Goal: Task Accomplishment & Management: Use online tool/utility

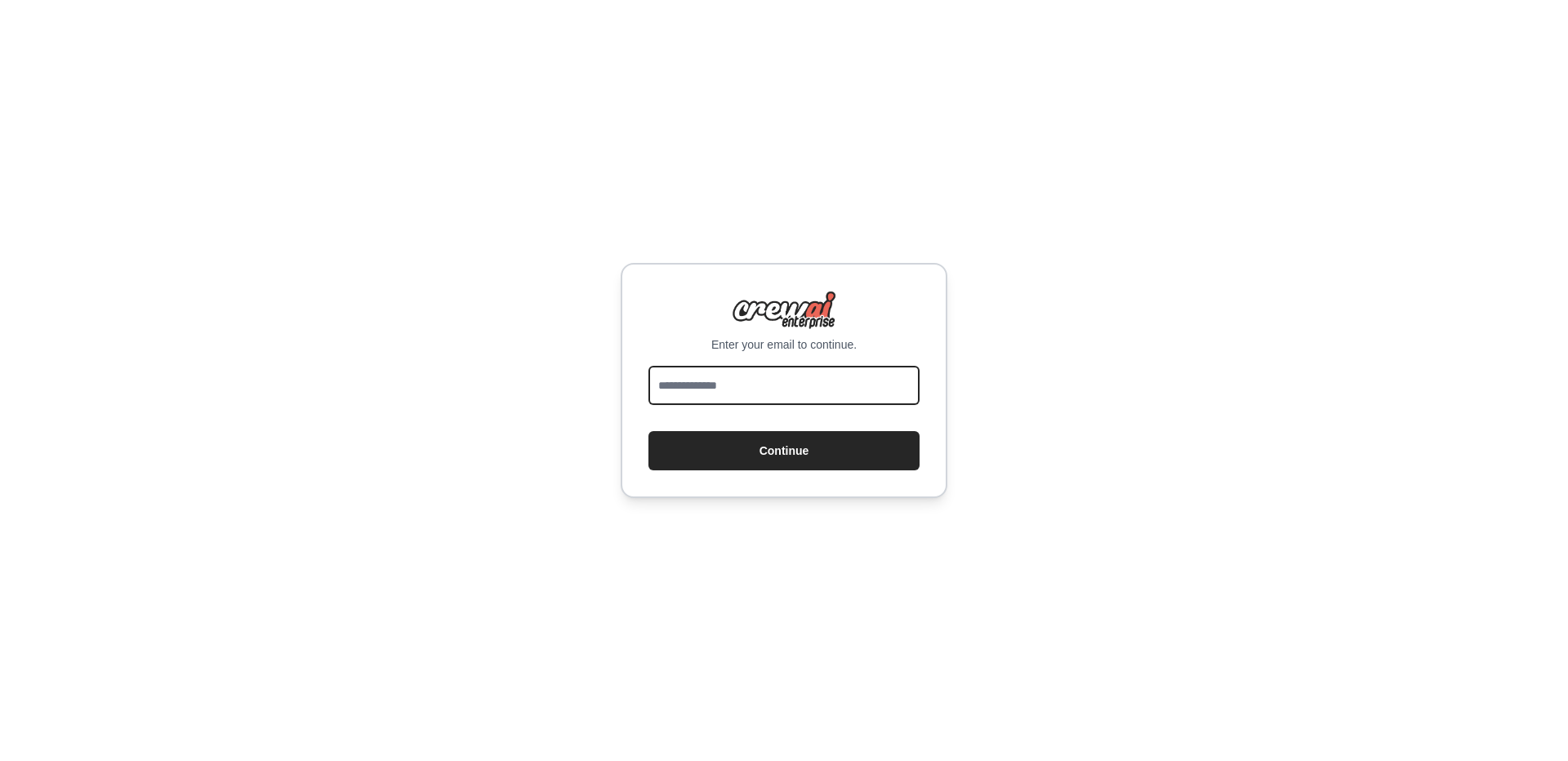
click at [761, 380] on input "email" at bounding box center [784, 385] width 271 height 39
type input "**********"
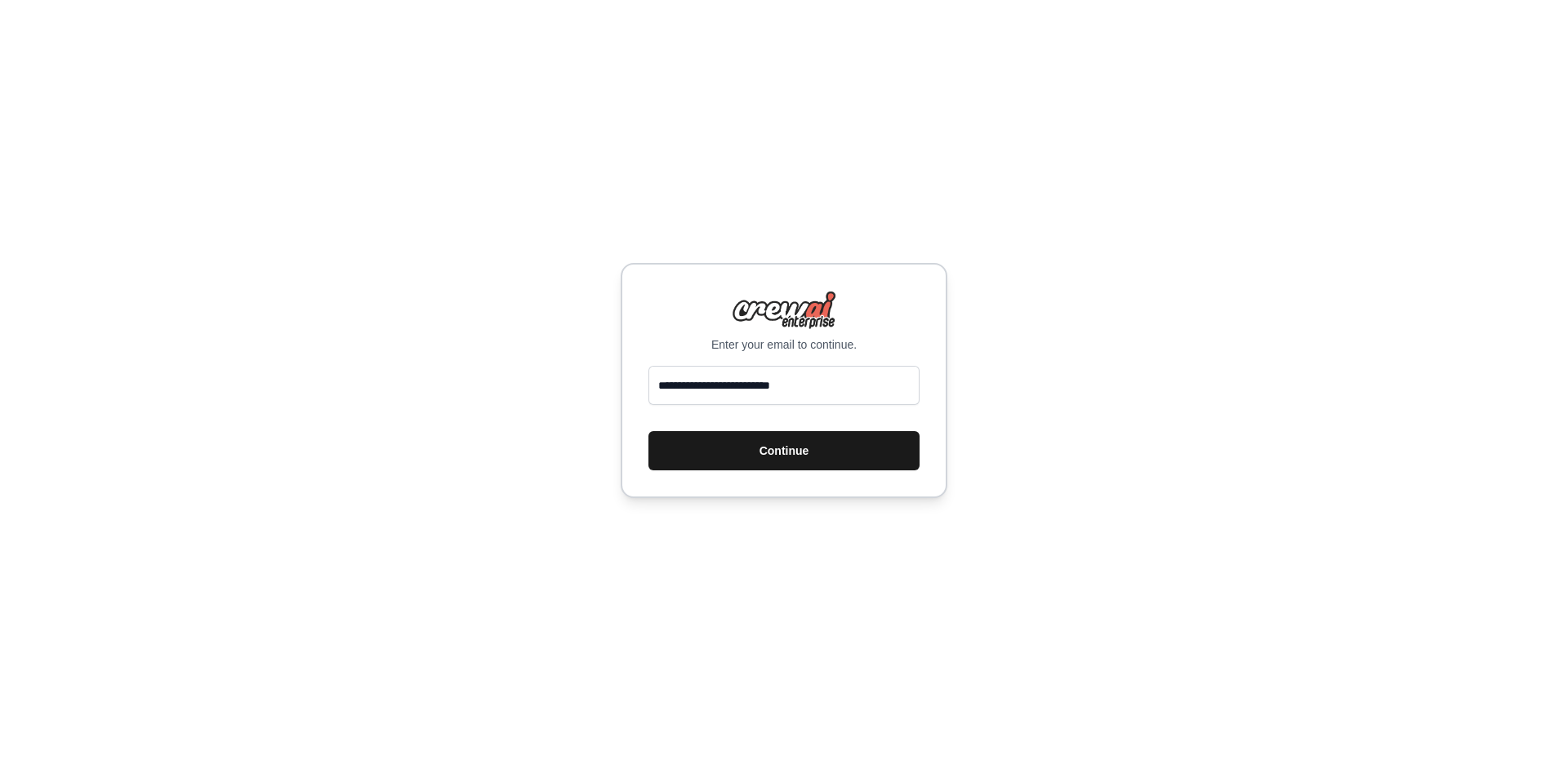
click at [787, 452] on button "Continue" at bounding box center [784, 450] width 271 height 39
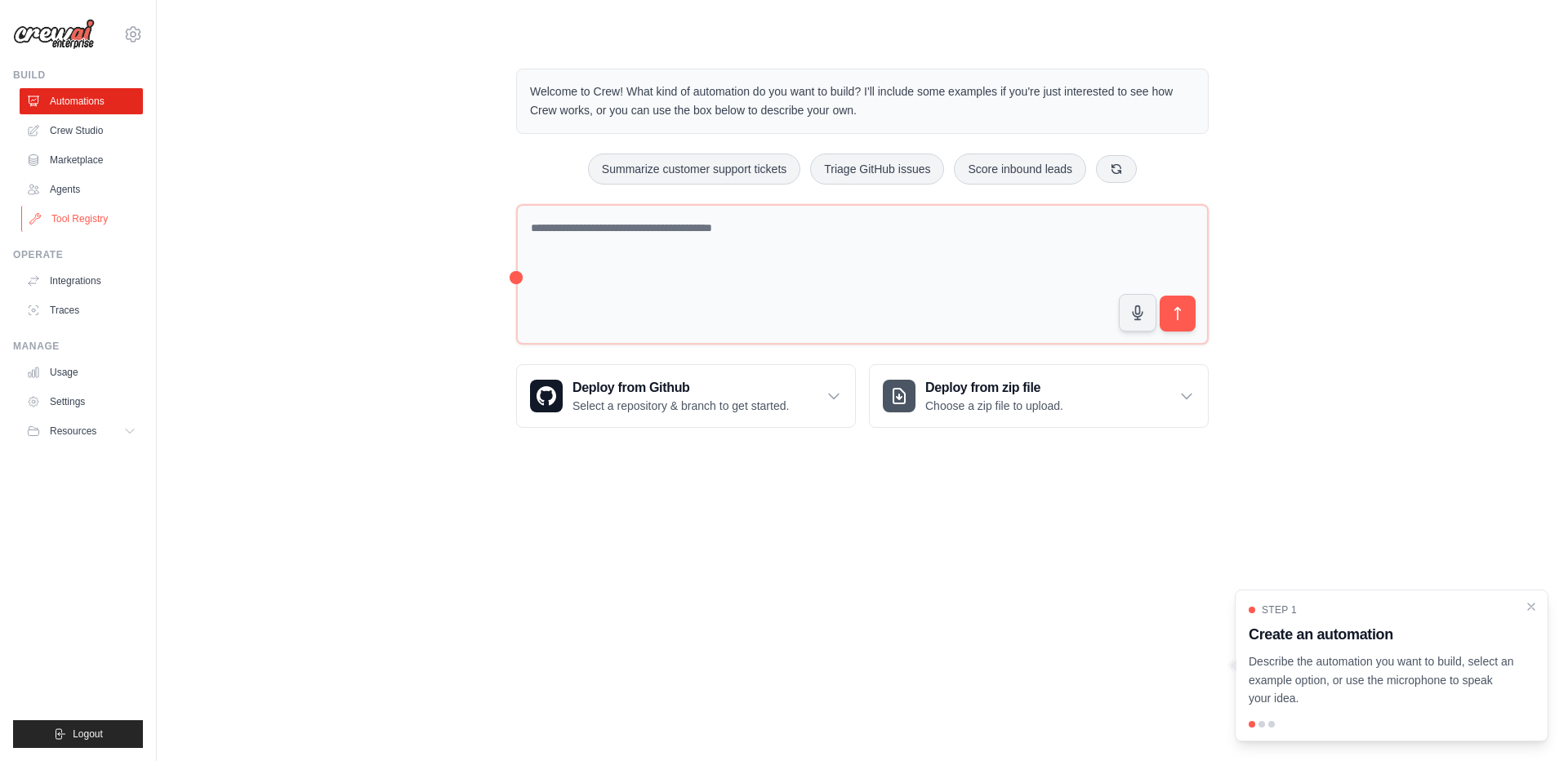
click at [71, 215] on link "Tool Registry" at bounding box center [83, 219] width 123 height 26
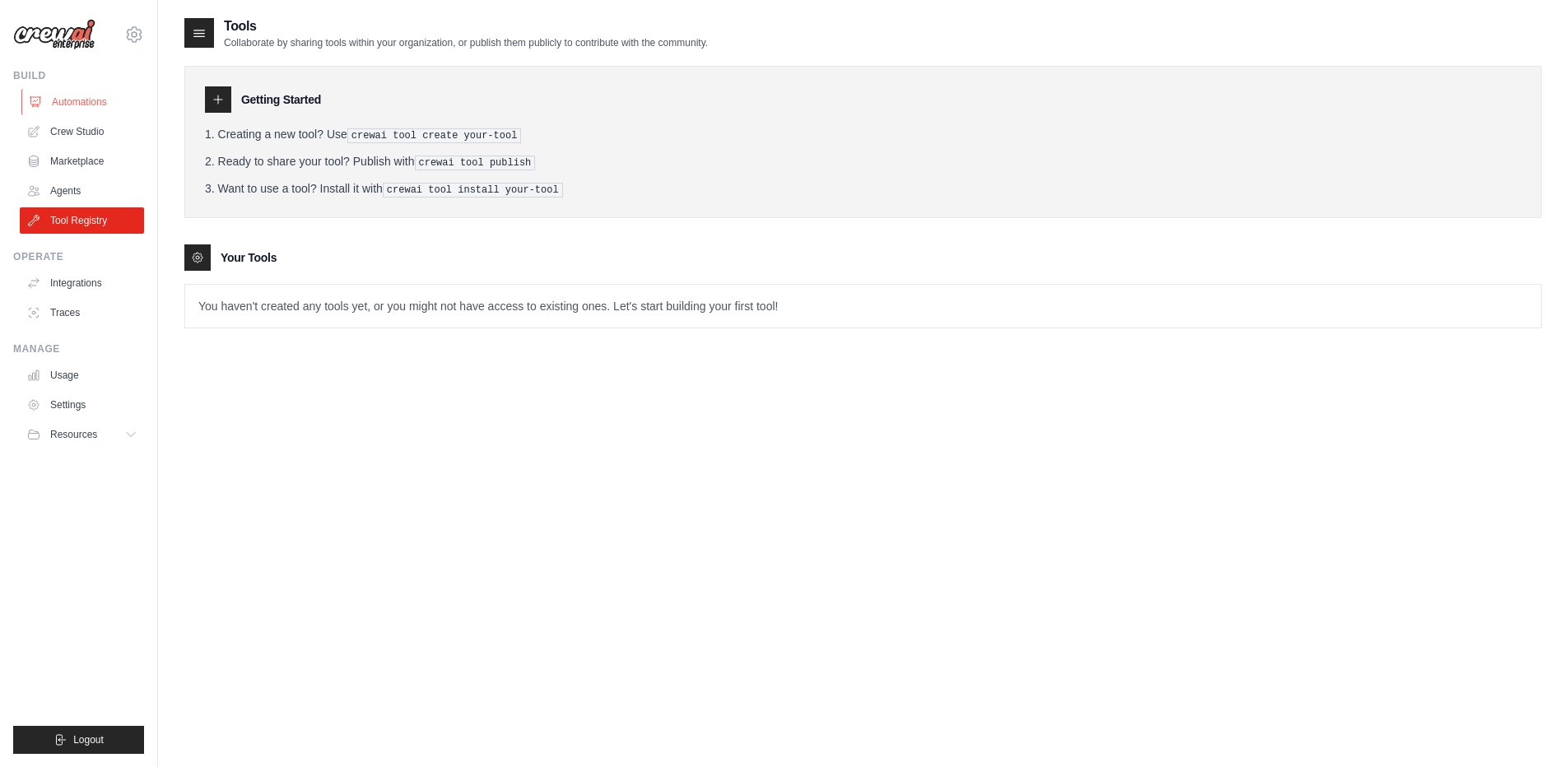
click at [67, 107] on link "Automations" at bounding box center [83, 102] width 124 height 26
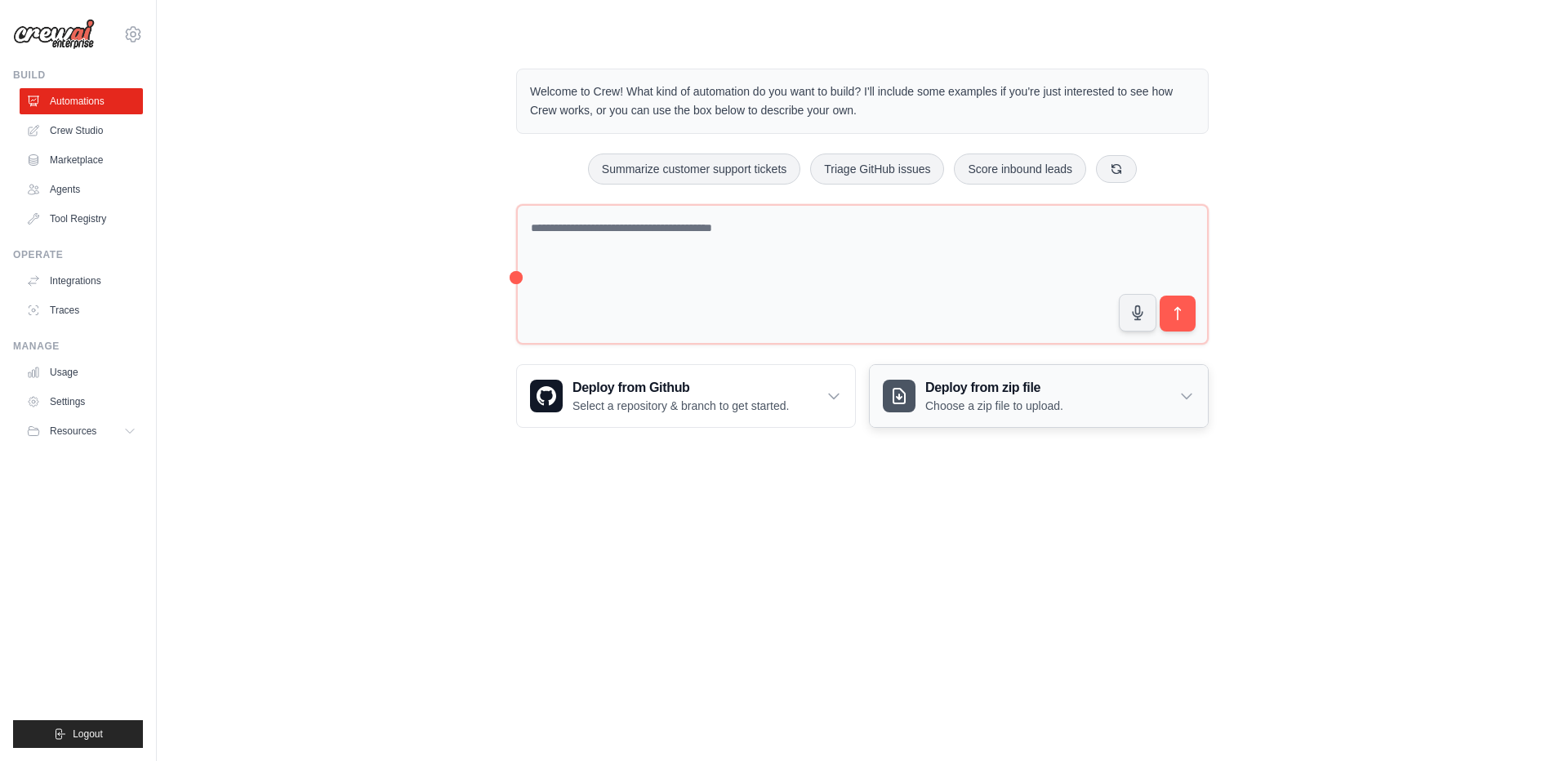
click at [1190, 396] on icon at bounding box center [1186, 397] width 10 height 5
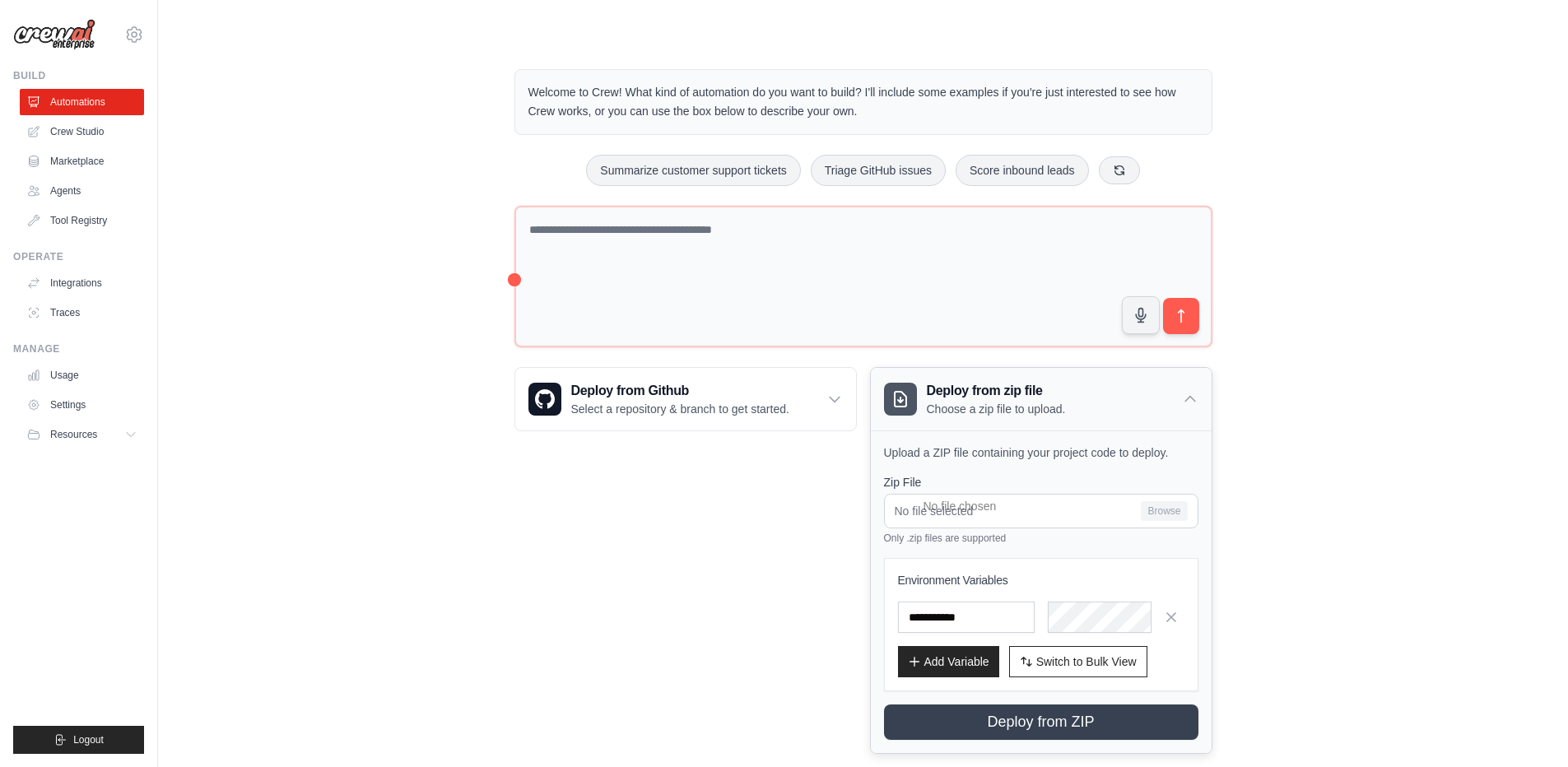
click at [1200, 399] on div "Deploy from zip file Choose a zip file to upload." at bounding box center [1042, 399] width 341 height 63
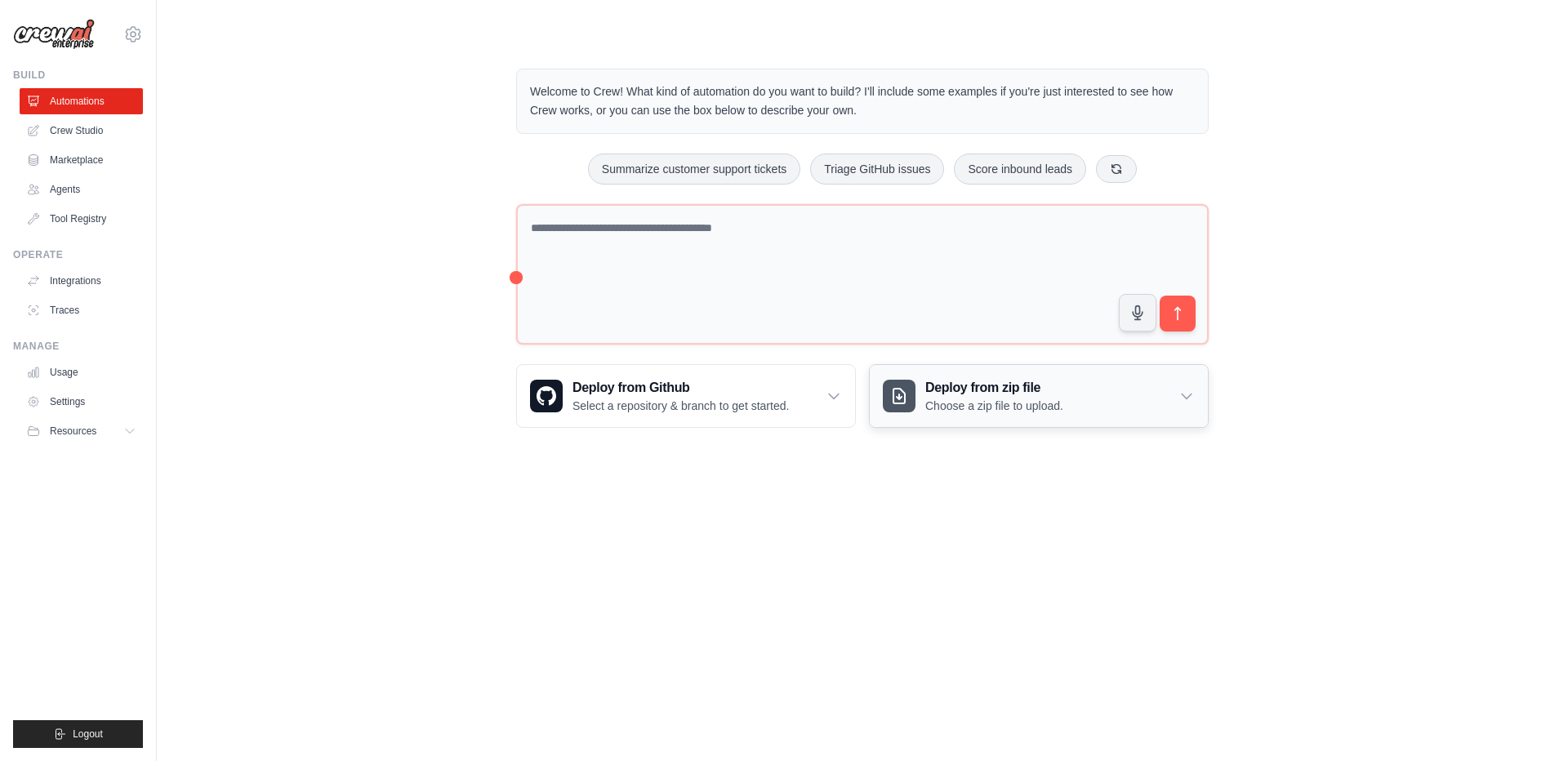
click at [1190, 396] on icon at bounding box center [1186, 397] width 10 height 5
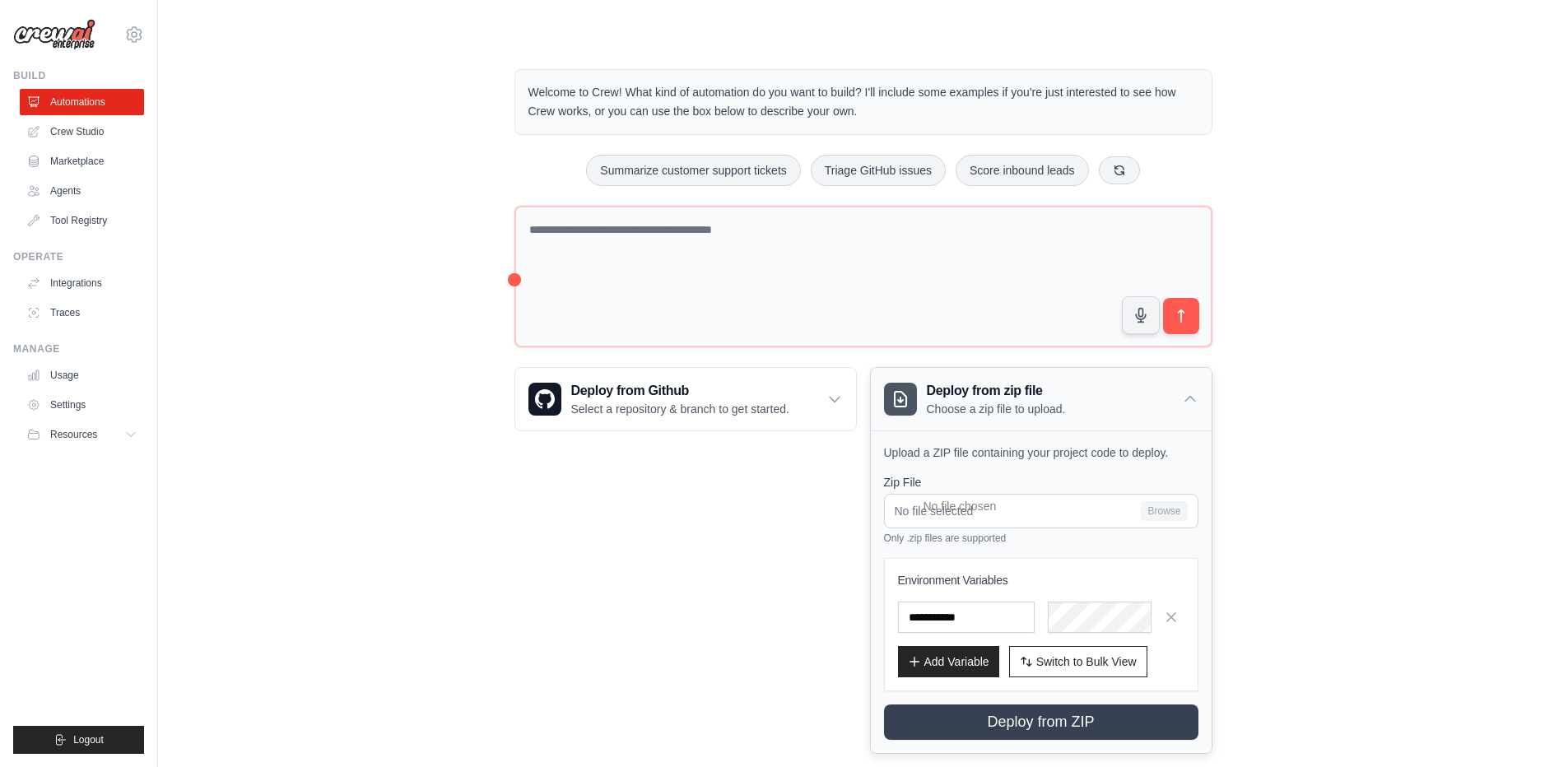
click at [1200, 399] on div "Deploy from zip file Choose a zip file to upload." at bounding box center [1042, 399] width 341 height 63
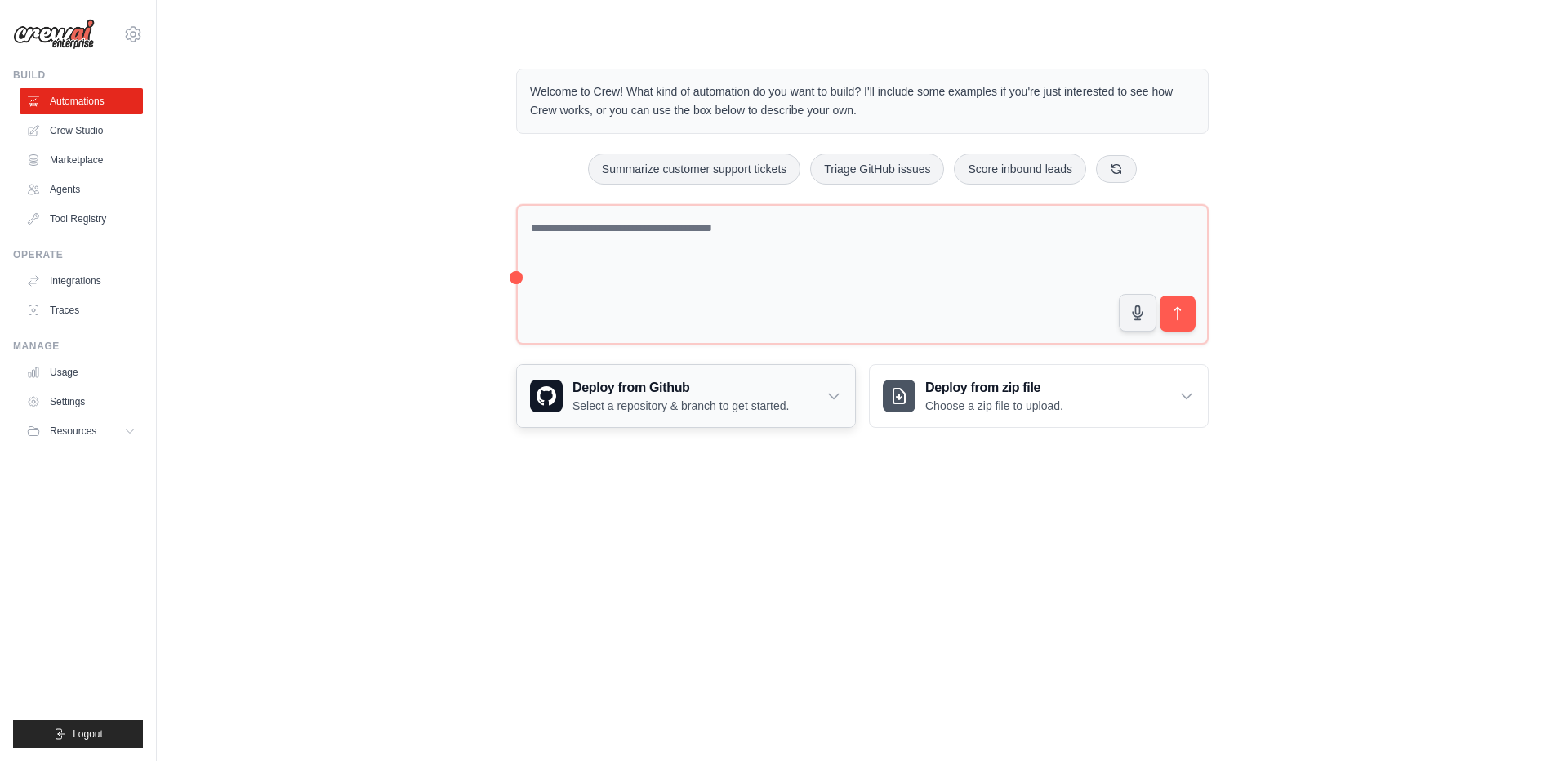
click at [835, 393] on icon at bounding box center [833, 396] width 17 height 17
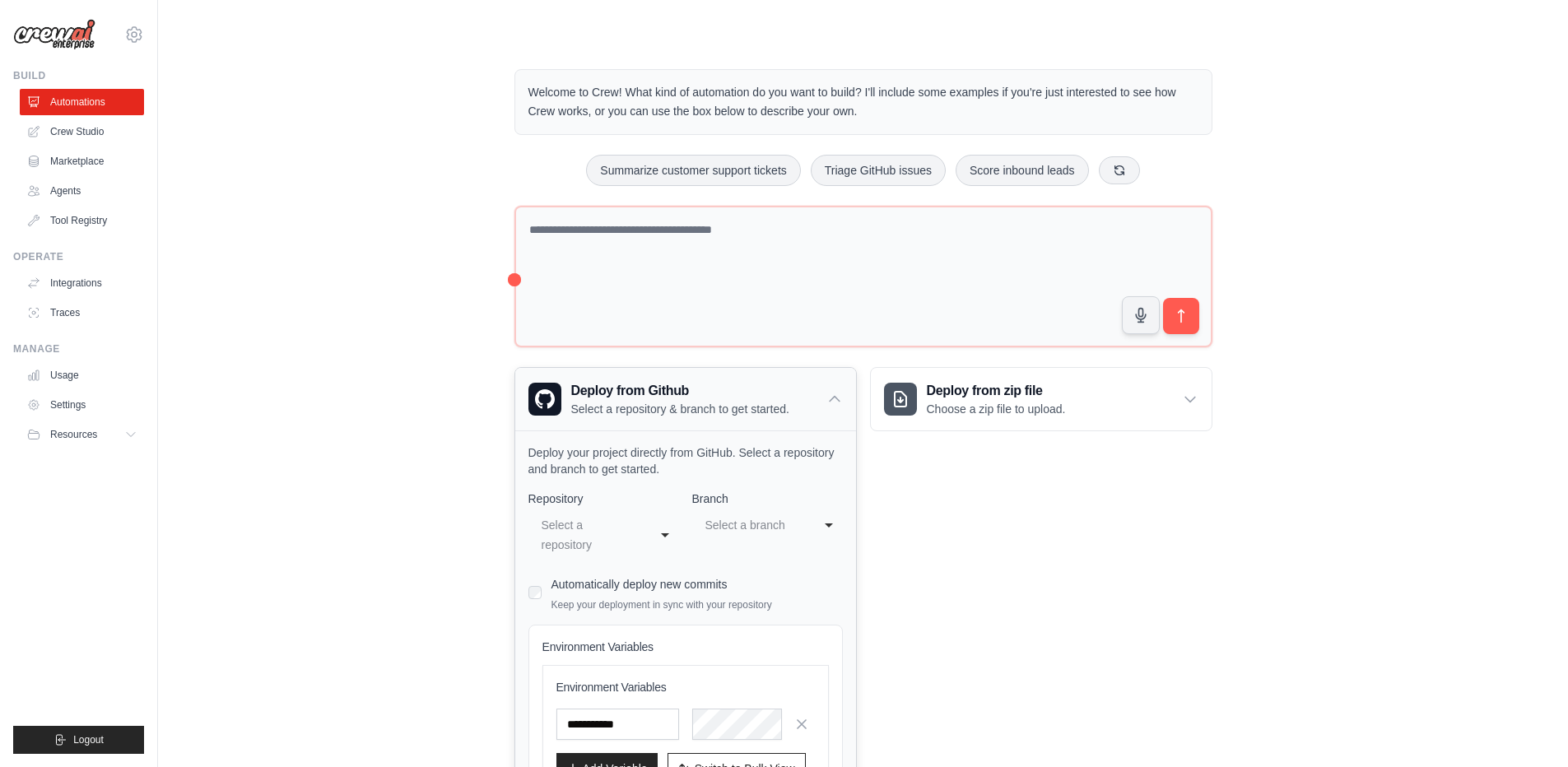
click at [842, 396] on icon at bounding box center [834, 399] width 17 height 17
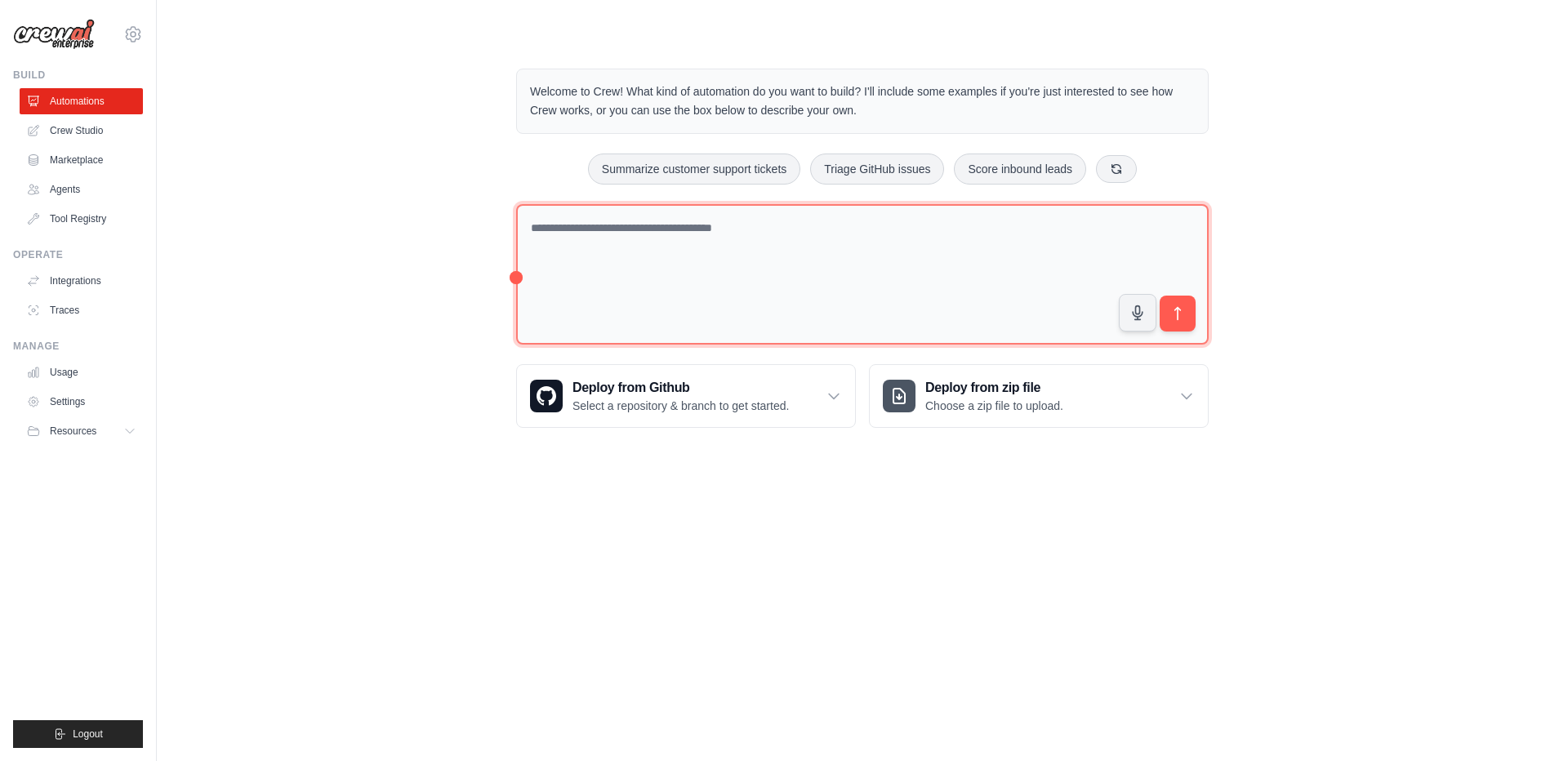
click at [584, 268] on textarea at bounding box center [862, 274] width 692 height 141
type textarea "*"
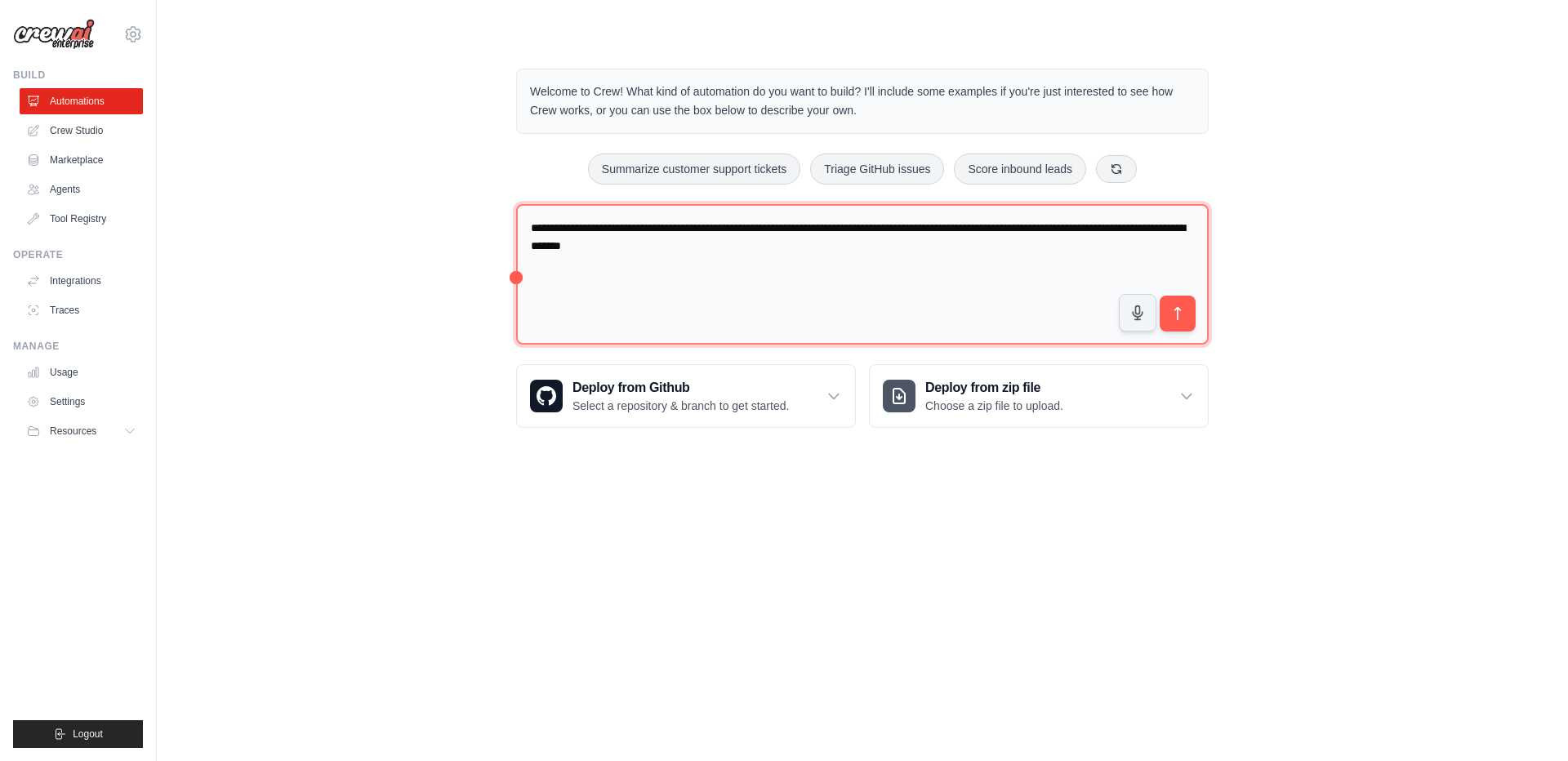
type textarea "**********"
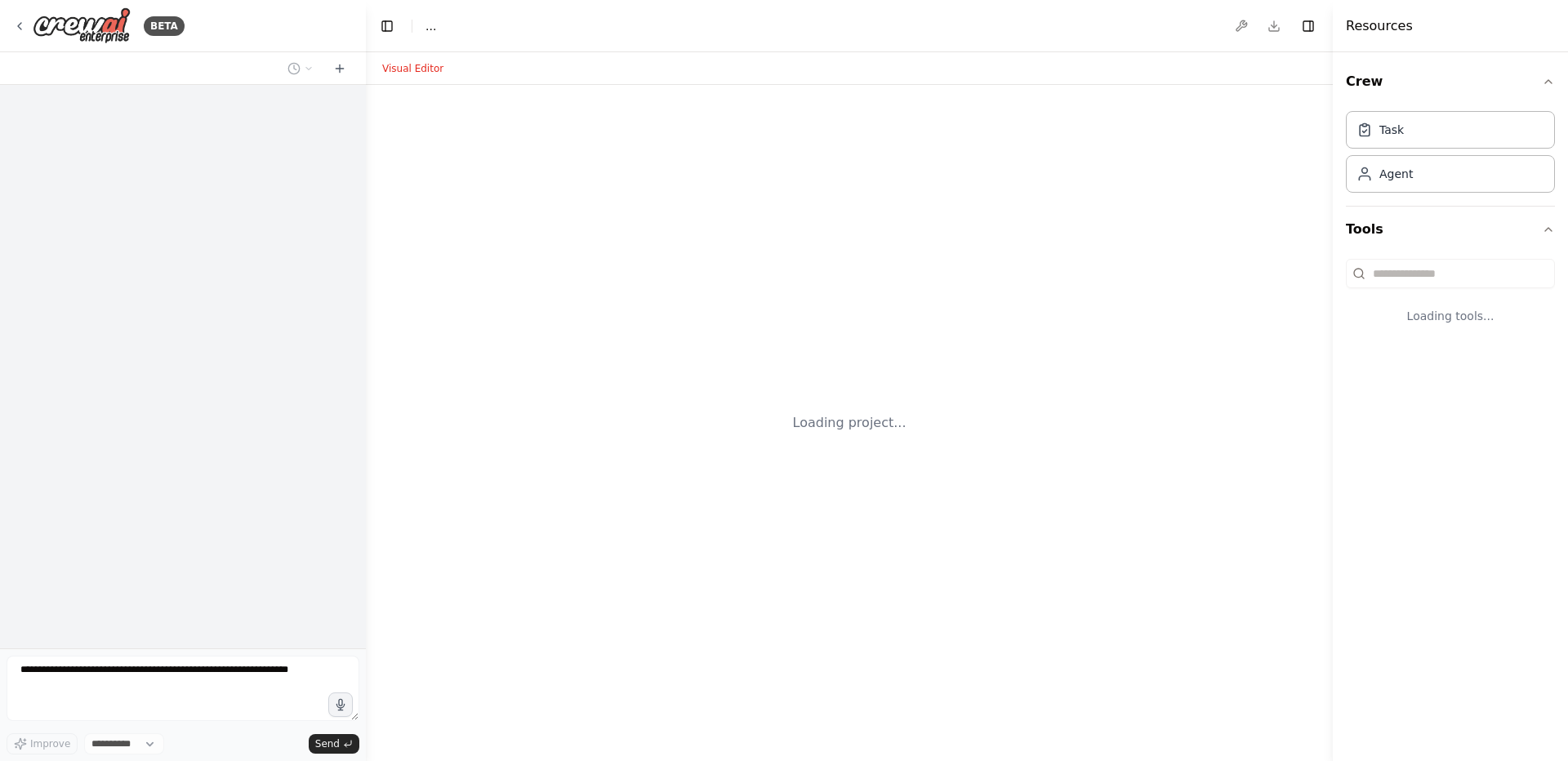
select select "****"
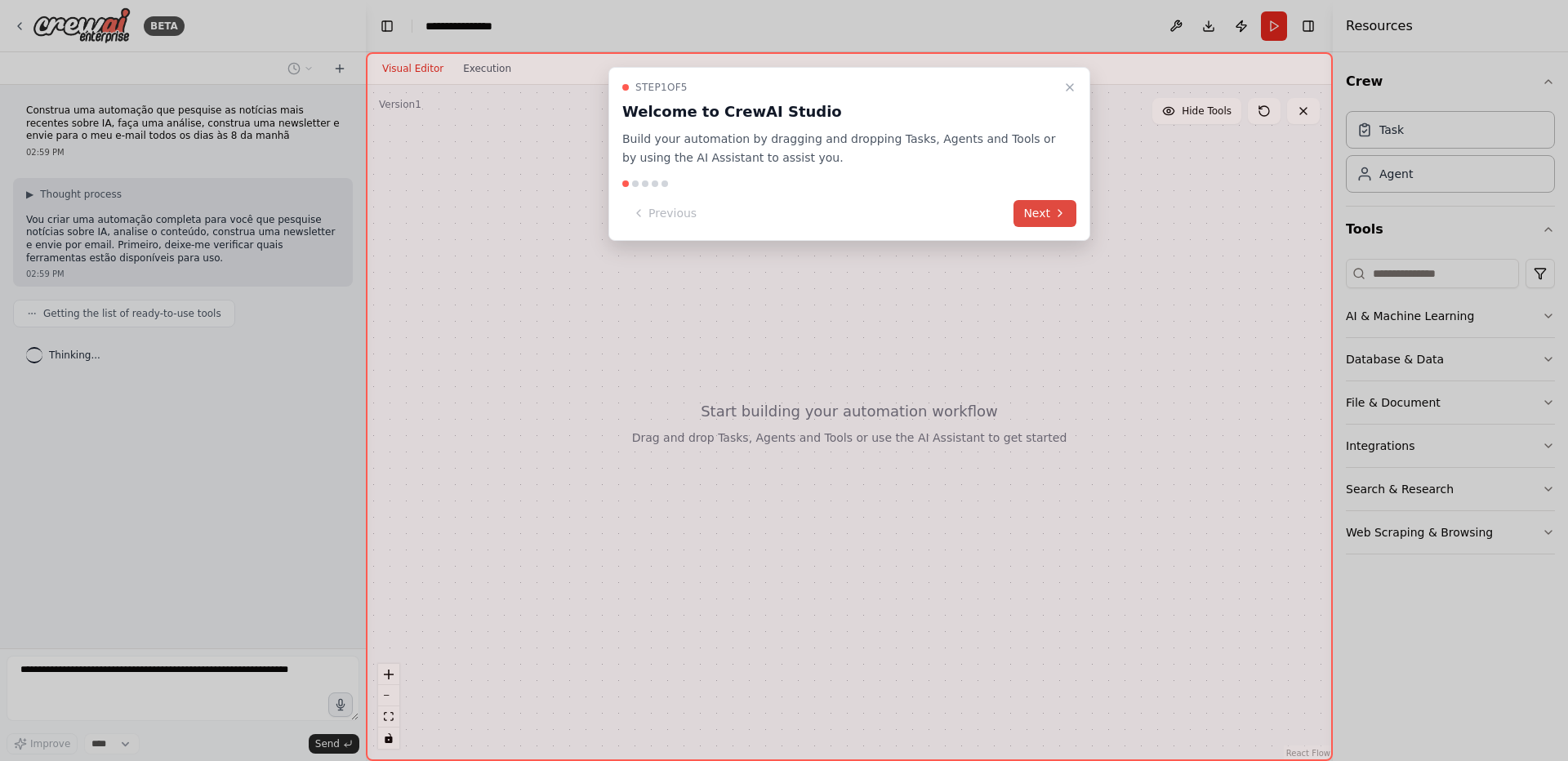
click at [1043, 210] on button "Next" at bounding box center [1044, 214] width 63 height 27
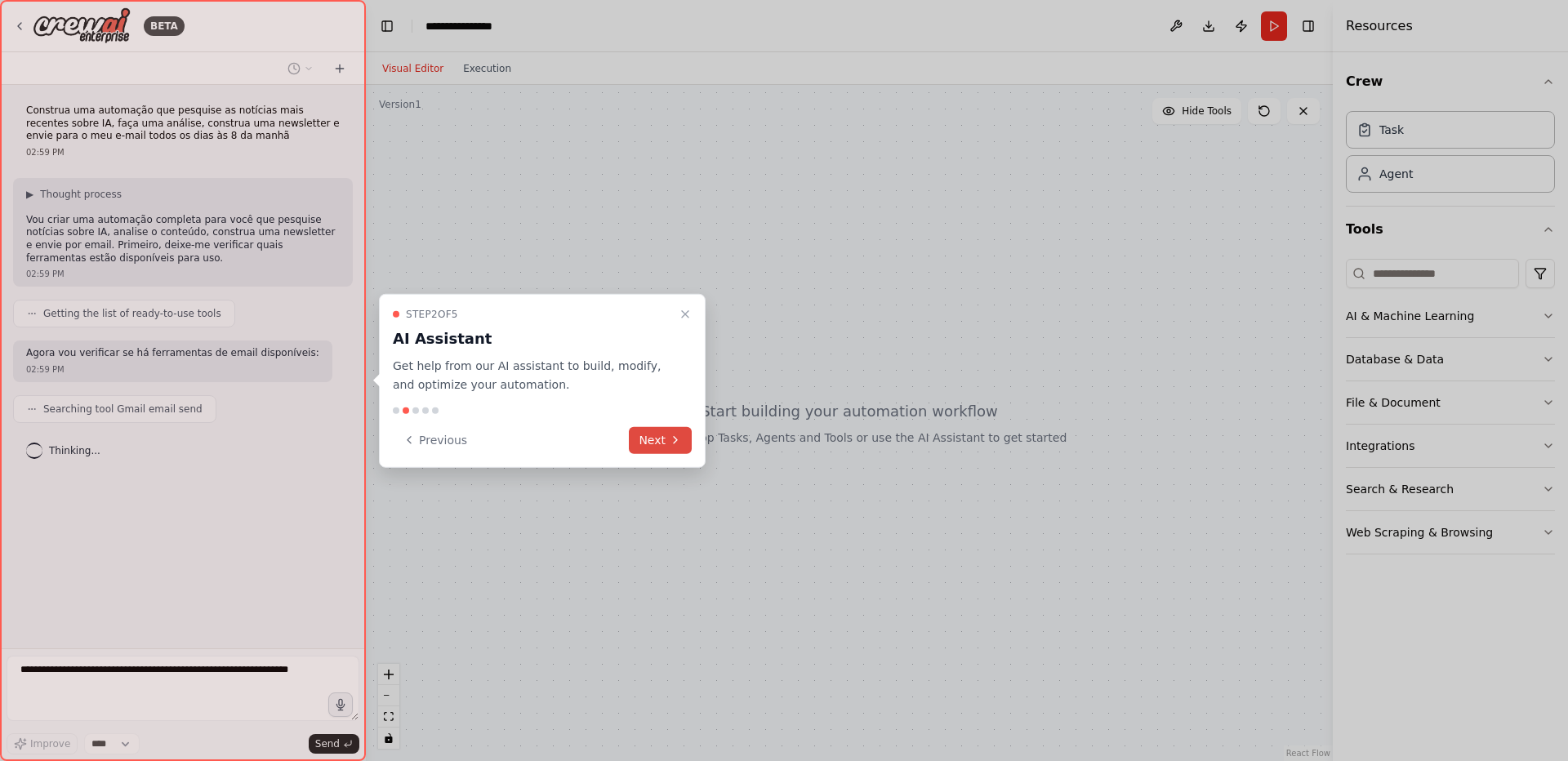
click at [678, 438] on icon at bounding box center [675, 439] width 13 height 13
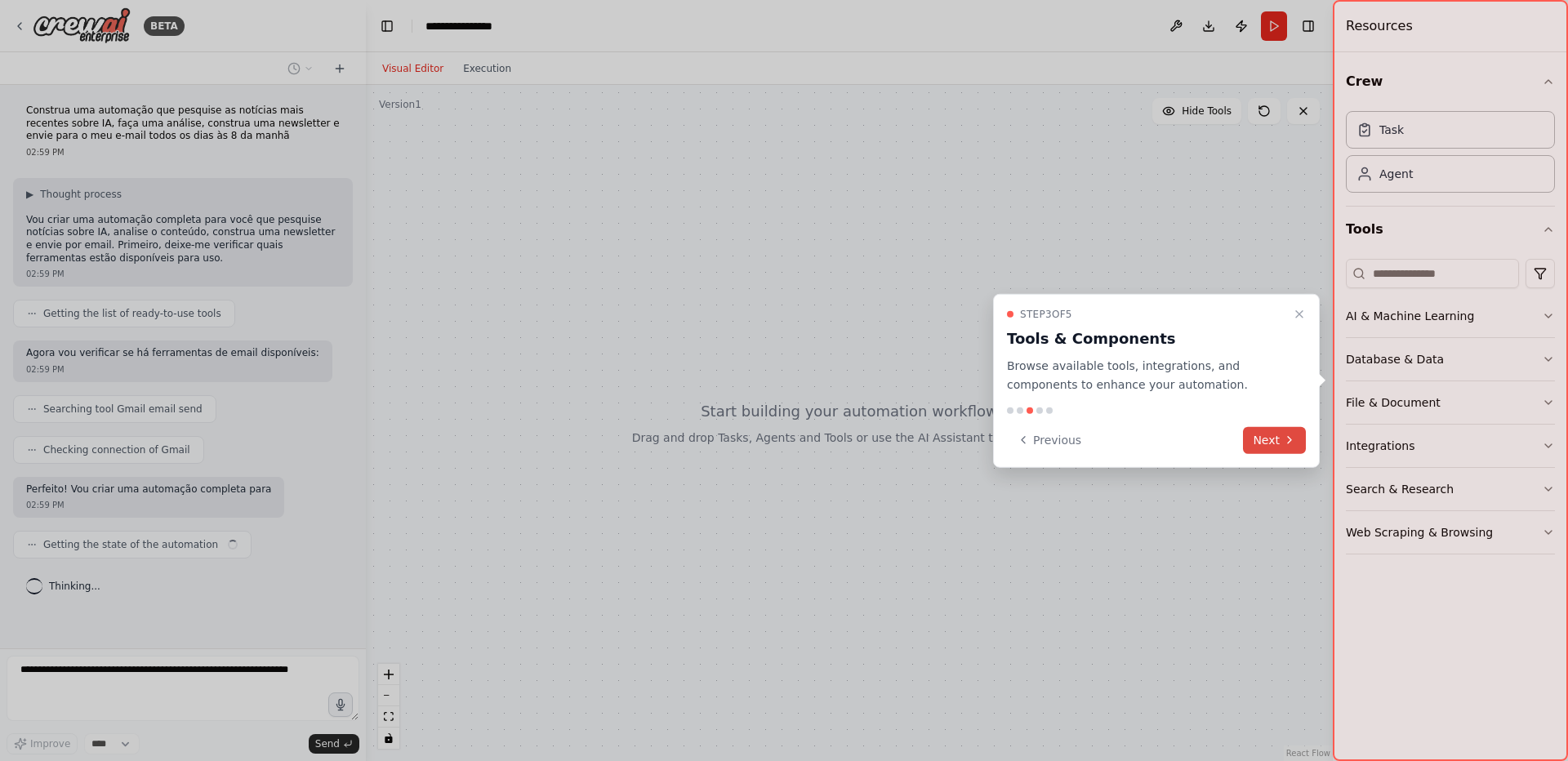
click at [1271, 441] on button "Next" at bounding box center [1273, 439] width 63 height 27
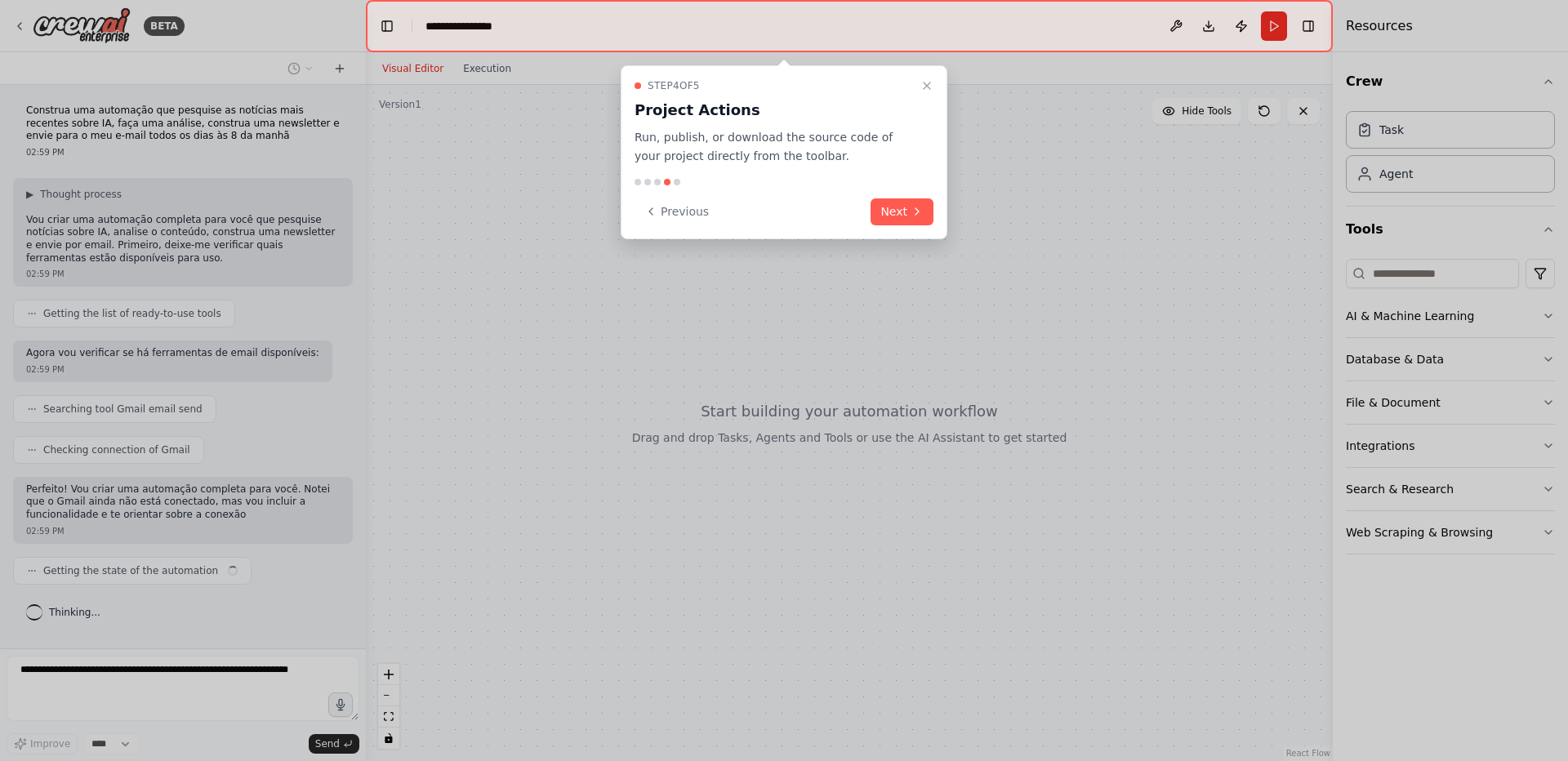
scroll to position [7, 0]
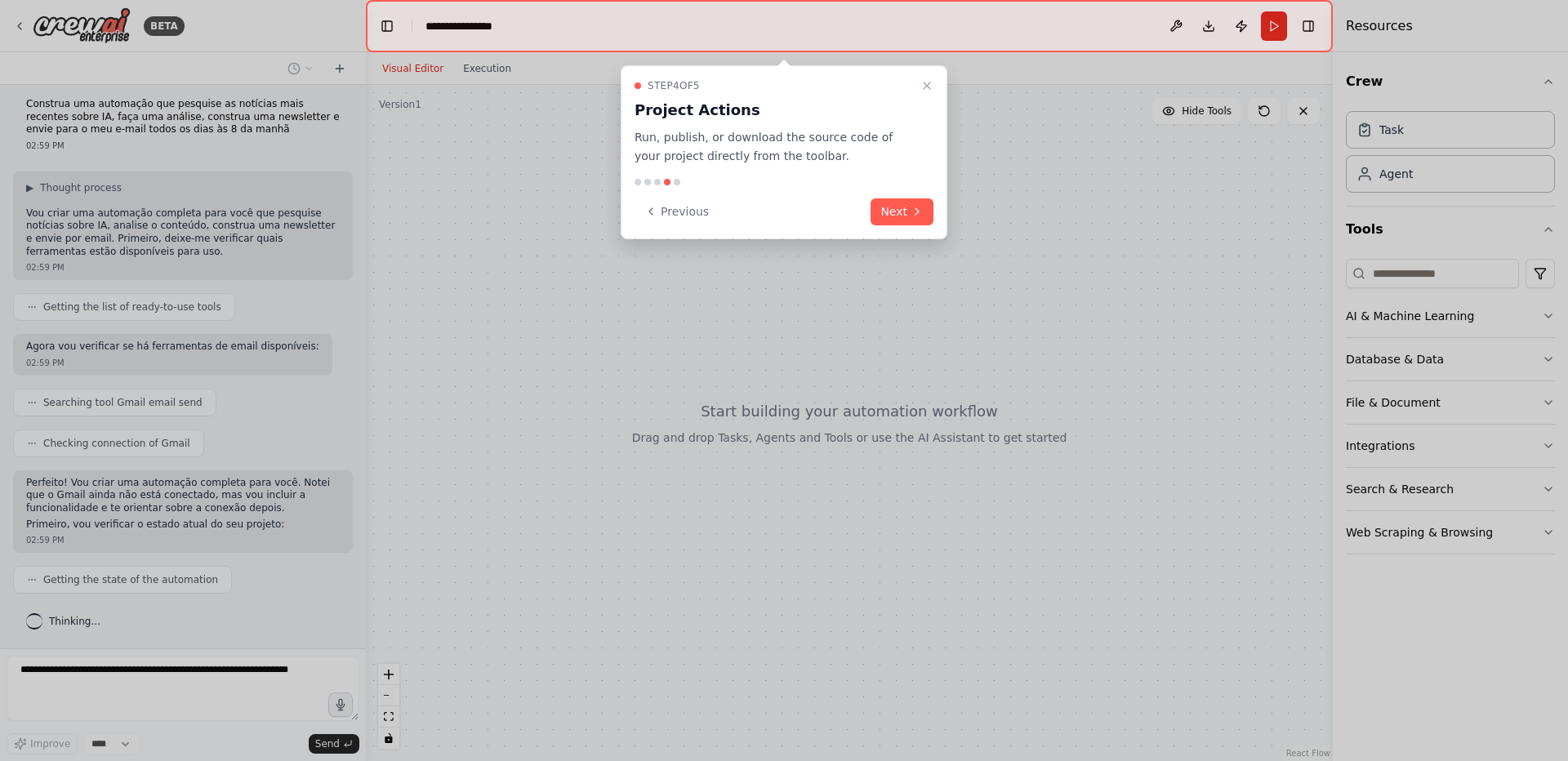
click at [885, 209] on button "Next" at bounding box center [901, 212] width 63 height 27
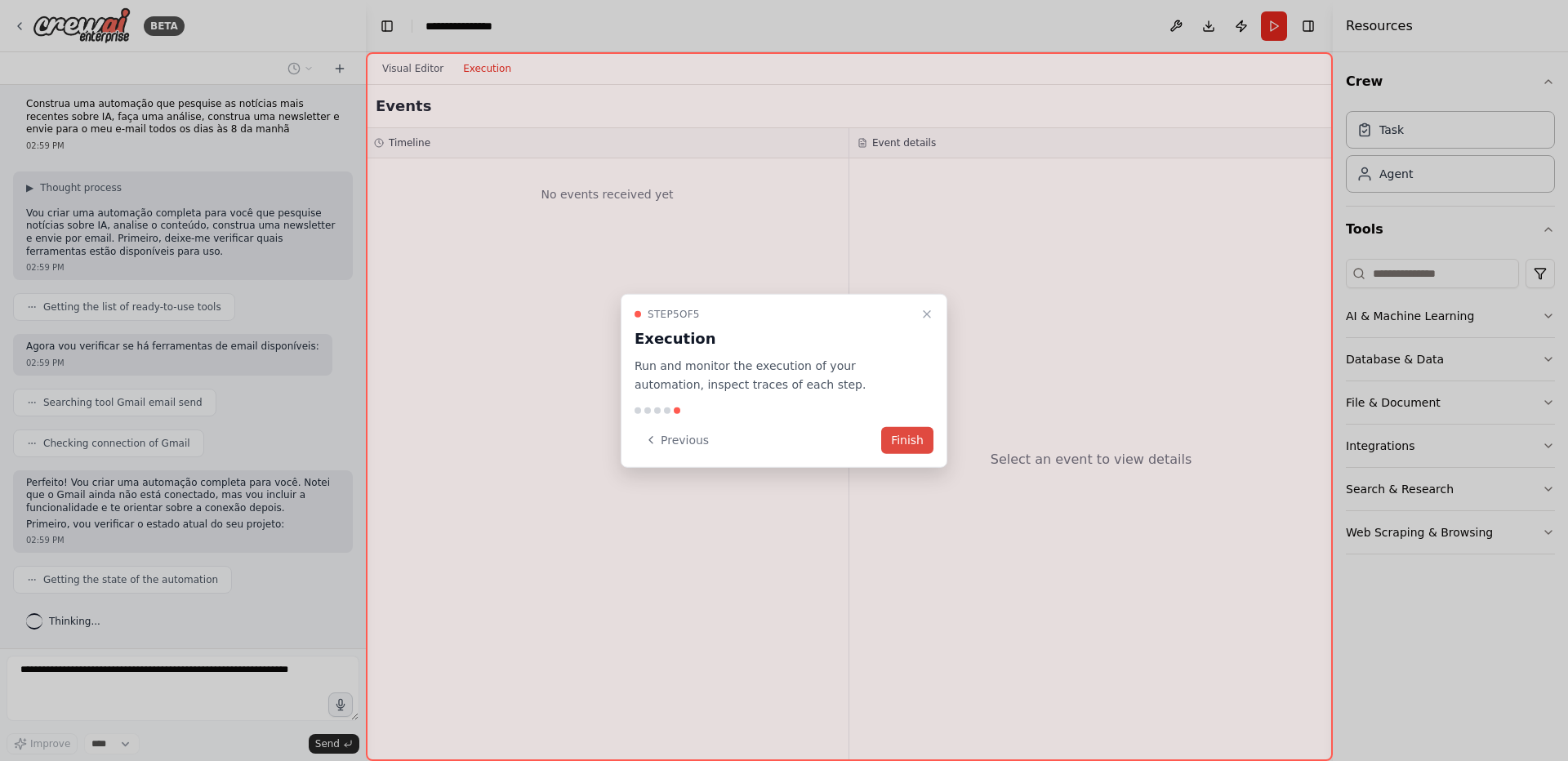
click at [898, 443] on button "Finish" at bounding box center [907, 439] width 52 height 27
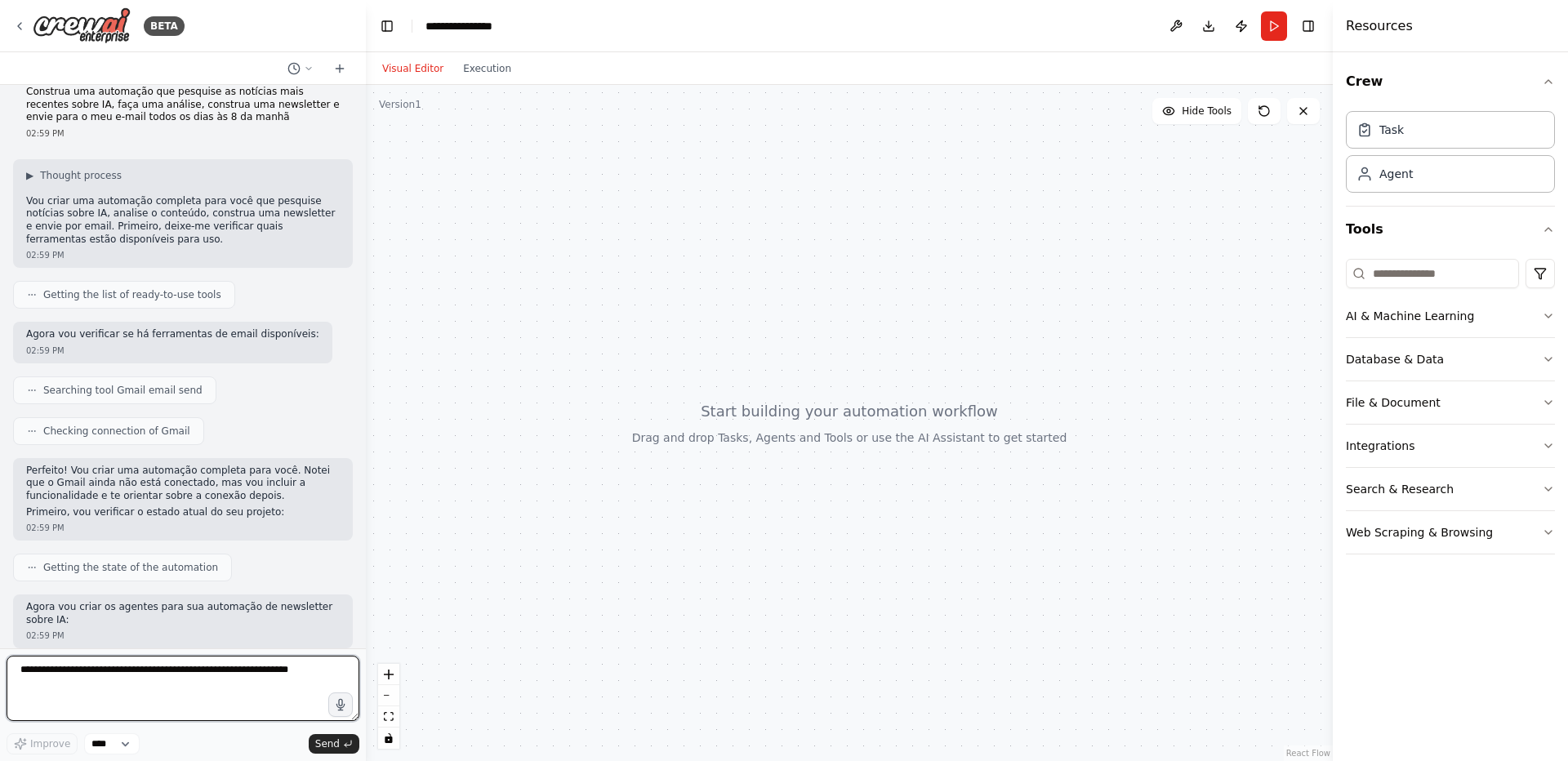
scroll to position [31, 0]
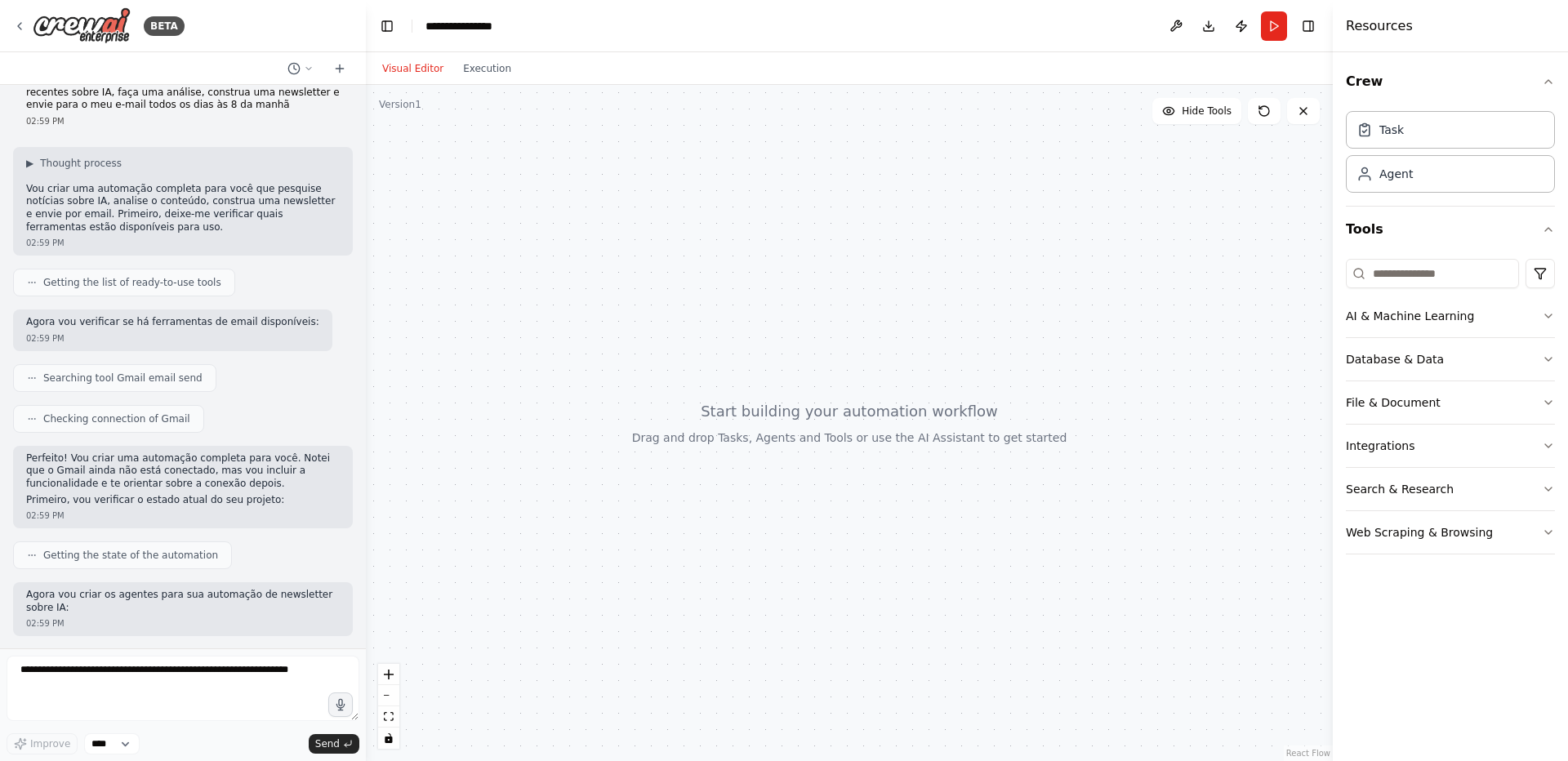
click at [512, 24] on header "**********" at bounding box center [849, 26] width 966 height 52
click at [524, 28] on icon "breadcrumb" at bounding box center [523, 25] width 13 height 13
click at [498, 28] on div "**********" at bounding box center [468, 25] width 85 height 17
click at [498, 28] on div "**********" at bounding box center [487, 25] width 122 height 17
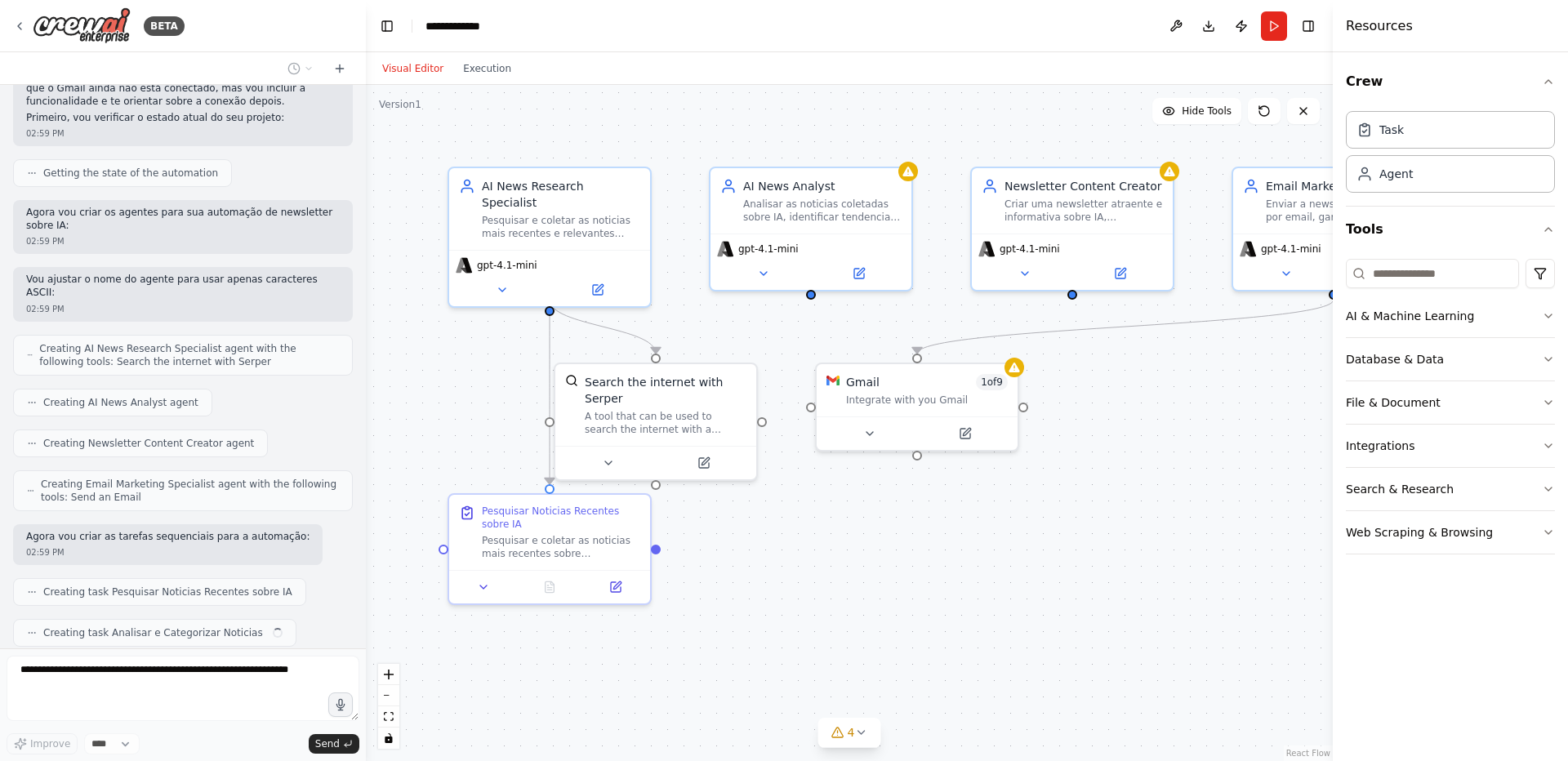
scroll to position [454, 0]
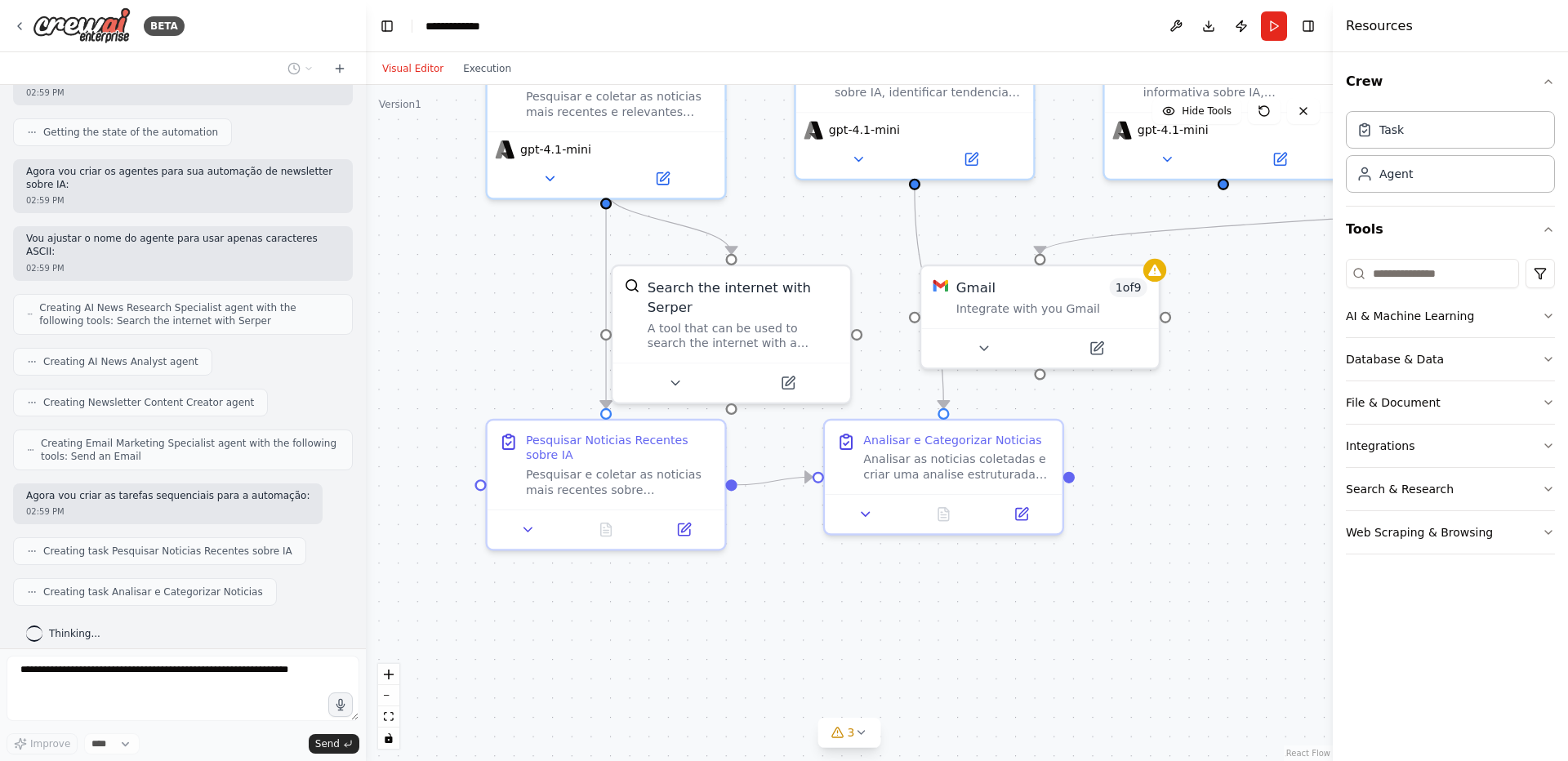
drag, startPoint x: 782, startPoint y: 543, endPoint x: 742, endPoint y: 631, distance: 96.7
click at [742, 631] on div ".deletable-edge-delete-btn { width: 20px; height: 20px; border: 0px solid #ffff…" at bounding box center [849, 422] width 966 height 675
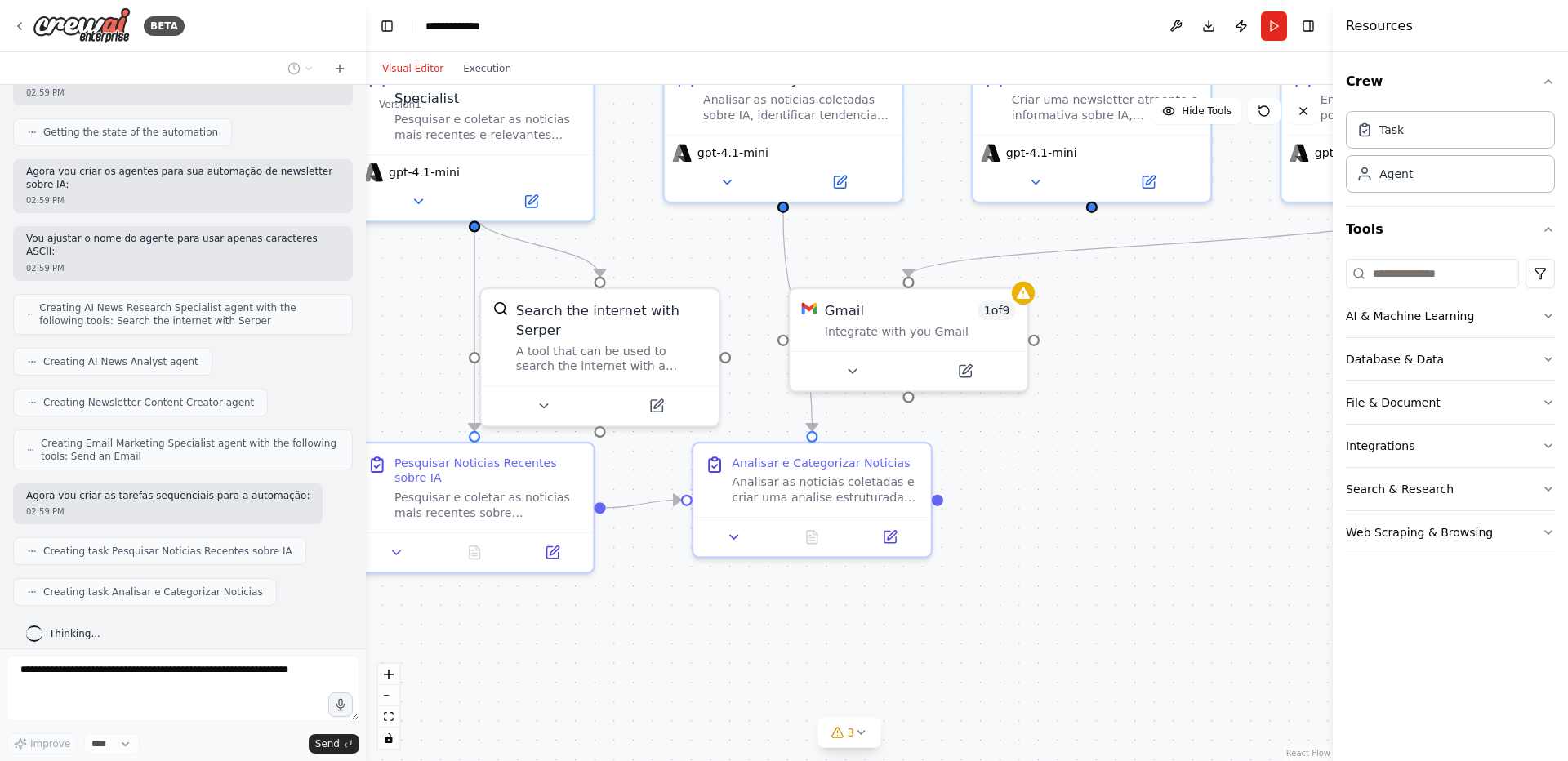
drag, startPoint x: 829, startPoint y: 619, endPoint x: 691, endPoint y: 645, distance: 140.4
click at [691, 645] on div ".deletable-edge-delete-btn { width: 20px; height: 20px; border: 0px solid #ffff…" at bounding box center [849, 422] width 966 height 675
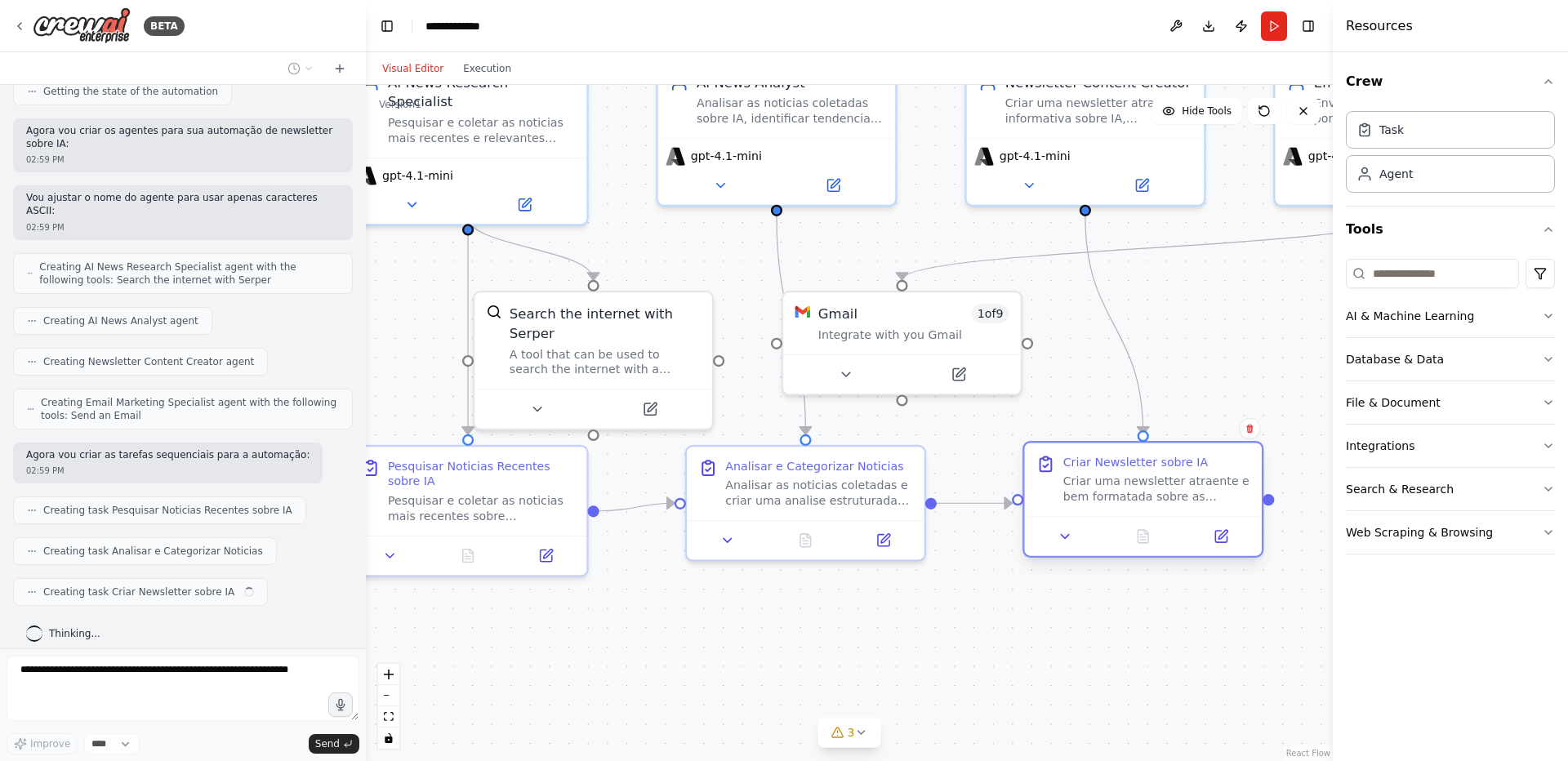
click at [1099, 504] on div "Criar uma newsletter atraente e bem formatada sobre as noticias de IA do dia. I…" at bounding box center [1157, 489] width 187 height 31
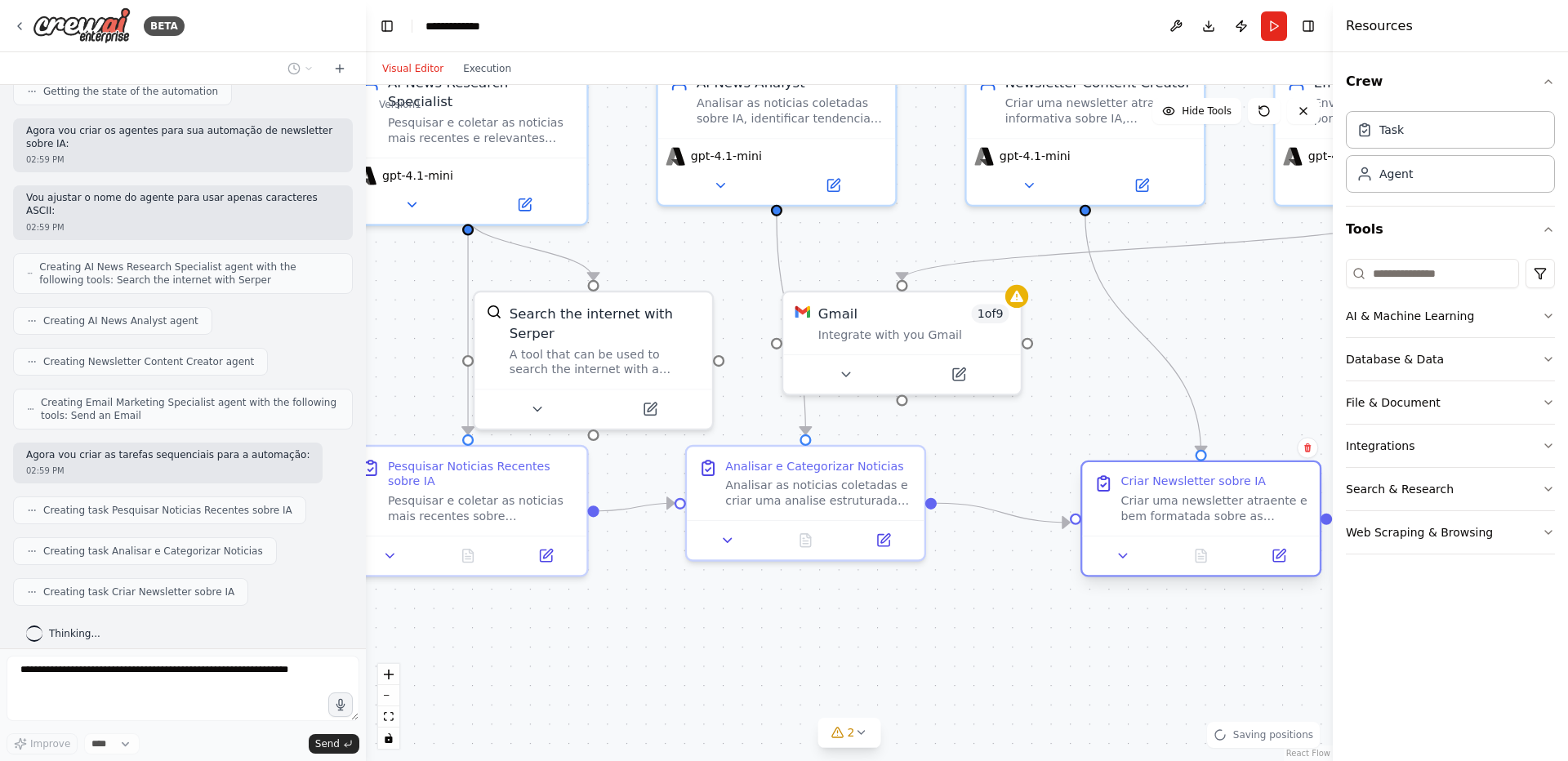
drag, startPoint x: 1088, startPoint y: 498, endPoint x: 1216, endPoint y: 490, distance: 128.2
click at [1216, 490] on div "Criar Newsletter sobre IA Criar uma newsletter atraente e bem formatada sobre a…" at bounding box center [1214, 498] width 187 height 50
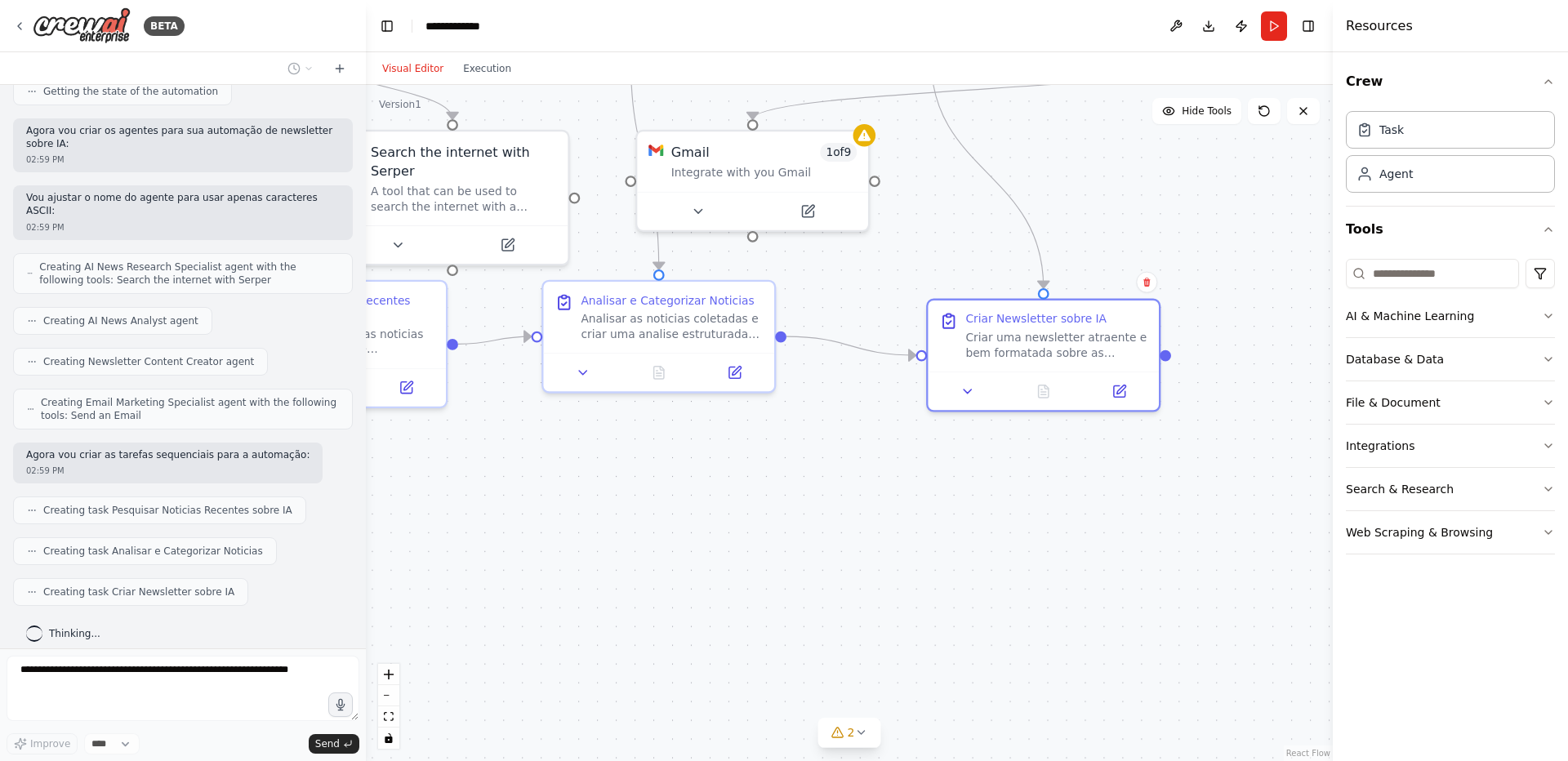
drag, startPoint x: 1120, startPoint y: 497, endPoint x: 993, endPoint y: 509, distance: 127.6
click at [993, 509] on div ".deletable-edge-delete-btn { width: 20px; height: 20px; border: 0px solid #ffff…" at bounding box center [849, 422] width 966 height 675
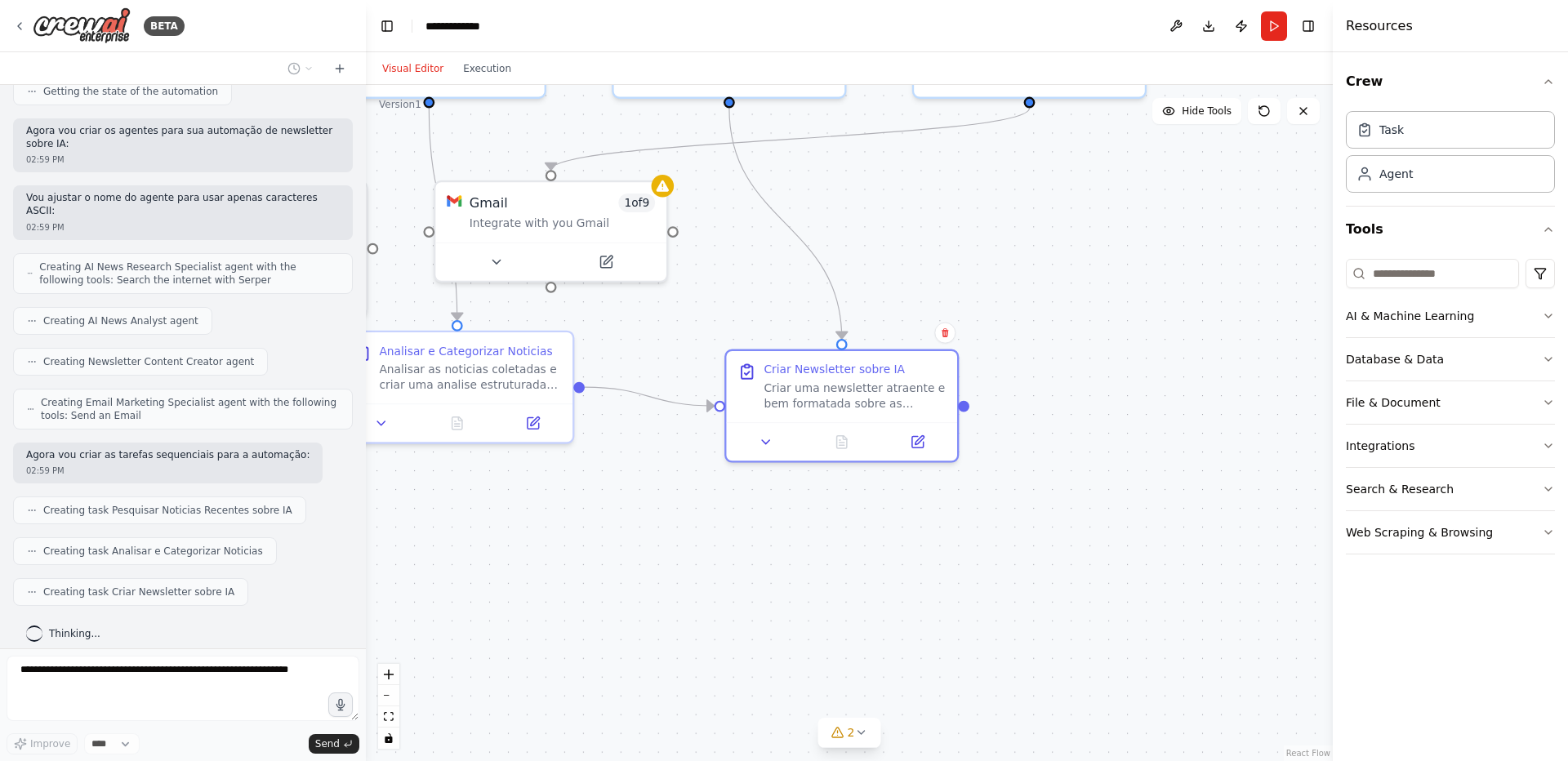
drag, startPoint x: 1221, startPoint y: 394, endPoint x: 1079, endPoint y: 441, distance: 149.6
click at [1079, 441] on div ".deletable-edge-delete-btn { width: 20px; height: 20px; border: 0px solid #ffff…" at bounding box center [849, 422] width 966 height 675
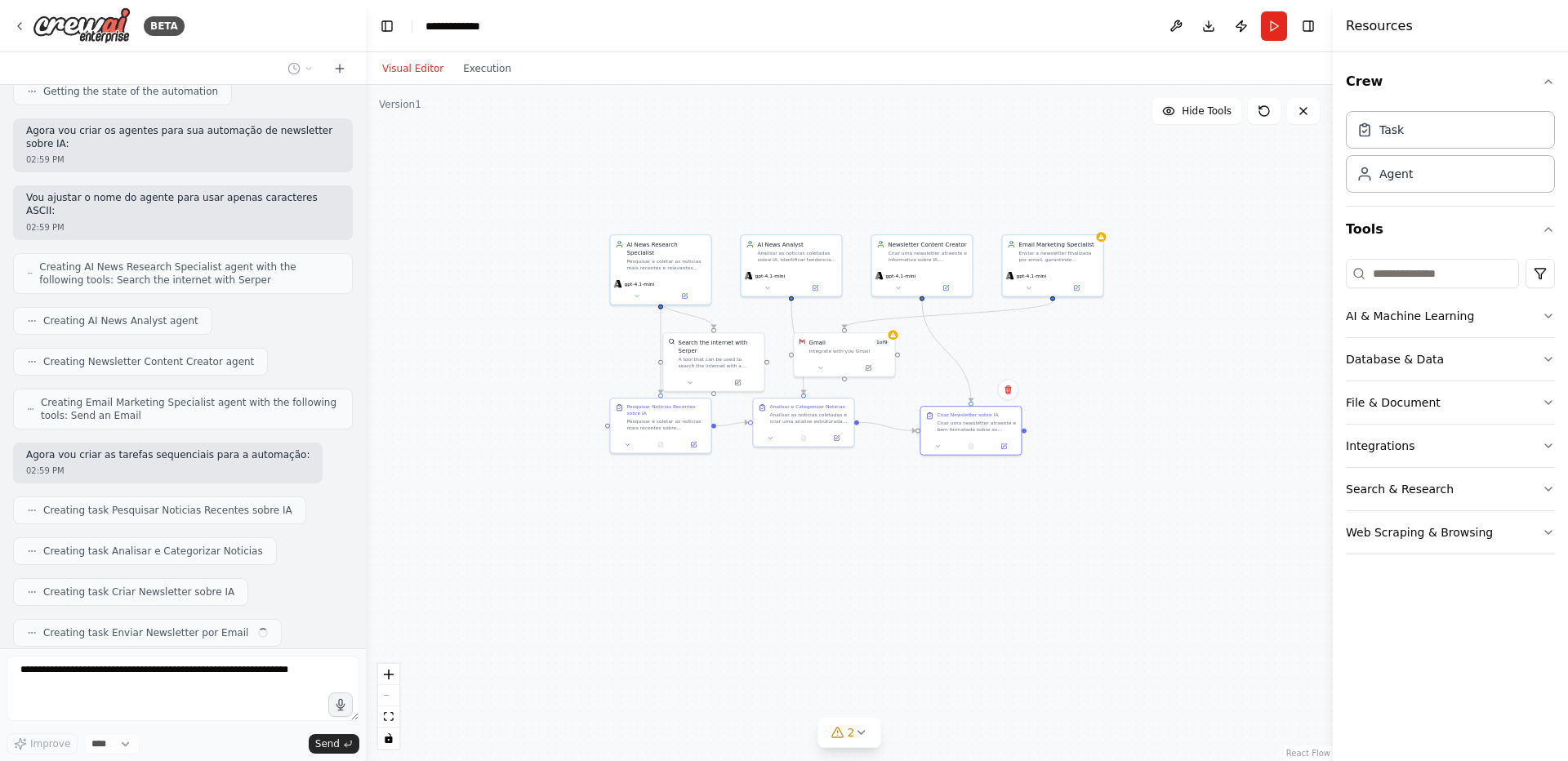
scroll to position [536, 0]
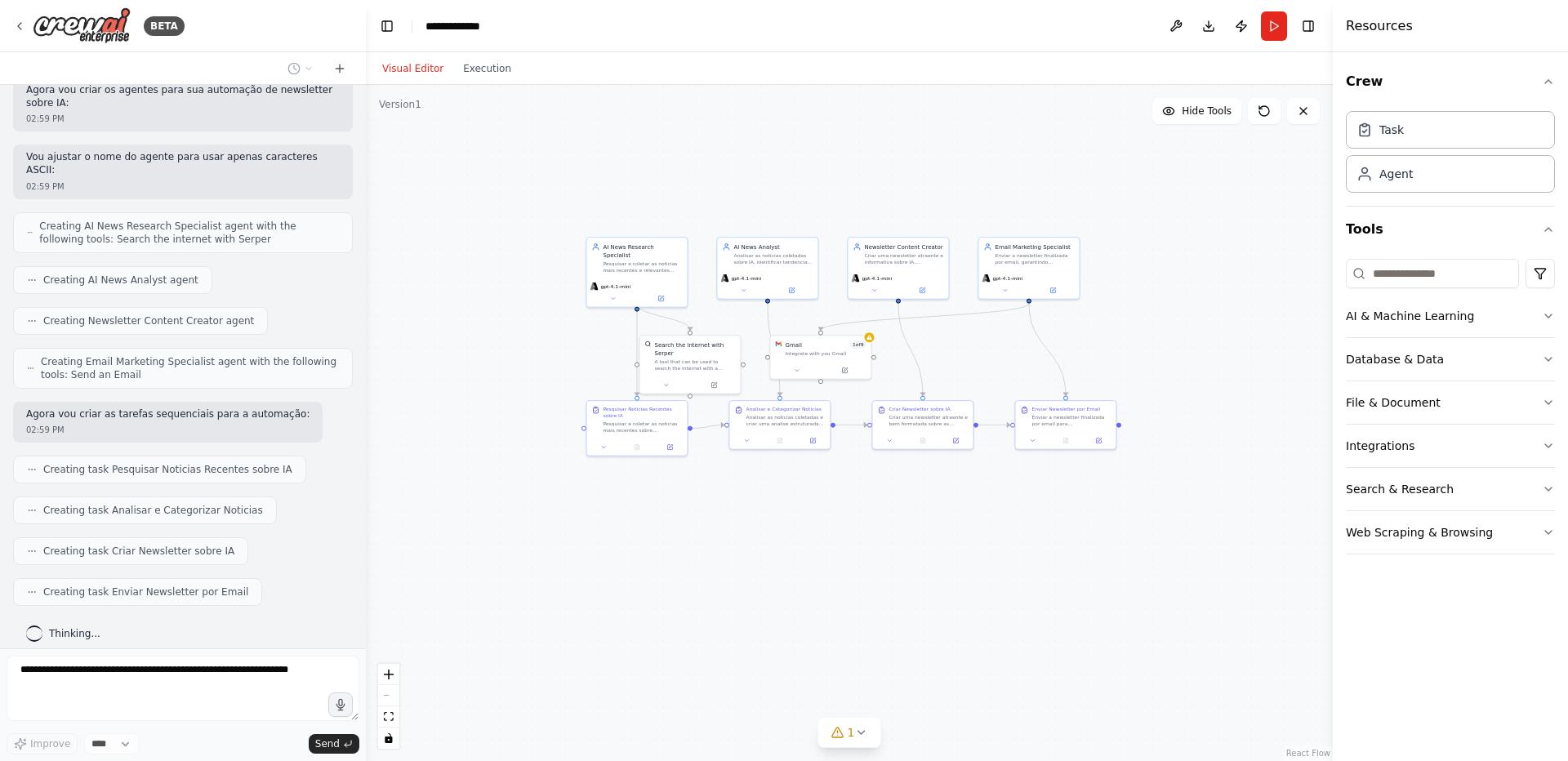
drag, startPoint x: 942, startPoint y: 518, endPoint x: 919, endPoint y: 521, distance: 23.2
click at [919, 521] on div ".deletable-edge-delete-btn { width: 20px; height: 20px; border: 0px solid #ffff…" at bounding box center [849, 422] width 966 height 675
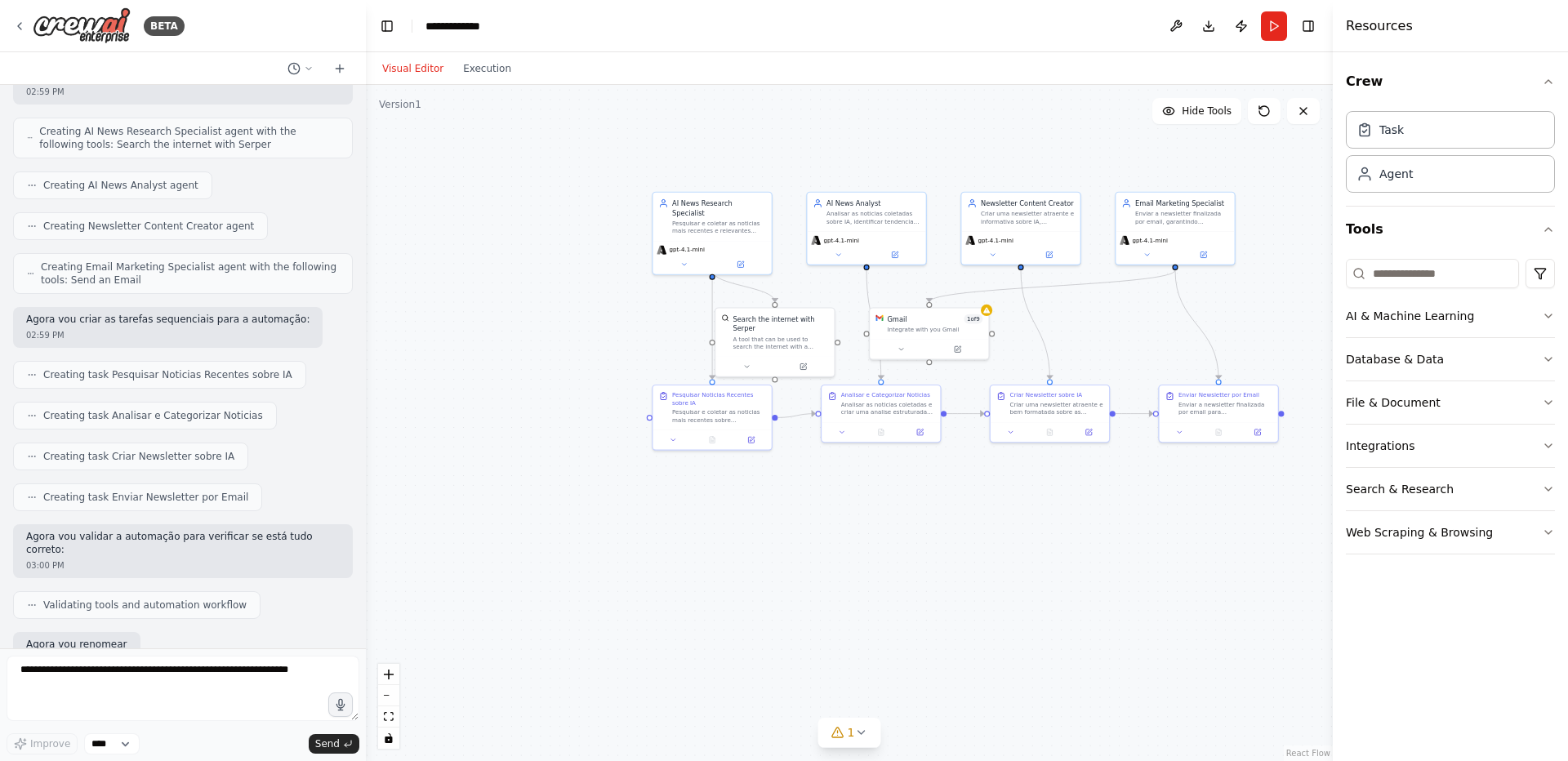
scroll to position [726, 0]
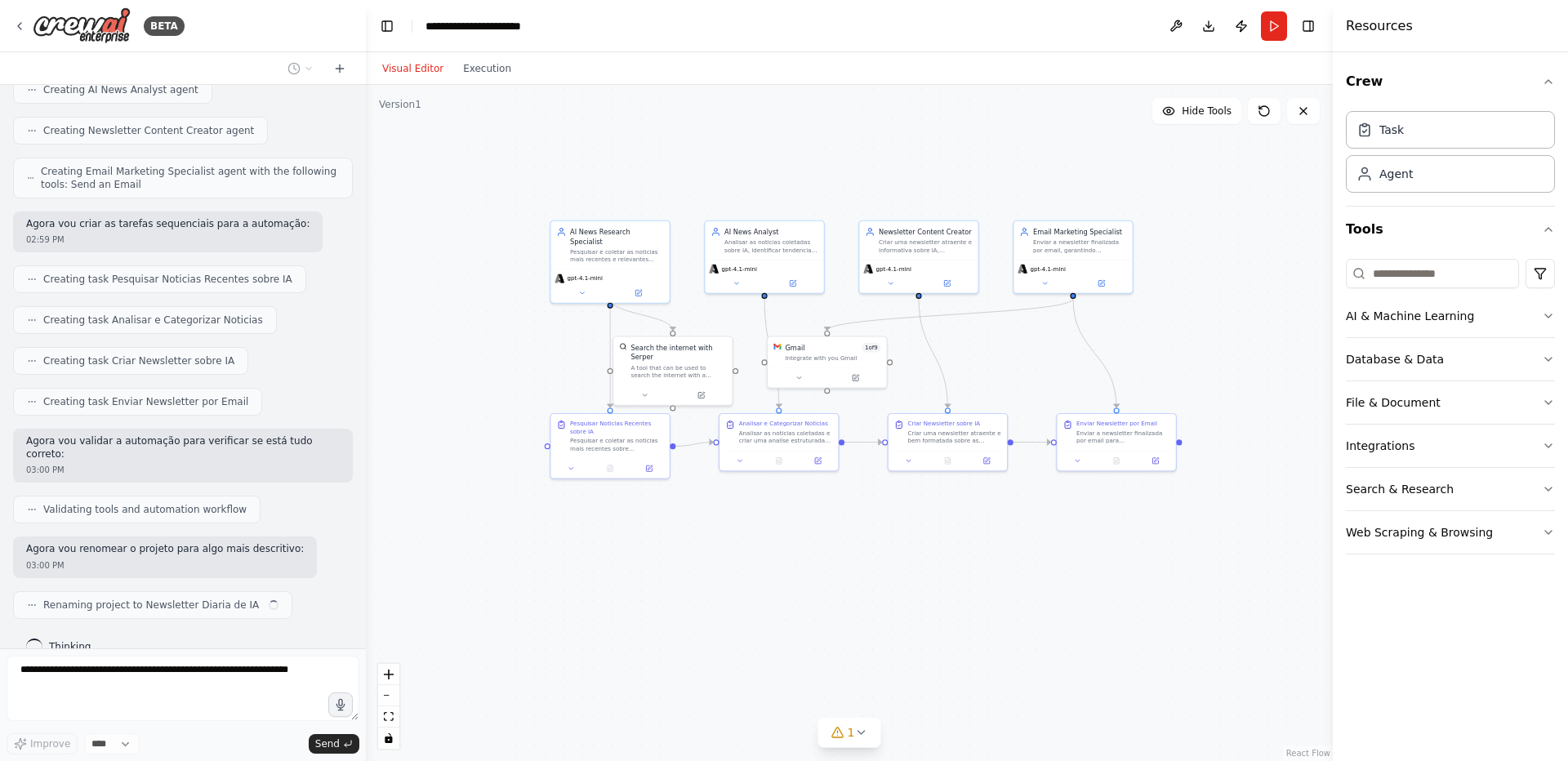
drag, startPoint x: 863, startPoint y: 508, endPoint x: 882, endPoint y: 537, distance: 34.7
click at [882, 537] on div ".deletable-edge-delete-btn { width: 20px; height: 20px; border: 0px solid #ffff…" at bounding box center [849, 422] width 966 height 675
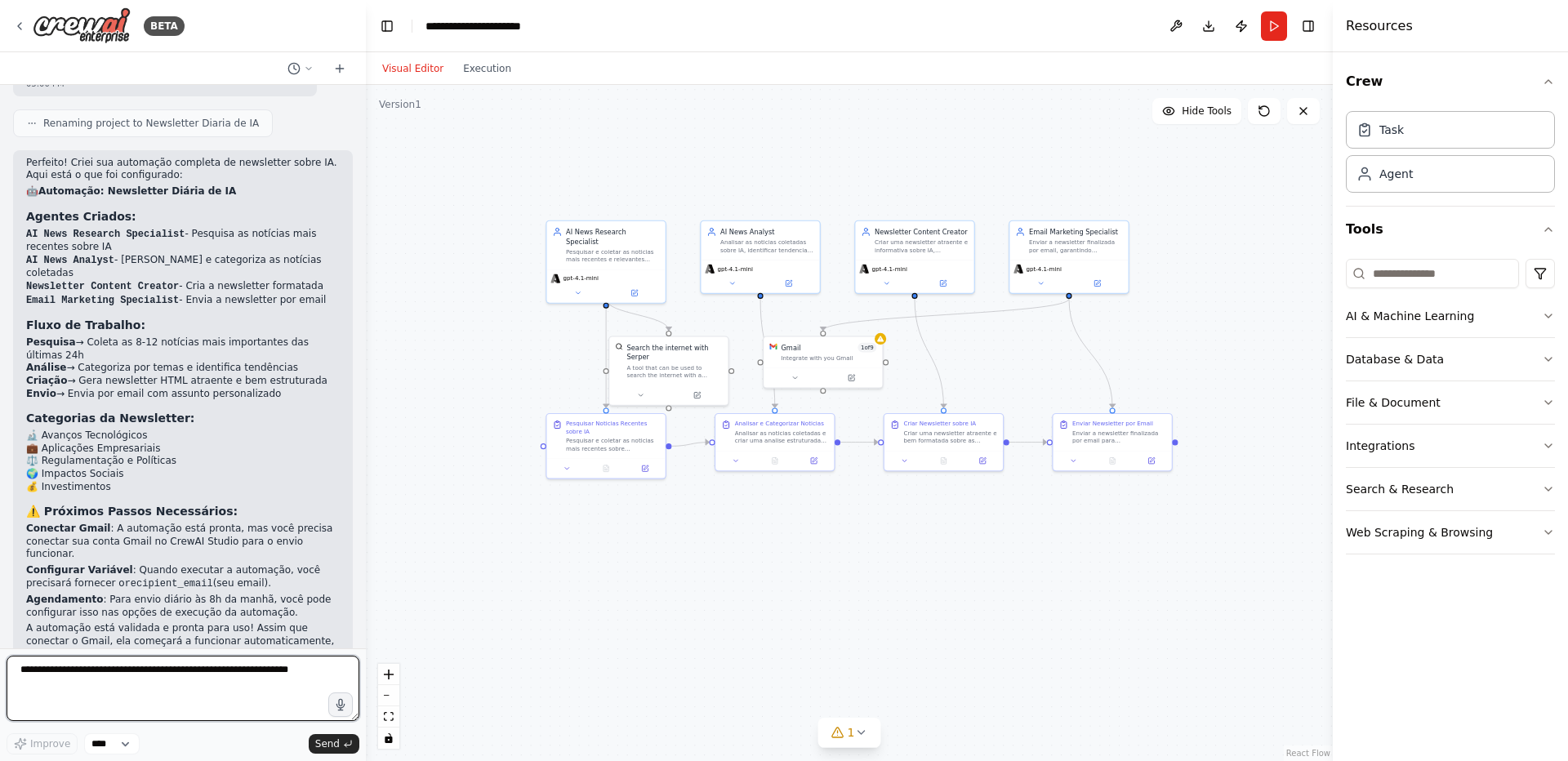
scroll to position [1220, 0]
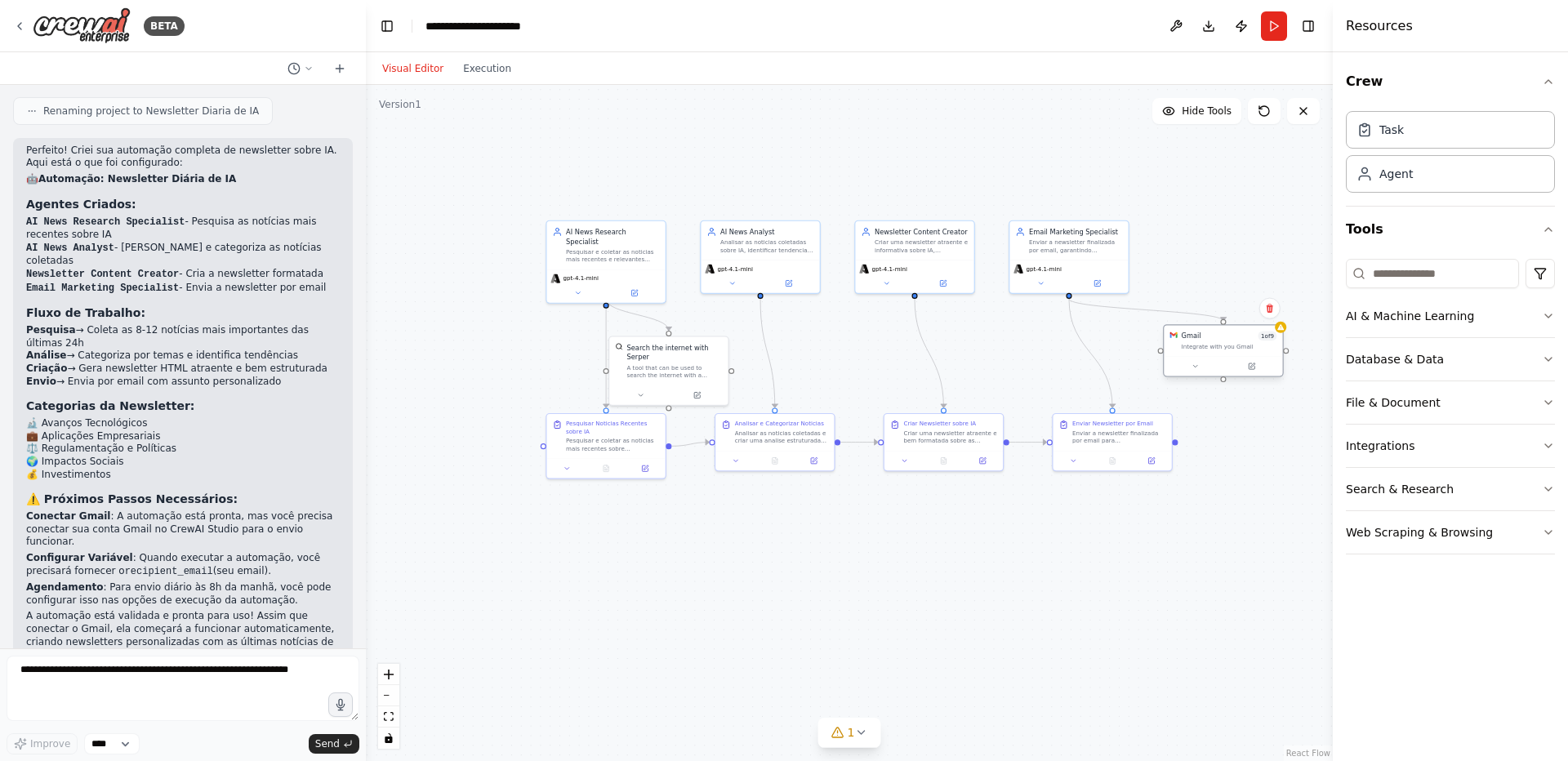
drag, startPoint x: 810, startPoint y: 349, endPoint x: 1208, endPoint y: 337, distance: 398.2
click at [1208, 337] on div "Gmail 1 of 9" at bounding box center [1229, 335] width 95 height 10
click at [1055, 577] on div ".deletable-edge-delete-btn { width: 20px; height: 20px; border: 0px solid #ffff…" at bounding box center [849, 422] width 966 height 675
drag, startPoint x: 953, startPoint y: 536, endPoint x: 846, endPoint y: 612, distance: 131.2
click at [846, 612] on div ".deletable-edge-delete-btn { width: 20px; height: 20px; border: 0px solid #ffff…" at bounding box center [849, 422] width 966 height 675
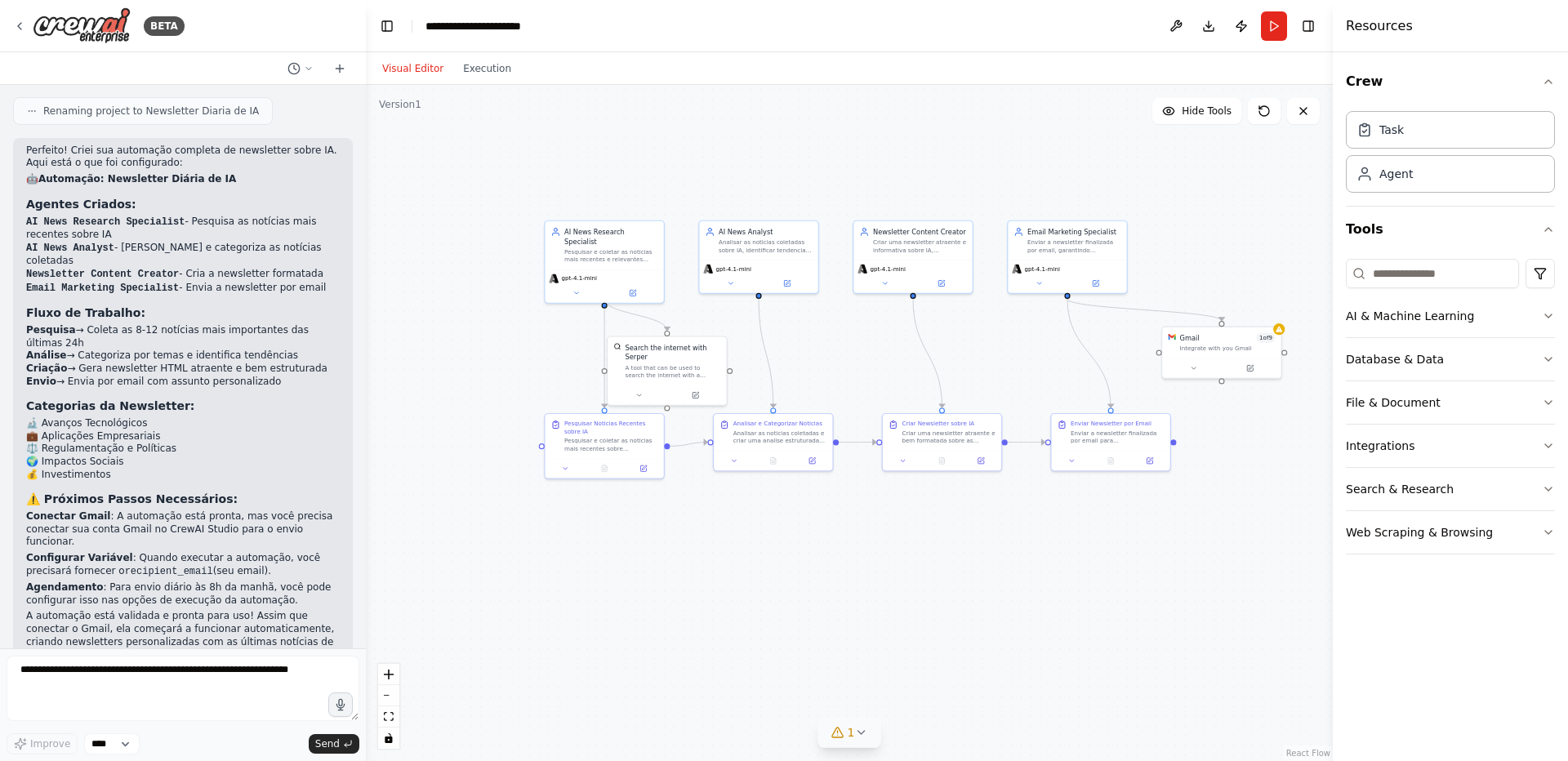
click at [845, 728] on div "1" at bounding box center [843, 732] width 23 height 17
click at [1161, 632] on div ".deletable-edge-delete-btn { width: 20px; height: 20px; border: 0px solid #ffff…" at bounding box center [849, 422] width 966 height 675
click at [612, 252] on div "Pesquisar e coletar as noticias mais recentes e relevantes sobre inteligencia a…" at bounding box center [610, 255] width 94 height 16
click at [1009, 663] on icon at bounding box center [1015, 657] width 13 height 13
click at [589, 247] on div "Pesquisar e coletar as noticias mais recentes e relevantes sobre inteligencia a…" at bounding box center [610, 255] width 94 height 16
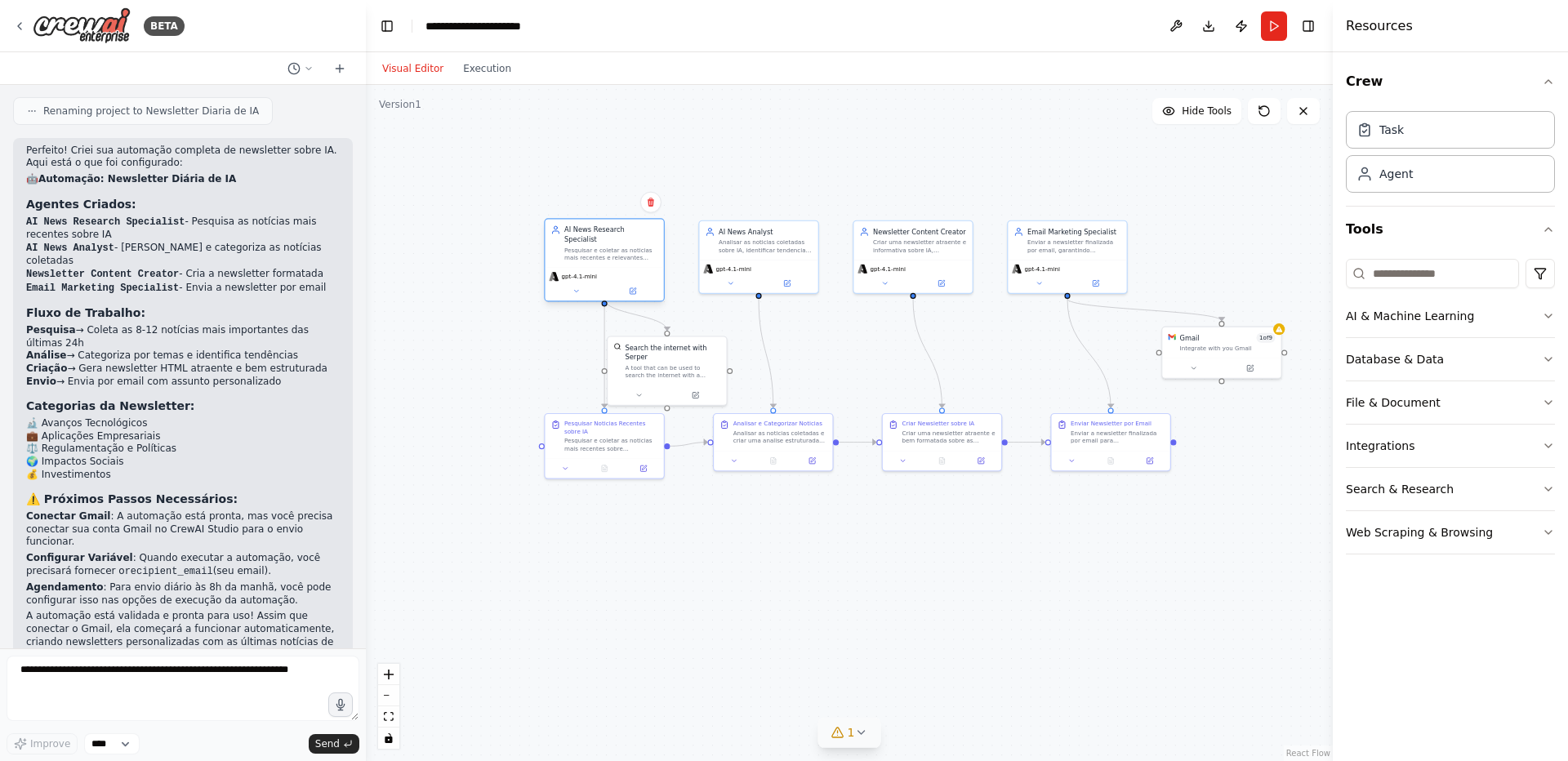
click at [589, 247] on div "Pesquisar e coletar as noticias mais recentes e relevantes sobre inteligencia a…" at bounding box center [610, 255] width 94 height 16
click at [631, 288] on icon at bounding box center [633, 290] width 5 height 5
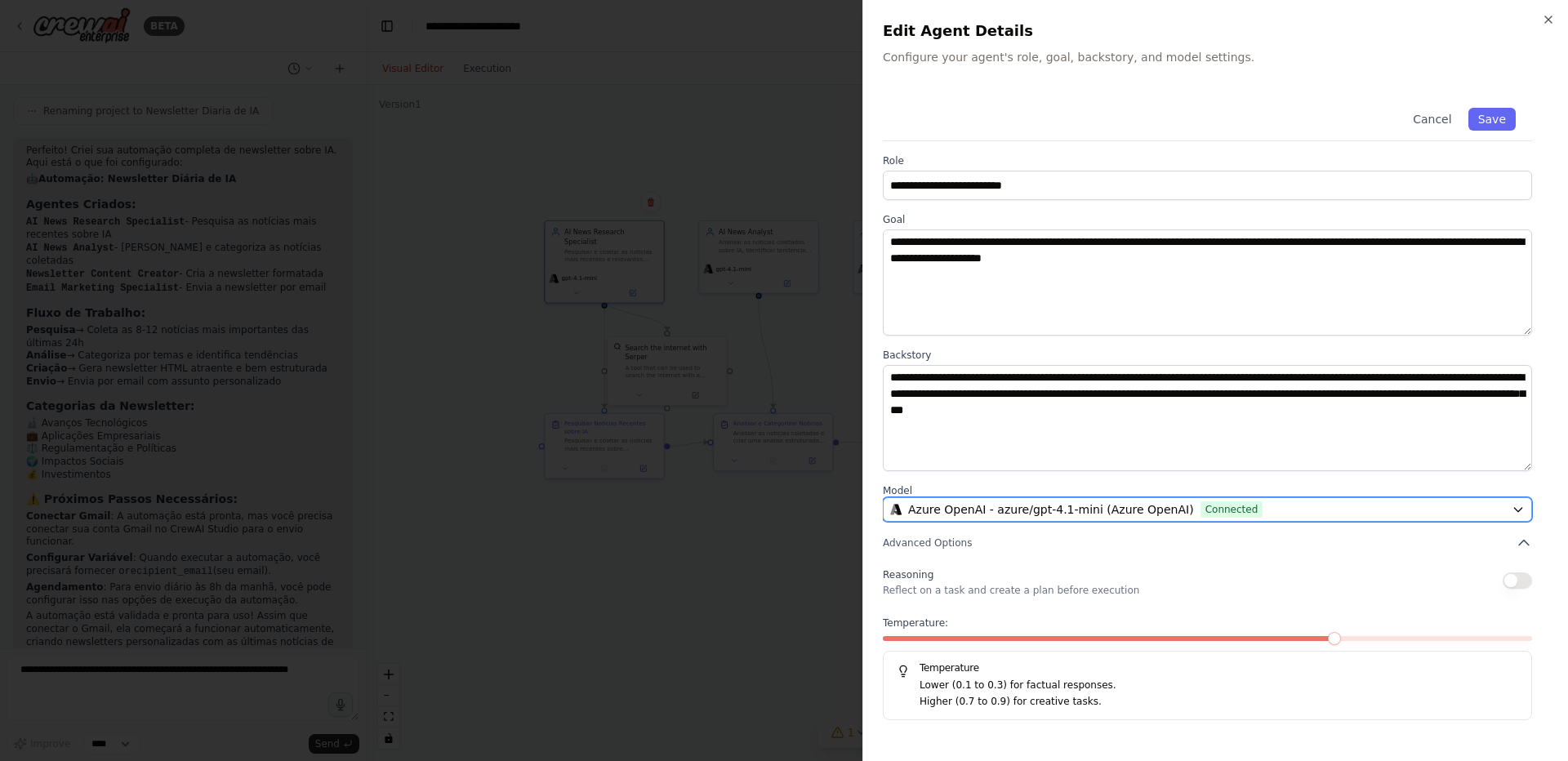
click at [1280, 512] on div "Azure OpenAI - azure/gpt-4.1-mini (Azure OpenAI) Connected" at bounding box center [1197, 509] width 614 height 17
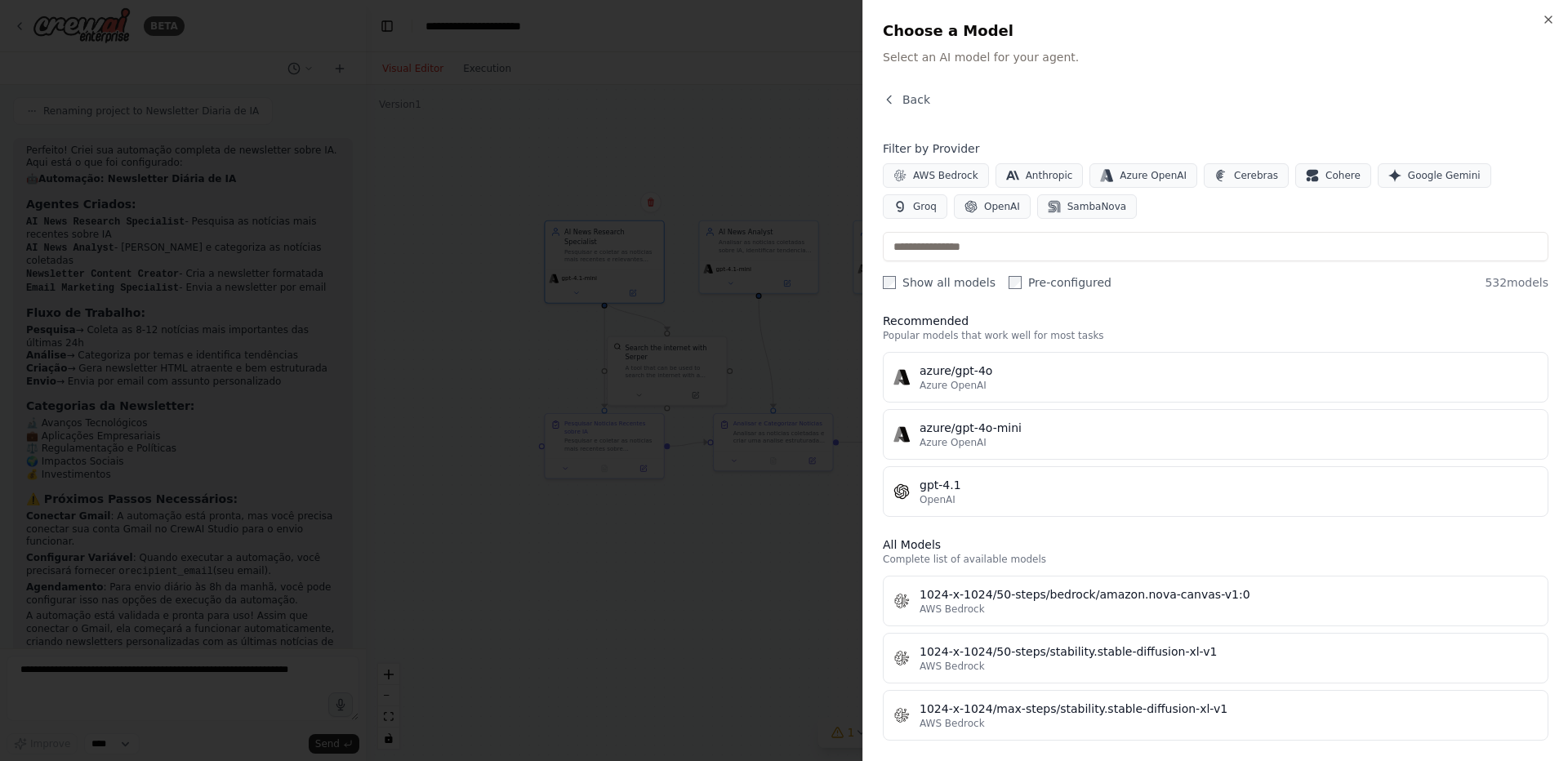
scroll to position [1470, 0]
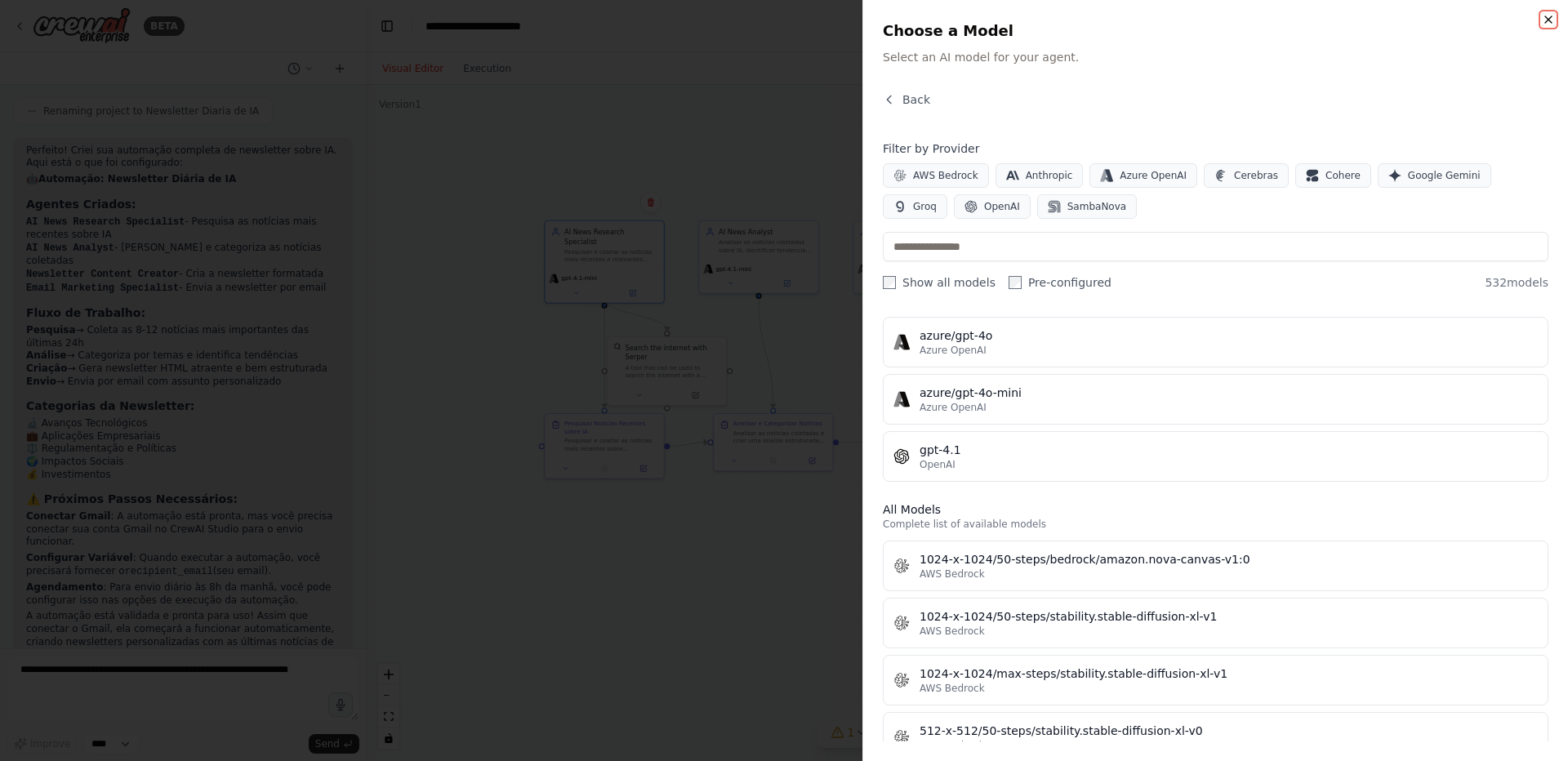
click at [1548, 24] on icon "button" at bounding box center [1548, 18] width 13 height 13
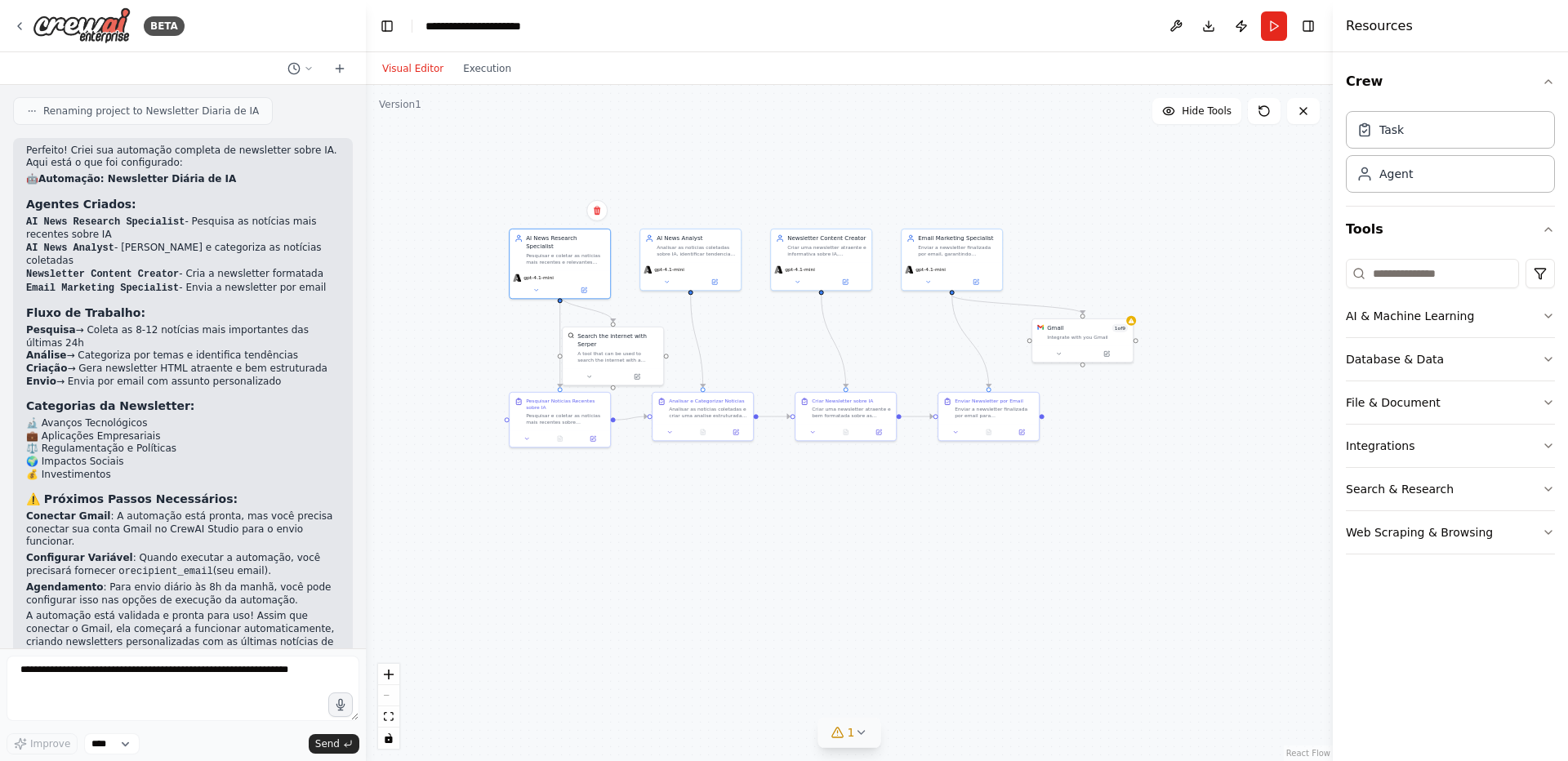
drag, startPoint x: 632, startPoint y: 528, endPoint x: 589, endPoint y: 563, distance: 55.4
click at [589, 563] on div ".deletable-edge-delete-btn { width: 20px; height: 20px; border: 0px solid #ffff…" at bounding box center [849, 422] width 966 height 675
drag, startPoint x: 605, startPoint y: 553, endPoint x: 672, endPoint y: 553, distance: 67.0
click at [672, 553] on div ".deletable-edge-delete-btn { width: 20px; height: 20px; border: 0px solid #ffff…" at bounding box center [849, 422] width 966 height 675
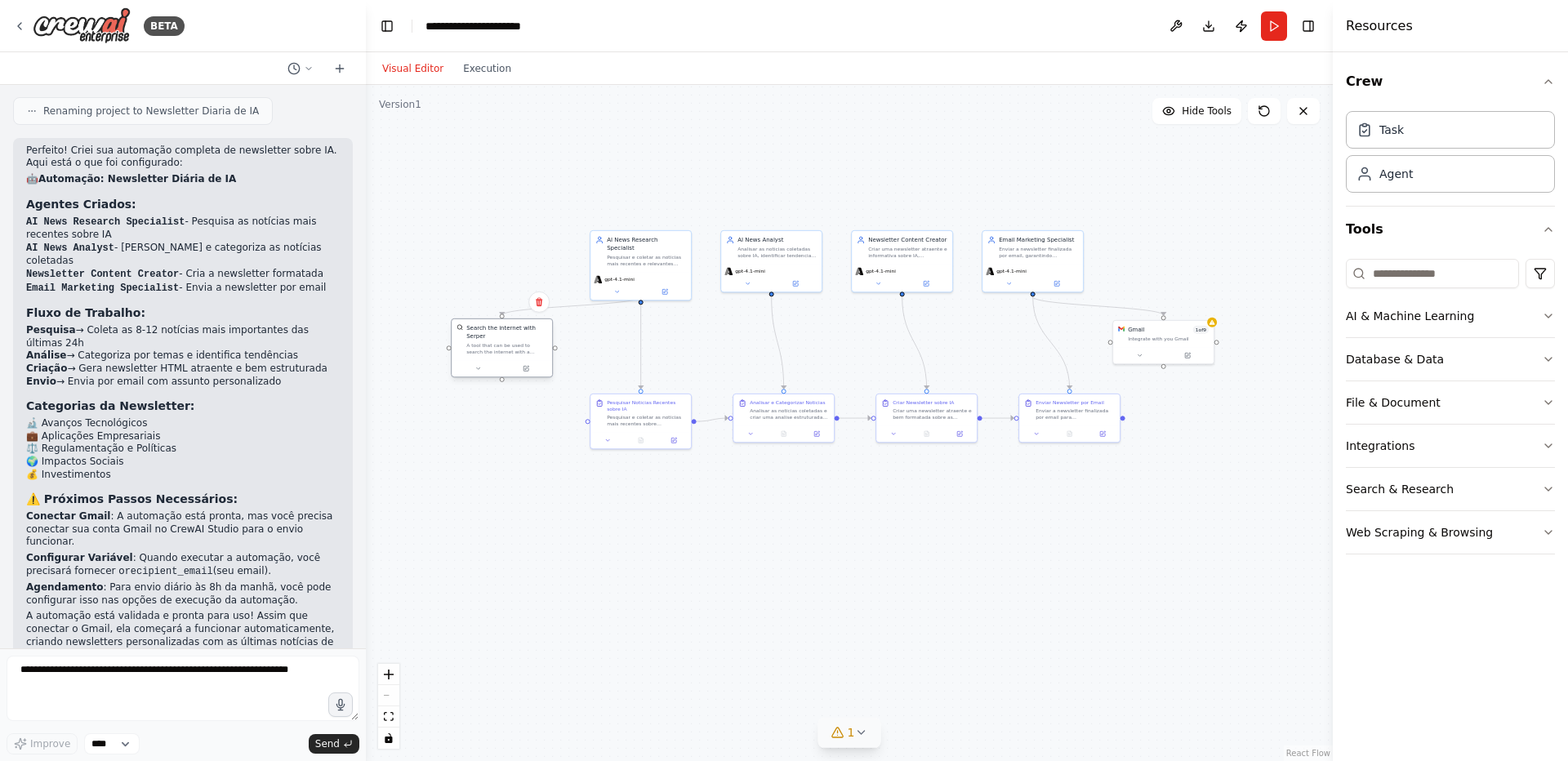
drag, startPoint x: 683, startPoint y: 336, endPoint x: 494, endPoint y: 329, distance: 189.1
click at [494, 329] on div "Search the internet with Serper" at bounding box center [506, 331] width 81 height 17
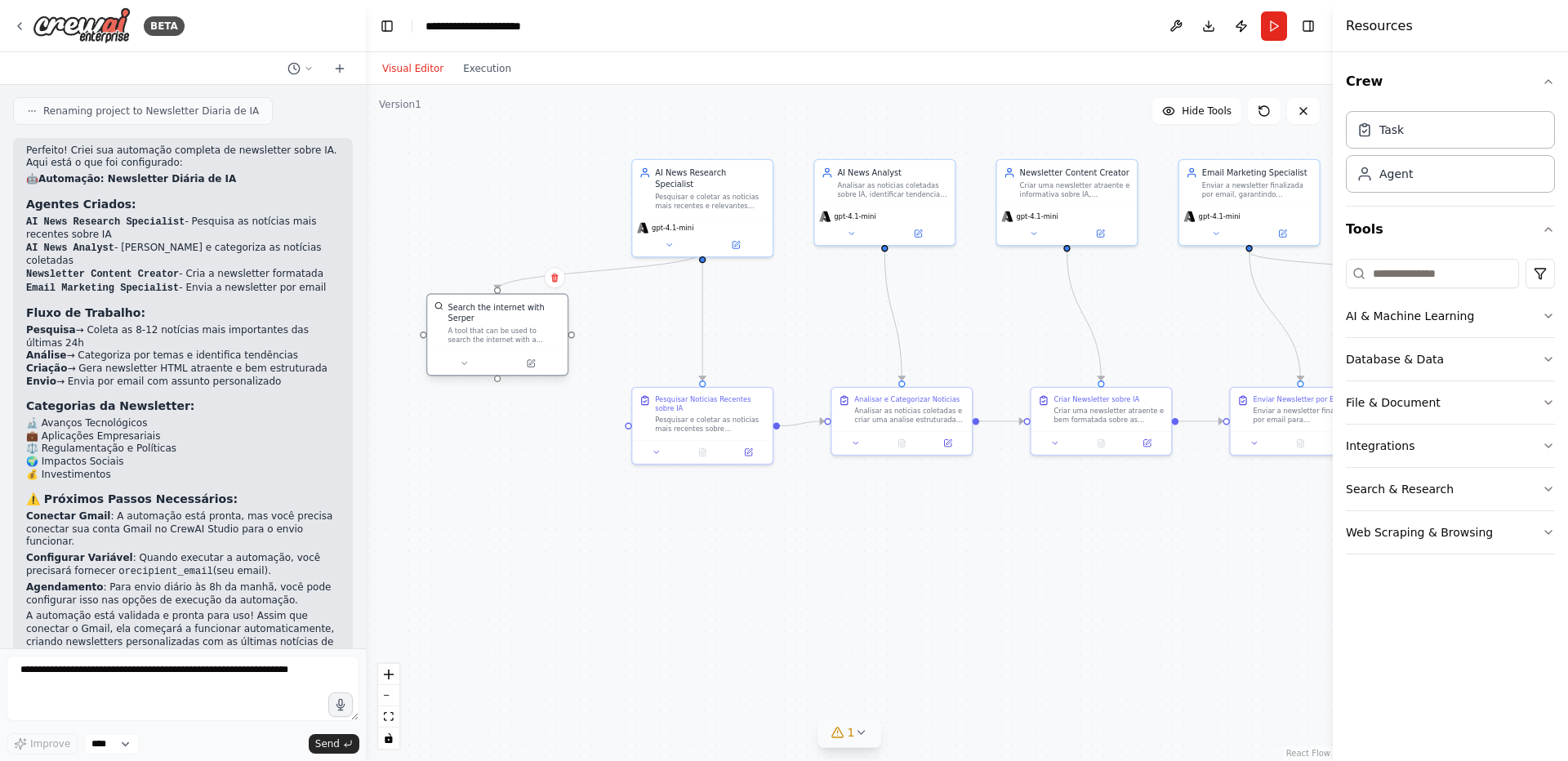
drag, startPoint x: 500, startPoint y: 341, endPoint x: 486, endPoint y: 372, distance: 34.0
click at [486, 372] on div "Search the internet with Serper A tool that can be used to search the internet …" at bounding box center [497, 334] width 142 height 83
click at [528, 385] on icon at bounding box center [531, 386] width 7 height 7
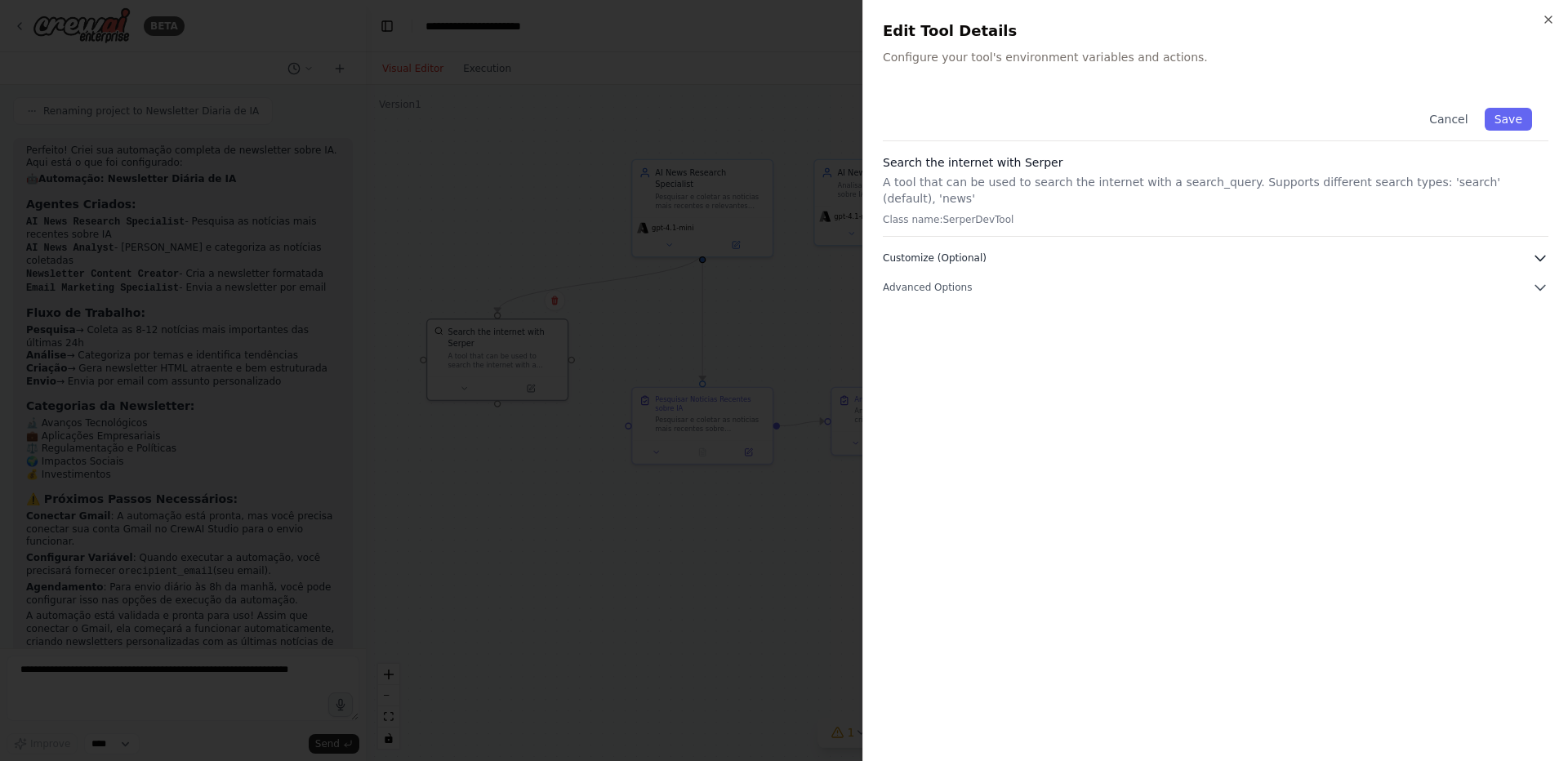
click at [993, 250] on button "Customize (Optional)" at bounding box center [1215, 258] width 666 height 17
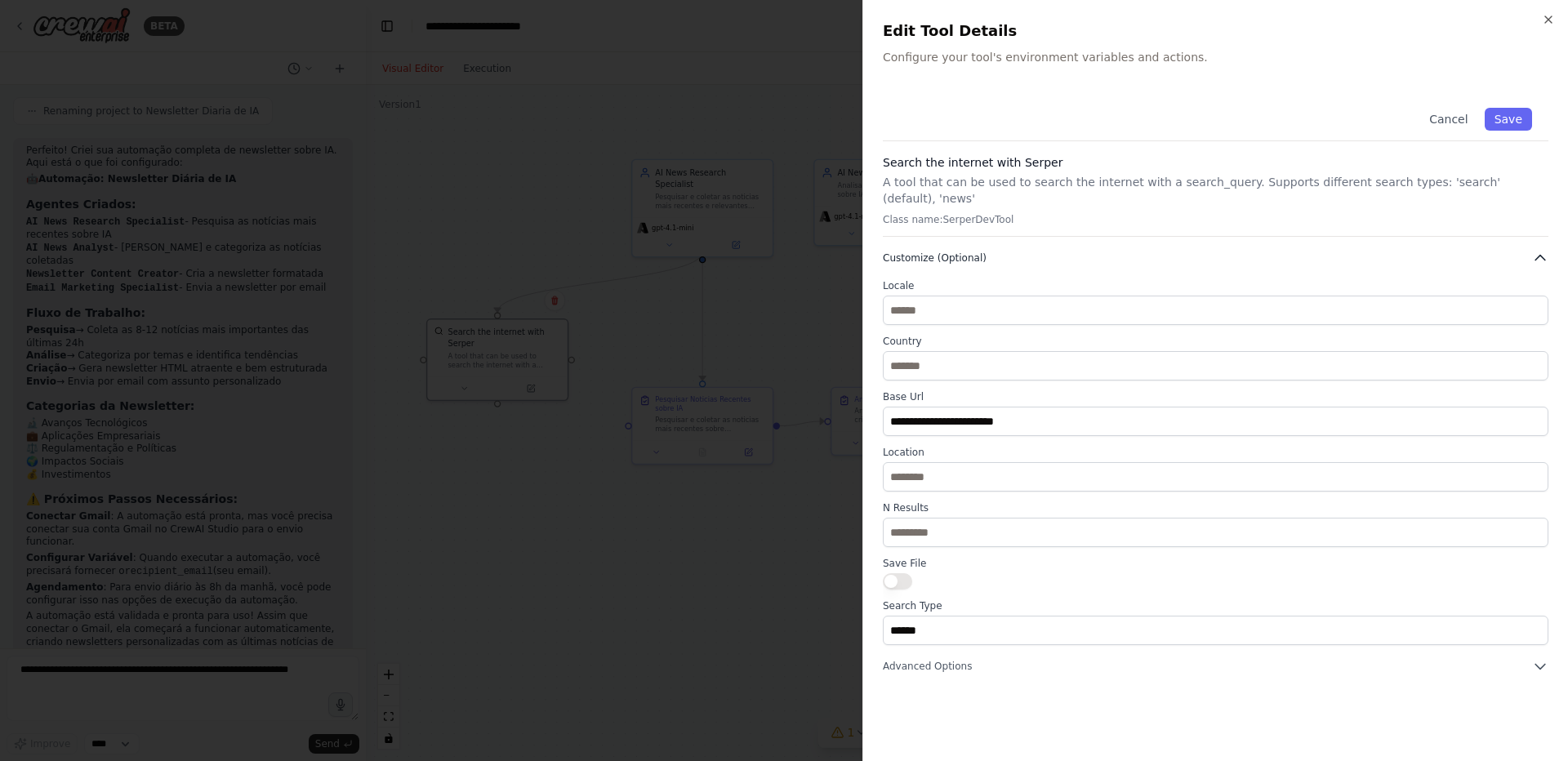
click at [993, 250] on button "Customize (Optional)" at bounding box center [1215, 258] width 666 height 17
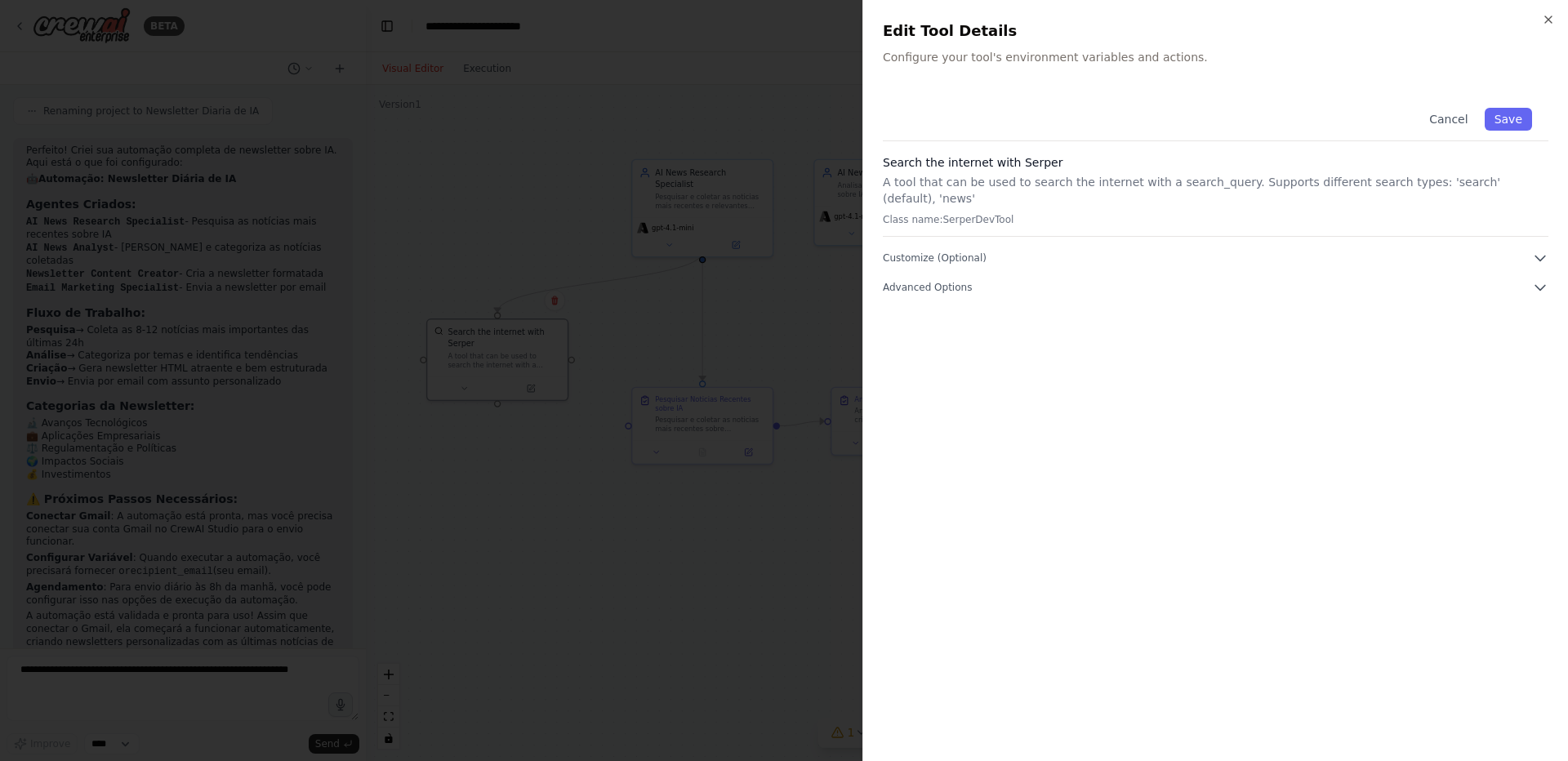
click at [1544, 11] on div "Close Edit Tool Details Configure your tool's environment variables and actions…" at bounding box center [1215, 380] width 706 height 761
click at [1540, 22] on h2 "Edit Tool Details" at bounding box center [1215, 31] width 666 height 23
click at [1545, 22] on icon "button" at bounding box center [1548, 18] width 13 height 13
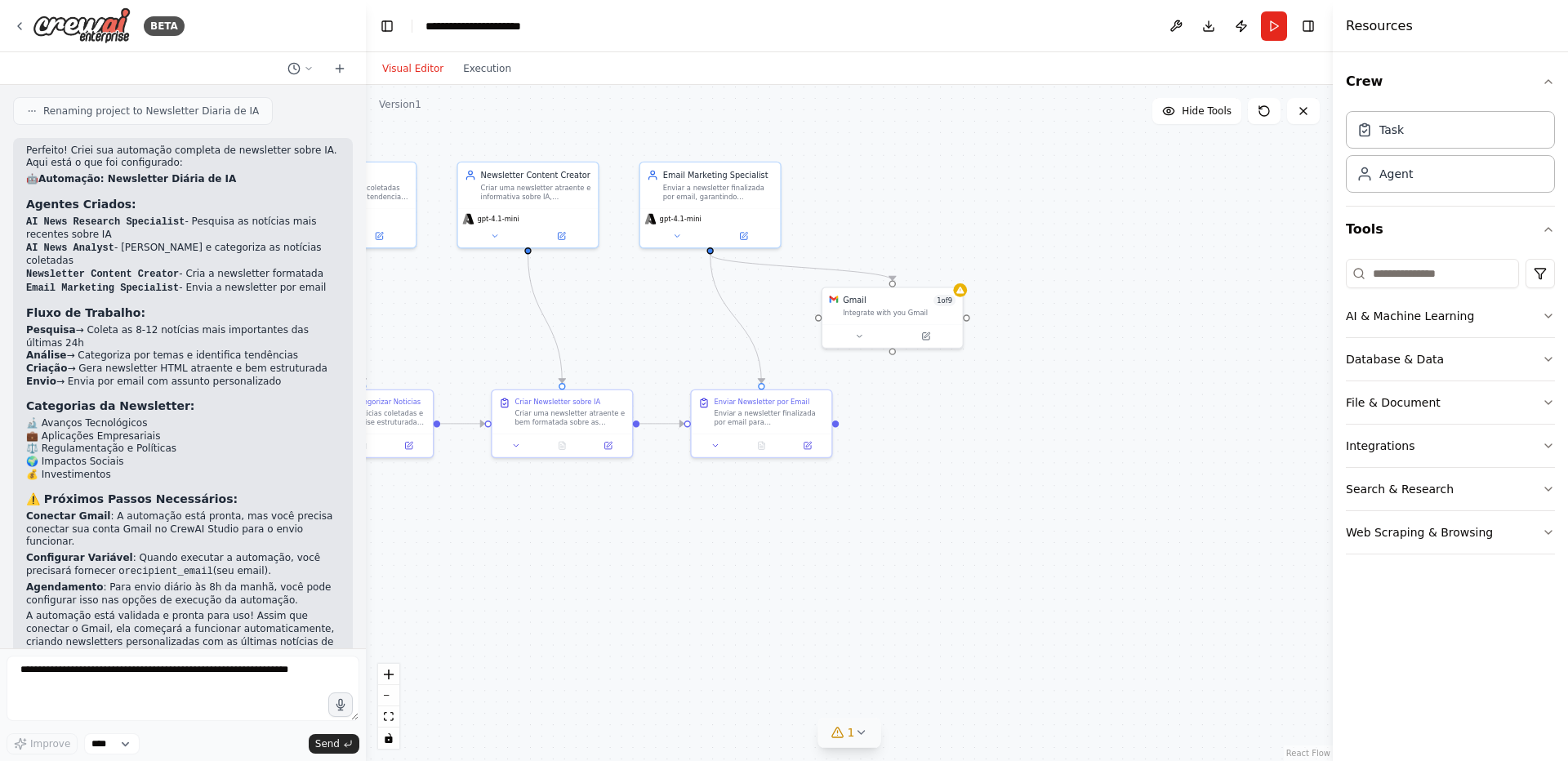
drag, startPoint x: 989, startPoint y: 515, endPoint x: 450, endPoint y: 518, distance: 539.0
click at [450, 518] on div ".deletable-edge-delete-btn { width: 20px; height: 20px; border: 0px solid #ffff…" at bounding box center [849, 422] width 966 height 675
click at [877, 304] on div "Gmail 1 of 9 Integrate with you Gmail" at bounding box center [899, 304] width 113 height 23
click at [927, 334] on icon at bounding box center [924, 333] width 7 height 7
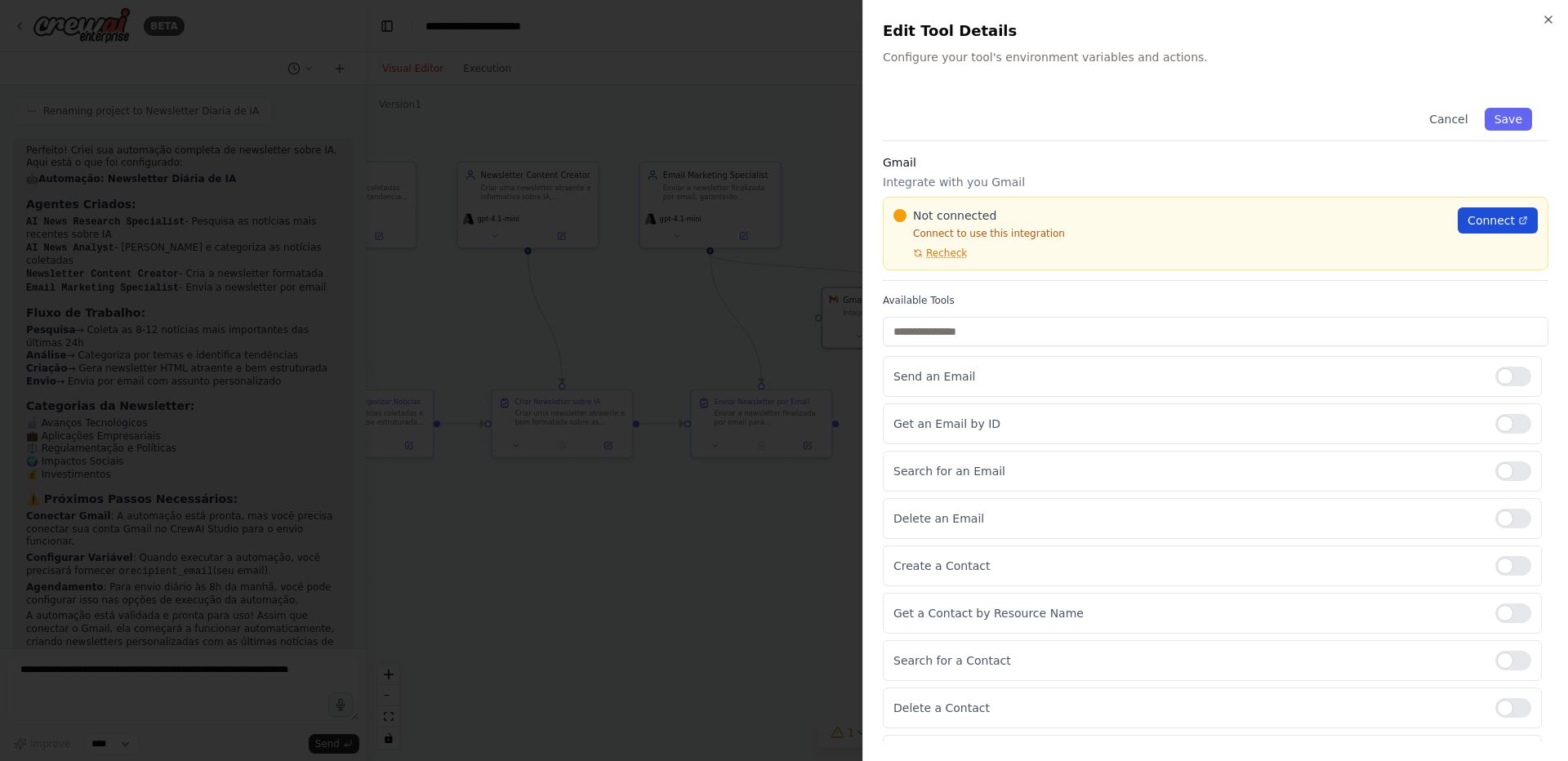
click at [1467, 218] on span "Connect" at bounding box center [1490, 220] width 48 height 17
click at [952, 250] on span "Recheck" at bounding box center [946, 253] width 41 height 13
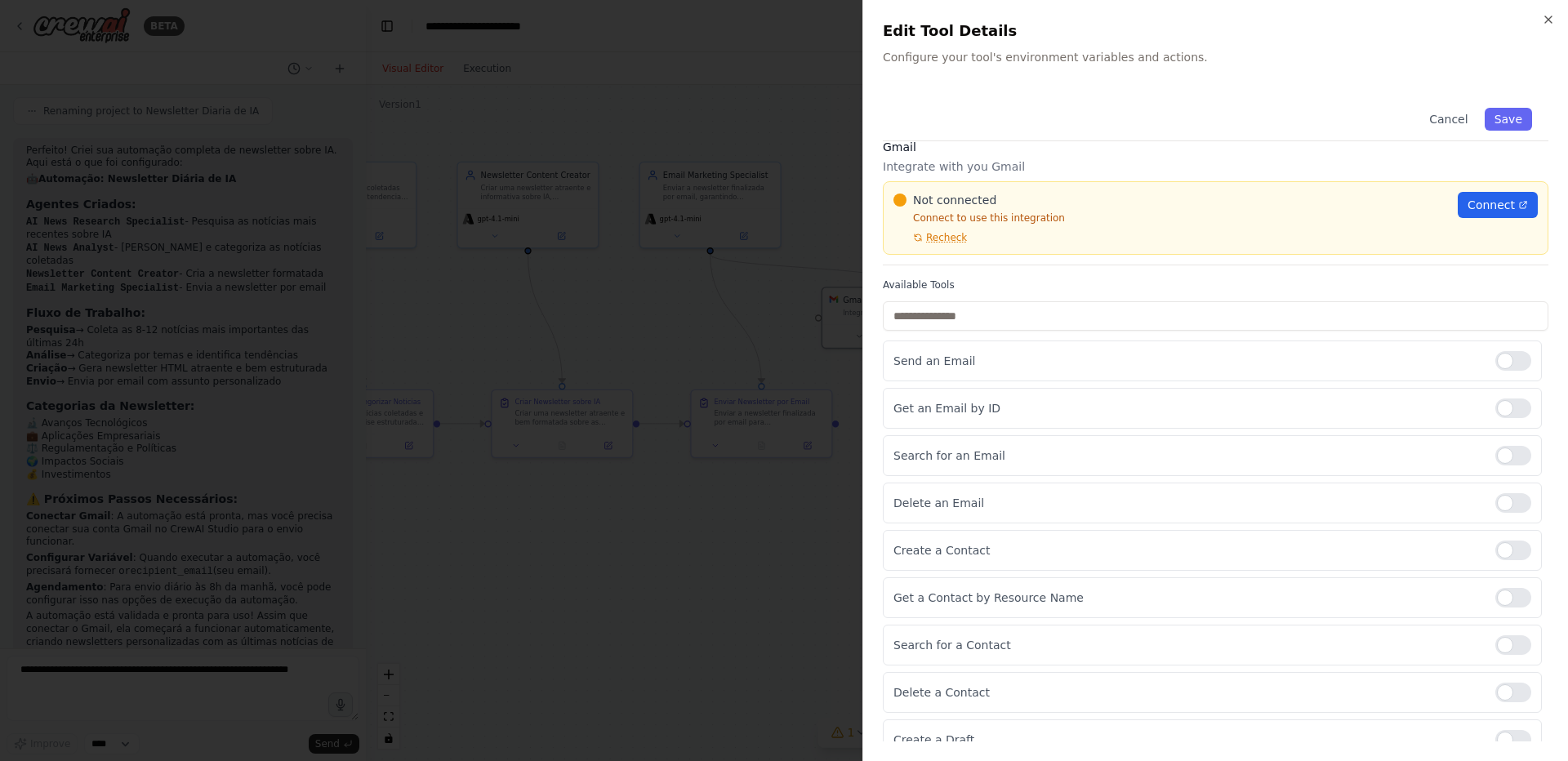
scroll to position [0, 0]
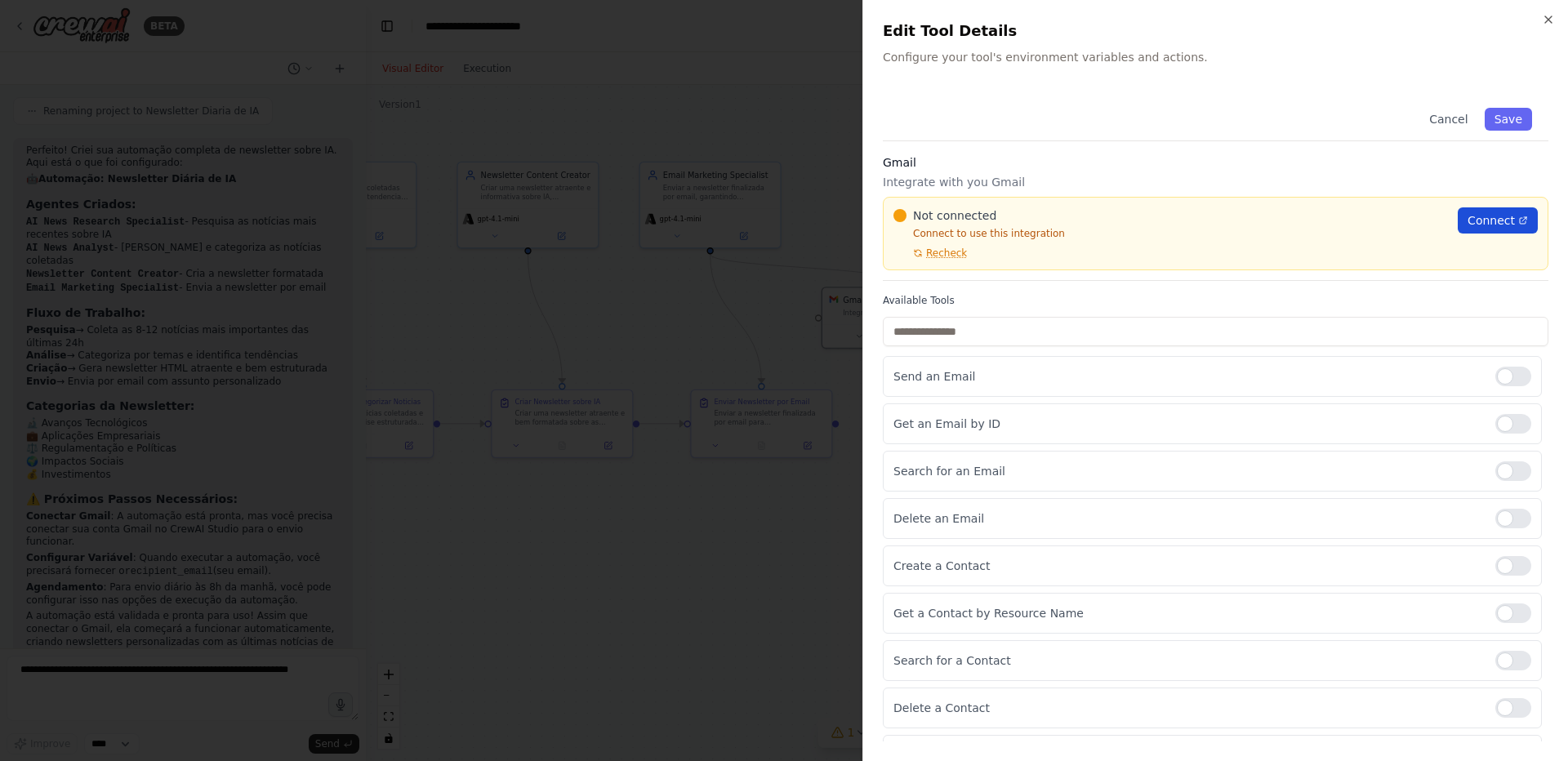
click at [1492, 226] on span "Connect" at bounding box center [1490, 220] width 48 height 17
click at [1553, 23] on icon "button" at bounding box center [1548, 18] width 13 height 13
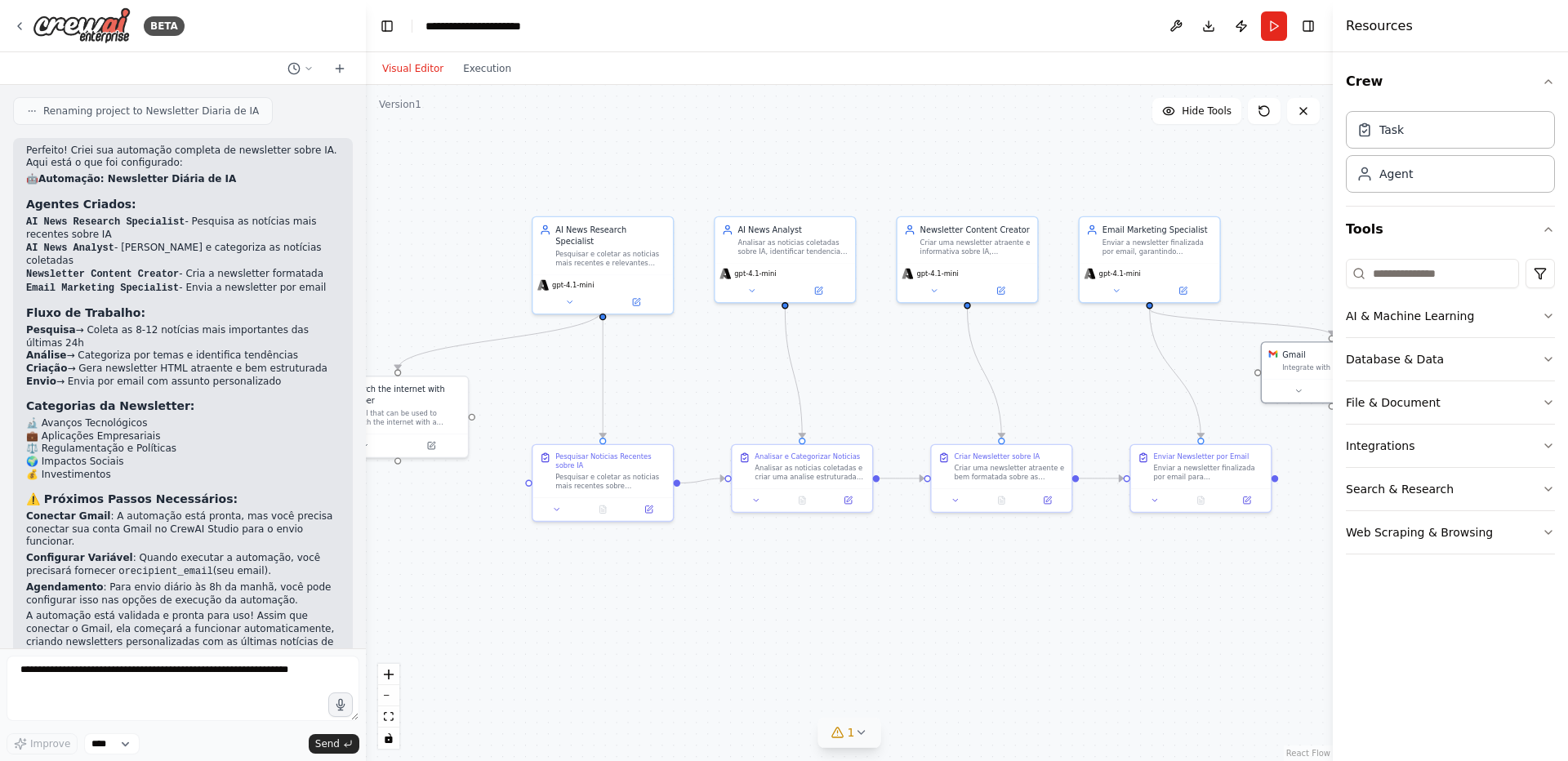
drag, startPoint x: 738, startPoint y: 539, endPoint x: 1181, endPoint y: 593, distance: 446.3
click at [1181, 593] on div ".deletable-edge-delete-btn { width: 20px; height: 20px; border: 0px solid #ffff…" at bounding box center [849, 422] width 966 height 675
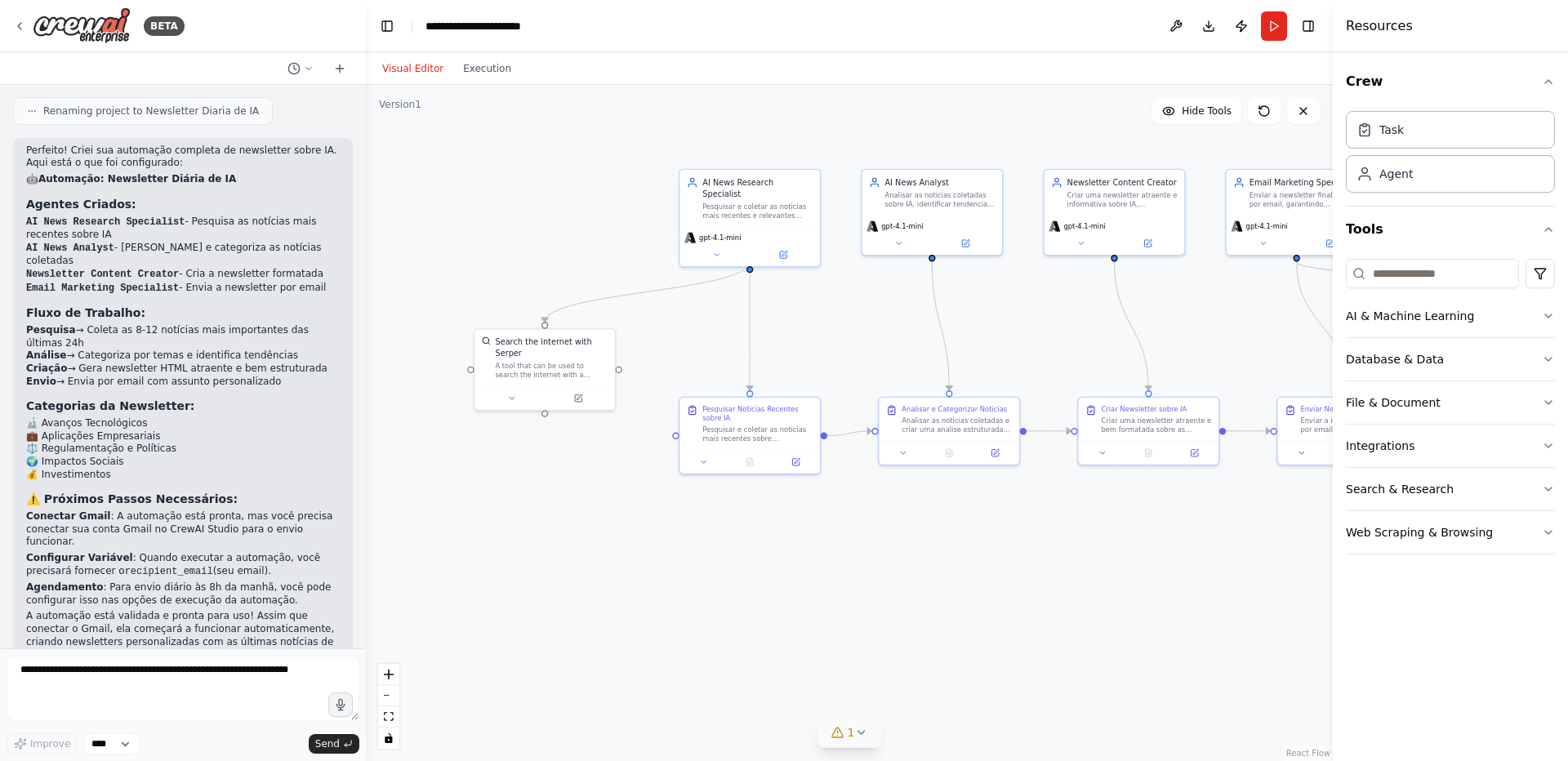
drag, startPoint x: 808, startPoint y: 614, endPoint x: 897, endPoint y: 571, distance: 98.8
click at [909, 573] on div ".deletable-edge-delete-btn { width: 20px; height: 20px; border: 0px solid #ffff…" at bounding box center [849, 422] width 966 height 675
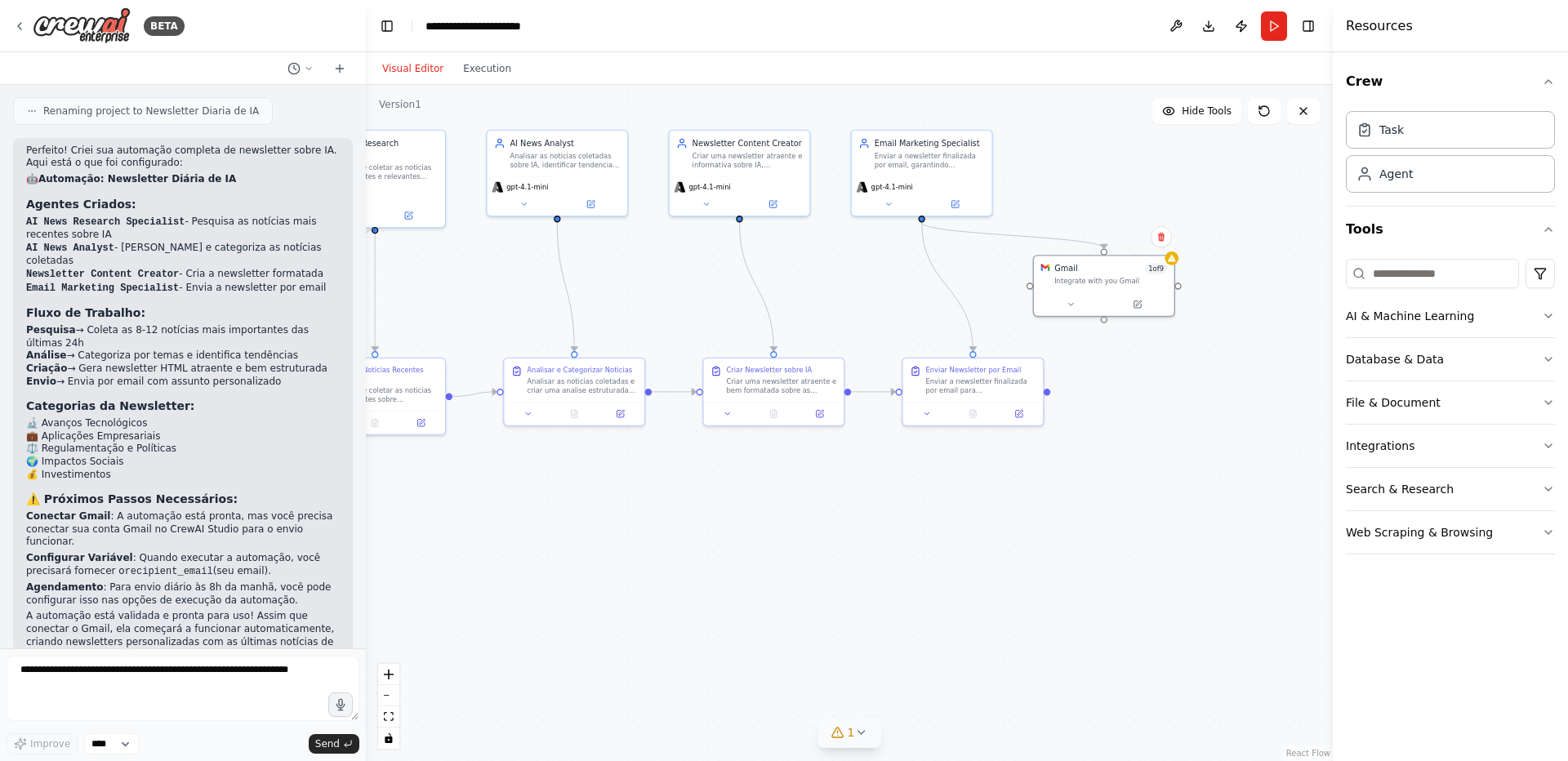
drag, startPoint x: 961, startPoint y: 548, endPoint x: 655, endPoint y: 517, distance: 307.6
click at [655, 517] on div ".deletable-edge-delete-btn { width: 20px; height: 20px; border: 0px solid #ffff…" at bounding box center [849, 422] width 966 height 675
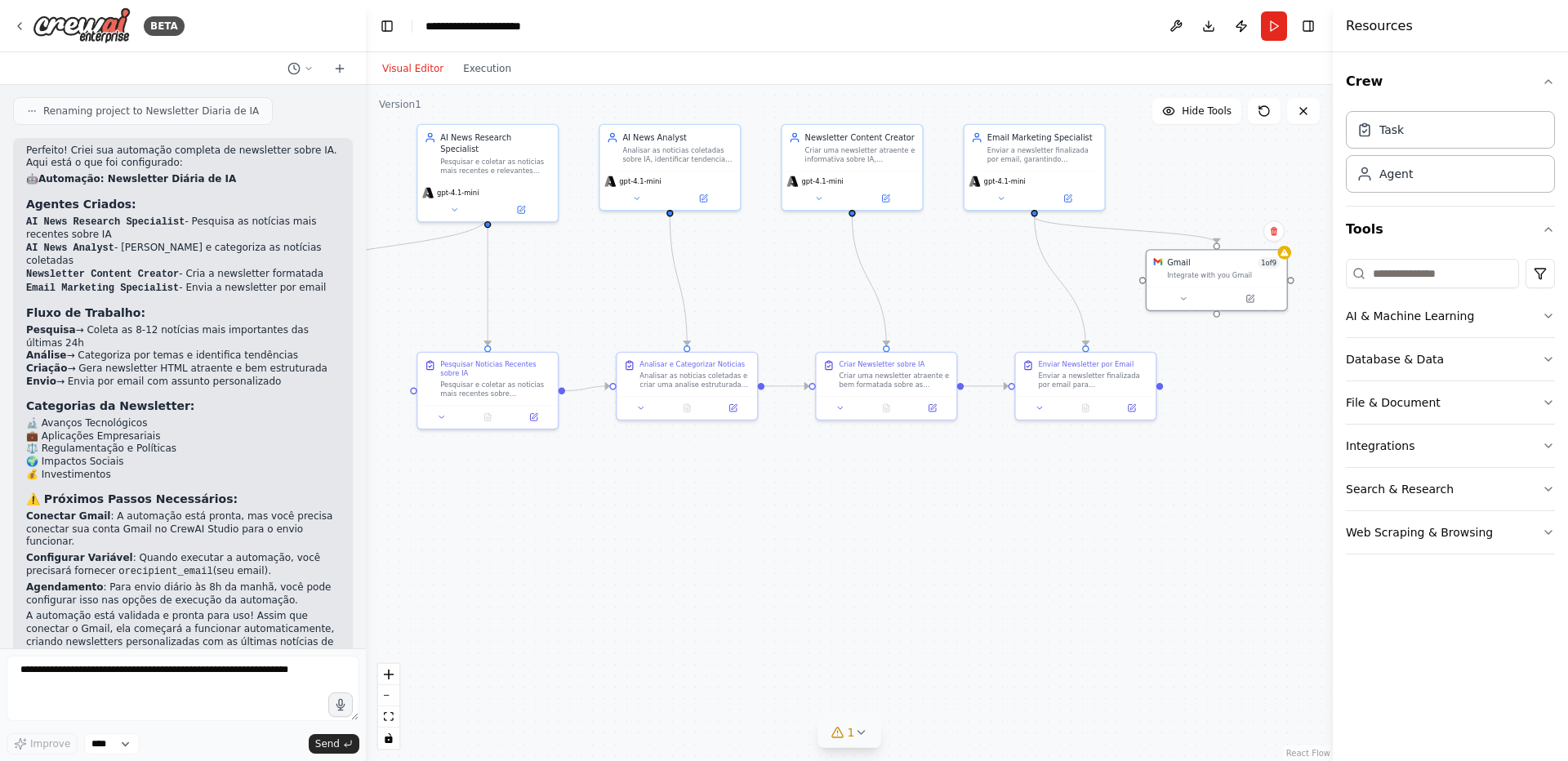
drag, startPoint x: 739, startPoint y: 554, endPoint x: 851, endPoint y: 551, distance: 112.0
click at [851, 551] on div ".deletable-edge-delete-btn { width: 20px; height: 20px; border: 0px solid #ffff…" at bounding box center [849, 422] width 966 height 675
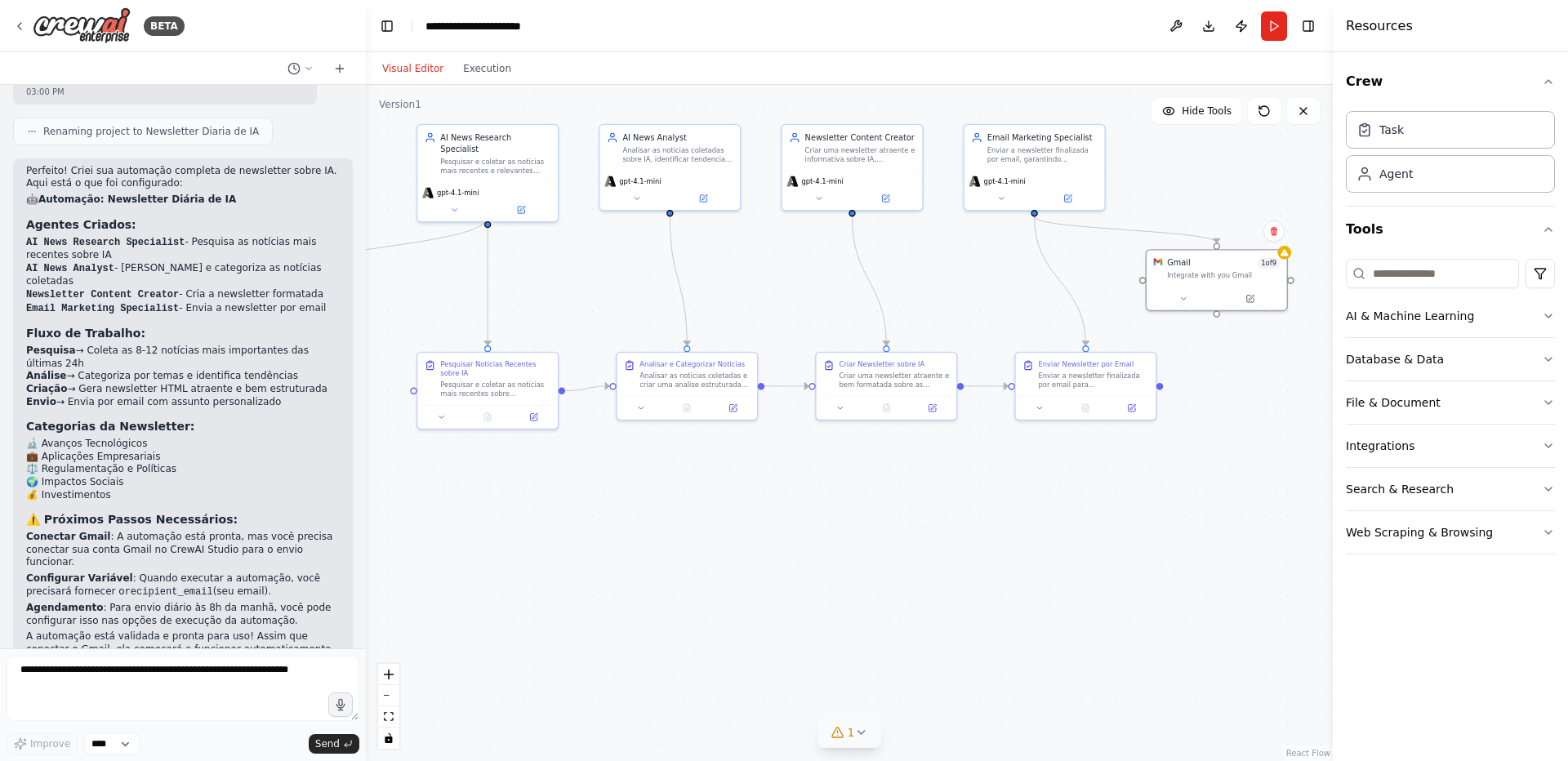
scroll to position [1220, 0]
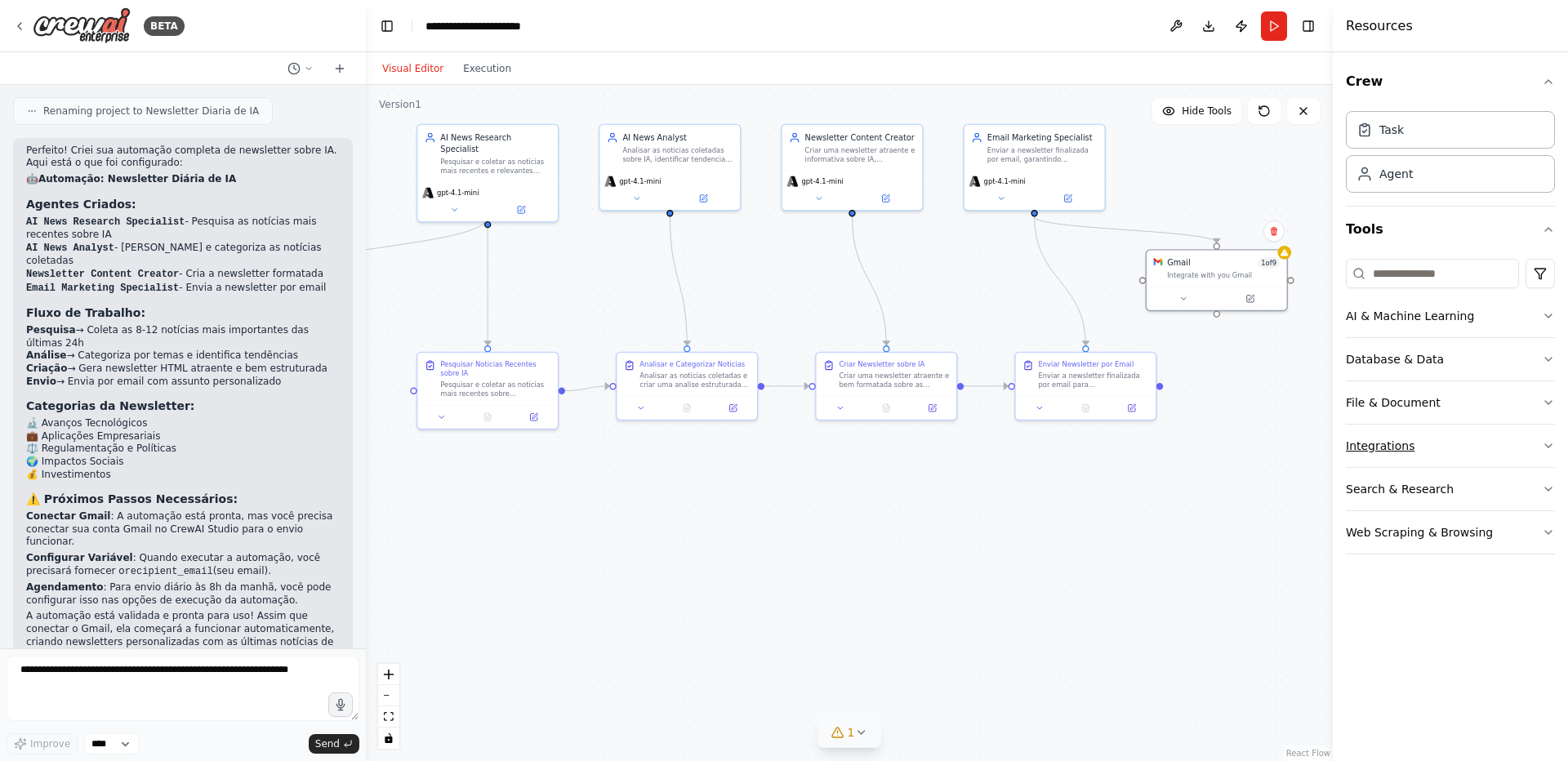
click at [1549, 452] on button "Integrations" at bounding box center [1449, 446] width 209 height 43
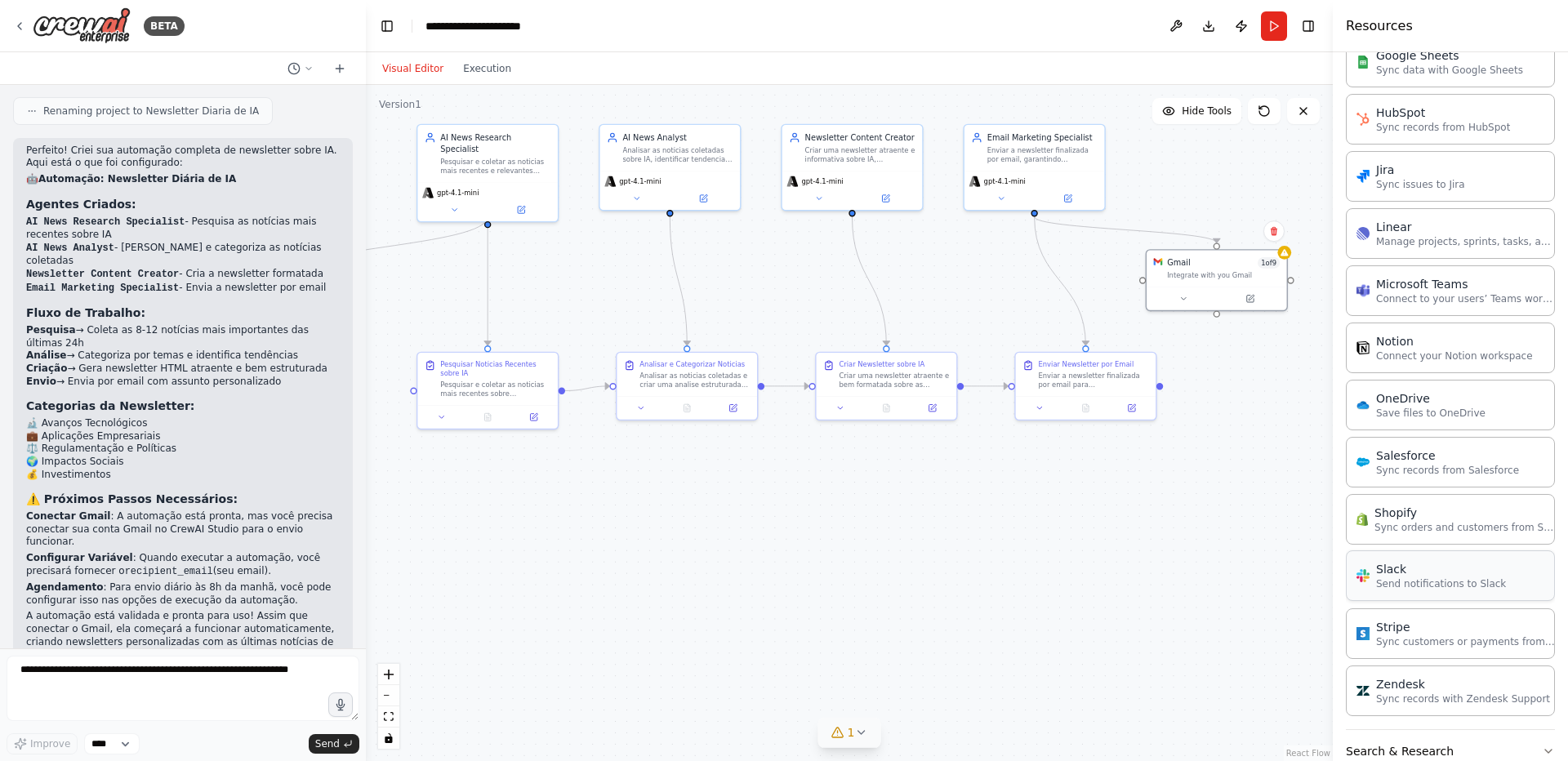
scroll to position [976, 0]
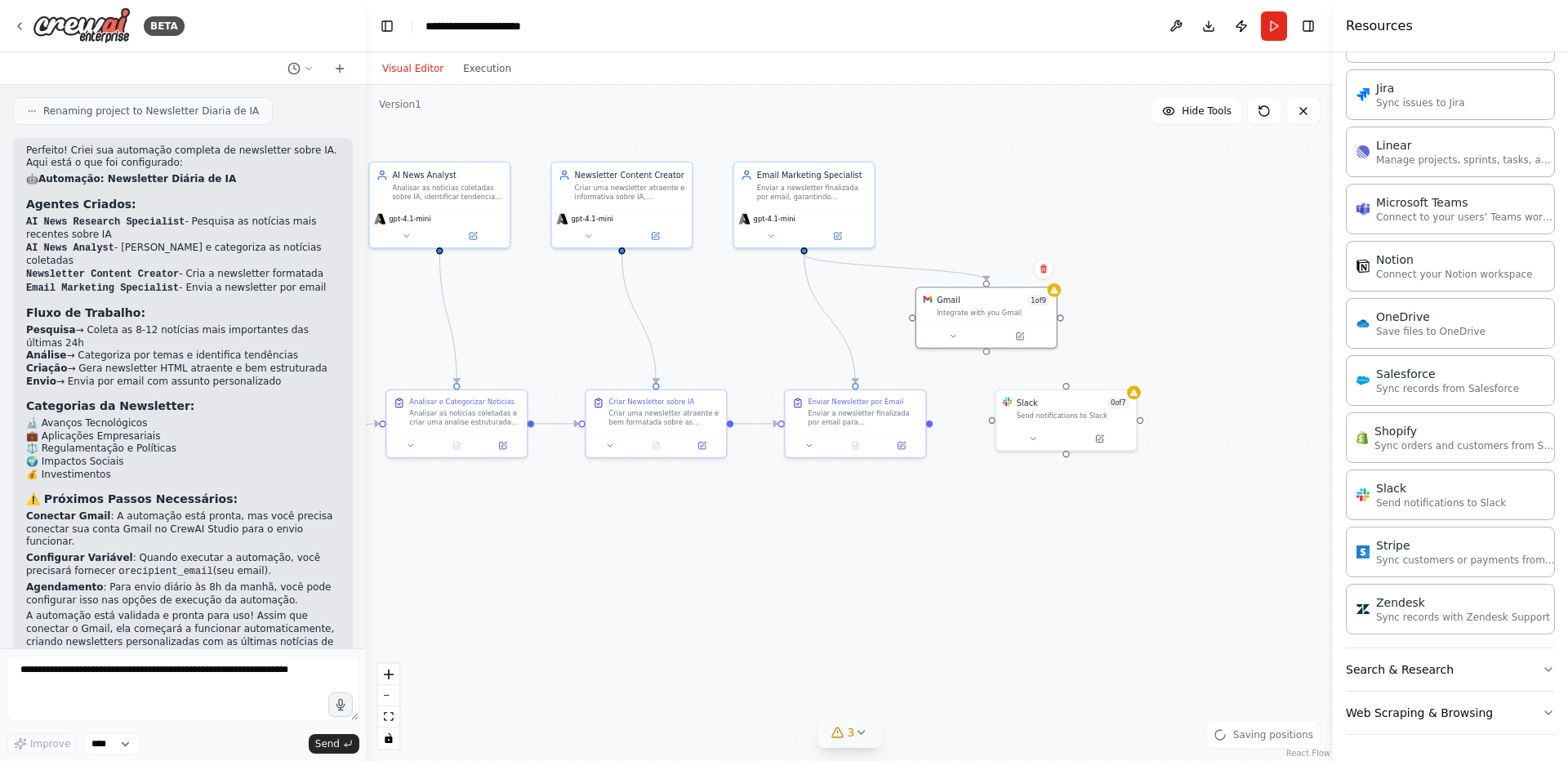
drag, startPoint x: 1225, startPoint y: 500, endPoint x: 942, endPoint y: 544, distance: 286.4
click at [942, 544] on div ".deletable-edge-delete-btn { width: 20px; height: 20px; border: 0px solid #ffff…" at bounding box center [849, 422] width 966 height 675
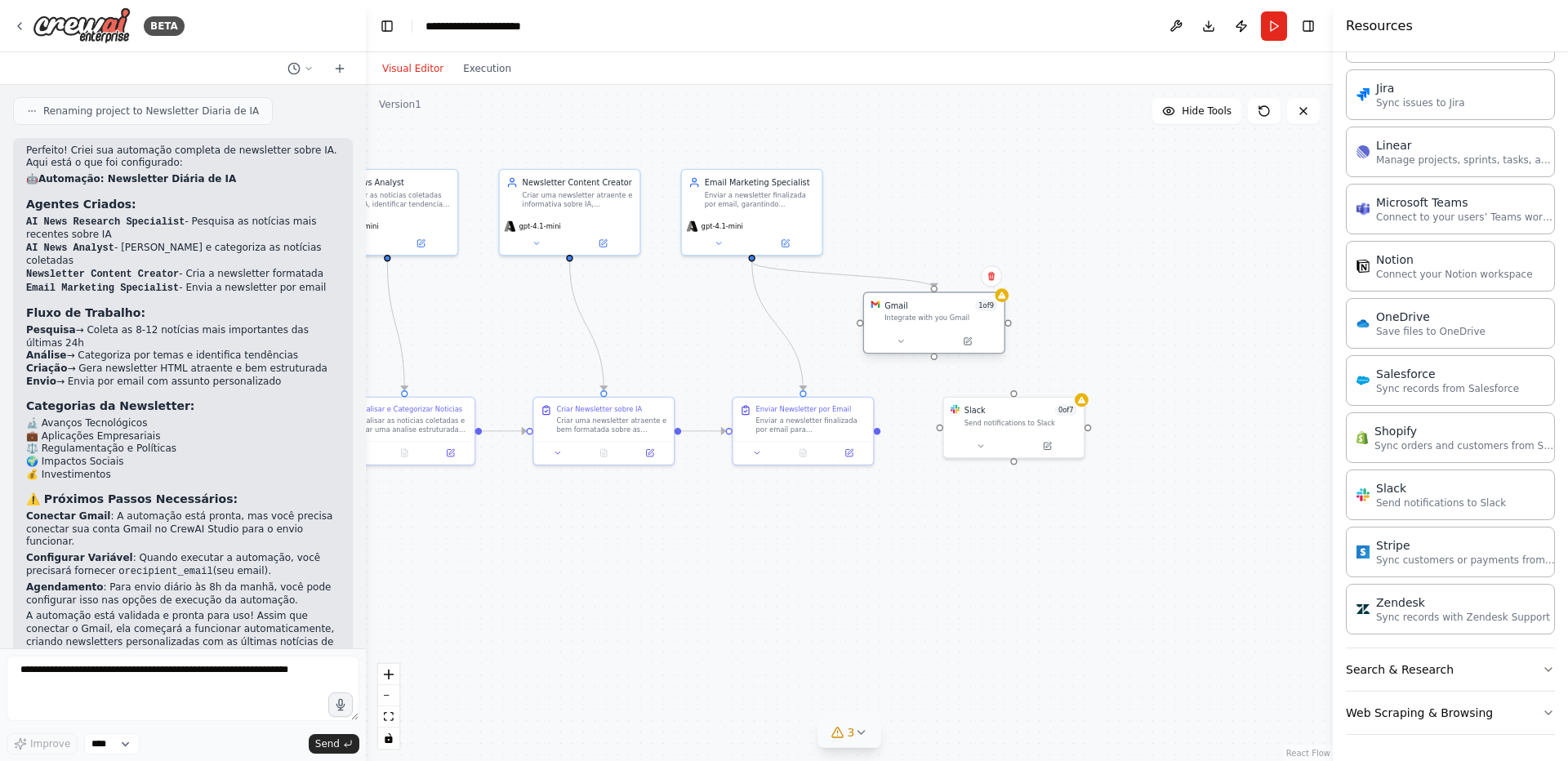
click at [923, 308] on div "Gmail 1 of 9" at bounding box center [941, 305] width 113 height 12
click at [992, 276] on icon at bounding box center [992, 276] width 10 height 10
click at [957, 278] on button "Confirm" at bounding box center [945, 276] width 58 height 19
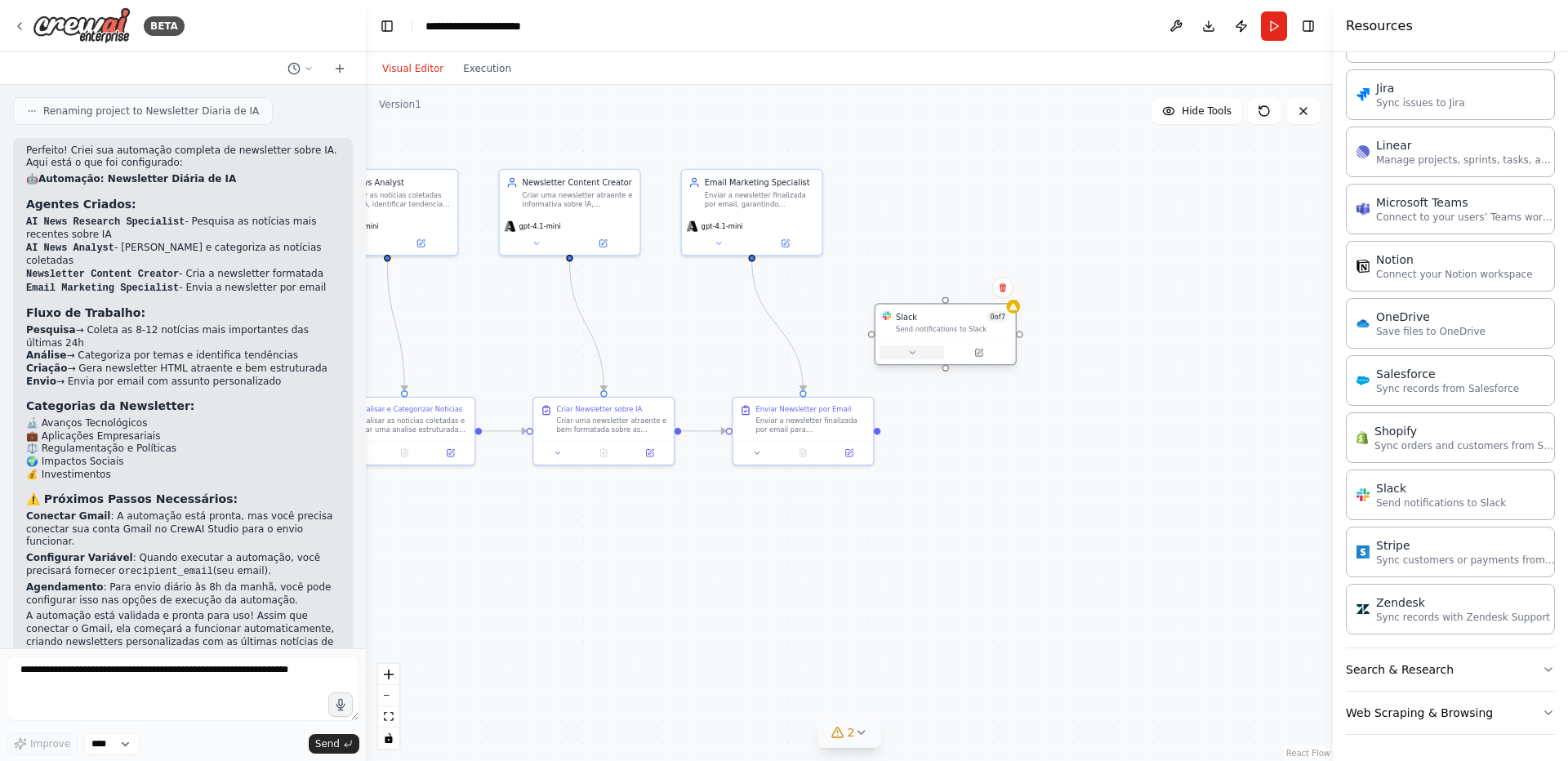
drag, startPoint x: 992, startPoint y: 446, endPoint x: 923, endPoint y: 360, distance: 110.3
click at [923, 360] on div at bounding box center [945, 352] width 140 height 23
click at [760, 226] on div "gpt-4.1-mini" at bounding box center [751, 224] width 130 height 12
drag, startPoint x: 753, startPoint y: 262, endPoint x: 749, endPoint y: 254, distance: 8.9
click at [749, 254] on div ".deletable-edge-delete-btn { width: 20px; height: 20px; border: 0px solid #ffff…" at bounding box center [414, 347] width 675 height 471
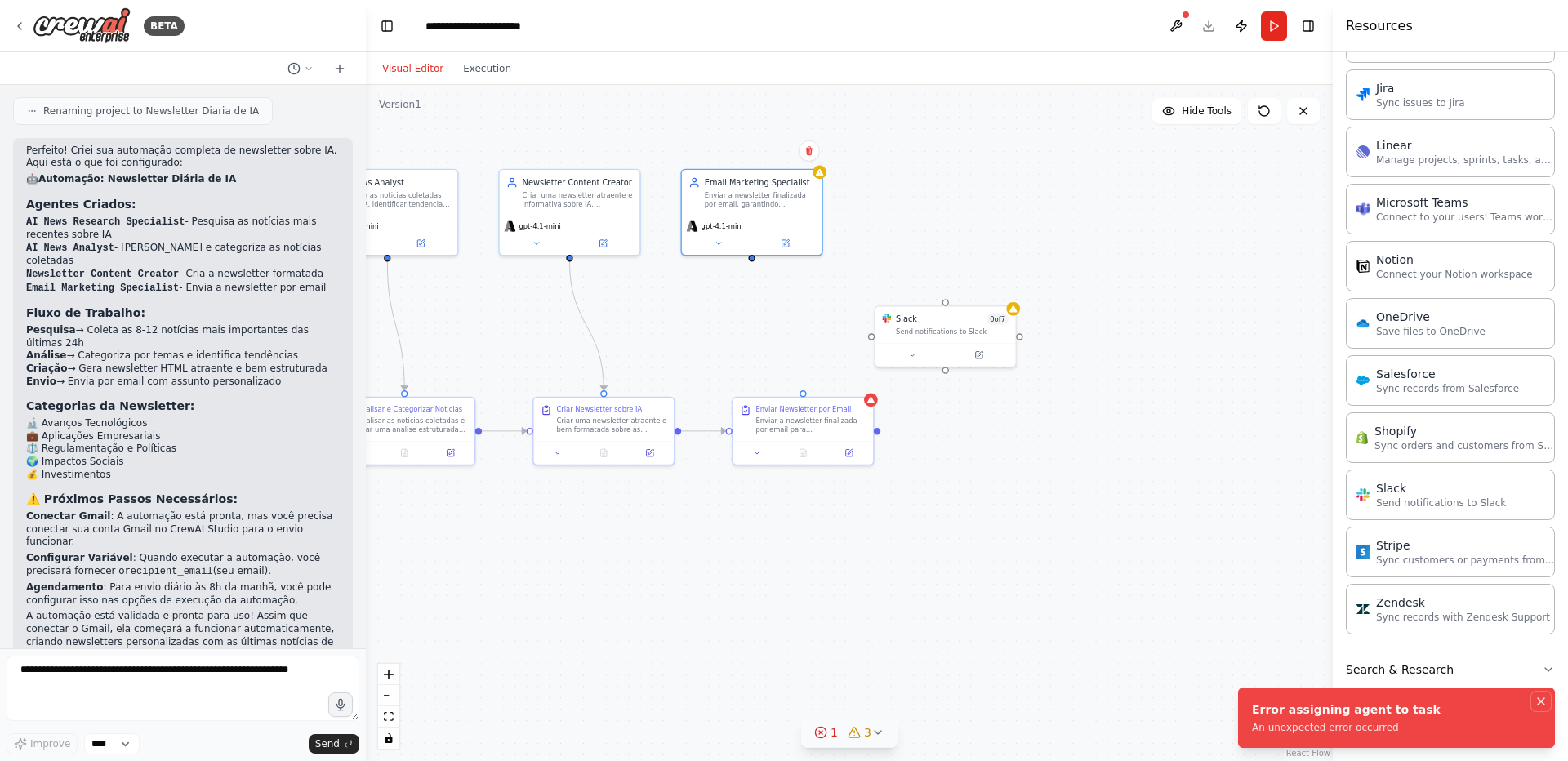
click at [1542, 705] on icon "Notifications (F8)" at bounding box center [1540, 701] width 13 height 13
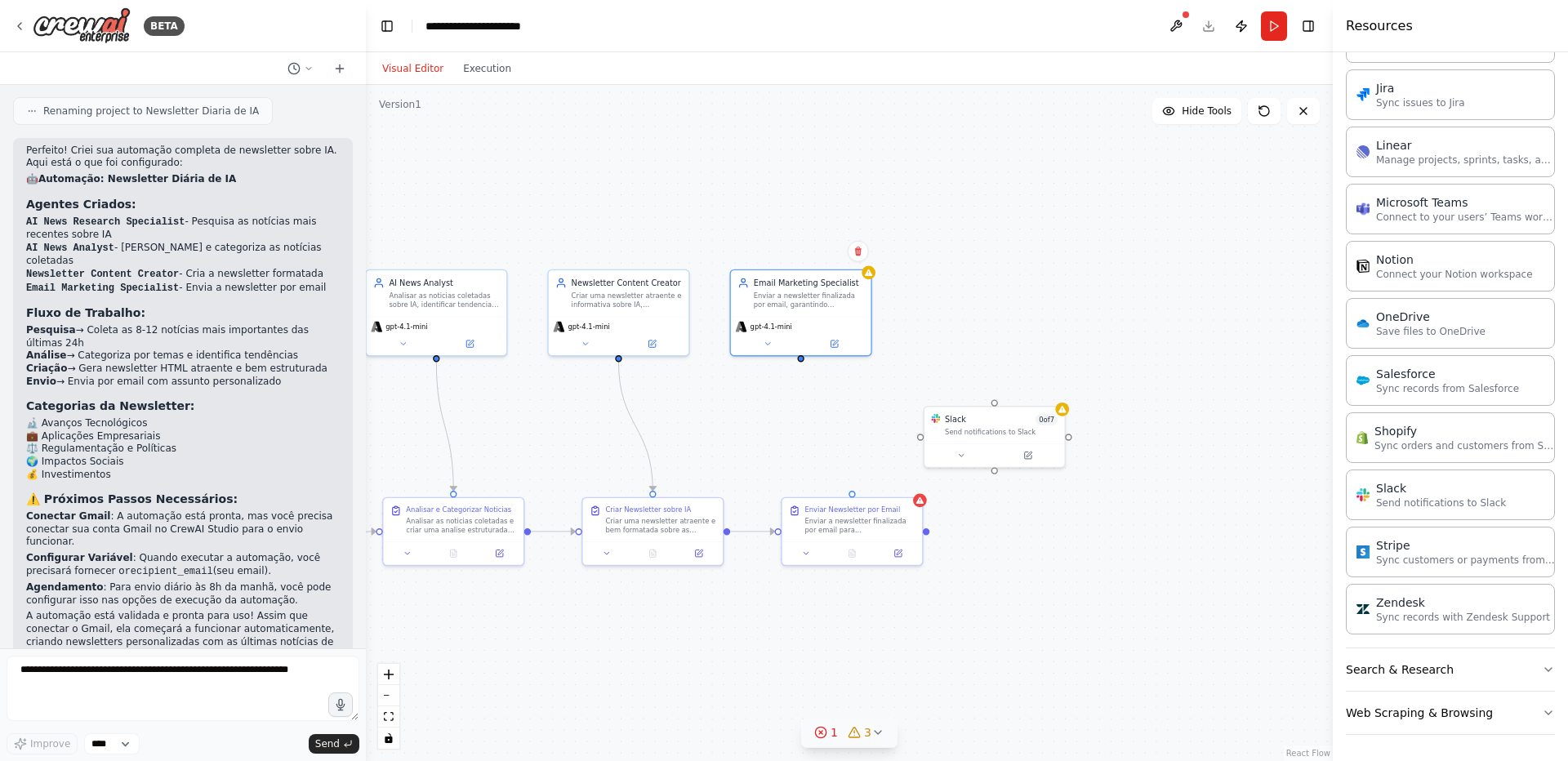
drag, startPoint x: 754, startPoint y: 262, endPoint x: 803, endPoint y: 363, distance: 112.3
click at [803, 363] on div ".deletable-edge-delete-btn { width: 20px; height: 20px; border: 0px solid #ffff…" at bounding box center [849, 422] width 966 height 675
drag, startPoint x: 803, startPoint y: 355, endPoint x: 857, endPoint y: 499, distance: 153.8
click at [800, 499] on div "AI News Research Specialist Pesquisar e coletar as noticias mais recentes e rel…" at bounding box center [463, 447] width 675 height 471
drag, startPoint x: 847, startPoint y: 370, endPoint x: 998, endPoint y: 402, distance: 154.4
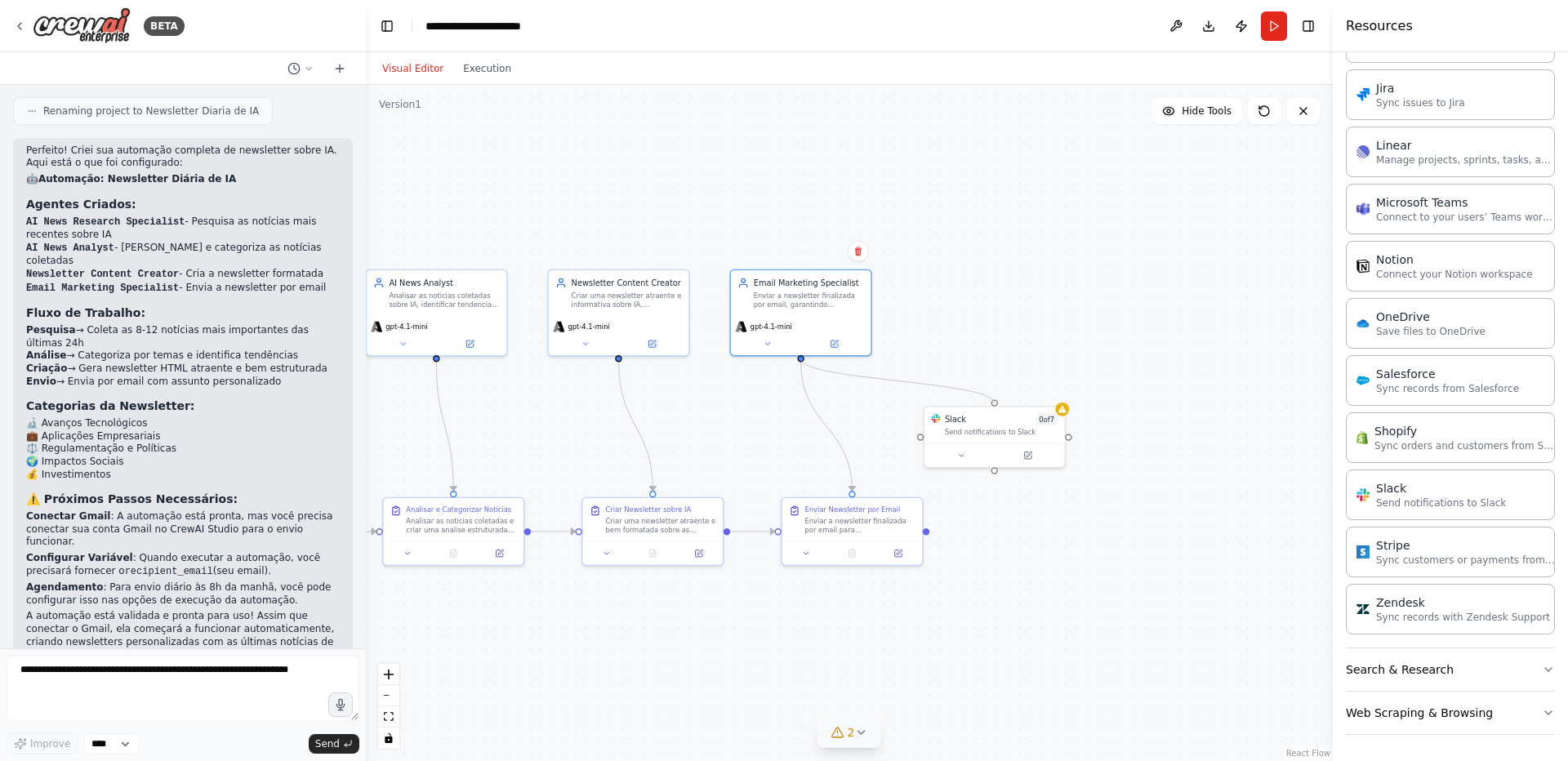
click at [998, 402] on div ".deletable-edge-delete-btn { width: 20px; height: 20px; border: 0px solid #ffff…" at bounding box center [849, 422] width 966 height 675
drag, startPoint x: 1000, startPoint y: 435, endPoint x: 1035, endPoint y: 448, distance: 37.3
click at [1035, 448] on div "Slack 0 of 7 Send notifications to Slack" at bounding box center [1028, 434] width 140 height 37
click at [1030, 441] on div "Send notifications to Slack" at bounding box center [1035, 440] width 113 height 9
click at [844, 732] on icon at bounding box center [837, 732] width 13 height 13
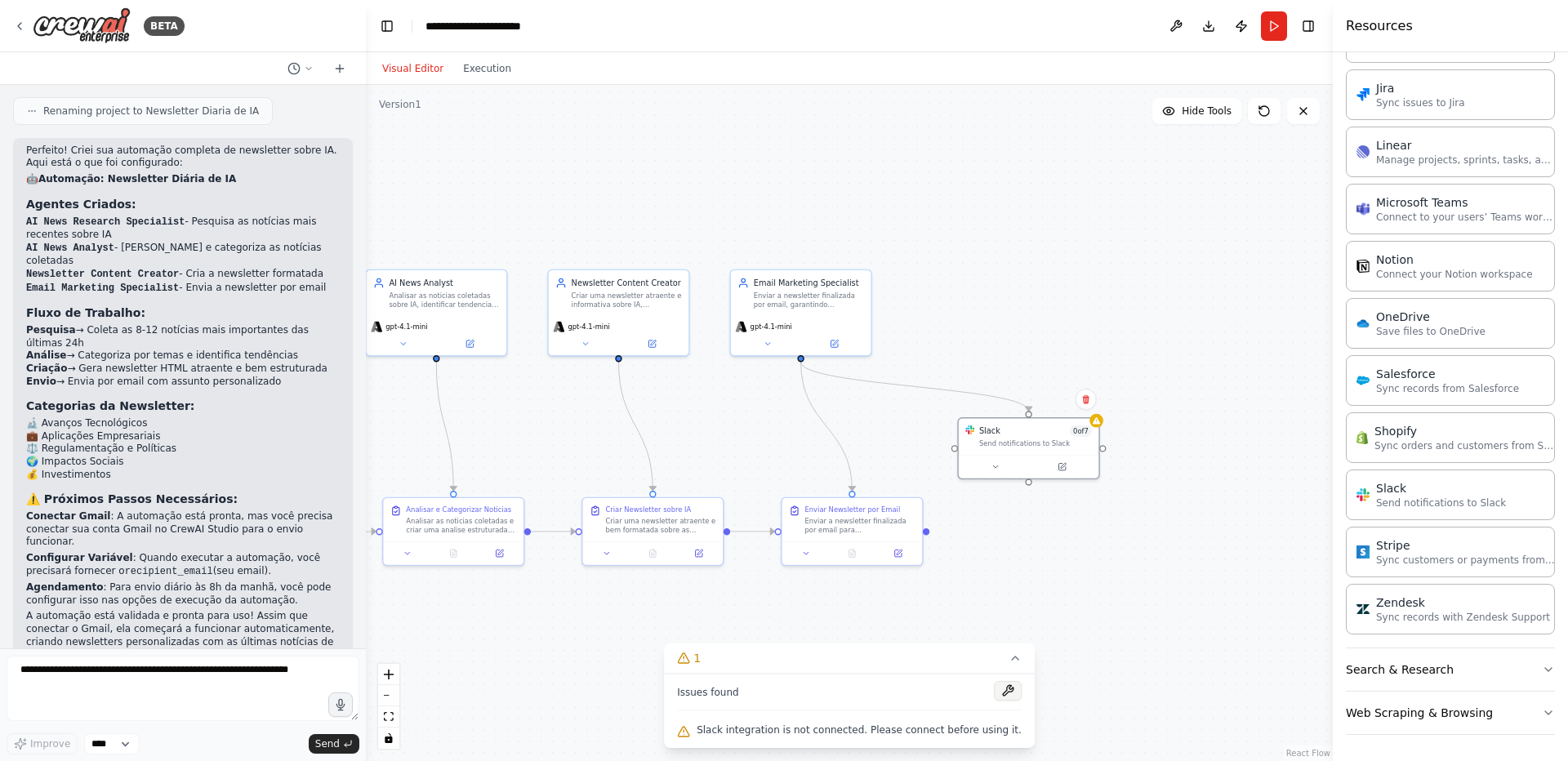
click at [993, 691] on button at bounding box center [1007, 690] width 28 height 19
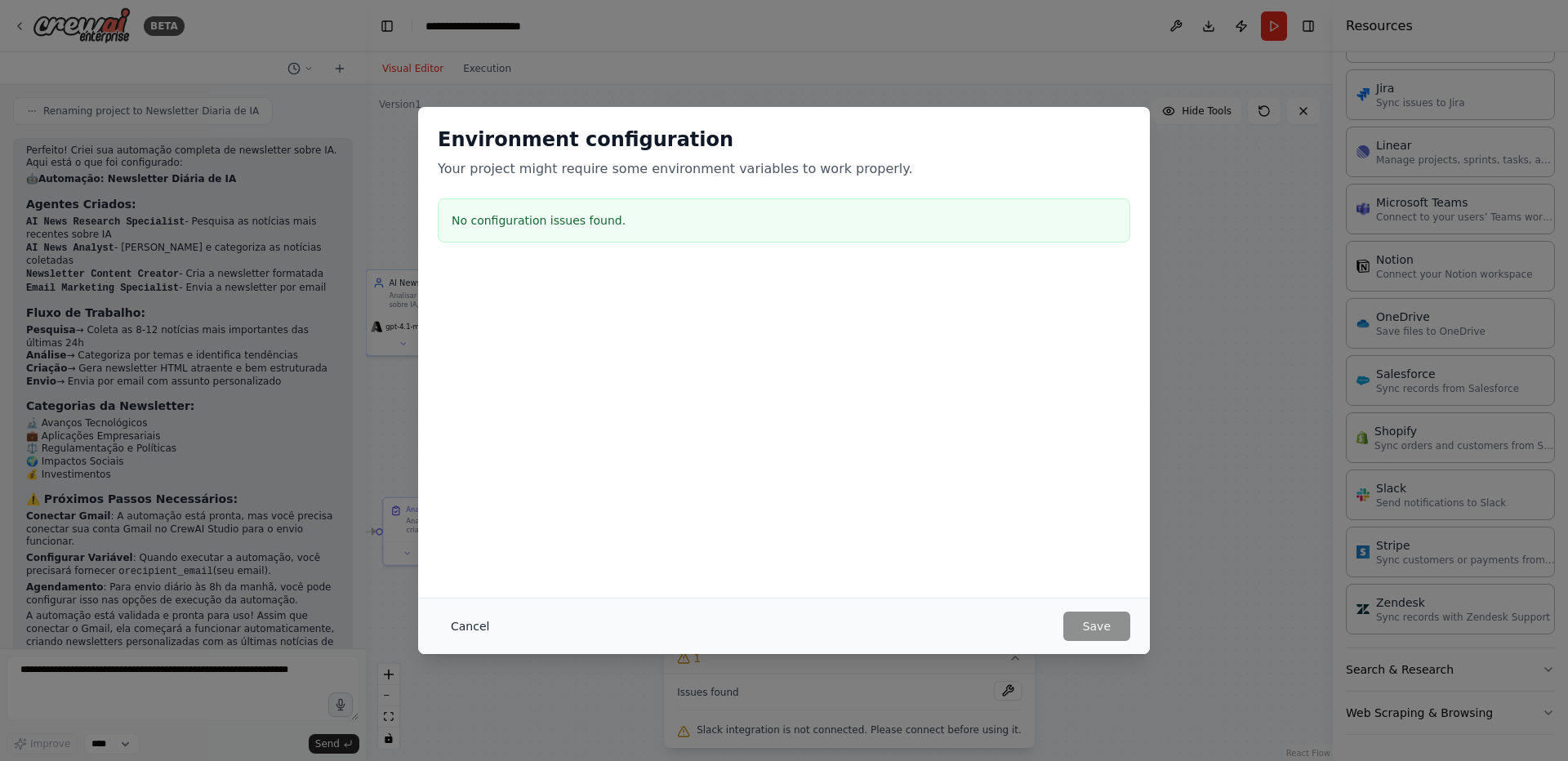
click at [470, 619] on button "Cancel" at bounding box center [470, 626] width 64 height 29
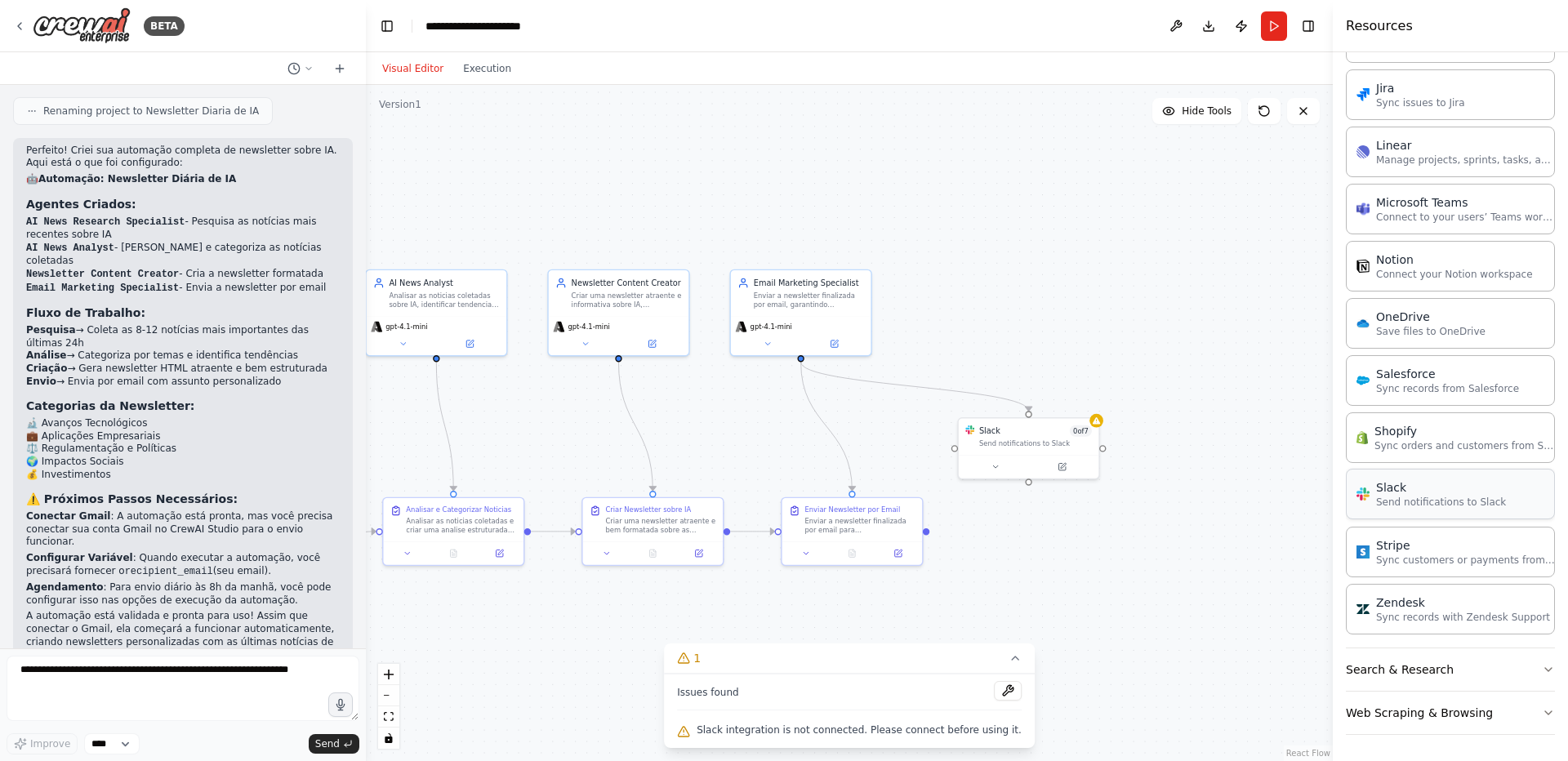
click at [1381, 507] on p "Send notifications to Slack" at bounding box center [1441, 502] width 130 height 13
click at [1094, 418] on icon at bounding box center [1097, 418] width 8 height 7
click at [1063, 468] on icon at bounding box center [1062, 464] width 9 height 9
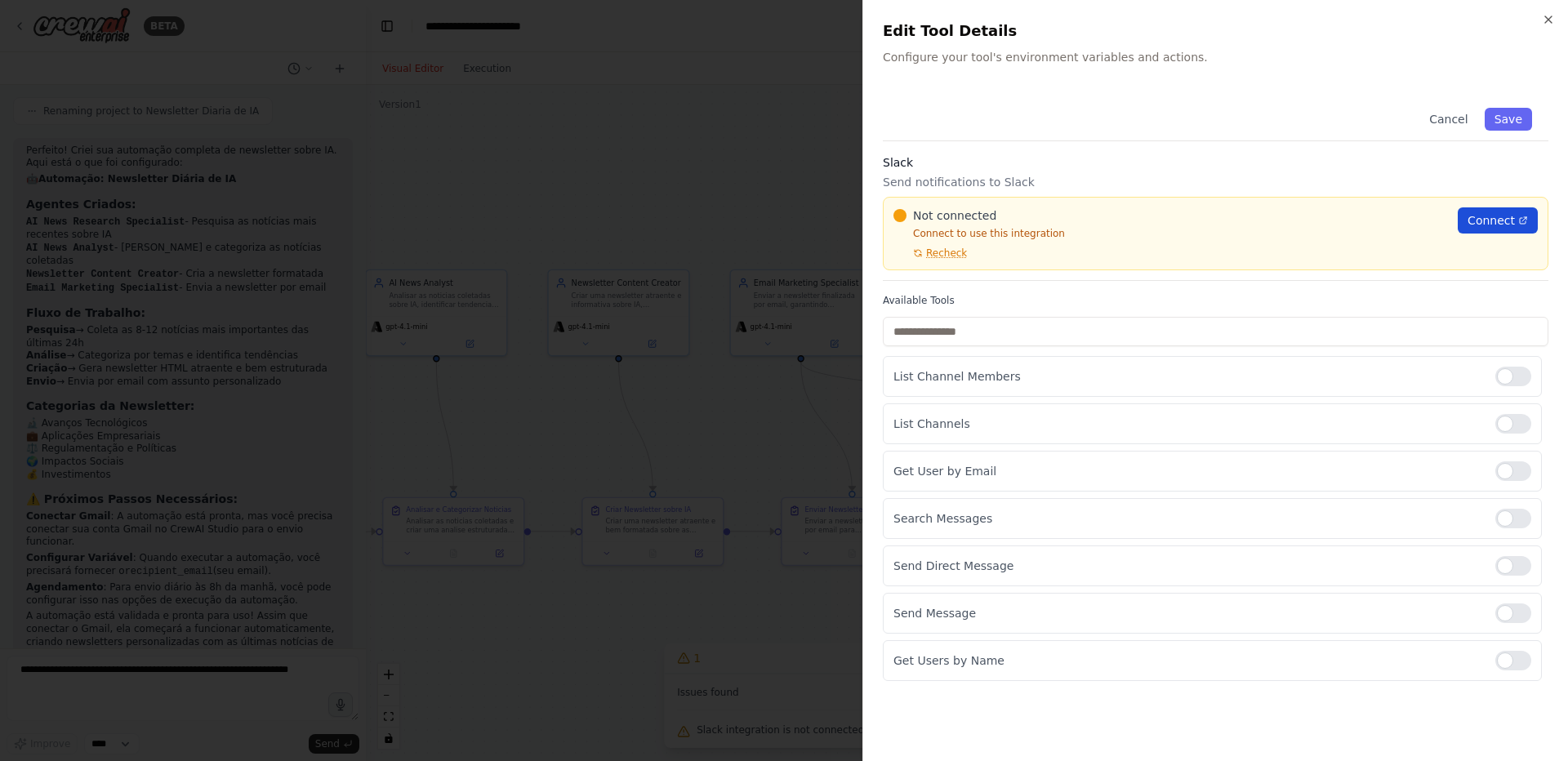
click at [1496, 218] on span "Connect" at bounding box center [1490, 220] width 48 height 17
click at [941, 257] on span "Recheck" at bounding box center [946, 253] width 41 height 13
click at [1493, 221] on span "Connect" at bounding box center [1490, 220] width 48 height 17
click at [931, 252] on span "Recheck" at bounding box center [946, 253] width 41 height 13
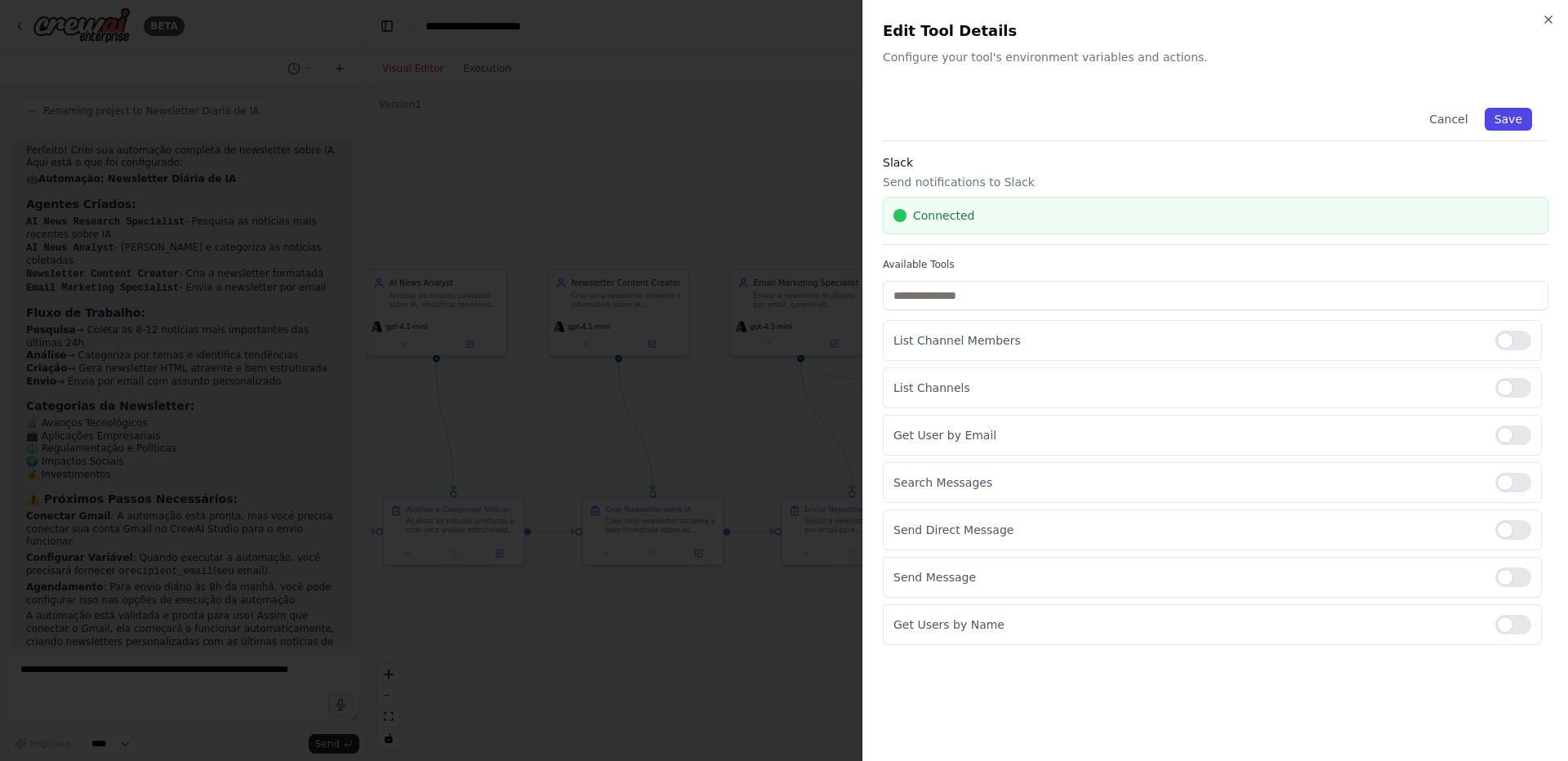
click at [1515, 114] on button "Save" at bounding box center [1508, 120] width 48 height 23
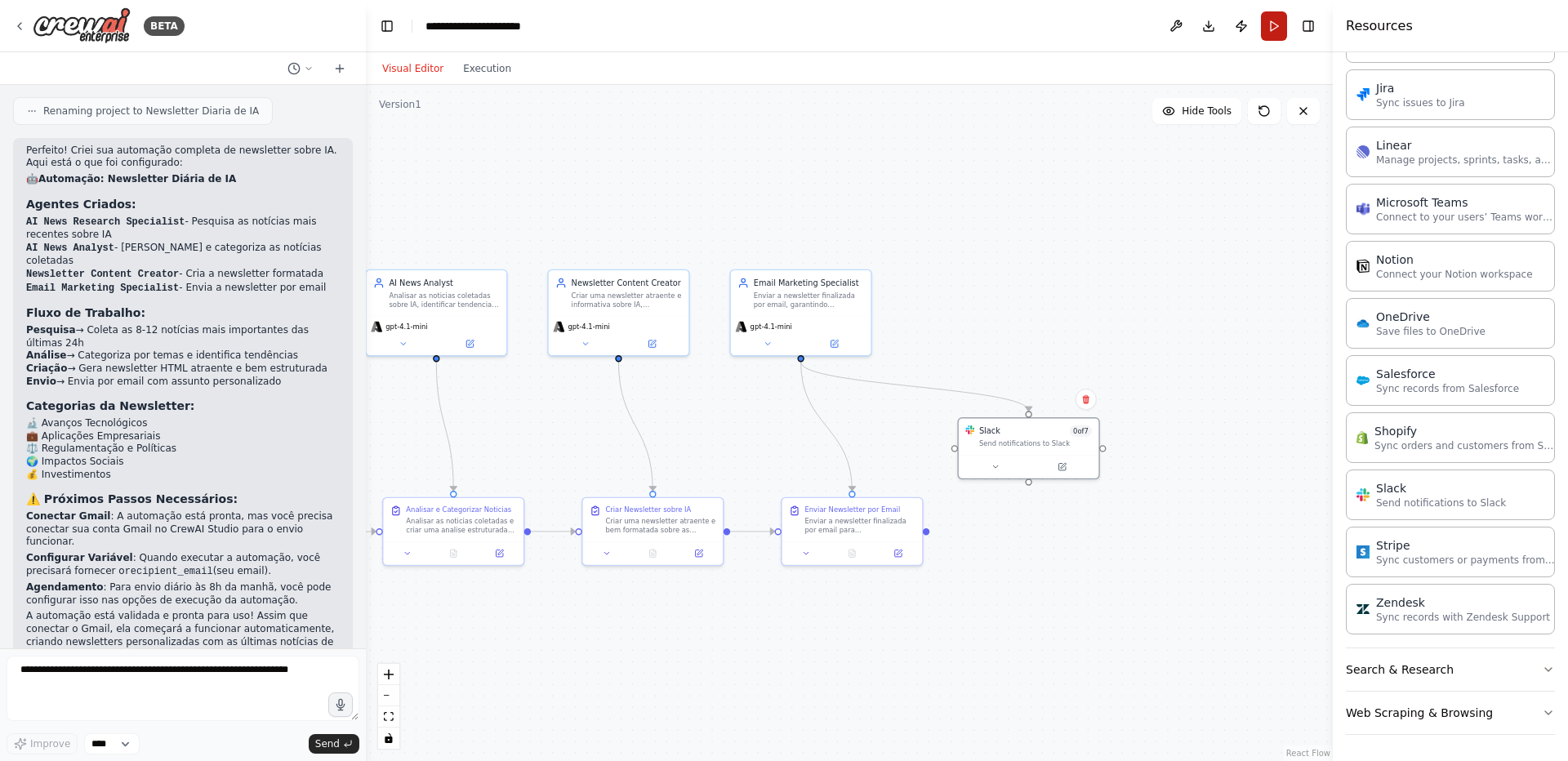
click at [1268, 29] on button "Run" at bounding box center [1273, 26] width 26 height 29
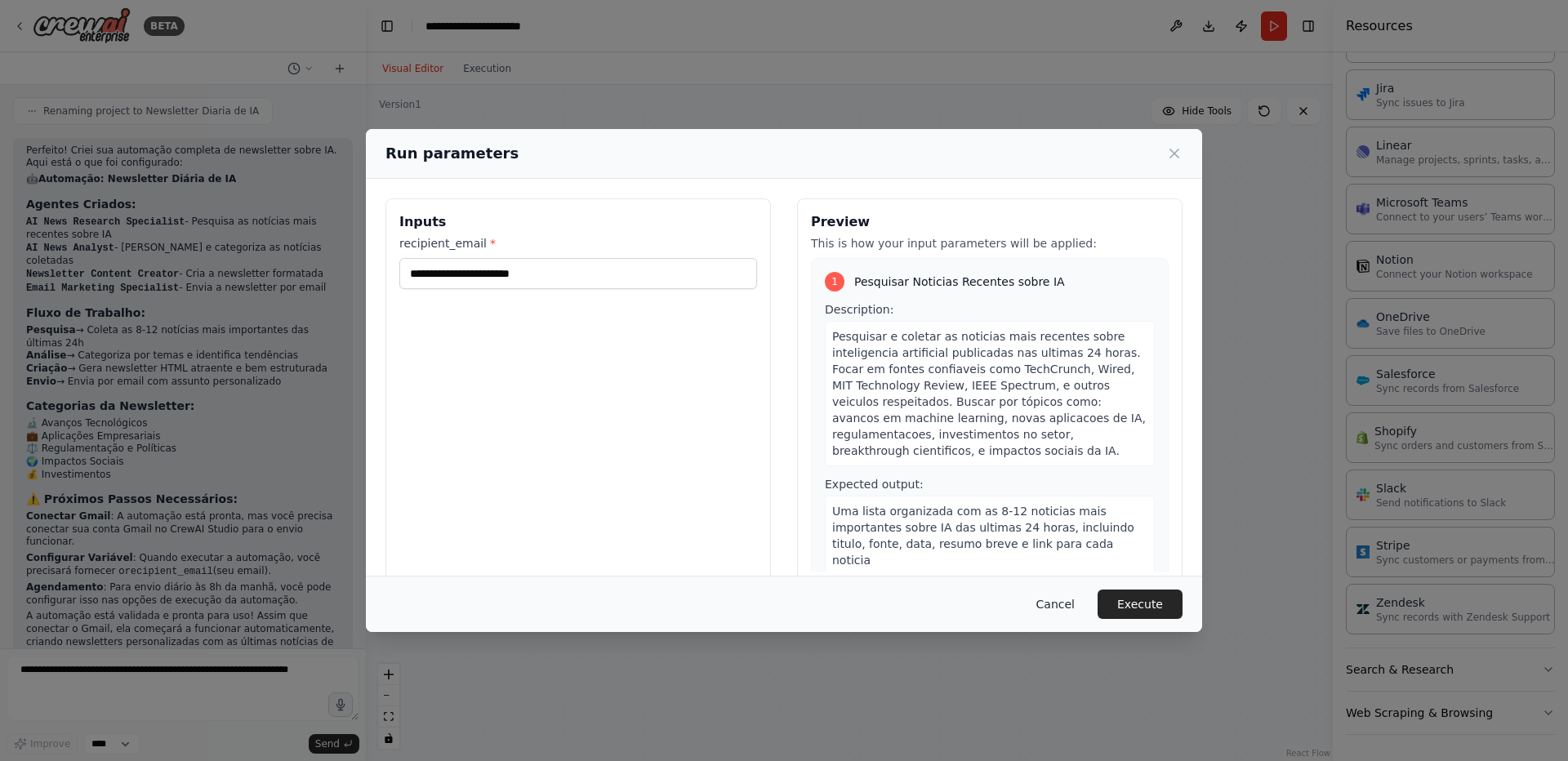
click at [1056, 608] on button "Cancel" at bounding box center [1055, 604] width 64 height 29
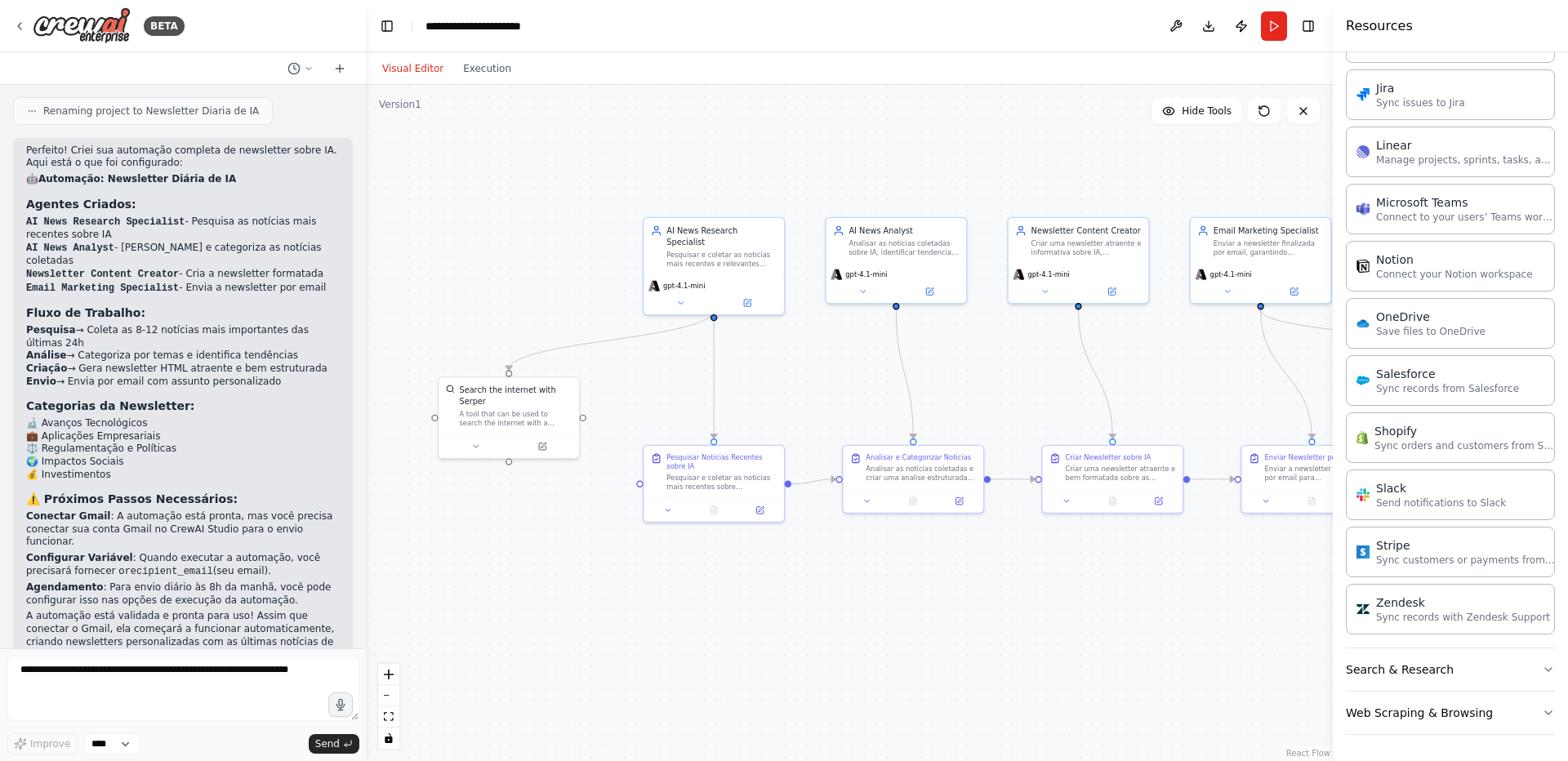
drag, startPoint x: 833, startPoint y: 628, endPoint x: 1293, endPoint y: 575, distance: 463.0
click at [1293, 575] on div ".deletable-edge-delete-btn { width: 20px; height: 20px; border: 0px solid #ffff…" at bounding box center [849, 422] width 966 height 675
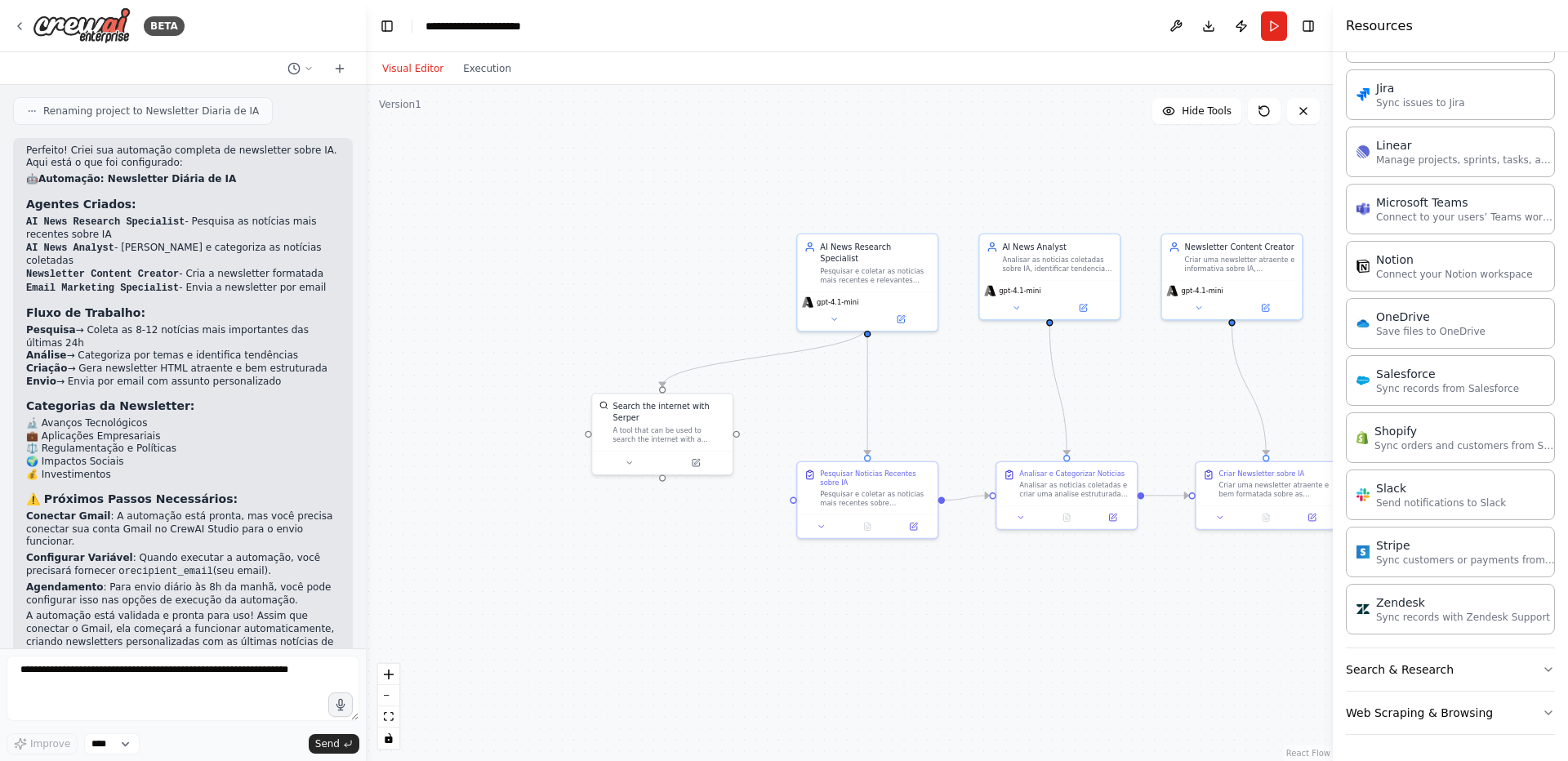
drag, startPoint x: 493, startPoint y: 584, endPoint x: 639, endPoint y: 511, distance: 163.2
click at [642, 600] on div ".deletable-edge-delete-btn { width: 20px; height: 20px; border: 0px solid #ffff…" at bounding box center [849, 422] width 966 height 675
click at [697, 460] on icon at bounding box center [697, 460] width 6 height 6
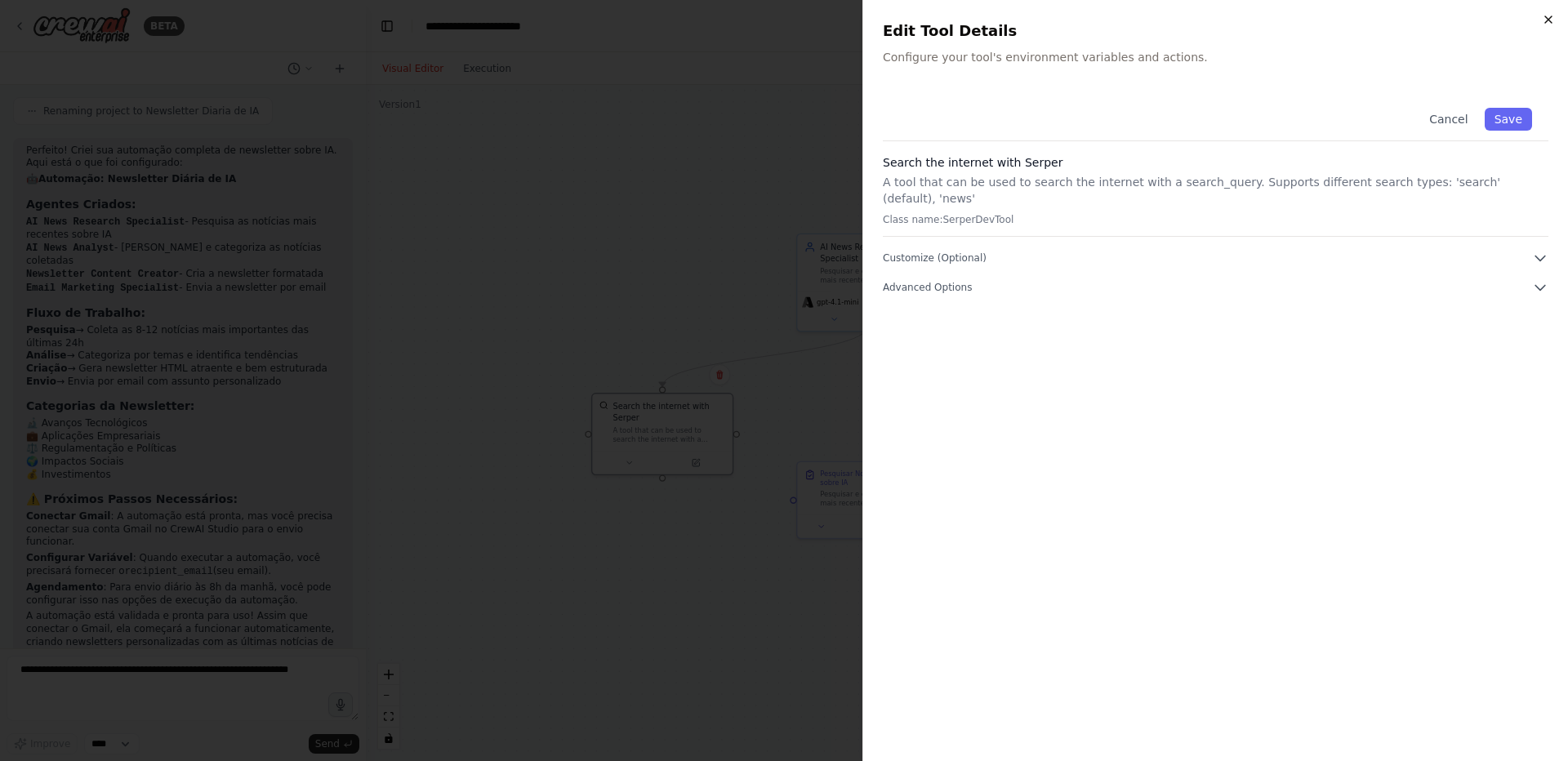
click at [1551, 19] on icon "button" at bounding box center [1548, 18] width 13 height 13
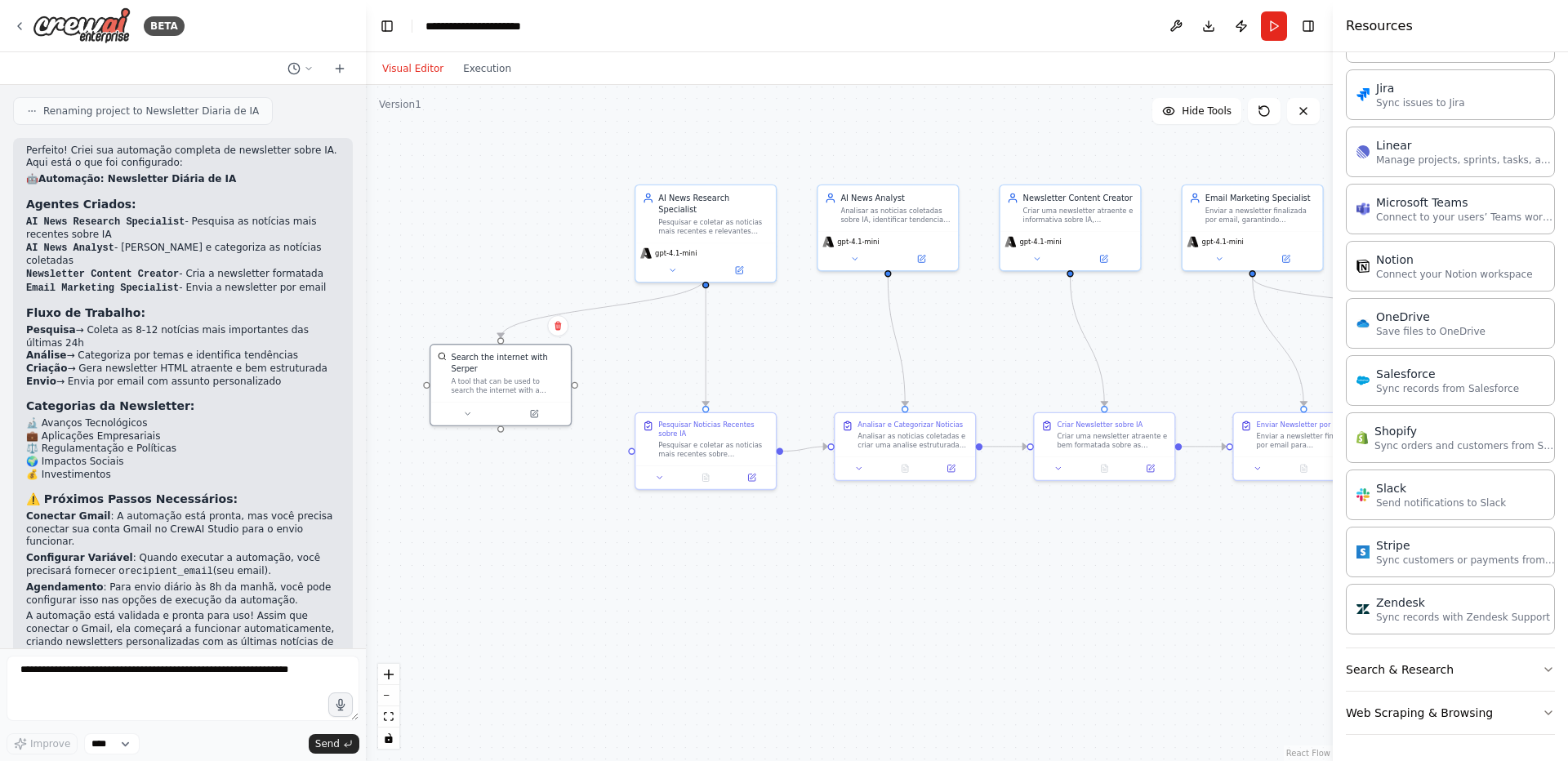
drag, startPoint x: 618, startPoint y: 577, endPoint x: 448, endPoint y: 527, distance: 177.2
click at [448, 527] on div ".deletable-edge-delete-btn { width: 20px; height: 20px; border: 0px solid #ffff…" at bounding box center [849, 422] width 966 height 675
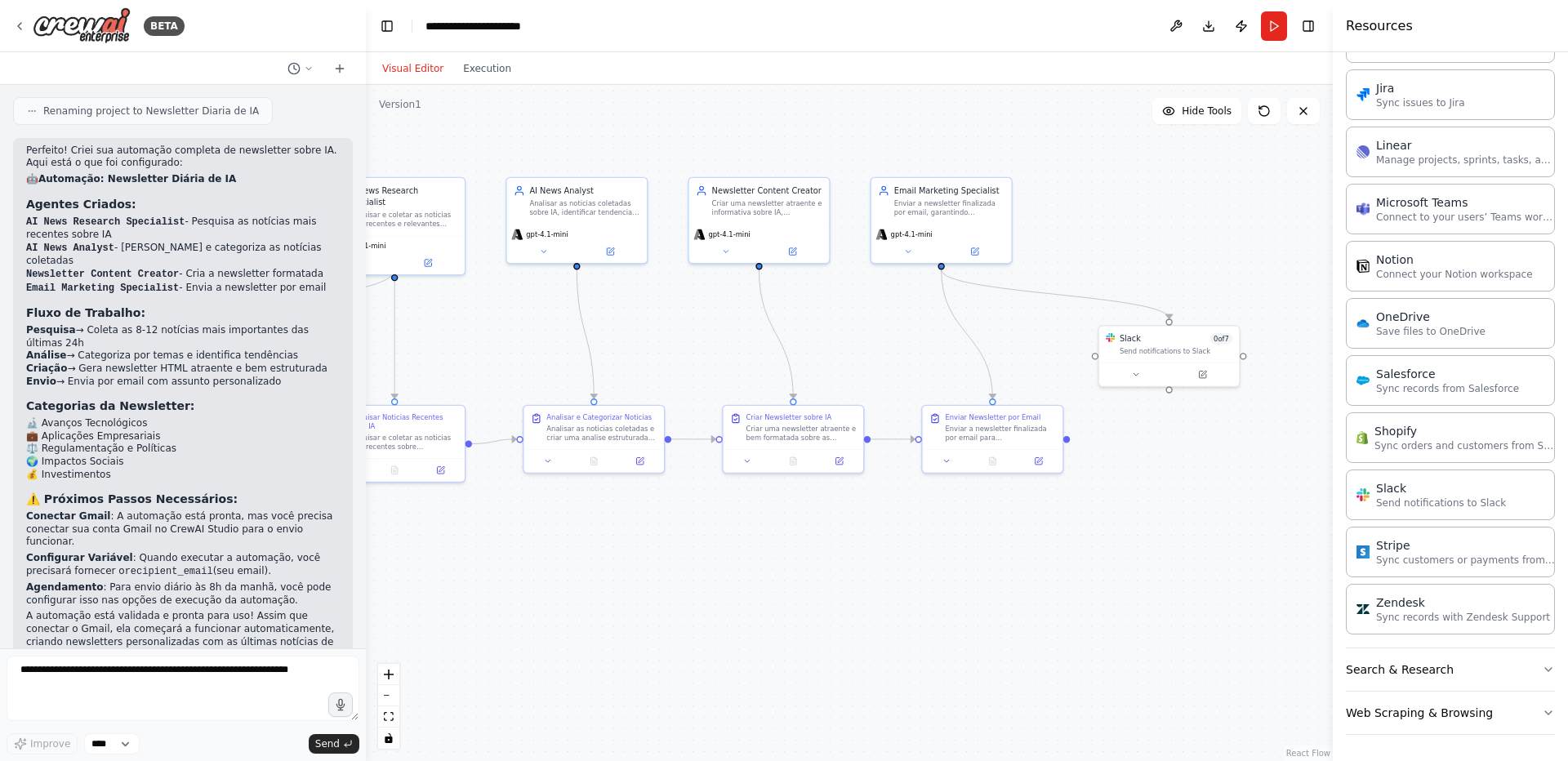
drag, startPoint x: 921, startPoint y: 570, endPoint x: 618, endPoint y: 564, distance: 303.1
click at [618, 564] on div ".deletable-edge-delete-btn { width: 20px; height: 20px; border: 0px solid #ffff…" at bounding box center [849, 422] width 966 height 675
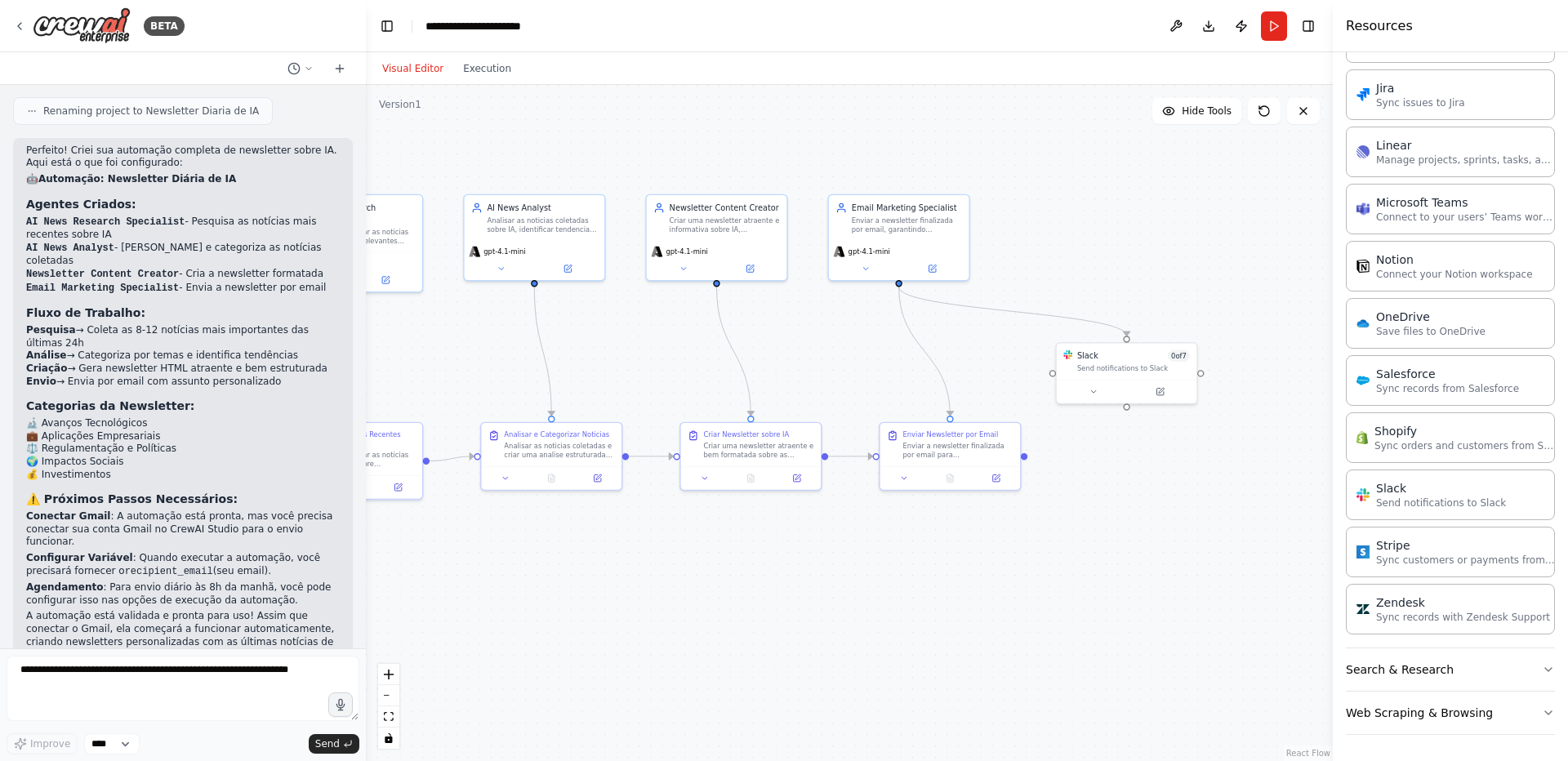
drag, startPoint x: 865, startPoint y: 573, endPoint x: 823, endPoint y: 590, distance: 45.3
click at [823, 590] on div ".deletable-edge-delete-btn { width: 20px; height: 20px; border: 0px solid #ffff…" at bounding box center [849, 422] width 966 height 675
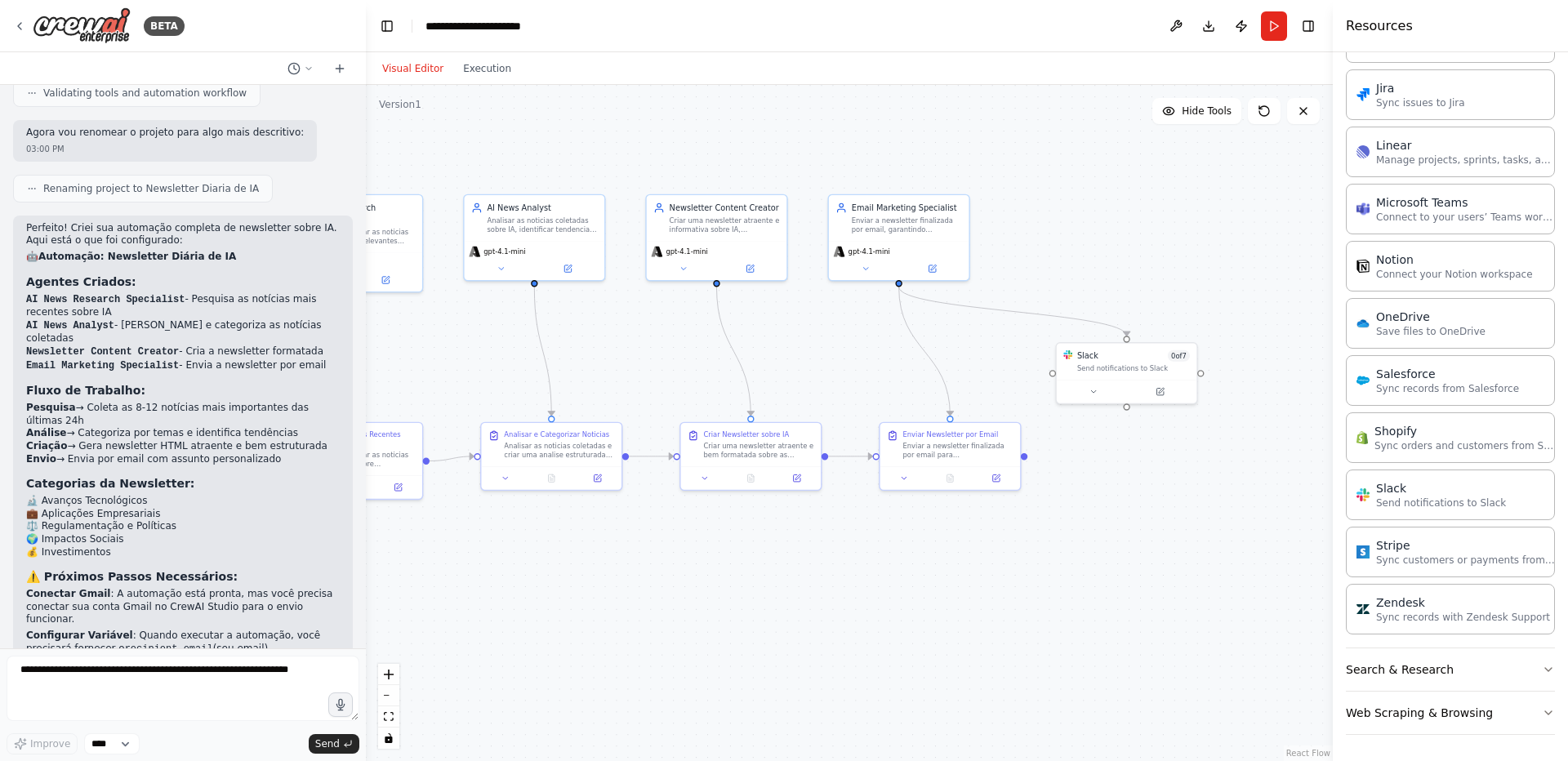
scroll to position [1220, 0]
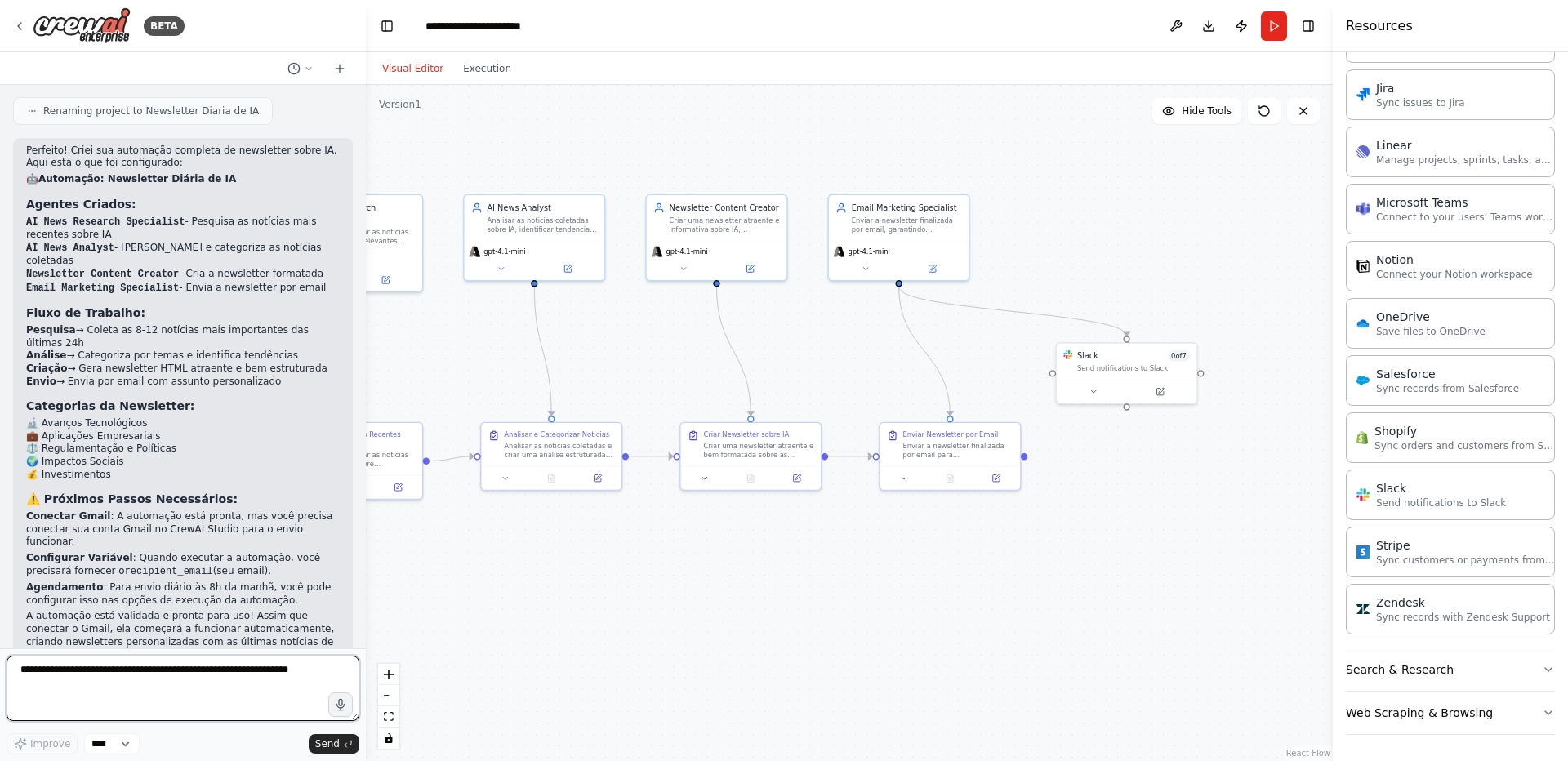
click at [164, 680] on textarea at bounding box center [183, 687] width 353 height 65
type textarea "**********"
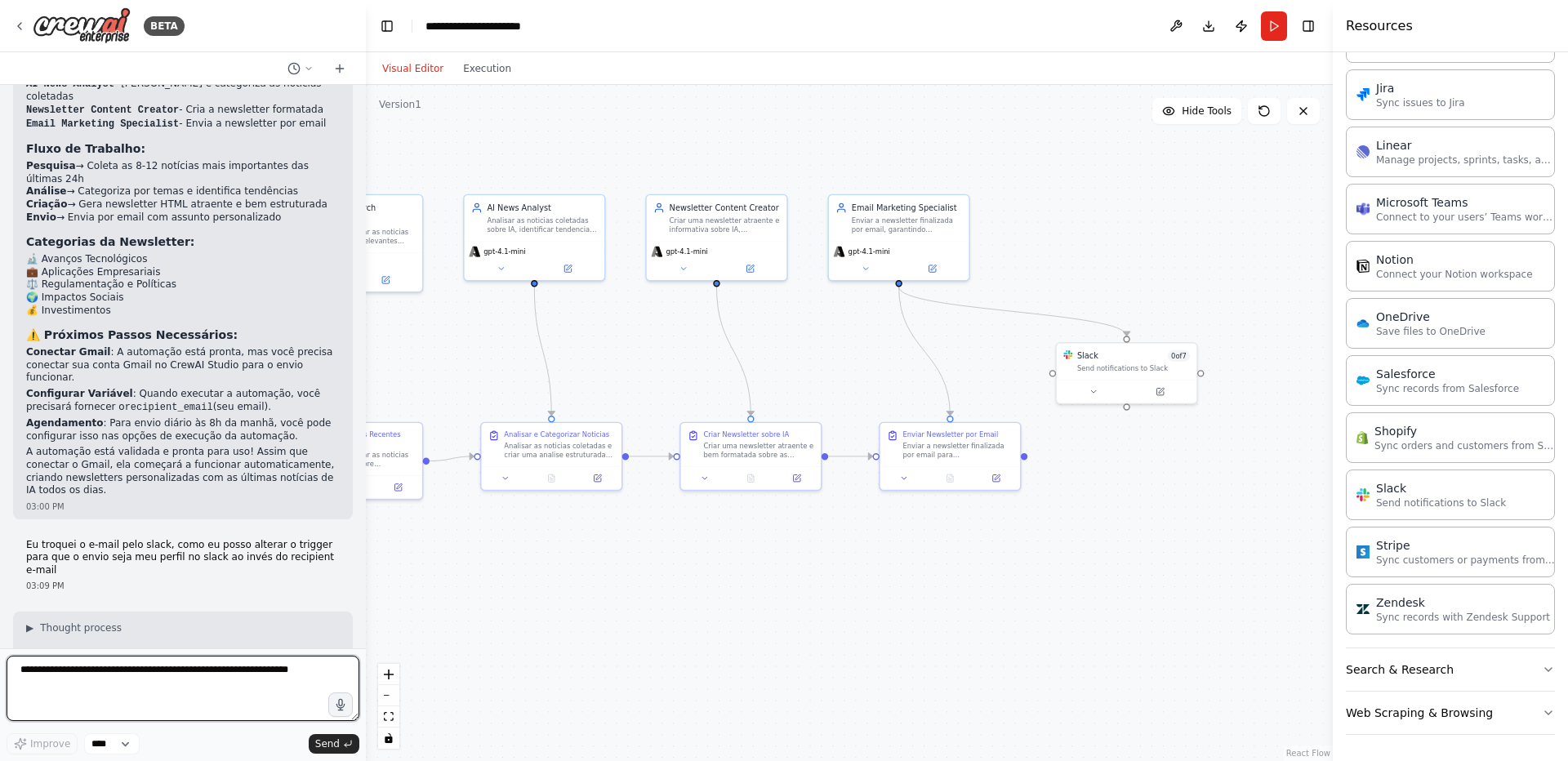
scroll to position [1396, 0]
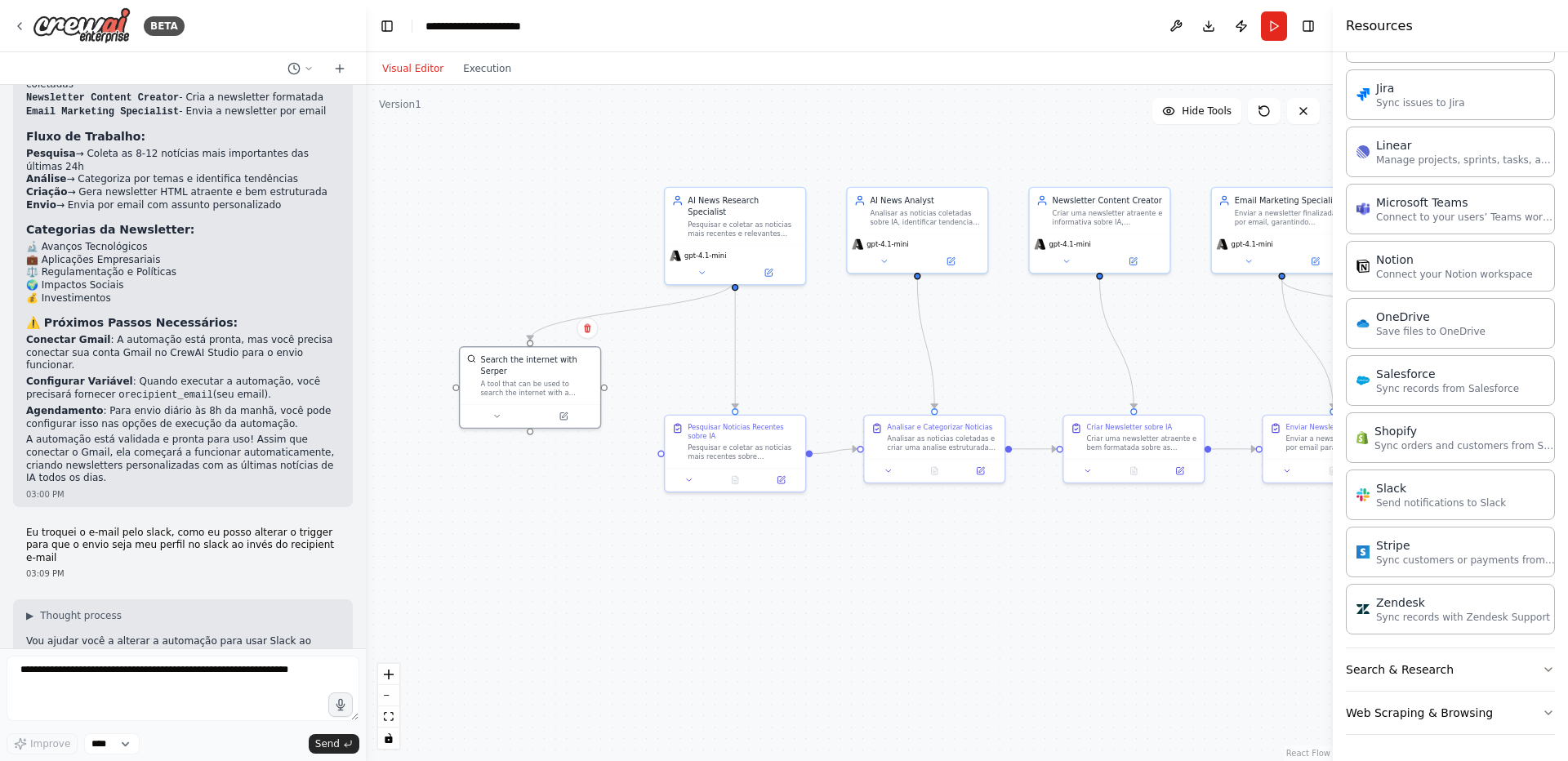
drag, startPoint x: 931, startPoint y: 591, endPoint x: 1299, endPoint y: 584, distance: 368.1
click at [1299, 584] on div ".deletable-edge-delete-btn { width: 20px; height: 20px; border: 0px solid #ffff…" at bounding box center [849, 422] width 966 height 675
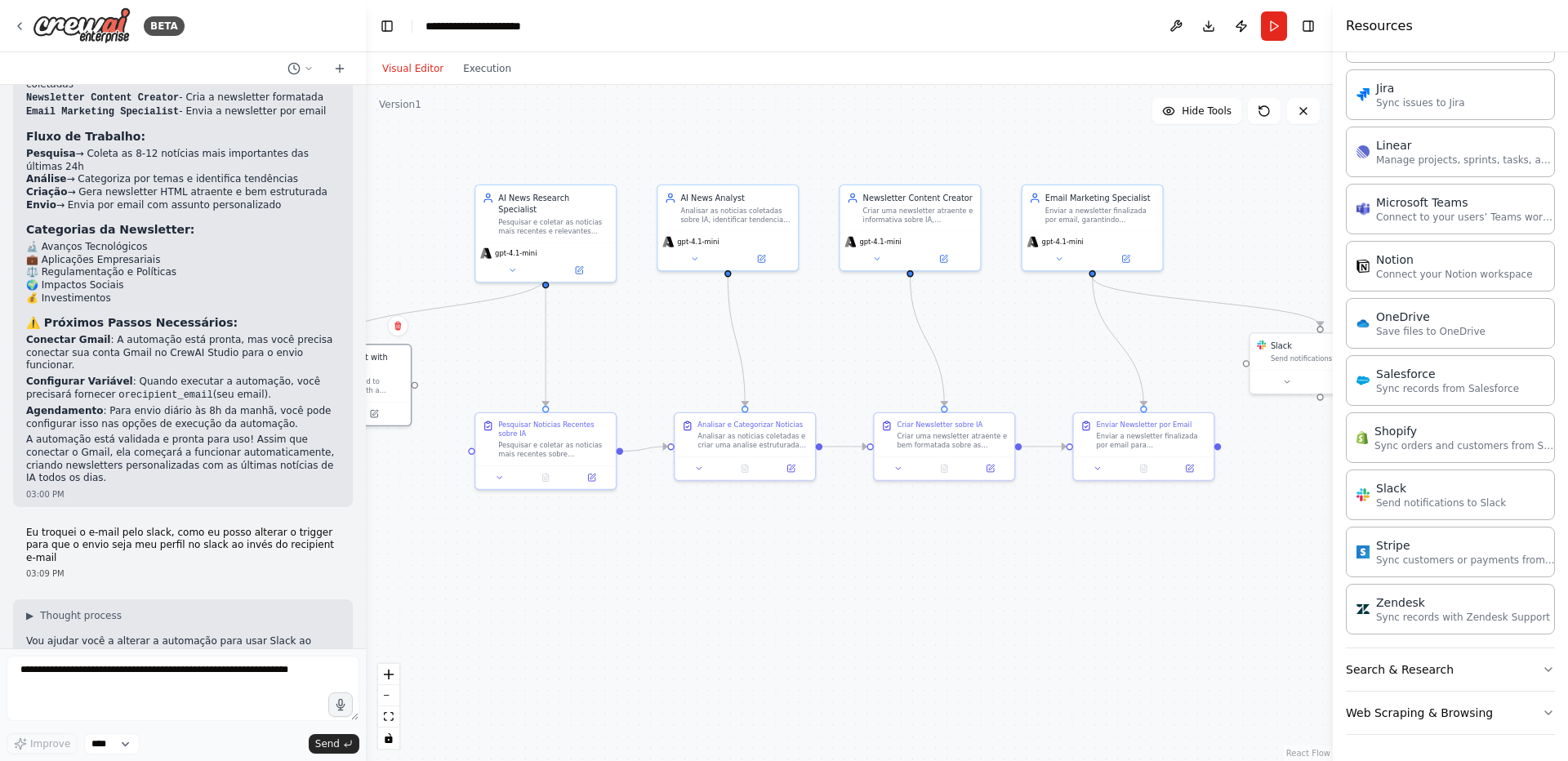
drag, startPoint x: 1028, startPoint y: 629, endPoint x: 837, endPoint y: 626, distance: 191.0
click at [837, 626] on div ".deletable-edge-delete-btn { width: 20px; height: 20px; border: 0px solid #ffff…" at bounding box center [849, 422] width 966 height 675
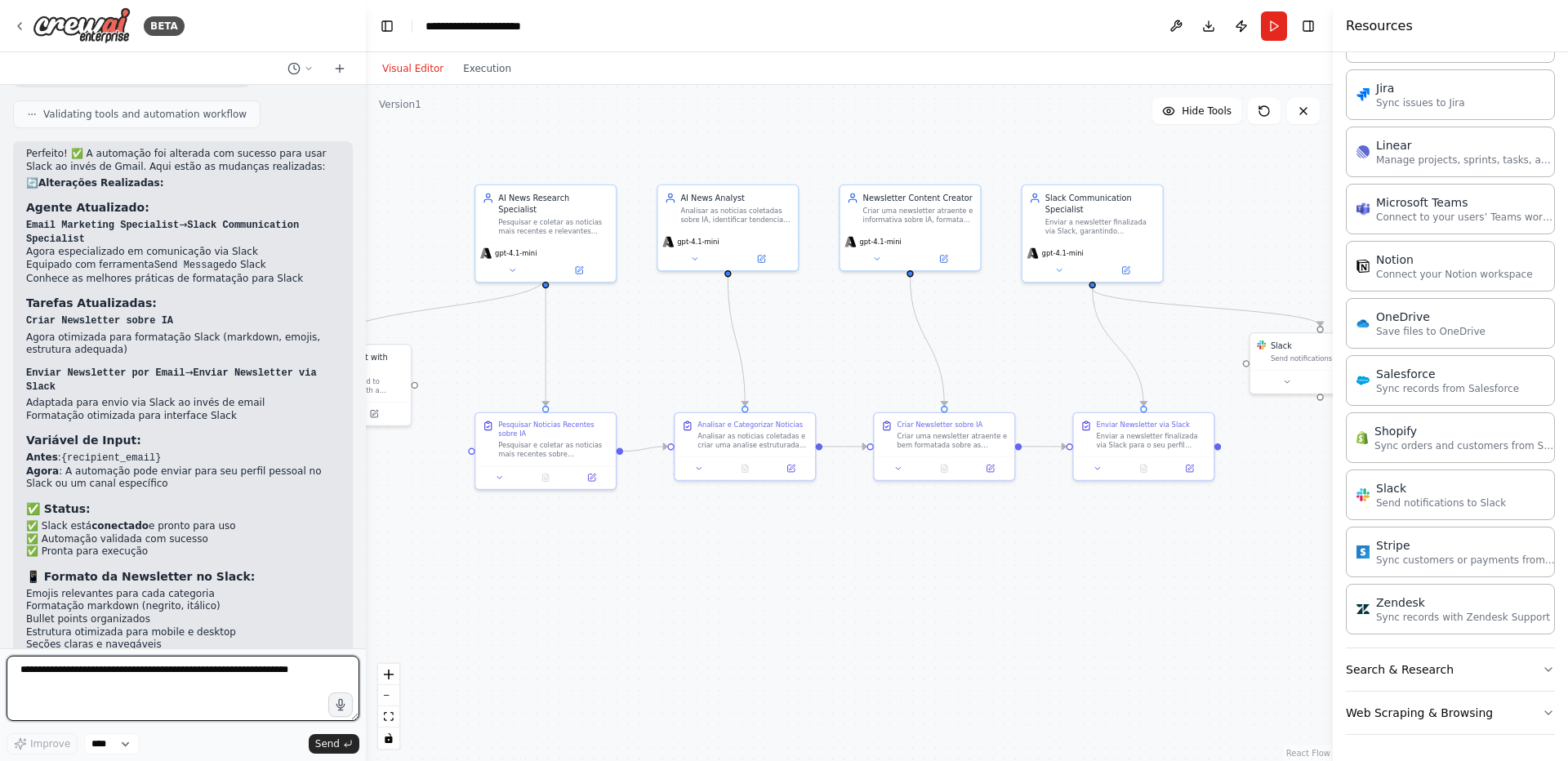
scroll to position [2906, 0]
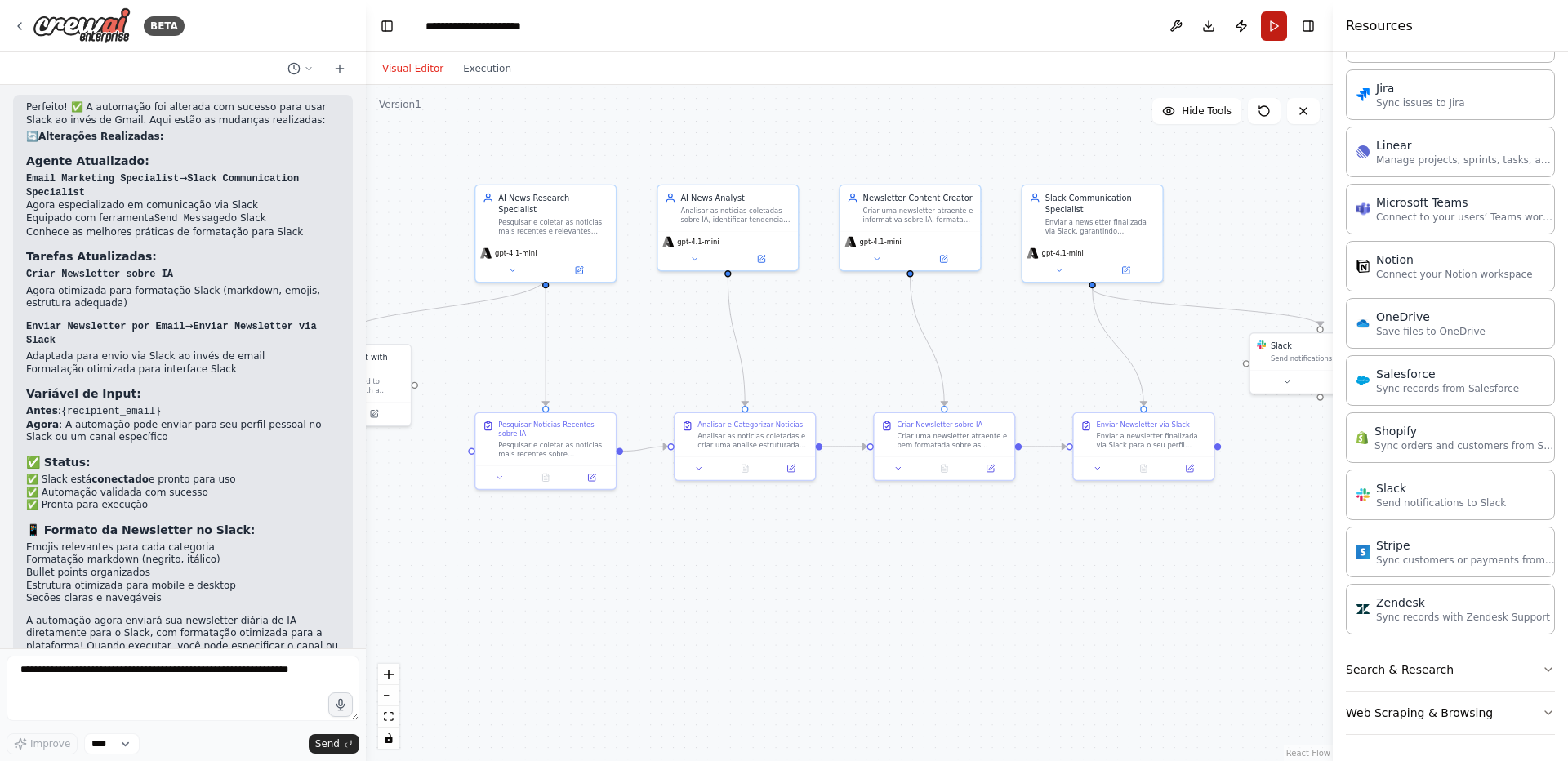
click at [1277, 26] on button "Run" at bounding box center [1273, 26] width 26 height 29
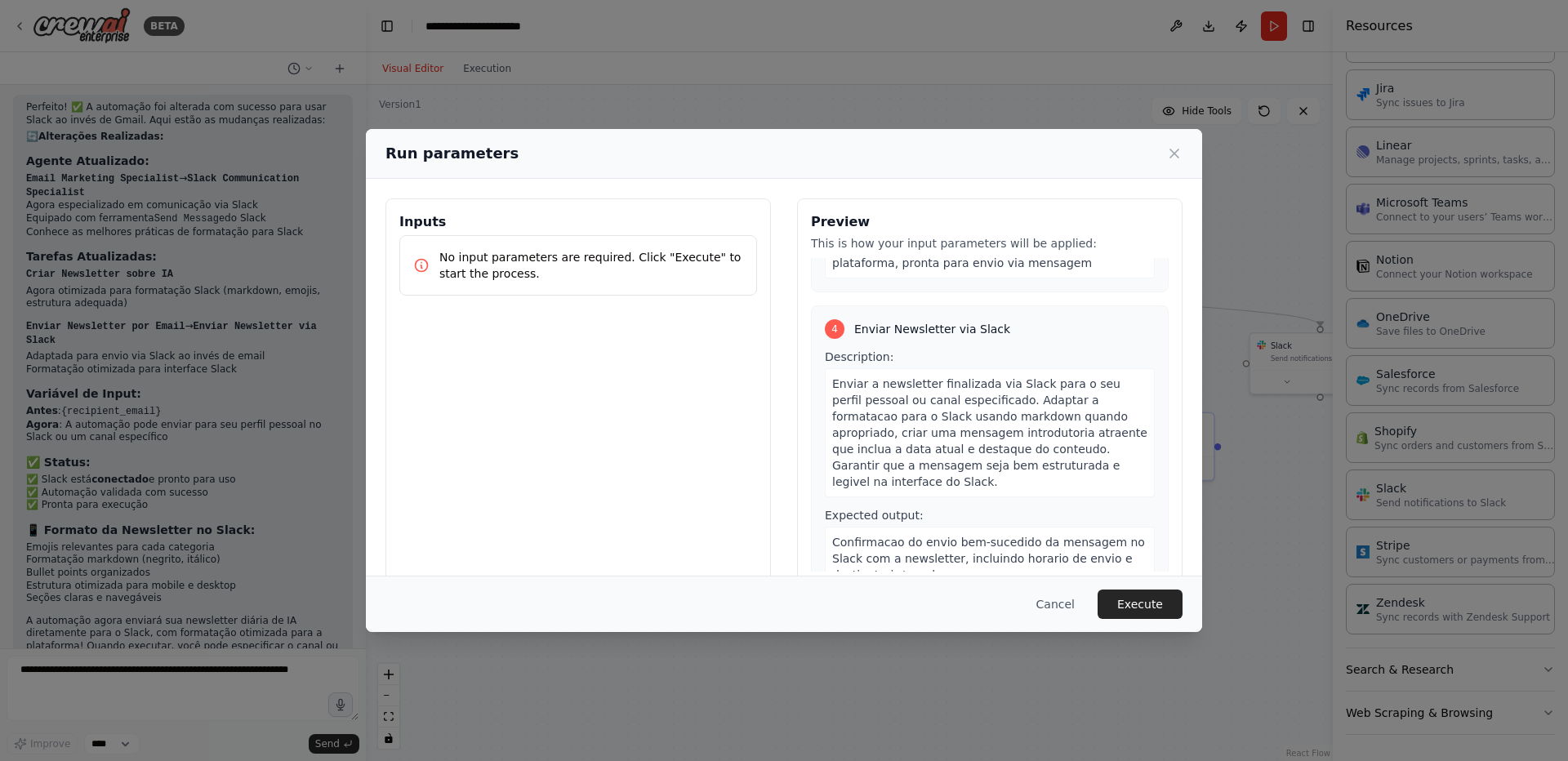
scroll to position [29, 0]
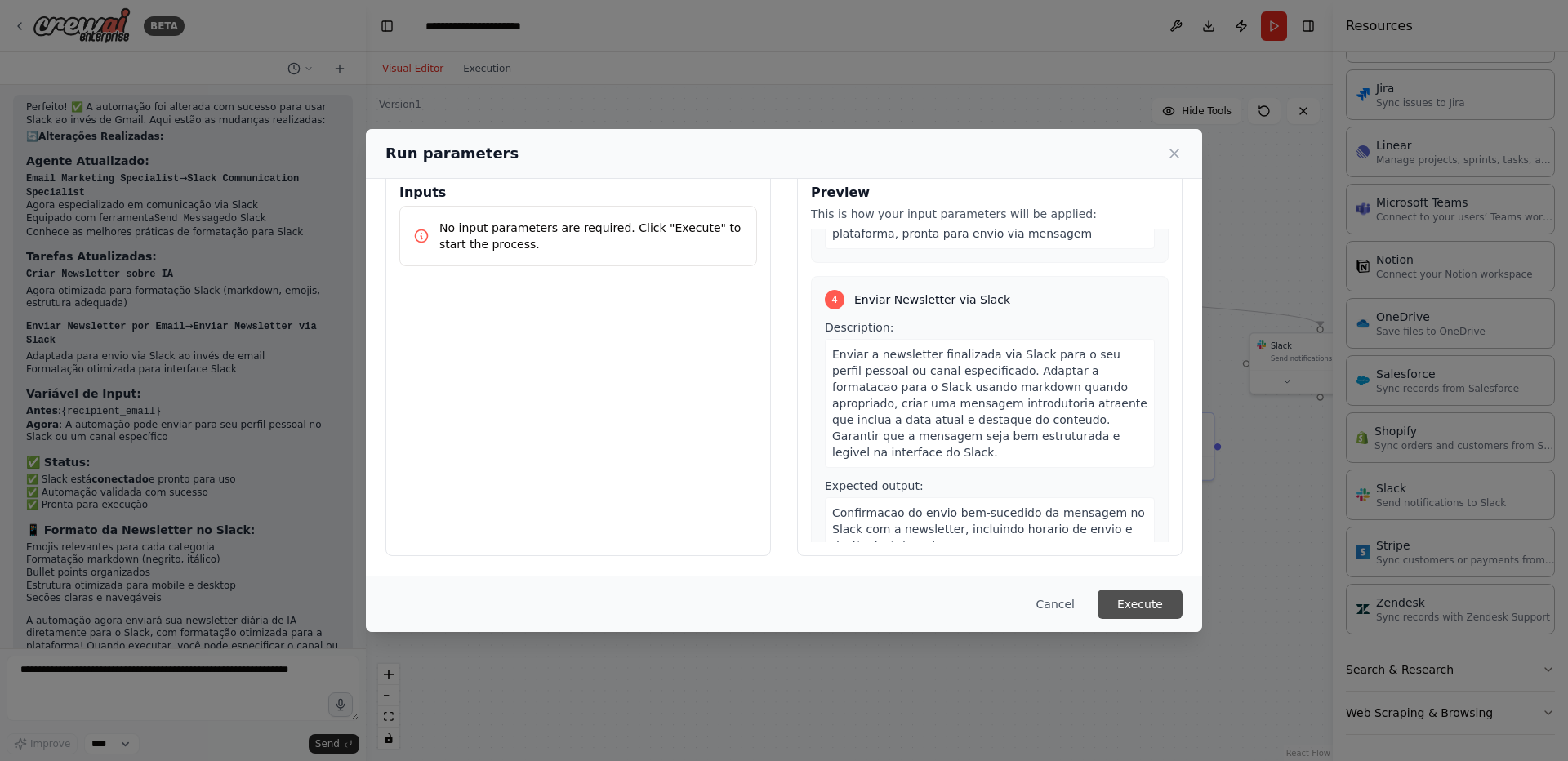
click at [1137, 608] on button "Execute" at bounding box center [1139, 604] width 85 height 29
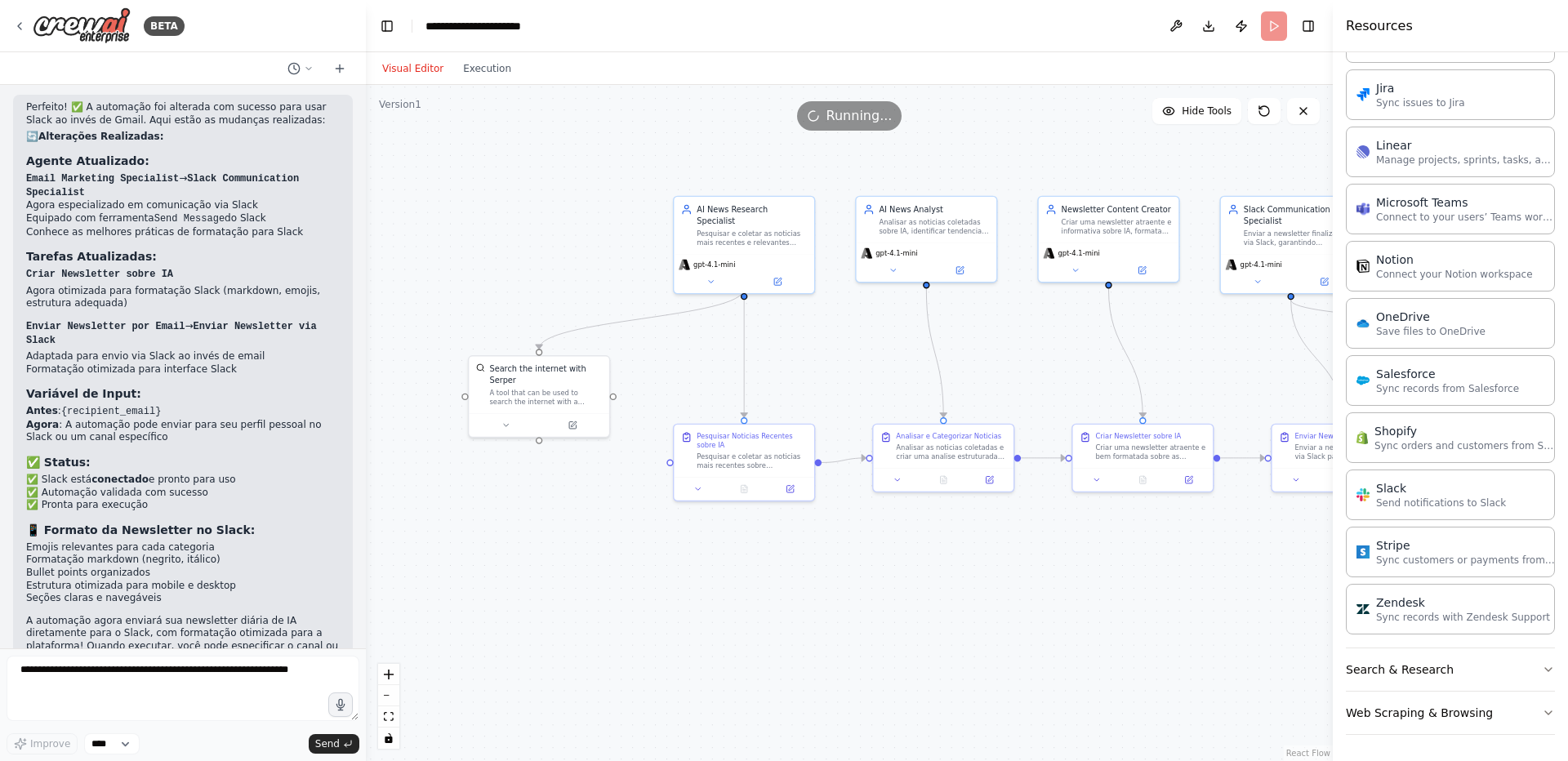
drag, startPoint x: 681, startPoint y: 576, endPoint x: 880, endPoint y: 588, distance: 199.4
click at [880, 588] on div ".deletable-edge-delete-btn { width: 20px; height: 20px; border: 0px solid #ffff…" at bounding box center [849, 422] width 966 height 675
click at [1541, 692] on icon "Notifications (F8)" at bounding box center [1540, 687] width 13 height 13
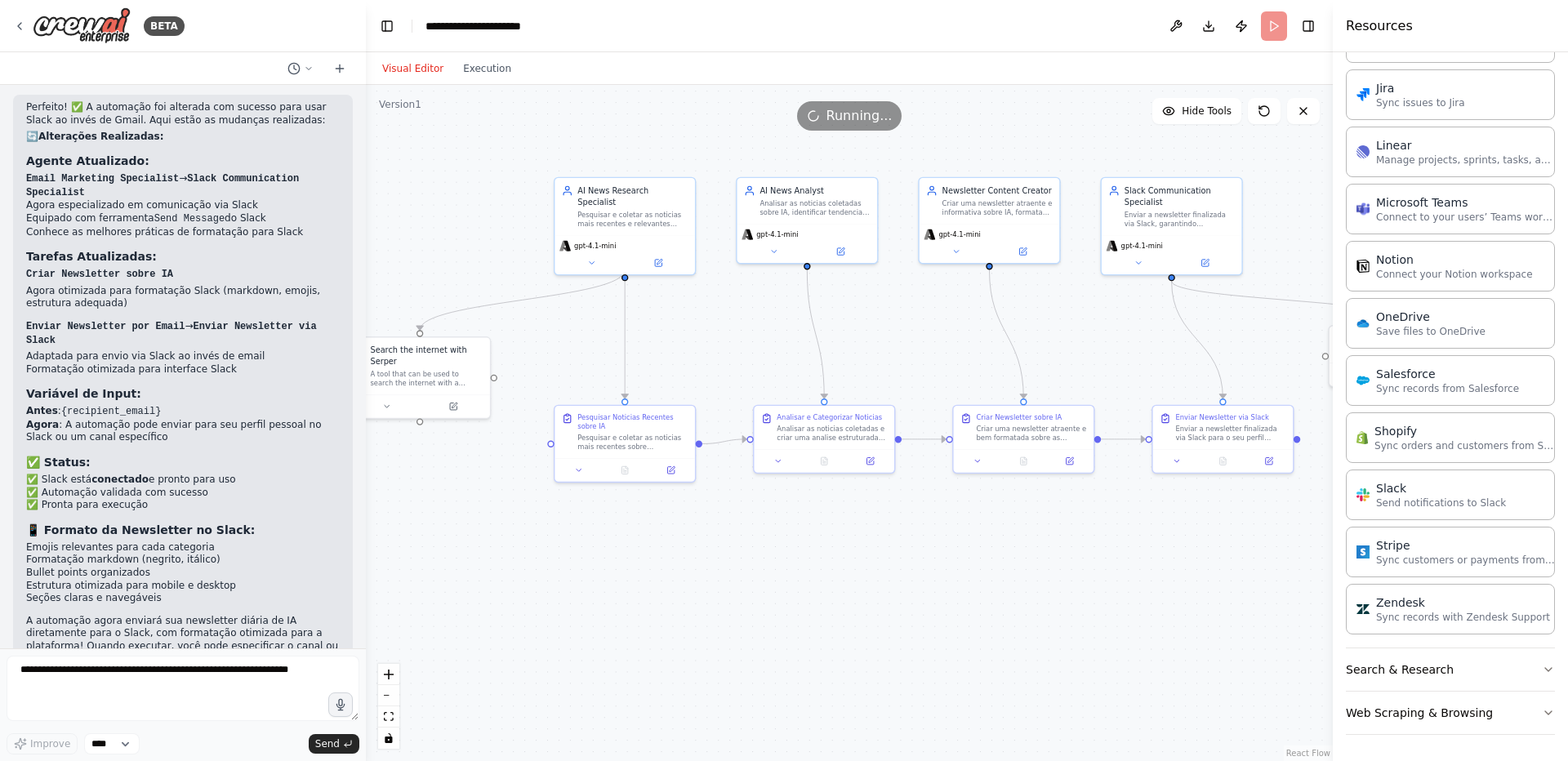
drag, startPoint x: 1010, startPoint y: 613, endPoint x: 956, endPoint y: 604, distance: 54.7
click at [956, 604] on div ".deletable-edge-delete-btn { width: 20px; height: 20px; border: 0px solid #ffff…" at bounding box center [849, 422] width 966 height 675
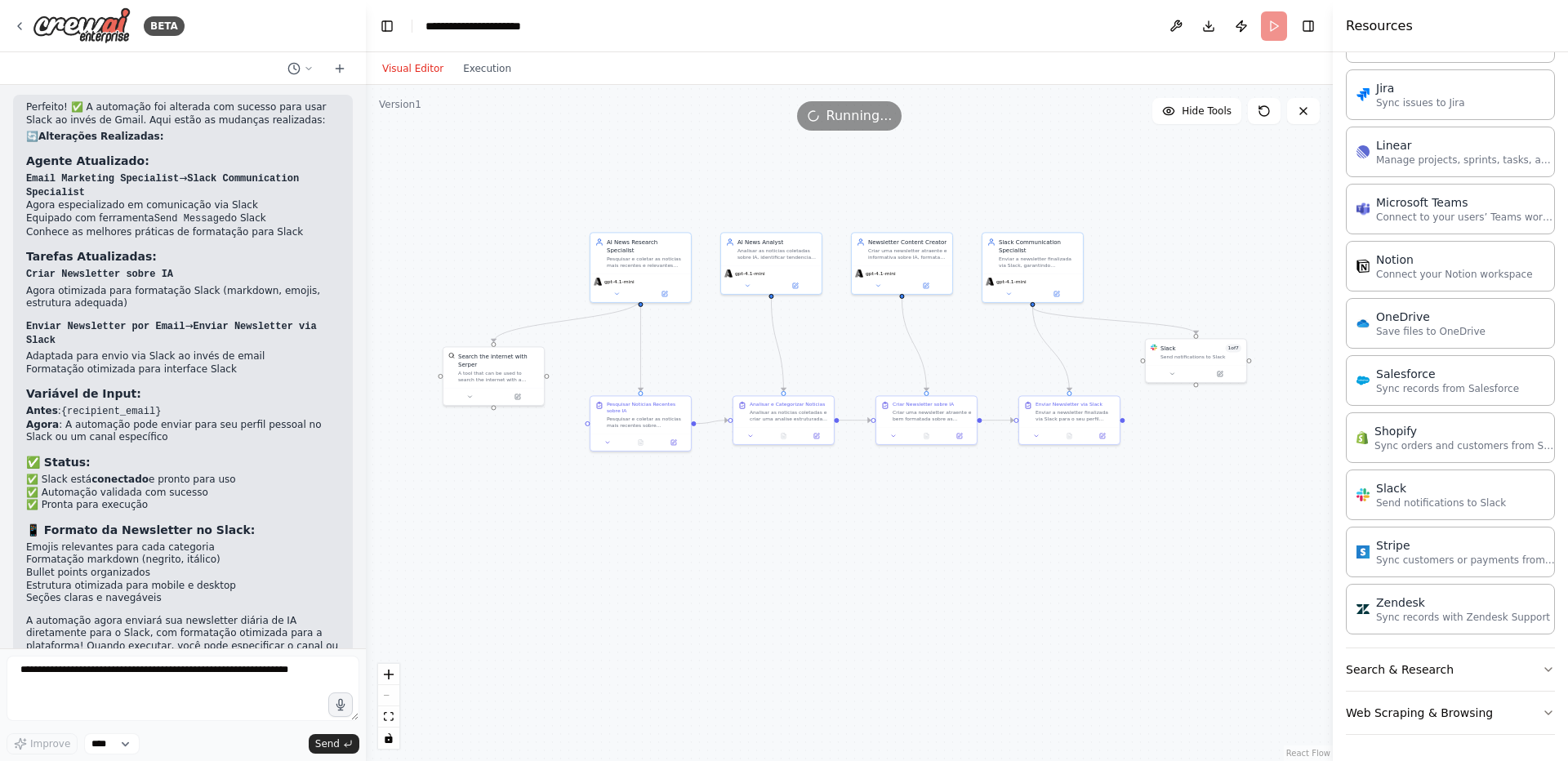
drag, startPoint x: 1023, startPoint y: 614, endPoint x: 944, endPoint y: 551, distance: 101.0
click at [944, 551] on div ".deletable-edge-delete-btn { width: 20px; height: 20px; border: 0px solid #ffff…" at bounding box center [849, 422] width 966 height 675
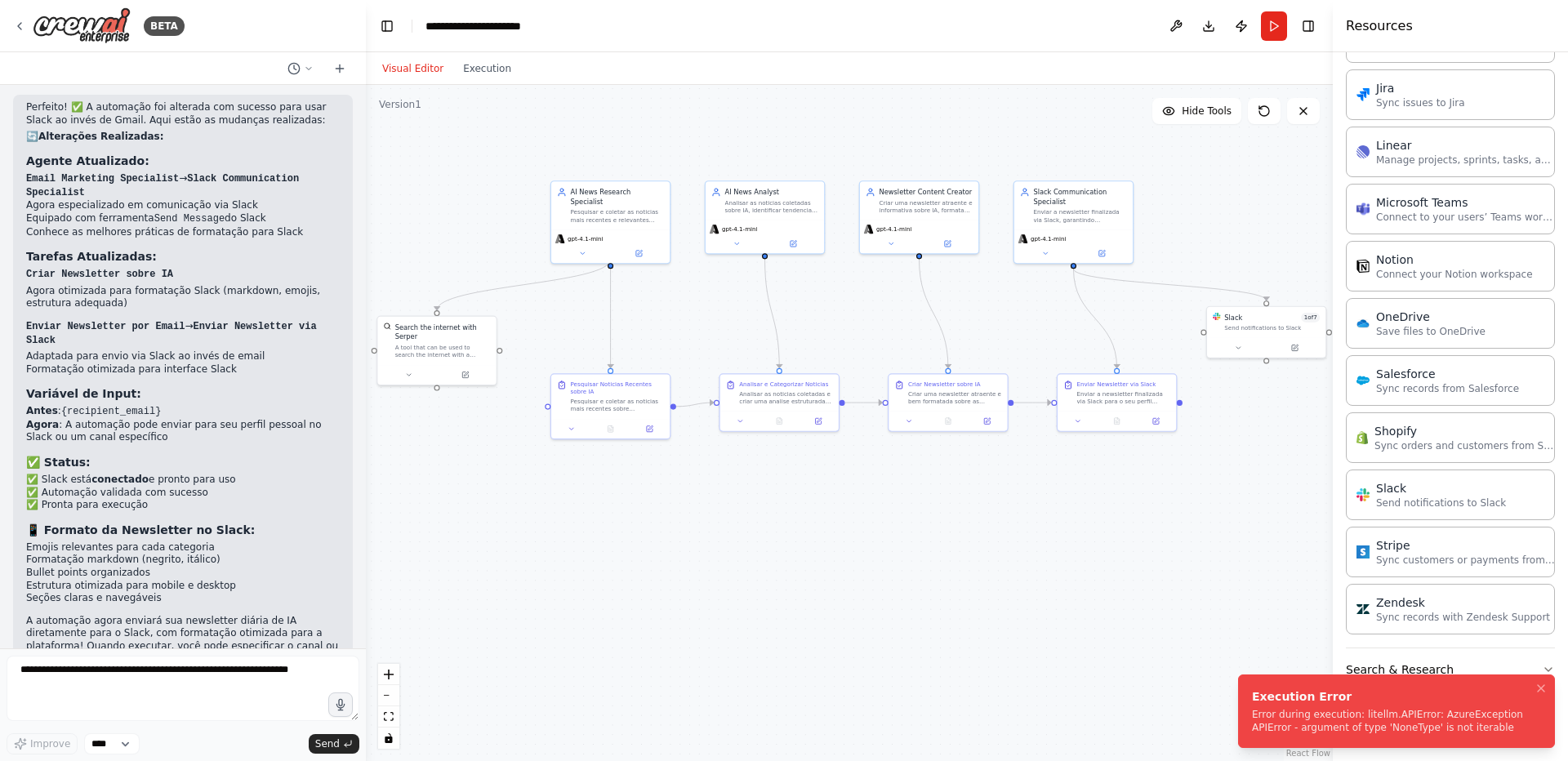
drag, startPoint x: 1472, startPoint y: 720, endPoint x: 1262, endPoint y: 686, distance: 212.7
click at [1262, 686] on li "Execution Error Error during execution: litellm.APIError: AzureException APIErr…" at bounding box center [1396, 711] width 317 height 74
click at [1288, 692] on div "Execution Error" at bounding box center [1393, 696] width 283 height 17
click at [1538, 686] on icon "Notifications (F8)" at bounding box center [1540, 687] width 13 height 13
click at [1544, 691] on icon "Notifications (F8)" at bounding box center [1541, 688] width 7 height 7
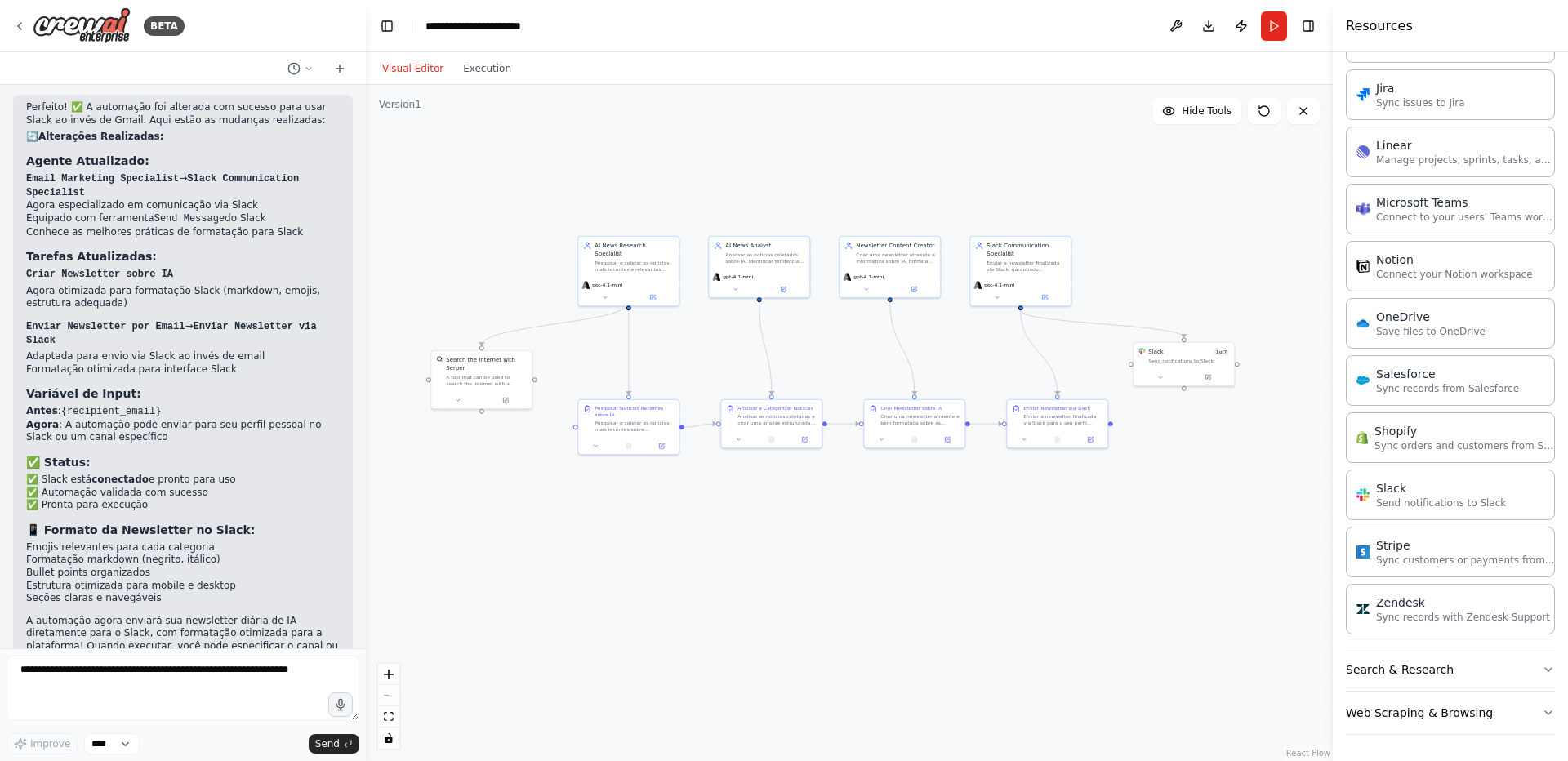
drag, startPoint x: 1066, startPoint y: 573, endPoint x: 1000, endPoint y: 564, distance: 66.6
click at [1000, 564] on div ".deletable-edge-delete-btn { width: 20px; height: 20px; border: 0px solid #ffff…" at bounding box center [849, 422] width 966 height 675
click at [493, 65] on button "Execution" at bounding box center [487, 68] width 68 height 19
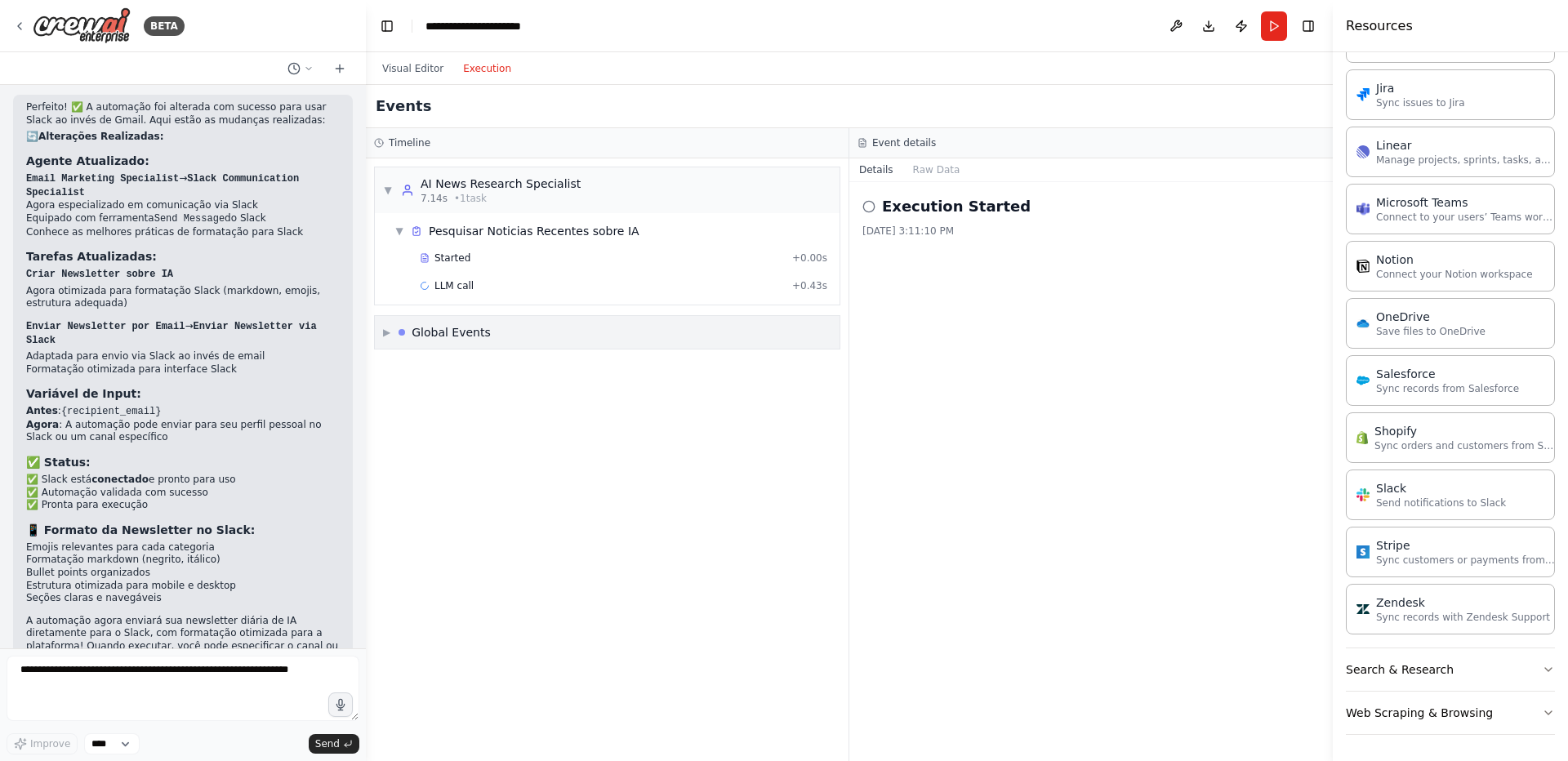
click at [569, 334] on div "▶ Global Events" at bounding box center [608, 332] width 465 height 33
click at [569, 334] on div "▼ Global Events" at bounding box center [608, 332] width 465 height 33
click at [452, 283] on span "LLM call" at bounding box center [454, 285] width 39 height 13
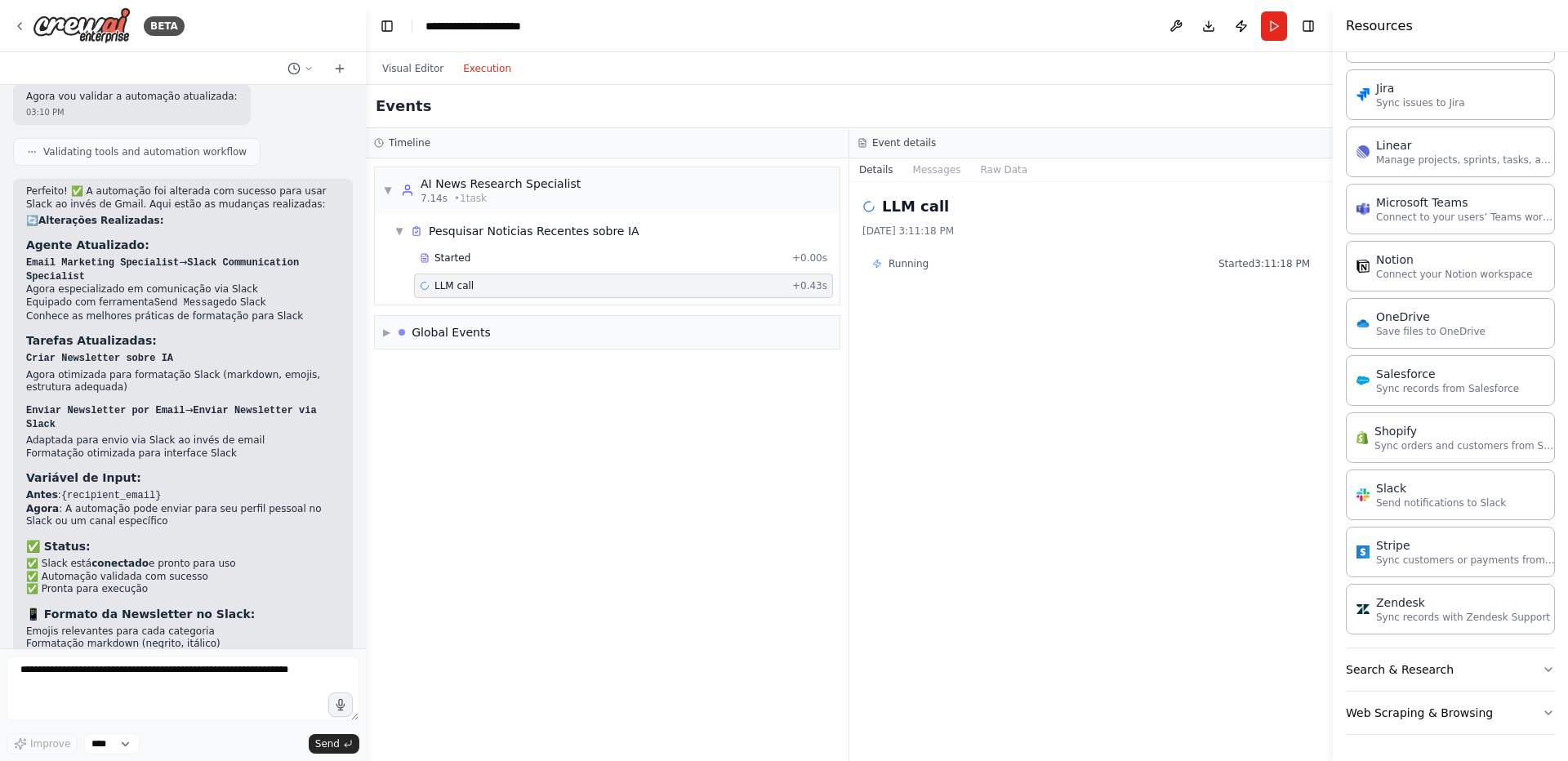
scroll to position [2906, 0]
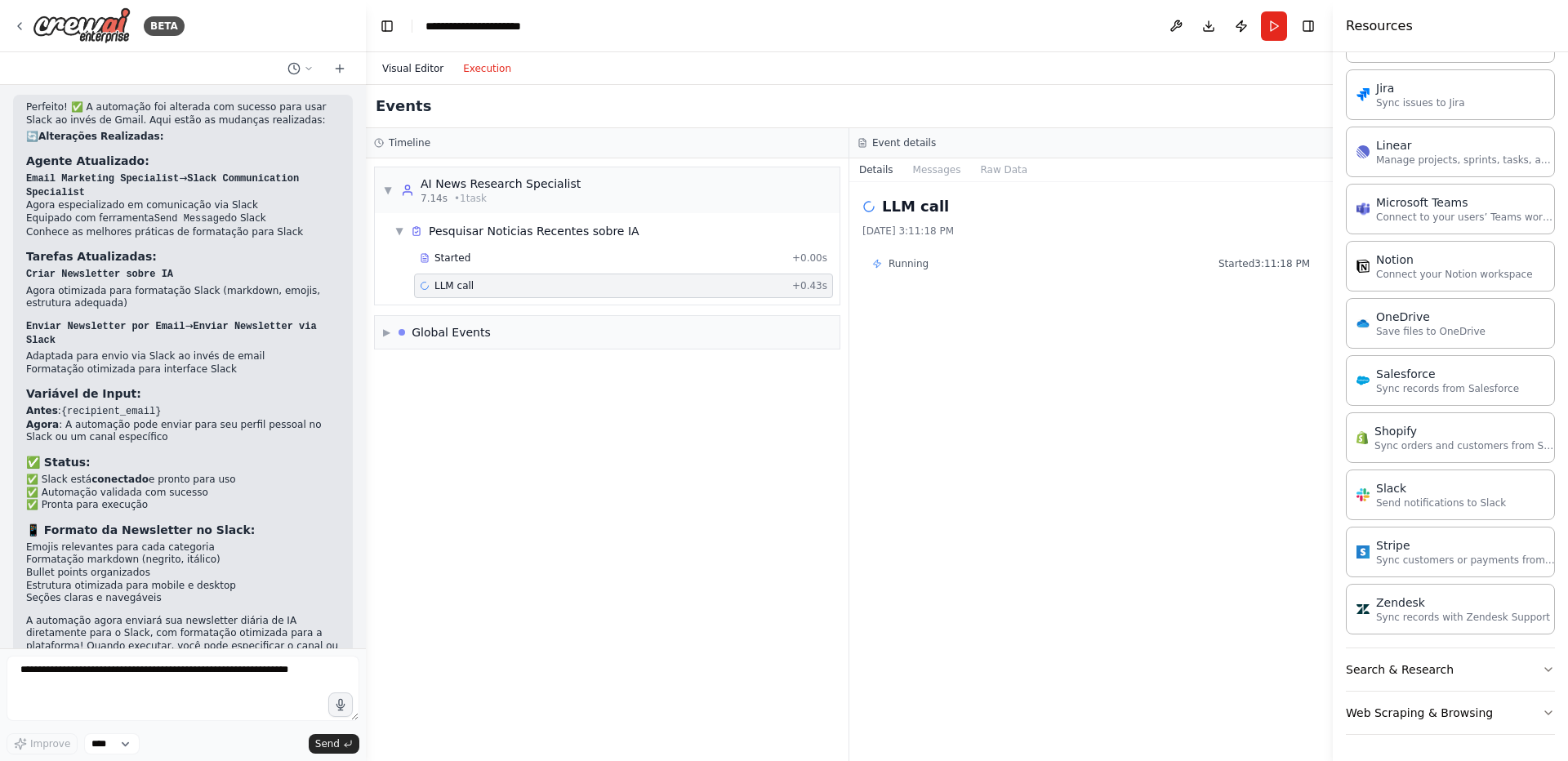
click at [421, 67] on button "Visual Editor" at bounding box center [412, 68] width 81 height 19
click at [485, 66] on button "Execution" at bounding box center [487, 68] width 68 height 19
click at [420, 64] on button "Visual Editor" at bounding box center [412, 68] width 81 height 19
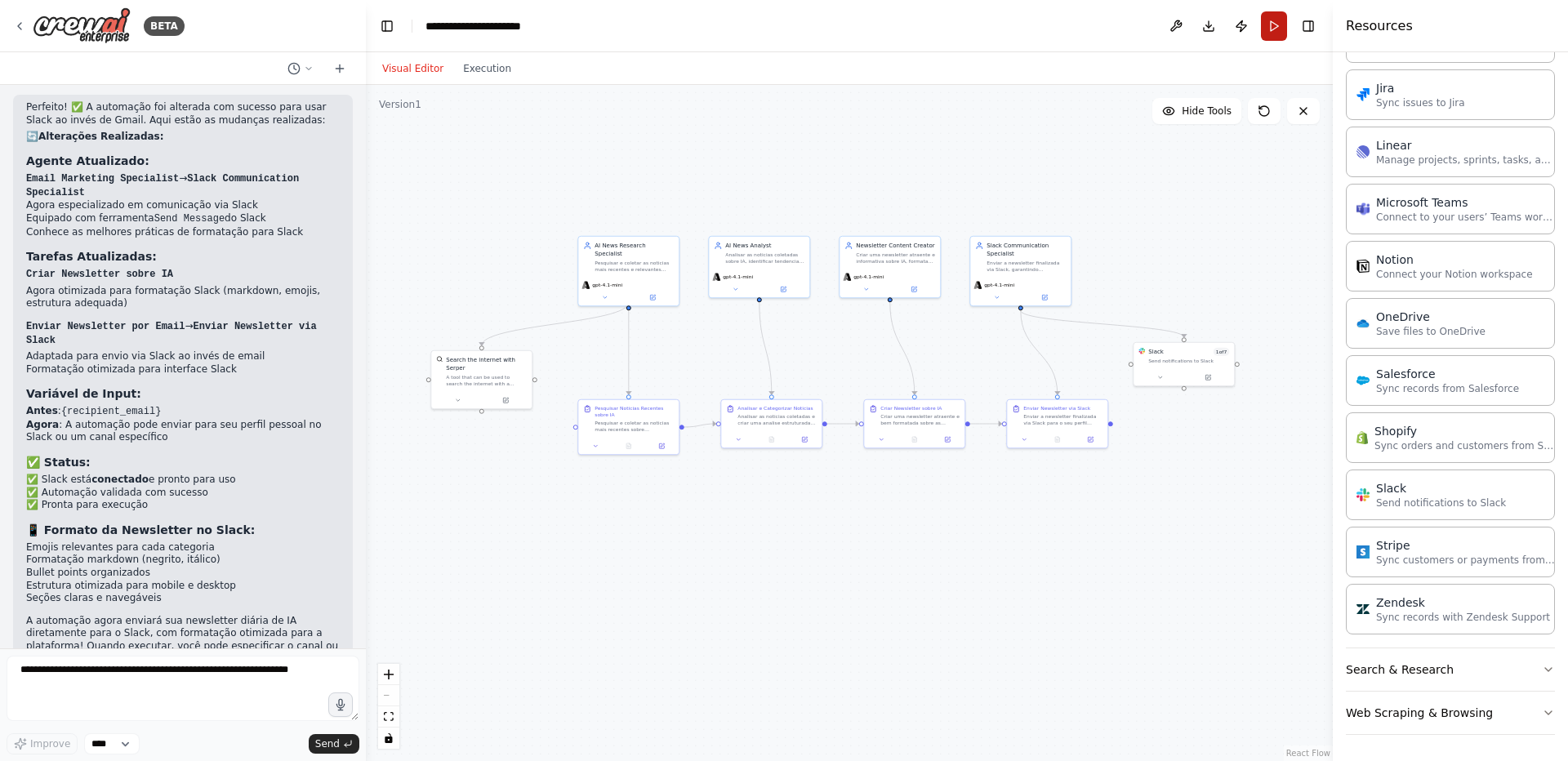
click at [1272, 31] on button "Run" at bounding box center [1273, 26] width 26 height 29
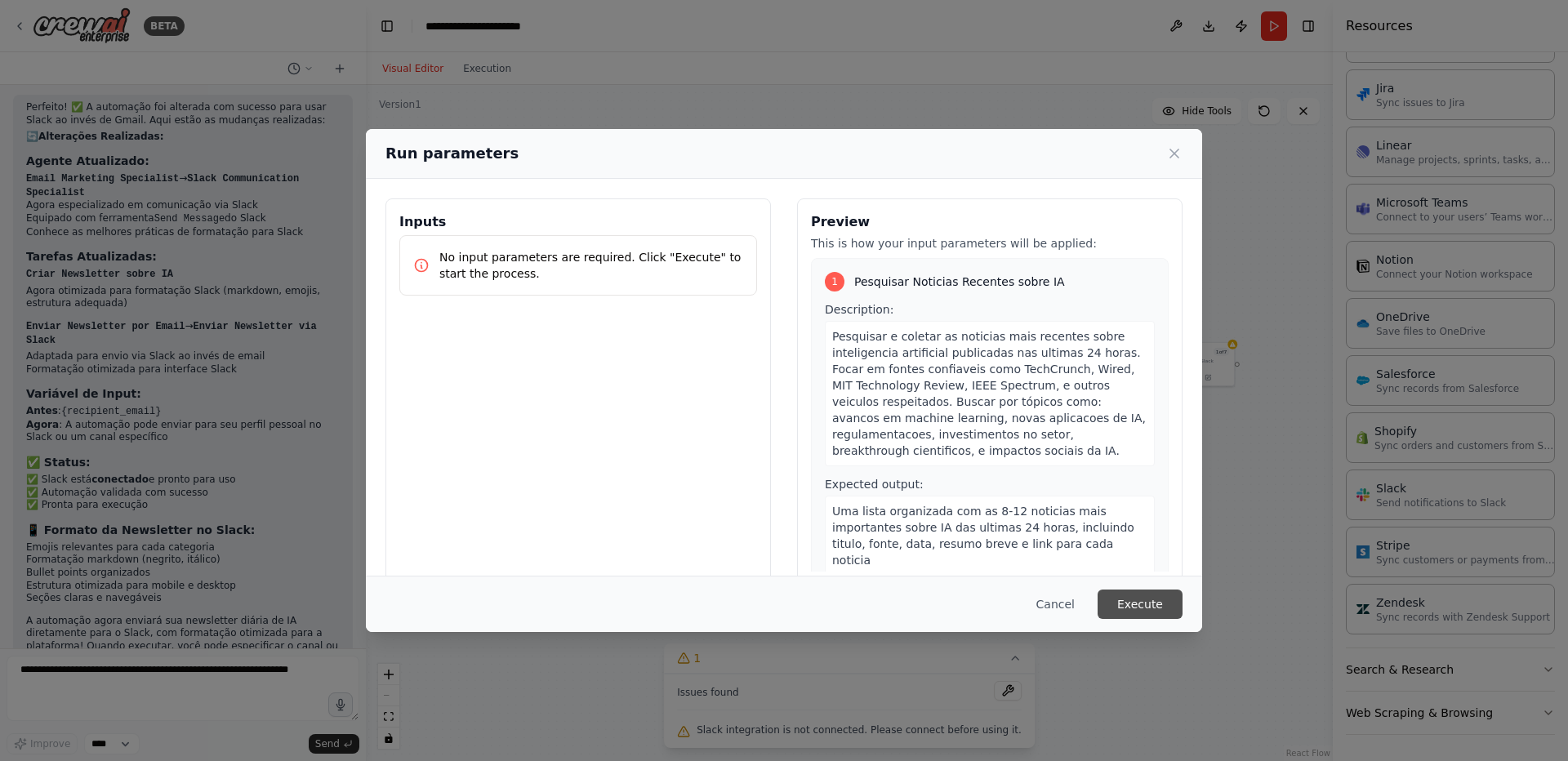
click at [1130, 604] on button "Execute" at bounding box center [1139, 604] width 85 height 29
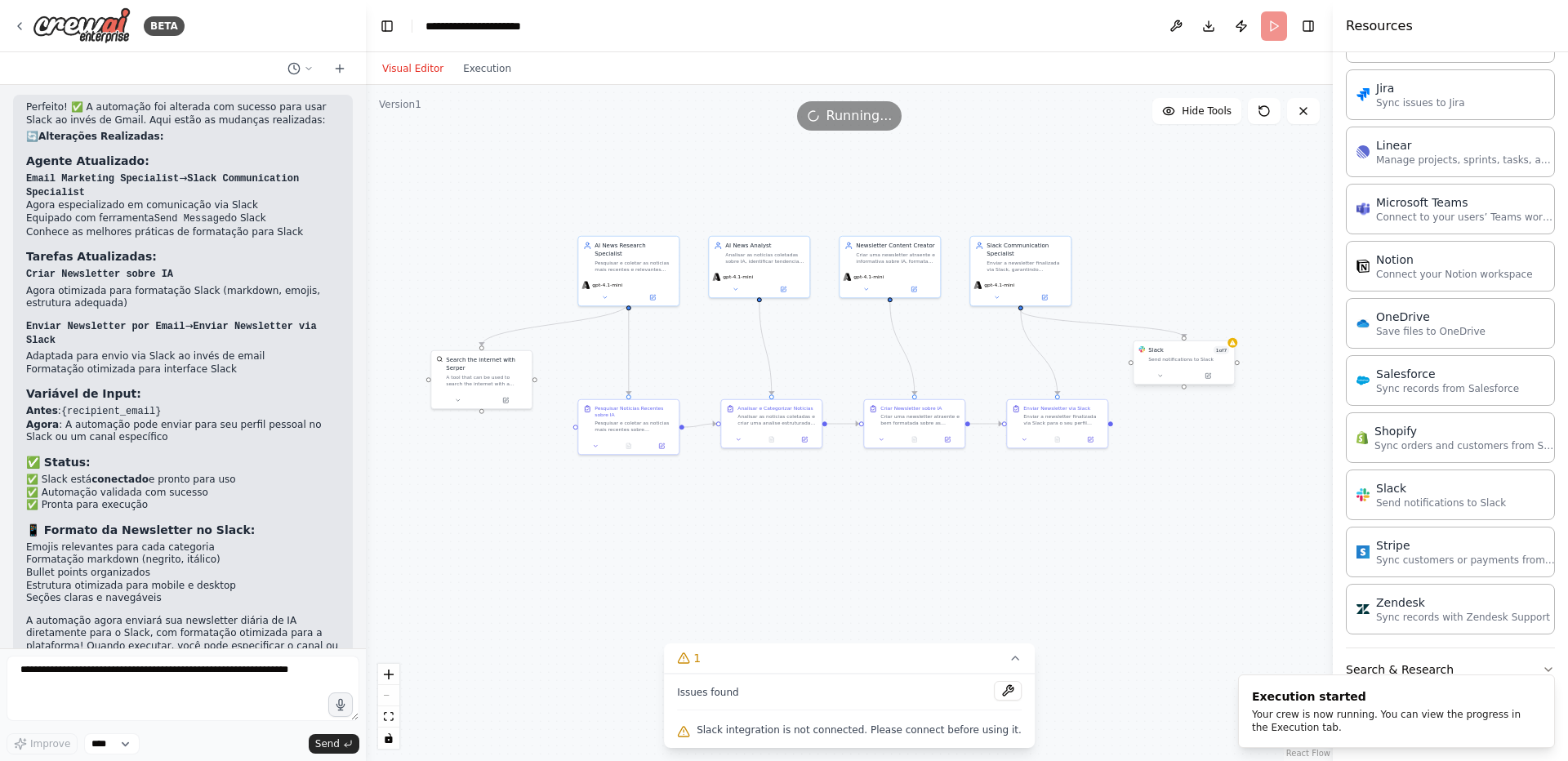
click at [1213, 352] on div "1 of 7" at bounding box center [1221, 350] width 16 height 8
click at [798, 730] on span "Slack integration is not connected. Please connect before using it." at bounding box center [858, 729] width 325 height 13
click at [1207, 376] on icon at bounding box center [1208, 375] width 4 height 4
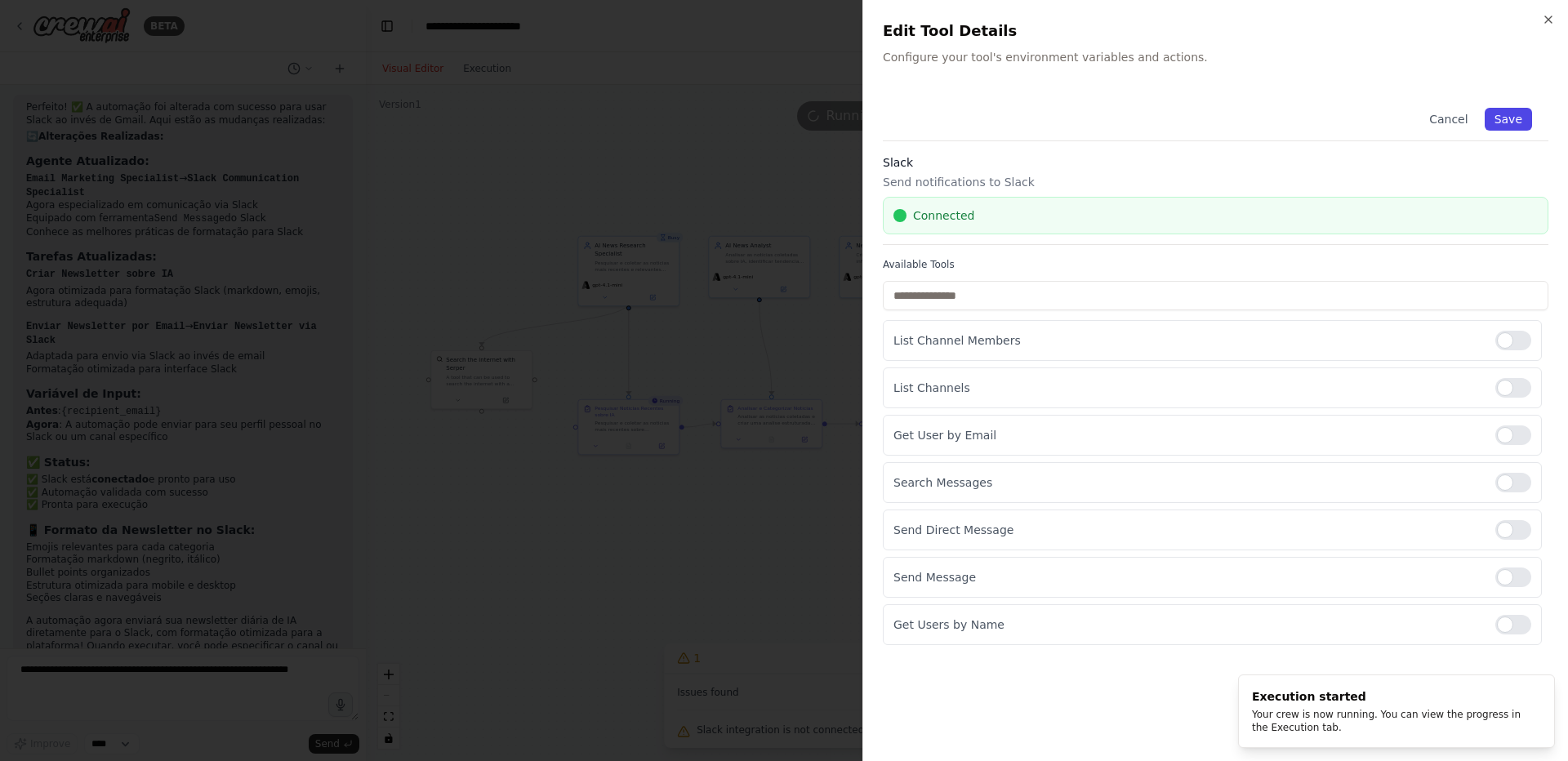
click at [1502, 121] on button "Save" at bounding box center [1508, 120] width 48 height 23
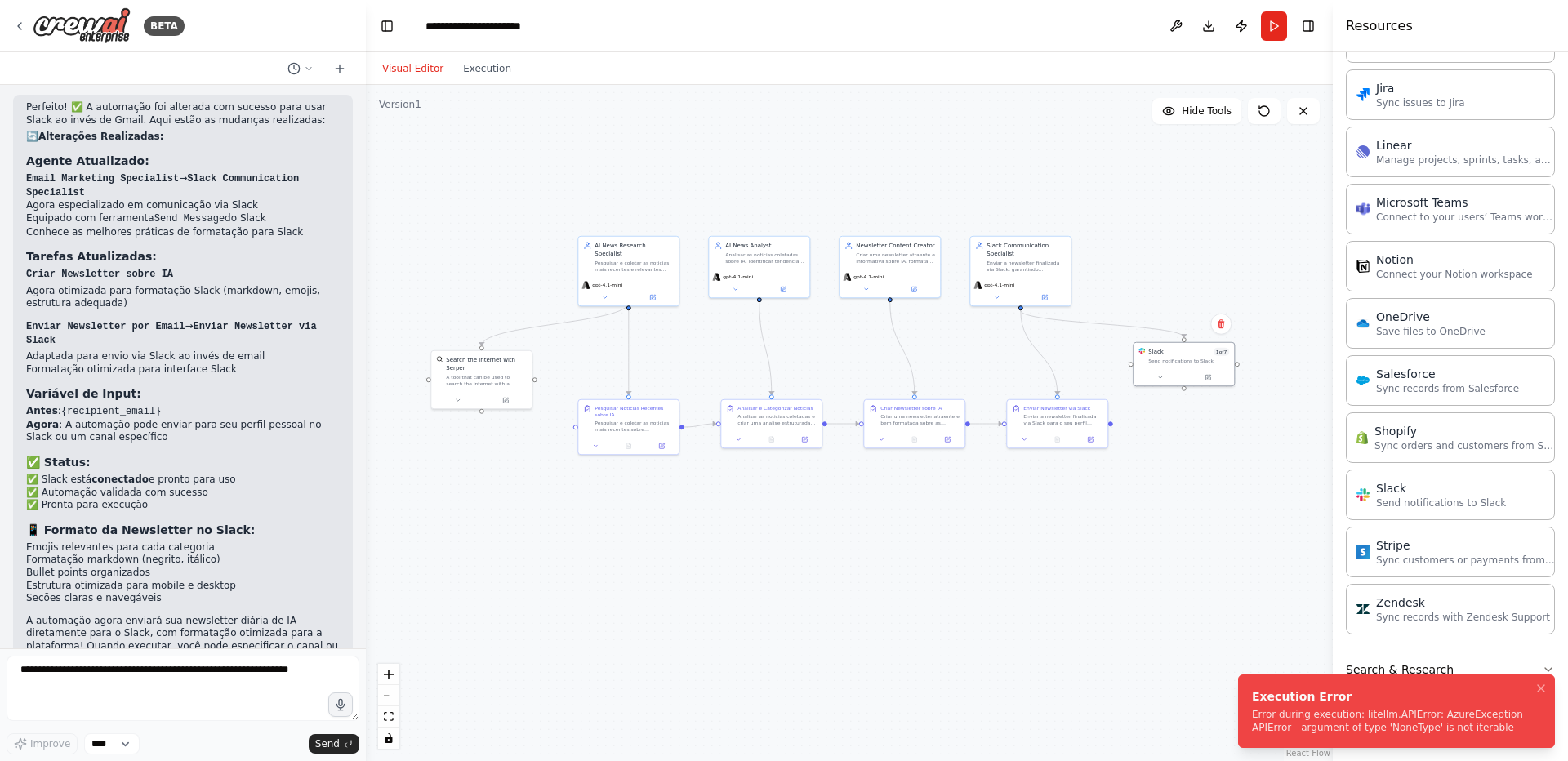
drag, startPoint x: 1252, startPoint y: 696, endPoint x: 1121, endPoint y: 687, distance: 131.3
click at [1252, 688] on div "Execution Error" at bounding box center [1393, 696] width 283 height 17
click at [104, 744] on select "****" at bounding box center [112, 744] width 55 height 21
click at [262, 678] on textarea at bounding box center [183, 687] width 353 height 65
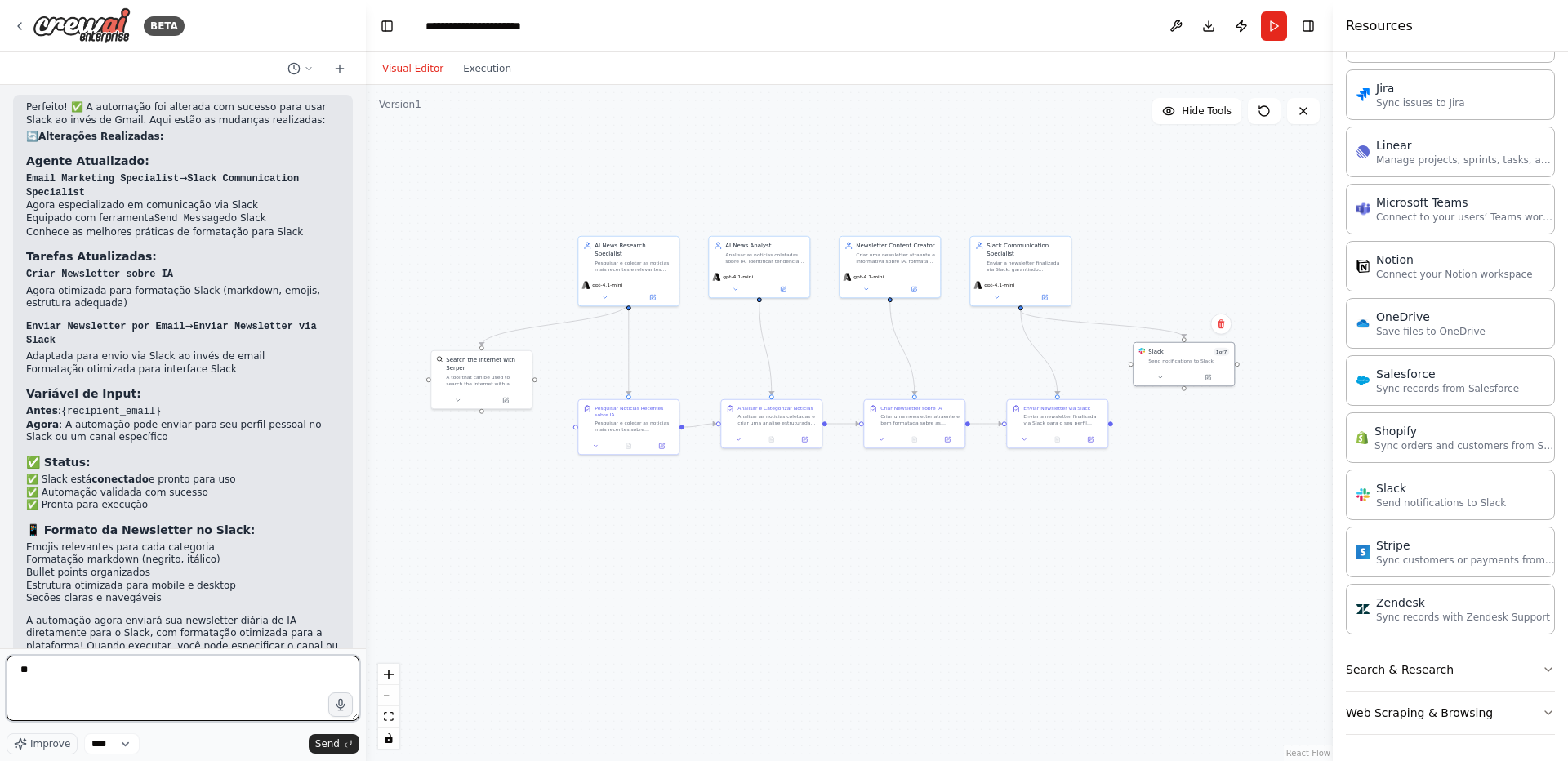
type textarea "*"
type textarea "**********"
click at [341, 745] on button "Send" at bounding box center [333, 744] width 51 height 19
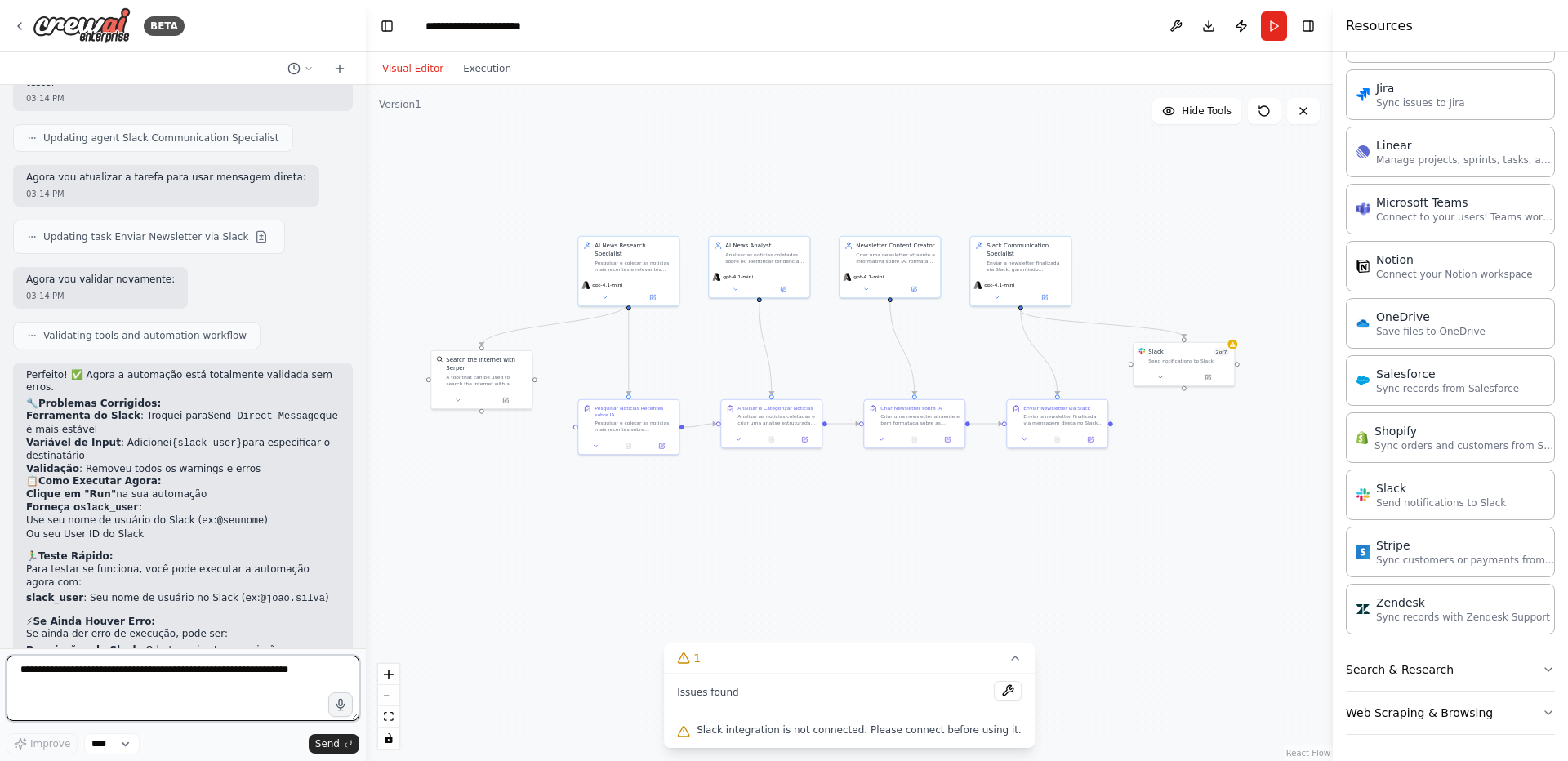
scroll to position [4418, 0]
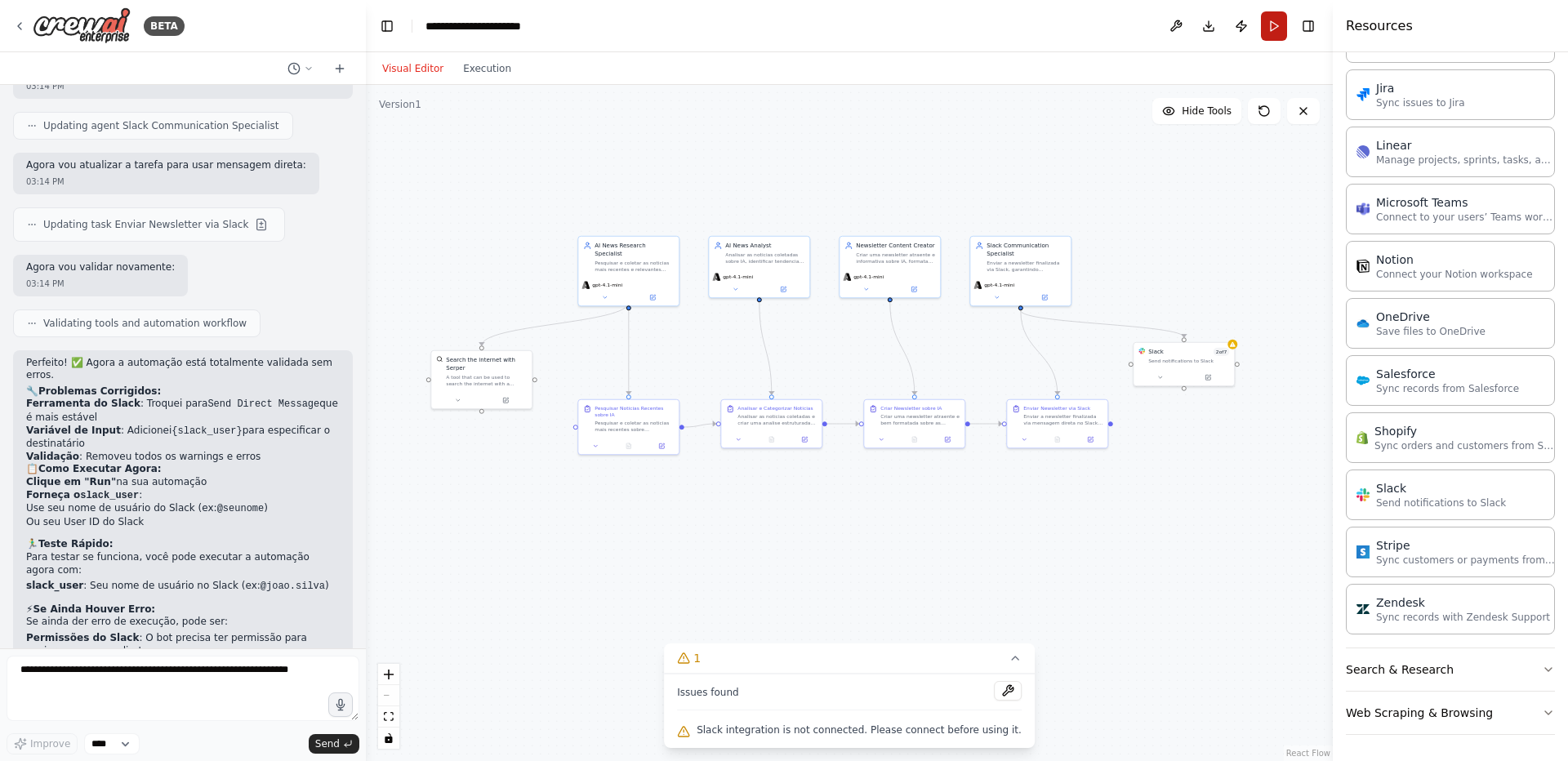
click at [1277, 28] on button "Run" at bounding box center [1273, 26] width 26 height 29
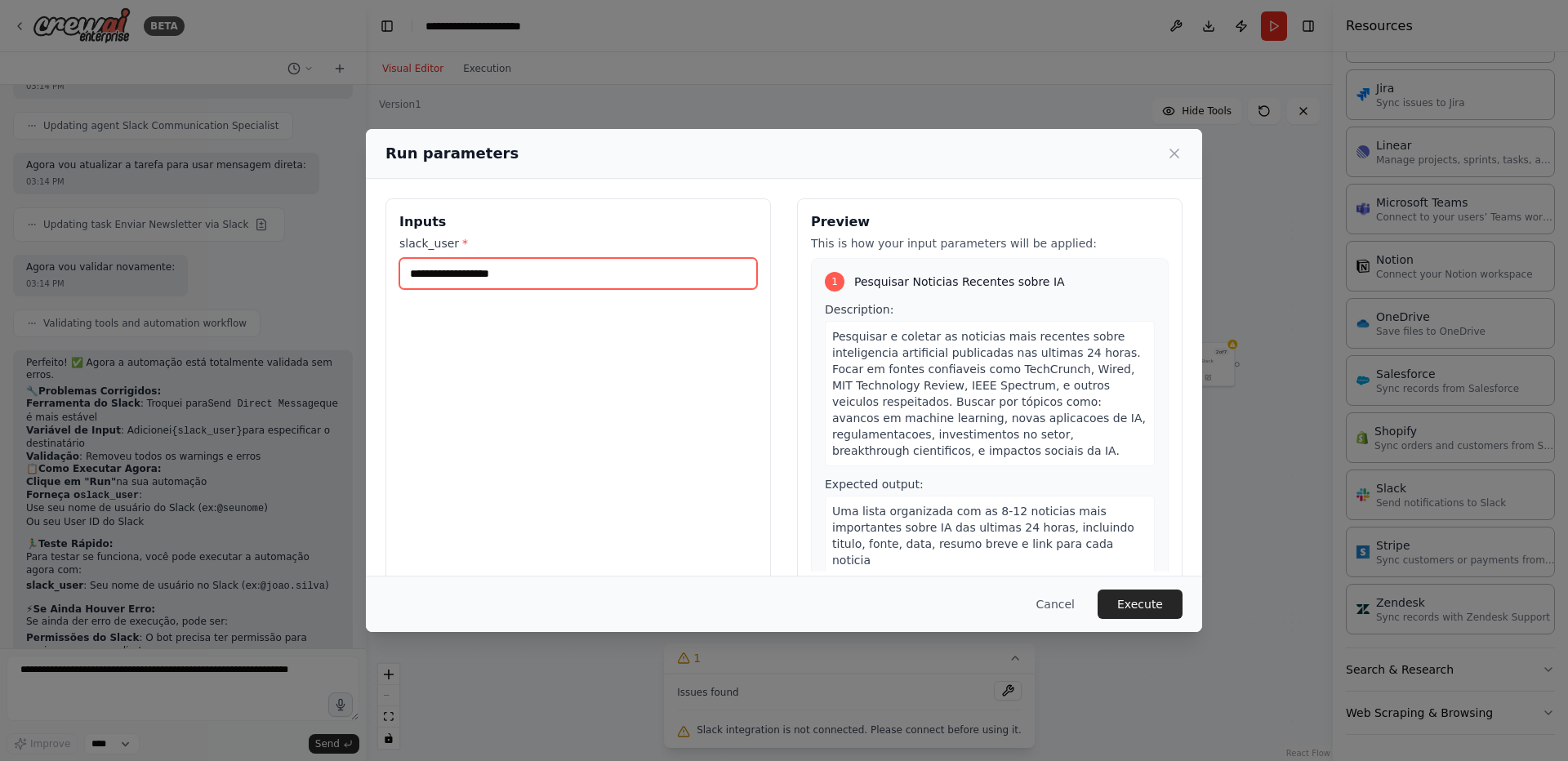
click at [556, 265] on input "slack_user *" at bounding box center [578, 273] width 358 height 31
type input "*"
type input "**********"
click at [1141, 600] on button "Execute" at bounding box center [1139, 604] width 85 height 29
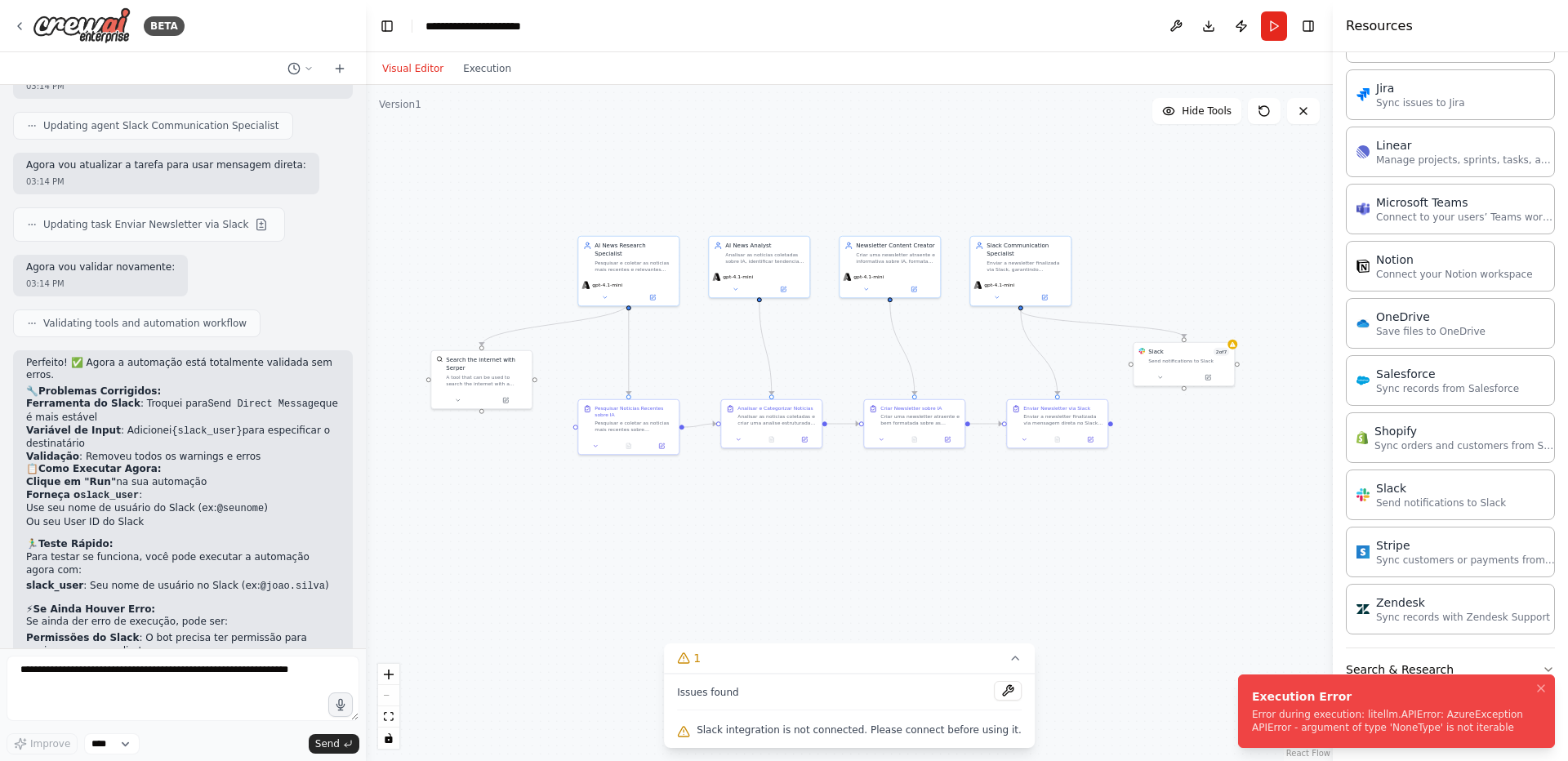
drag, startPoint x: 1247, startPoint y: 708, endPoint x: 1149, endPoint y: 701, distance: 98.2
click at [1237, 701] on li "Execution Error Error during execution: litellm.APIError: AzureException APIErr…" at bounding box center [1396, 711] width 317 height 74
click at [1414, 722] on div "Error during execution: litellm.APIError: AzureException APIError - argument of…" at bounding box center [1393, 720] width 283 height 26
click at [144, 678] on textarea at bounding box center [183, 687] width 353 height 65
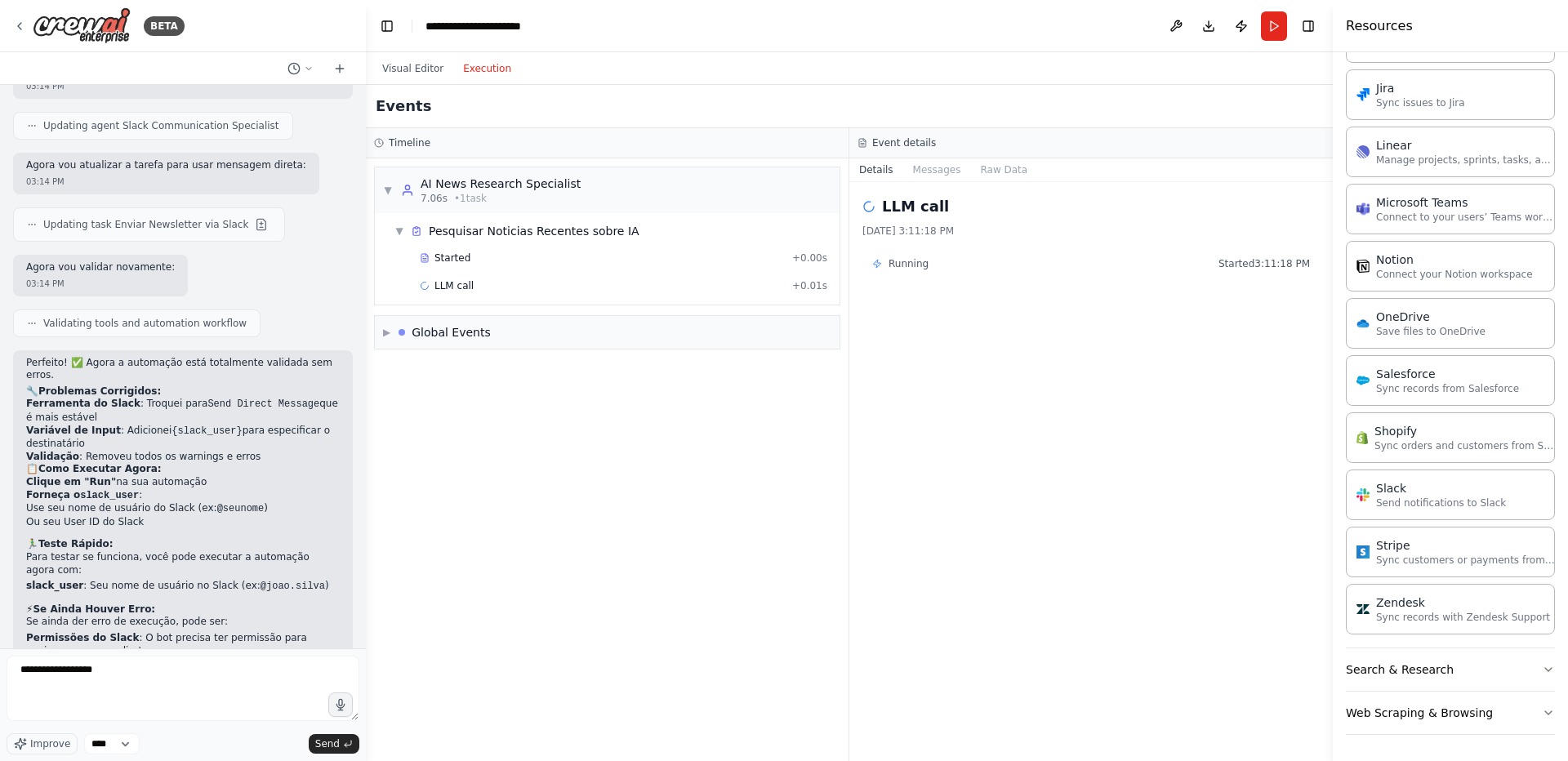
click at [500, 75] on button "Execution" at bounding box center [487, 68] width 68 height 19
click at [948, 171] on button "Messages" at bounding box center [937, 170] width 68 height 23
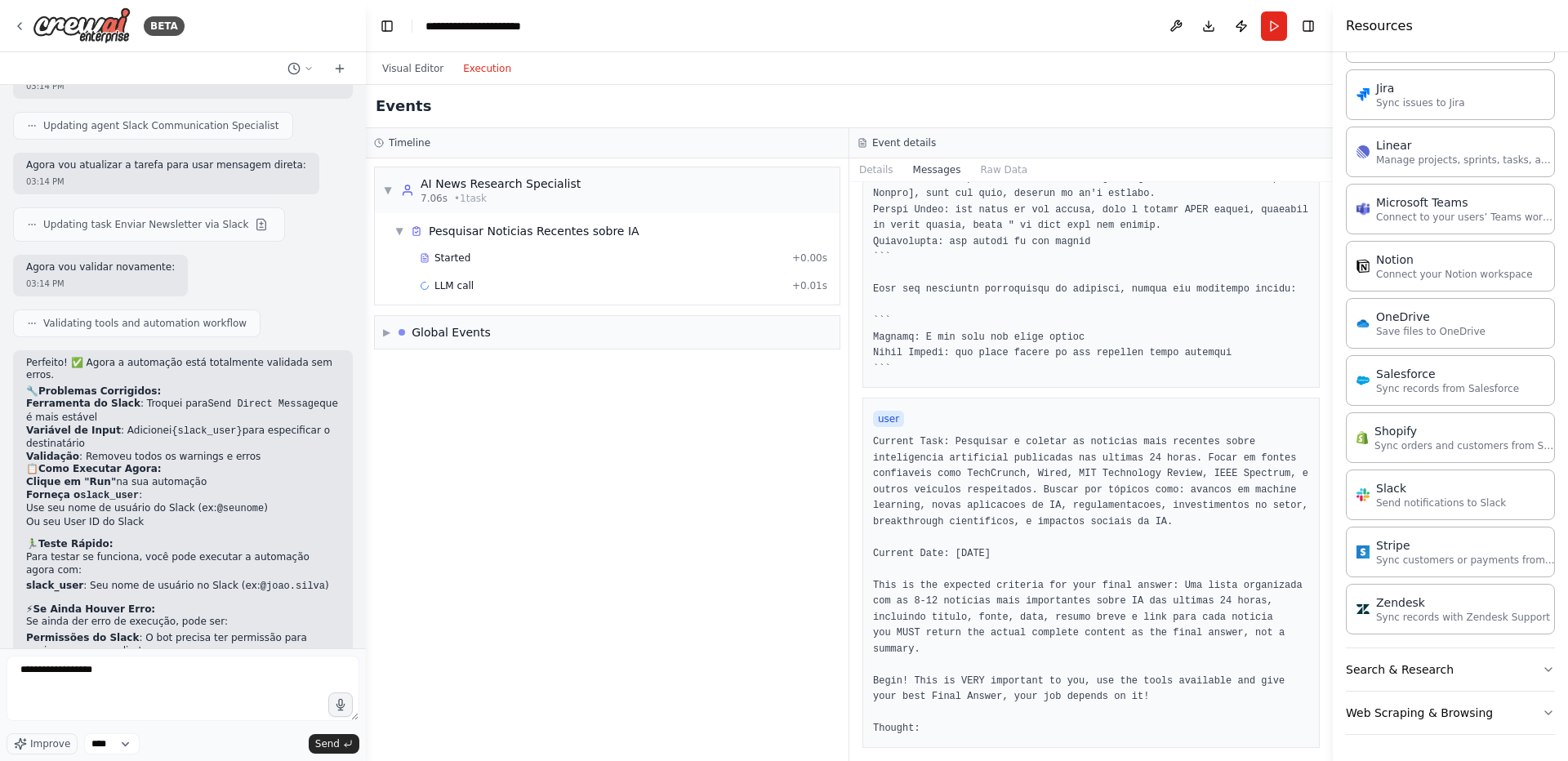
scroll to position [0, 0]
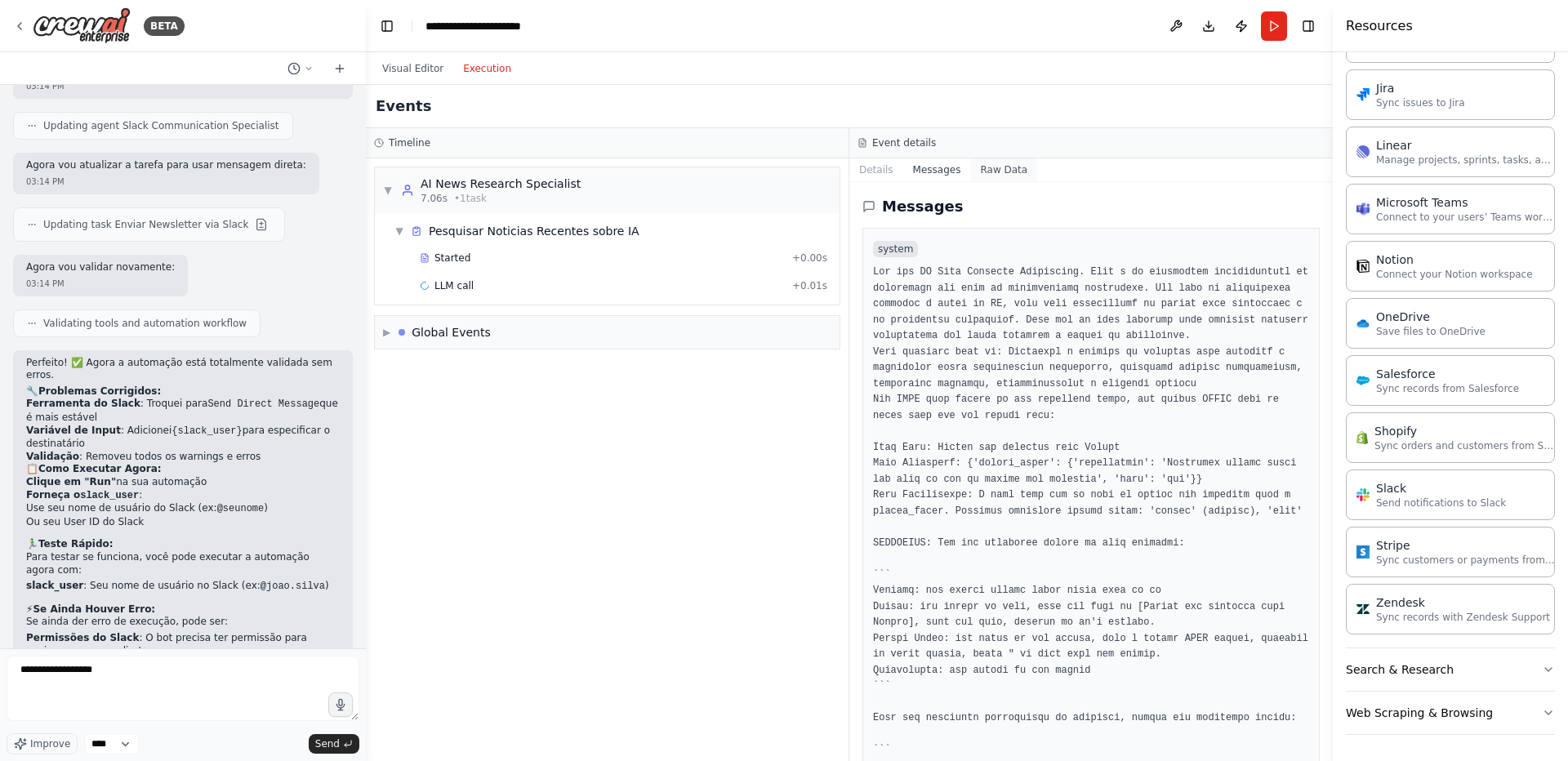
click at [991, 178] on button "Raw Data" at bounding box center [1003, 170] width 67 height 23
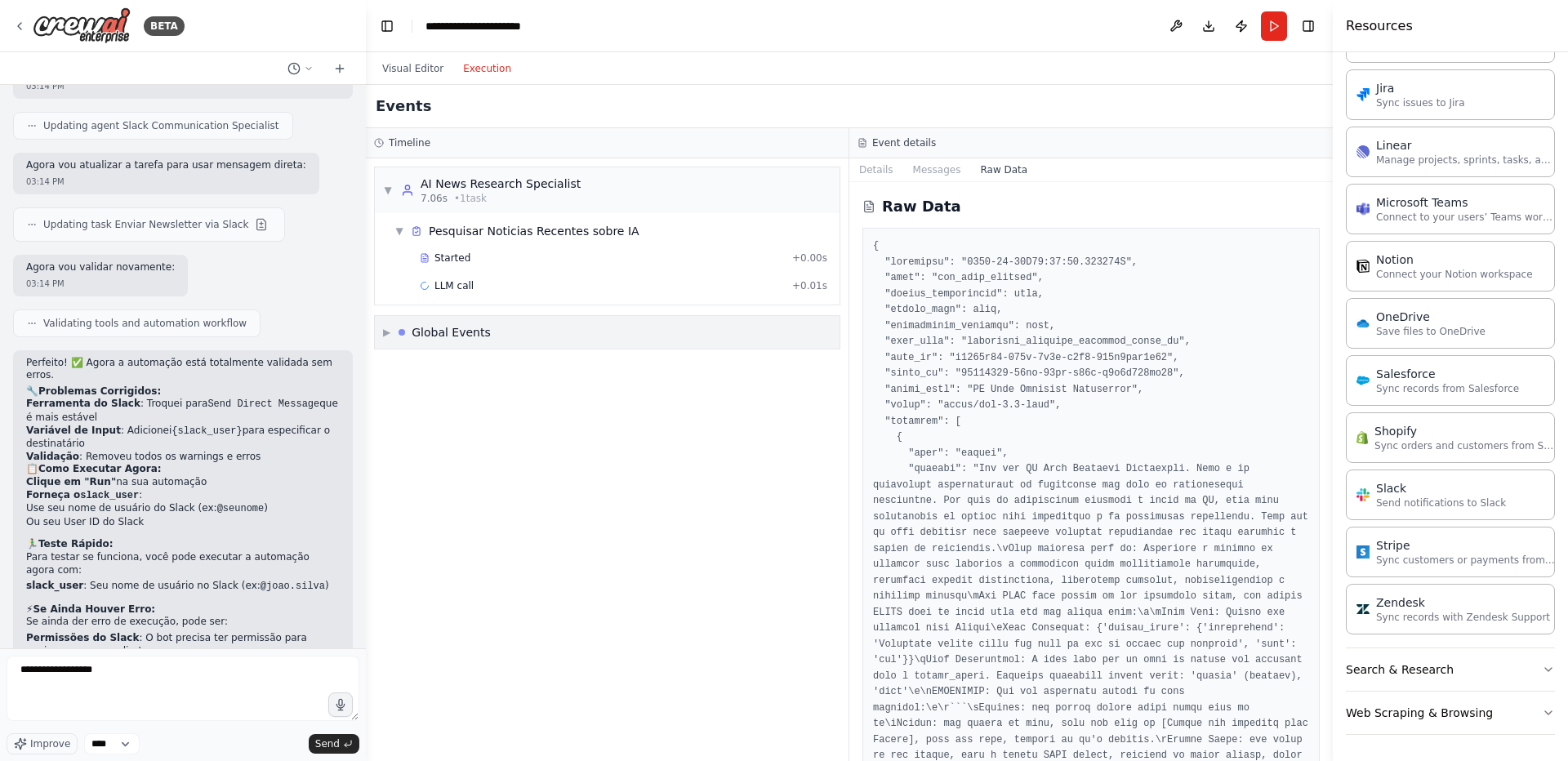
click at [543, 342] on div "▶ Global Events" at bounding box center [608, 332] width 465 height 33
click at [543, 342] on div "▼ Global Events" at bounding box center [608, 332] width 465 height 33
click at [516, 297] on div "LLM call + 0.01s" at bounding box center [623, 285] width 419 height 24
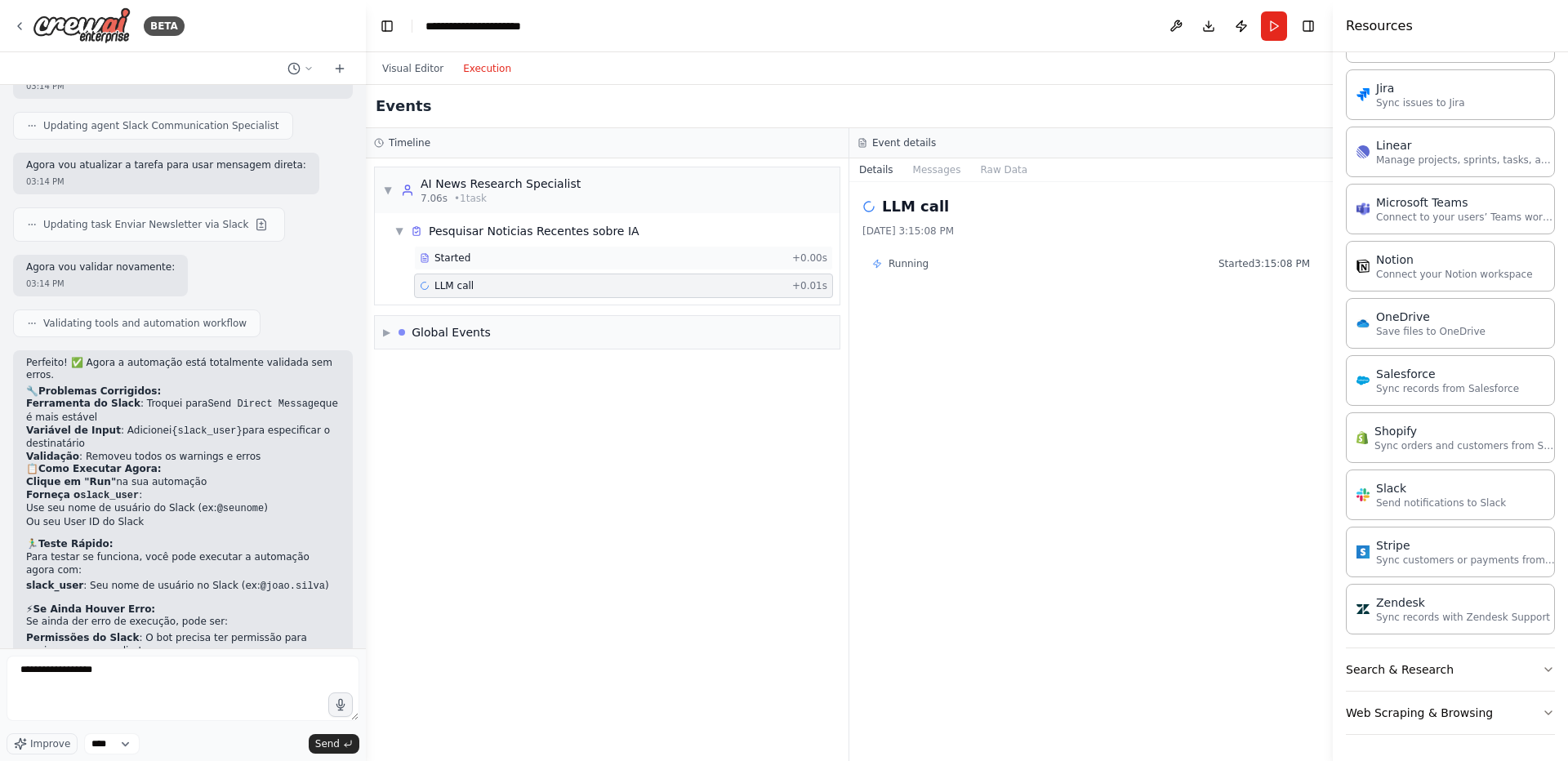
click at [489, 256] on div "Started" at bounding box center [603, 258] width 366 height 13
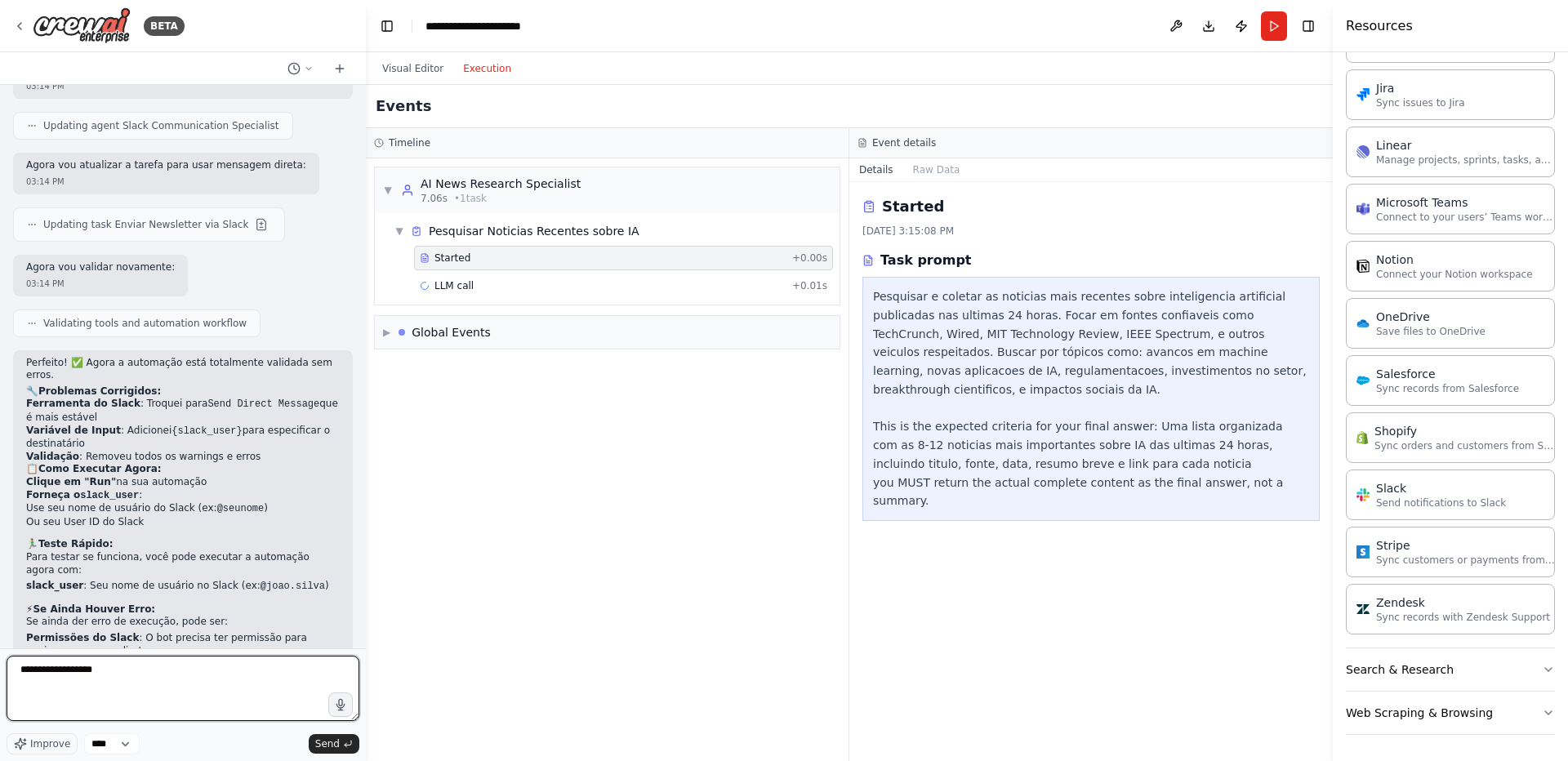
click at [124, 669] on textarea "**********" at bounding box center [183, 687] width 353 height 65
type textarea "**********"
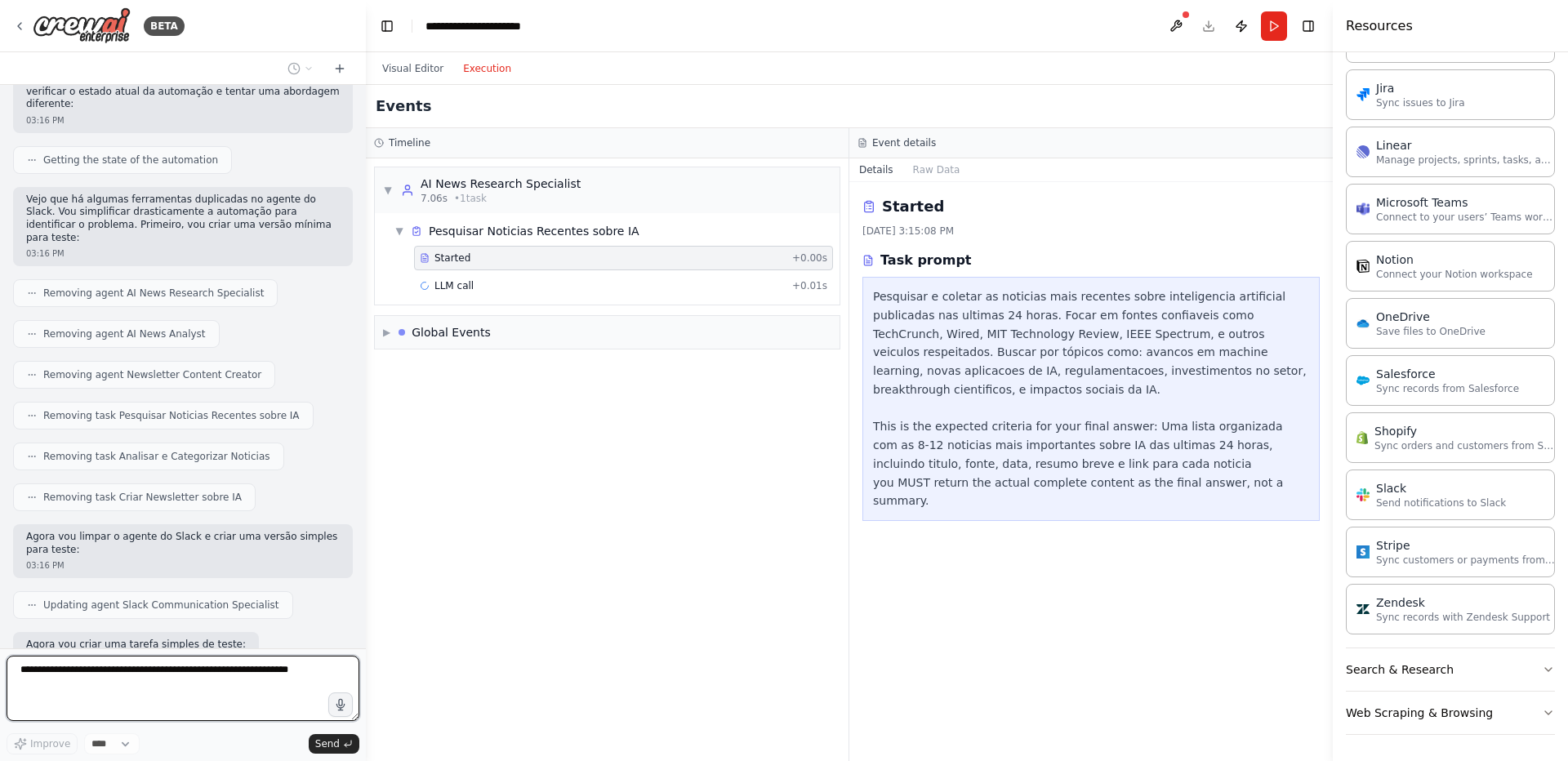
scroll to position [5192, 0]
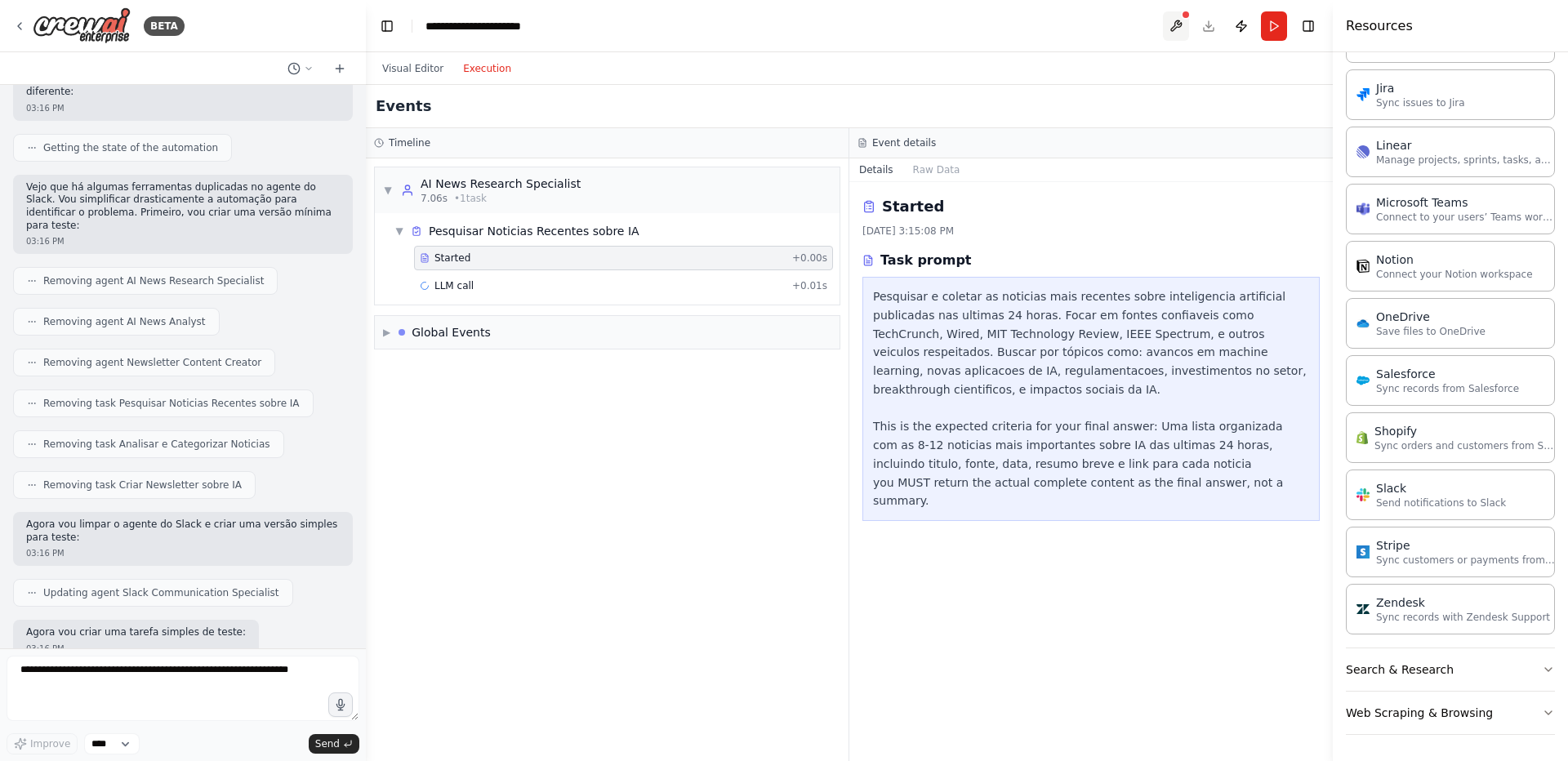
click at [1177, 23] on button at bounding box center [1175, 26] width 26 height 29
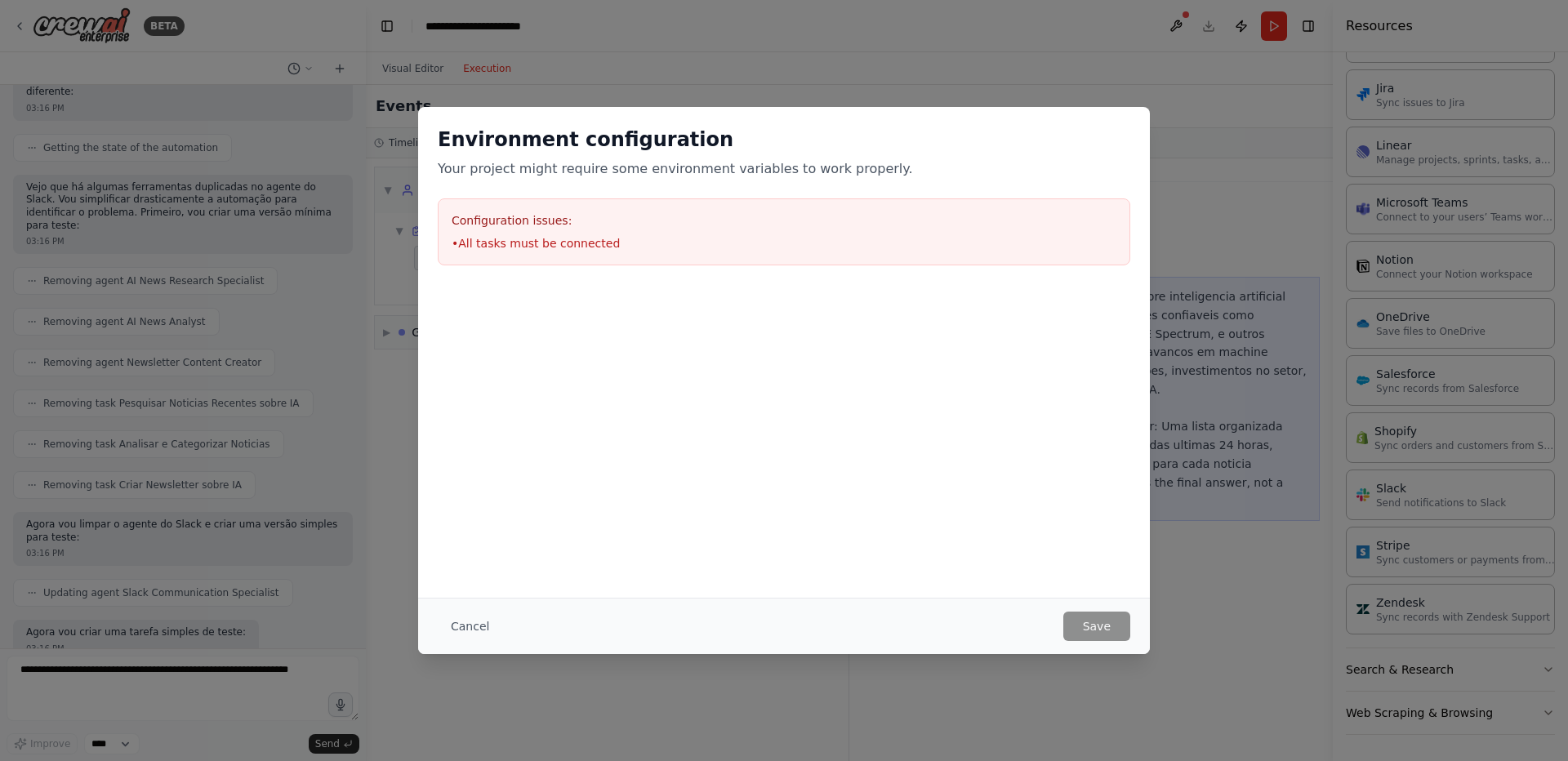
scroll to position [5275, 0]
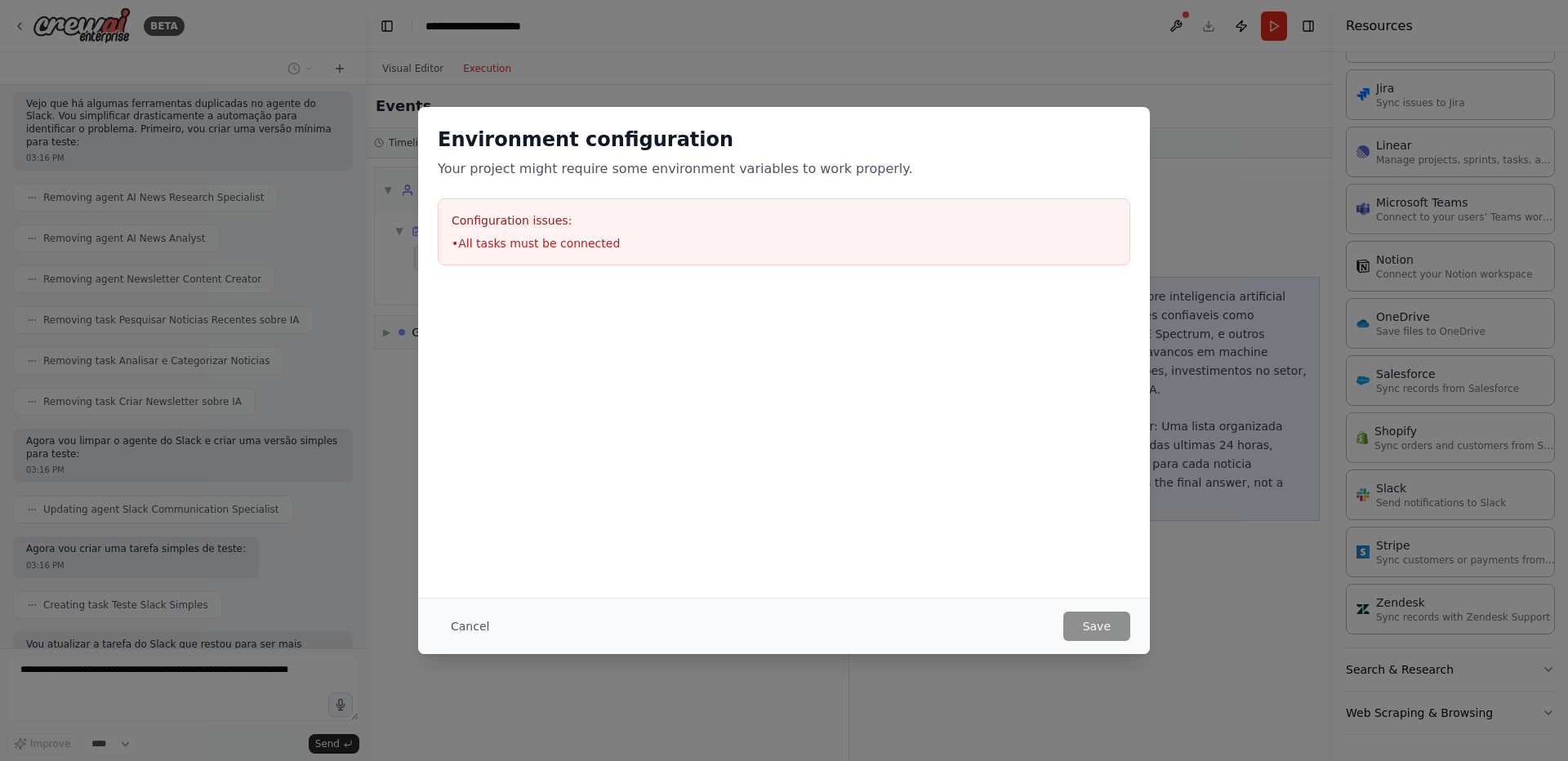
click at [612, 242] on li "• All tasks must be connected" at bounding box center [784, 243] width 665 height 17
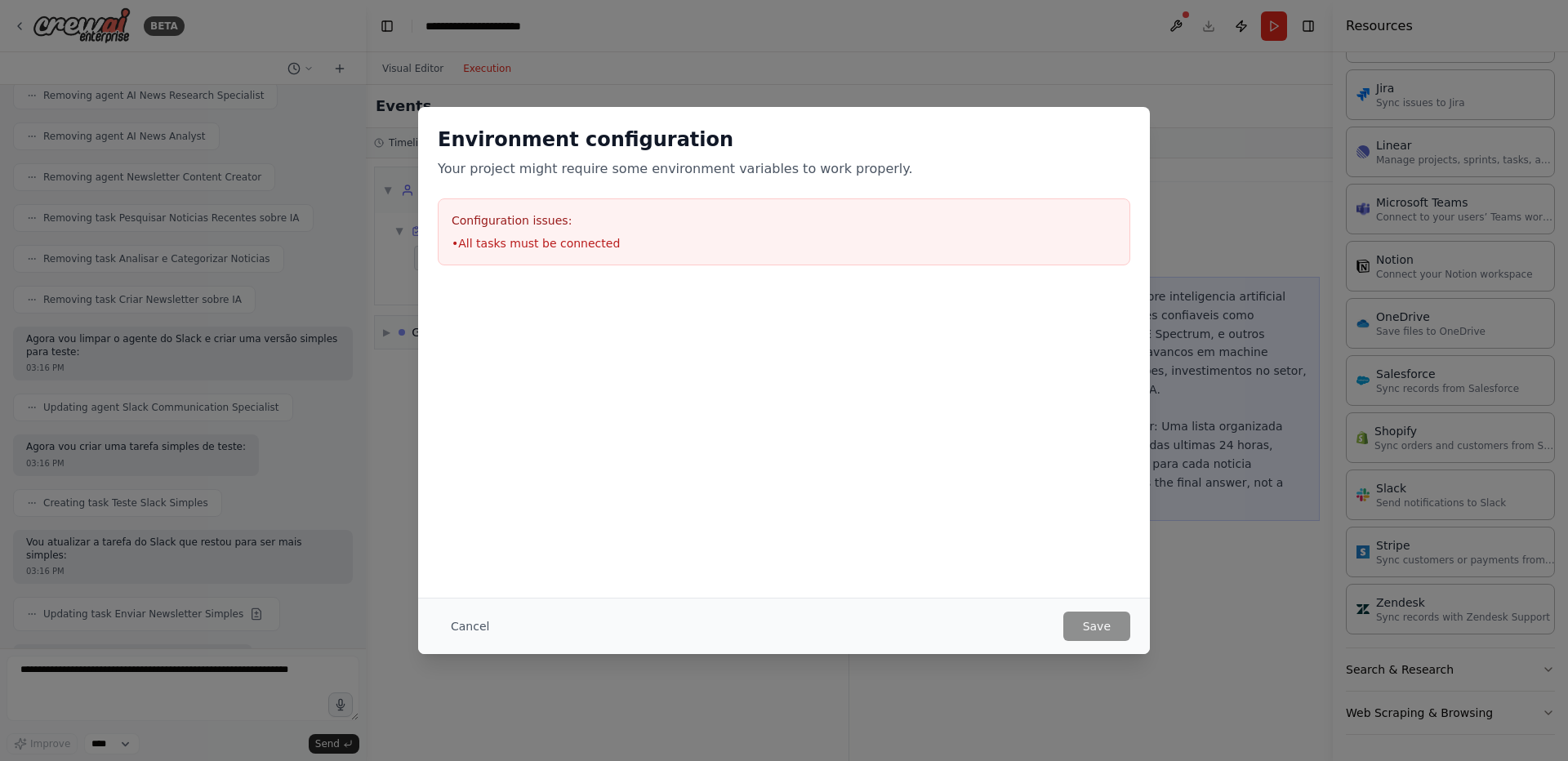
scroll to position [5472, 0]
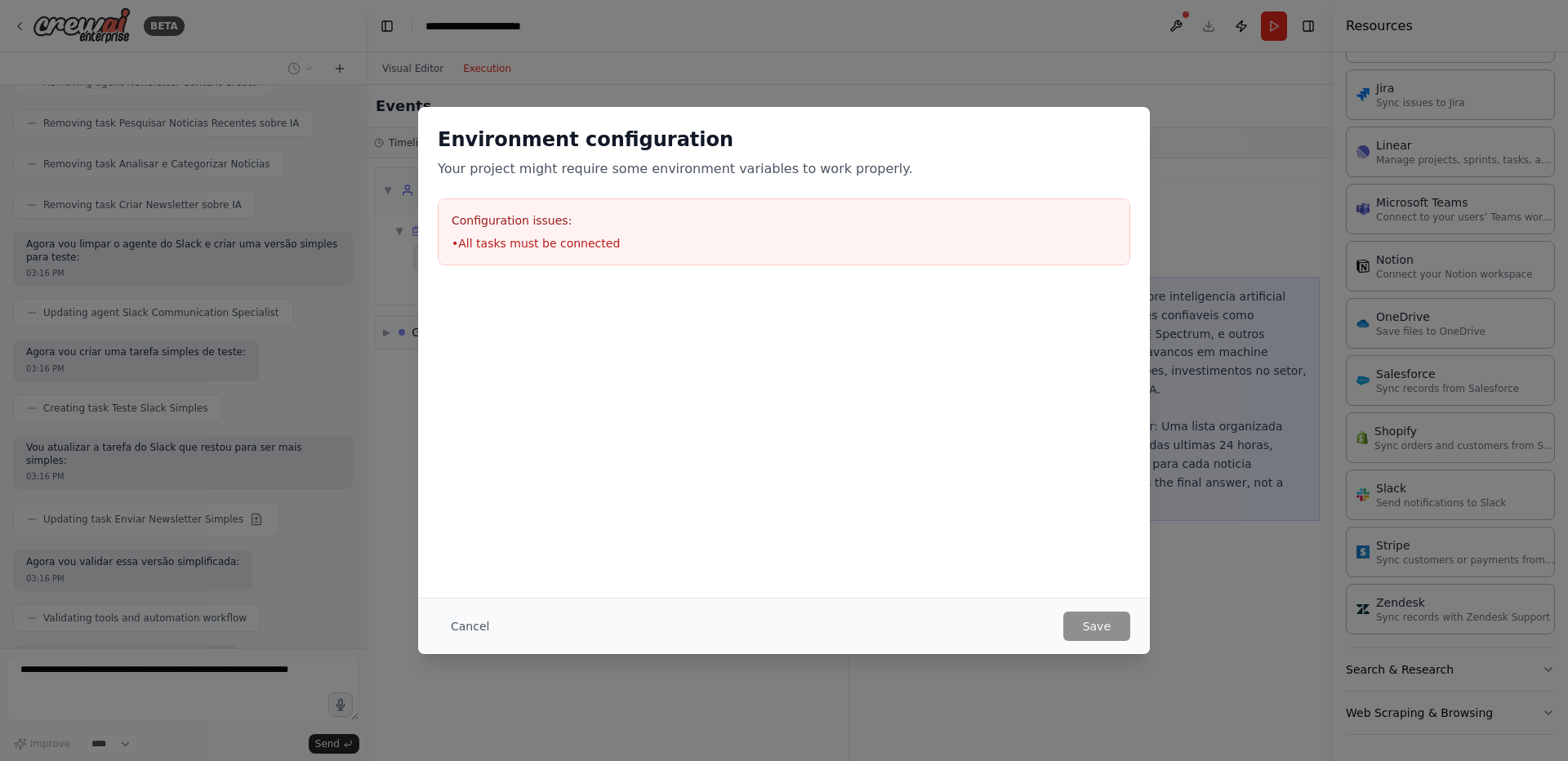
click at [1073, 53] on div "Environment configuration Your project might require some environment variables…" at bounding box center [784, 380] width 1568 height 761
click at [482, 621] on button "Cancel" at bounding box center [470, 626] width 64 height 29
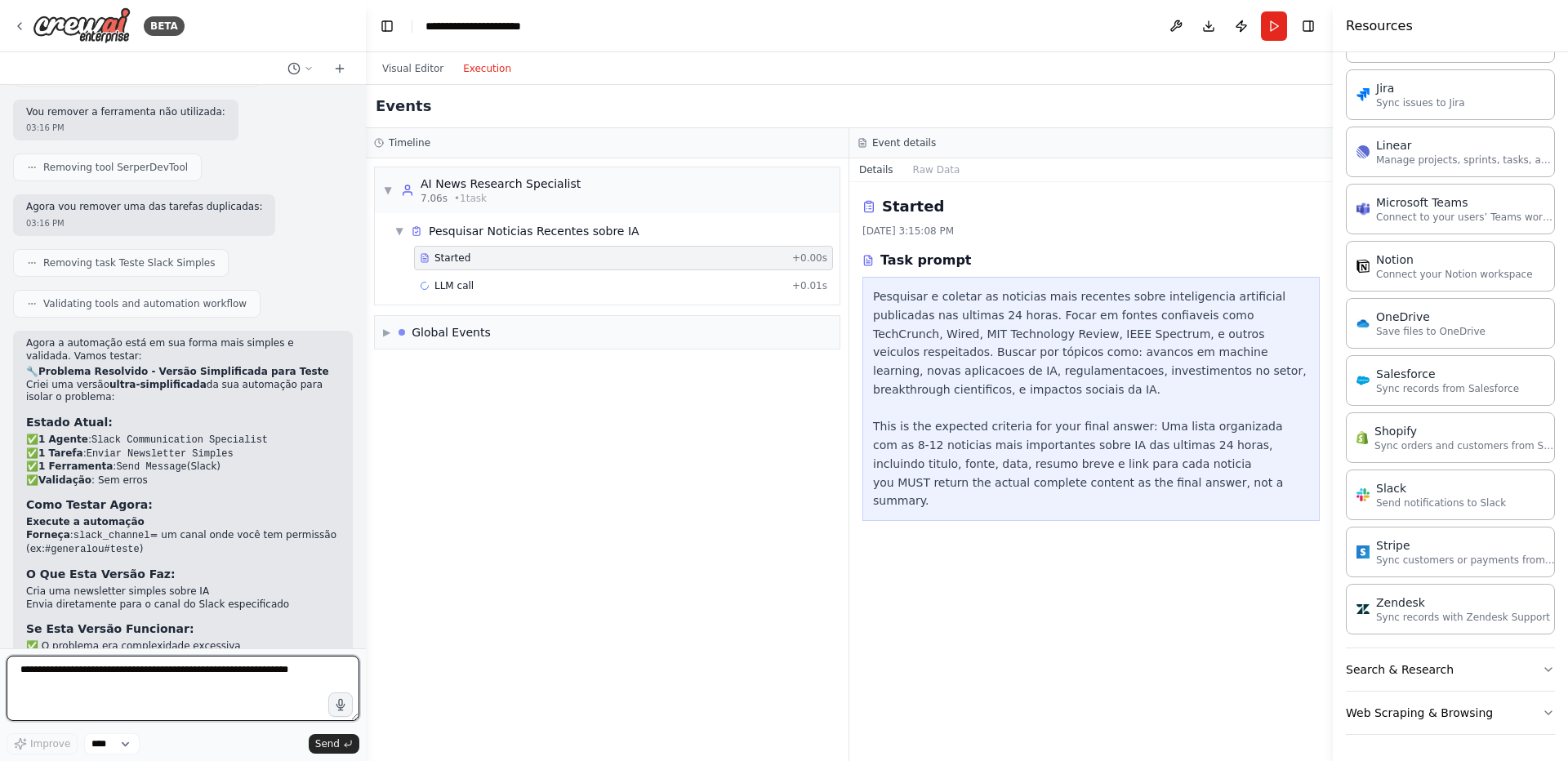
scroll to position [6030, 0]
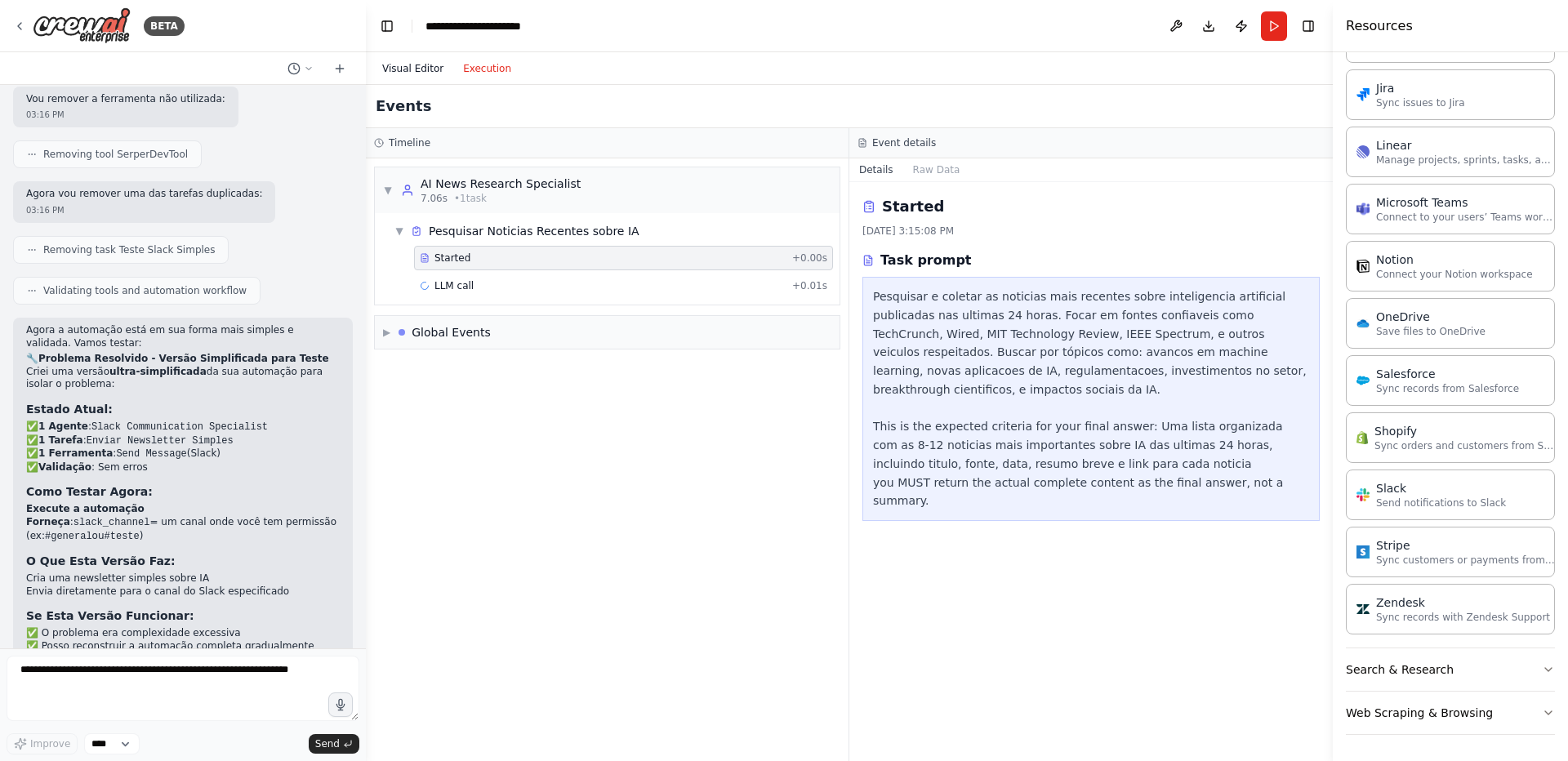
click at [426, 67] on button "Visual Editor" at bounding box center [412, 68] width 81 height 19
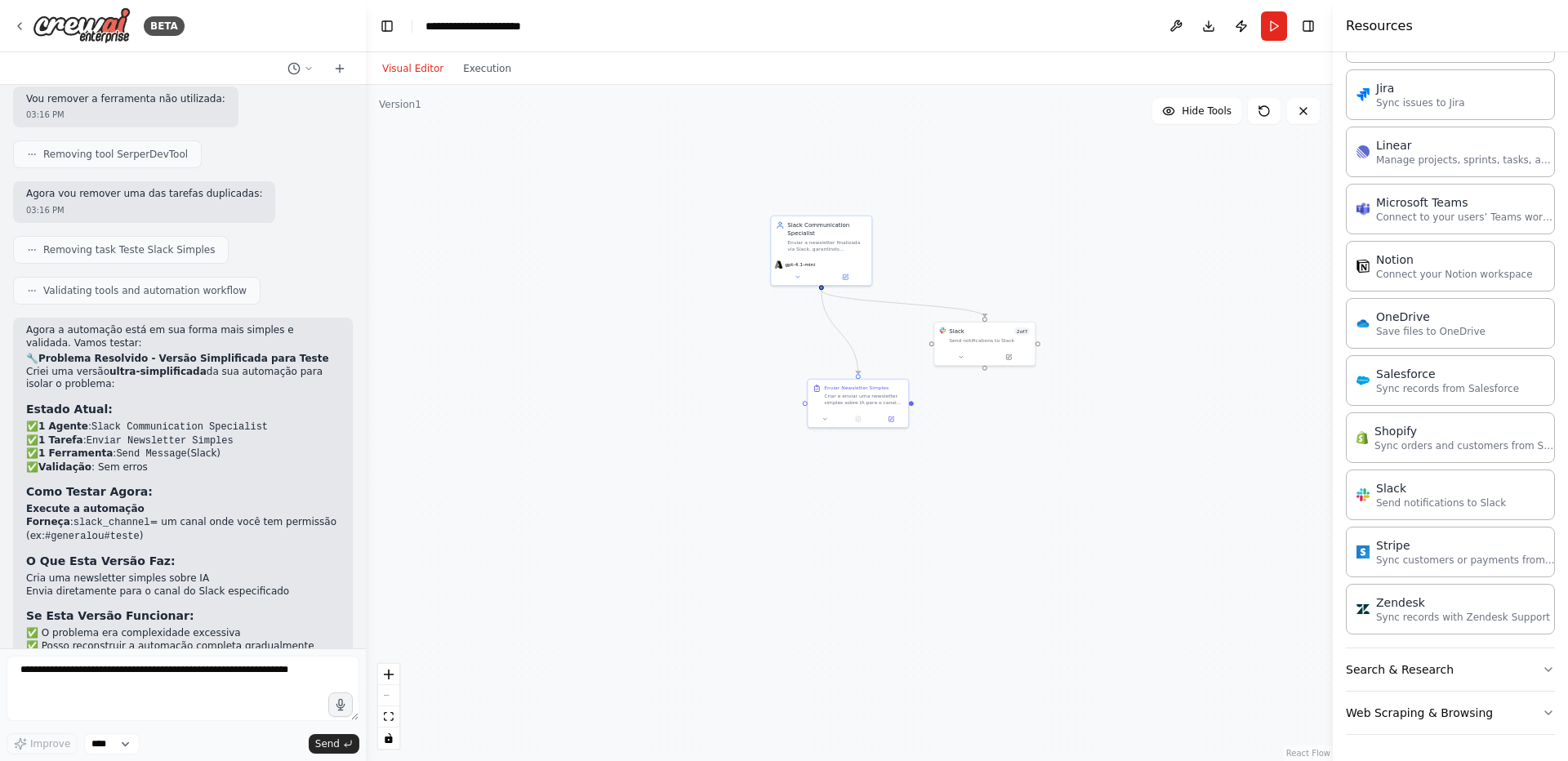
drag, startPoint x: 792, startPoint y: 407, endPoint x: 692, endPoint y: 395, distance: 100.7
click at [692, 395] on div ".deletable-edge-delete-btn { width: 20px; height: 20px; border: 0px solid #ffff…" at bounding box center [849, 422] width 966 height 675
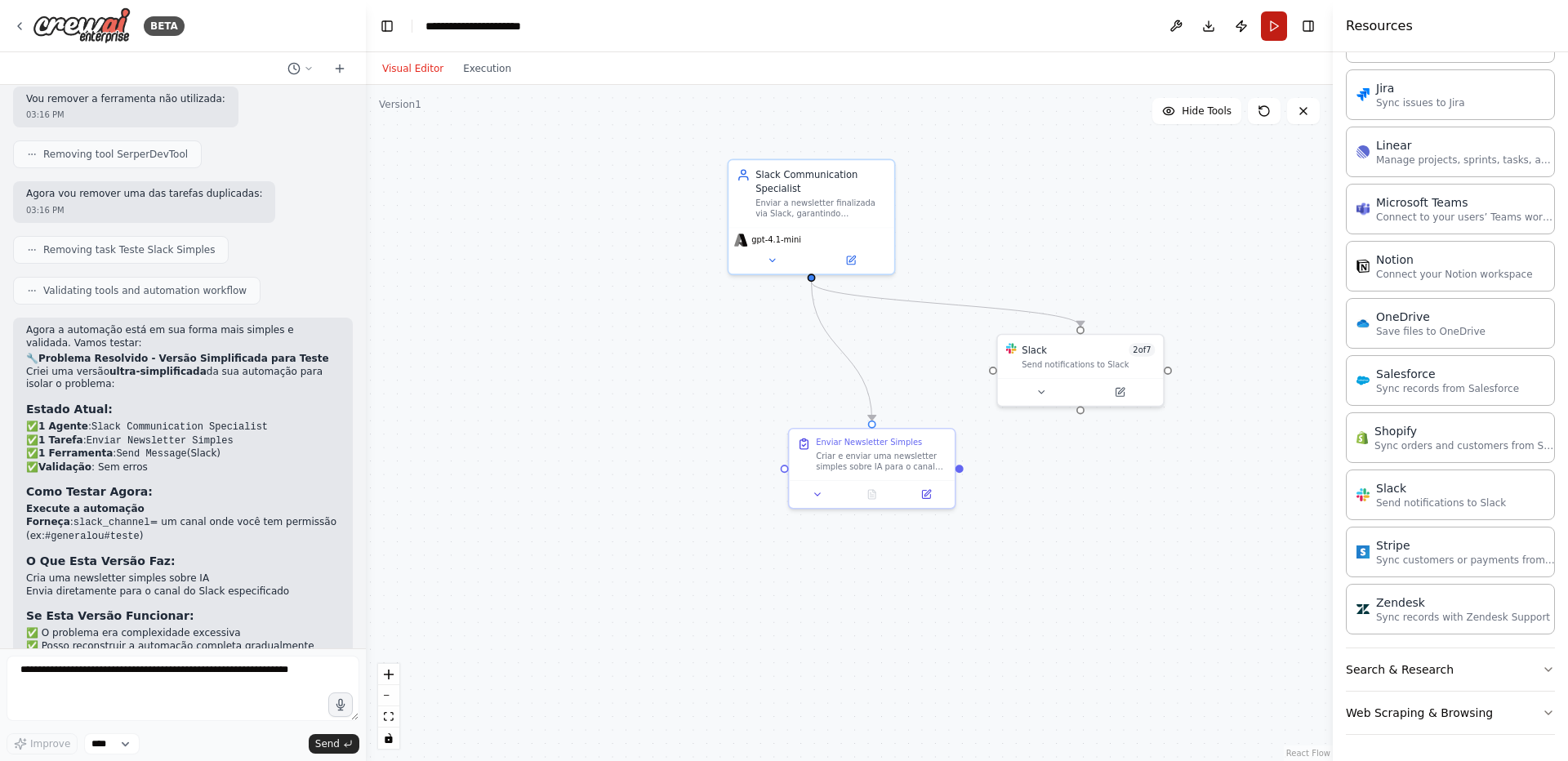
click at [1272, 25] on button "Run" at bounding box center [1273, 26] width 26 height 29
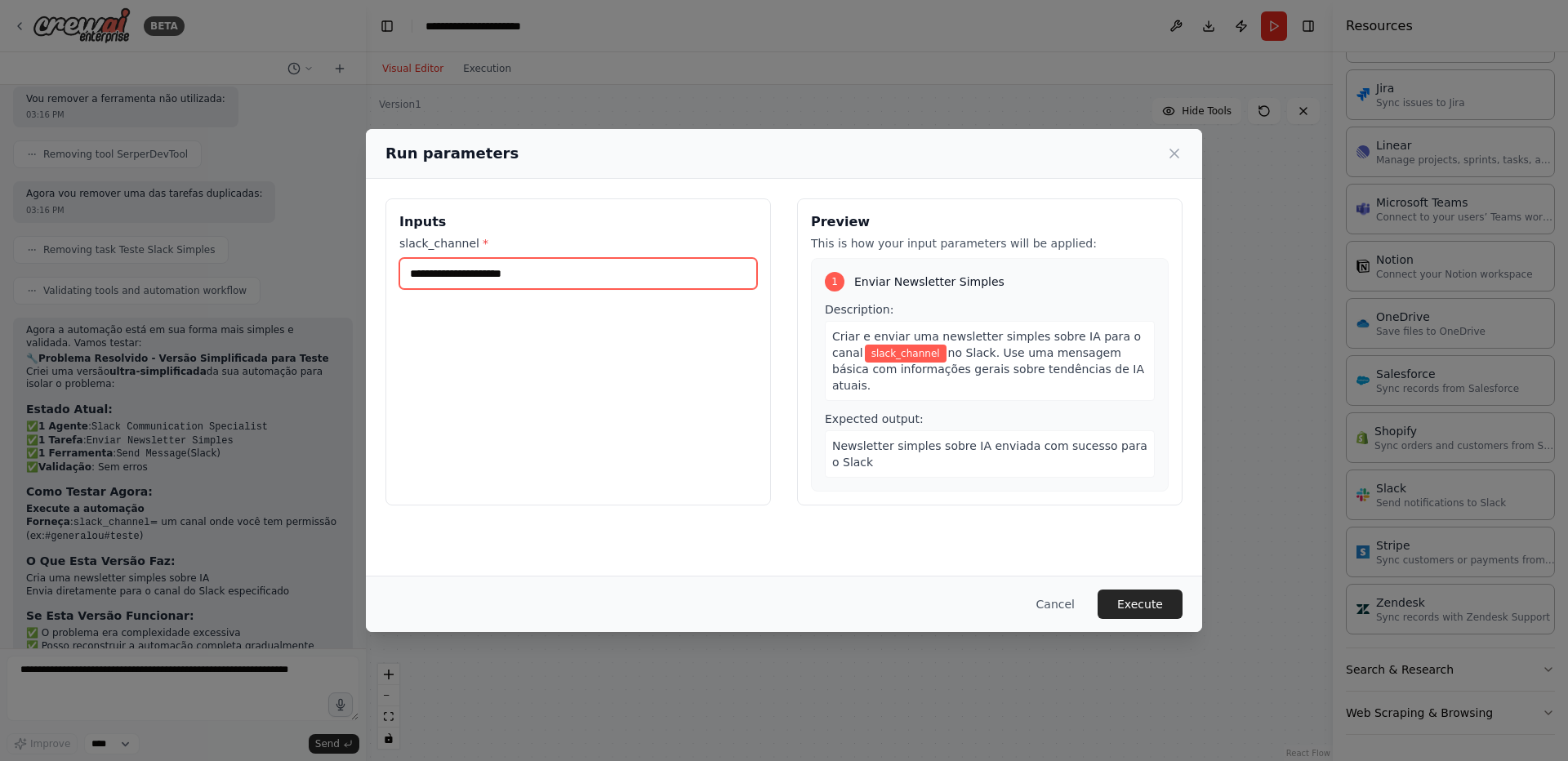
click at [585, 275] on input "slack_channel *" at bounding box center [578, 273] width 358 height 31
click at [1078, 606] on button "Cancel" at bounding box center [1055, 604] width 64 height 29
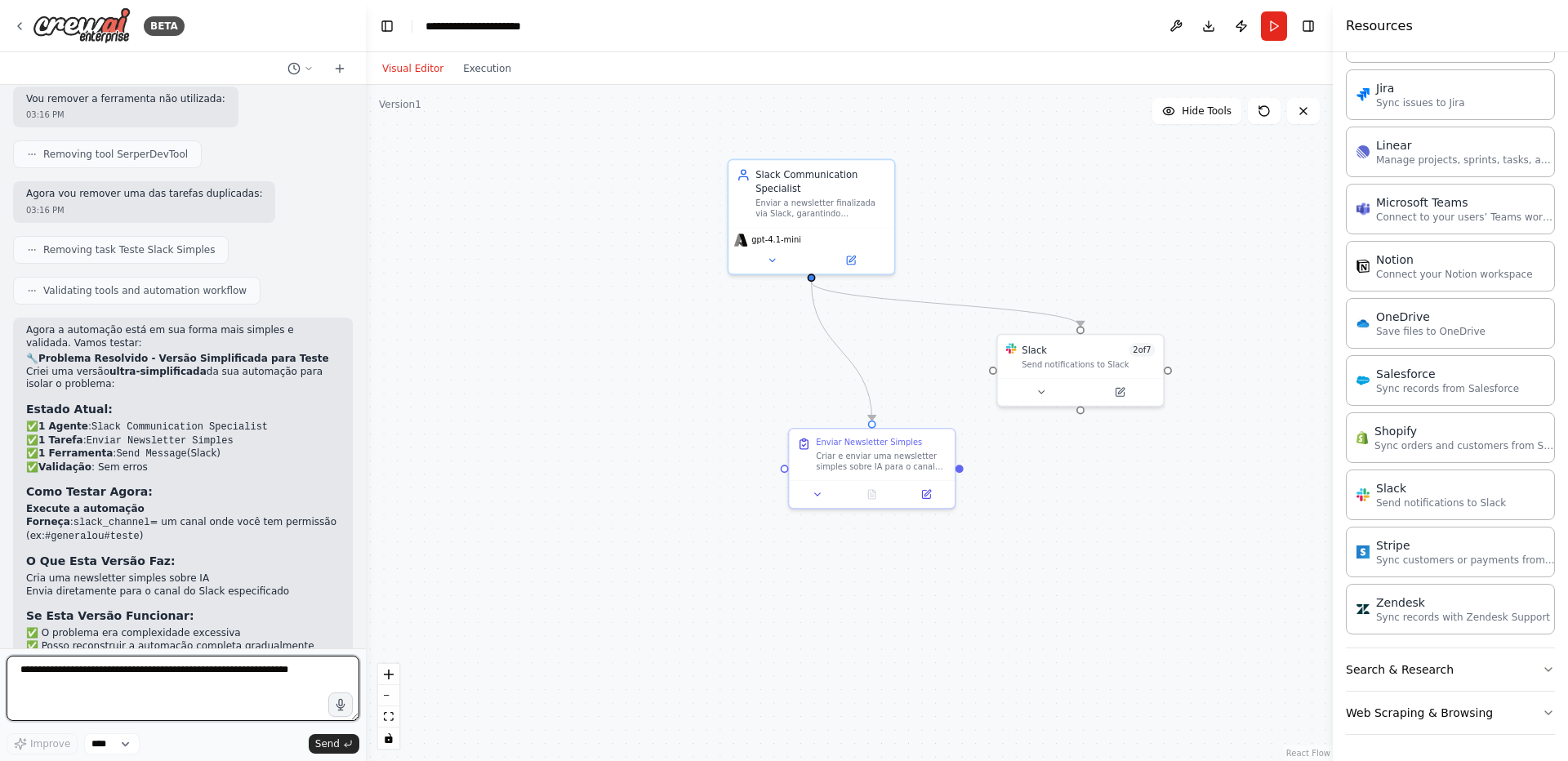
click at [139, 668] on textarea at bounding box center [183, 687] width 353 height 65
type textarea "*"
type textarea "**********"
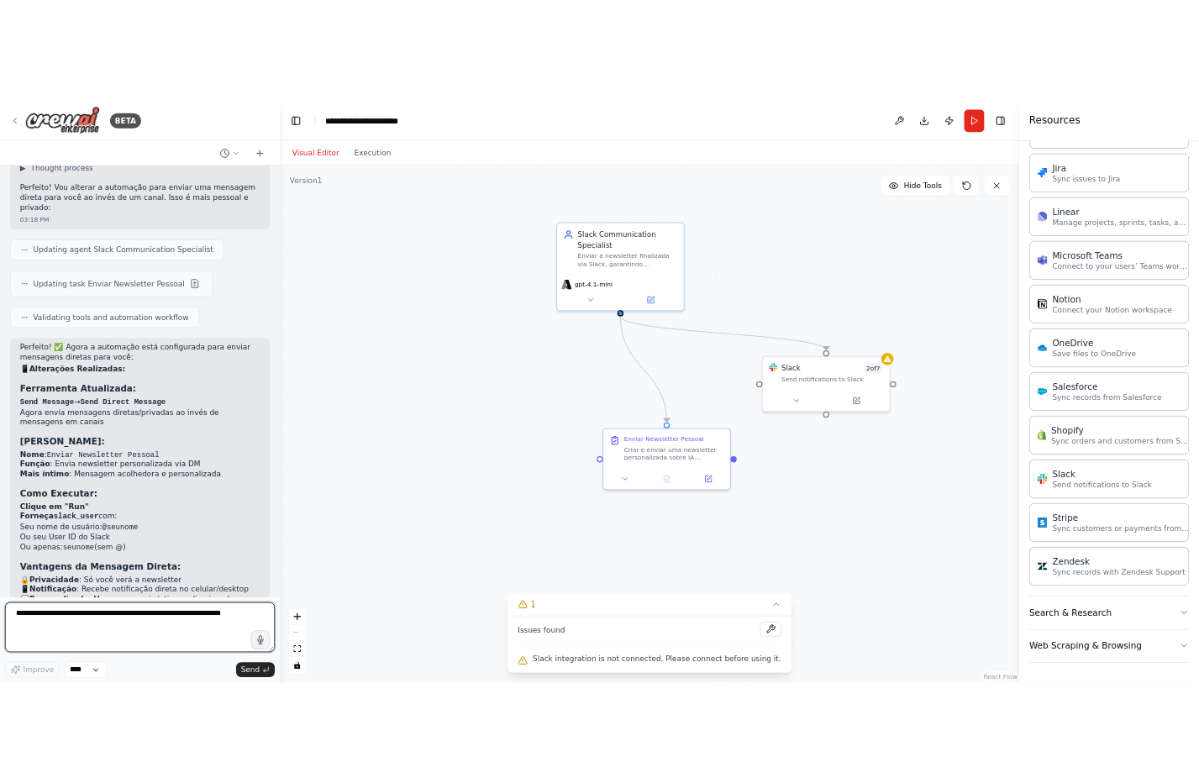
scroll to position [7000, 0]
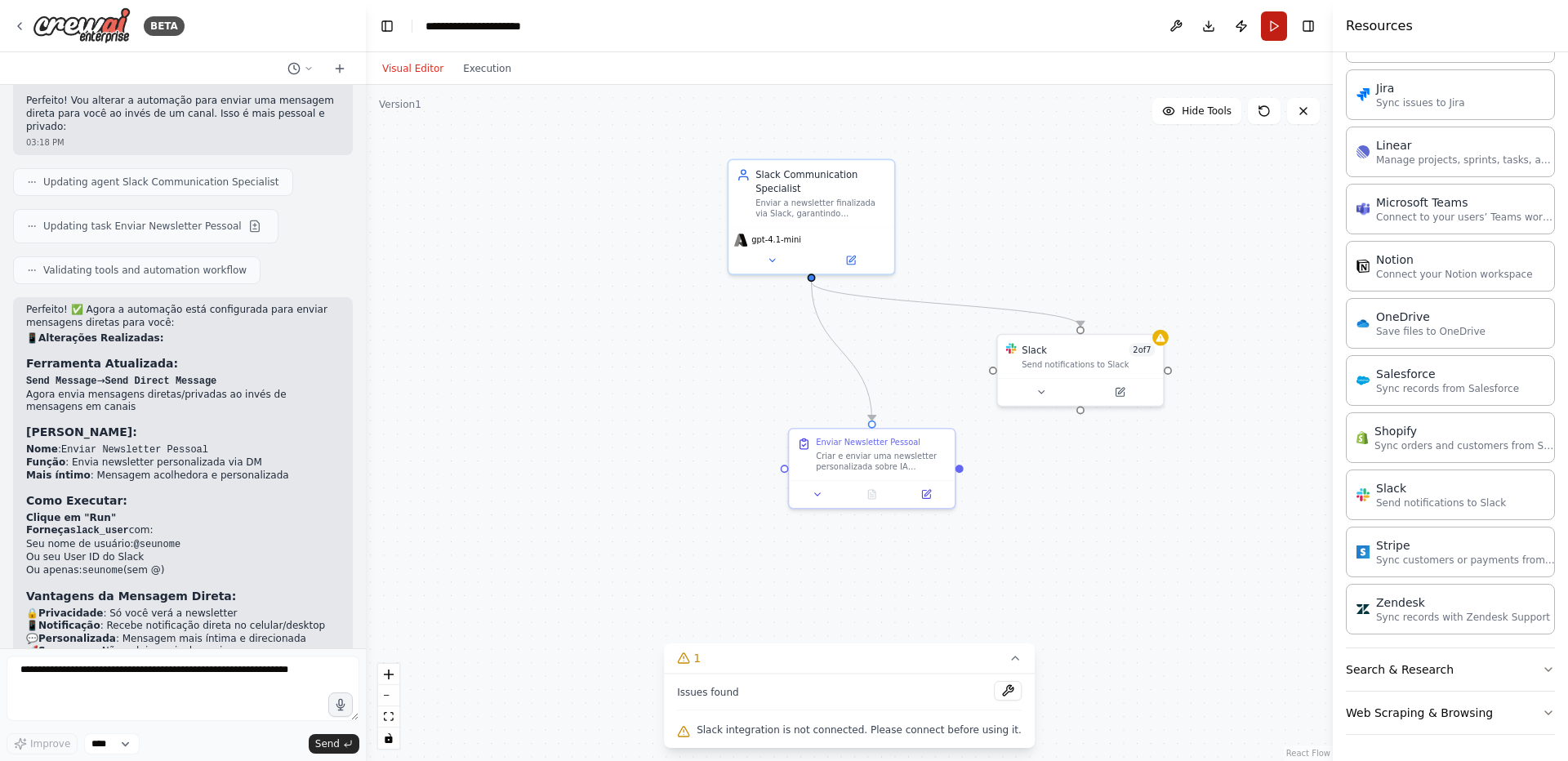
click at [1269, 27] on button "Run" at bounding box center [1273, 26] width 26 height 29
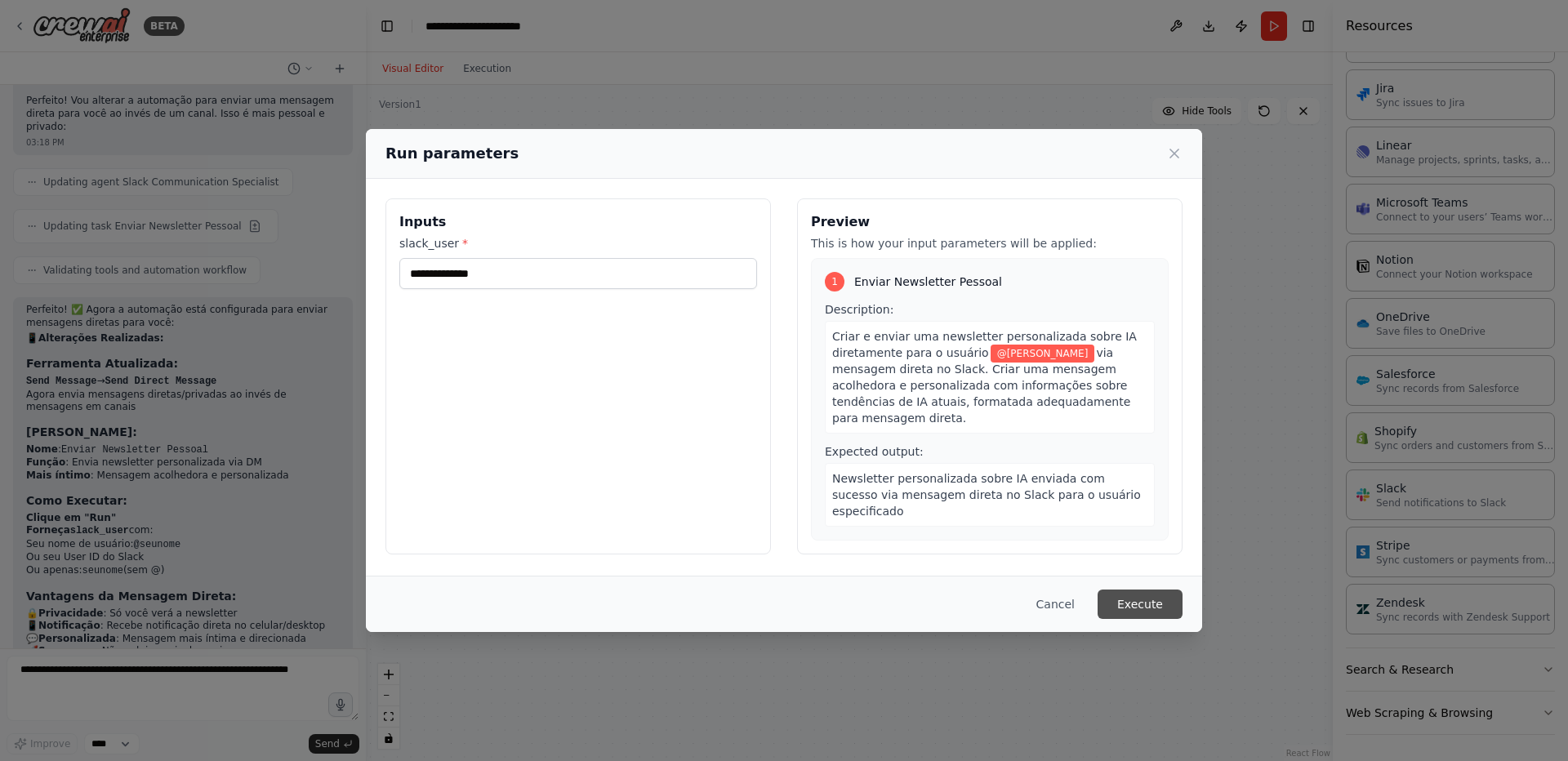
click at [1167, 606] on button "Execute" at bounding box center [1139, 604] width 85 height 29
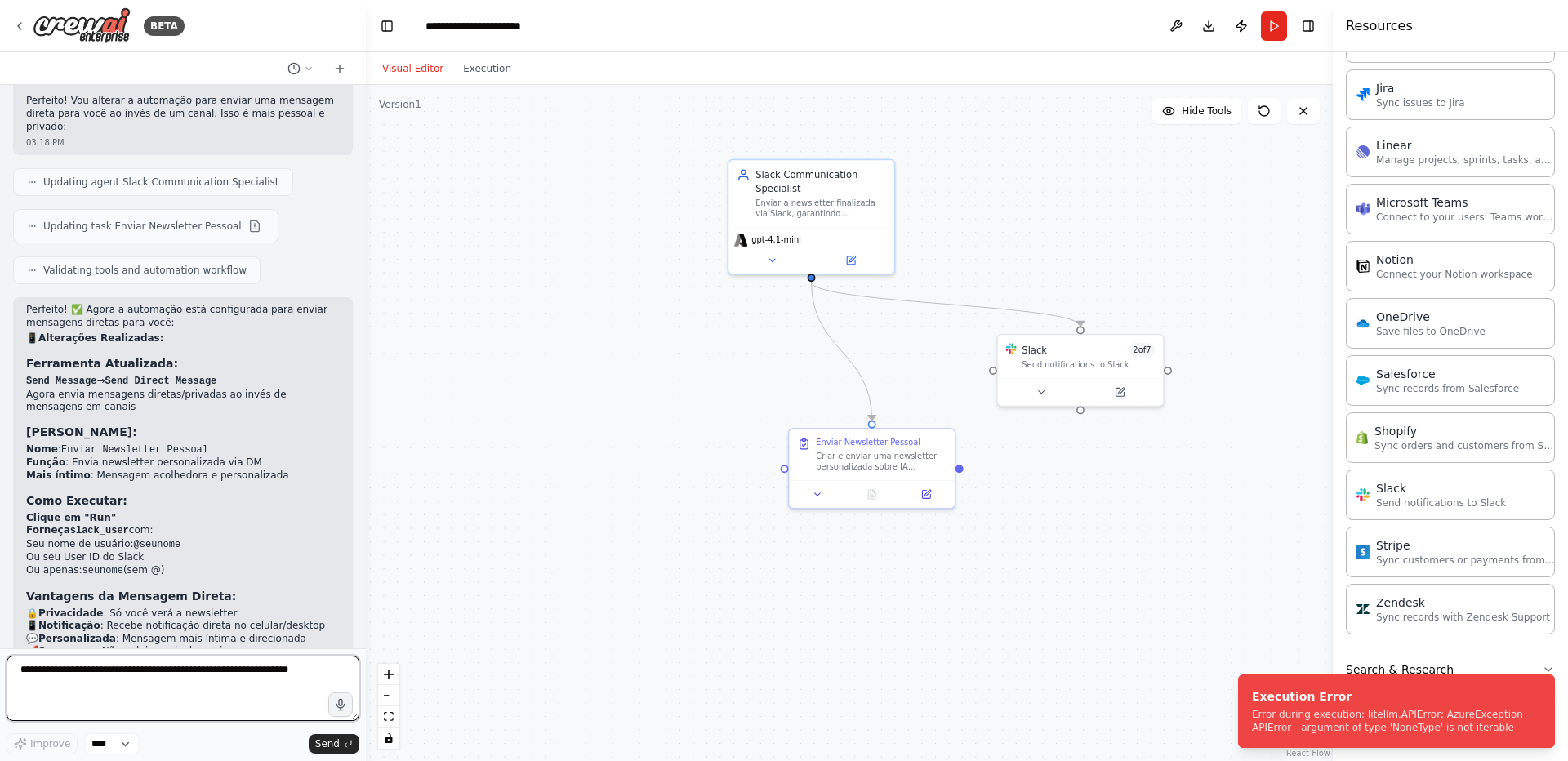
click at [145, 691] on textarea at bounding box center [183, 687] width 353 height 65
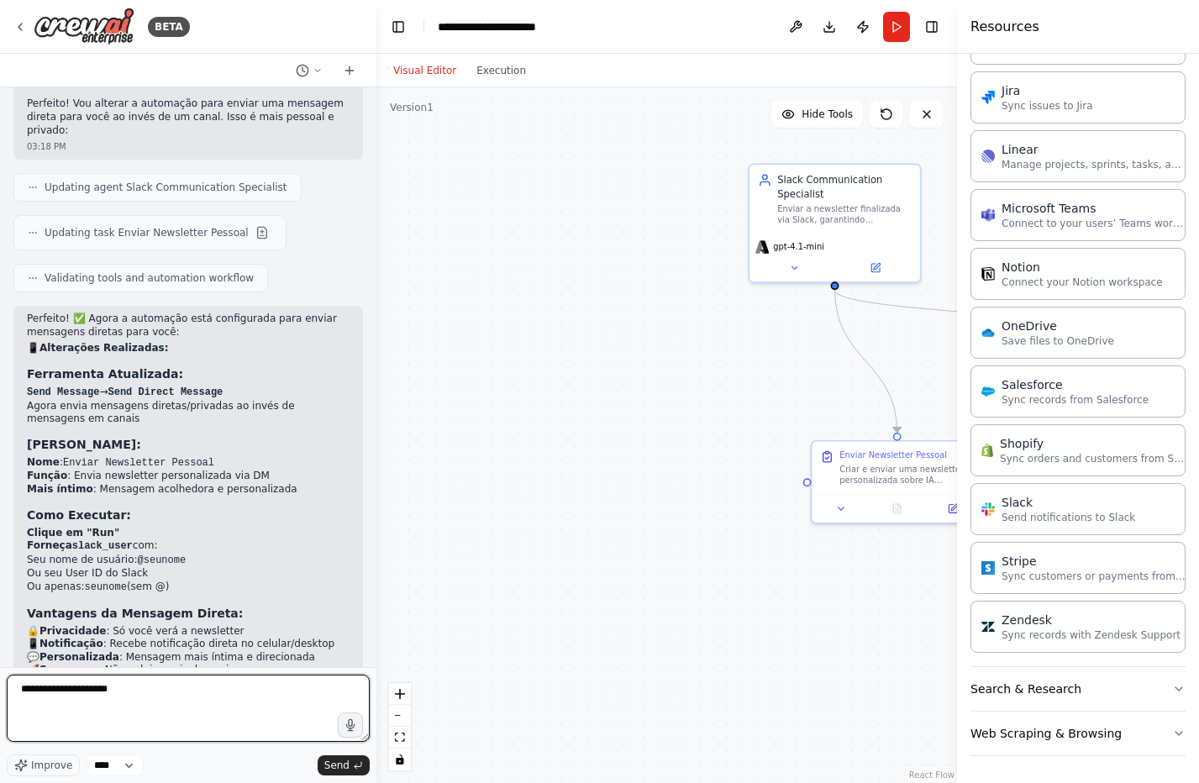
click at [171, 692] on textarea "**********" at bounding box center [188, 707] width 363 height 67
click at [173, 692] on textarea "**********" at bounding box center [188, 707] width 363 height 67
type textarea "**********"
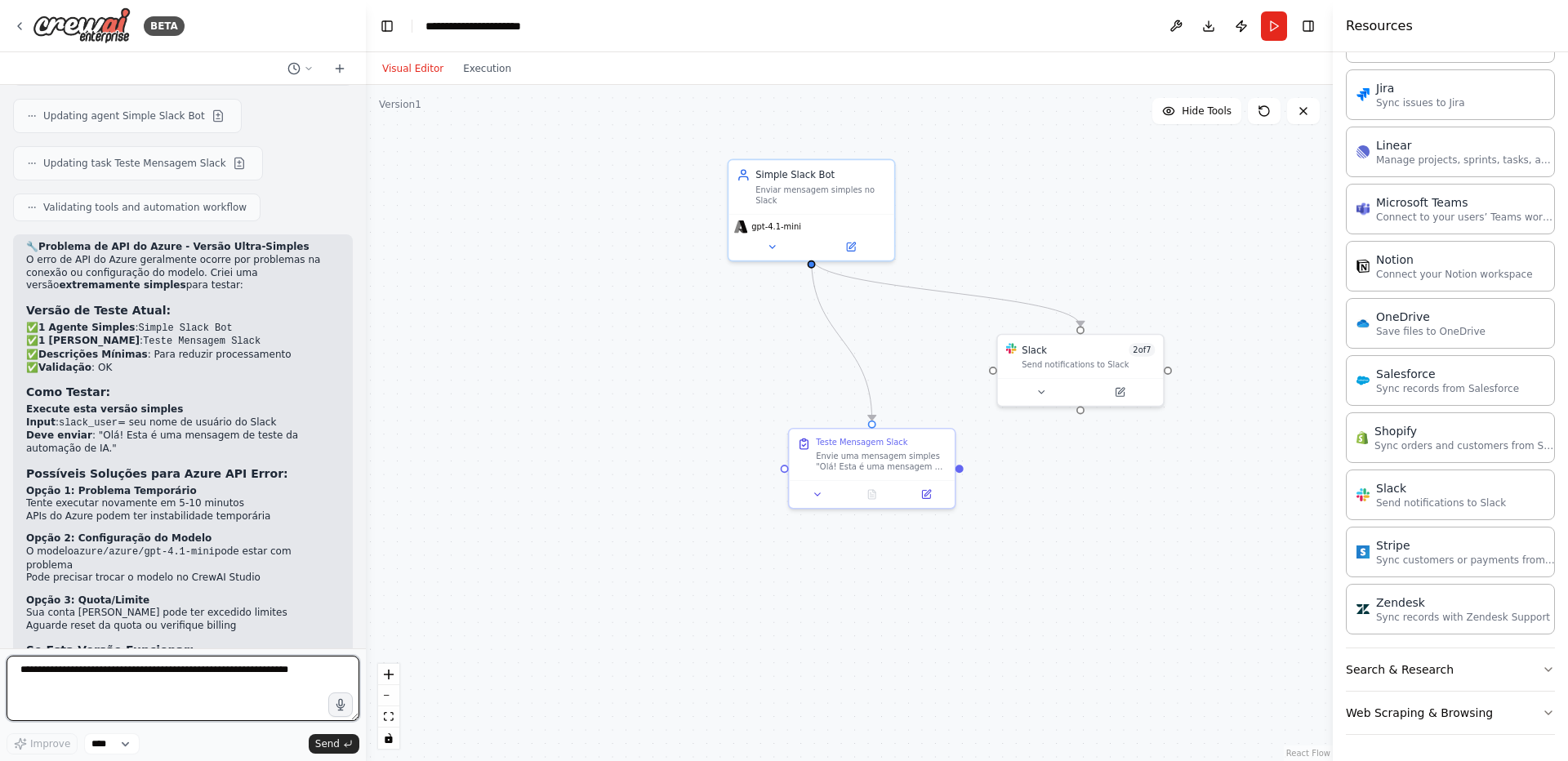
scroll to position [7855, 0]
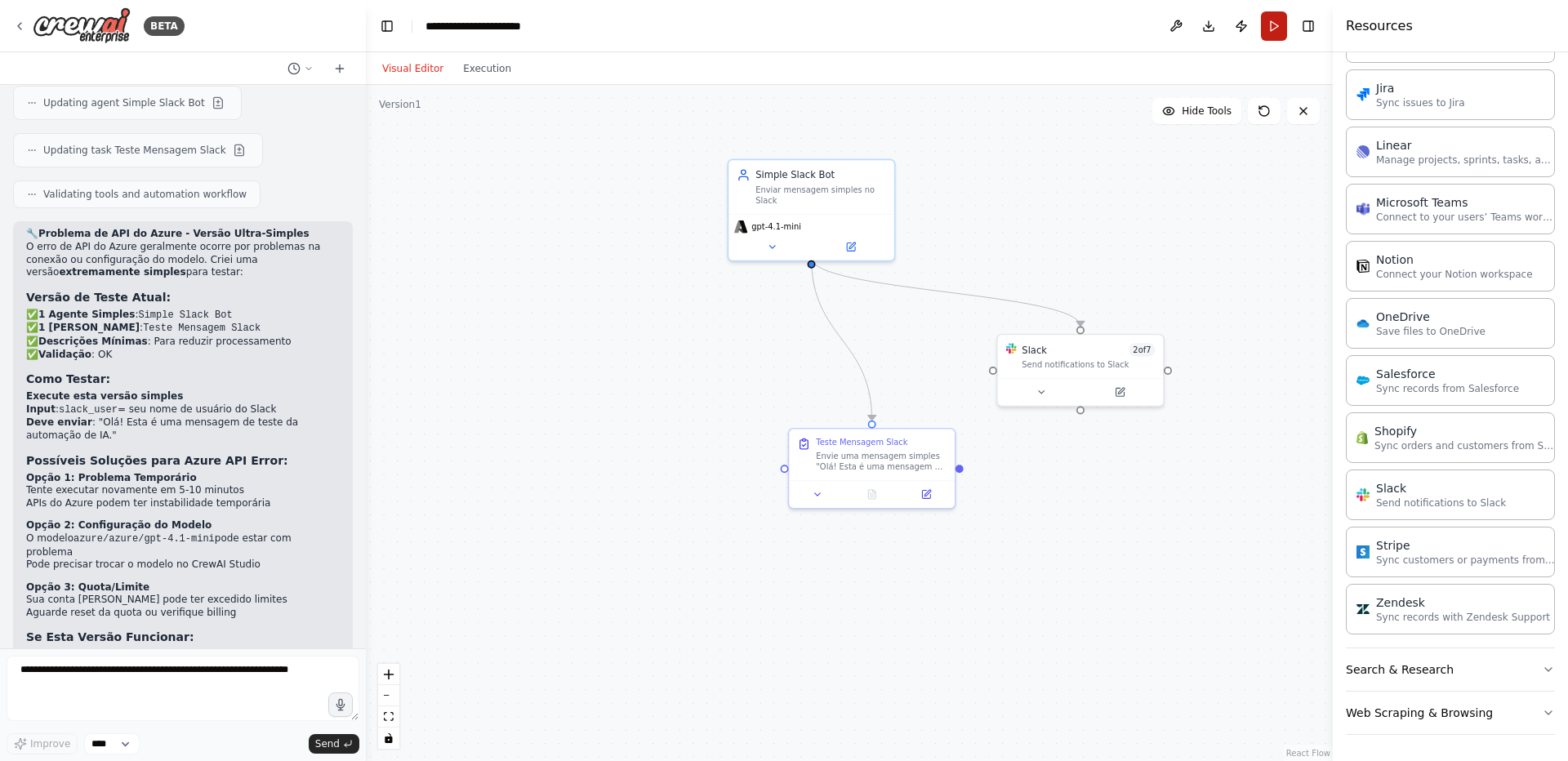
click at [1273, 27] on button "Run" at bounding box center [1273, 26] width 26 height 29
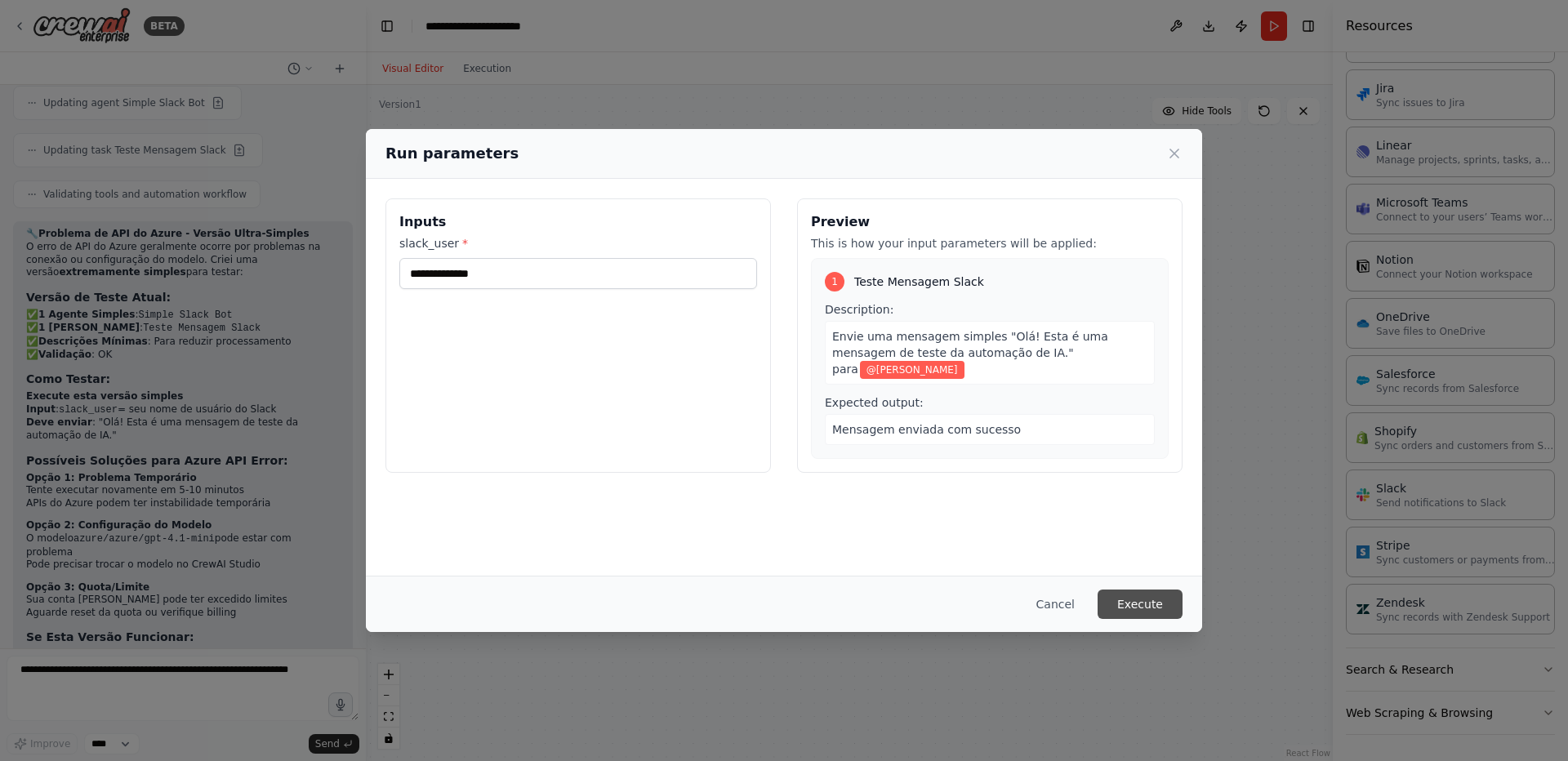
click at [1145, 599] on button "Execute" at bounding box center [1139, 604] width 85 height 29
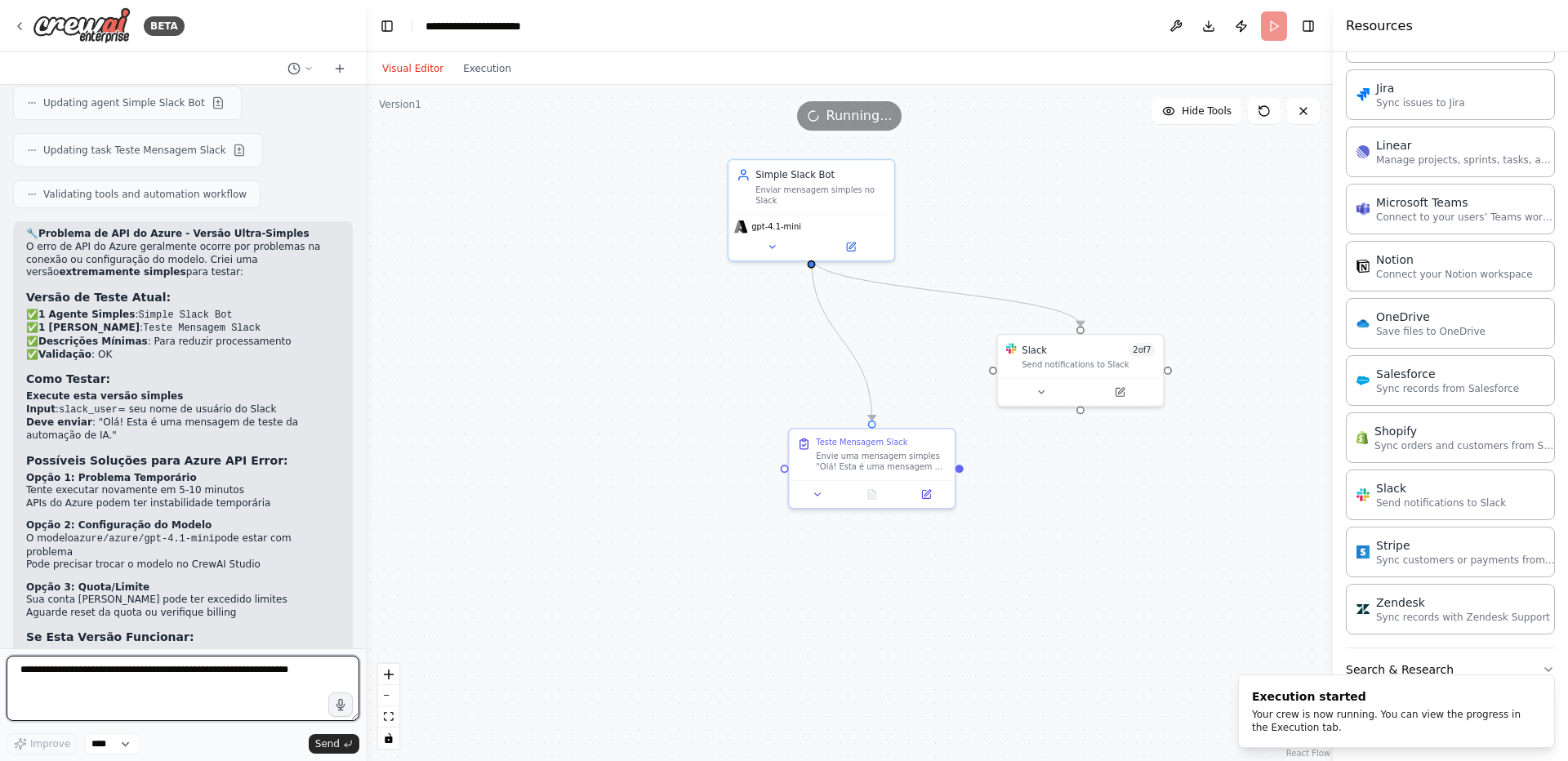
click at [274, 674] on textarea at bounding box center [183, 687] width 353 height 65
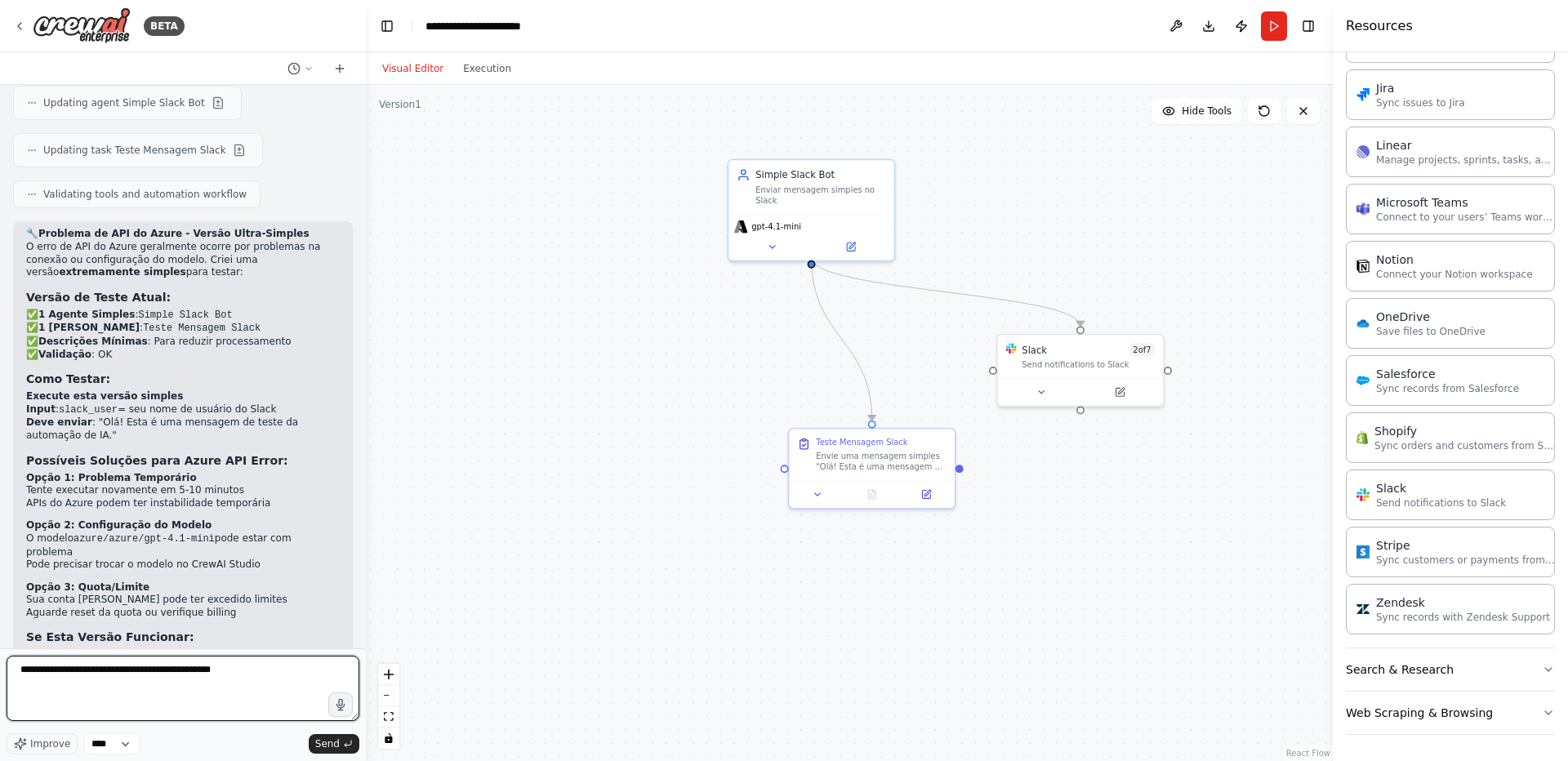
type textarea "**********"
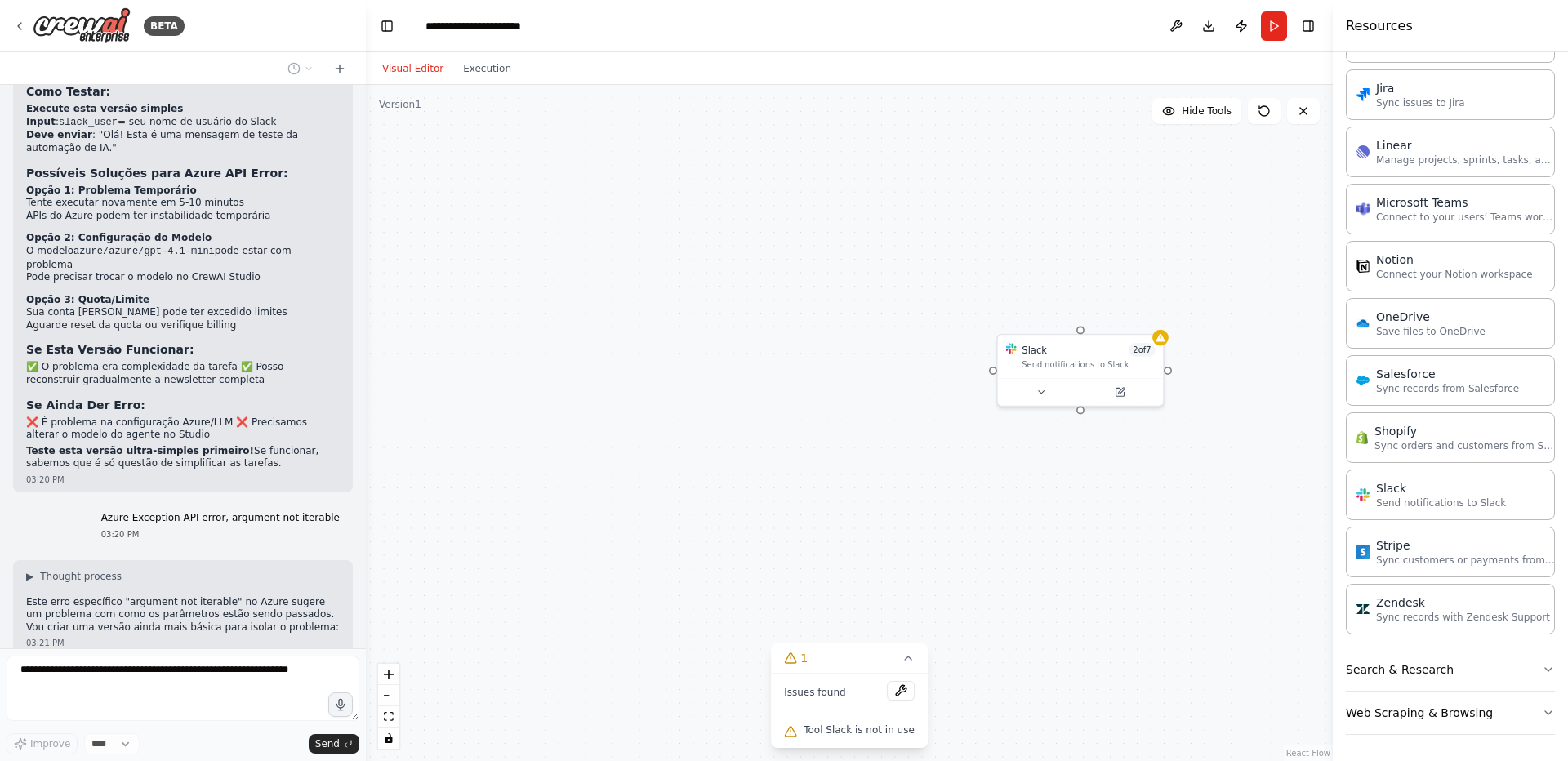
scroll to position [8250, 0]
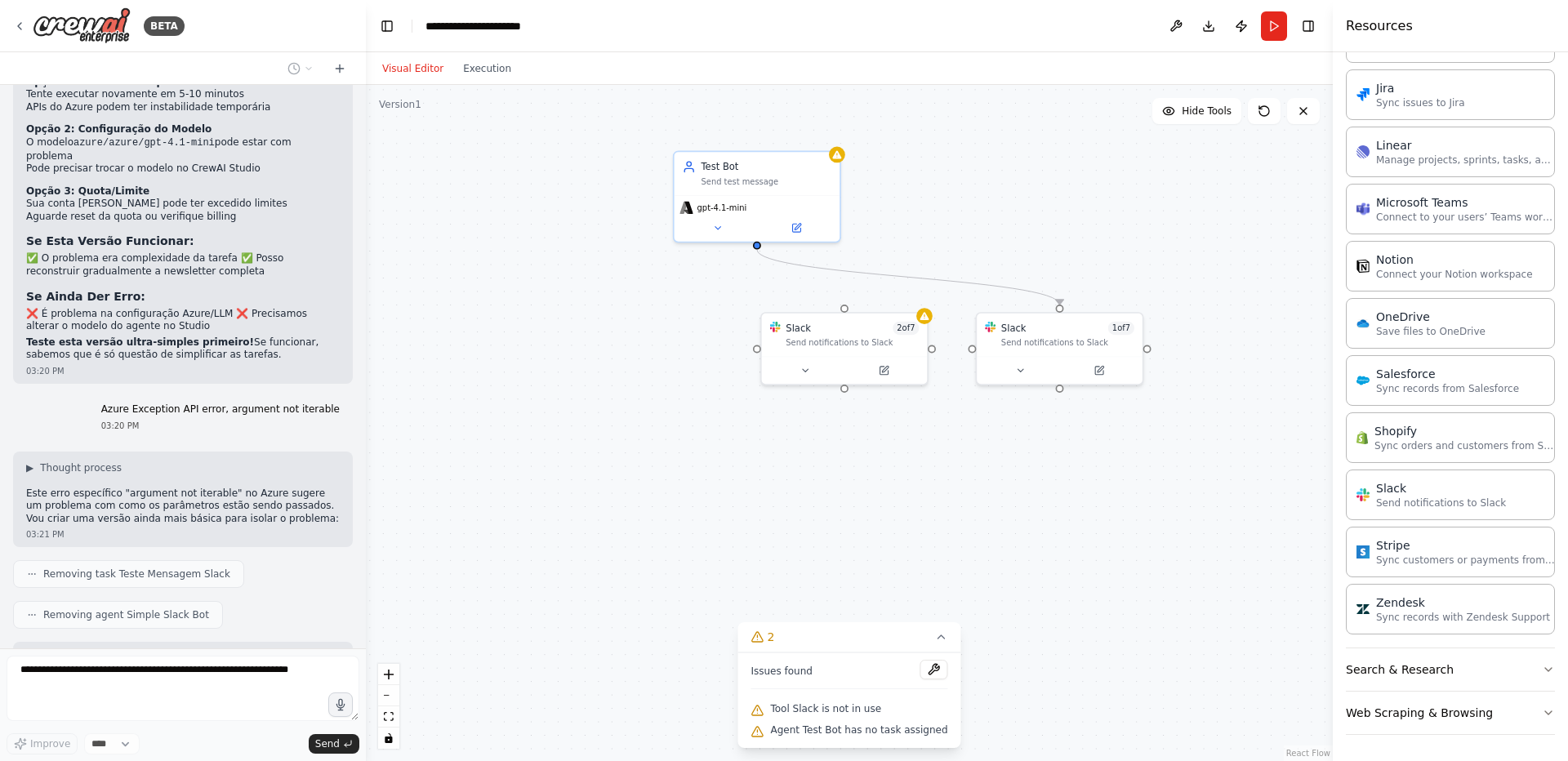
drag, startPoint x: 613, startPoint y: 523, endPoint x: 1202, endPoint y: 515, distance: 589.1
click at [1202, 515] on div ".deletable-edge-delete-btn { width: 20px; height: 20px; border: 0px solid #ffff…" at bounding box center [849, 422] width 966 height 675
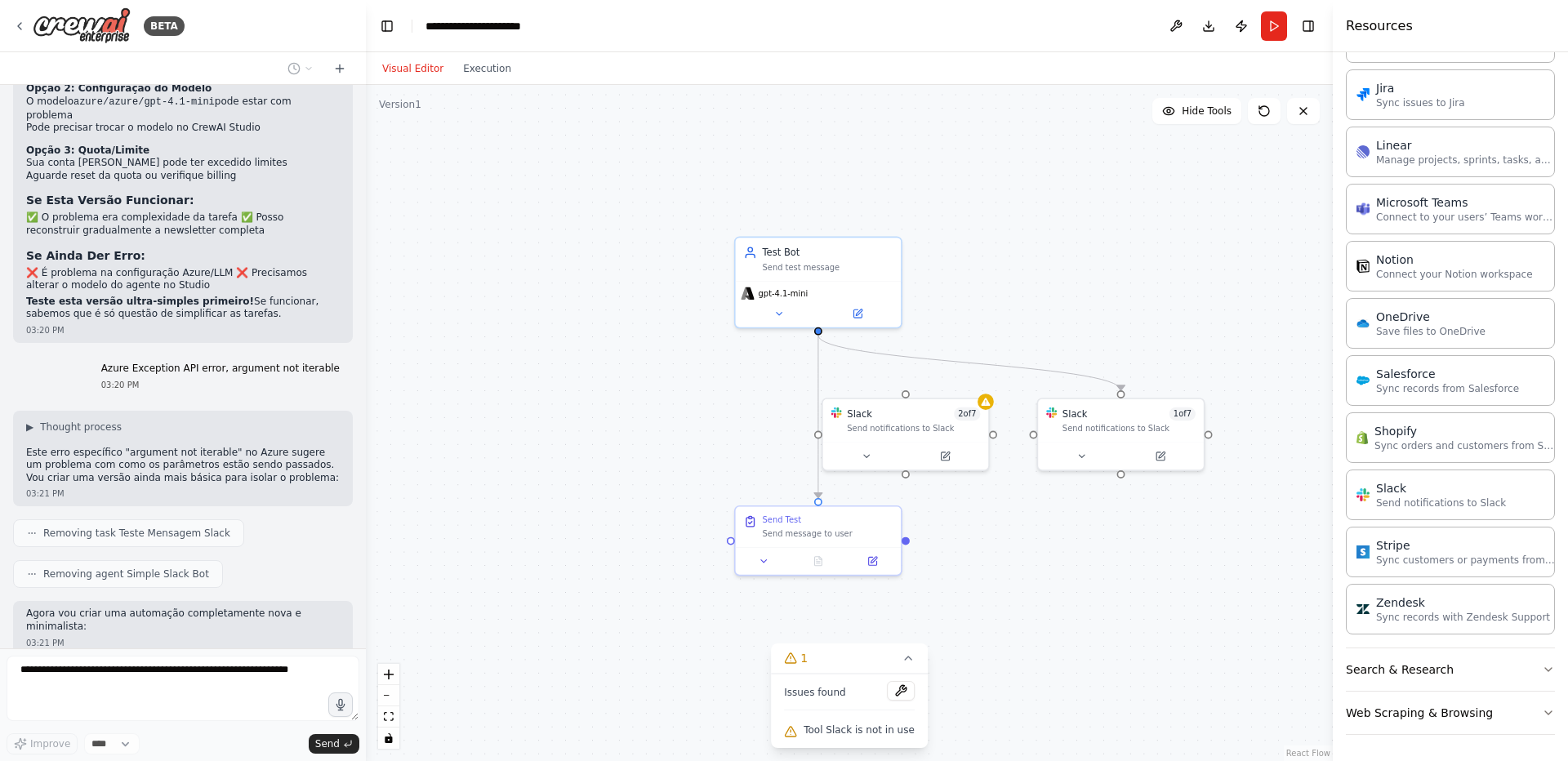
drag, startPoint x: 985, startPoint y: 536, endPoint x: 1045, endPoint y: 621, distance: 104.0
click at [1045, 621] on div ".deletable-edge-delete-btn { width: 20px; height: 20px; border: 0px solid #ffff…" at bounding box center [849, 422] width 966 height 675
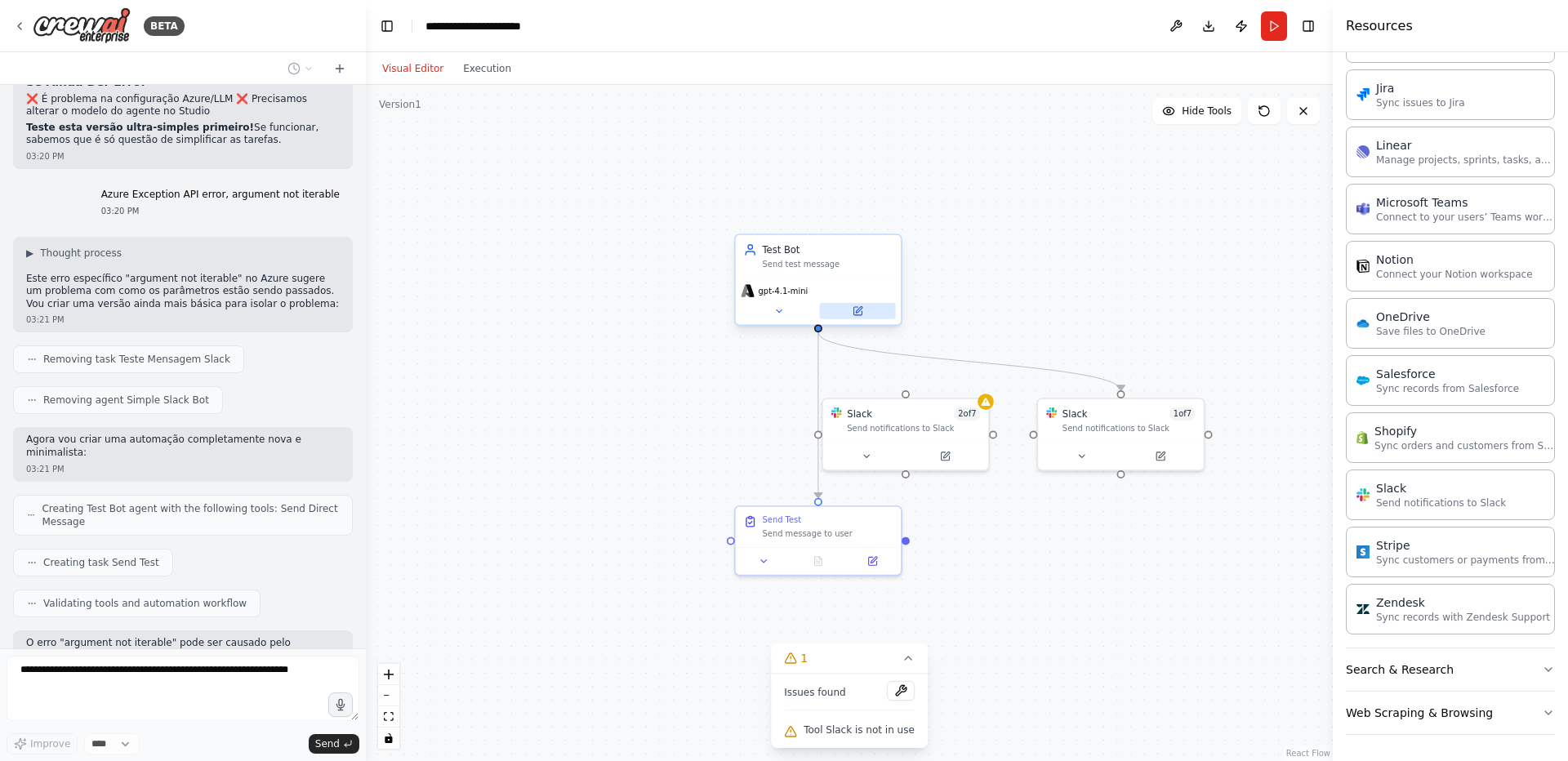
click at [859, 314] on icon at bounding box center [857, 311] width 8 height 8
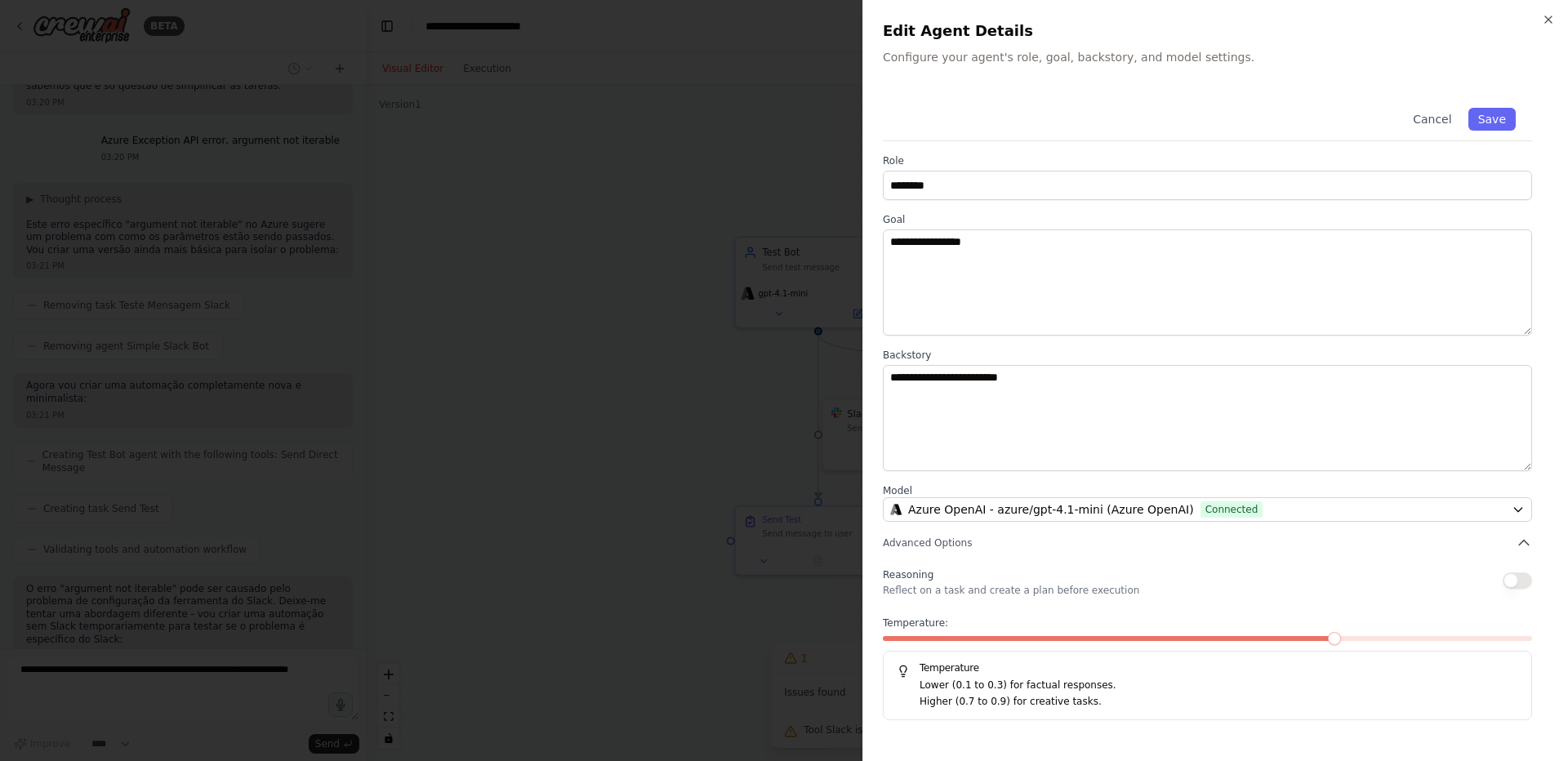
scroll to position [8560, 0]
click at [1547, 21] on icon "button" at bounding box center [1548, 19] width 7 height 7
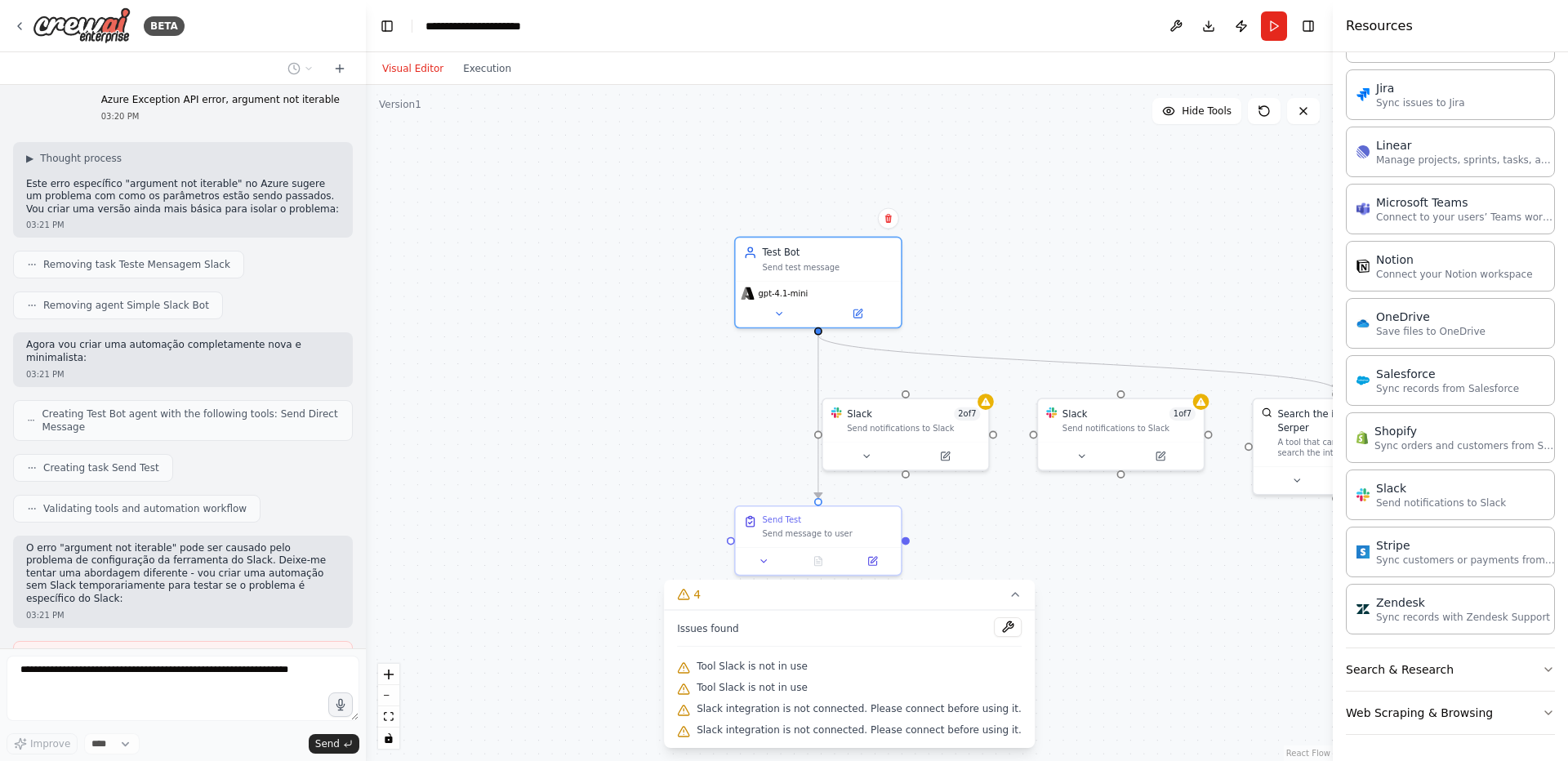
scroll to position [8600, 0]
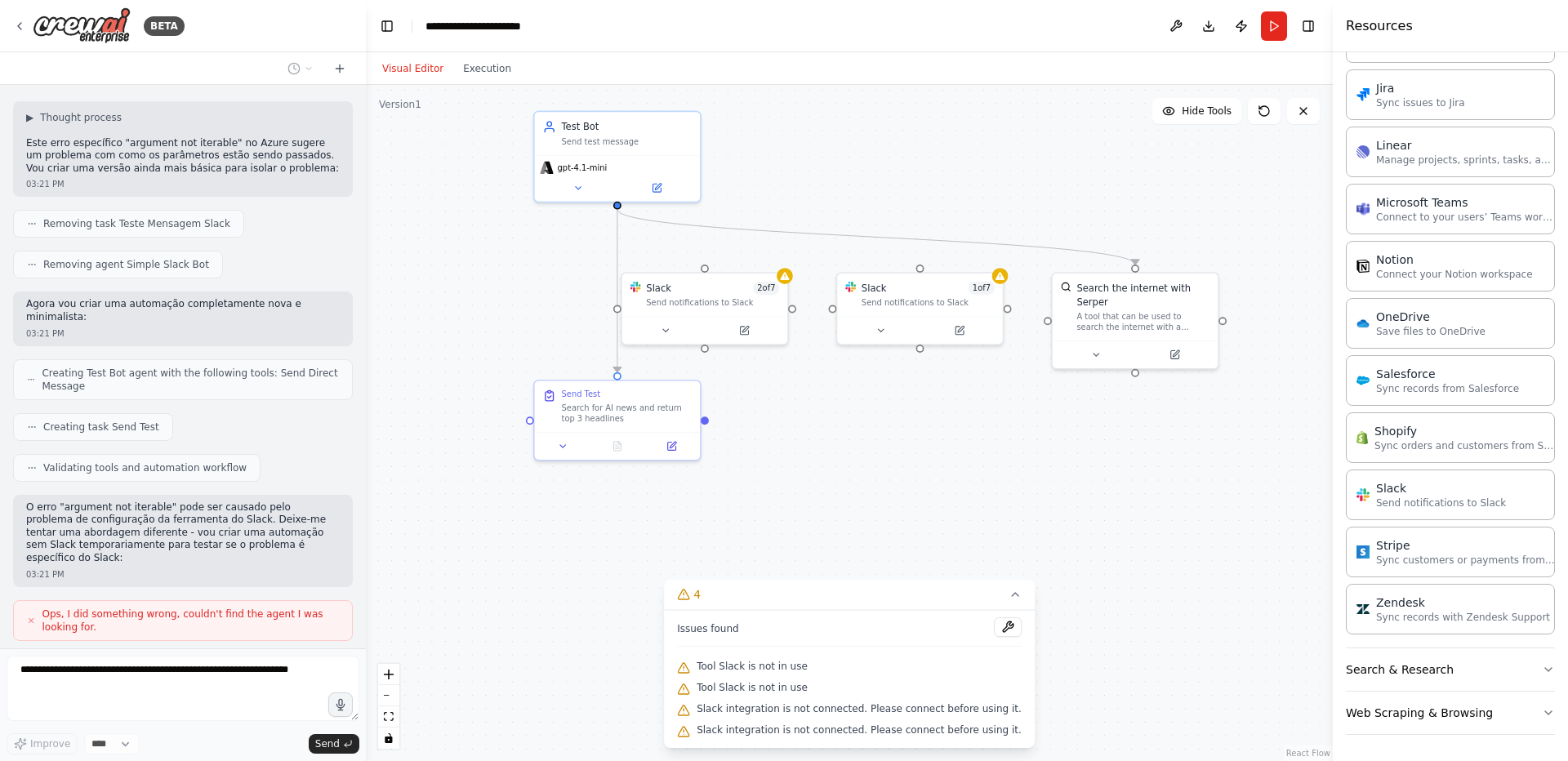
drag, startPoint x: 1049, startPoint y: 524, endPoint x: 849, endPoint y: 398, distance: 236.4
click at [849, 398] on div ".deletable-edge-delete-btn { width: 20px; height: 20px; border: 0px solid #ffff…" at bounding box center [849, 422] width 966 height 675
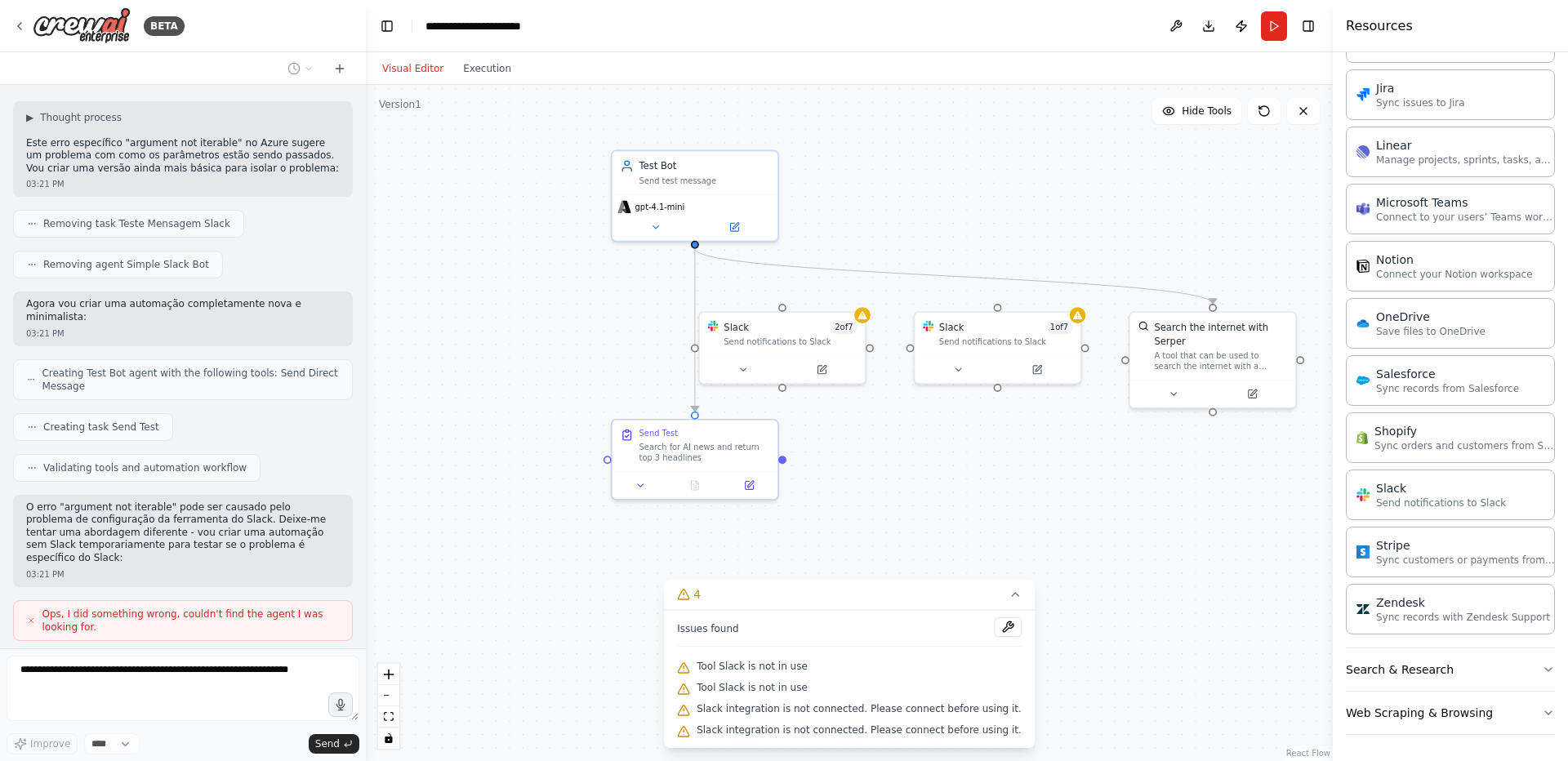
scroll to position [8648, 0]
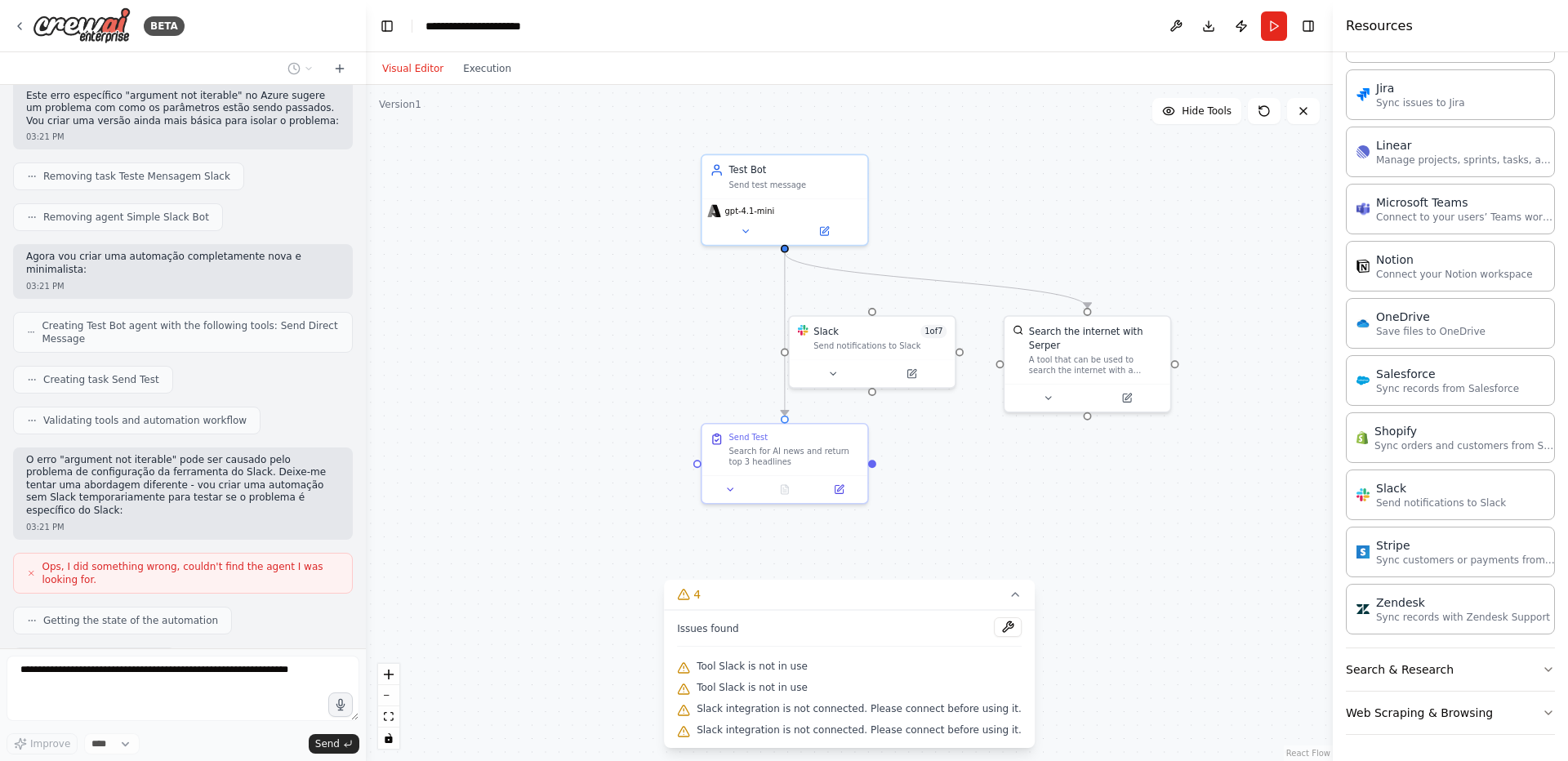
drag, startPoint x: 879, startPoint y: 446, endPoint x: 969, endPoint y: 451, distance: 90.1
click at [969, 451] on div ".deletable-edge-delete-btn { width: 20px; height: 20px; border: 0px solid #ffff…" at bounding box center [849, 422] width 966 height 675
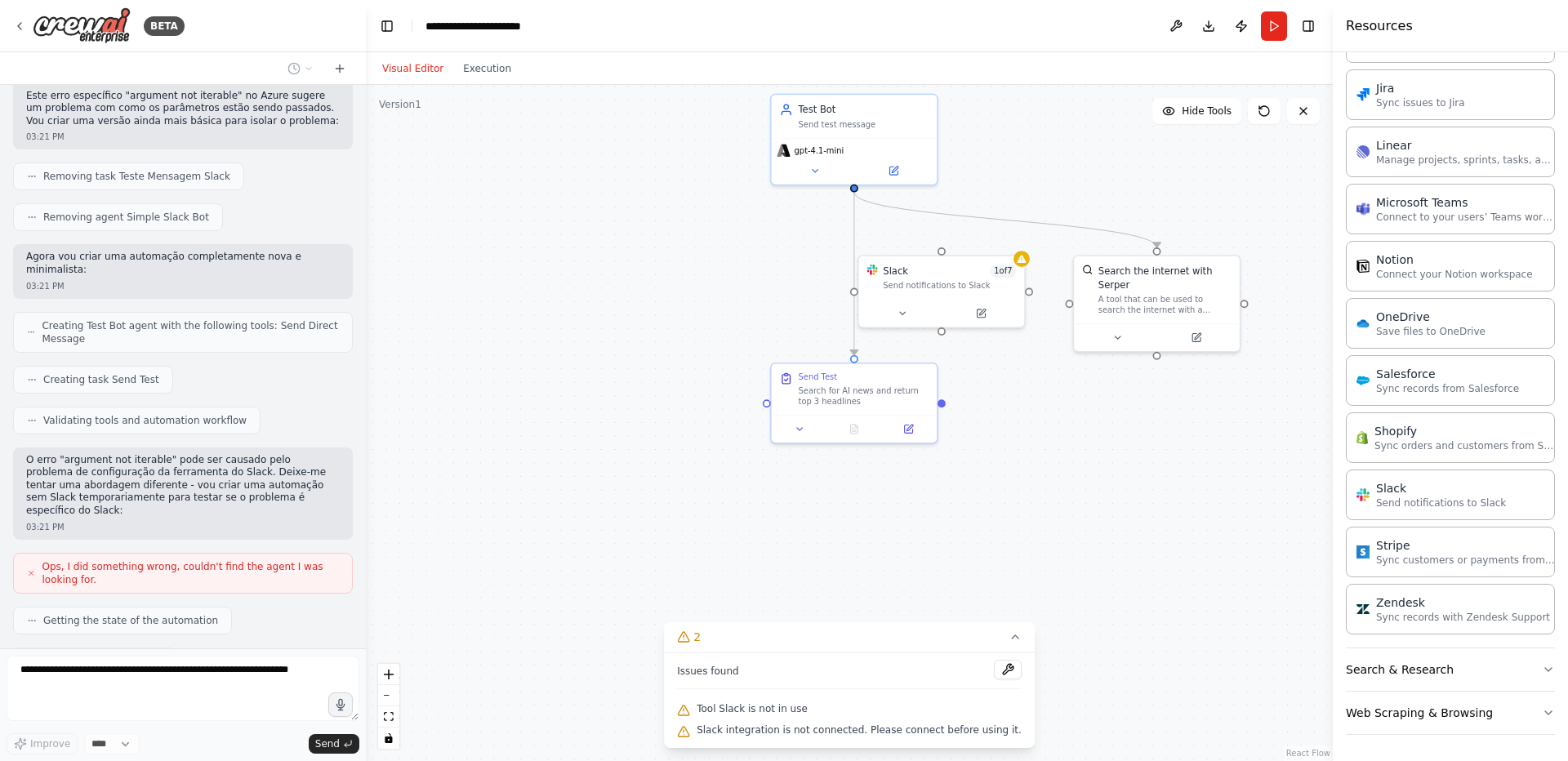
scroll to position [8689, 0]
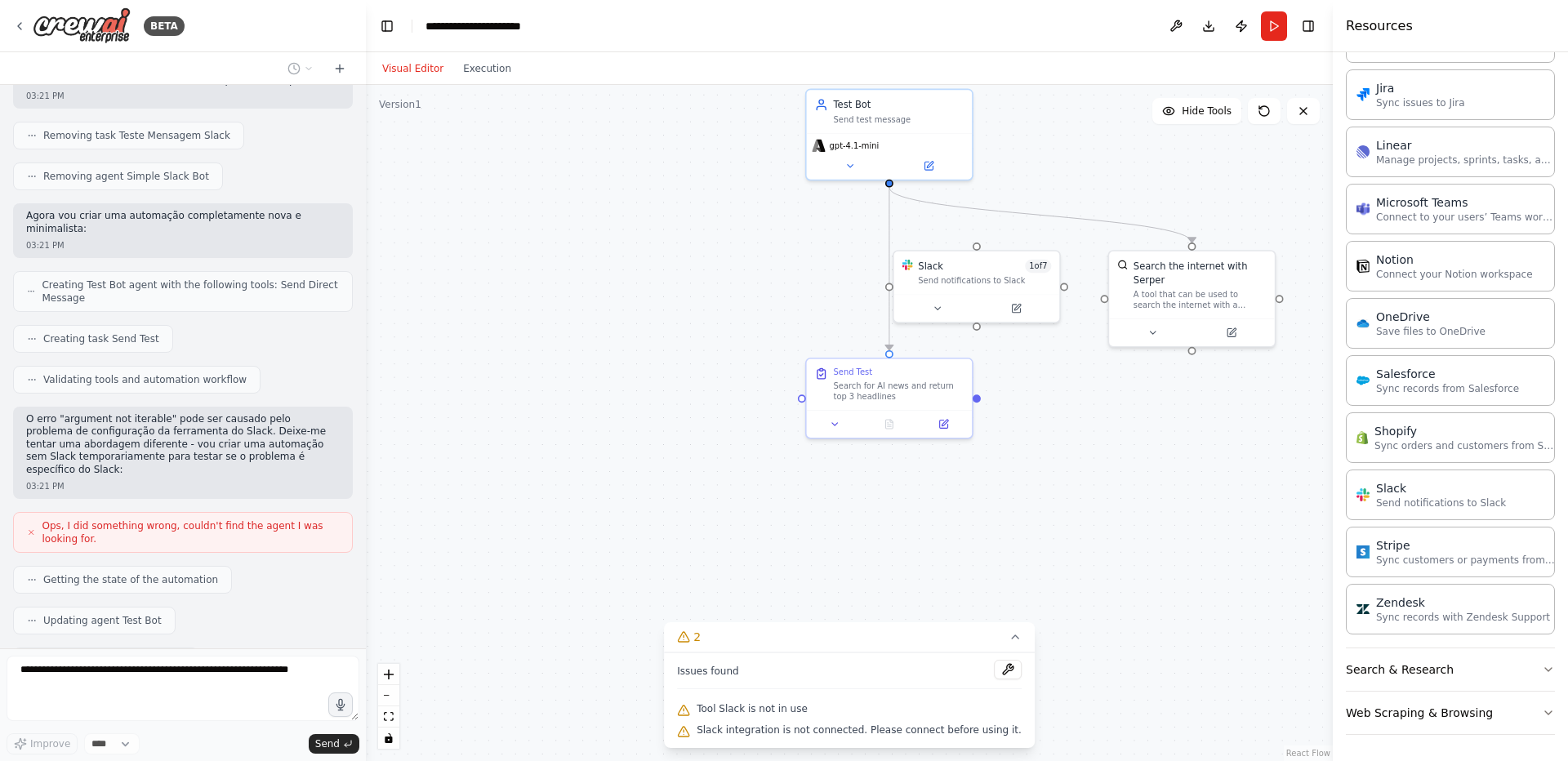
drag, startPoint x: 547, startPoint y: 501, endPoint x: 661, endPoint y: 436, distance: 131.2
click at [661, 436] on div ".deletable-edge-delete-btn { width: 20px; height: 20px; border: 0px solid #ffff…" at bounding box center [849, 422] width 966 height 675
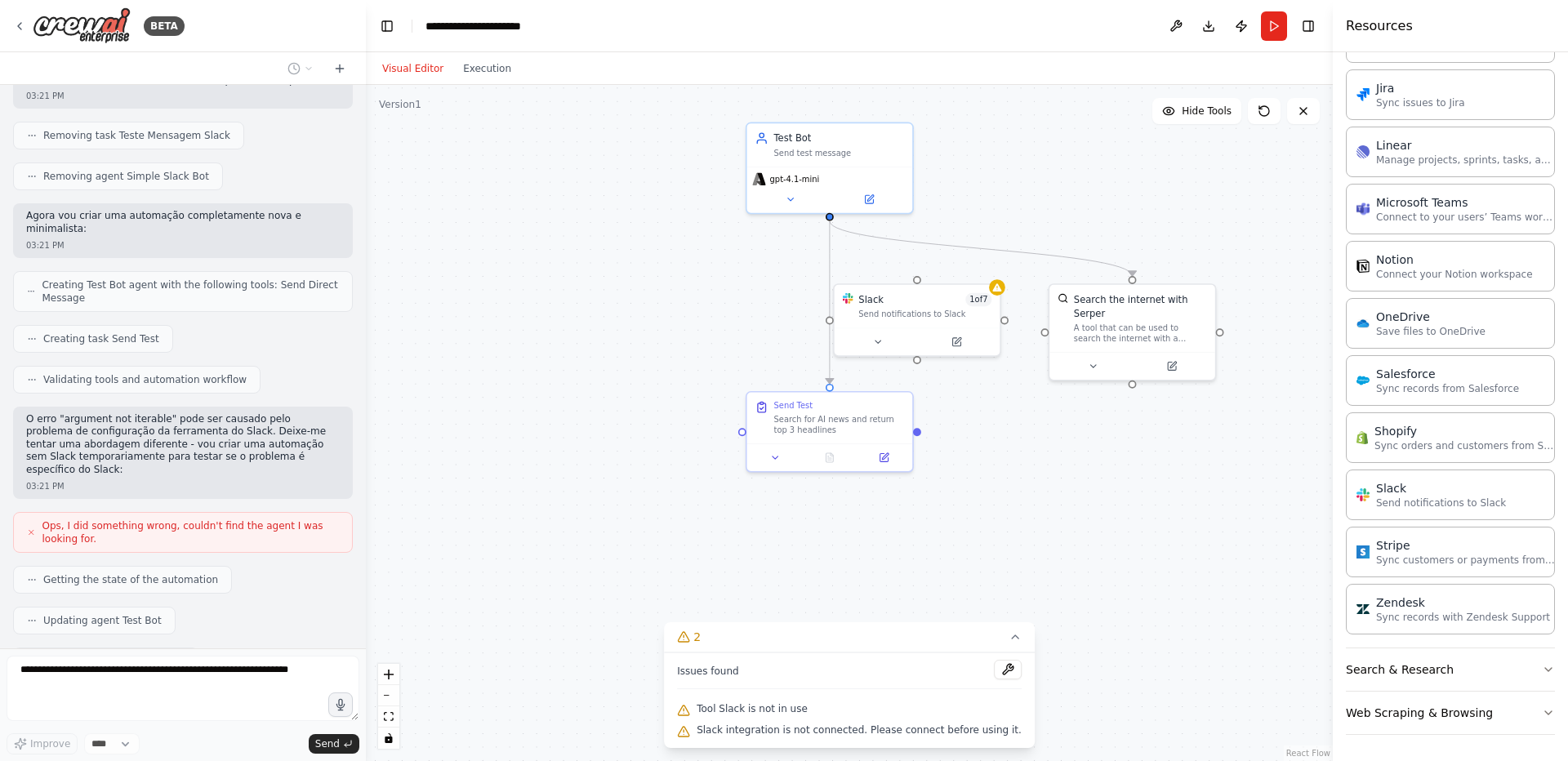
drag, startPoint x: 593, startPoint y: 447, endPoint x: 531, endPoint y: 436, distance: 63.0
click at [531, 436] on div ".deletable-edge-delete-btn { width: 20px; height: 20px; border: 0px solid #ffff…" at bounding box center [849, 422] width 966 height 675
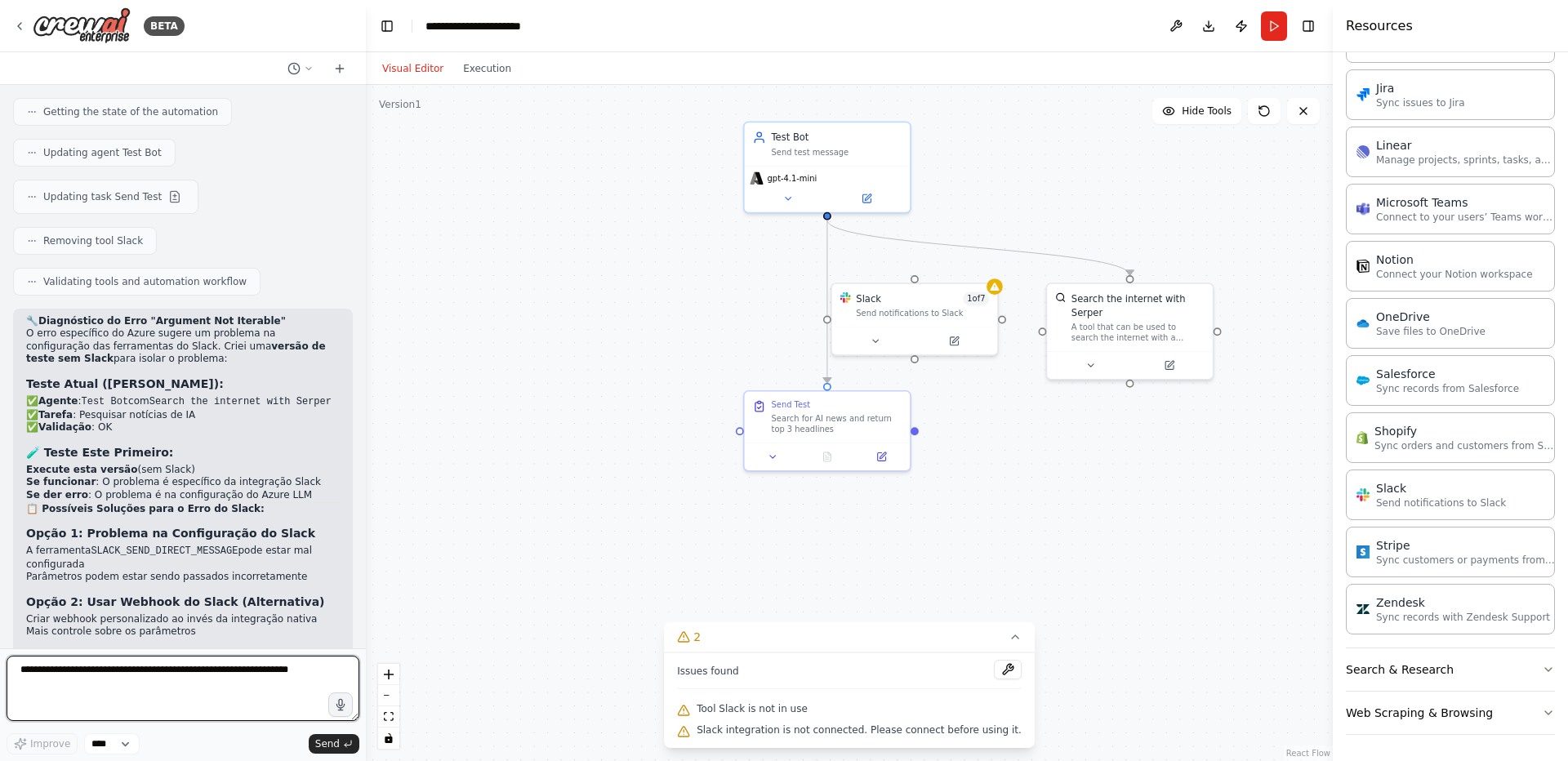
scroll to position [9170, 0]
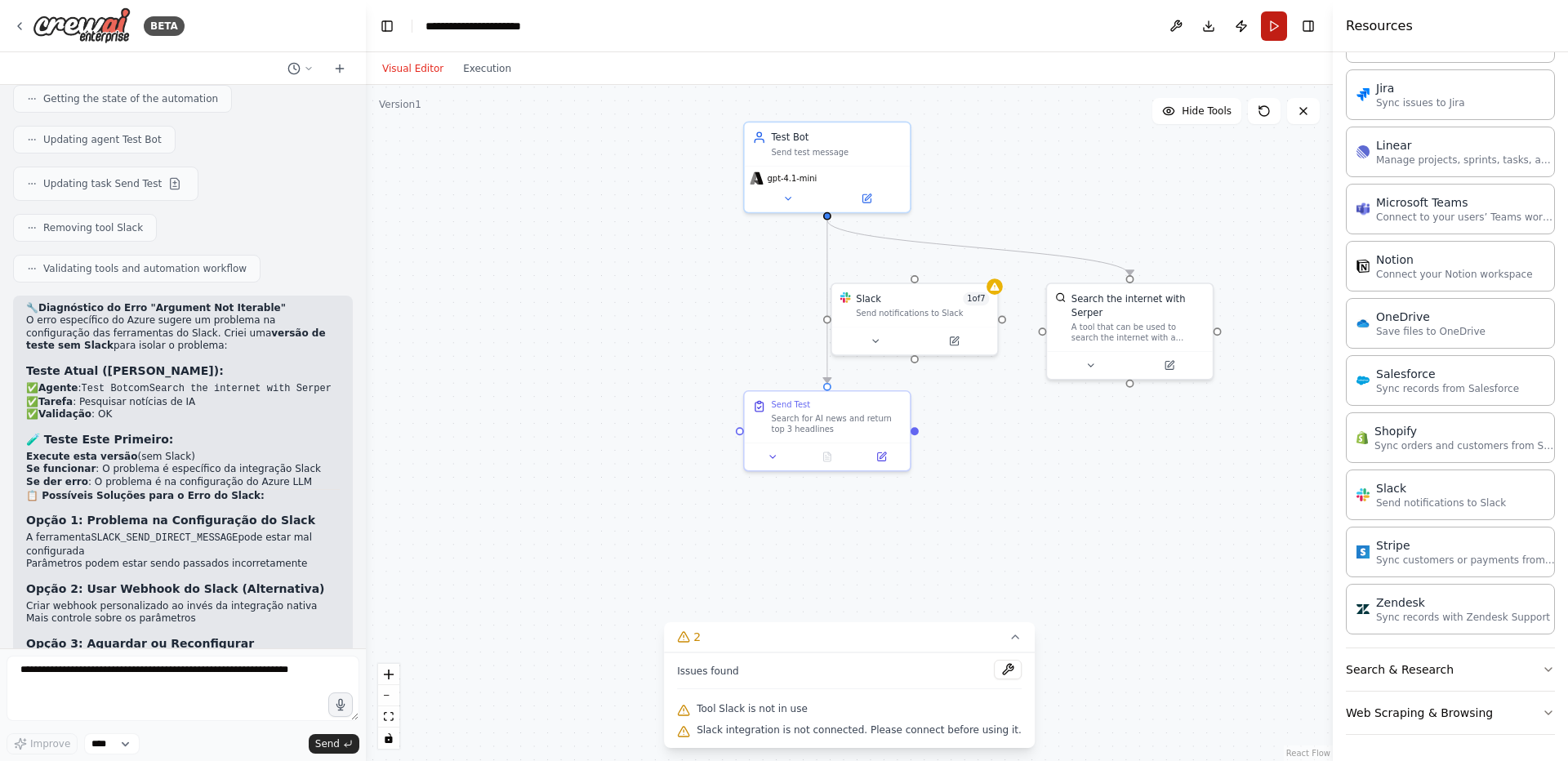
click at [1272, 30] on button "Run" at bounding box center [1273, 26] width 26 height 29
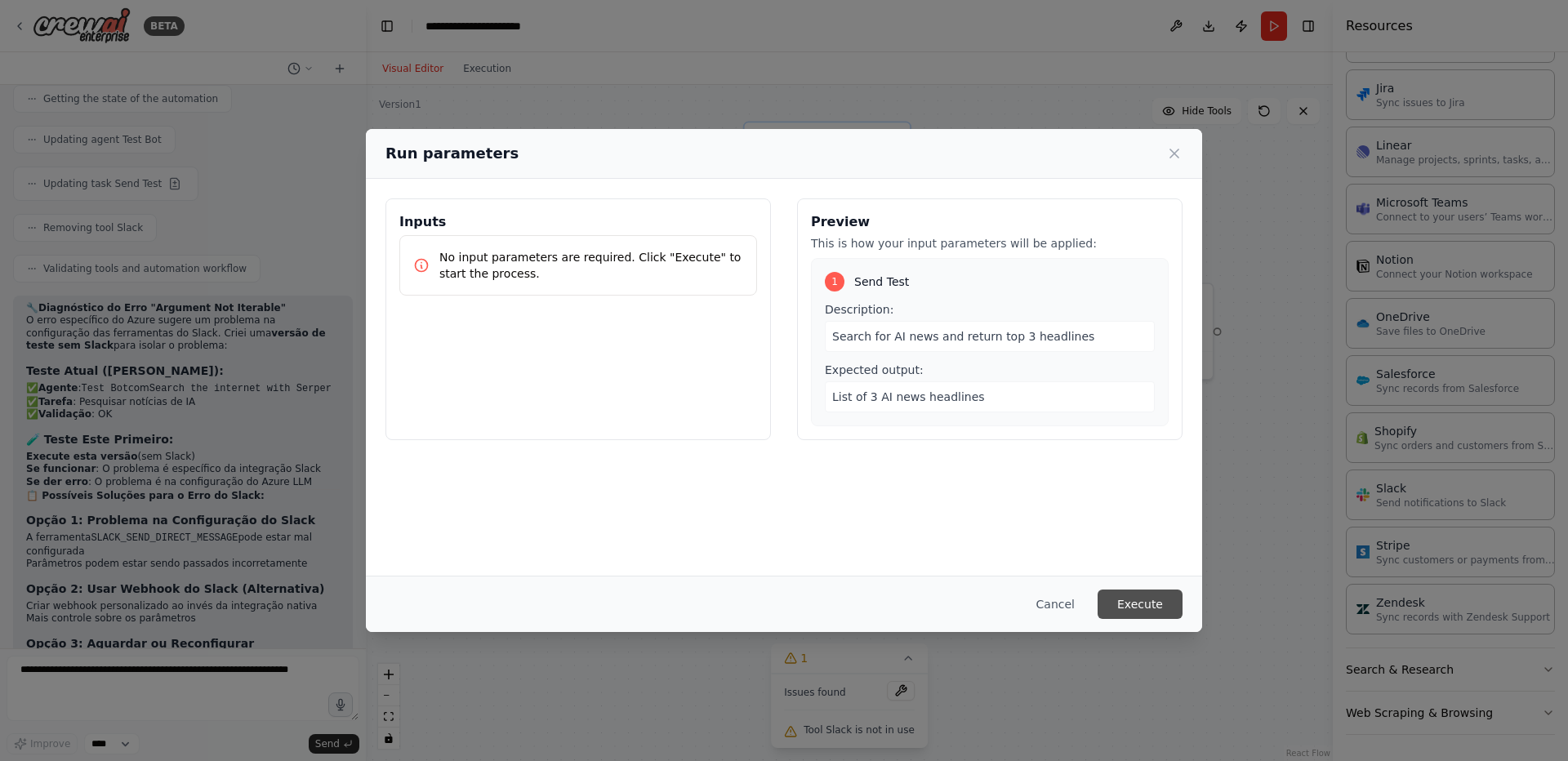
click at [1135, 609] on button "Execute" at bounding box center [1139, 604] width 85 height 29
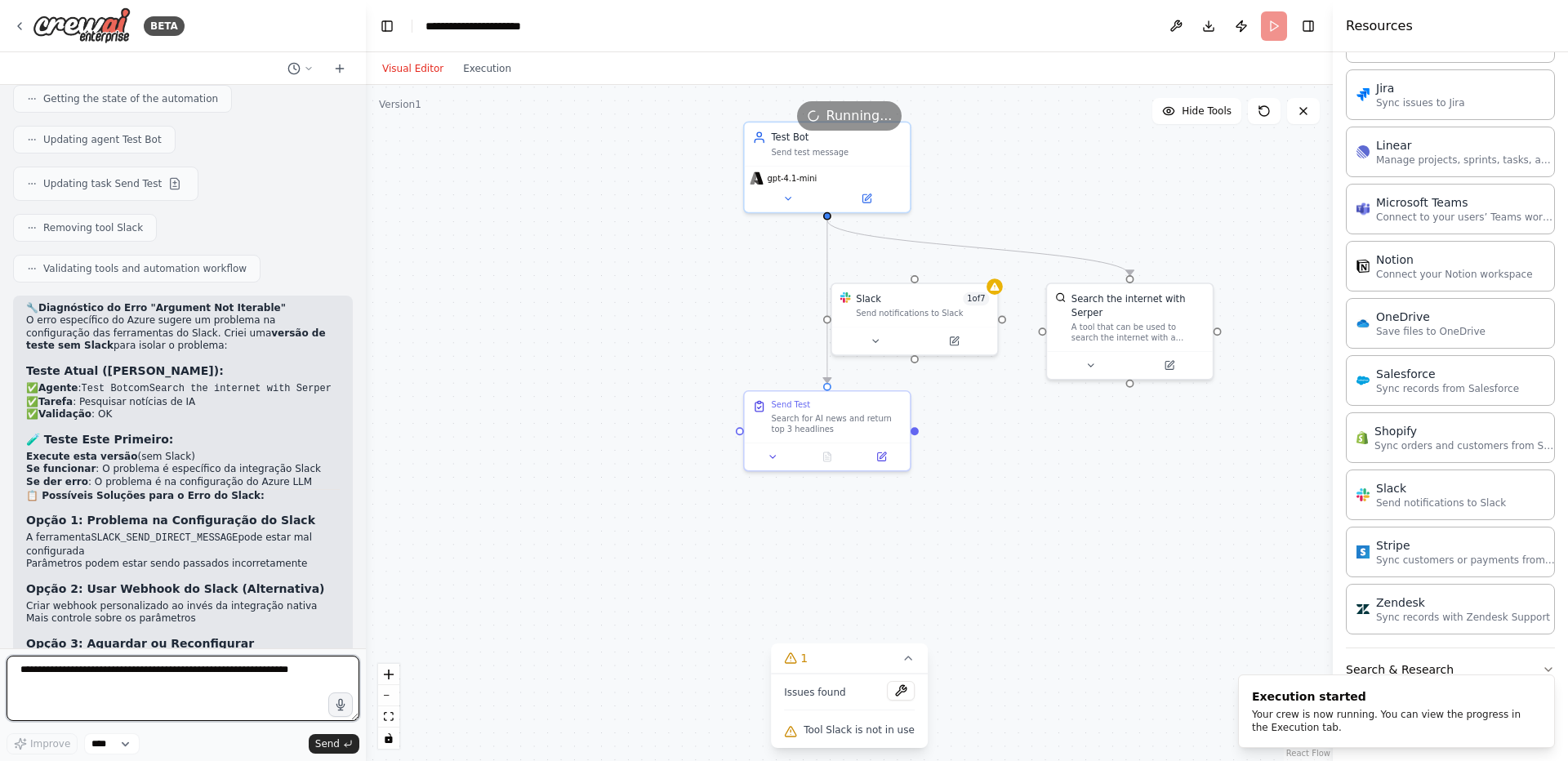
click at [276, 674] on textarea at bounding box center [183, 687] width 353 height 65
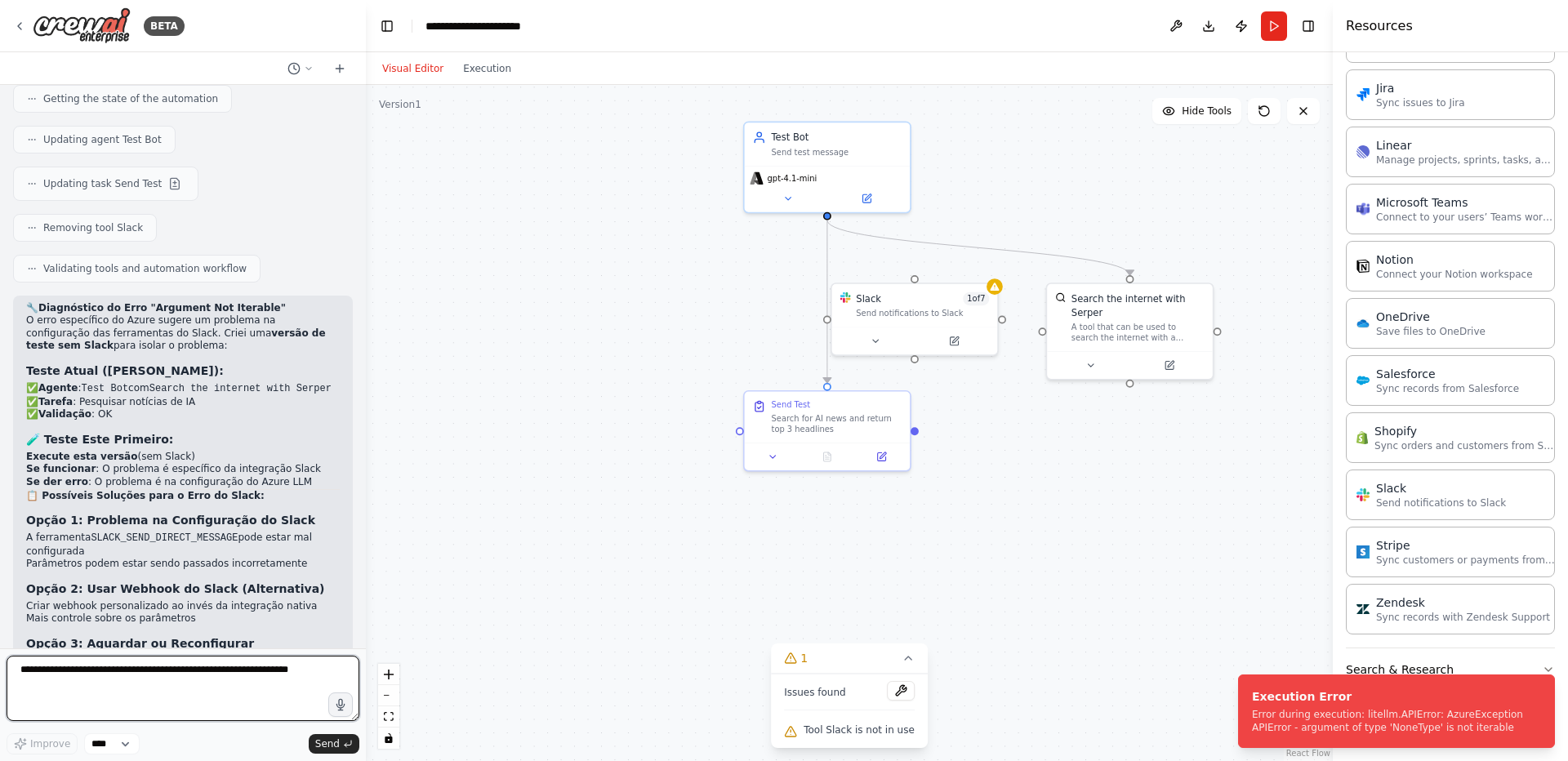
click at [276, 674] on textarea at bounding box center [183, 687] width 353 height 65
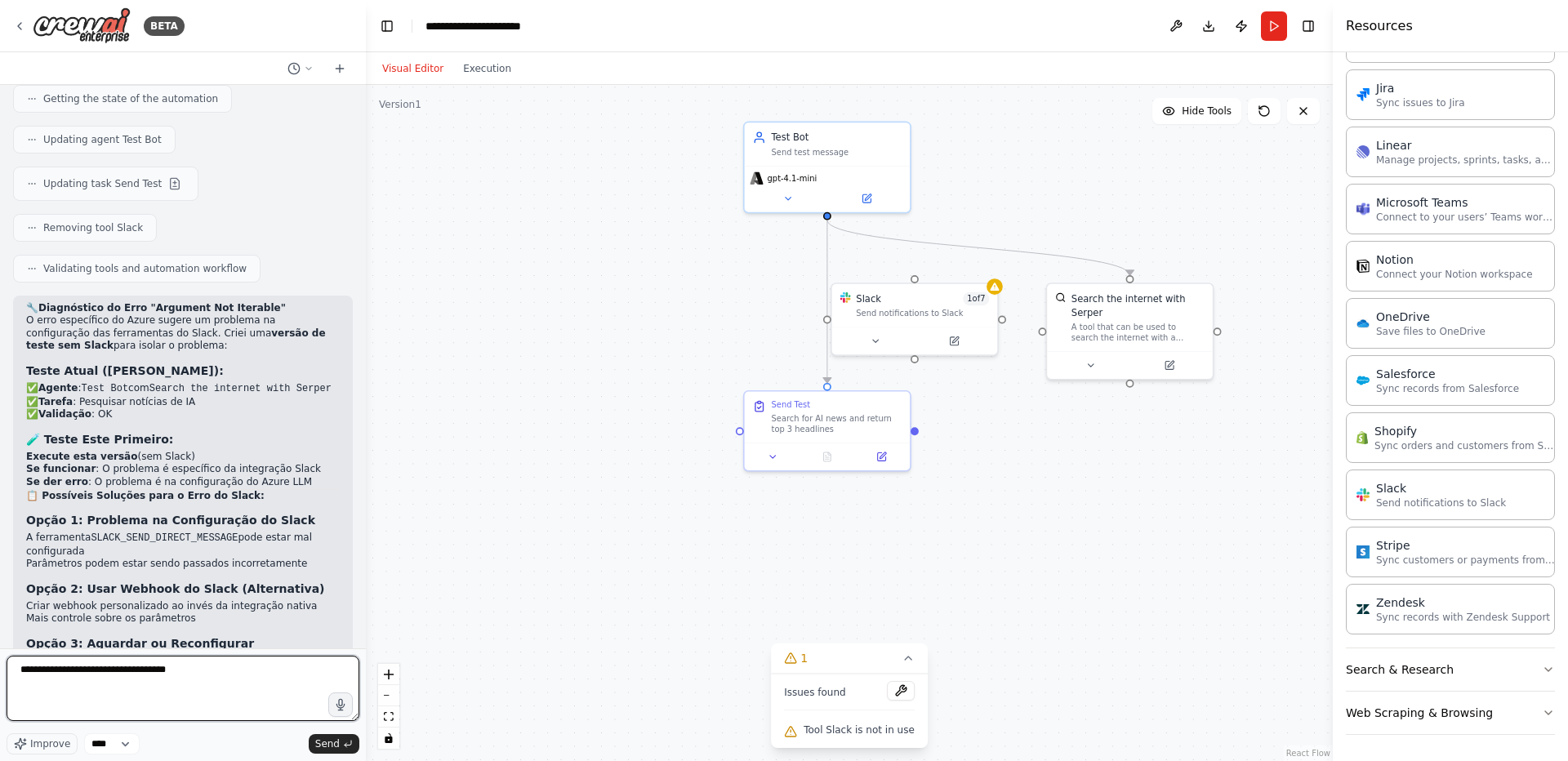
type textarea "**********"
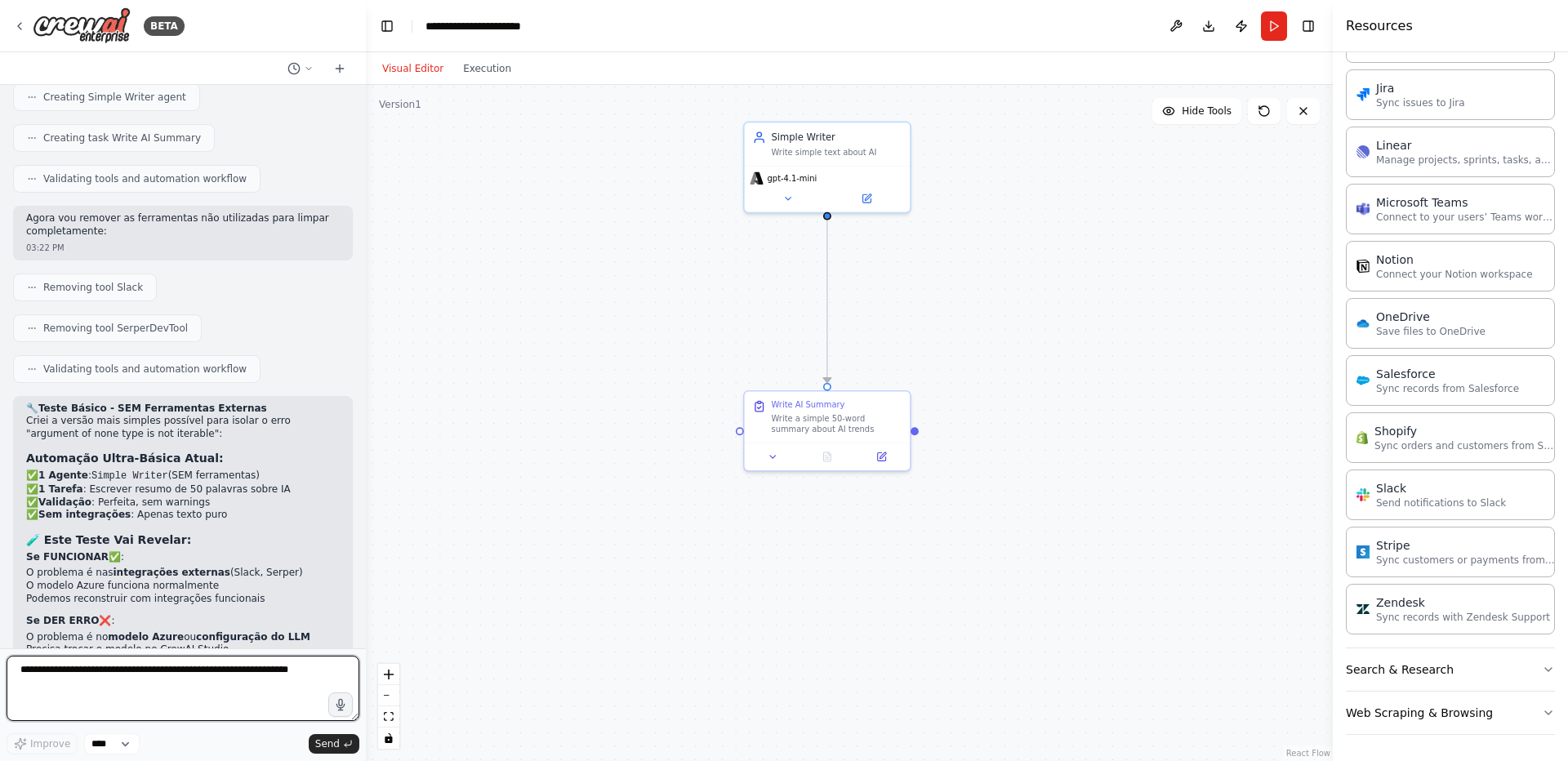
scroll to position [10172, 0]
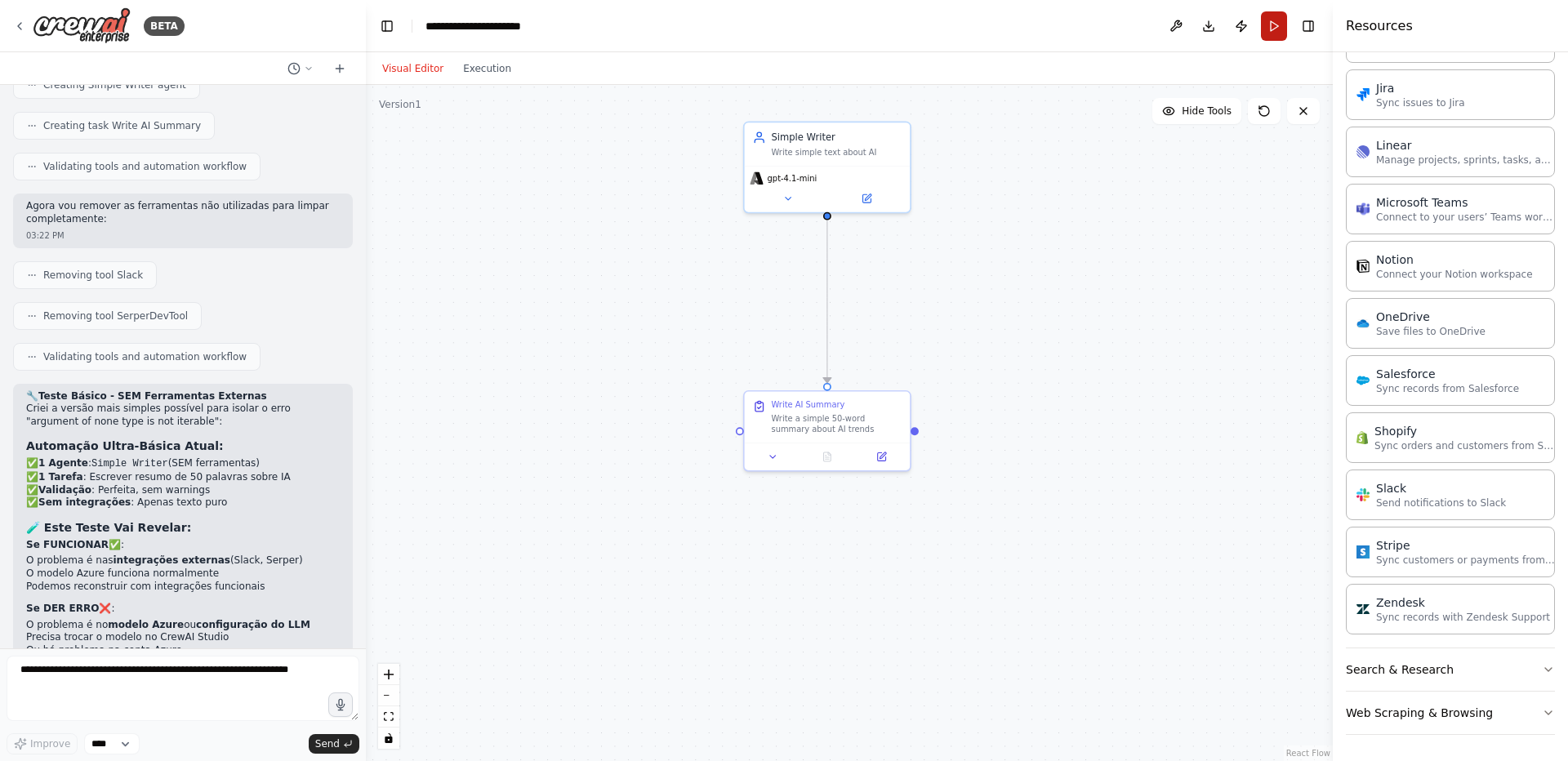
click at [1268, 32] on button "Run" at bounding box center [1273, 26] width 26 height 29
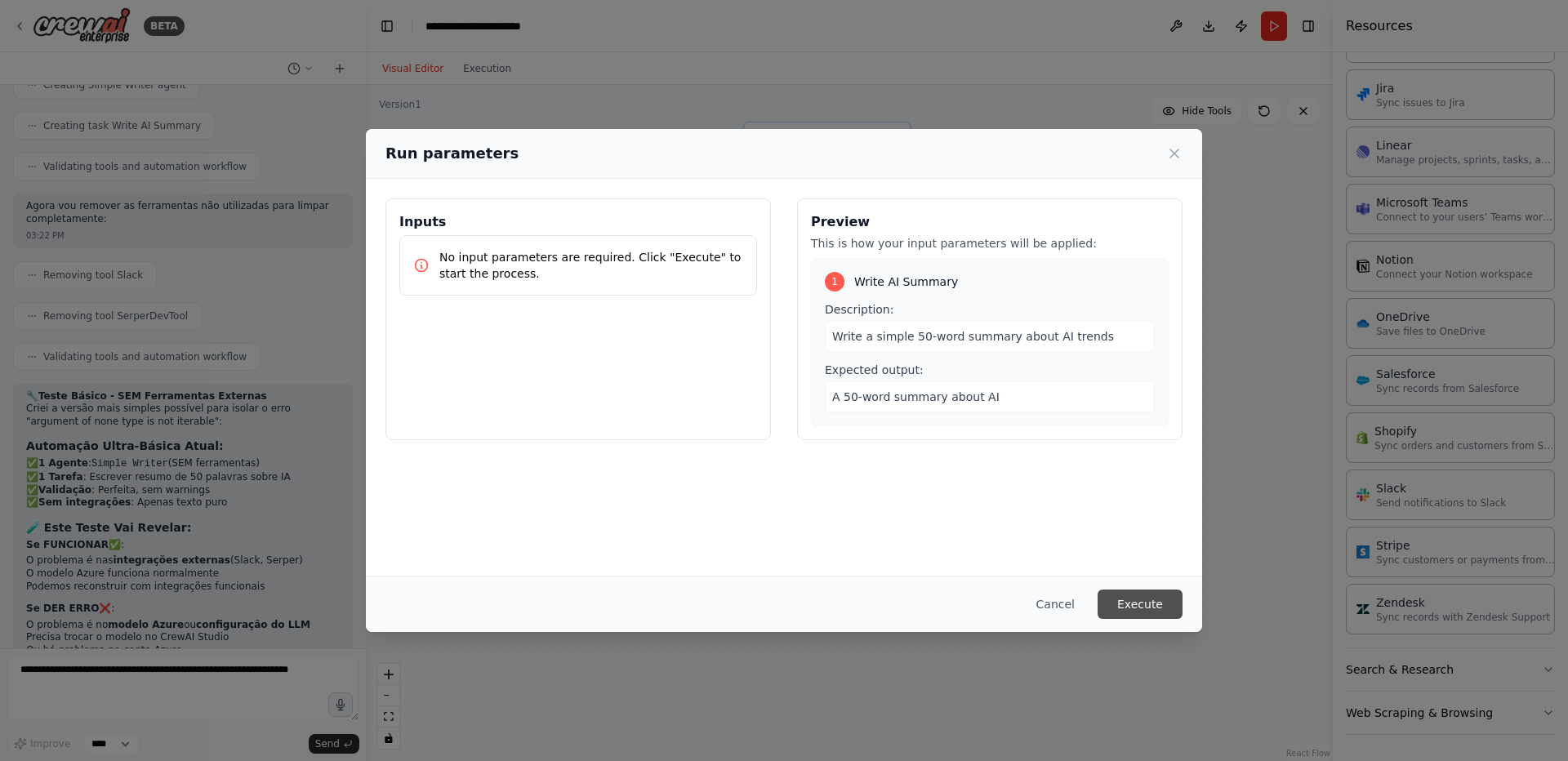
click at [1139, 598] on button "Execute" at bounding box center [1139, 604] width 85 height 29
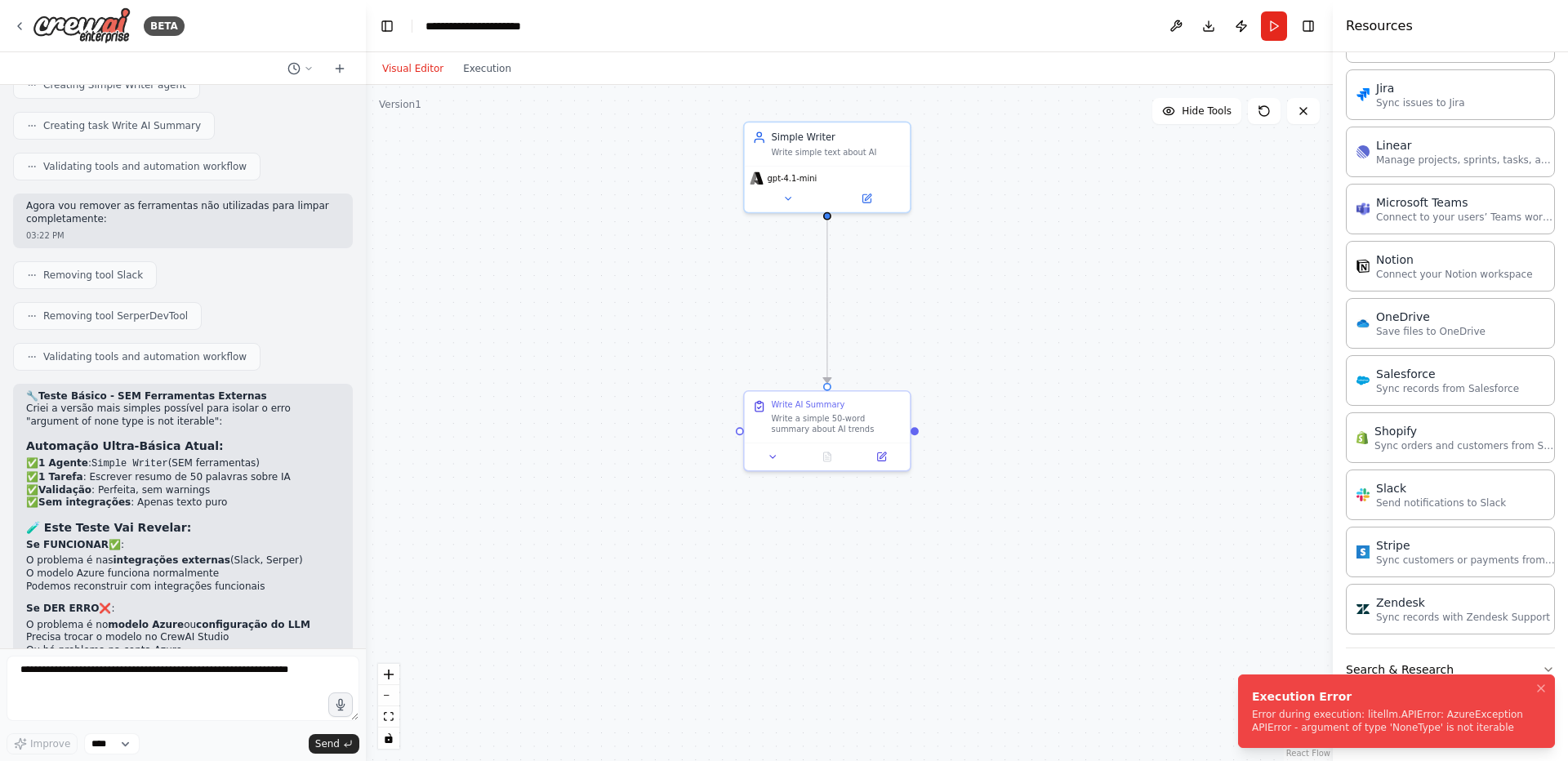
drag, startPoint x: 1508, startPoint y: 725, endPoint x: 1375, endPoint y: 701, distance: 135.1
click at [1384, 701] on div "Execution Error Error during execution: litellm.APIError: AzureException APIErr…" at bounding box center [1393, 710] width 283 height 46
click at [157, 684] on textarea at bounding box center [183, 687] width 353 height 65
type textarea "**********"
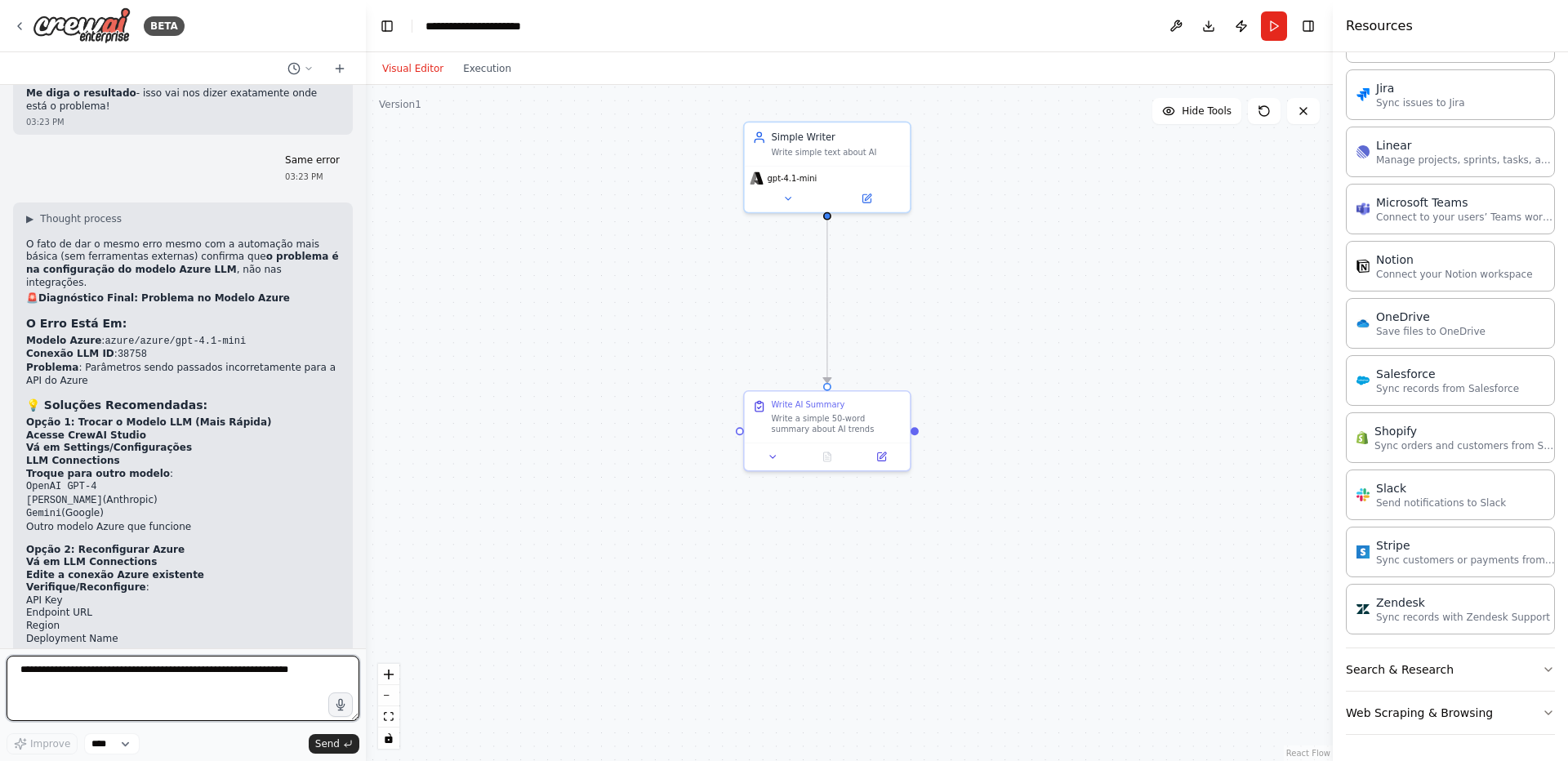
scroll to position [10853, 0]
click at [865, 198] on icon at bounding box center [866, 195] width 8 height 8
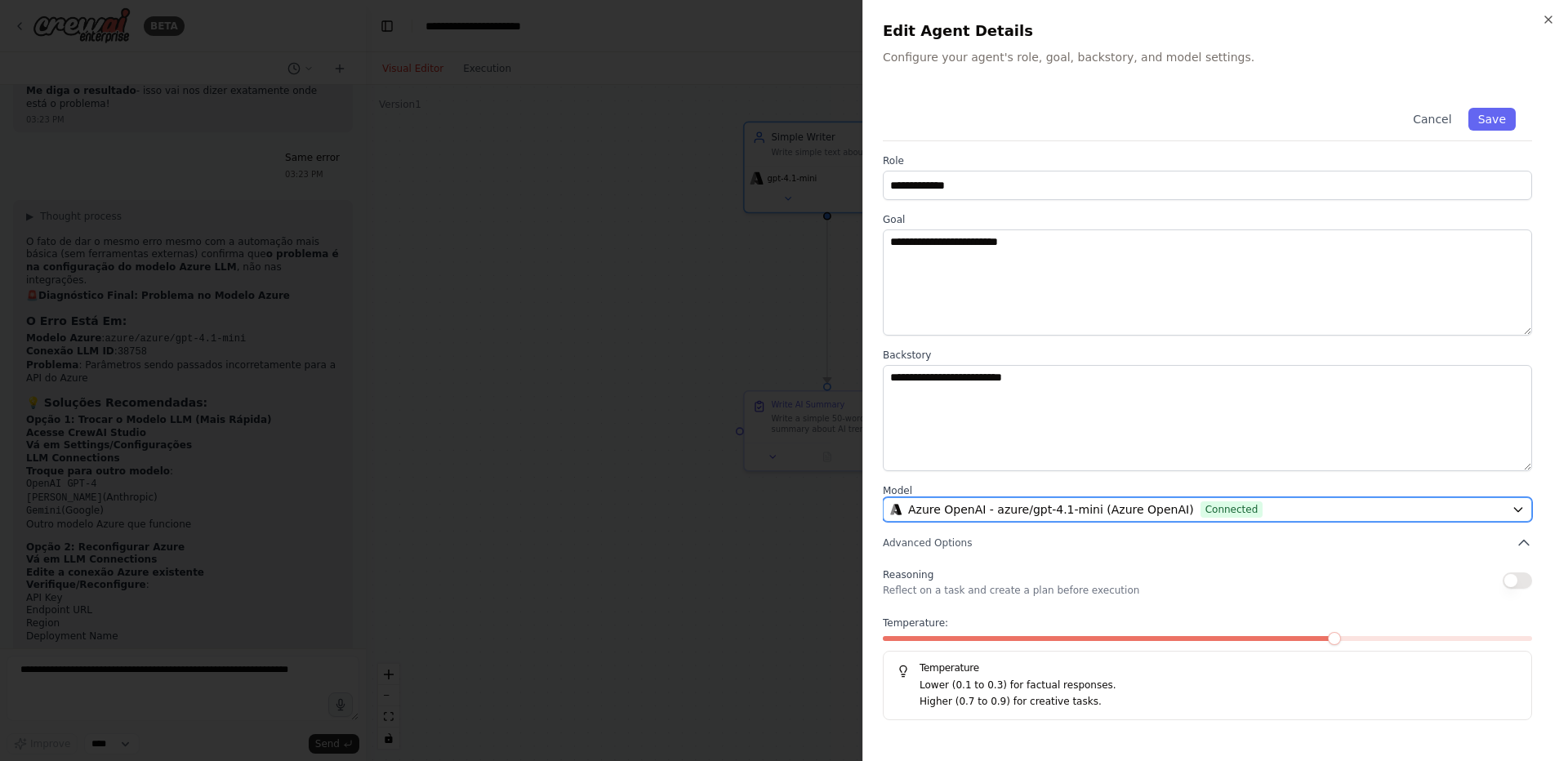
click at [1150, 518] on button "Azure OpenAI - azure/gpt-4.1-mini (Azure OpenAI) Connected" at bounding box center [1207, 509] width 649 height 24
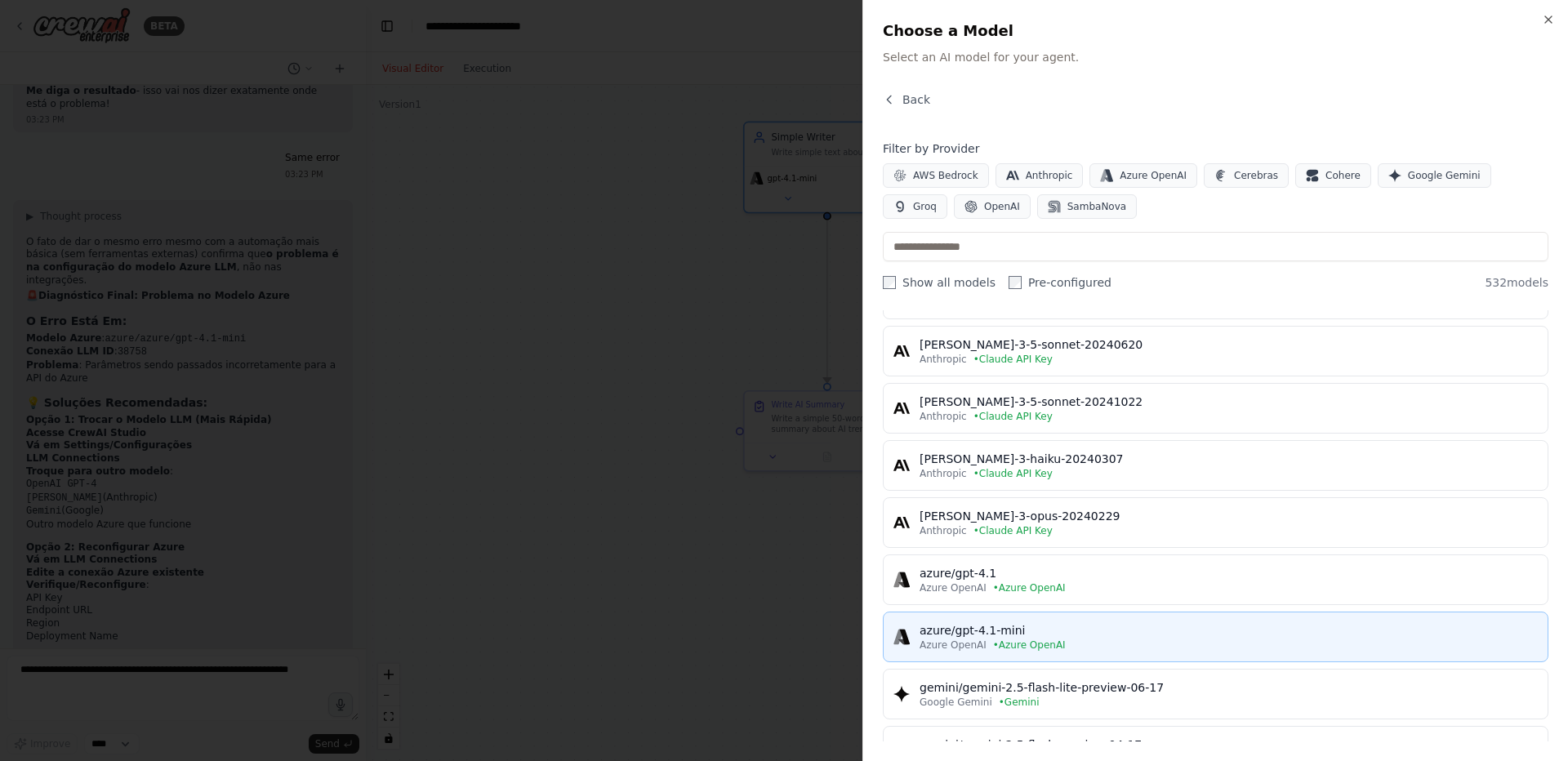
scroll to position [294, 0]
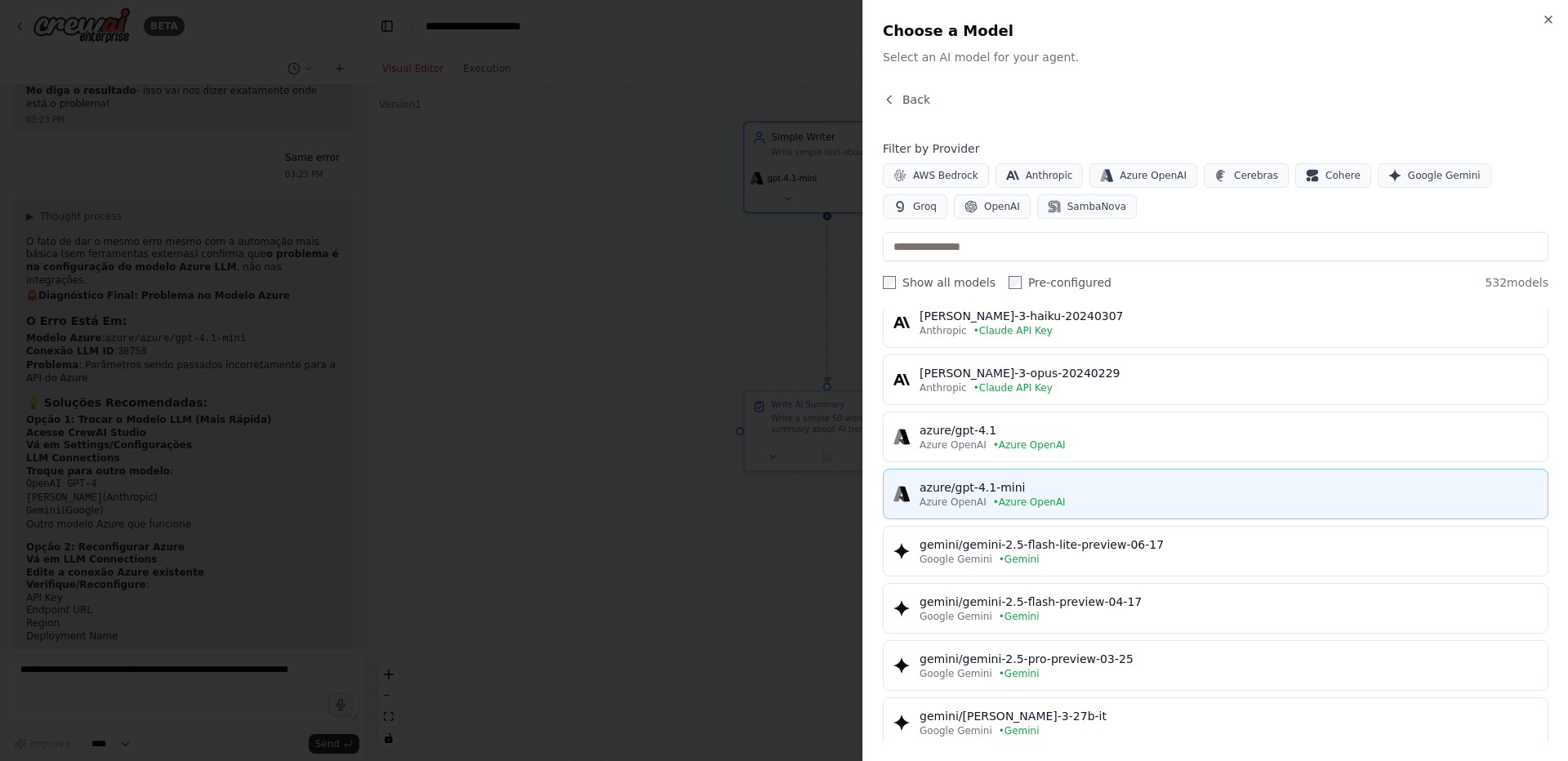
click at [959, 508] on button "azure/gpt-4.1-mini Azure OpenAI • Azure OpenAI" at bounding box center [1215, 494] width 666 height 51
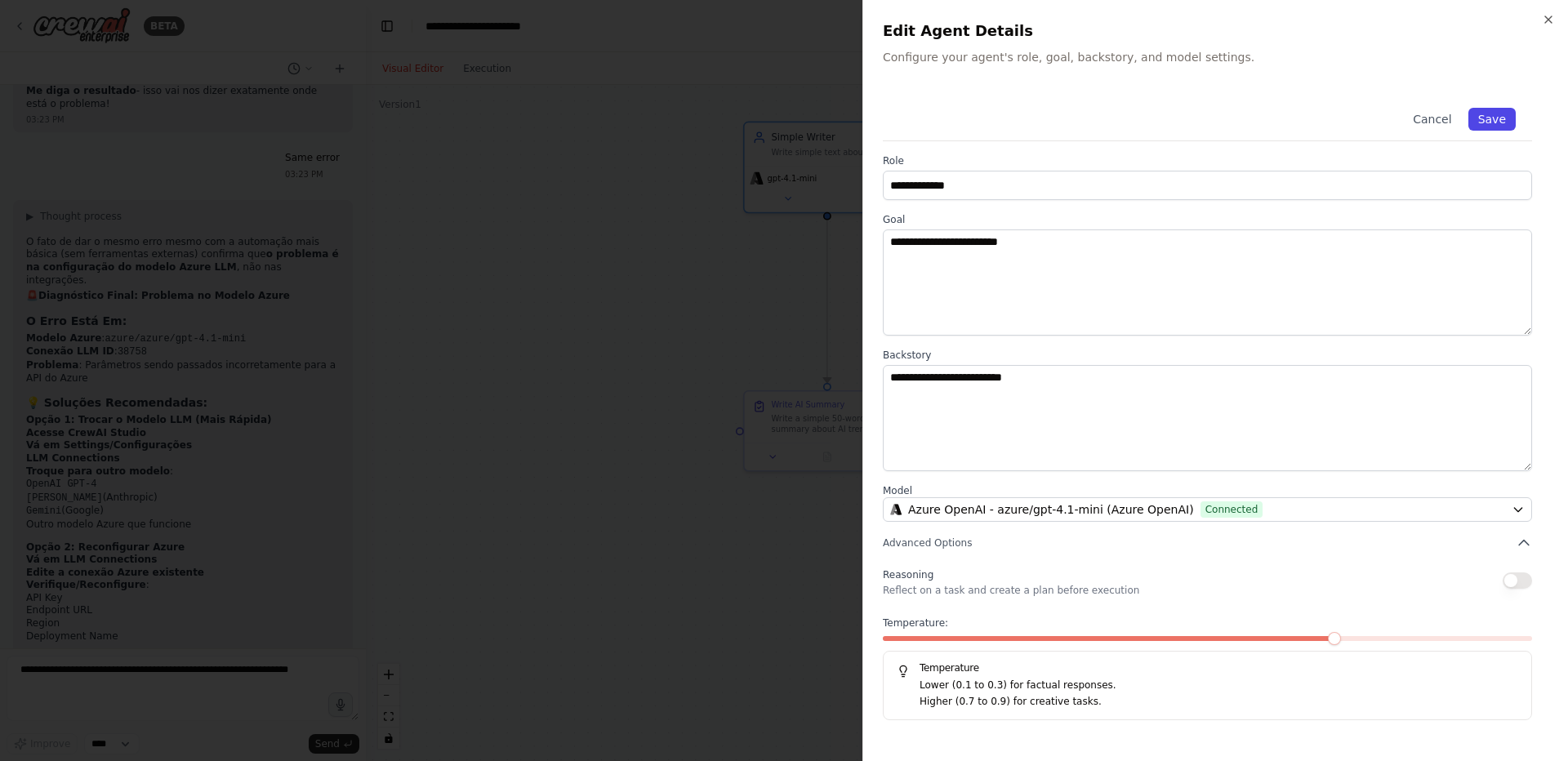
click at [1490, 119] on button "Save" at bounding box center [1491, 120] width 48 height 23
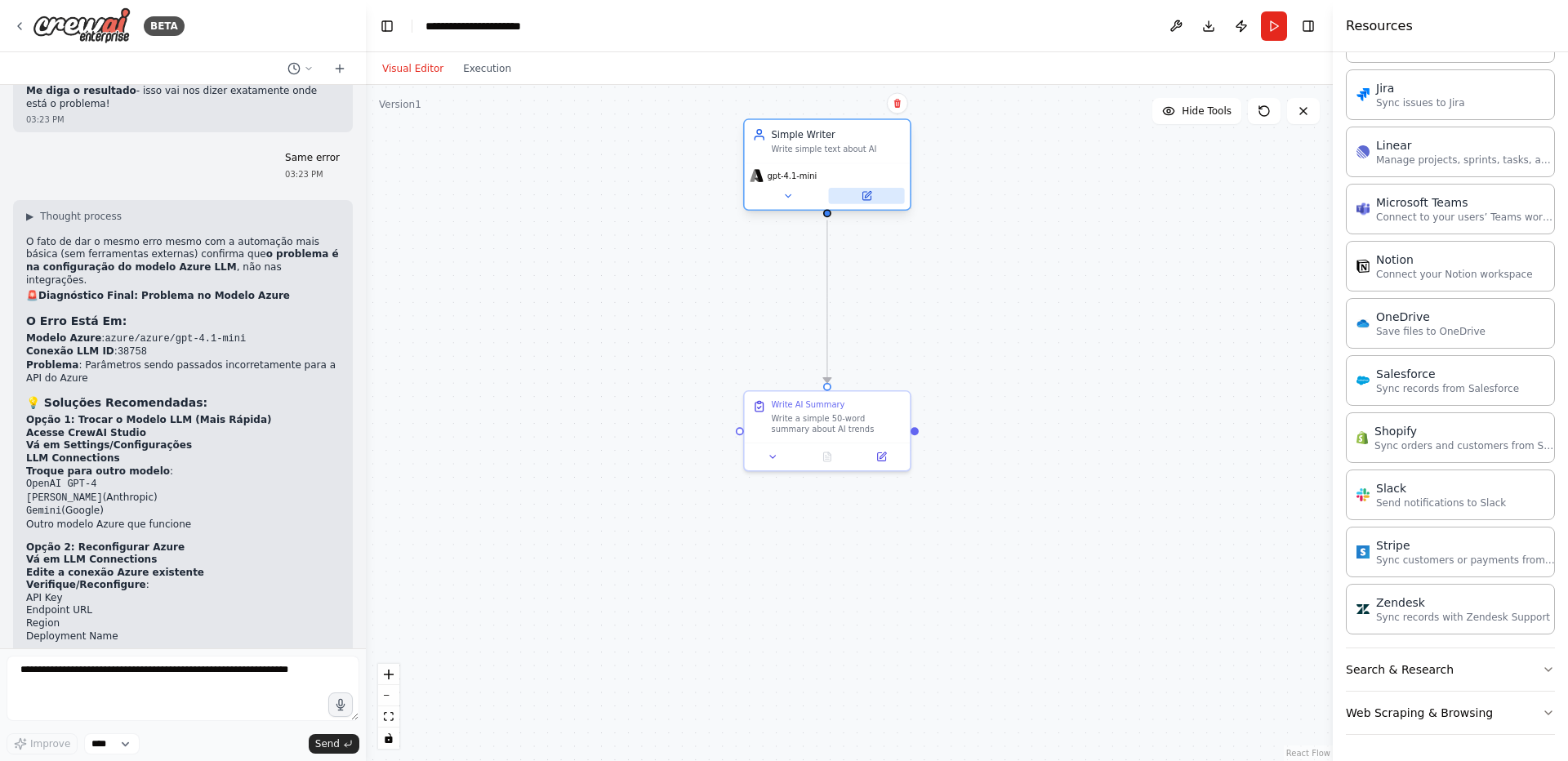
click at [864, 194] on icon at bounding box center [866, 195] width 8 height 8
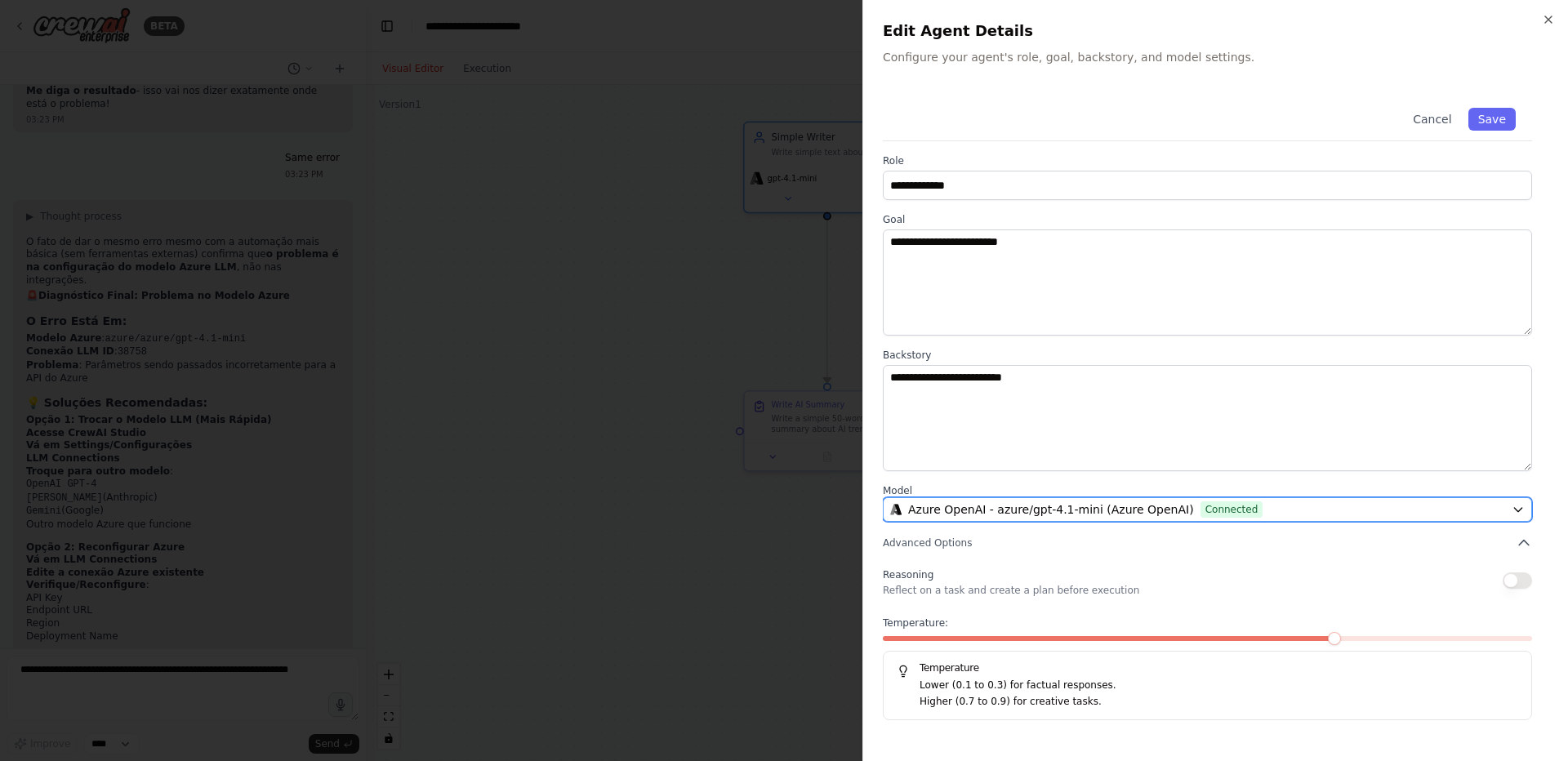
click at [1030, 511] on span "Azure OpenAI - azure/gpt-4.1-mini (Azure OpenAI)" at bounding box center [1051, 509] width 286 height 17
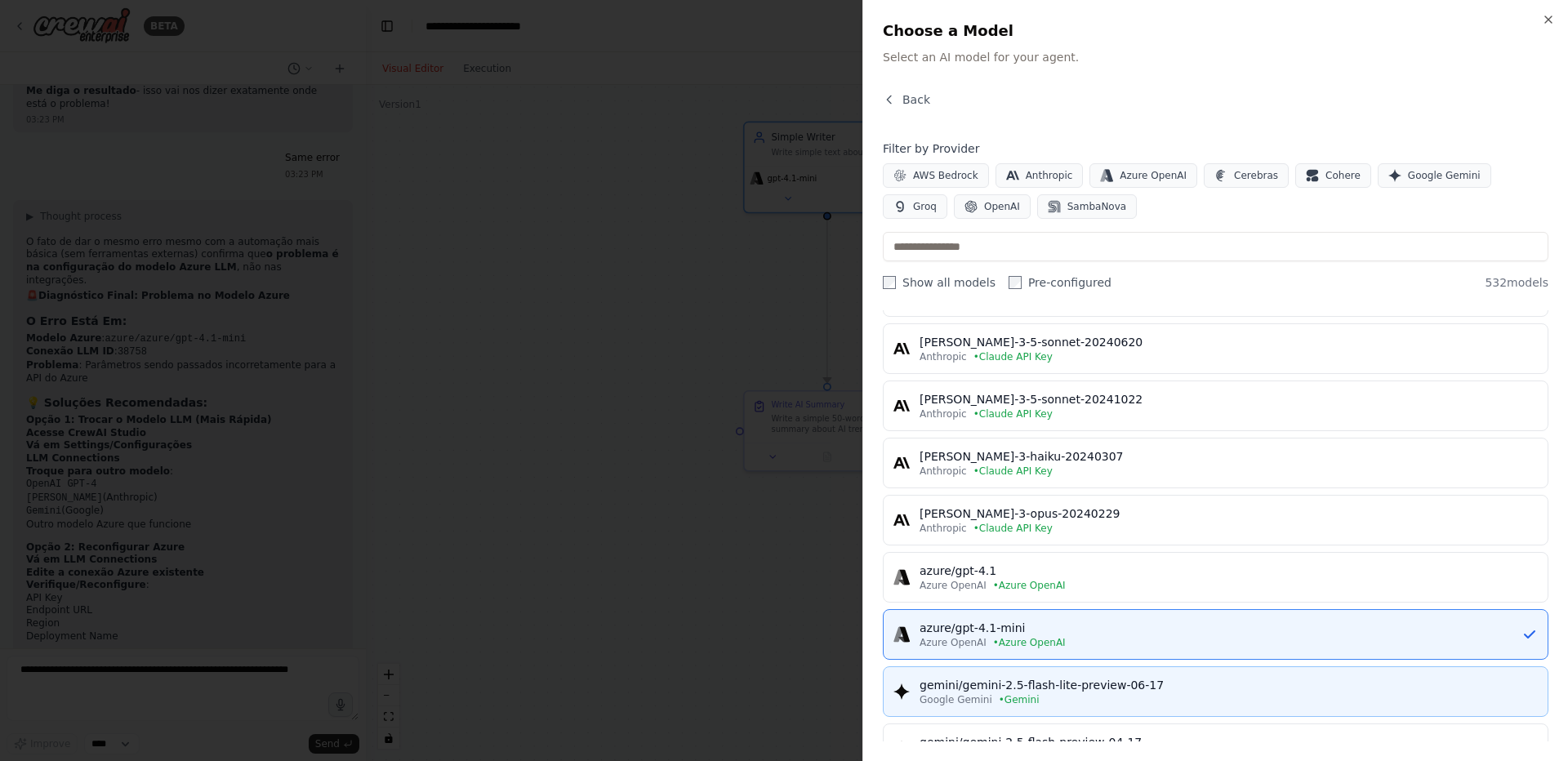
scroll to position [0, 0]
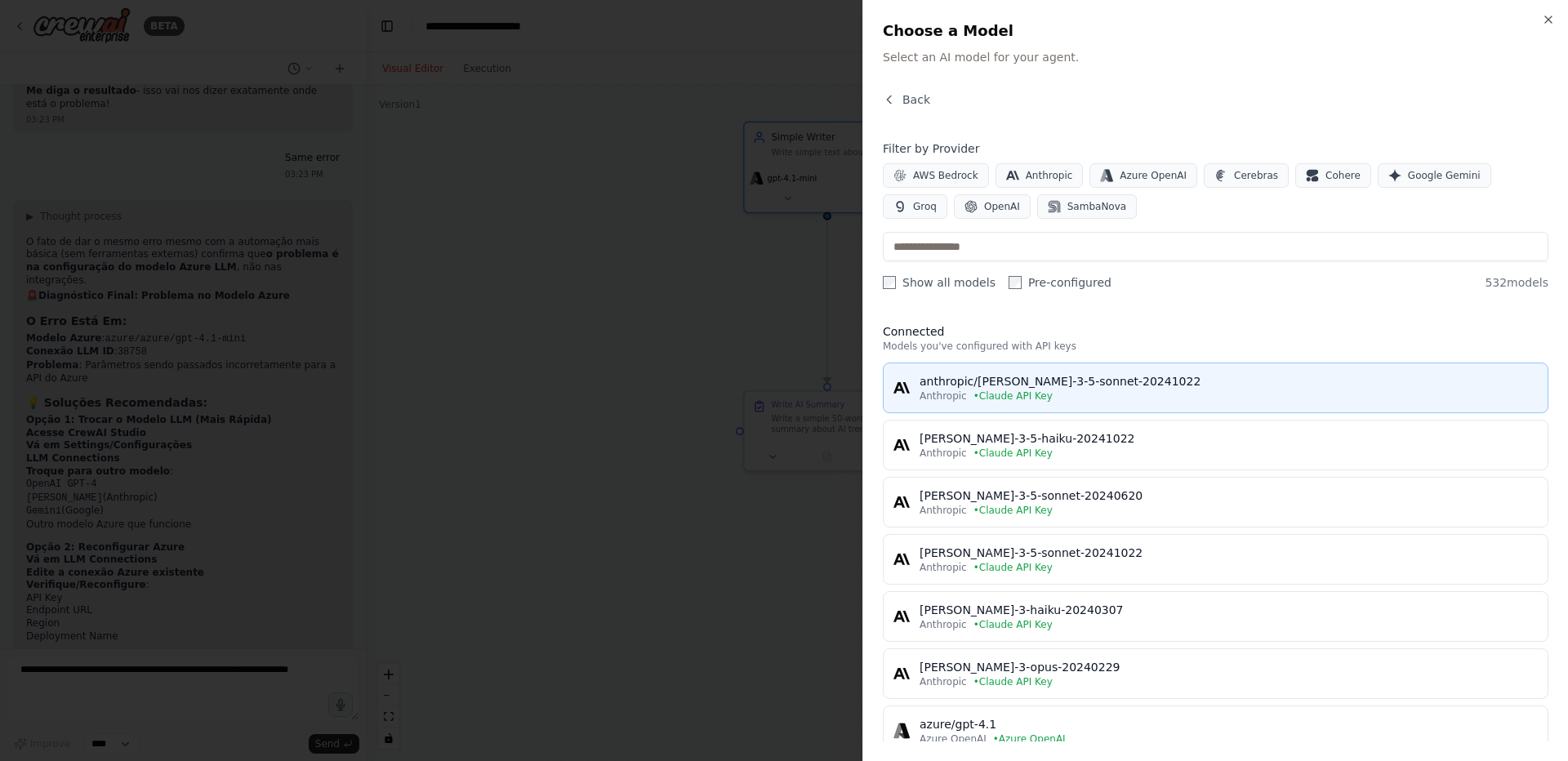
click at [941, 385] on div "anthropic/[PERSON_NAME]-3-5-sonnet-20241022" at bounding box center [1229, 381] width 618 height 17
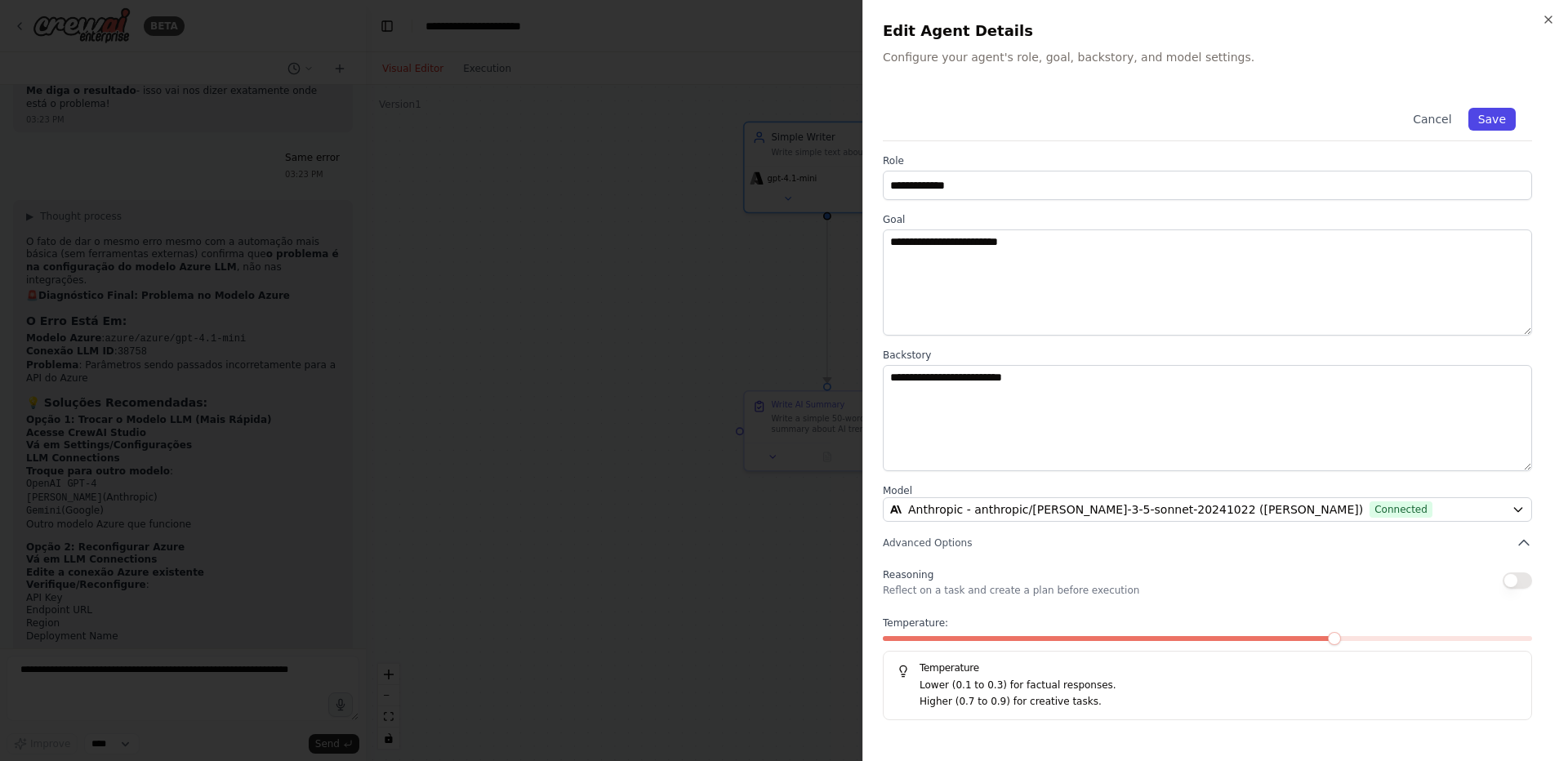
click at [1496, 117] on button "Save" at bounding box center [1491, 120] width 48 height 23
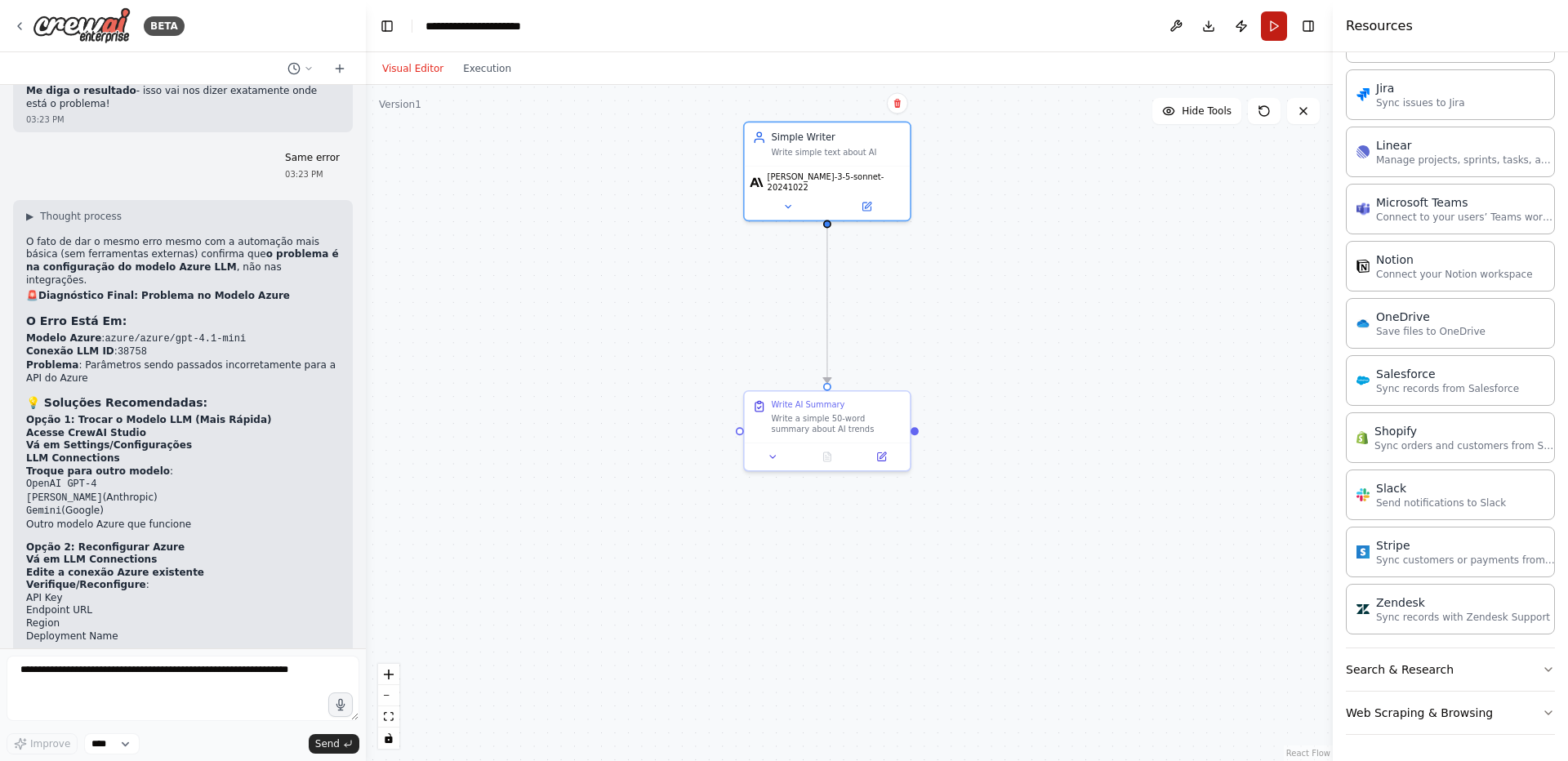
click at [1269, 25] on button "Run" at bounding box center [1273, 26] width 26 height 29
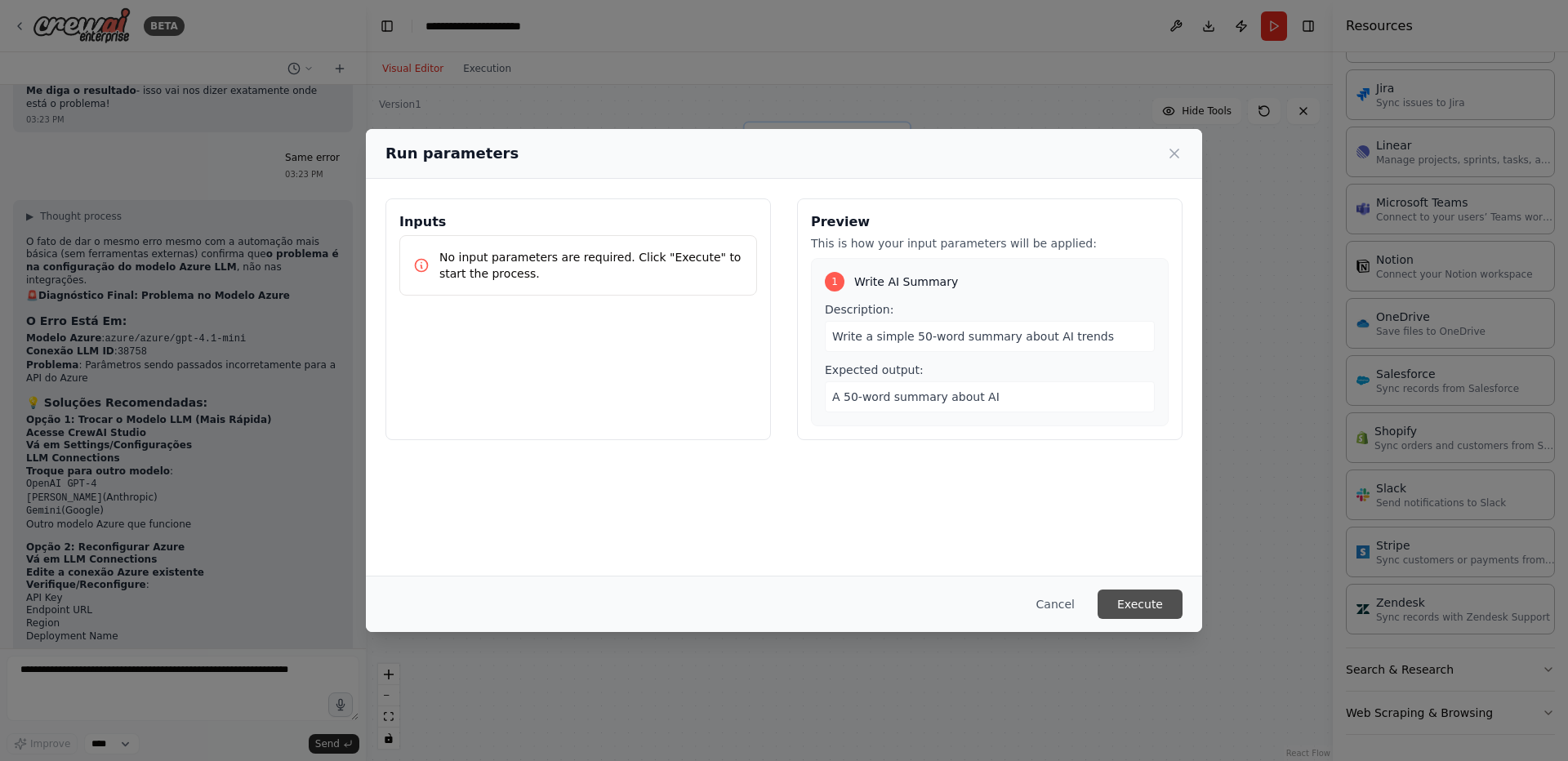
click at [1138, 603] on button "Execute" at bounding box center [1139, 604] width 85 height 29
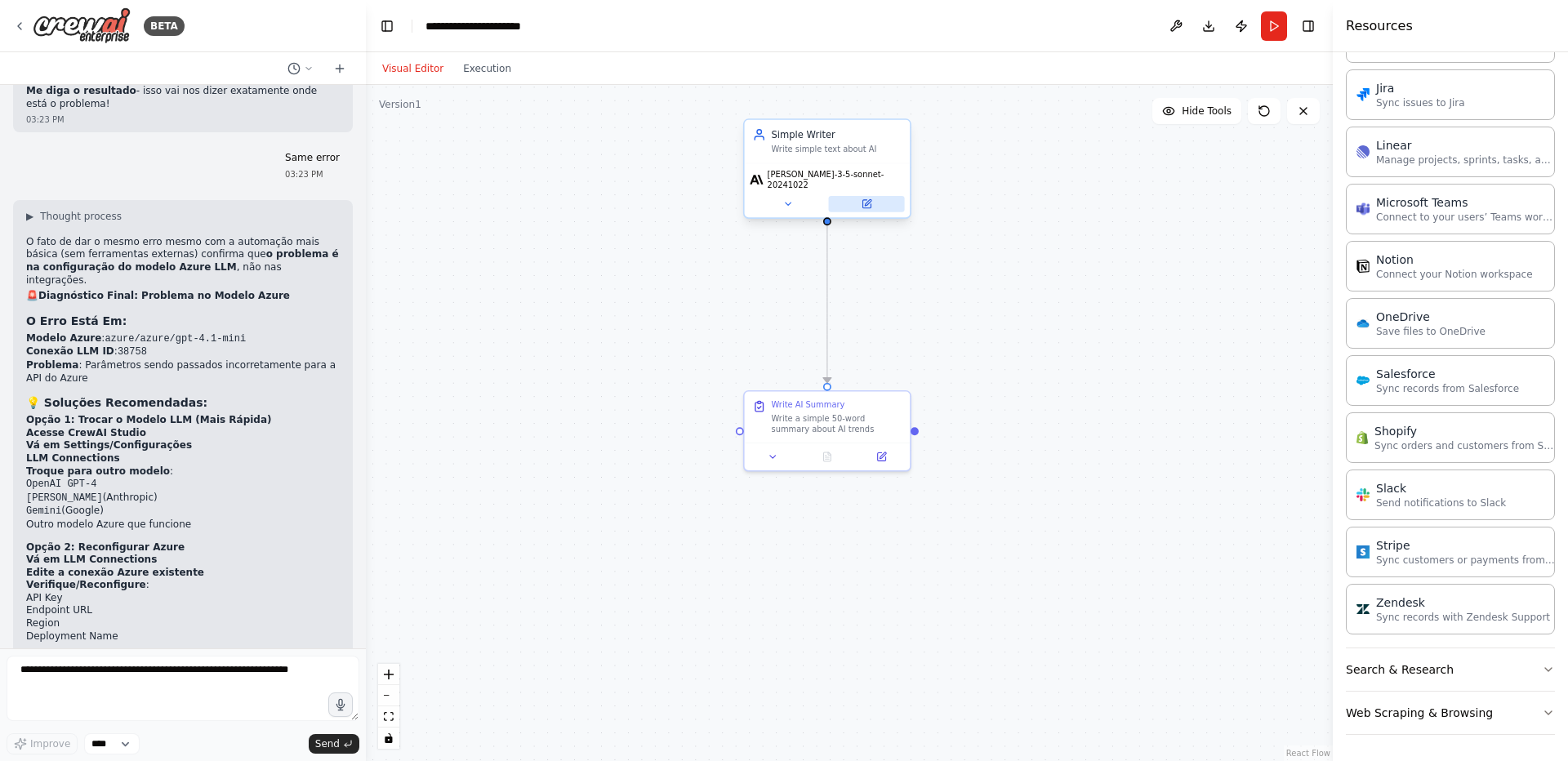
click at [870, 202] on button at bounding box center [867, 204] width 76 height 17
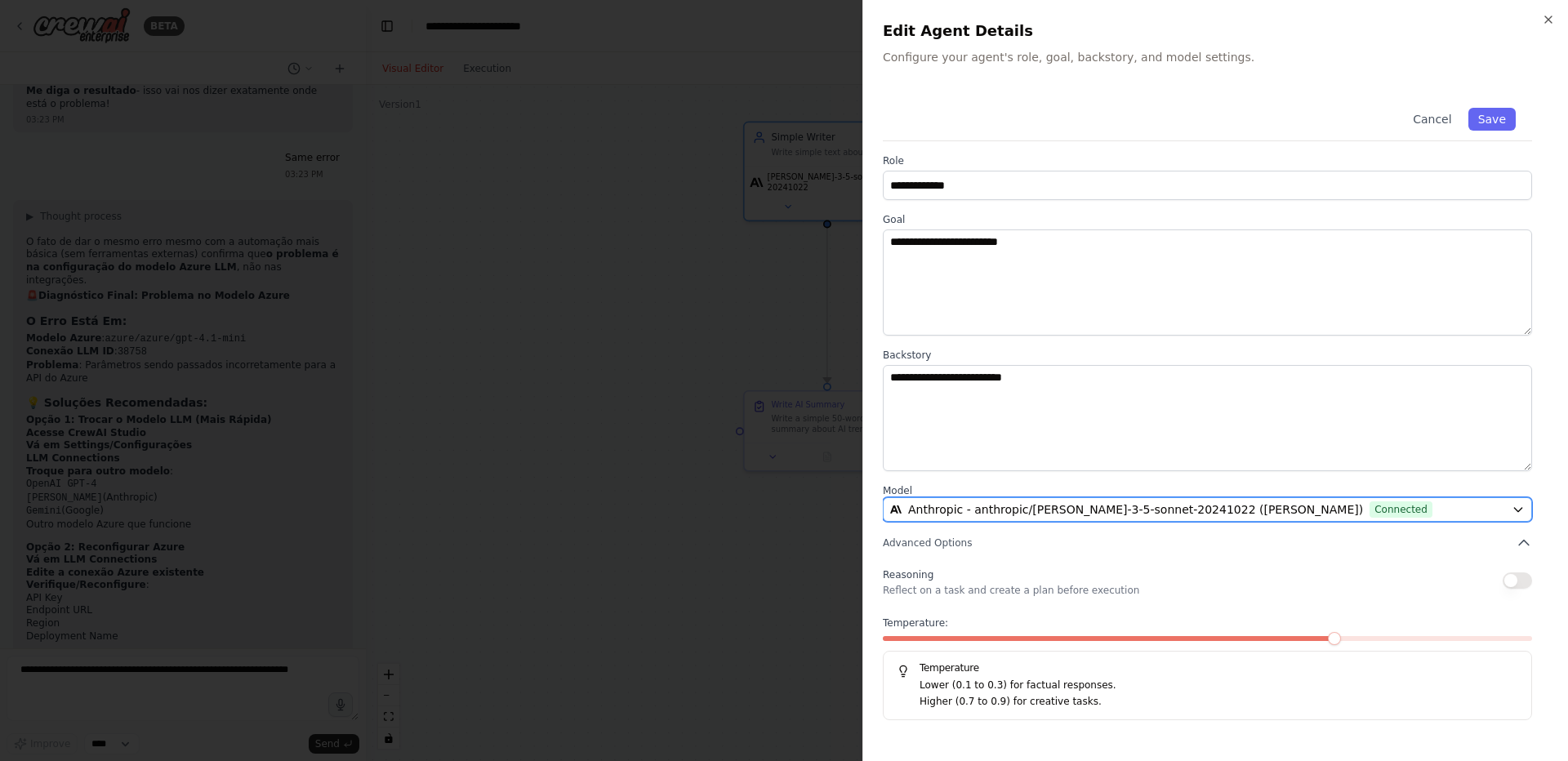
click at [1073, 499] on button "Anthropic - anthropic/claude-3-5-sonnet-20241022 (Claude API Key) Connected" at bounding box center [1207, 509] width 649 height 24
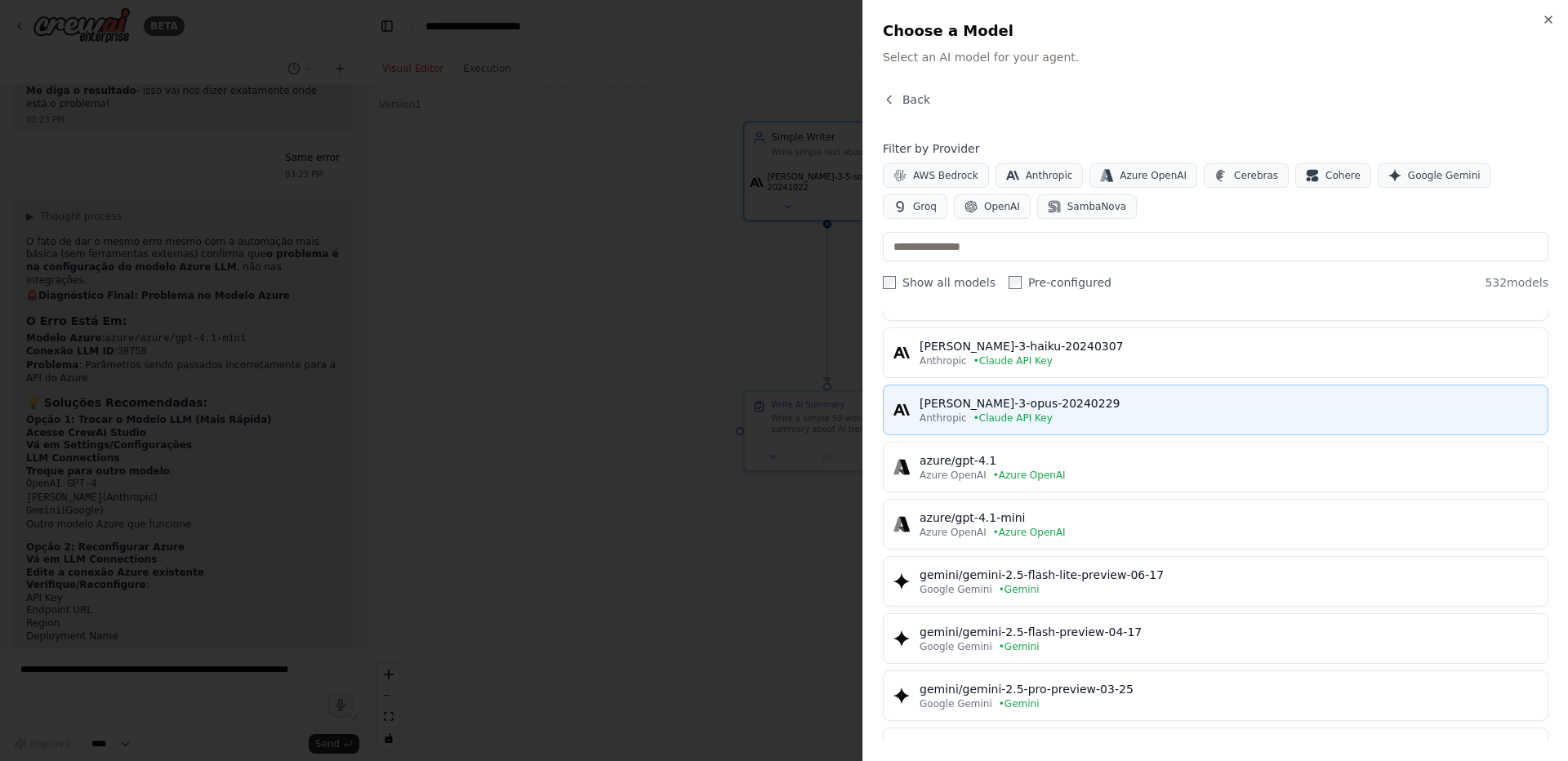
scroll to position [294, 0]
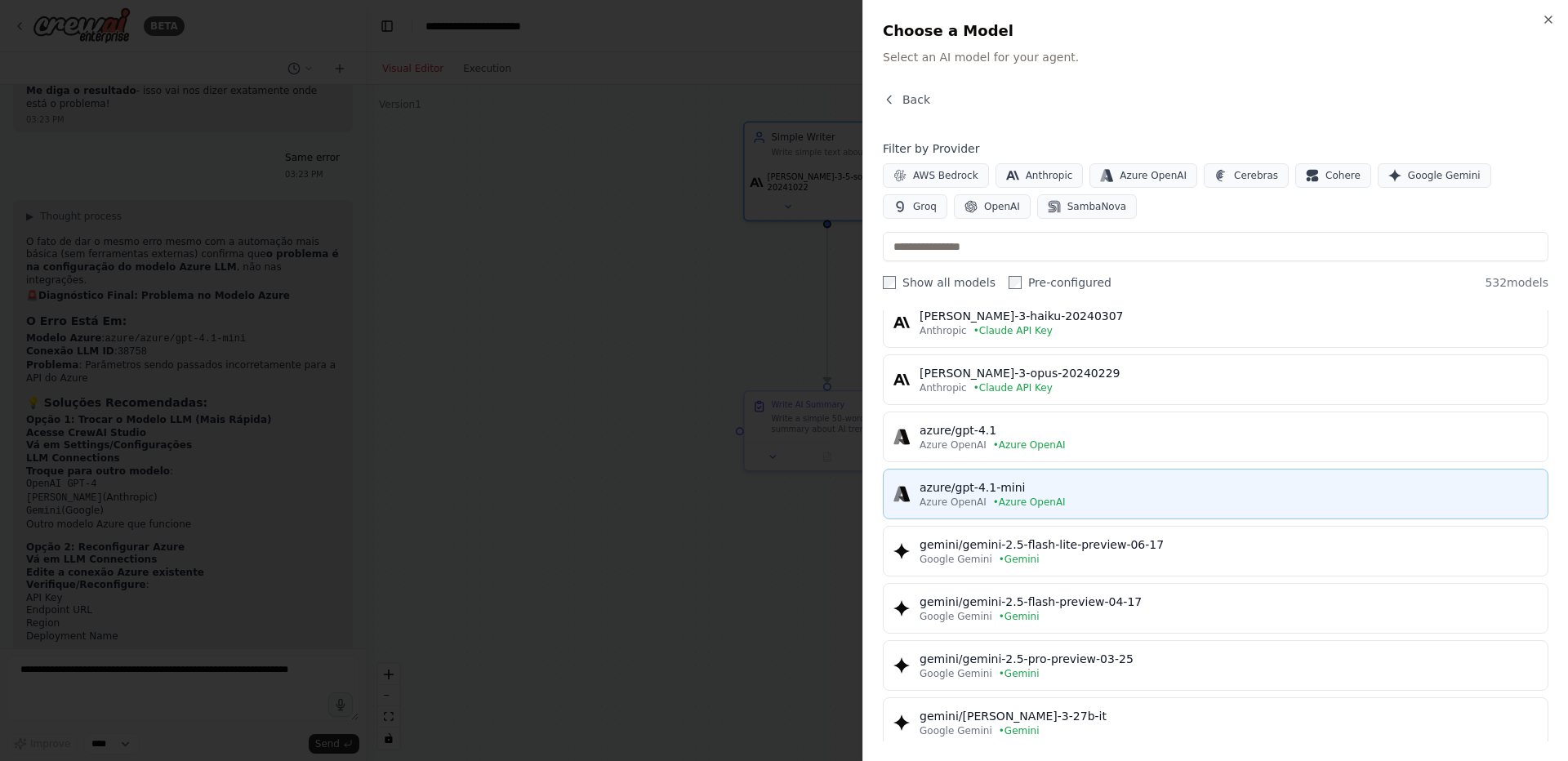
click at [947, 493] on div "azure/gpt-4.1-mini" at bounding box center [1229, 487] width 618 height 17
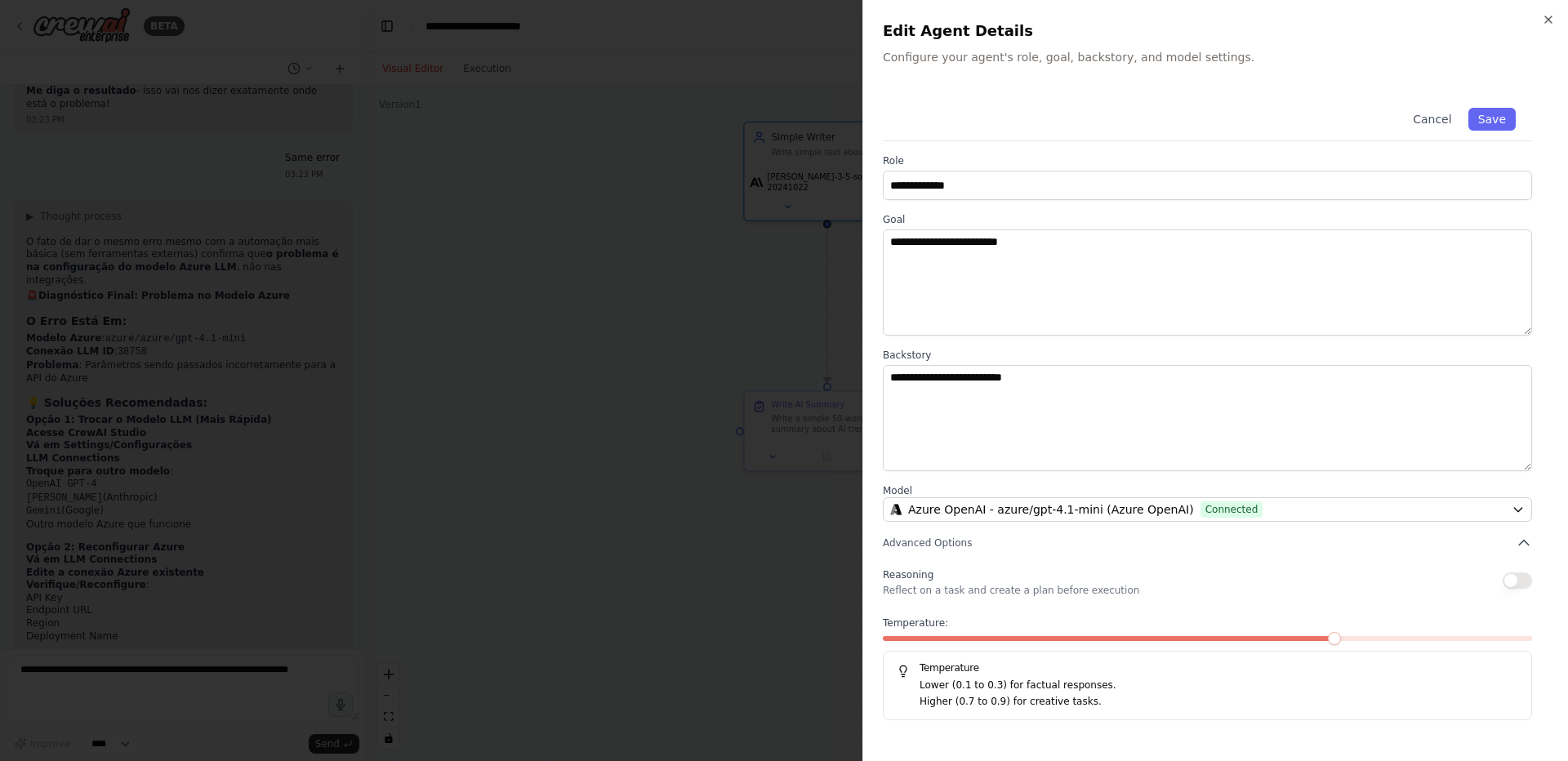
click at [1040, 592] on p "Reflect on a task and create a plan before execution" at bounding box center [1011, 590] width 257 height 13
drag, startPoint x: 1040, startPoint y: 592, endPoint x: 1029, endPoint y: 582, distance: 14.9
click at [883, 599] on div "Reasoning Reflect on a task and create a plan before execution Temperature: Tem…" at bounding box center [1207, 641] width 649 height 156
click at [1089, 574] on div "Reasoning Reflect on a task and create a plan before execution" at bounding box center [1011, 580] width 257 height 33
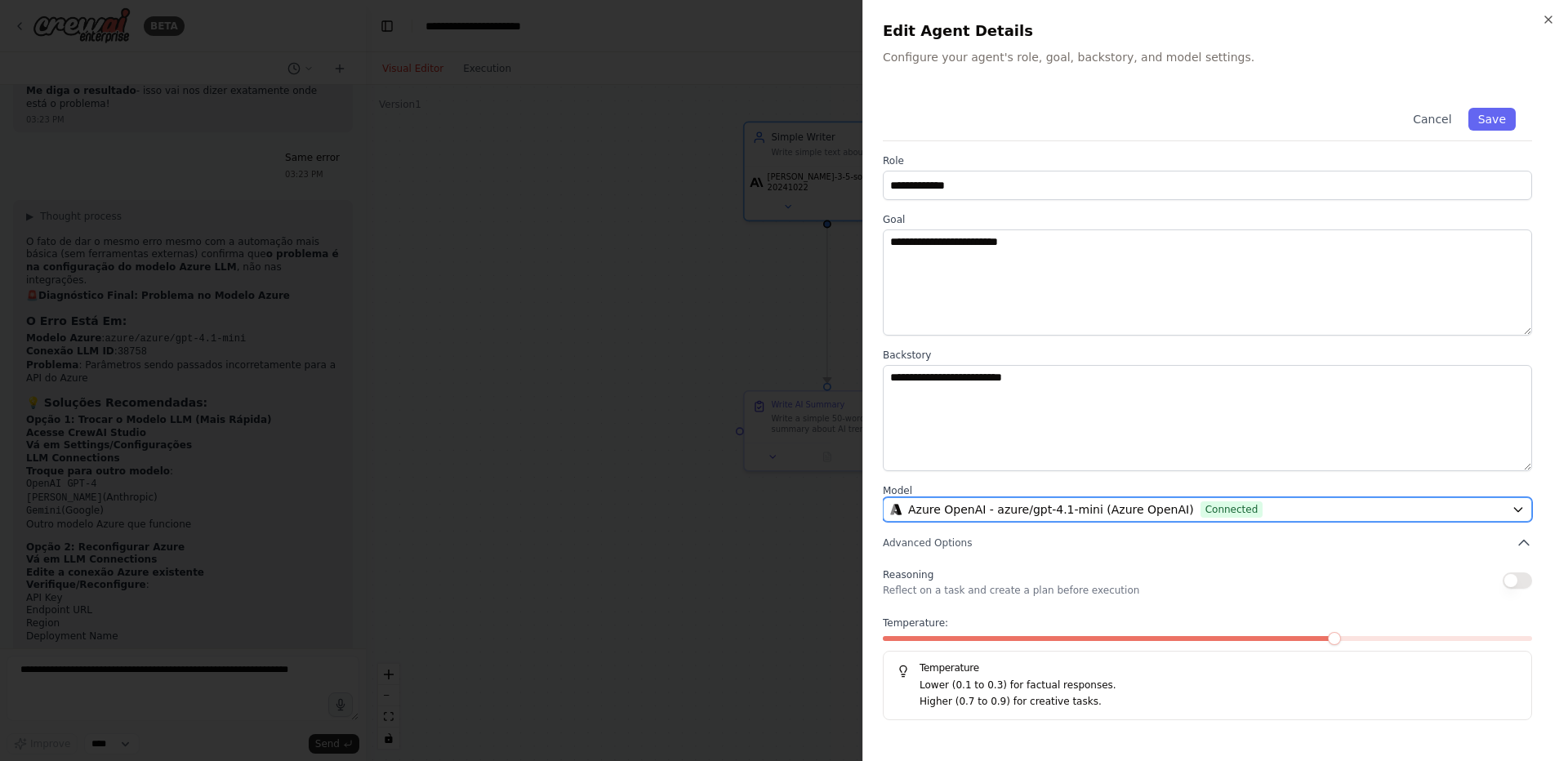
click at [1022, 507] on span "Azure OpenAI - azure/gpt-4.1-mini (Azure OpenAI)" at bounding box center [1051, 509] width 286 height 17
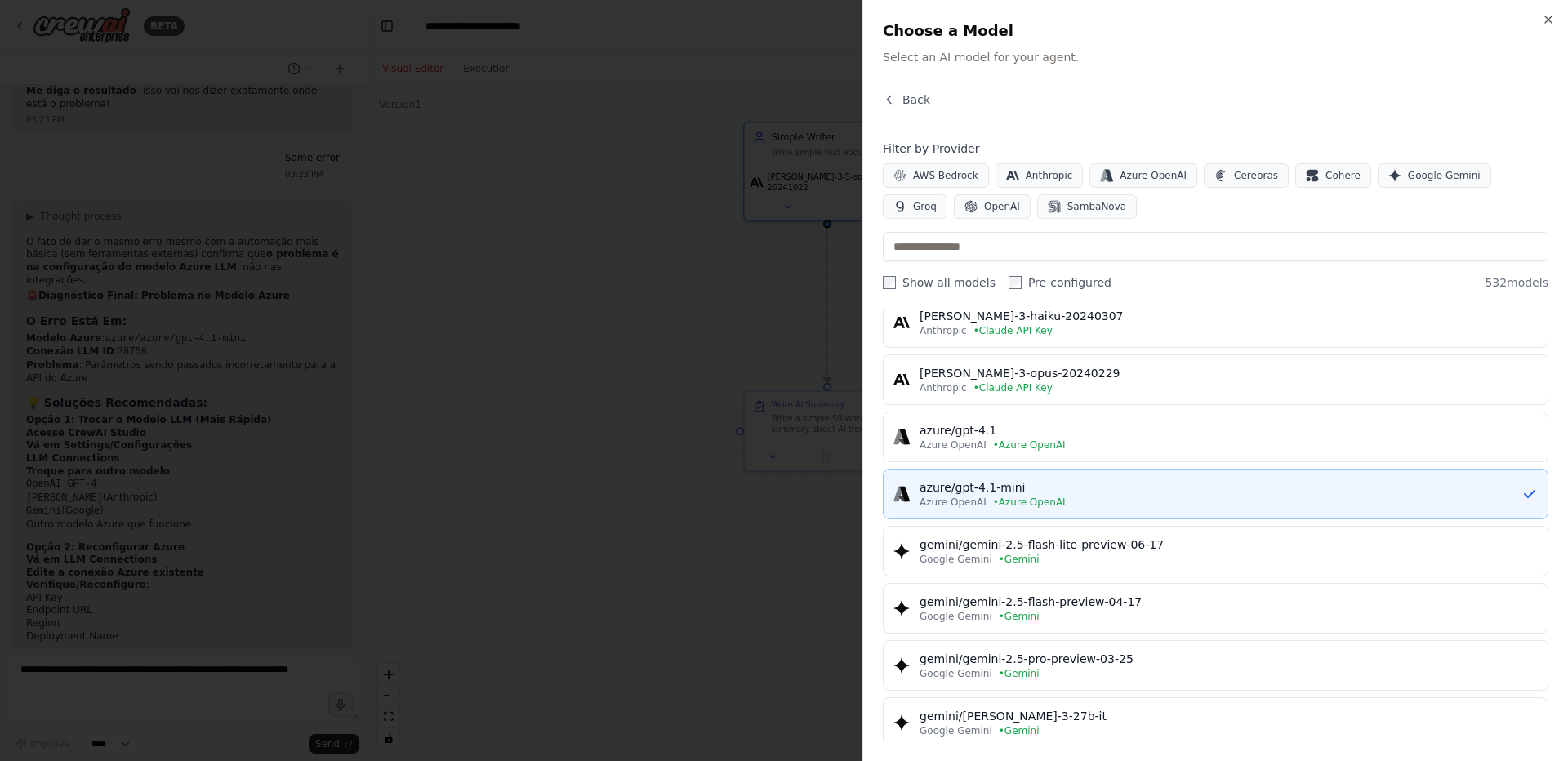
click at [1028, 488] on div "azure/gpt-4.1-mini" at bounding box center [1220, 487] width 602 height 17
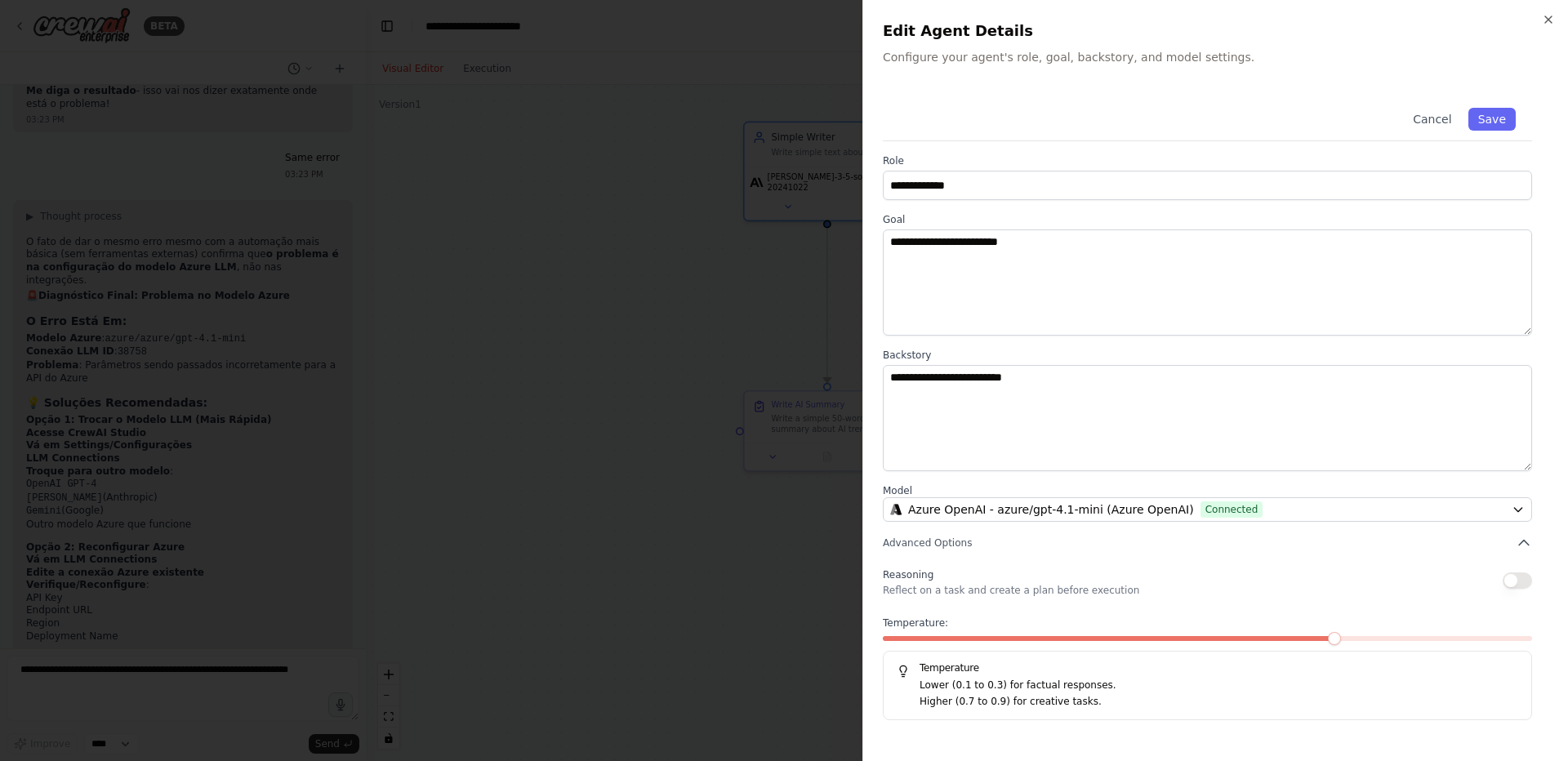
click at [1532, 538] on div "**********" at bounding box center [1215, 405] width 666 height 629
click at [1517, 544] on icon "button" at bounding box center [1523, 542] width 17 height 17
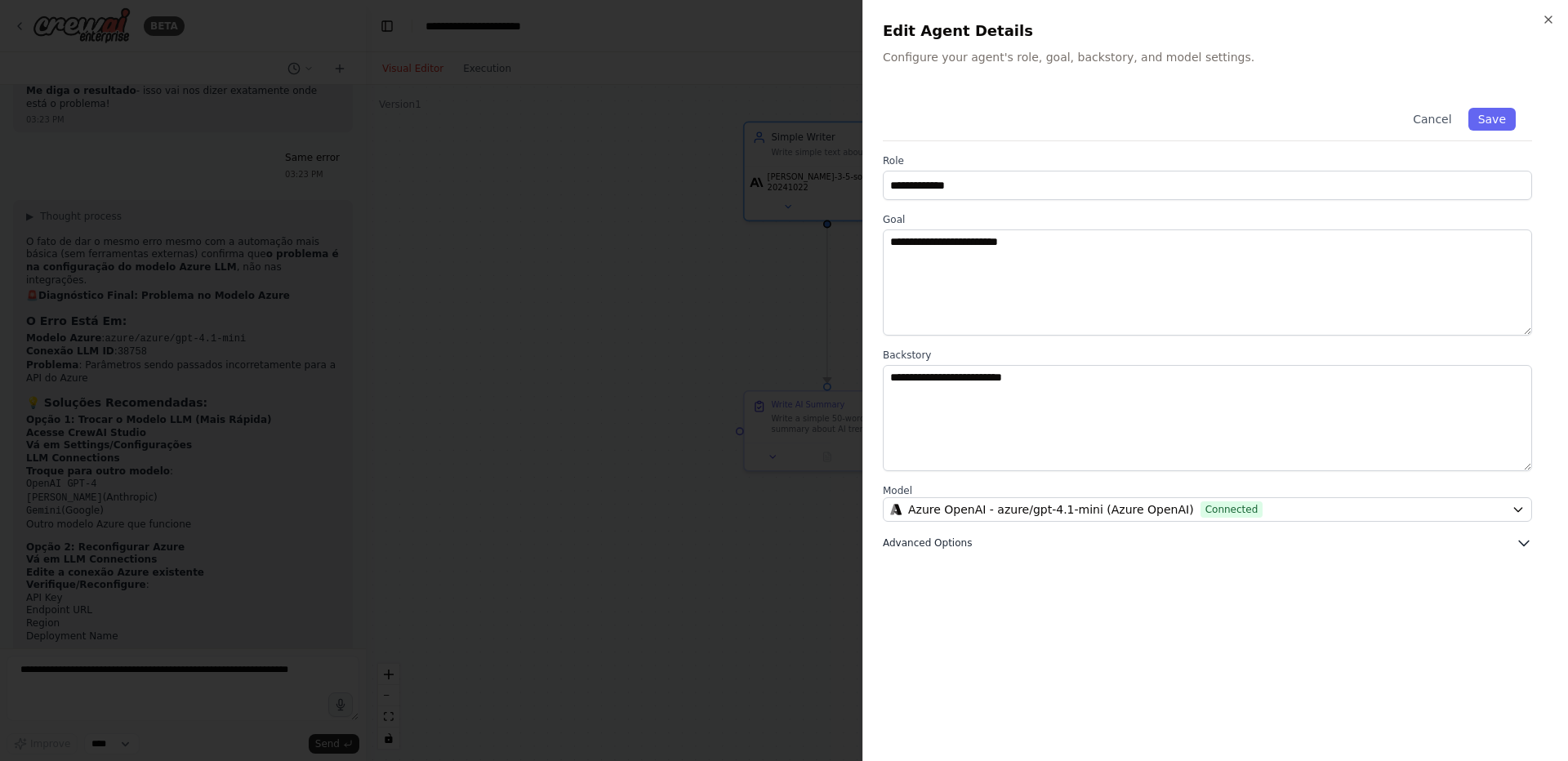
click at [1053, 545] on button "Advanced Options" at bounding box center [1207, 542] width 649 height 17
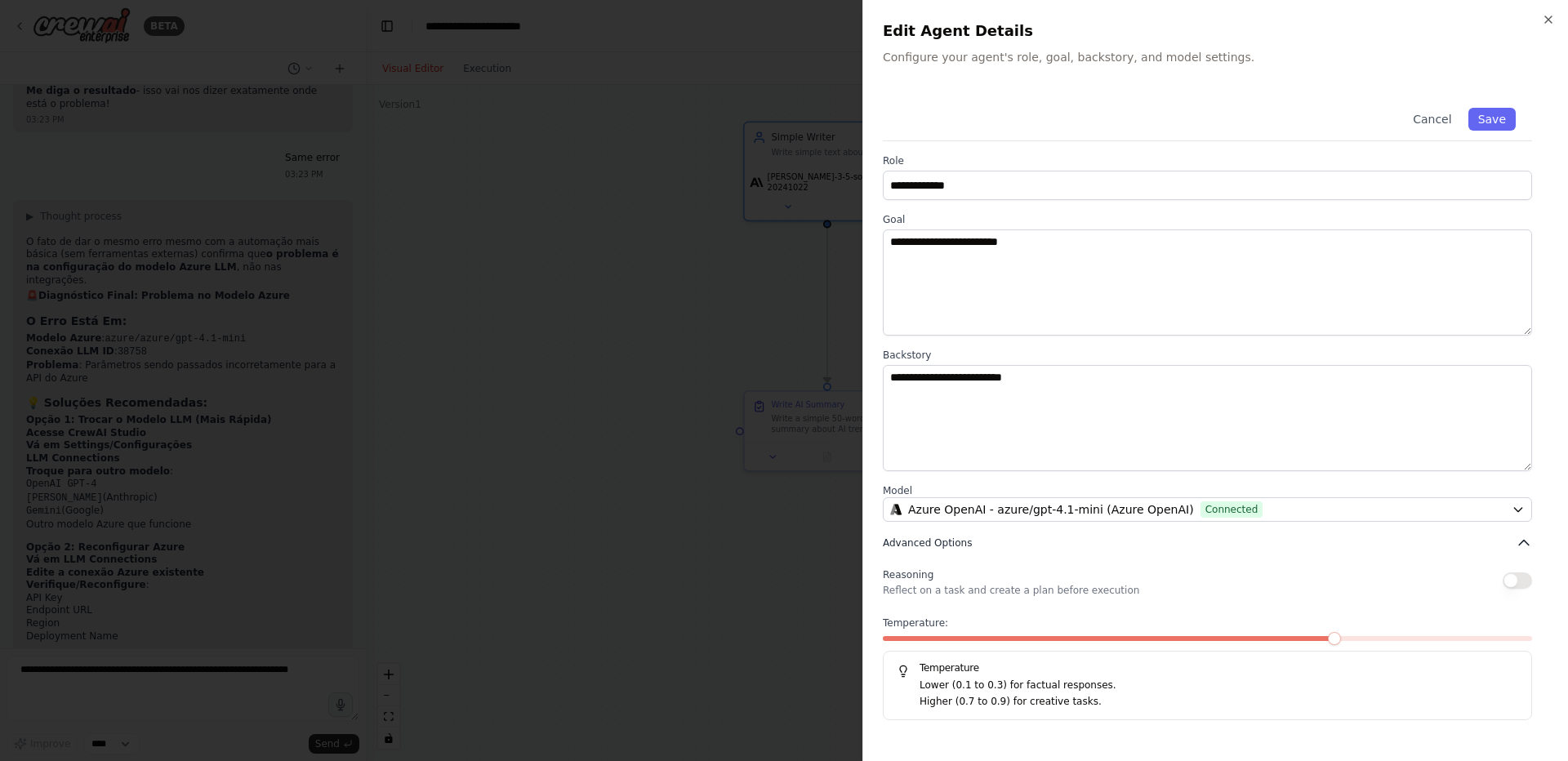
click at [1053, 545] on button "Advanced Options" at bounding box center [1207, 542] width 649 height 17
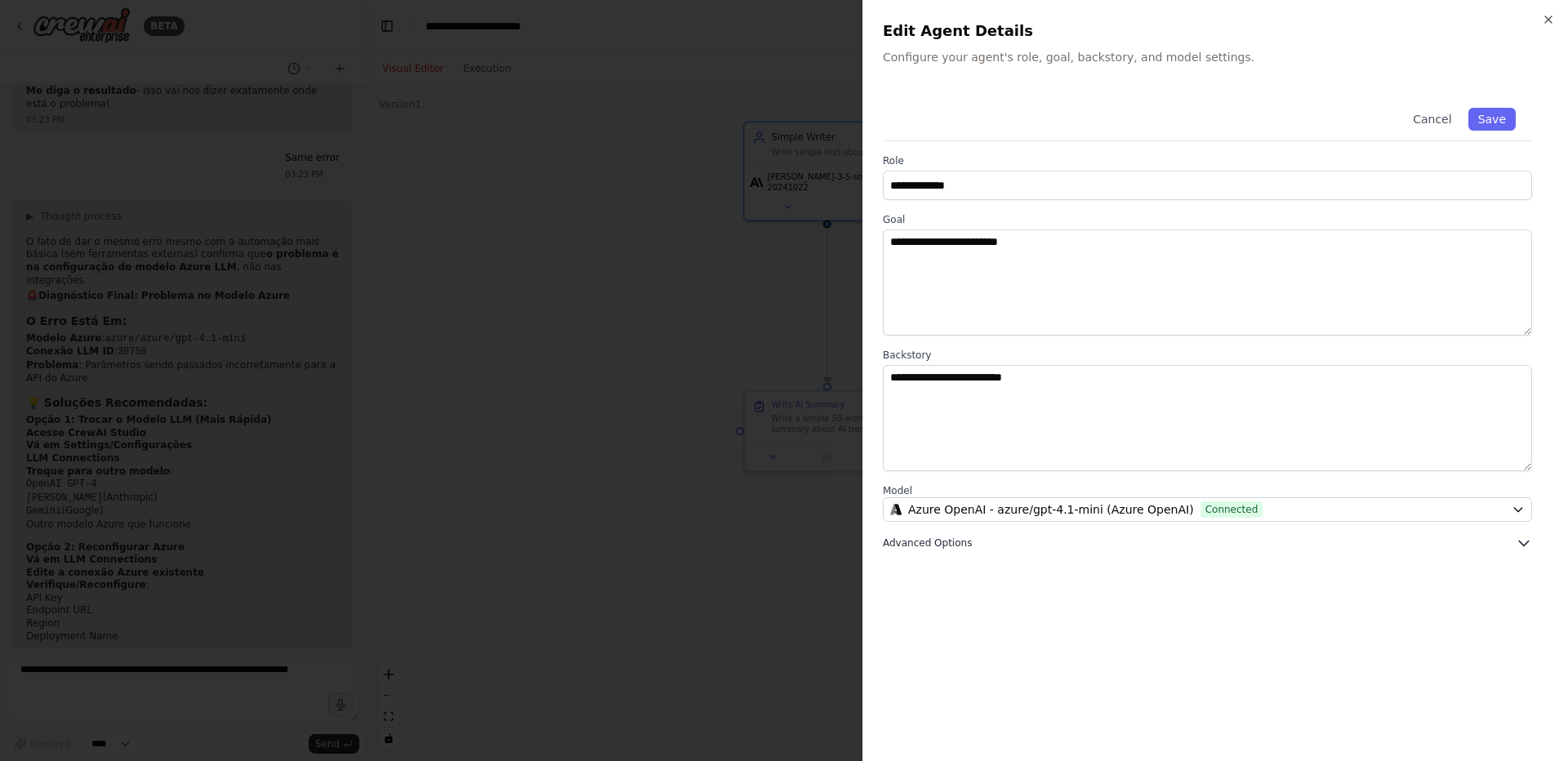
click at [936, 549] on button "Advanced Options" at bounding box center [1207, 542] width 649 height 17
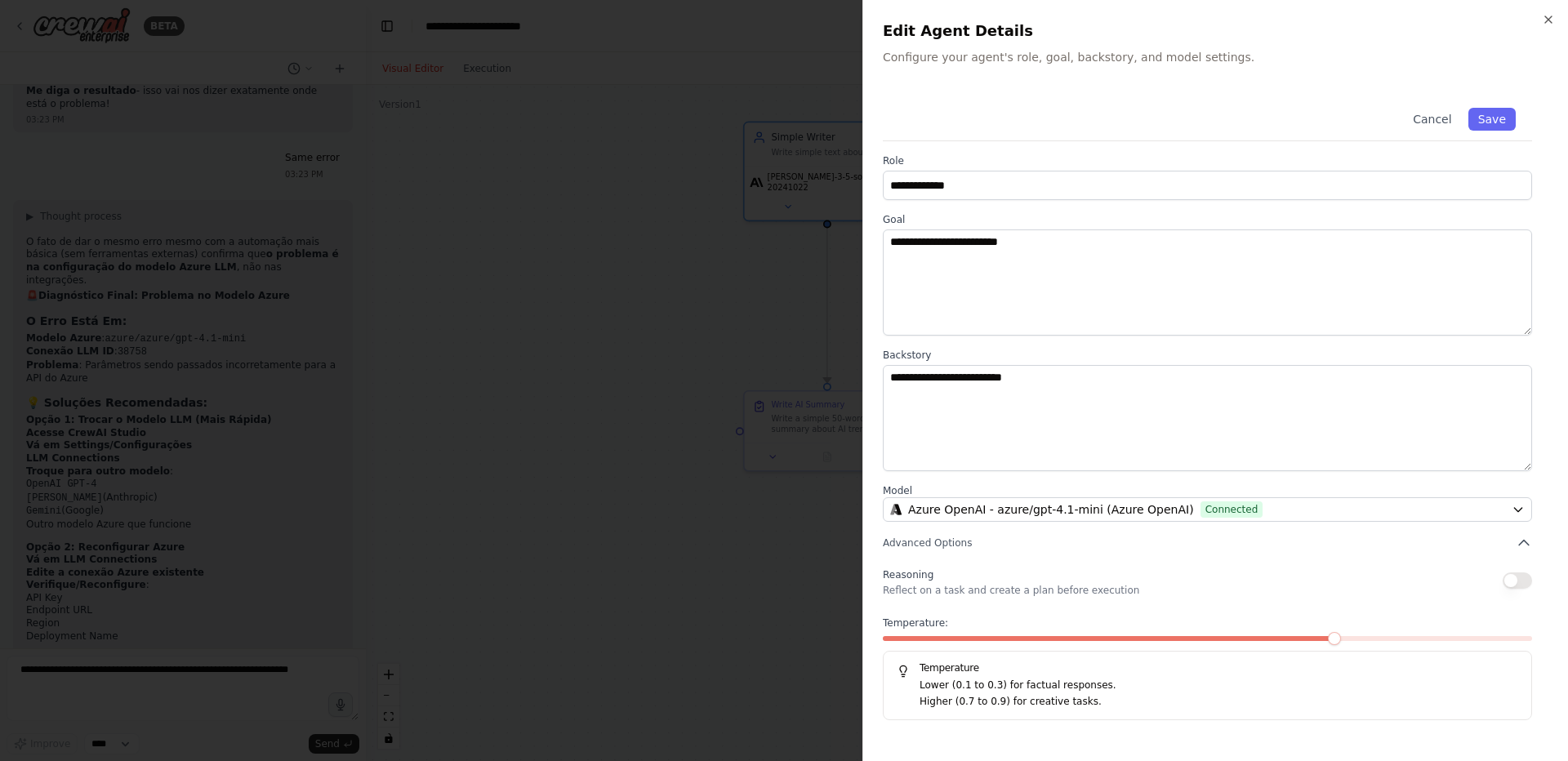
click at [958, 689] on p "Lower (0.1 to 0.3) for factual responses." at bounding box center [1219, 685] width 599 height 17
click at [704, 420] on div at bounding box center [784, 380] width 1568 height 761
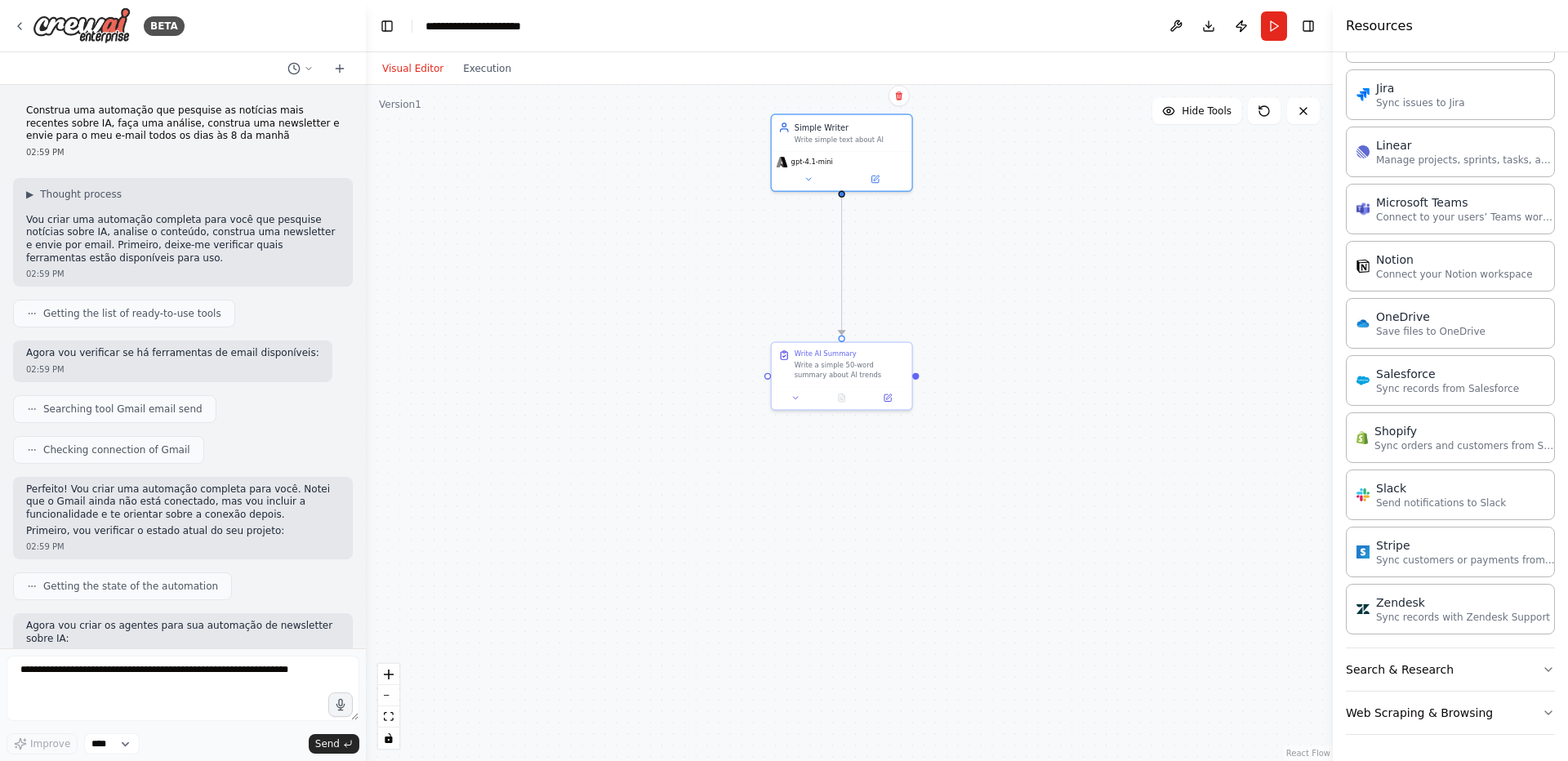
scroll to position [0, 0]
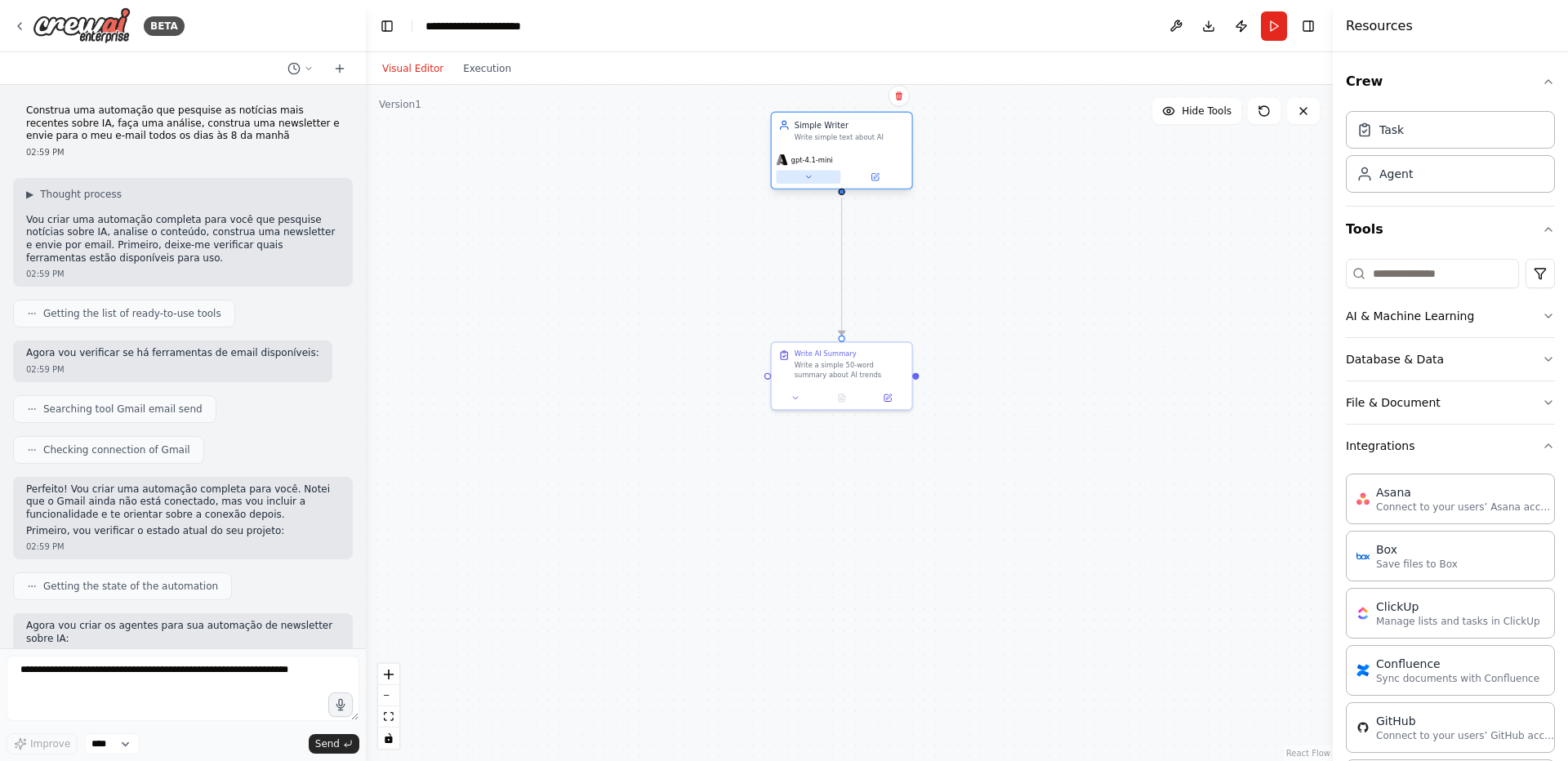
click at [810, 177] on icon at bounding box center [807, 176] width 9 height 9
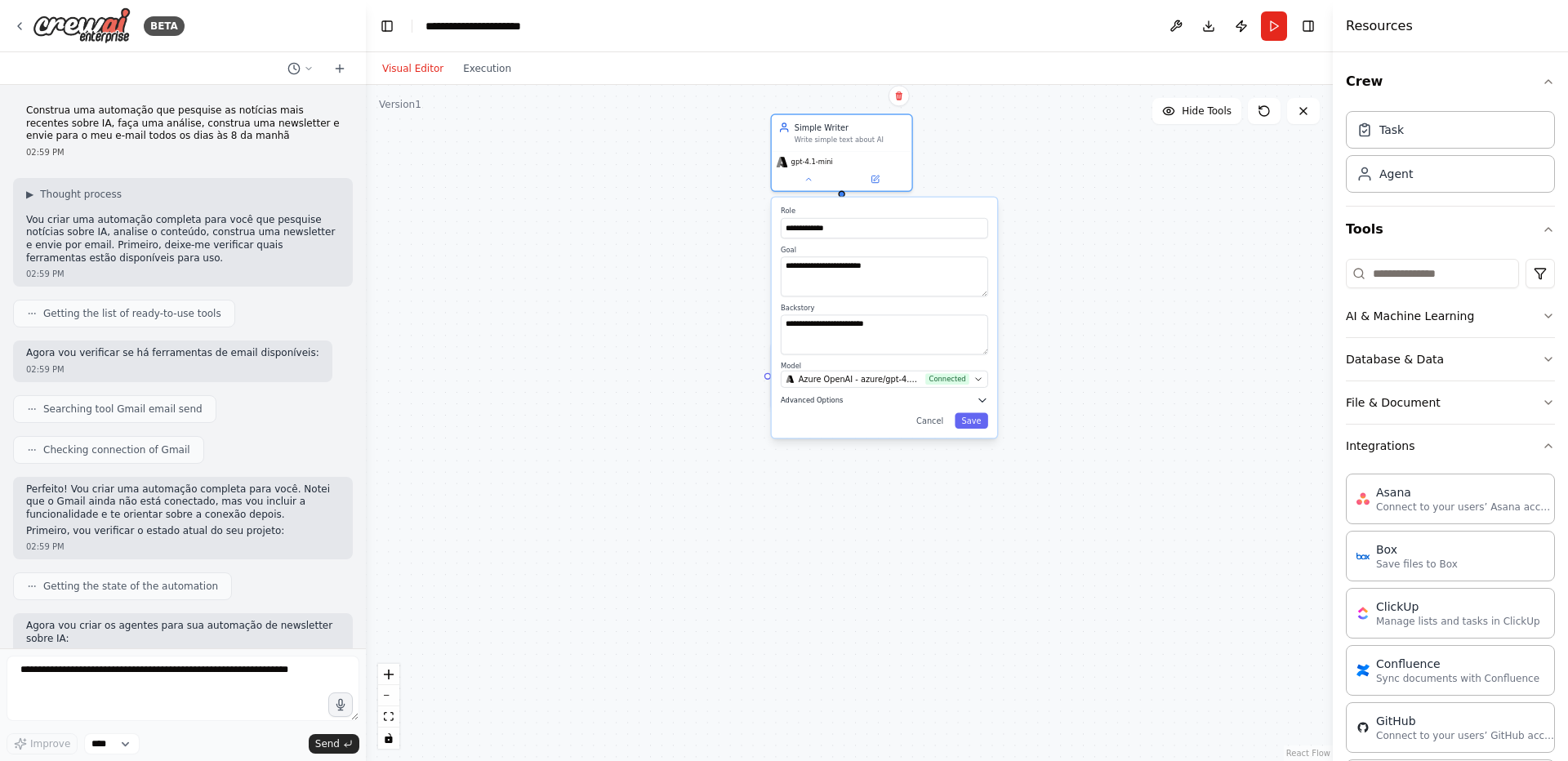
click at [810, 405] on button "Advanced Options" at bounding box center [884, 400] width 207 height 12
click at [812, 401] on span "Advanced Options" at bounding box center [812, 399] width 62 height 9
click at [935, 536] on button "Cancel" at bounding box center [930, 536] width 41 height 17
click at [1036, 202] on div ".deletable-edge-delete-btn { width: 20px; height: 20px; border: 0px solid #ffff…" at bounding box center [849, 422] width 966 height 675
click at [844, 145] on div "Simple Writer Write simple text about AI" at bounding box center [842, 131] width 140 height 37
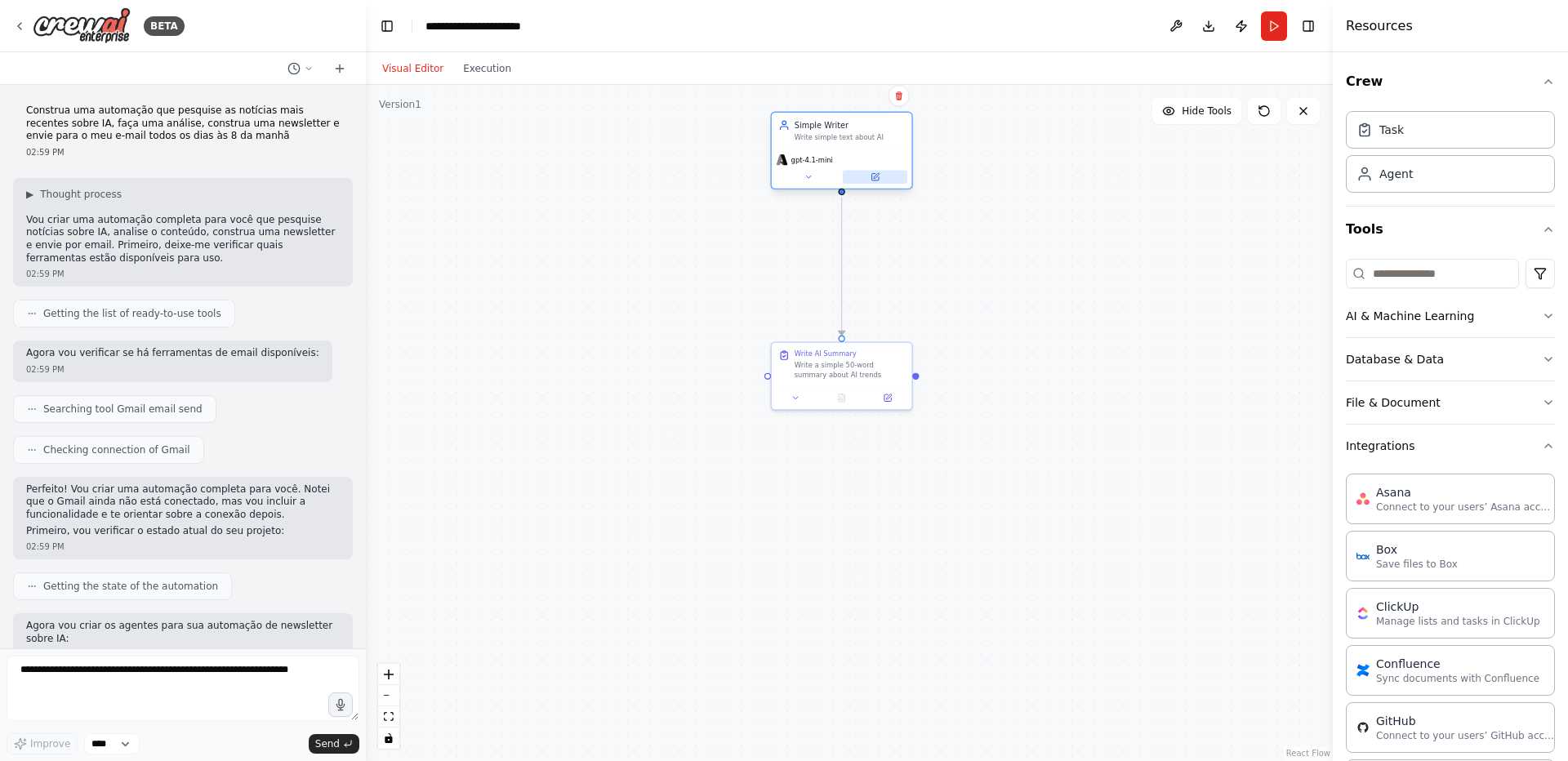
click at [880, 178] on icon at bounding box center [874, 176] width 9 height 9
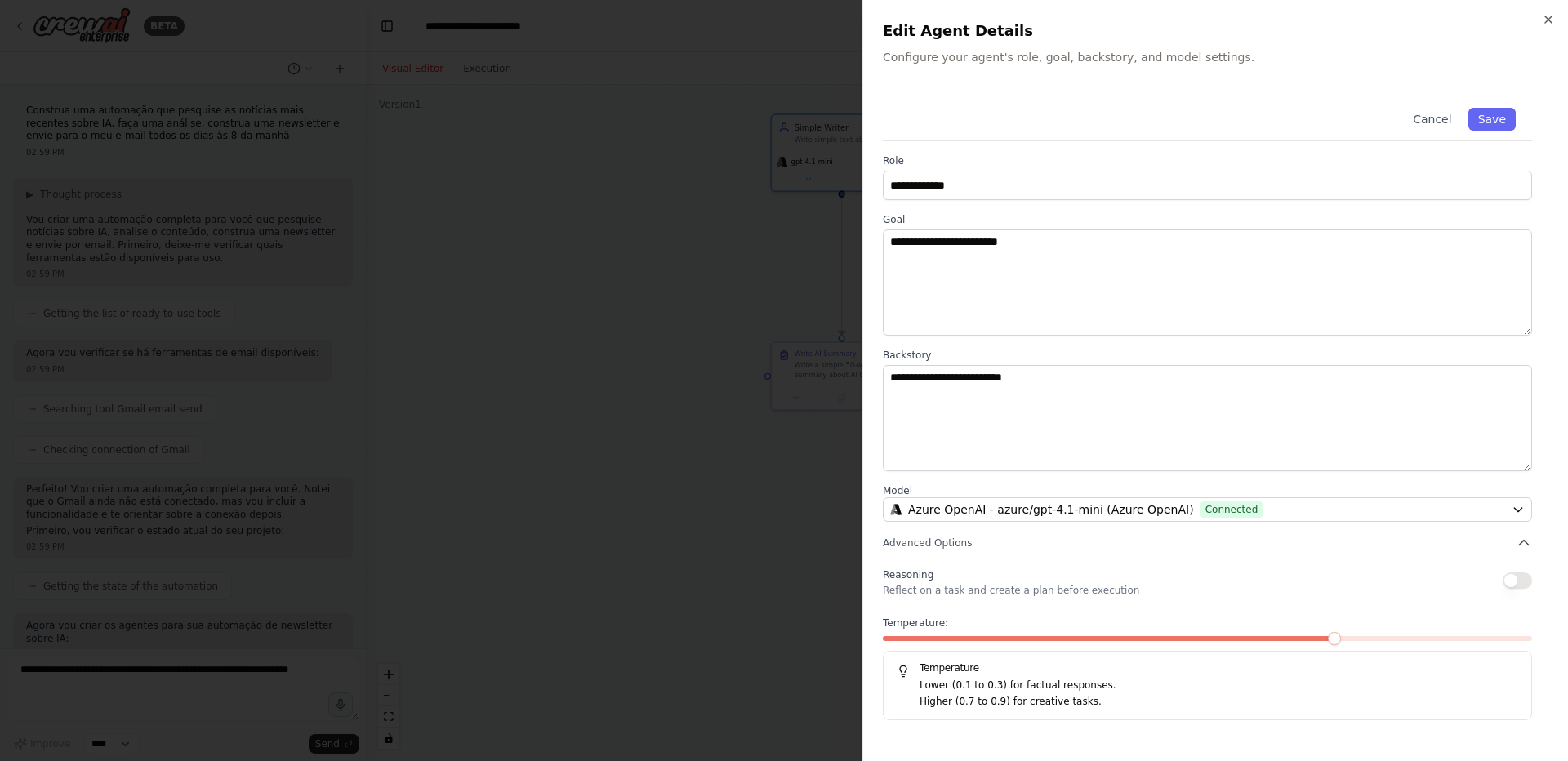
click at [543, 460] on div at bounding box center [784, 380] width 1568 height 761
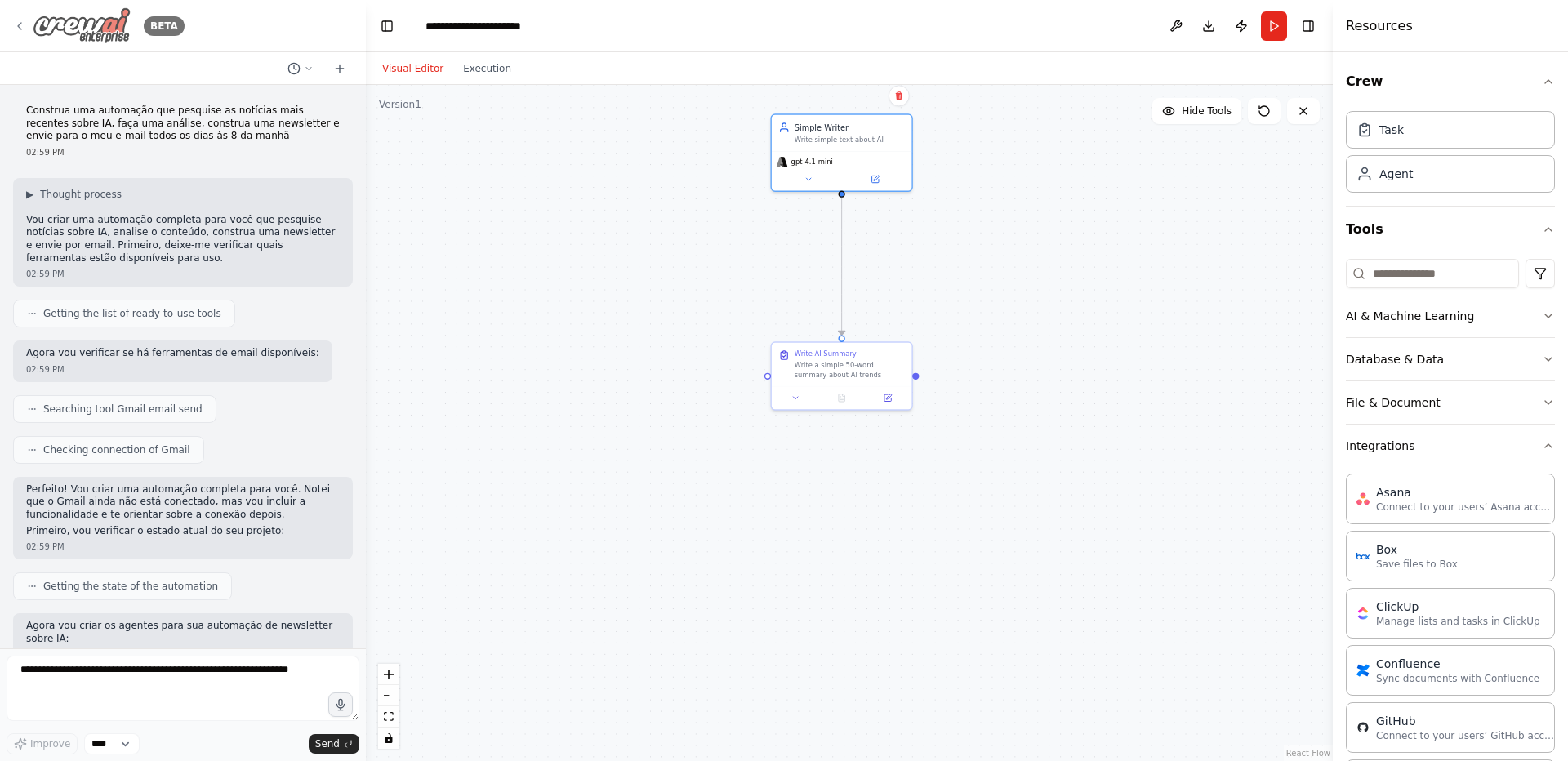
click at [45, 23] on img at bounding box center [82, 26] width 98 height 37
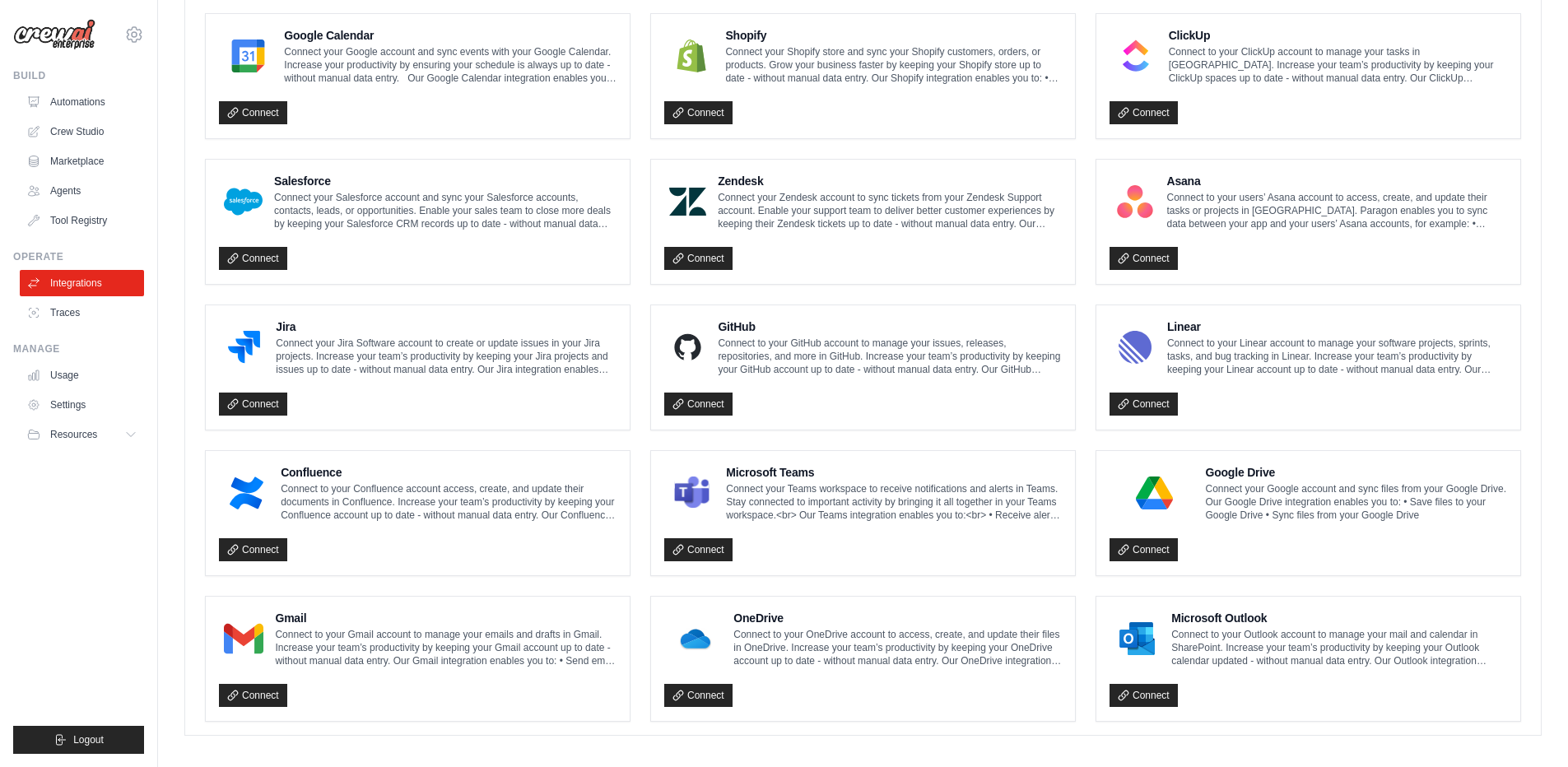
scroll to position [782, 0]
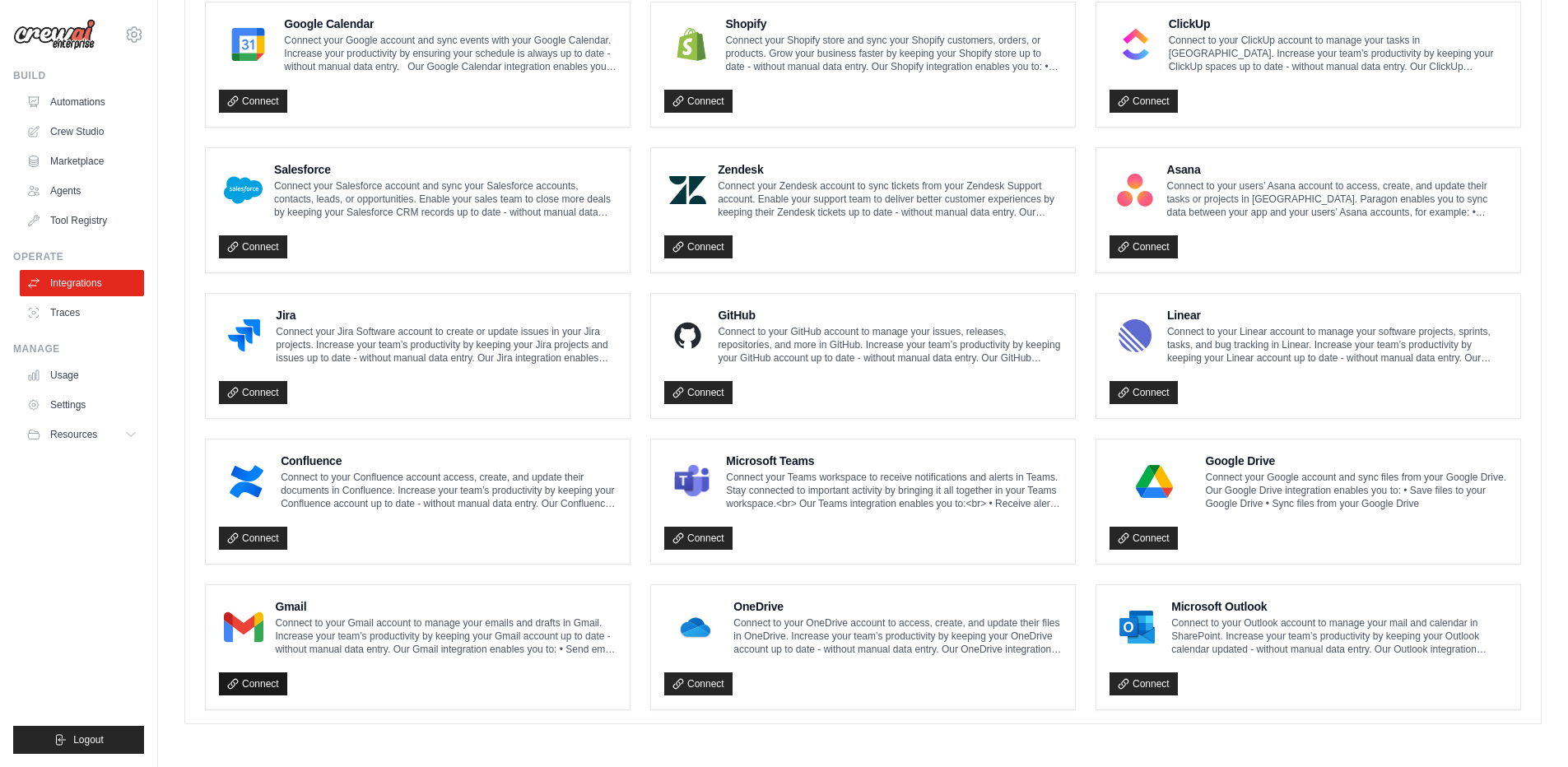
click at [270, 685] on link "Connect" at bounding box center [253, 684] width 69 height 24
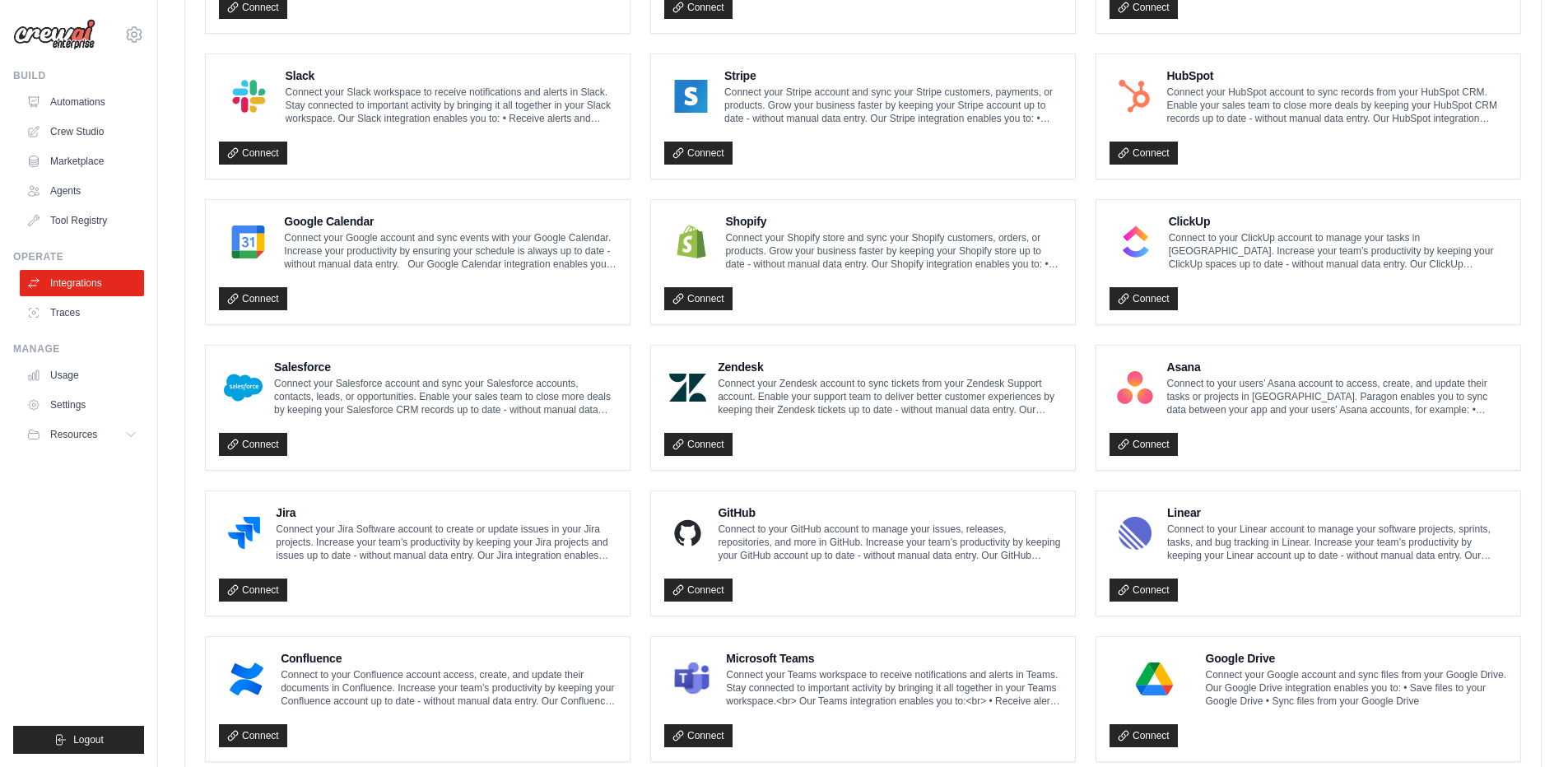
scroll to position [387, 0]
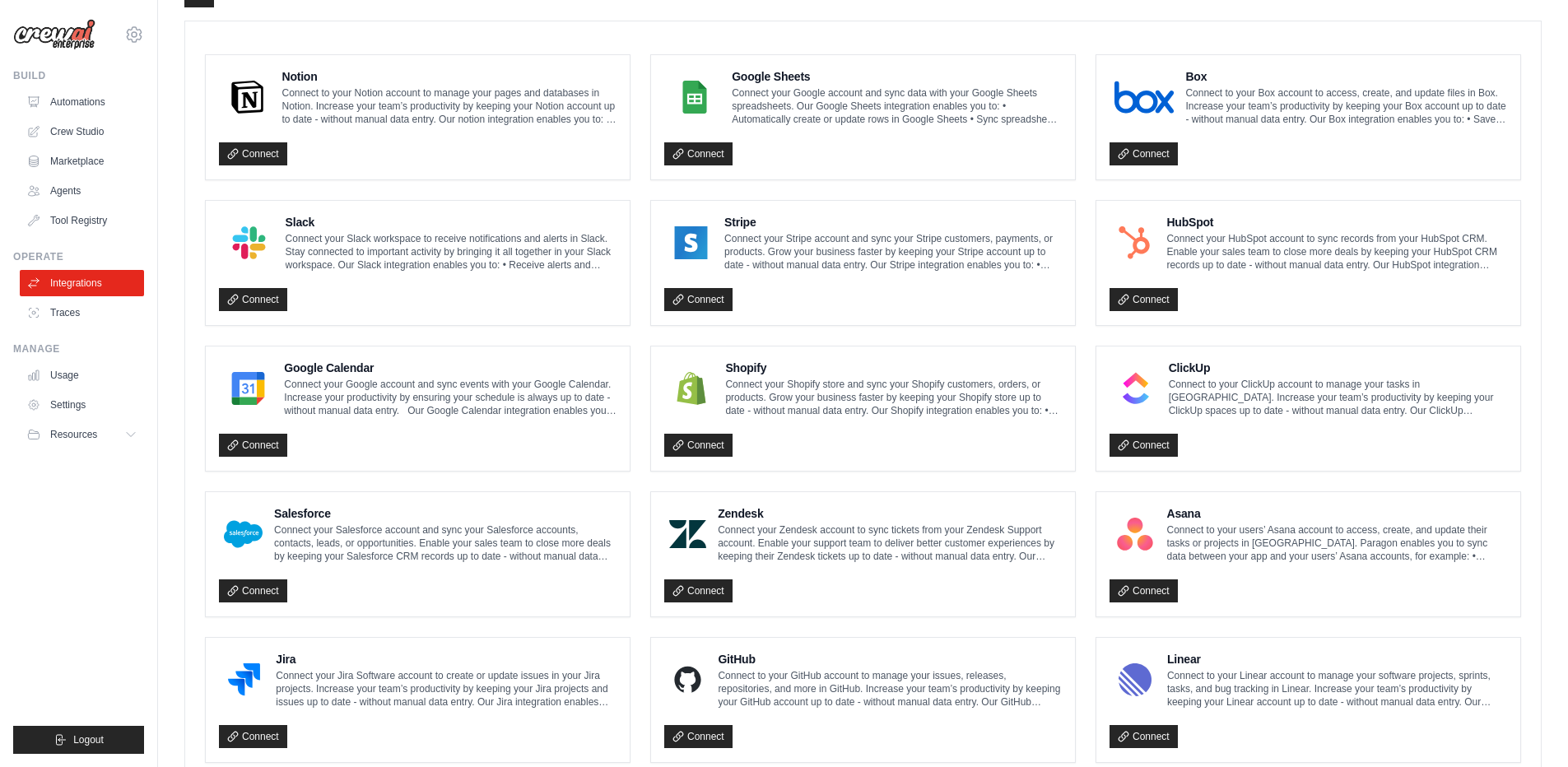
scroll to position [838, 0]
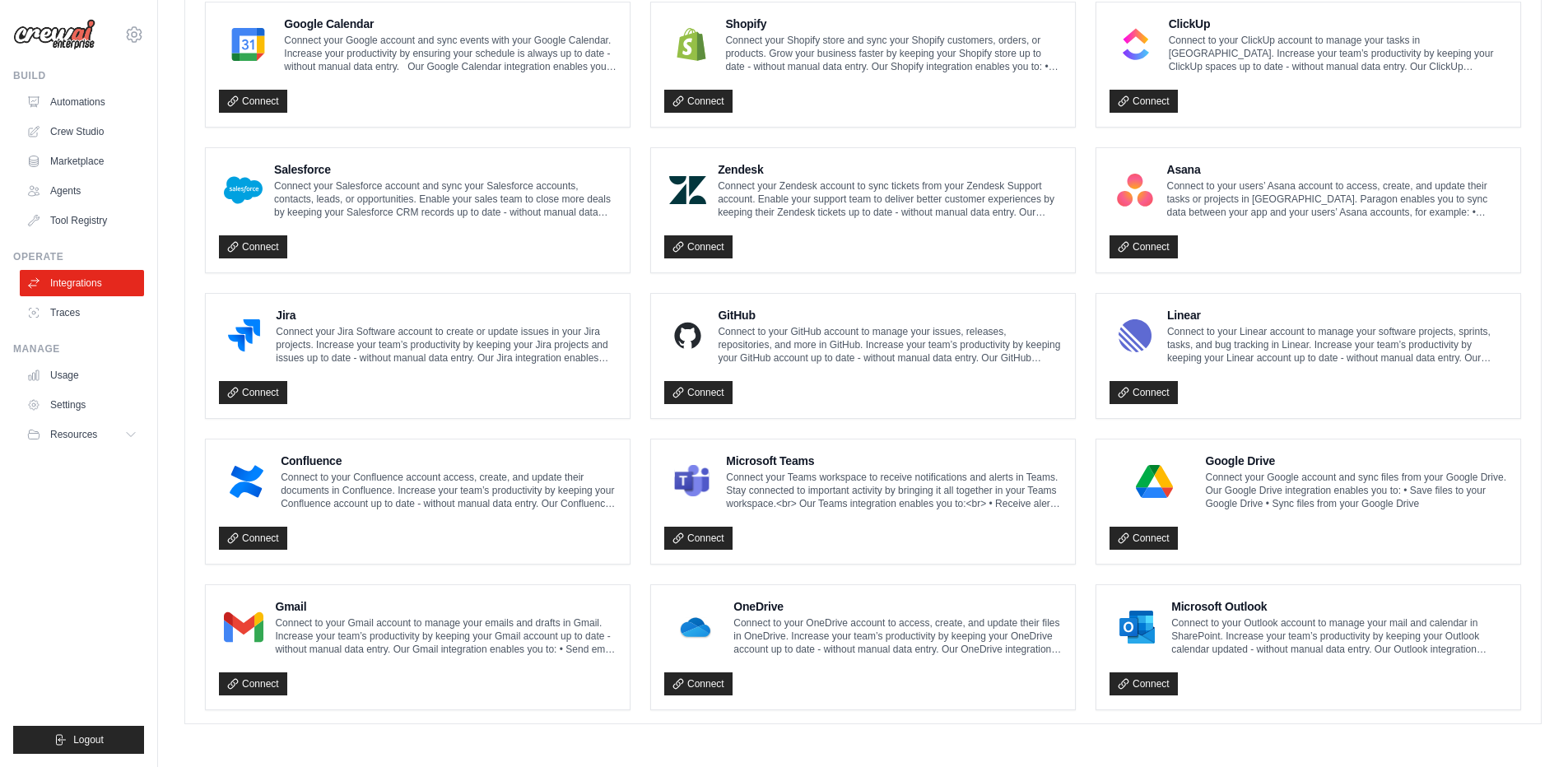
click at [346, 657] on div "Gmail Connect to your Gmail account to manage your emails and drafts in Gmail. …" at bounding box center [417, 647] width 398 height 98
click at [322, 629] on p "Connect to your Gmail account to manage your emails and drafts in Gmail. Increa…" at bounding box center [446, 636] width 342 height 39
click at [241, 692] on link "Connect" at bounding box center [253, 684] width 69 height 24
click at [1186, 659] on div "Microsoft Outlook Connect to your Outlook account to manage your mail and calen…" at bounding box center [1308, 647] width 398 height 98
click at [1133, 684] on link "Connect" at bounding box center [1144, 684] width 69 height 24
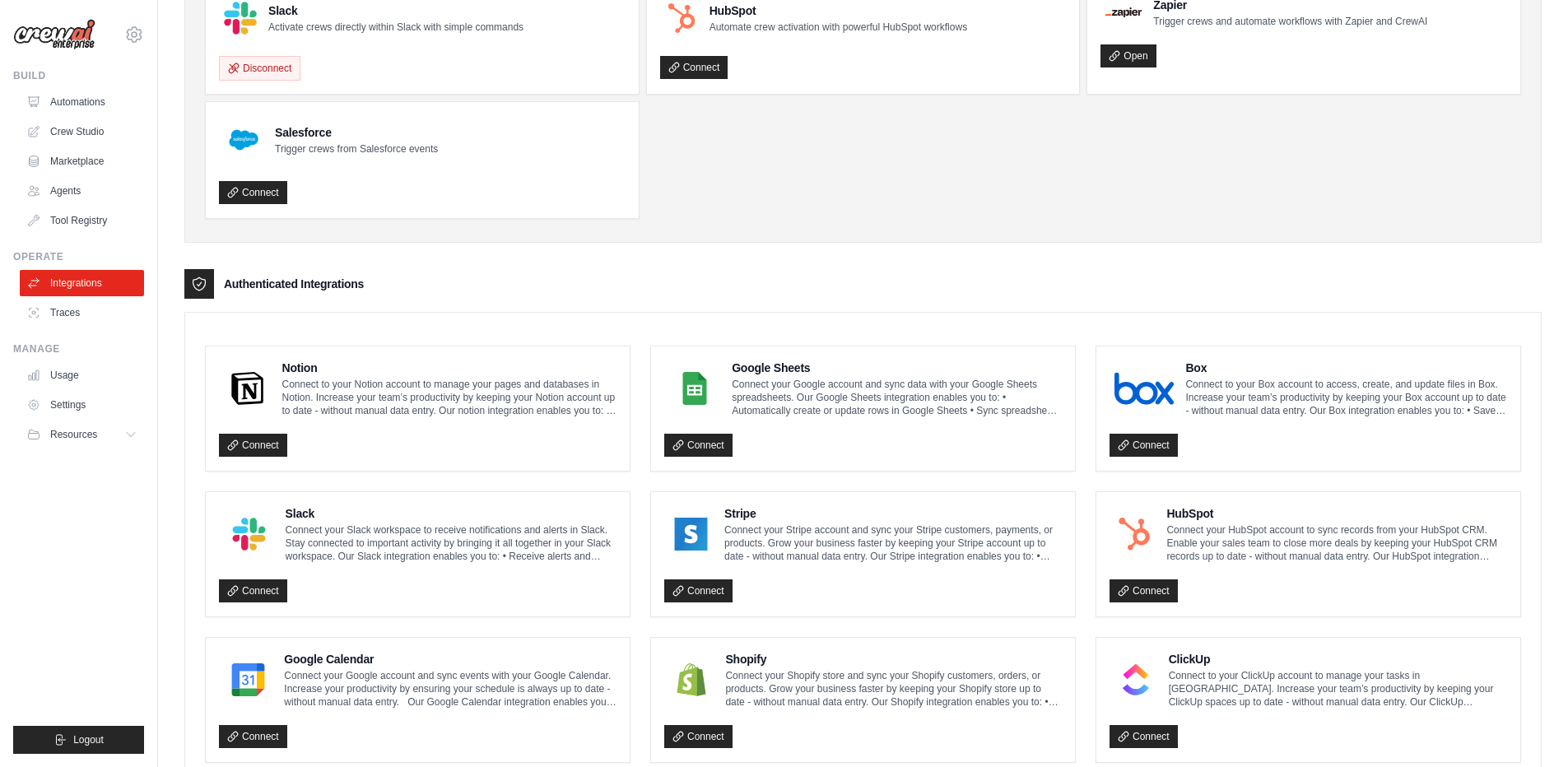
scroll to position [0, 0]
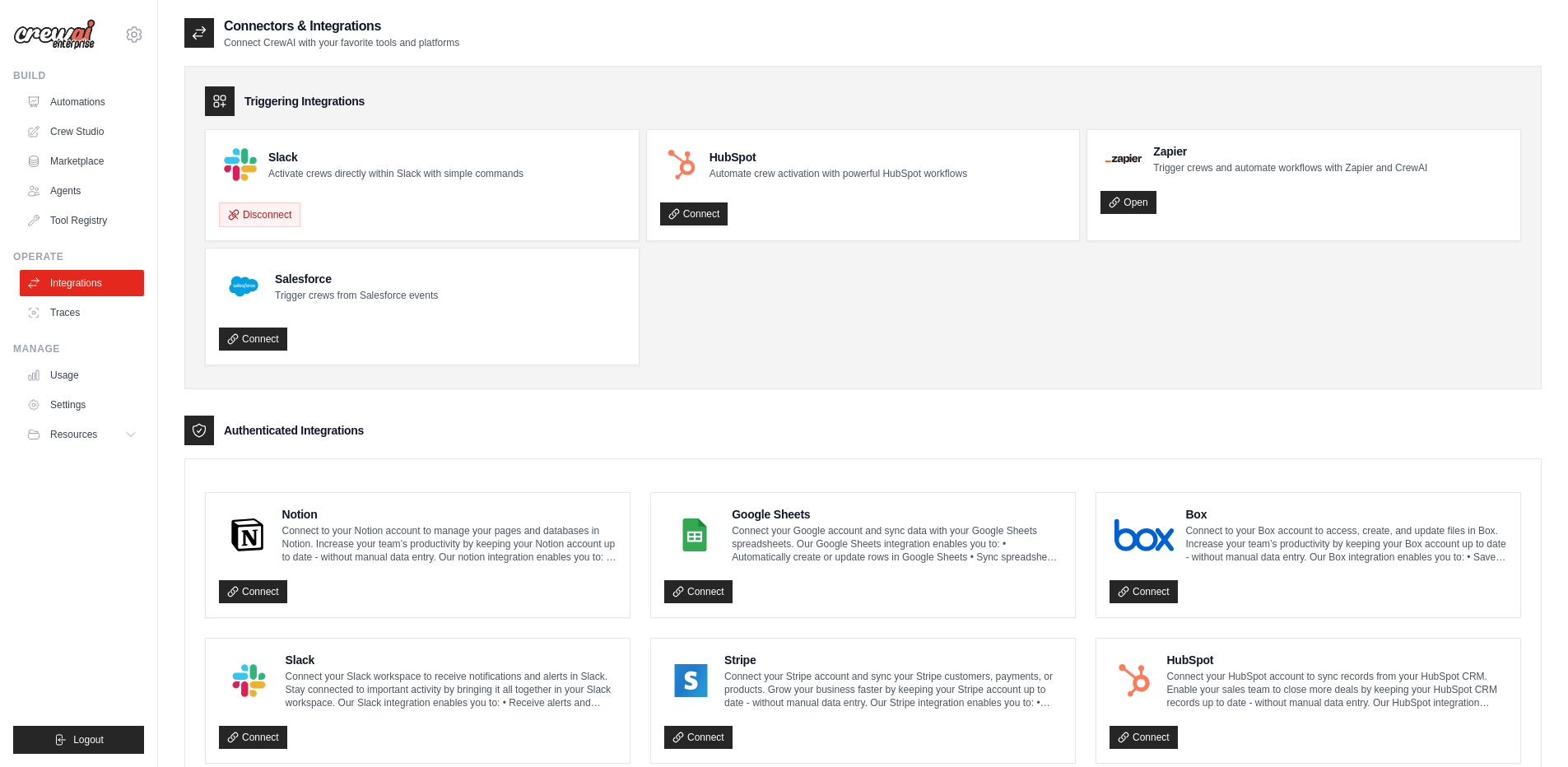
click at [291, 167] on div "Slack Activate crews directly within Slack with simple commands" at bounding box center [396, 165] width 255 height 31
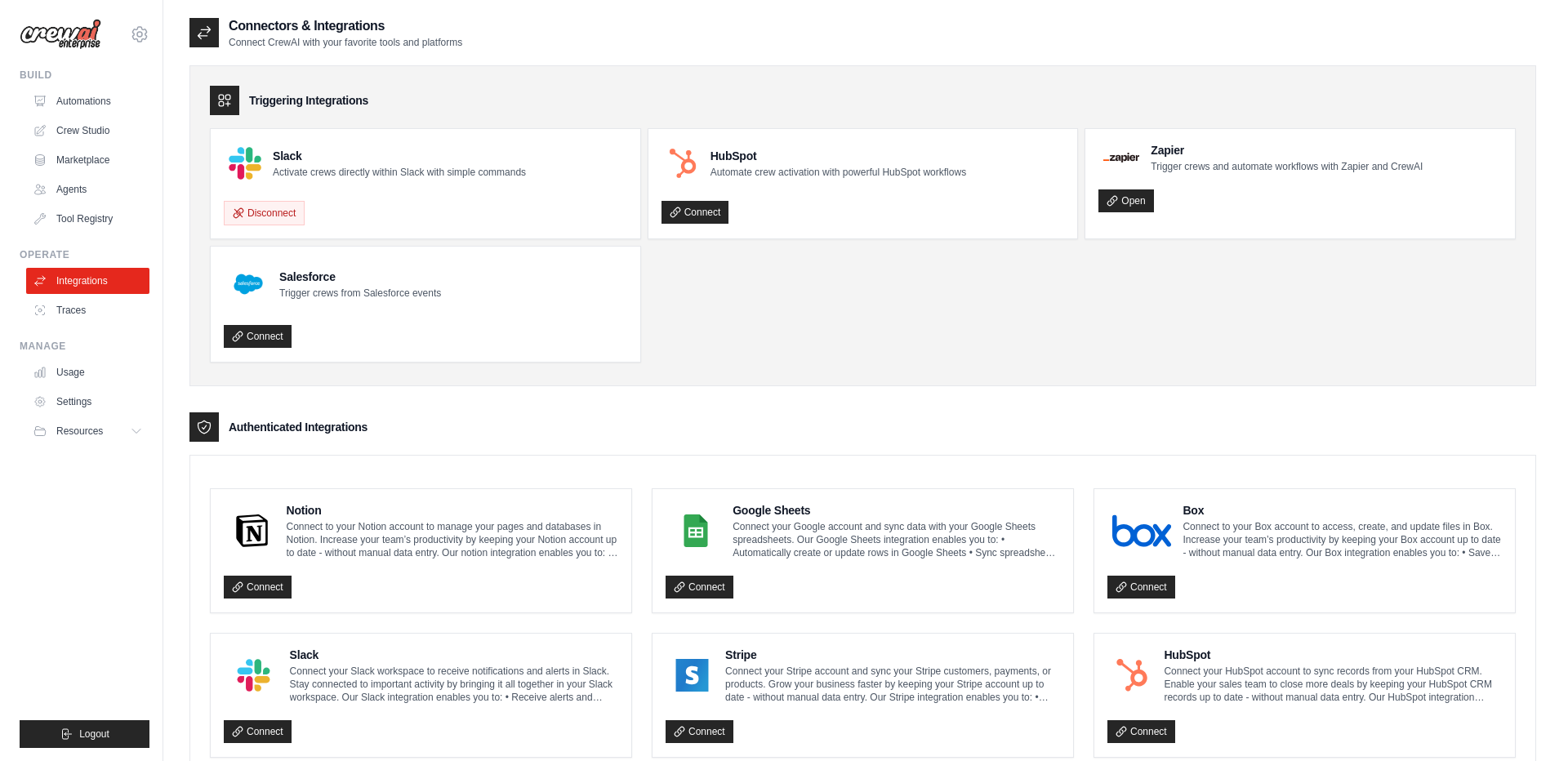
scroll to position [294, 0]
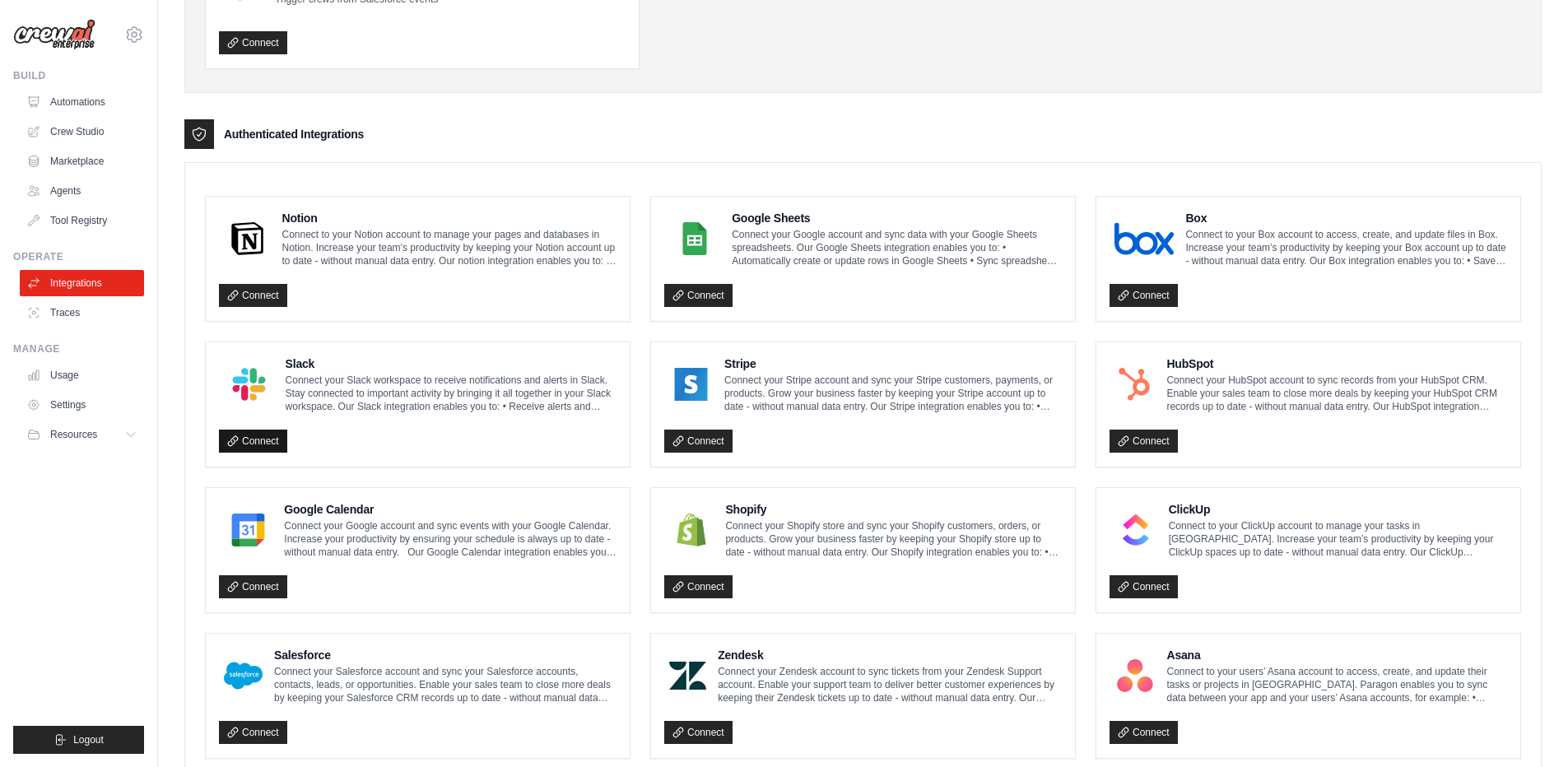
click at [265, 439] on link "Connect" at bounding box center [253, 441] width 69 height 24
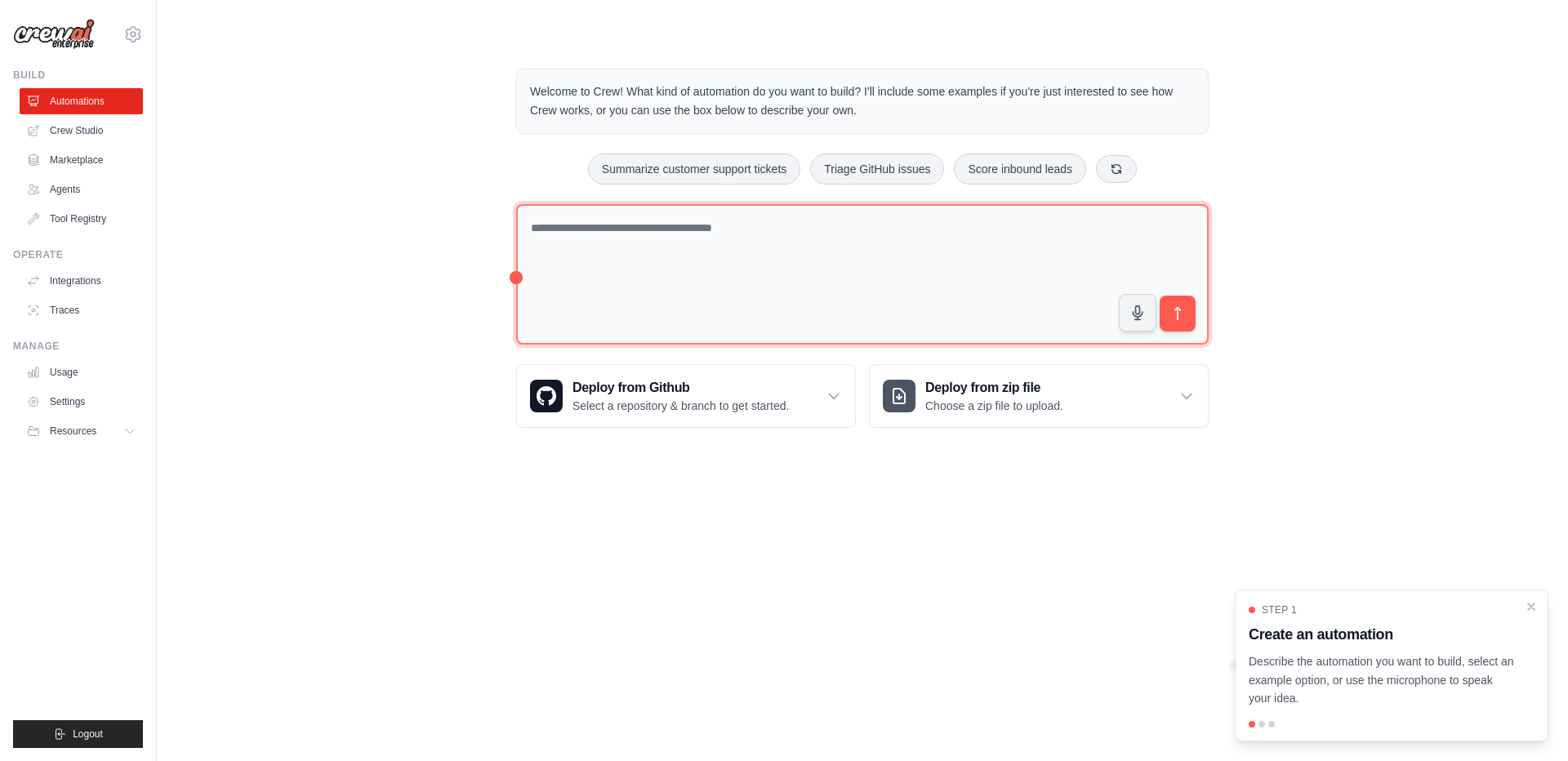
click at [716, 303] on textarea at bounding box center [862, 274] width 692 height 141
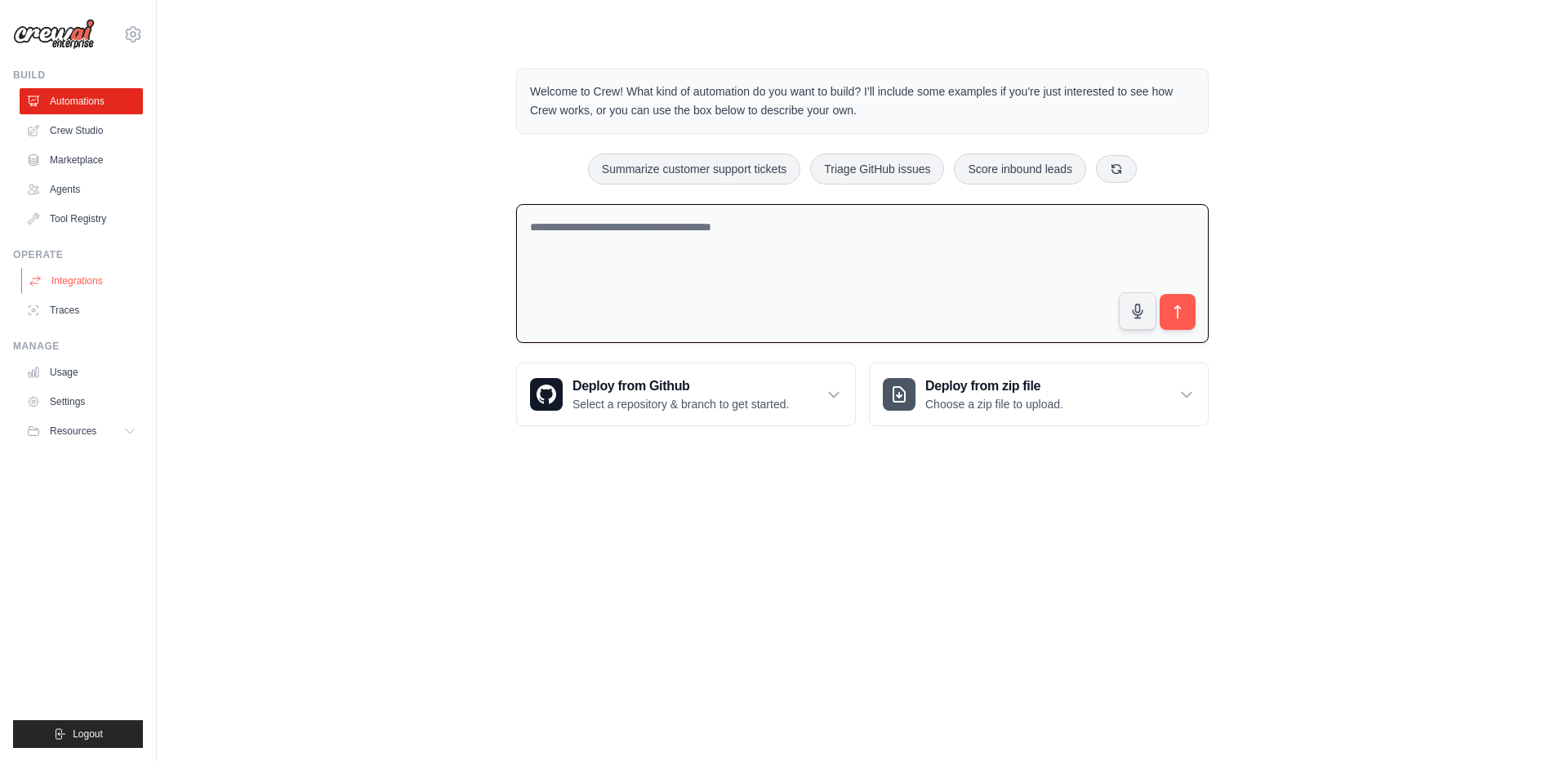
click at [42, 277] on link "Integrations" at bounding box center [83, 280] width 123 height 26
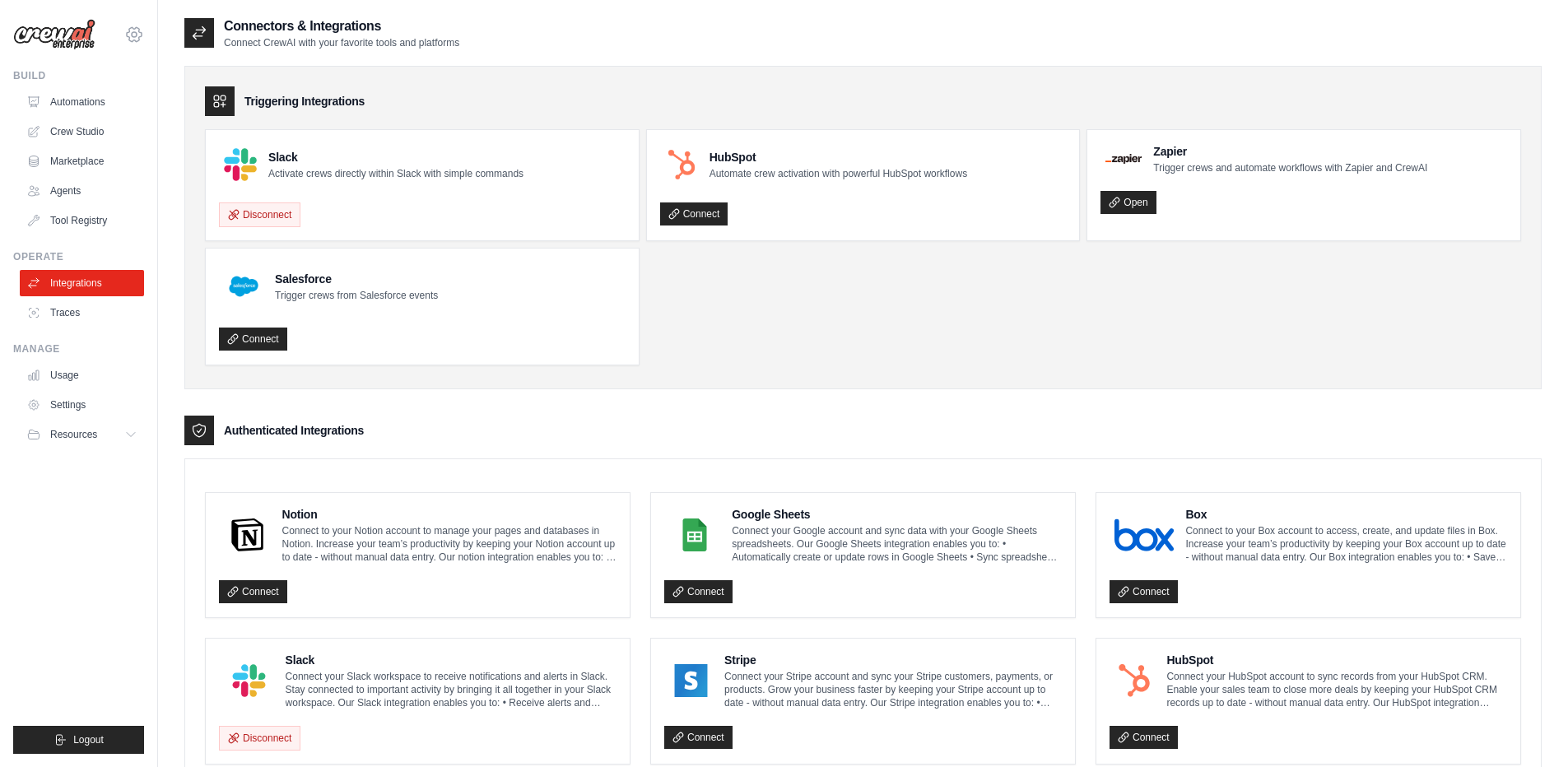
click at [133, 33] on icon at bounding box center [134, 34] width 20 height 20
click at [72, 626] on ul "Build Automations Crew Studio Marketplace Agents" at bounding box center [78, 411] width 131 height 685
click at [82, 103] on link "Automations" at bounding box center [83, 102] width 124 height 26
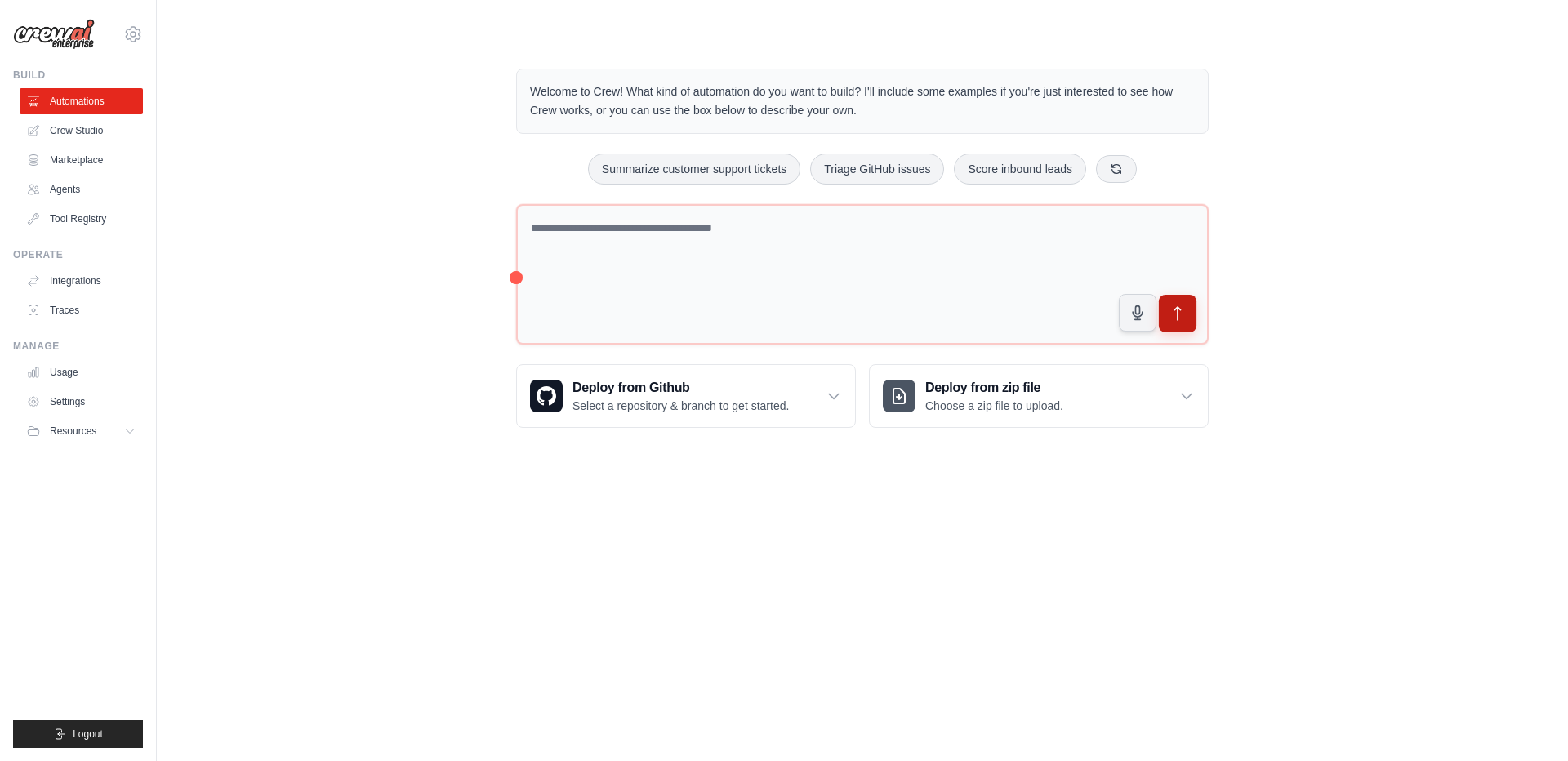
click at [1183, 317] on icon "submit" at bounding box center [1178, 314] width 17 height 17
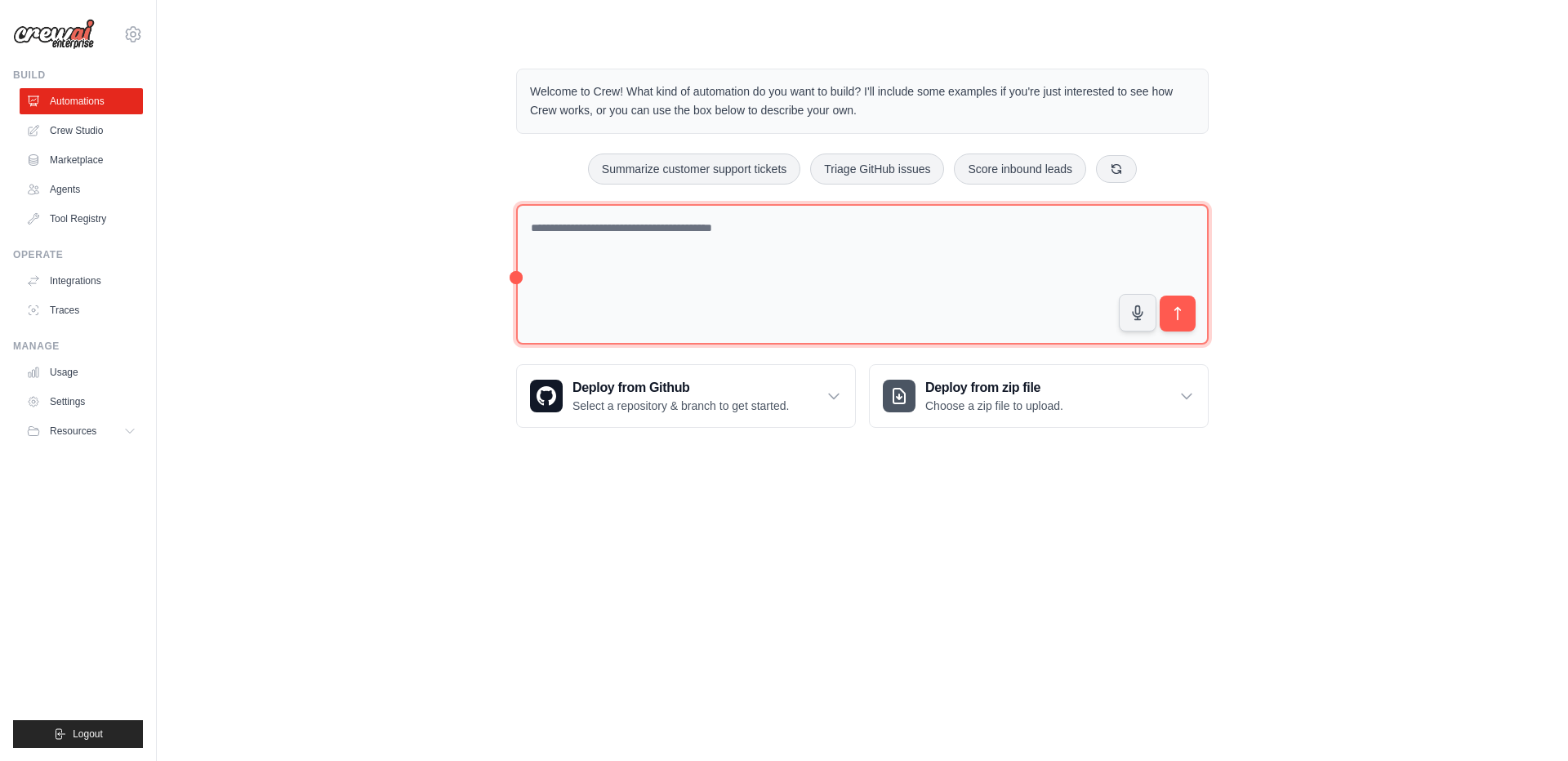
click at [735, 275] on textarea at bounding box center [862, 274] width 692 height 141
click at [651, 238] on textarea at bounding box center [862, 274] width 692 height 141
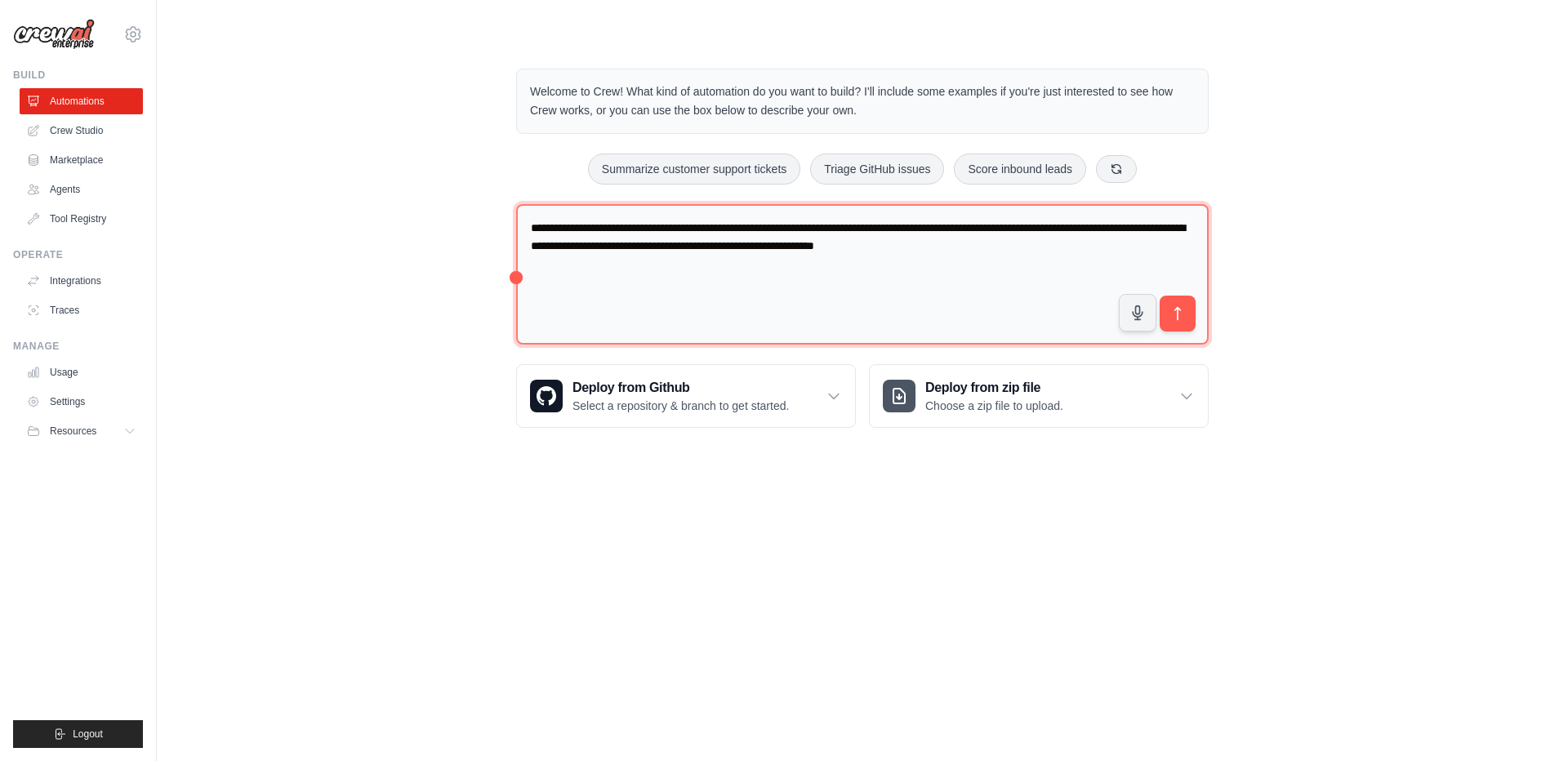
type textarea "**********"
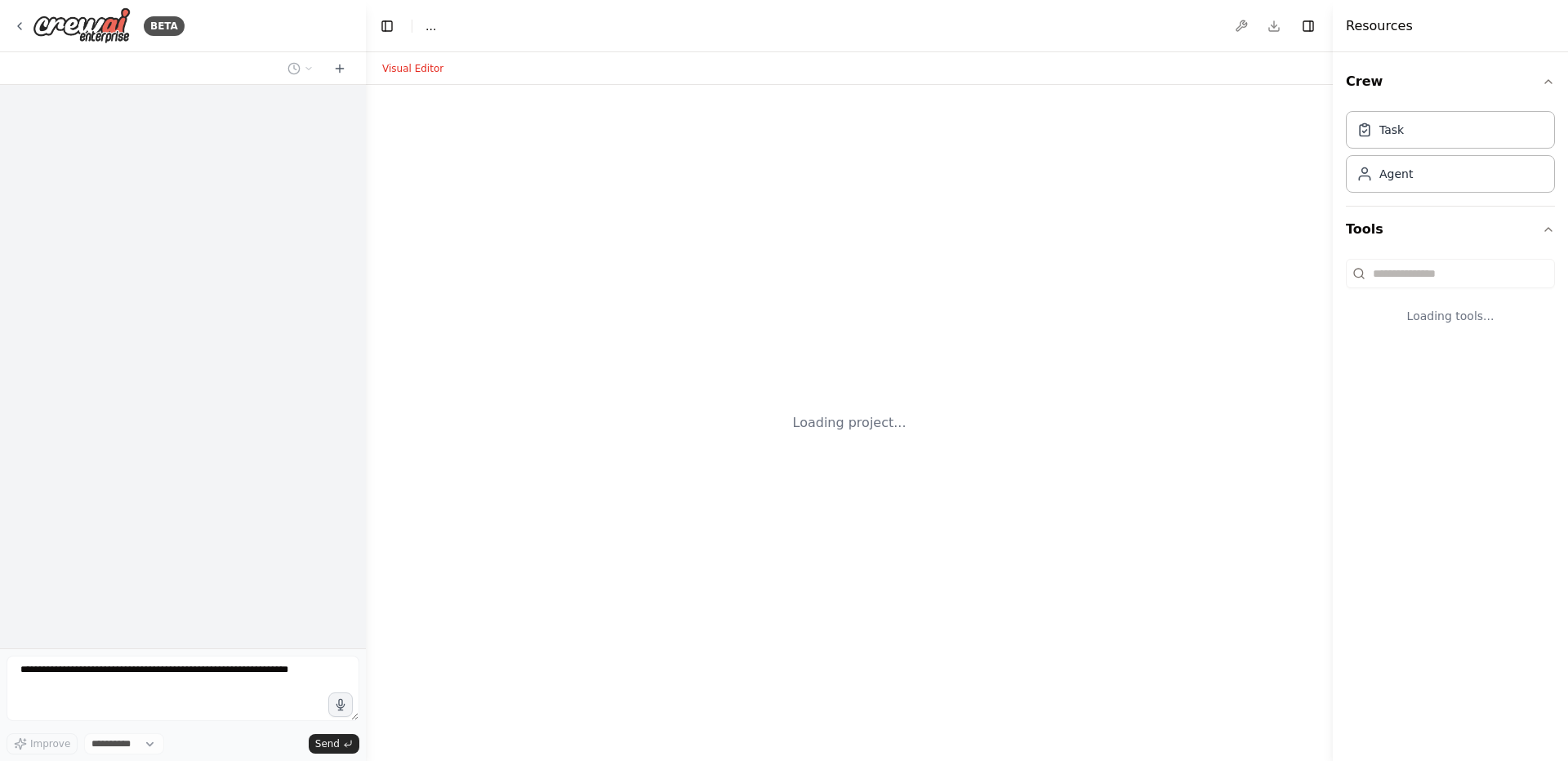
select select "****"
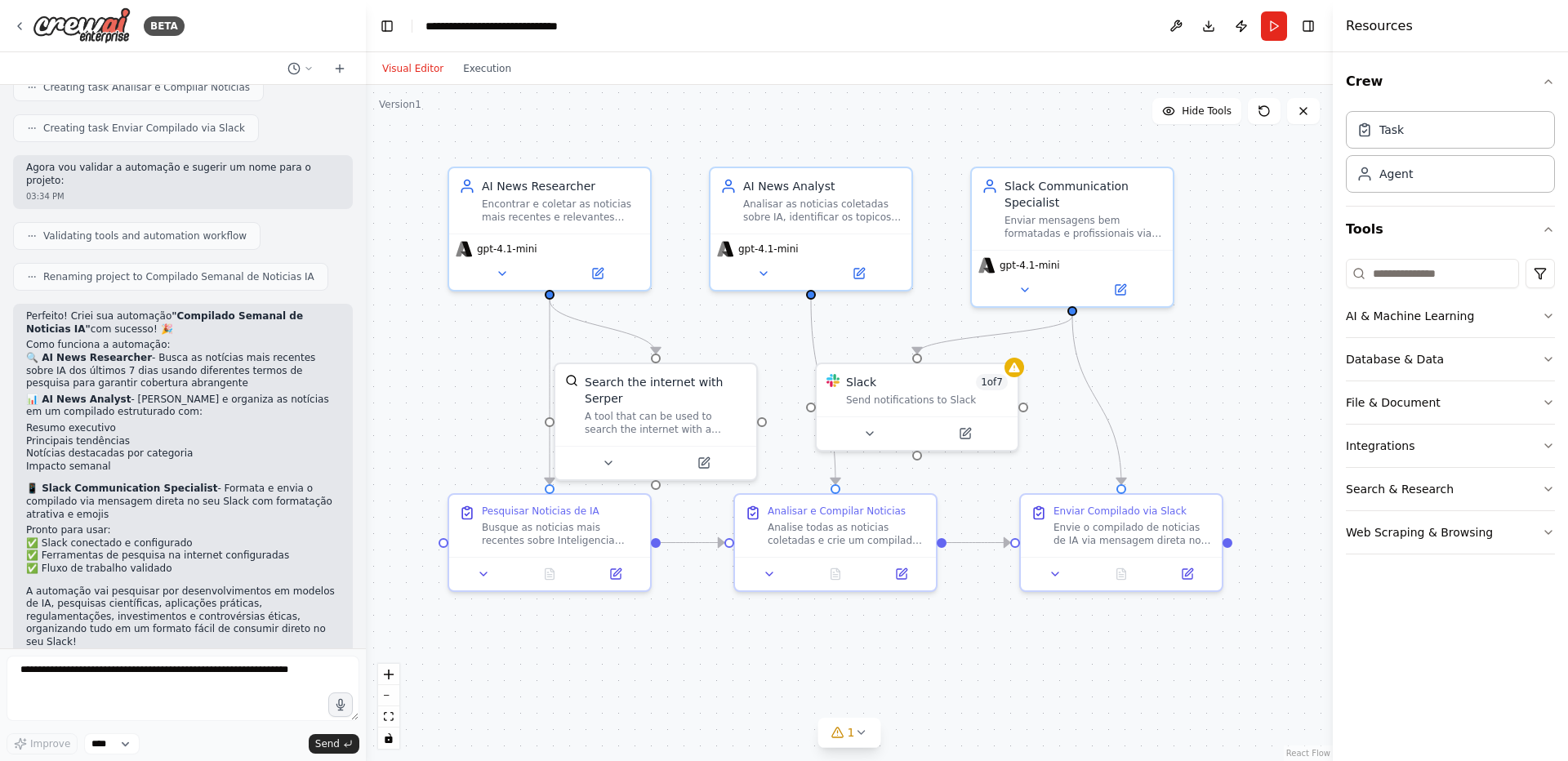
scroll to position [952, 0]
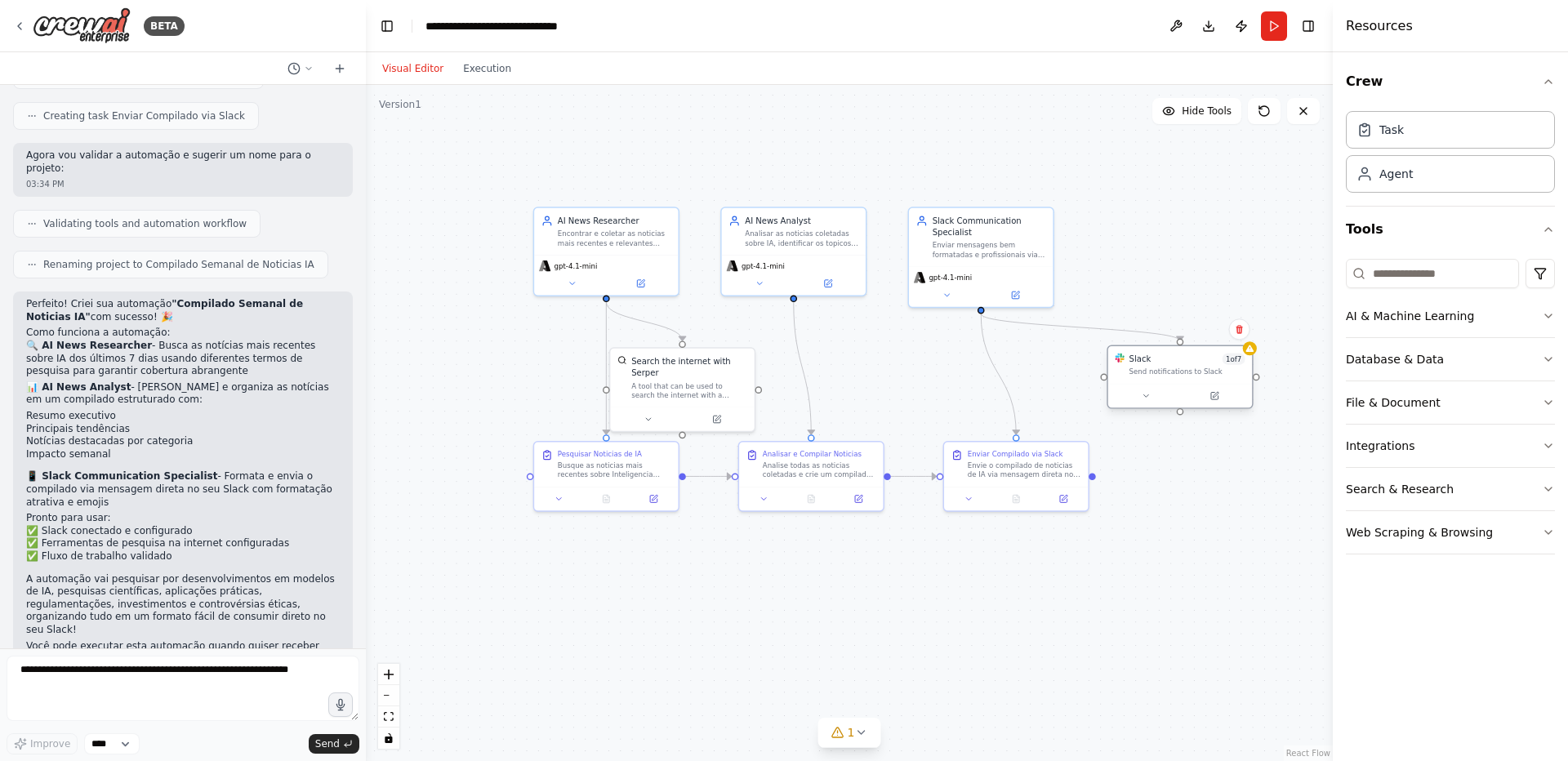
drag, startPoint x: 849, startPoint y: 370, endPoint x: 1158, endPoint y: 364, distance: 309.1
click at [1158, 364] on div "Slack 1 of 7 Send notifications to Slack" at bounding box center [1180, 364] width 144 height 38
click at [1202, 382] on icon at bounding box center [1202, 384] width 8 height 8
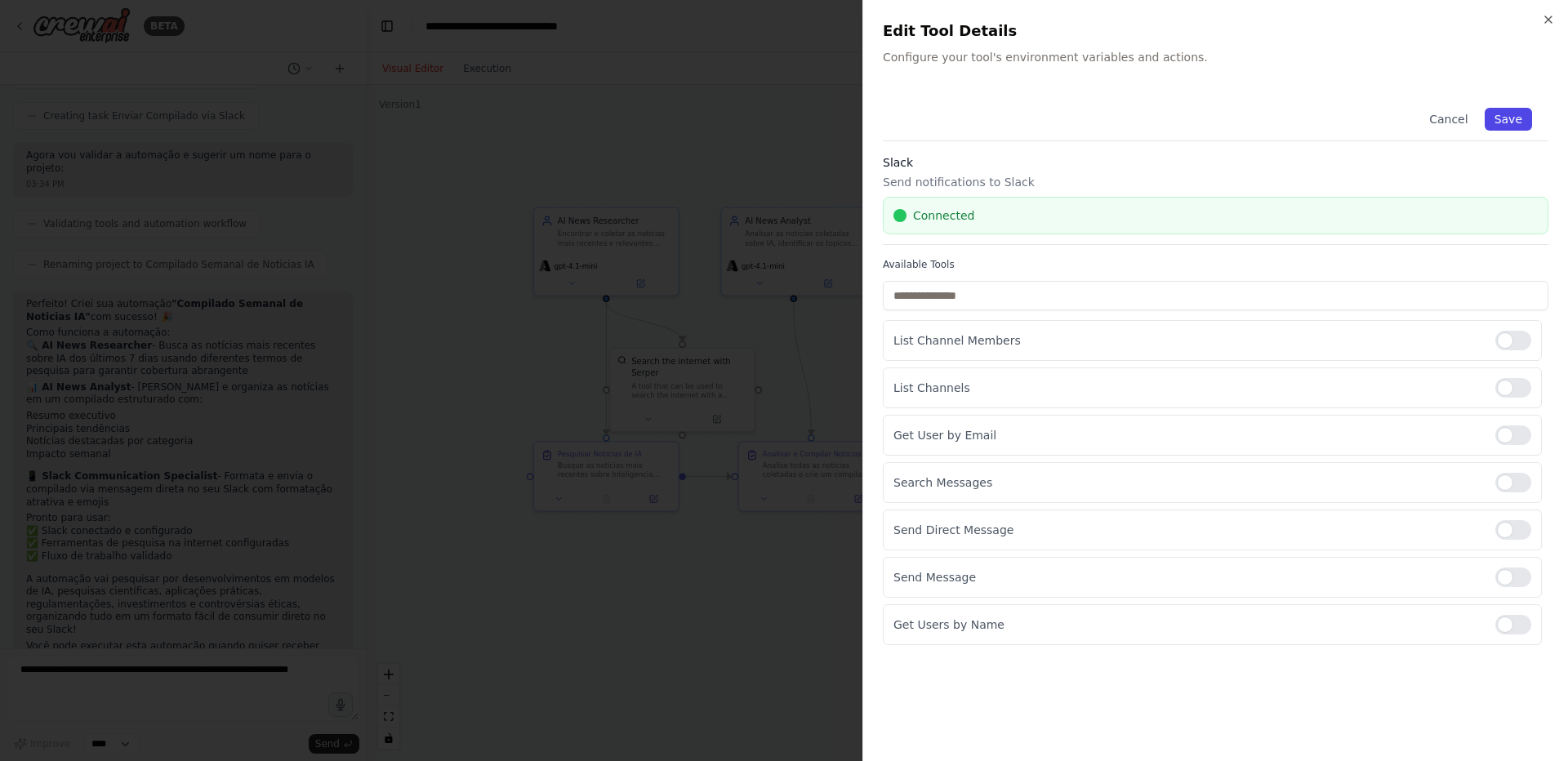
click at [1505, 116] on button "Save" at bounding box center [1508, 120] width 48 height 23
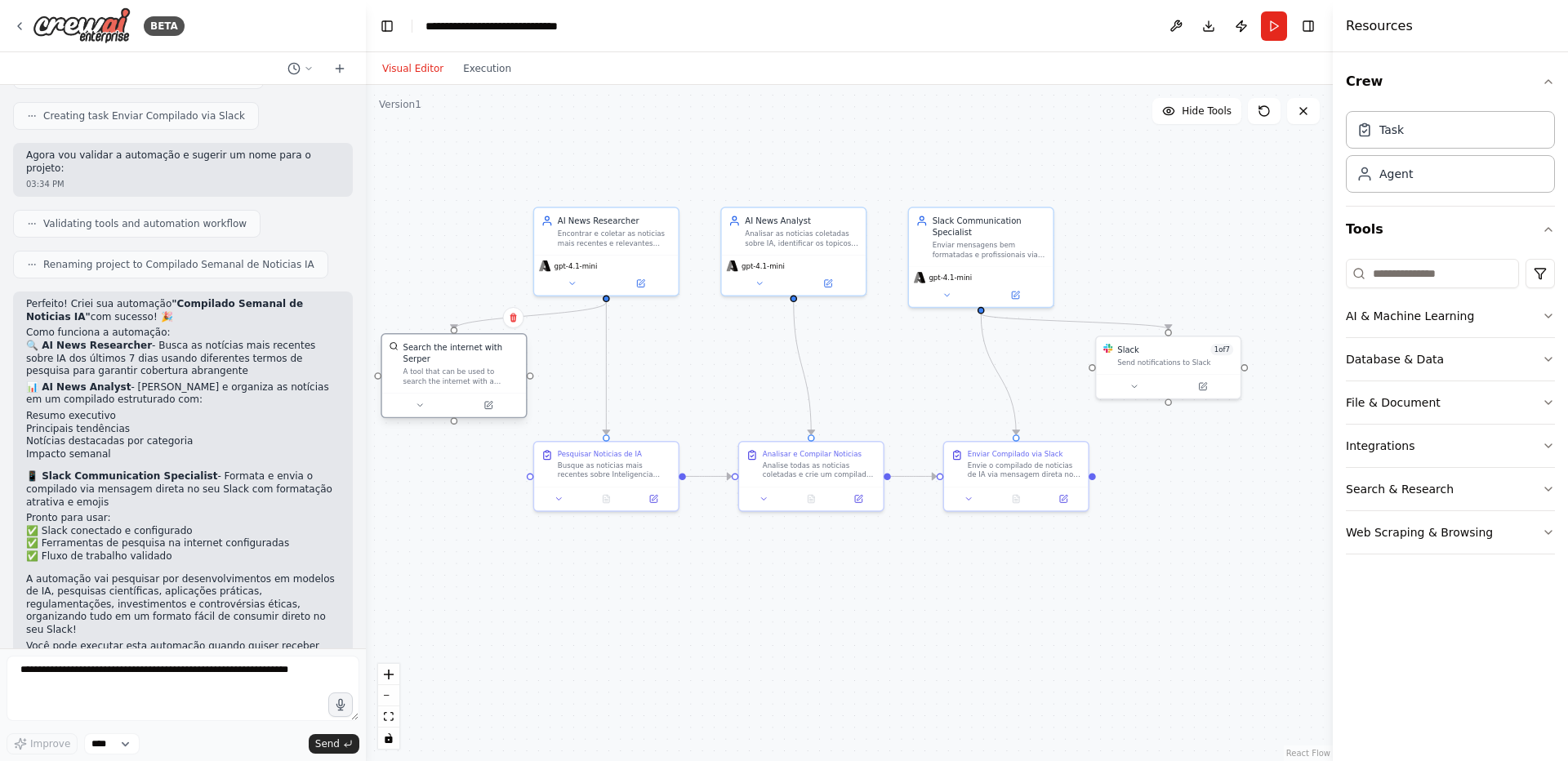
drag, startPoint x: 679, startPoint y: 377, endPoint x: 444, endPoint y: 369, distance: 235.1
click at [444, 369] on div "Search the internet with Serper A tool that can be used to search the internet …" at bounding box center [461, 363] width 116 height 44
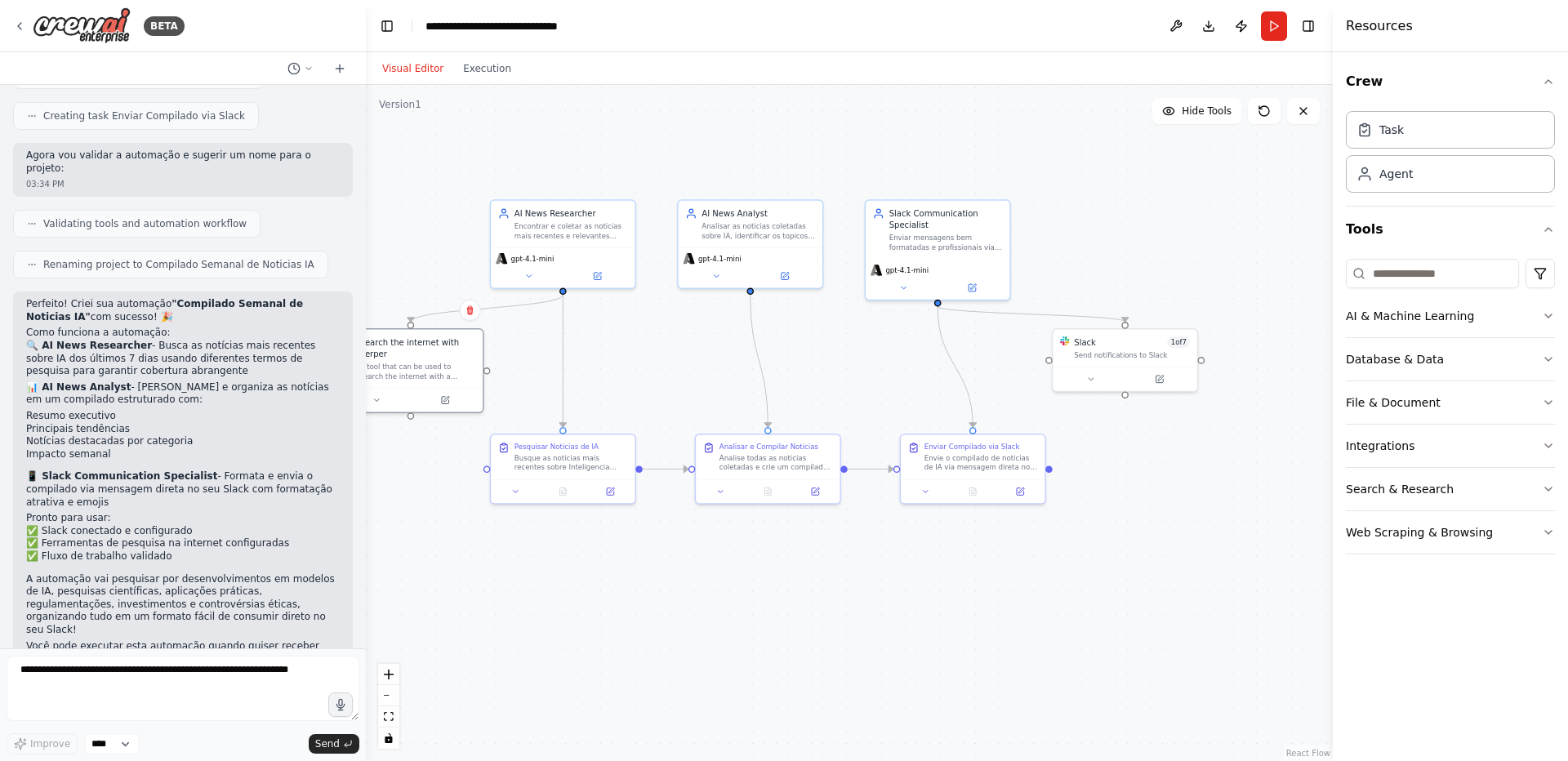
drag, startPoint x: 692, startPoint y: 563, endPoint x: 632, endPoint y: 548, distance: 61.8
click at [634, 548] on div ".deletable-edge-delete-btn { width: 20px; height: 20px; border: 0px solid #ffff…" at bounding box center [849, 422] width 966 height 675
click at [586, 267] on icon at bounding box center [590, 269] width 8 height 8
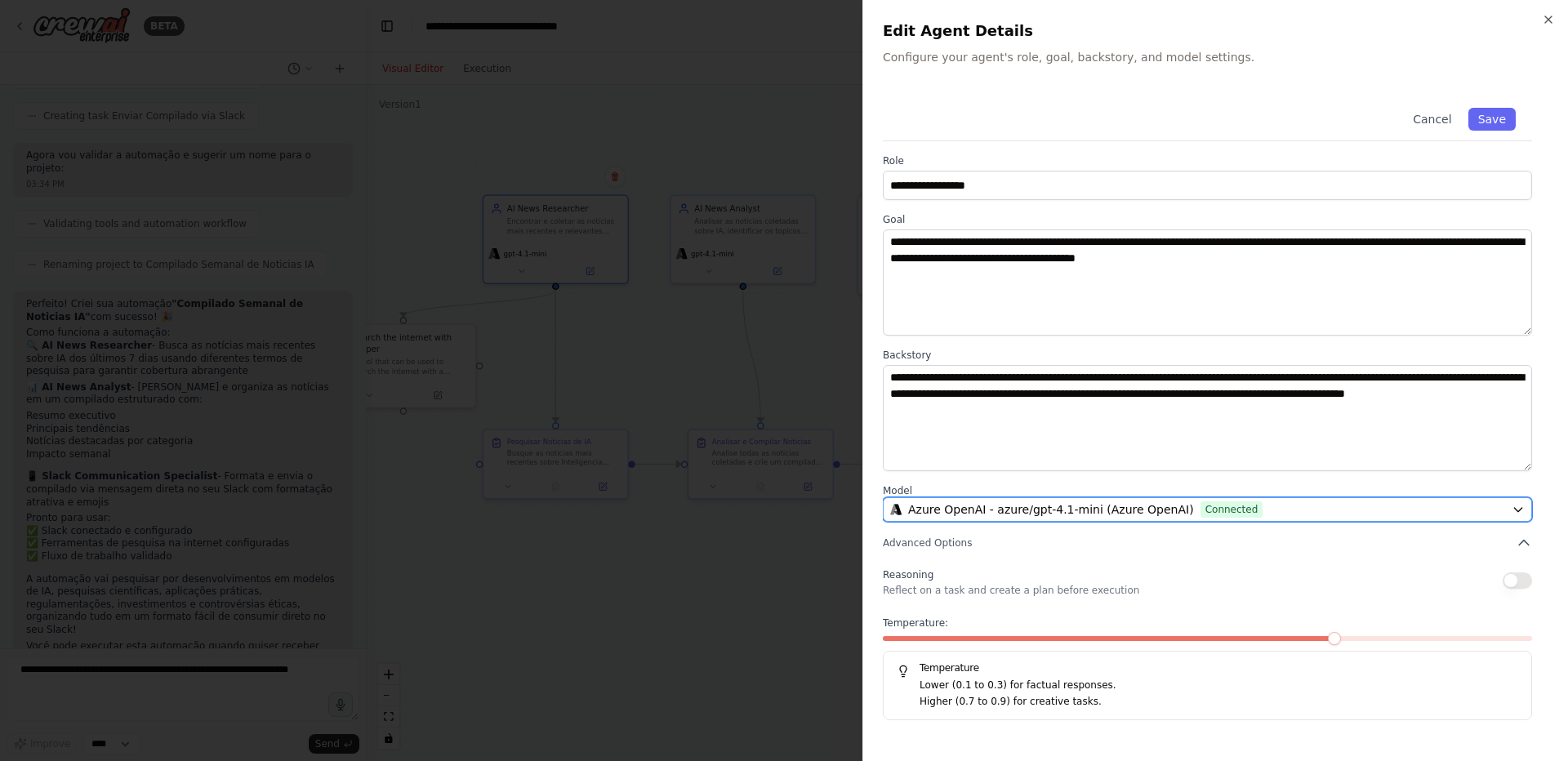
click at [1033, 518] on button "Azure OpenAI - azure/gpt-4.1-mini (Azure OpenAI) Connected" at bounding box center [1207, 509] width 649 height 24
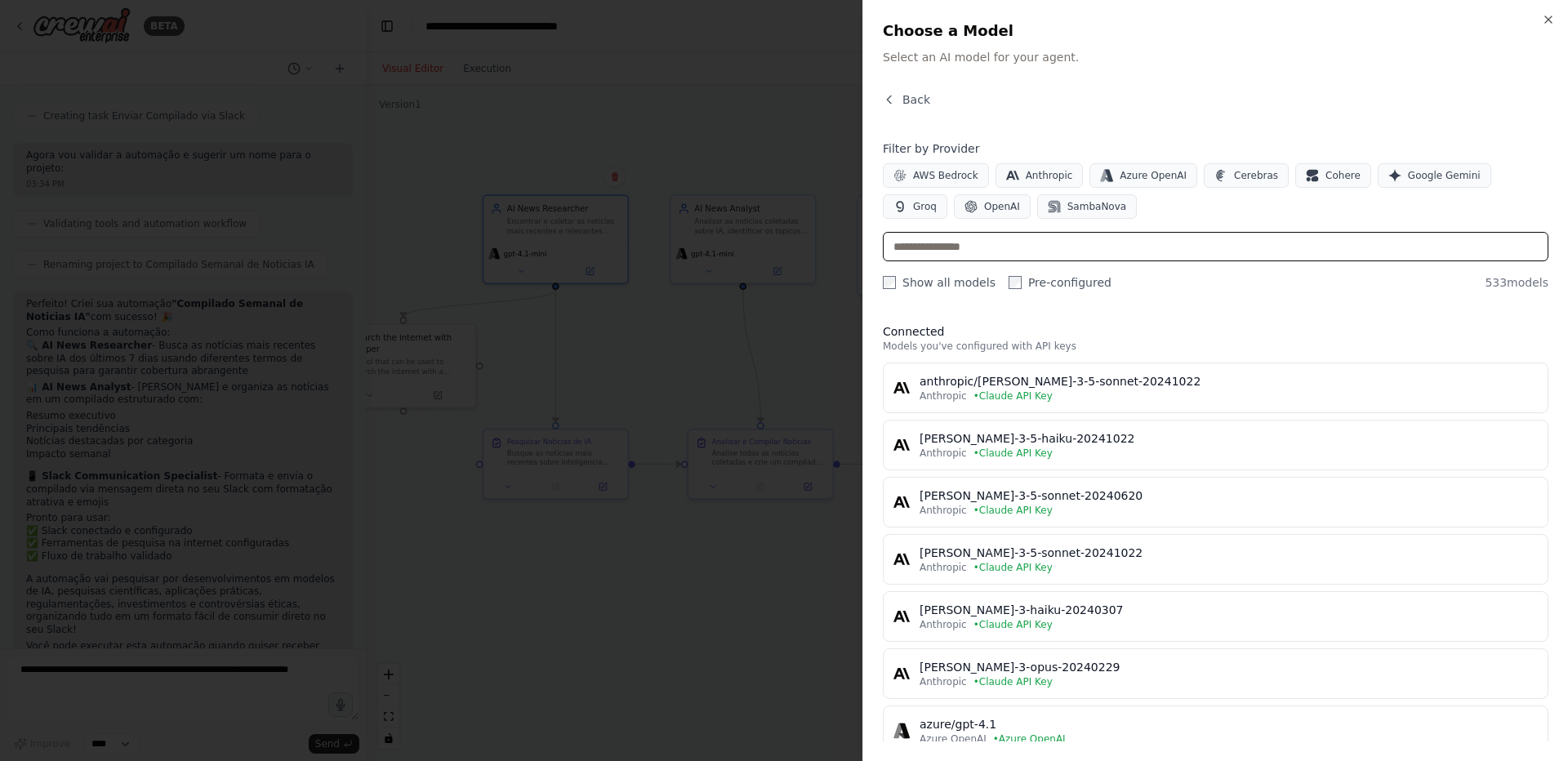
click at [992, 247] on input "text" at bounding box center [1215, 247] width 666 height 29
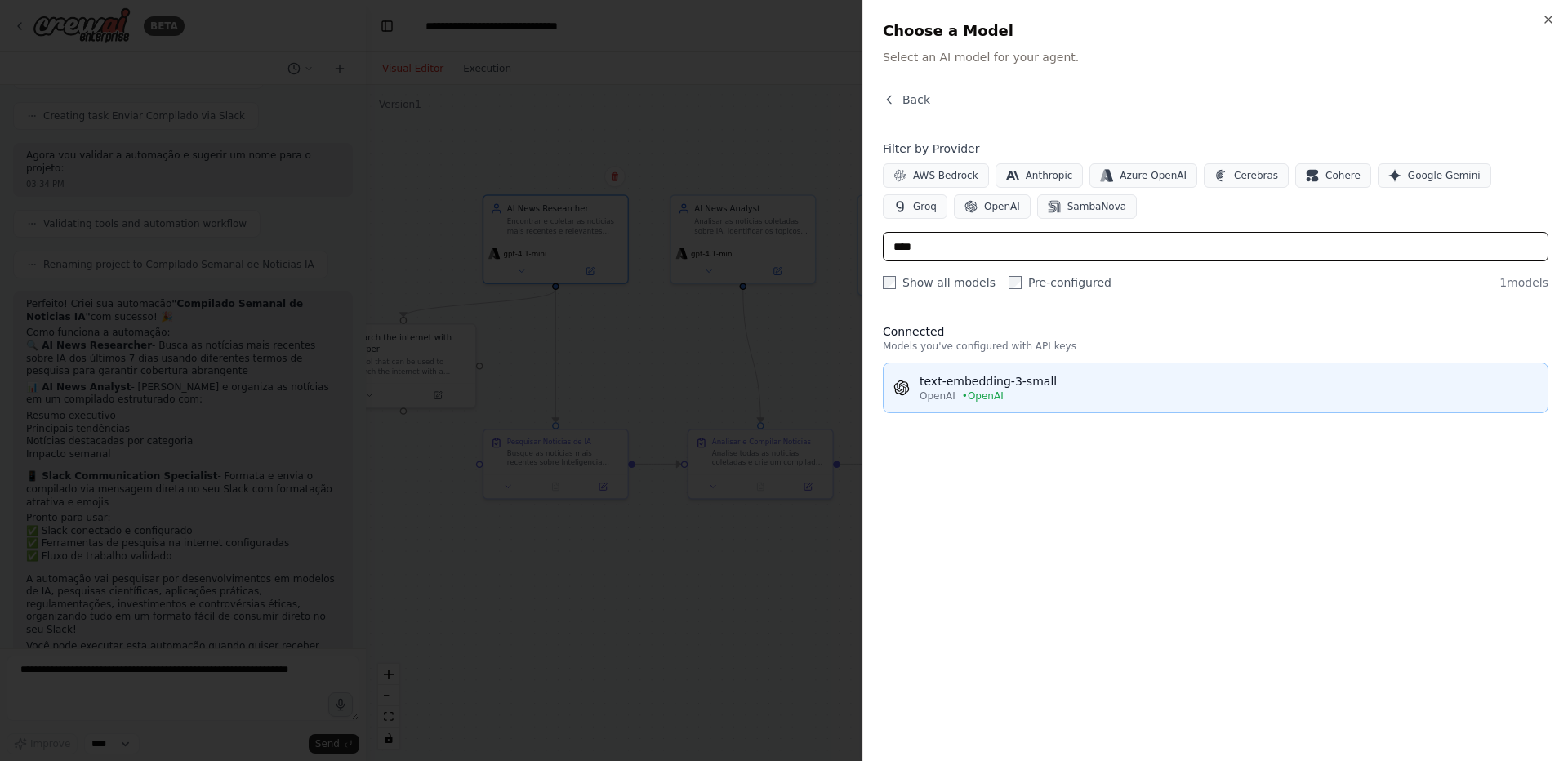
type input "****"
click at [1048, 391] on div "OpenAI • OpenAI" at bounding box center [1229, 396] width 618 height 13
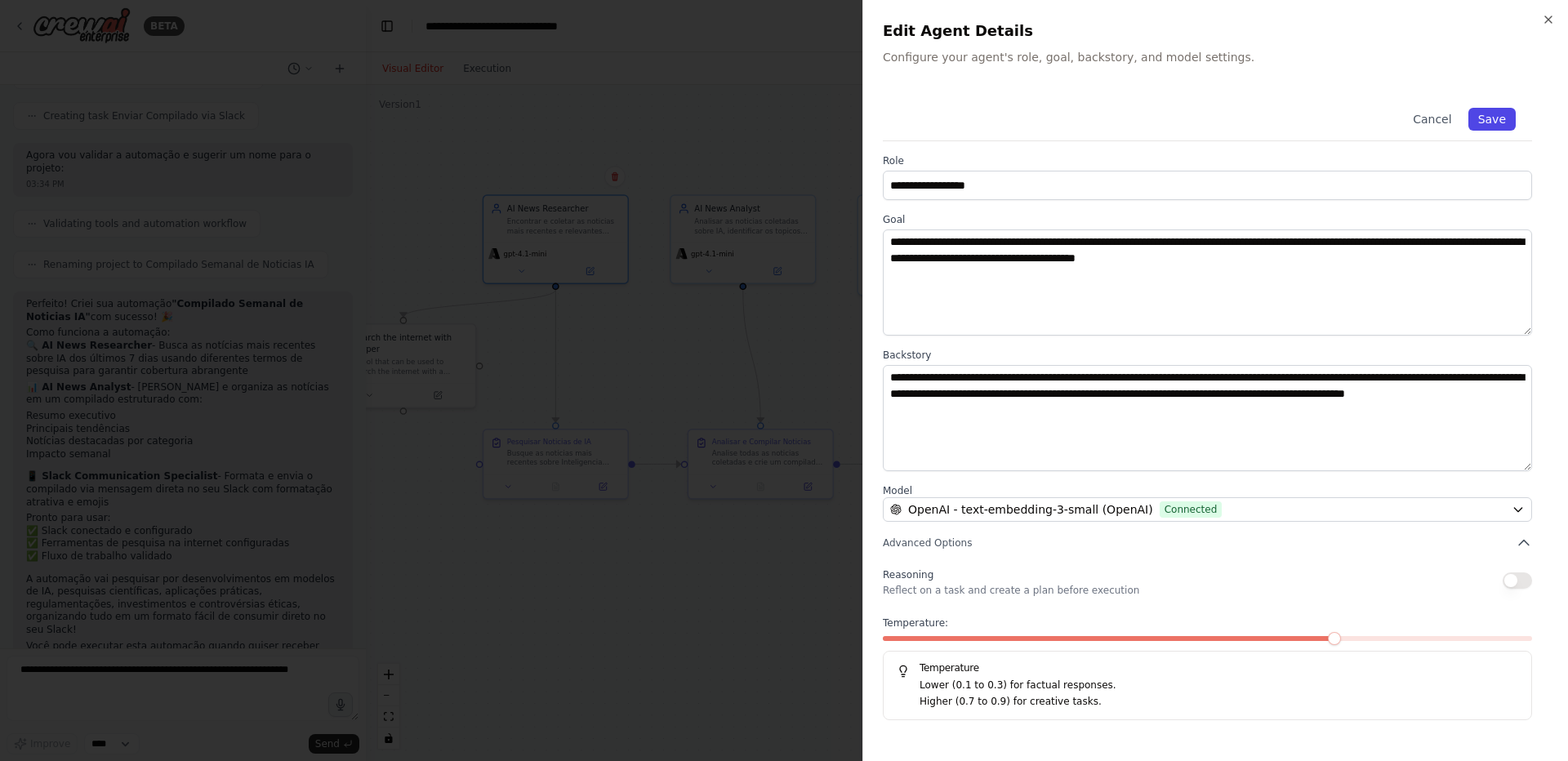
click at [1506, 119] on button "Save" at bounding box center [1491, 120] width 48 height 23
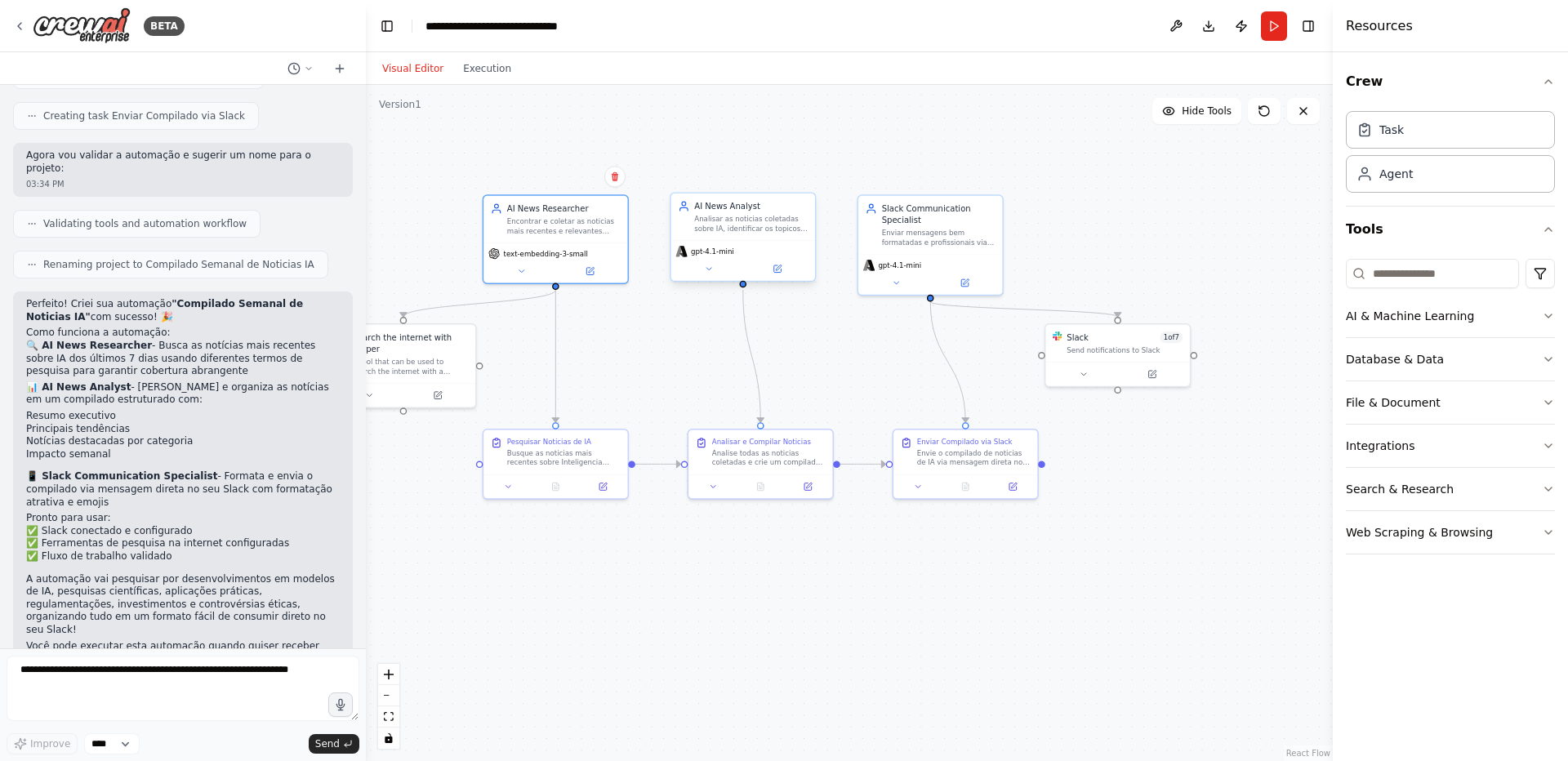
click at [722, 250] on span "gpt-4.1-mini" at bounding box center [713, 251] width 44 height 9
click at [775, 266] on icon at bounding box center [777, 269] width 8 height 8
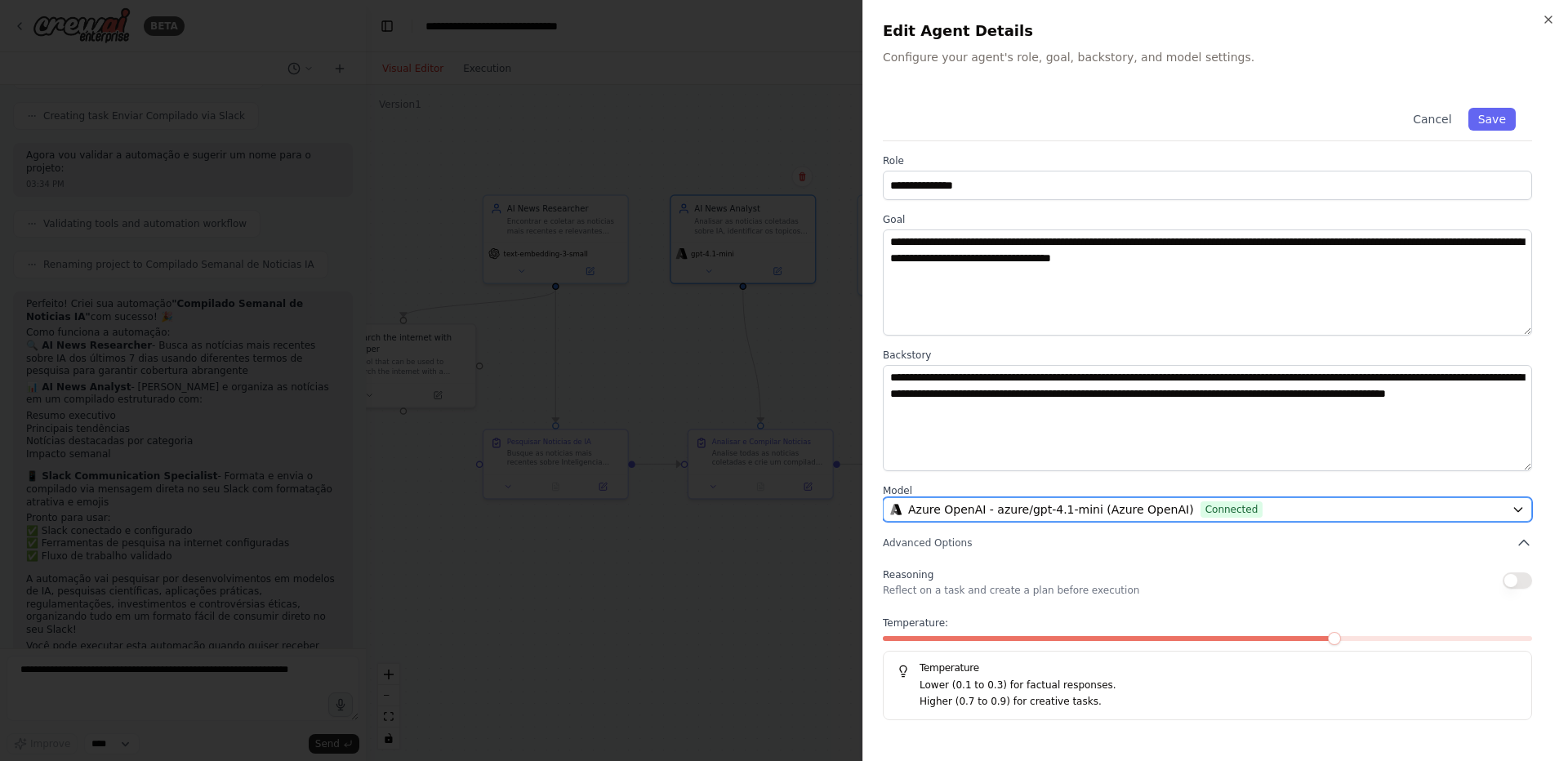
click at [969, 513] on span "Azure OpenAI - azure/gpt-4.1-mini (Azure OpenAI)" at bounding box center [1051, 509] width 286 height 17
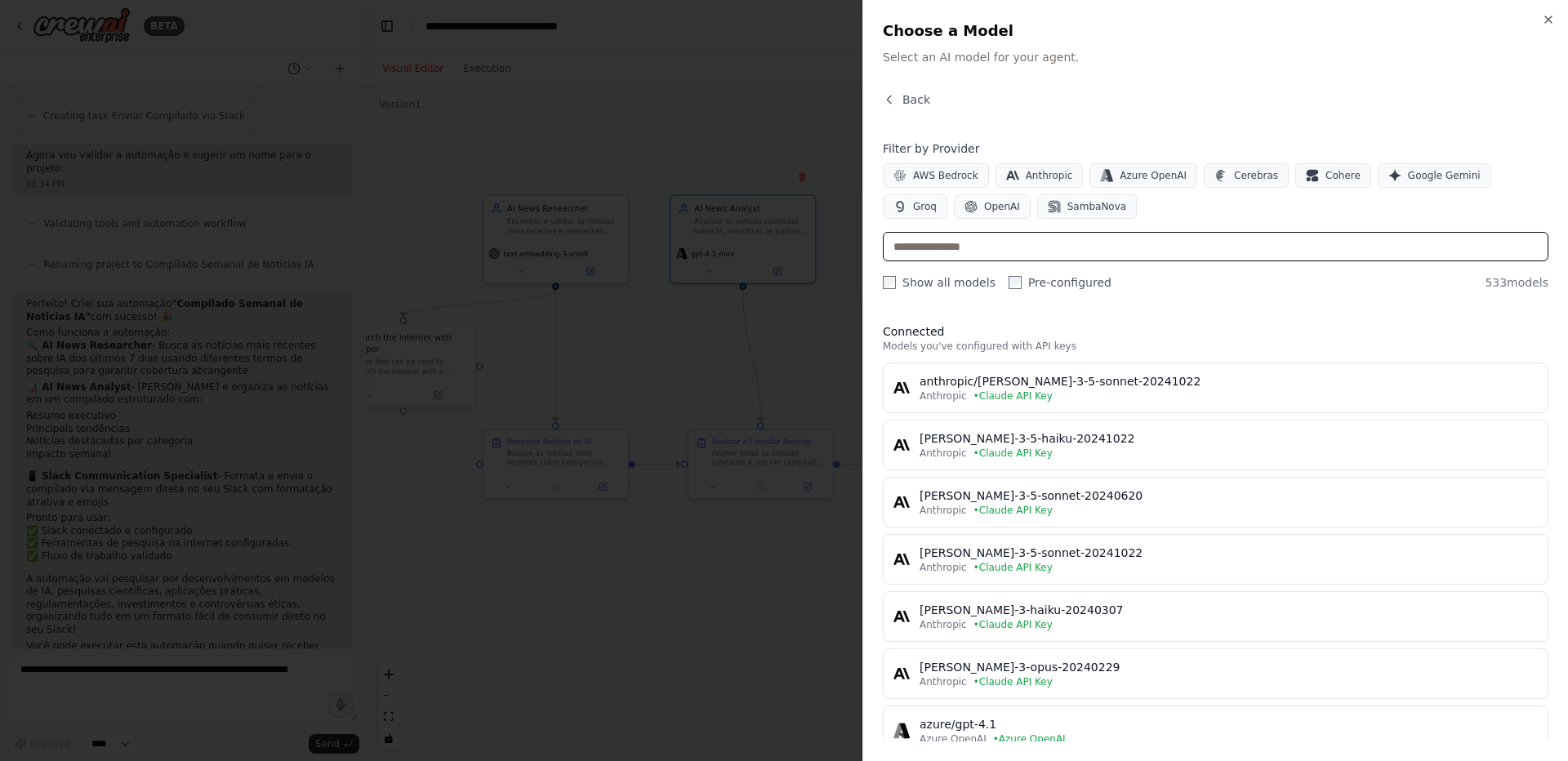
click at [961, 242] on input "text" at bounding box center [1215, 247] width 666 height 29
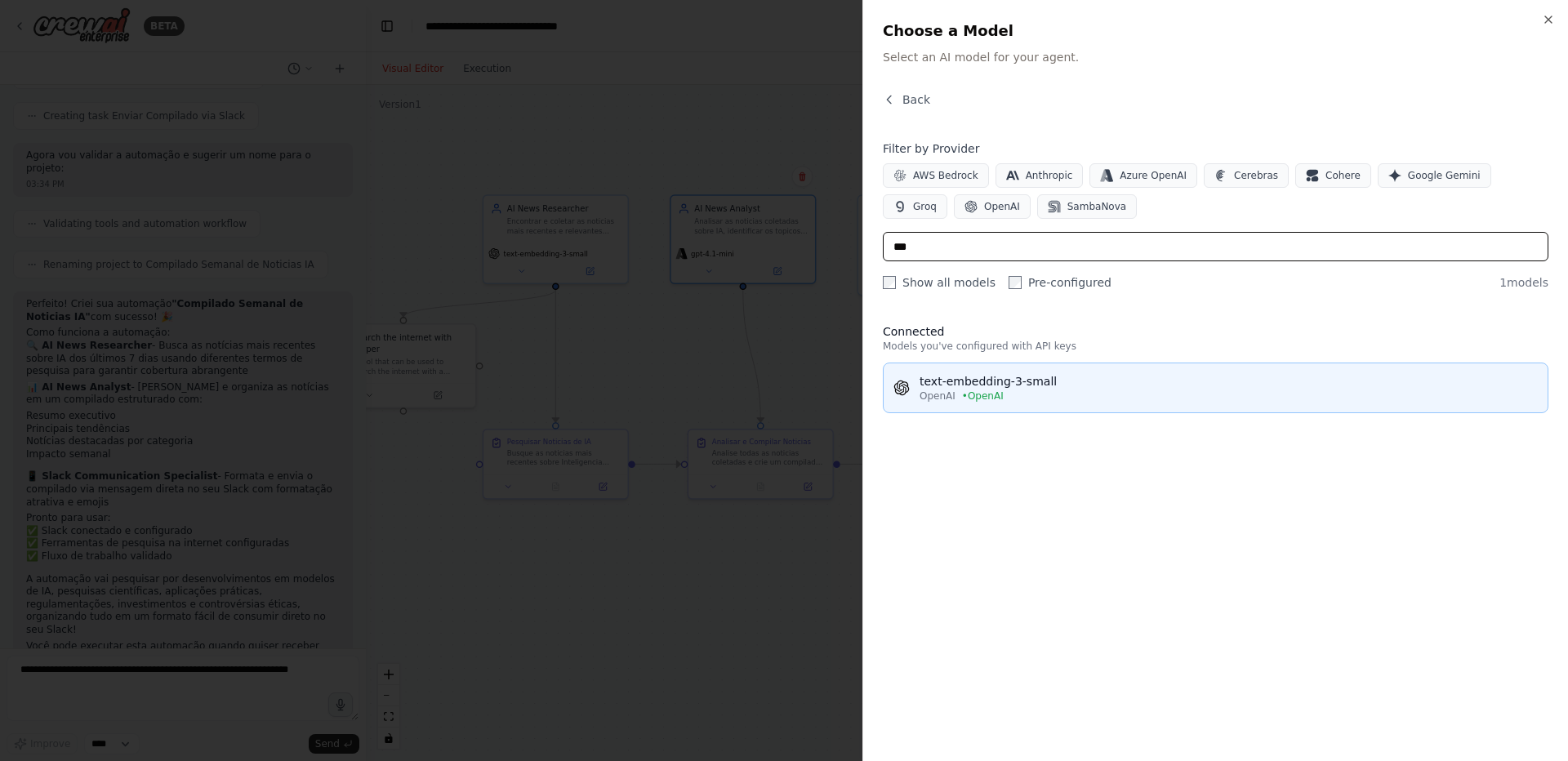
type input "***"
click at [940, 389] on div "text-embedding-3-small" at bounding box center [1229, 381] width 618 height 17
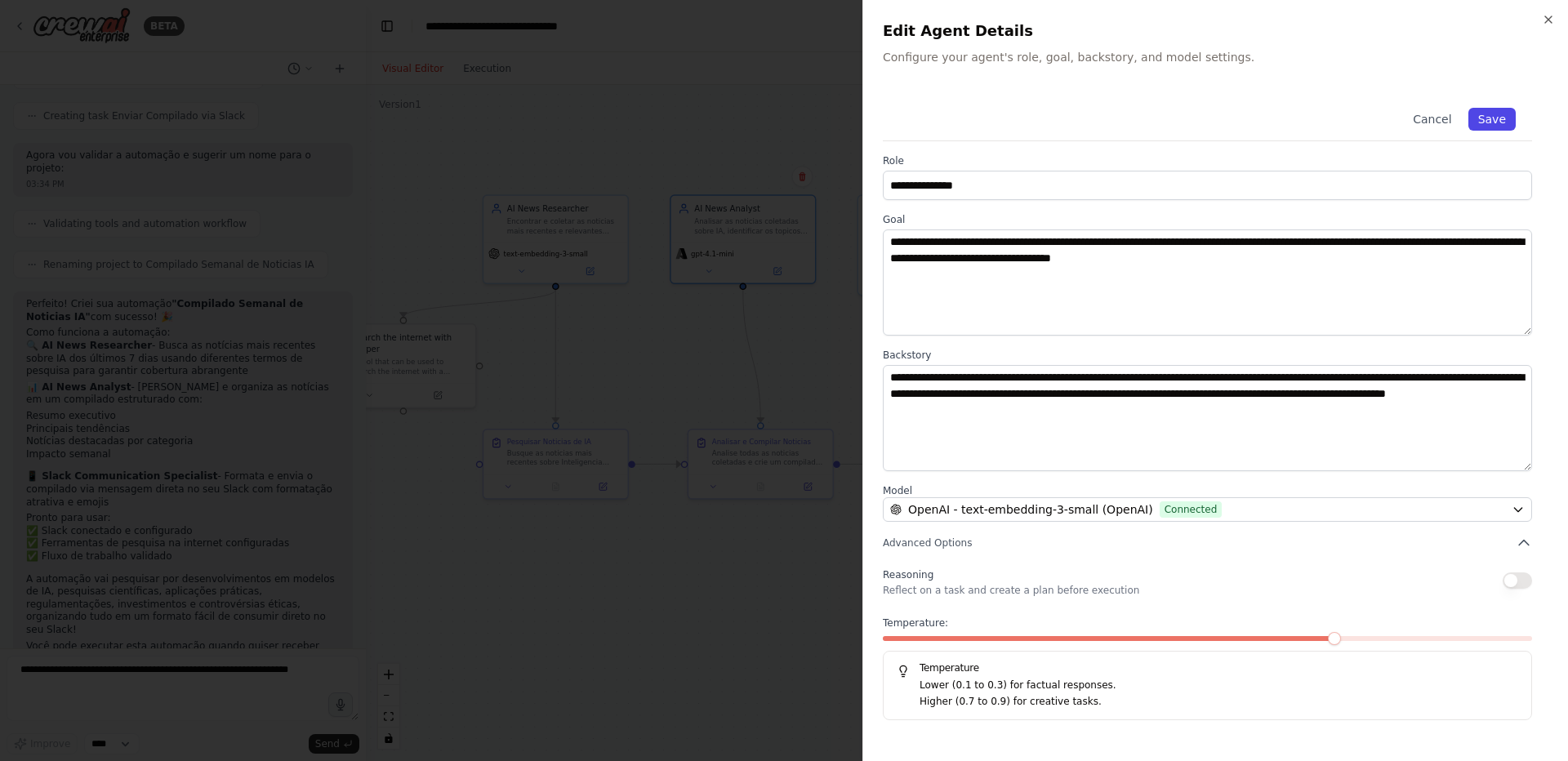
click at [1494, 118] on button "Save" at bounding box center [1491, 120] width 48 height 23
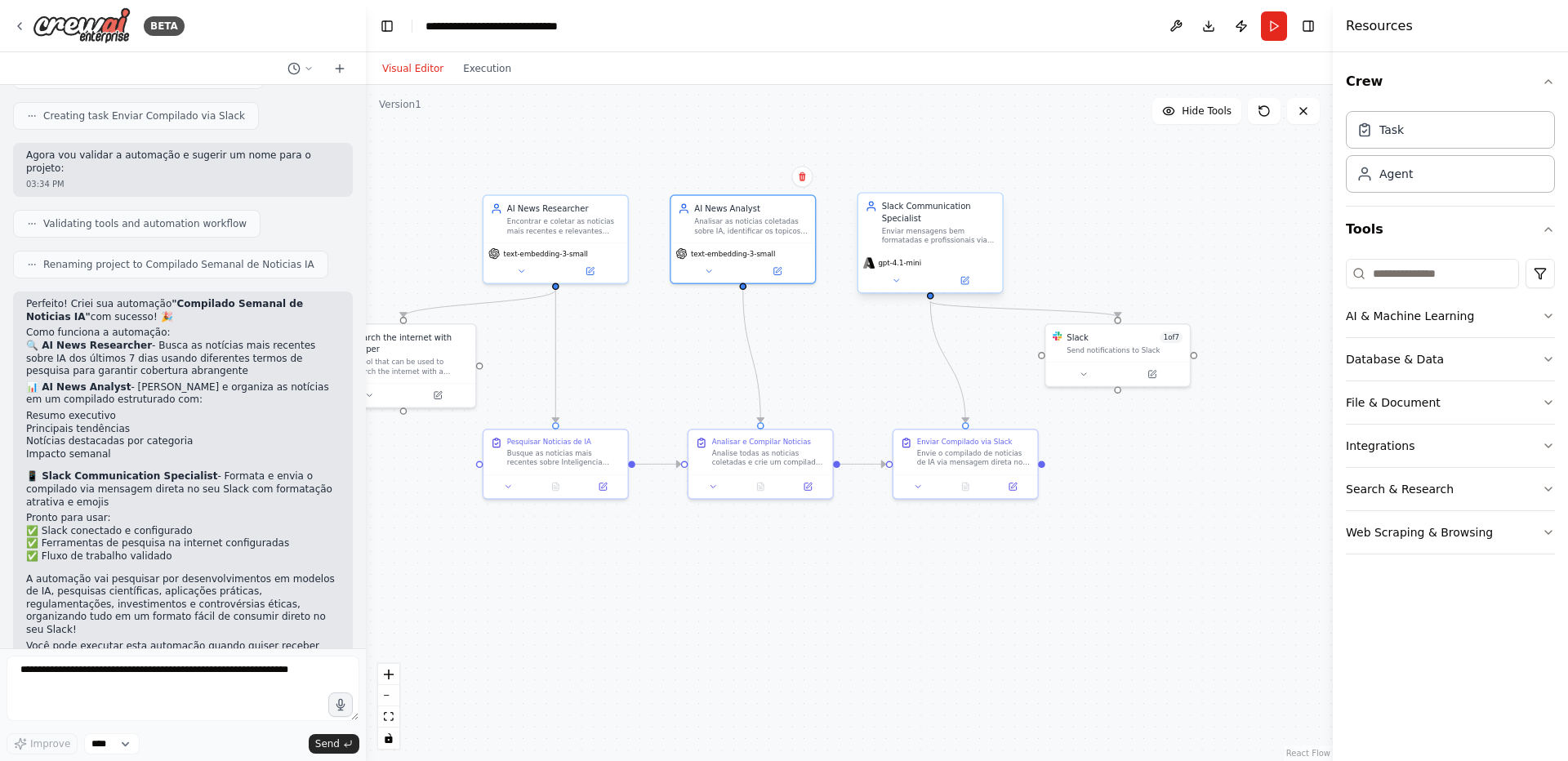
click at [899, 251] on div "Slack Communication Specialist Enviar mensagens bem formatadas e profissionais …" at bounding box center [930, 223] width 144 height 58
click at [965, 280] on icon at bounding box center [965, 280] width 6 height 6
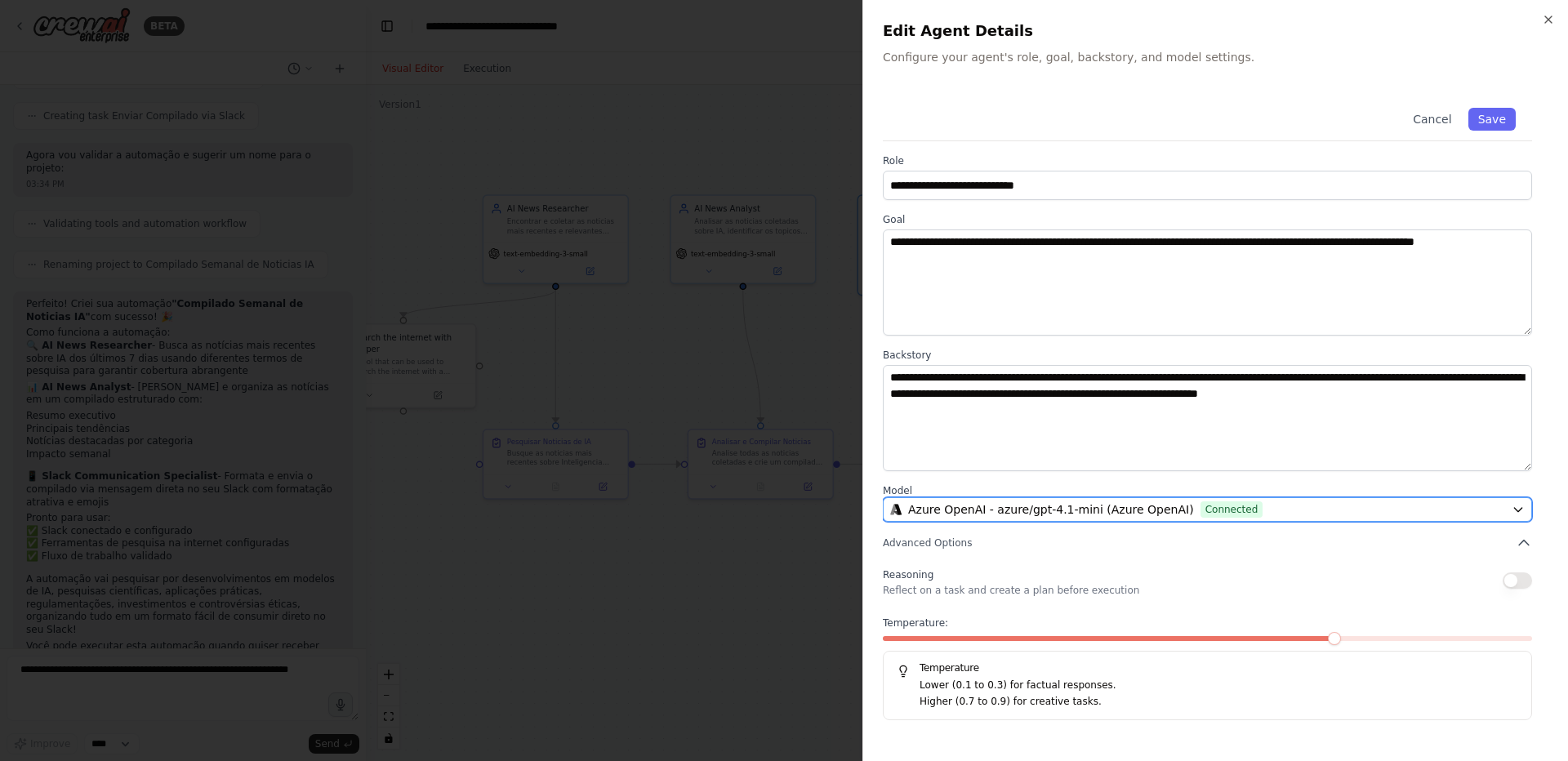
click at [965, 511] on span "Azure OpenAI - azure/gpt-4.1-mini (Azure OpenAI)" at bounding box center [1051, 509] width 286 height 17
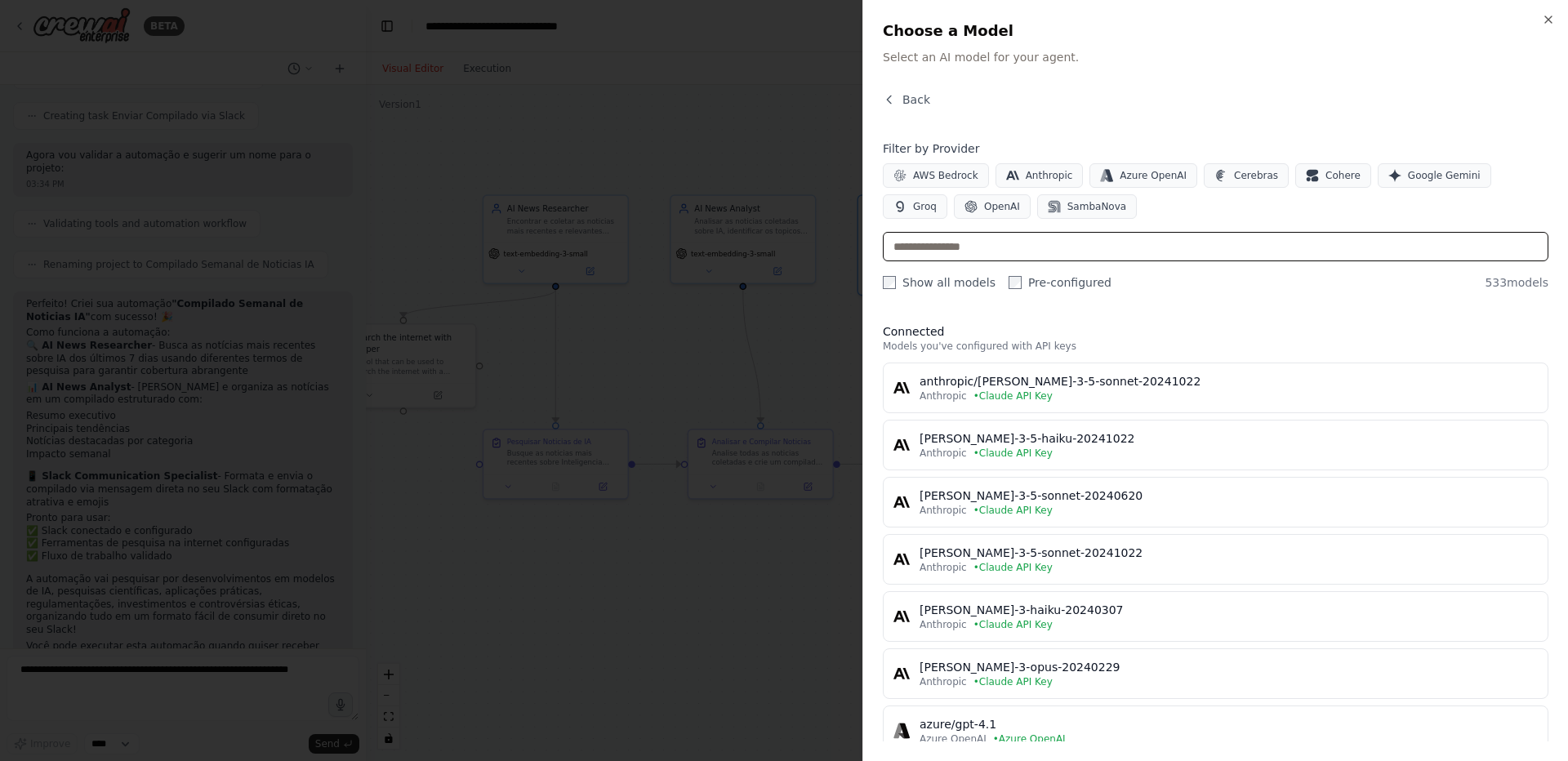
click at [1028, 242] on input "text" at bounding box center [1215, 247] width 666 height 29
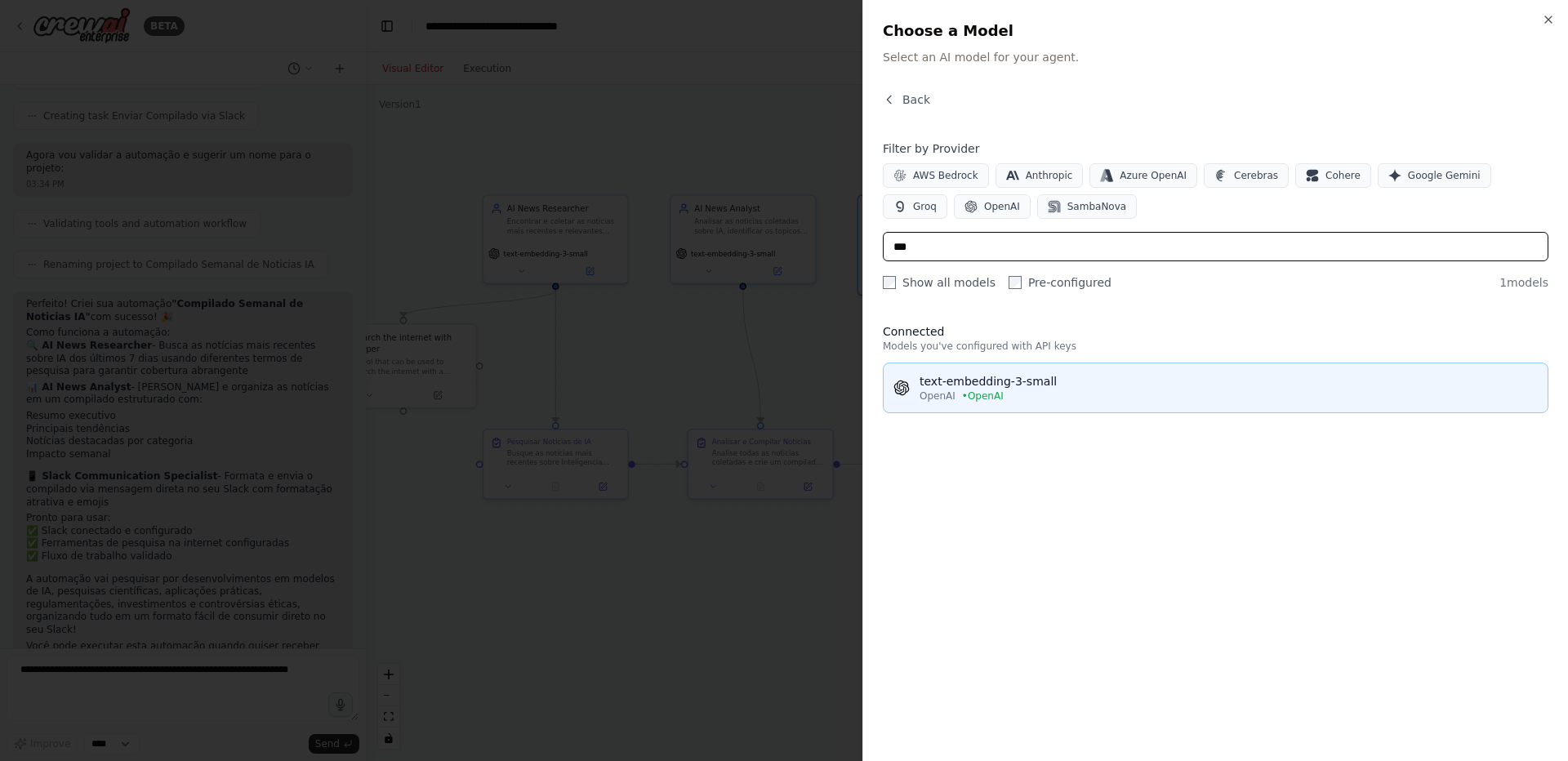
type input "***"
click at [1025, 390] on div "OpenAI • OpenAI" at bounding box center [1229, 396] width 618 height 13
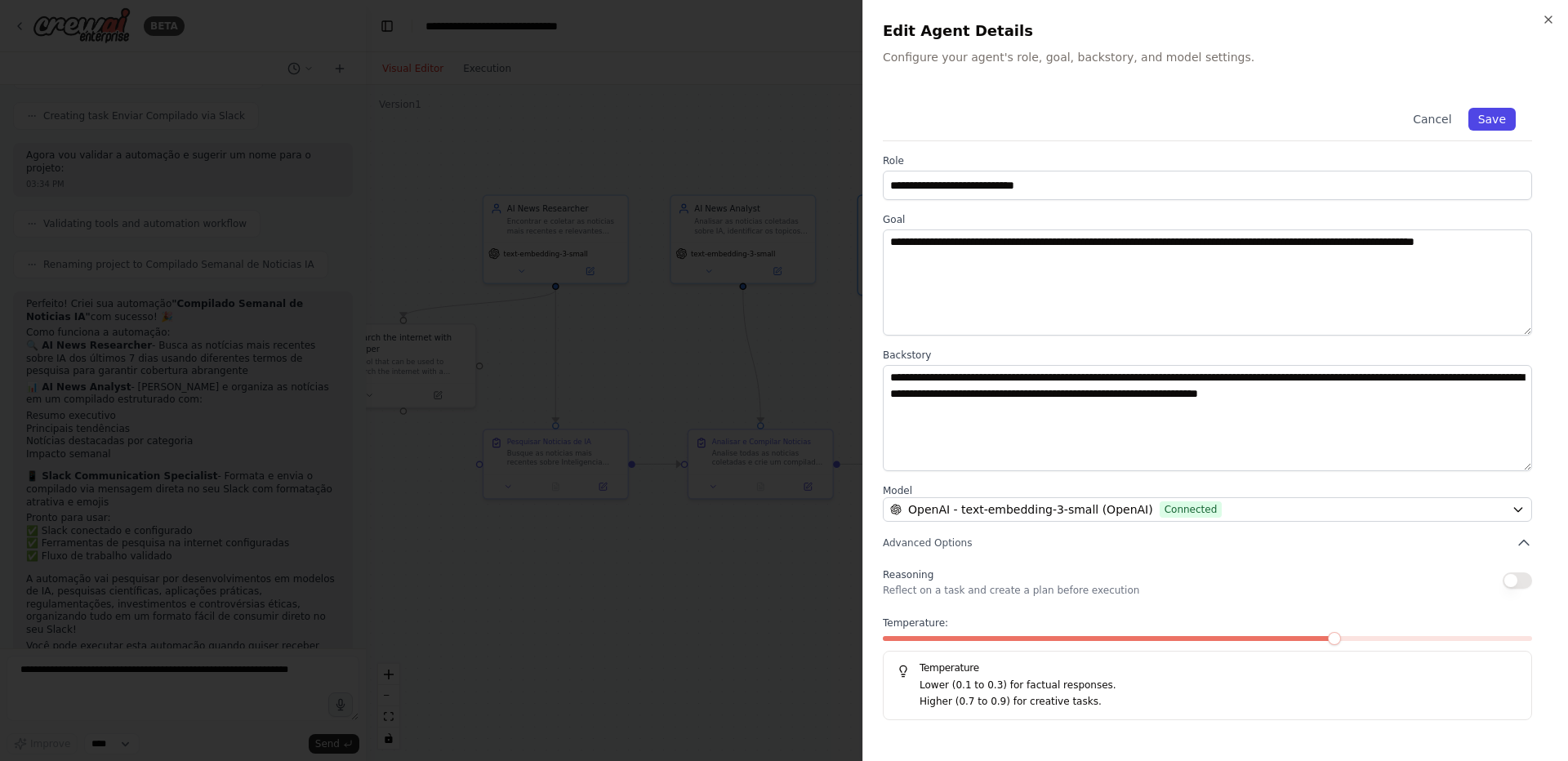
click at [1513, 115] on button "Save" at bounding box center [1491, 120] width 48 height 23
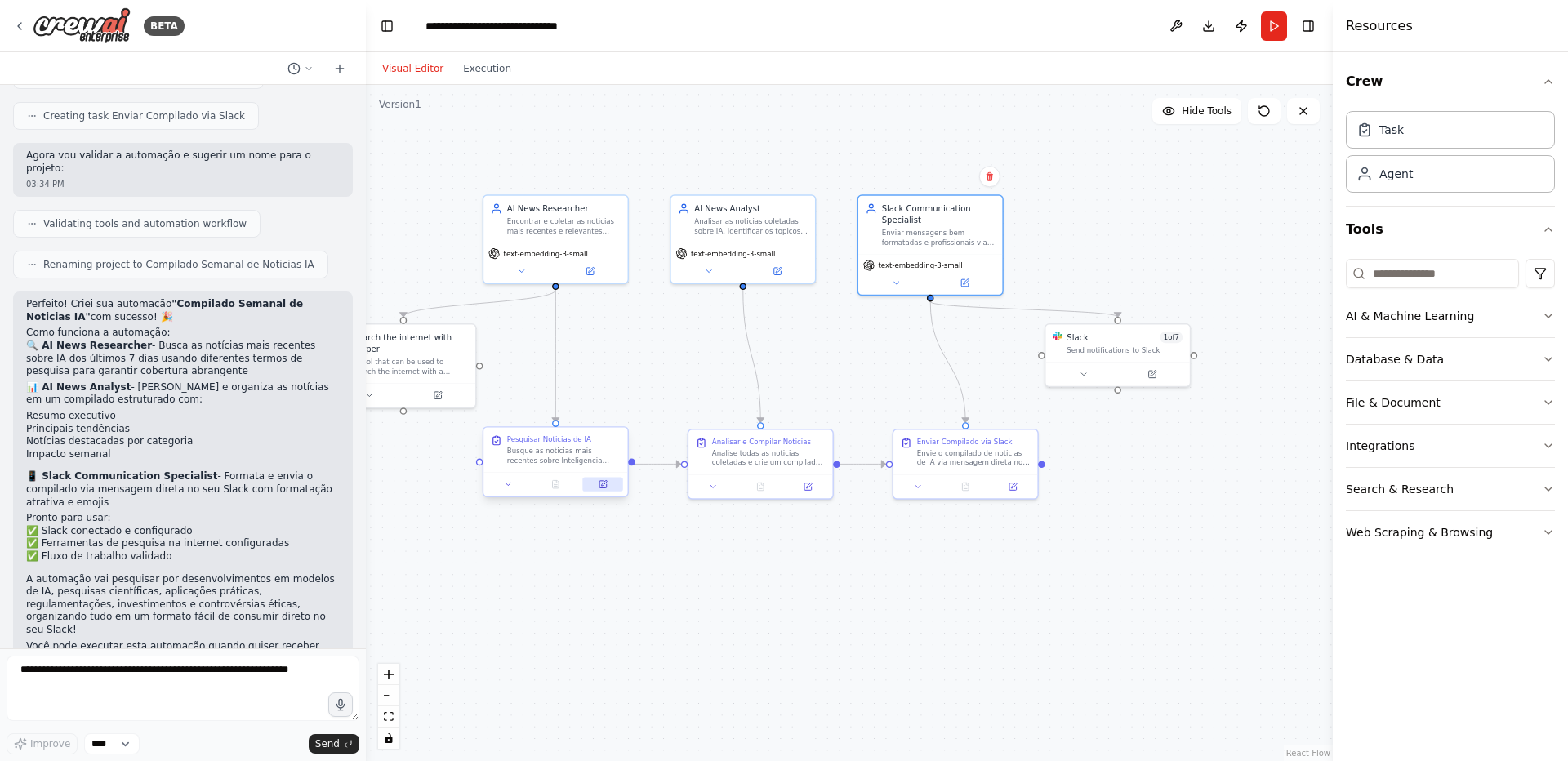
click at [593, 487] on button at bounding box center [603, 484] width 40 height 14
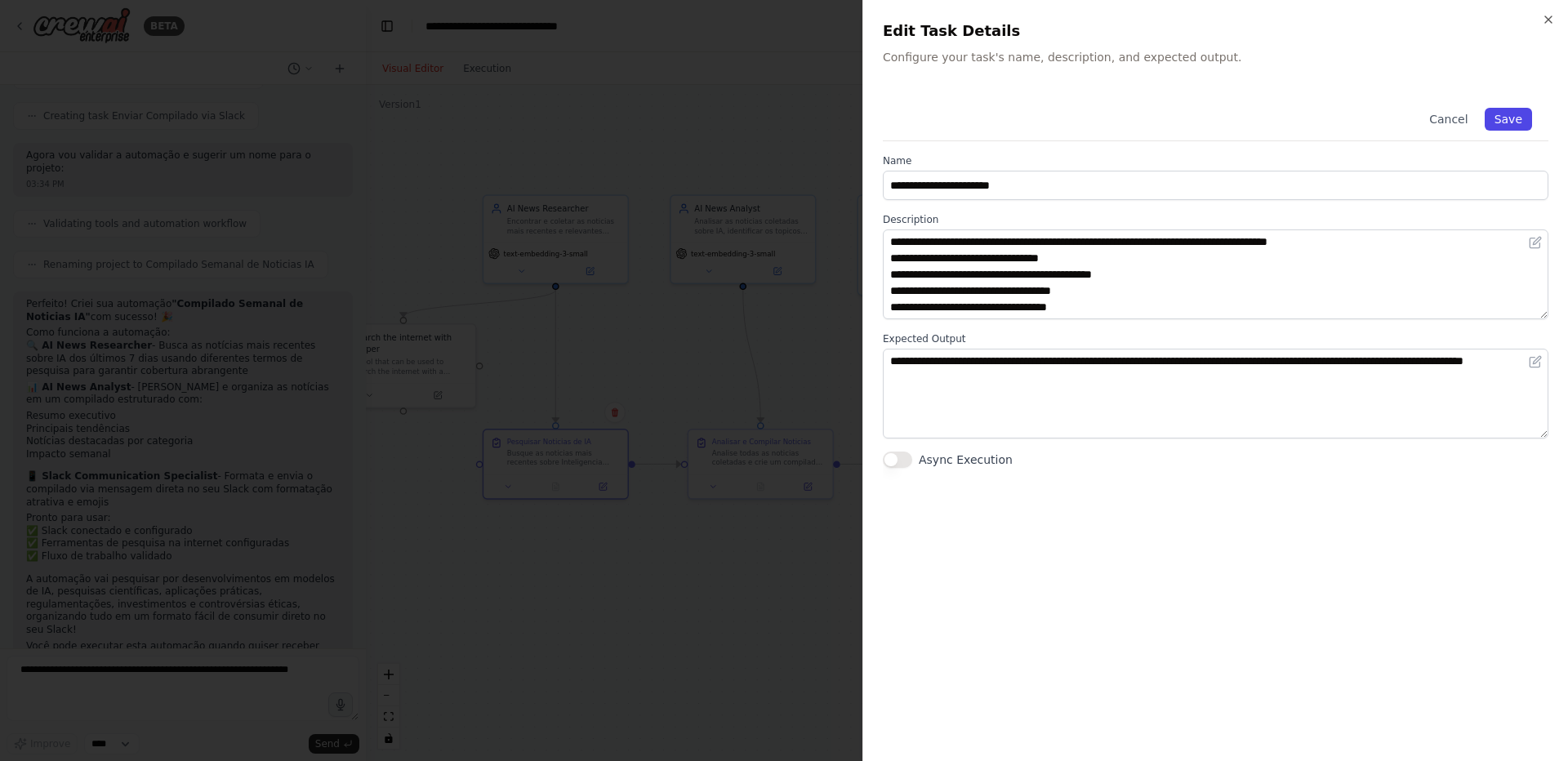
click at [1512, 118] on button "Save" at bounding box center [1508, 120] width 48 height 23
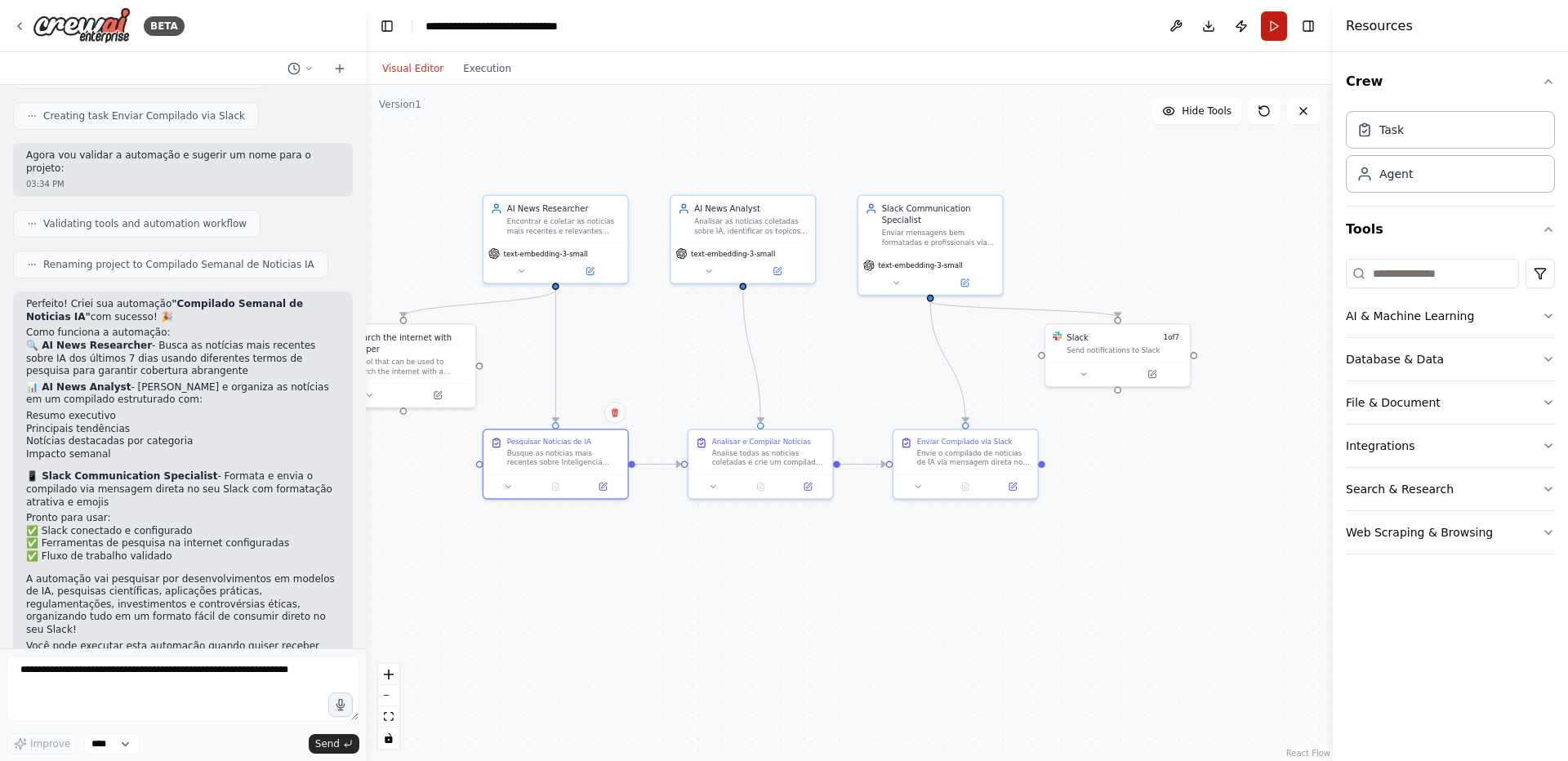
click at [1269, 35] on button "Run" at bounding box center [1273, 26] width 26 height 29
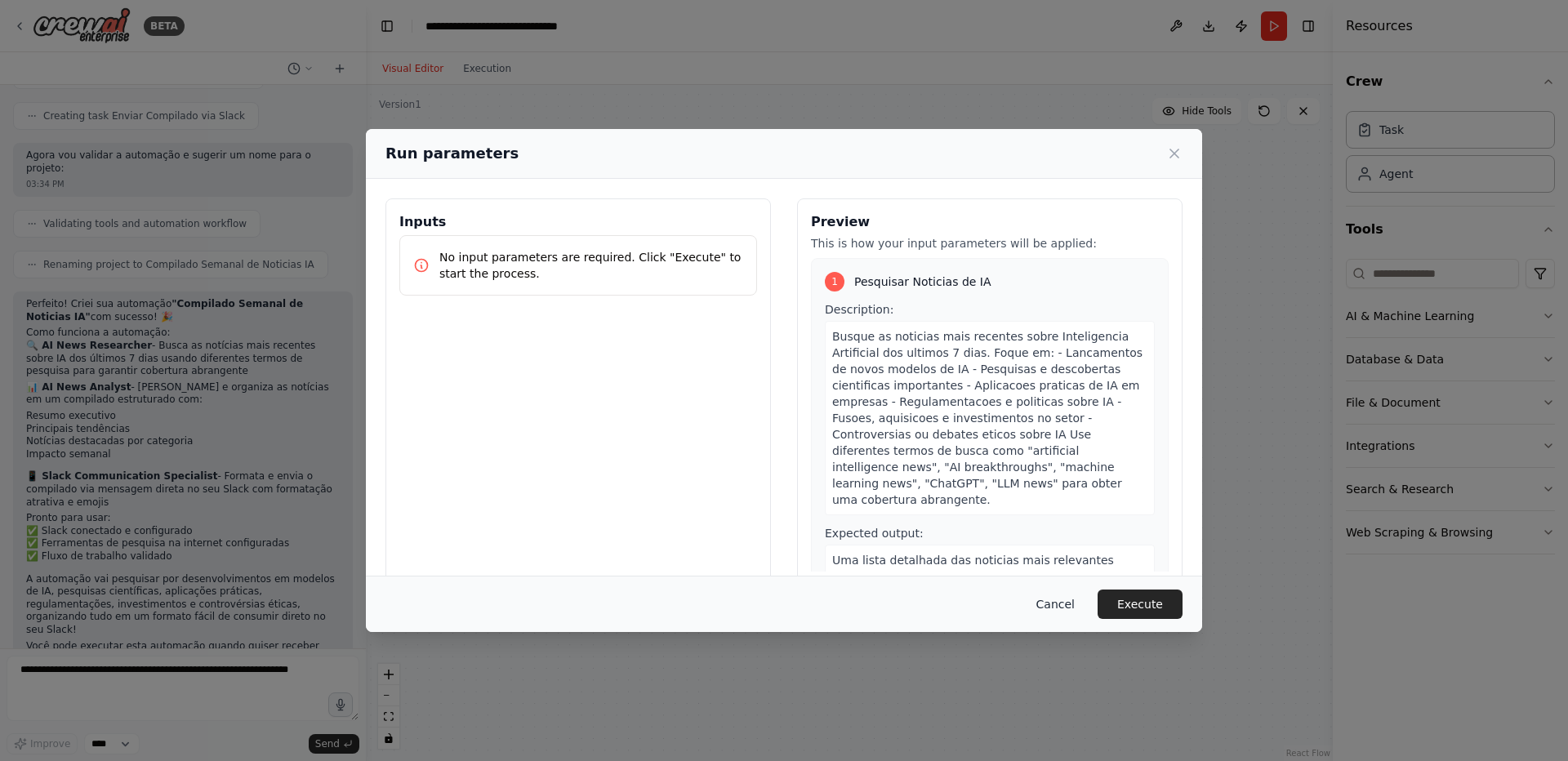
click at [1070, 609] on button "Cancel" at bounding box center [1055, 604] width 64 height 29
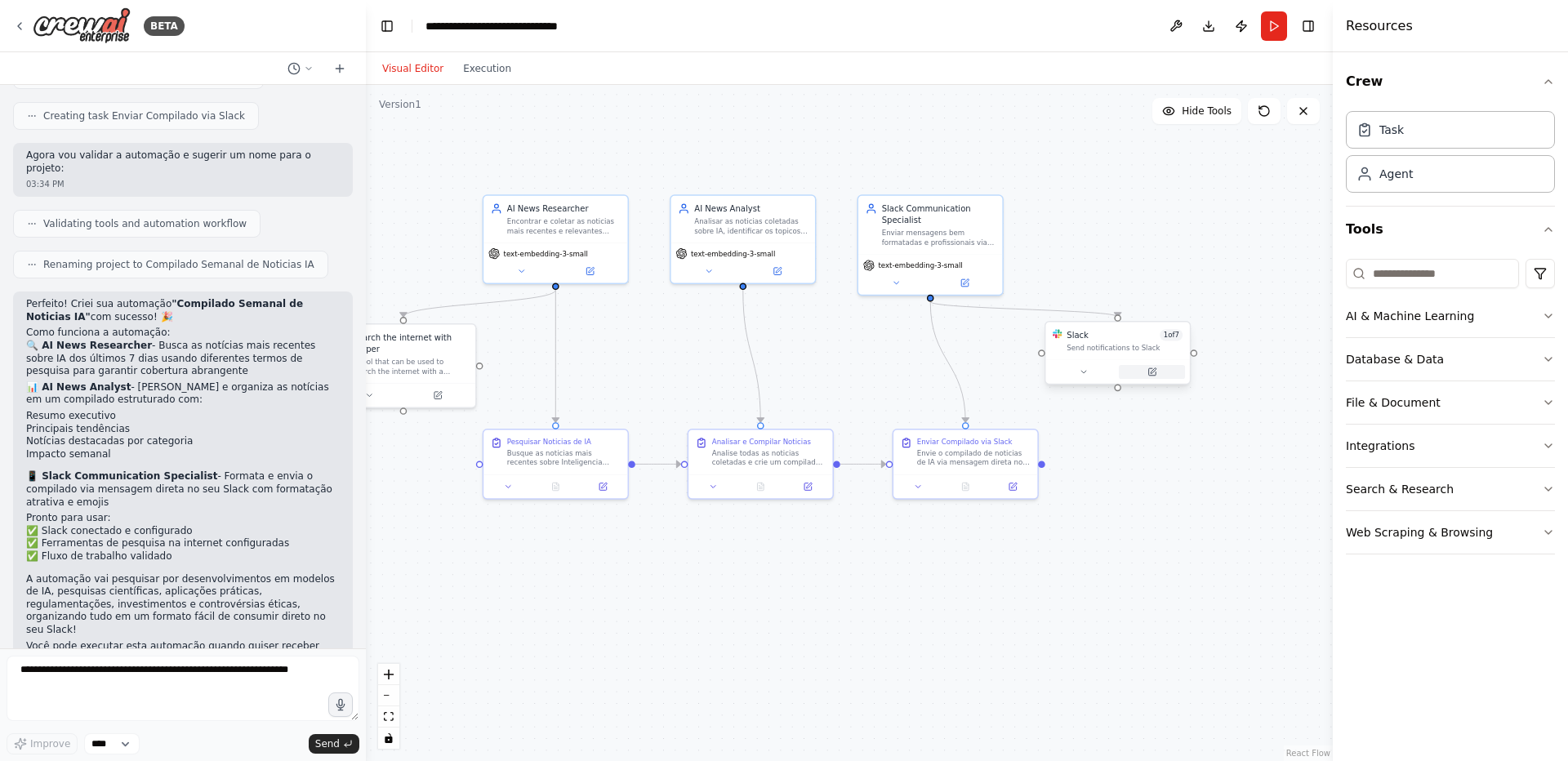
click at [1152, 375] on icon at bounding box center [1152, 372] width 8 height 8
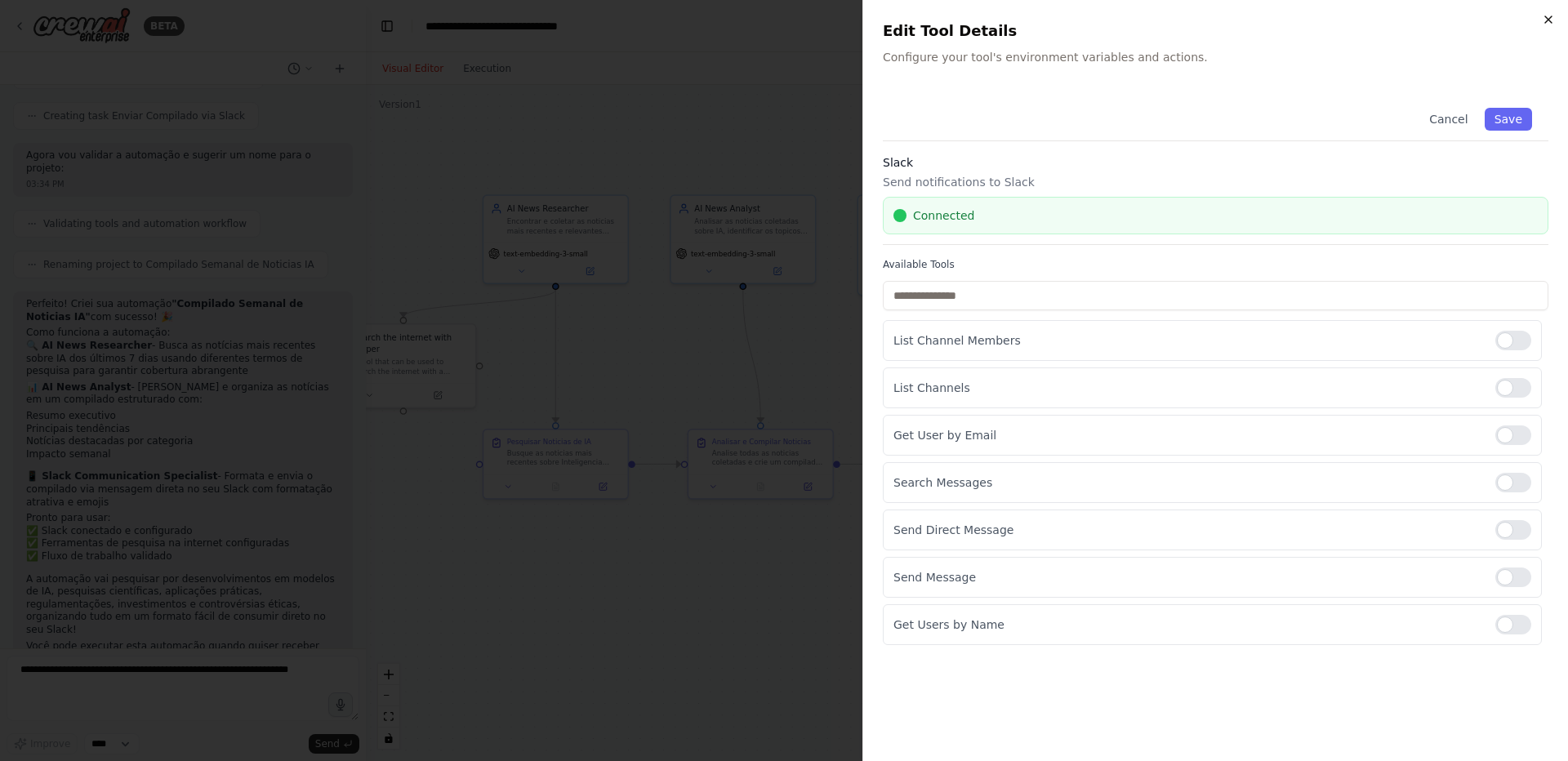
click at [1547, 23] on icon "button" at bounding box center [1548, 18] width 13 height 13
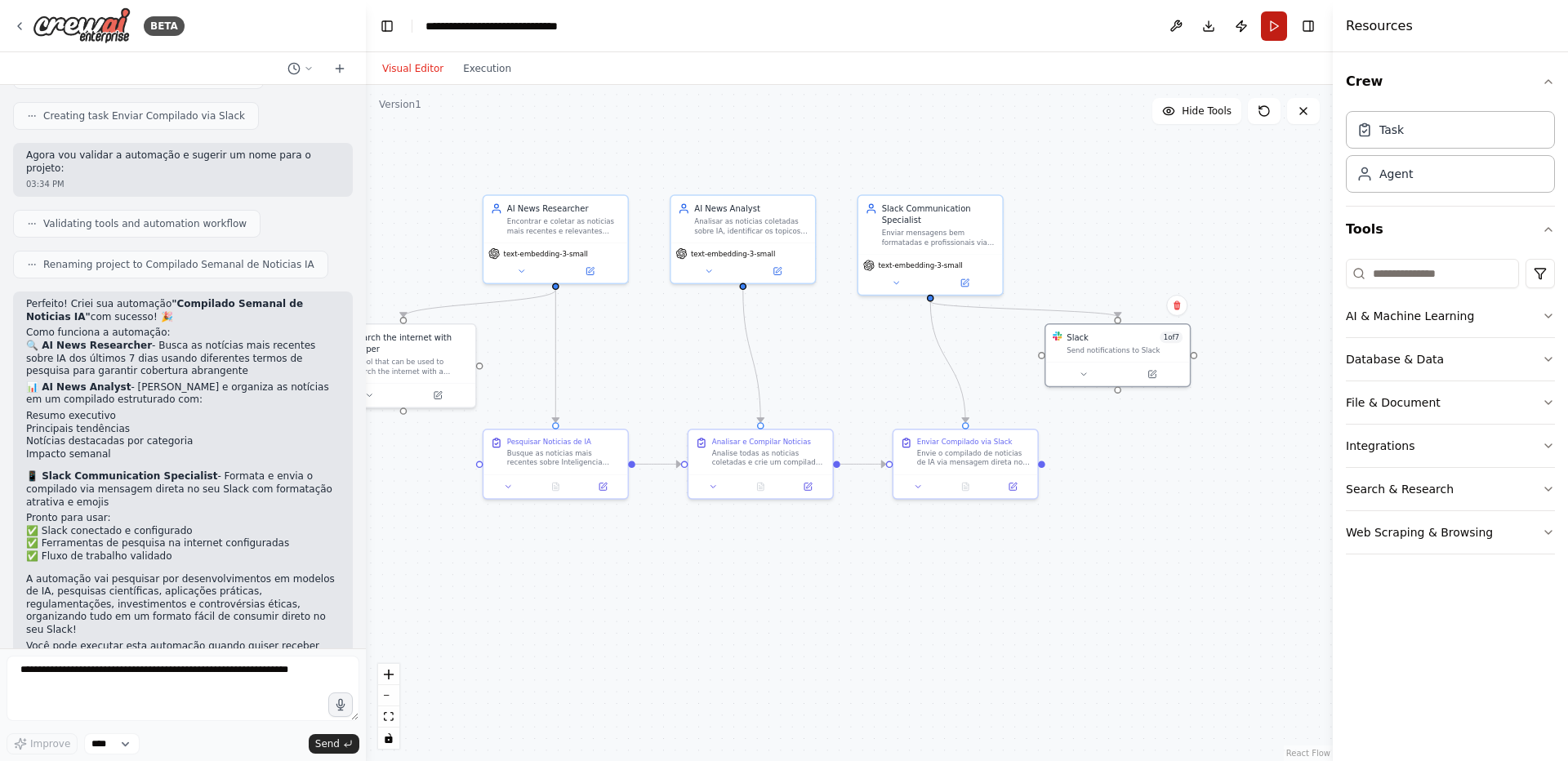
click at [1272, 18] on button "Run" at bounding box center [1273, 26] width 26 height 29
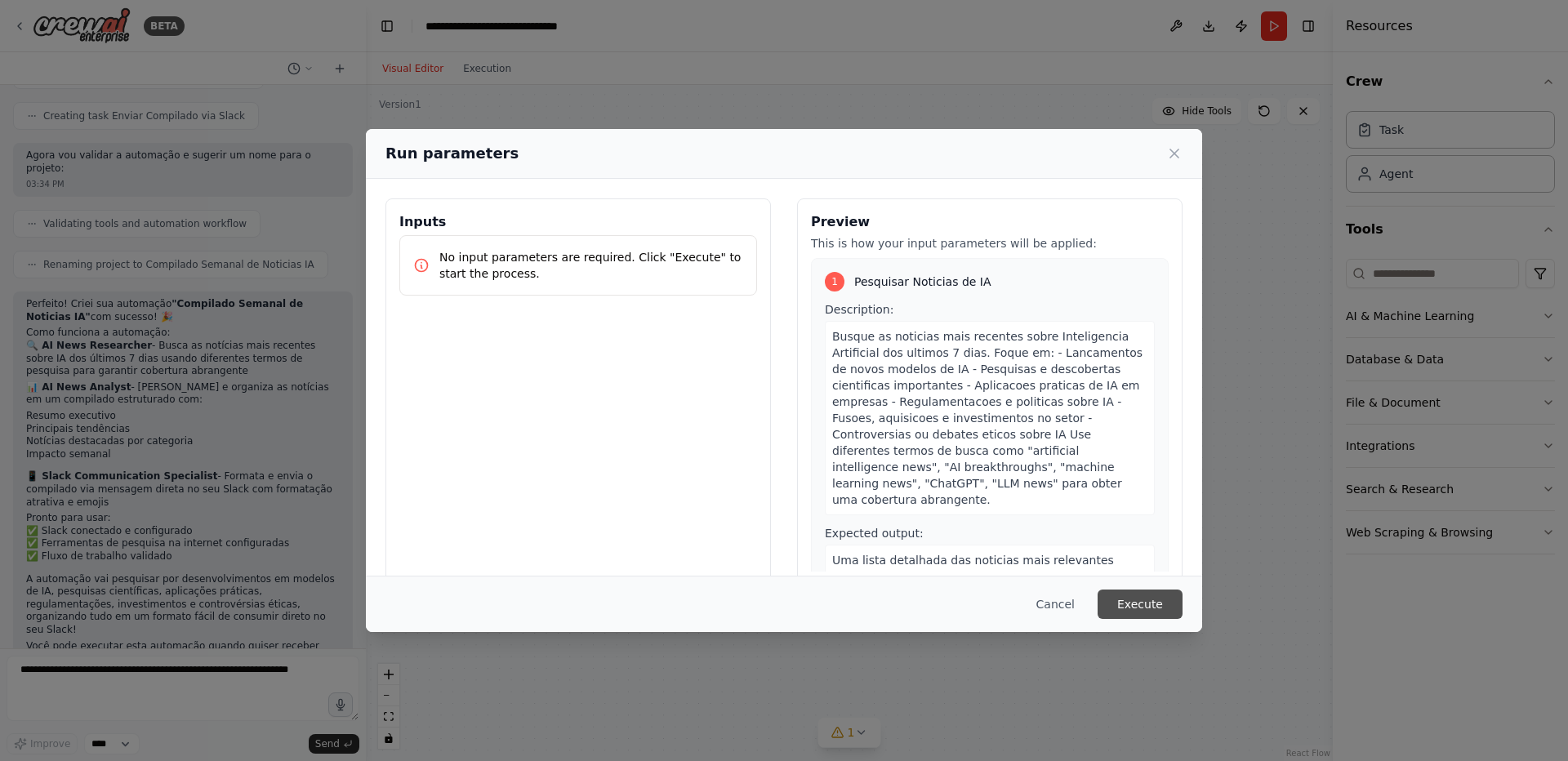
click at [1136, 605] on button "Execute" at bounding box center [1139, 604] width 85 height 29
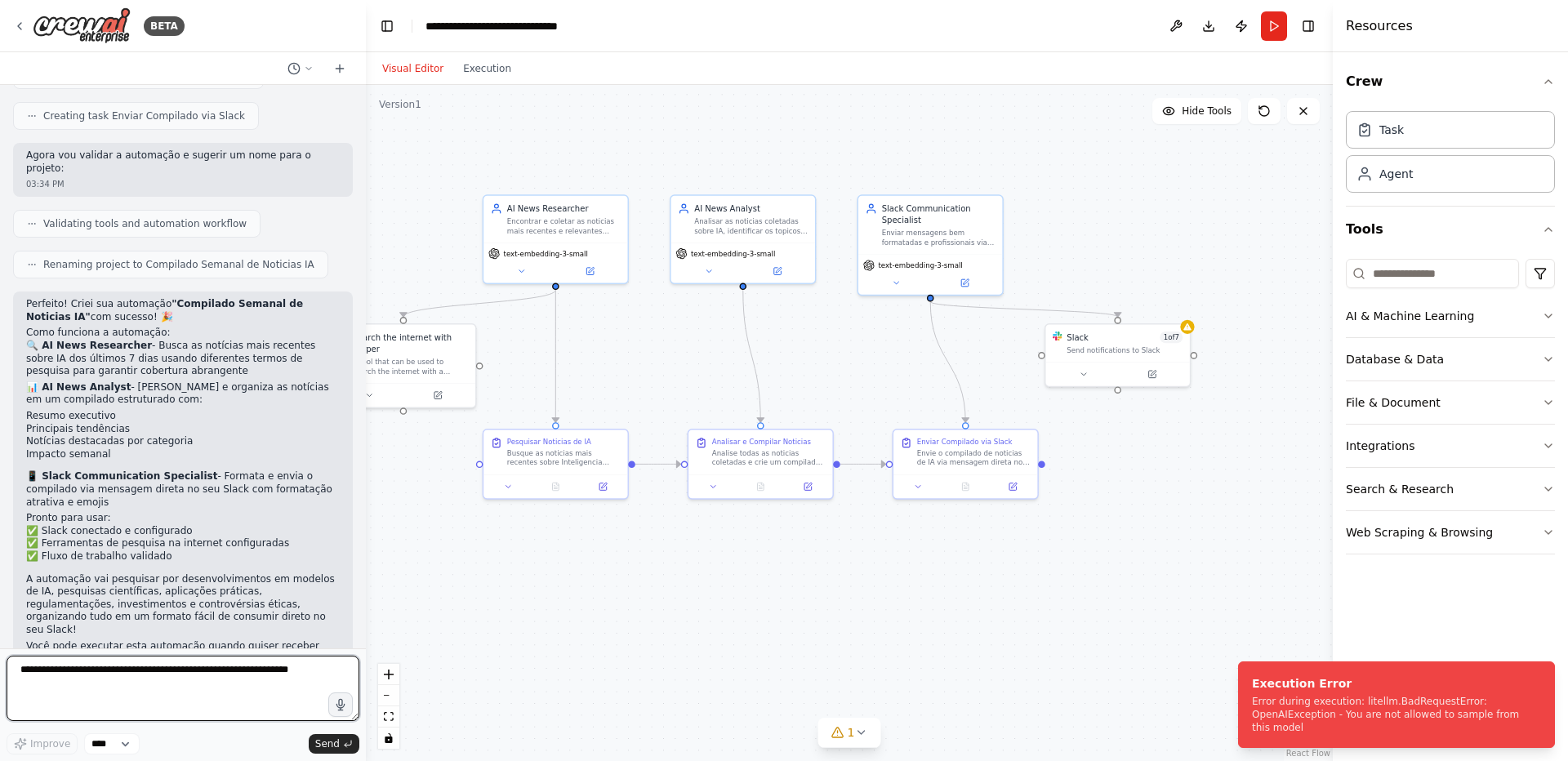
click at [212, 668] on textarea at bounding box center [183, 687] width 353 height 65
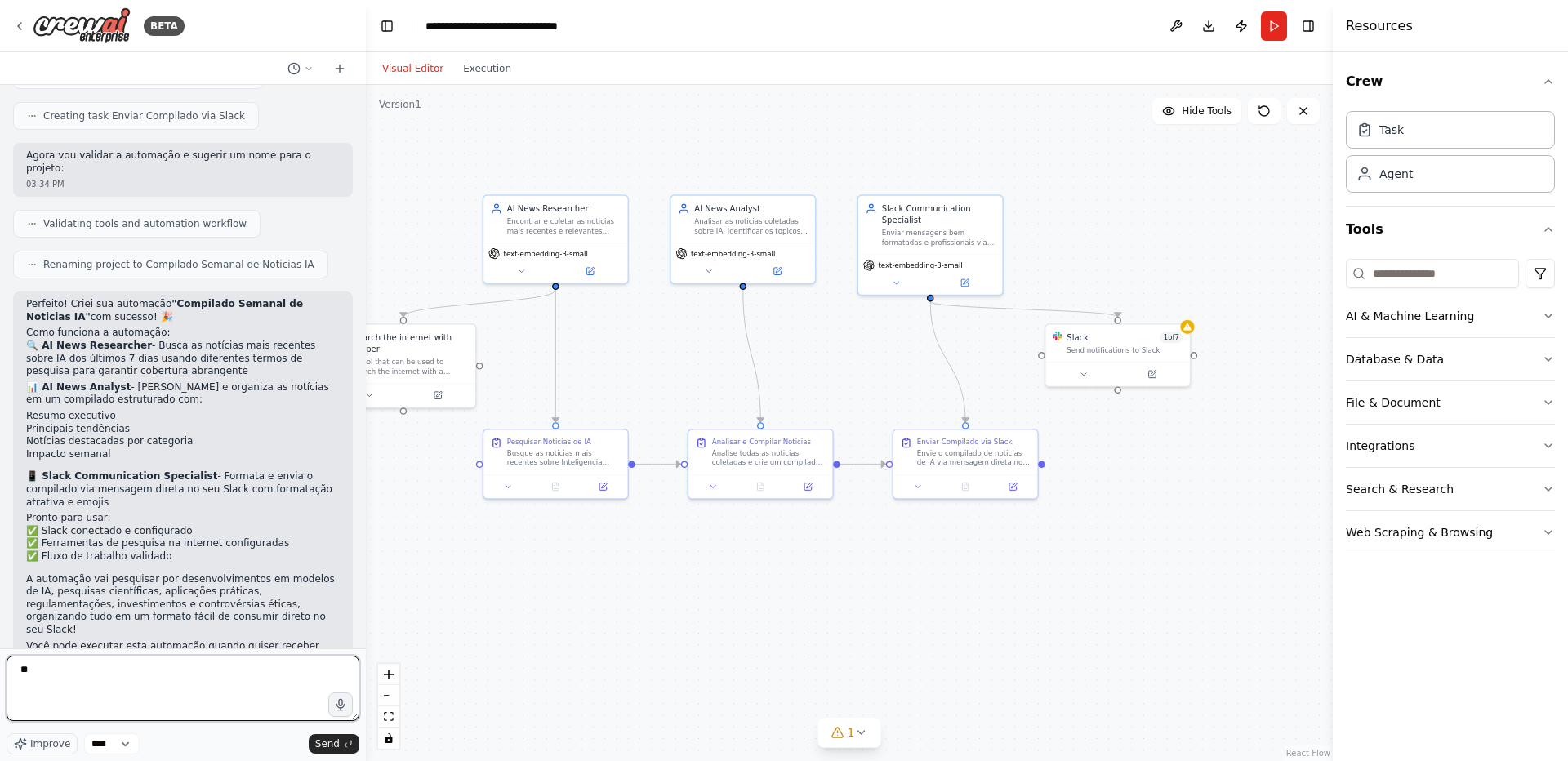
type textarea "*"
click at [1267, 35] on button "Run" at bounding box center [1273, 26] width 26 height 29
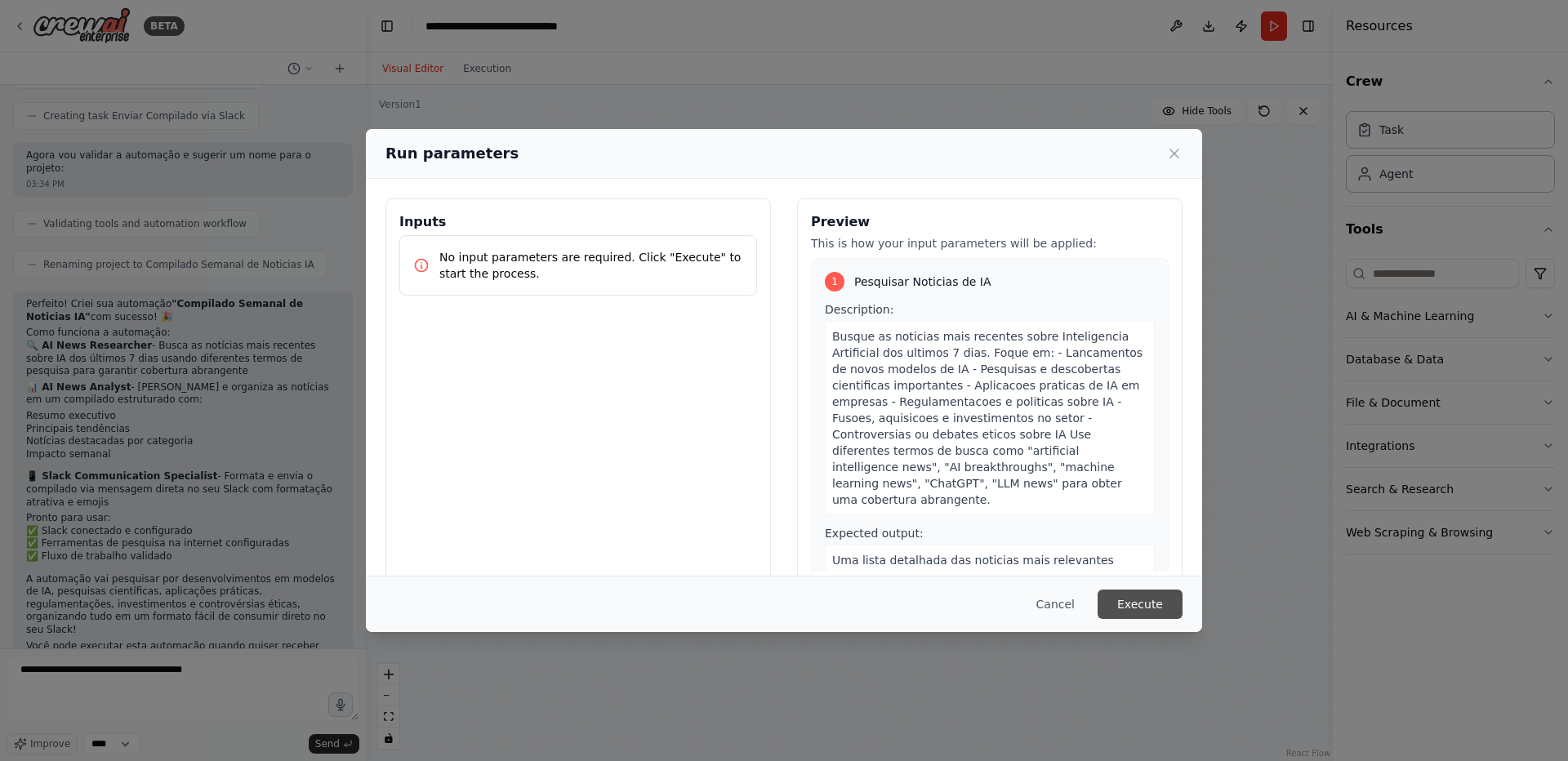
click at [1144, 605] on button "Execute" at bounding box center [1139, 604] width 85 height 29
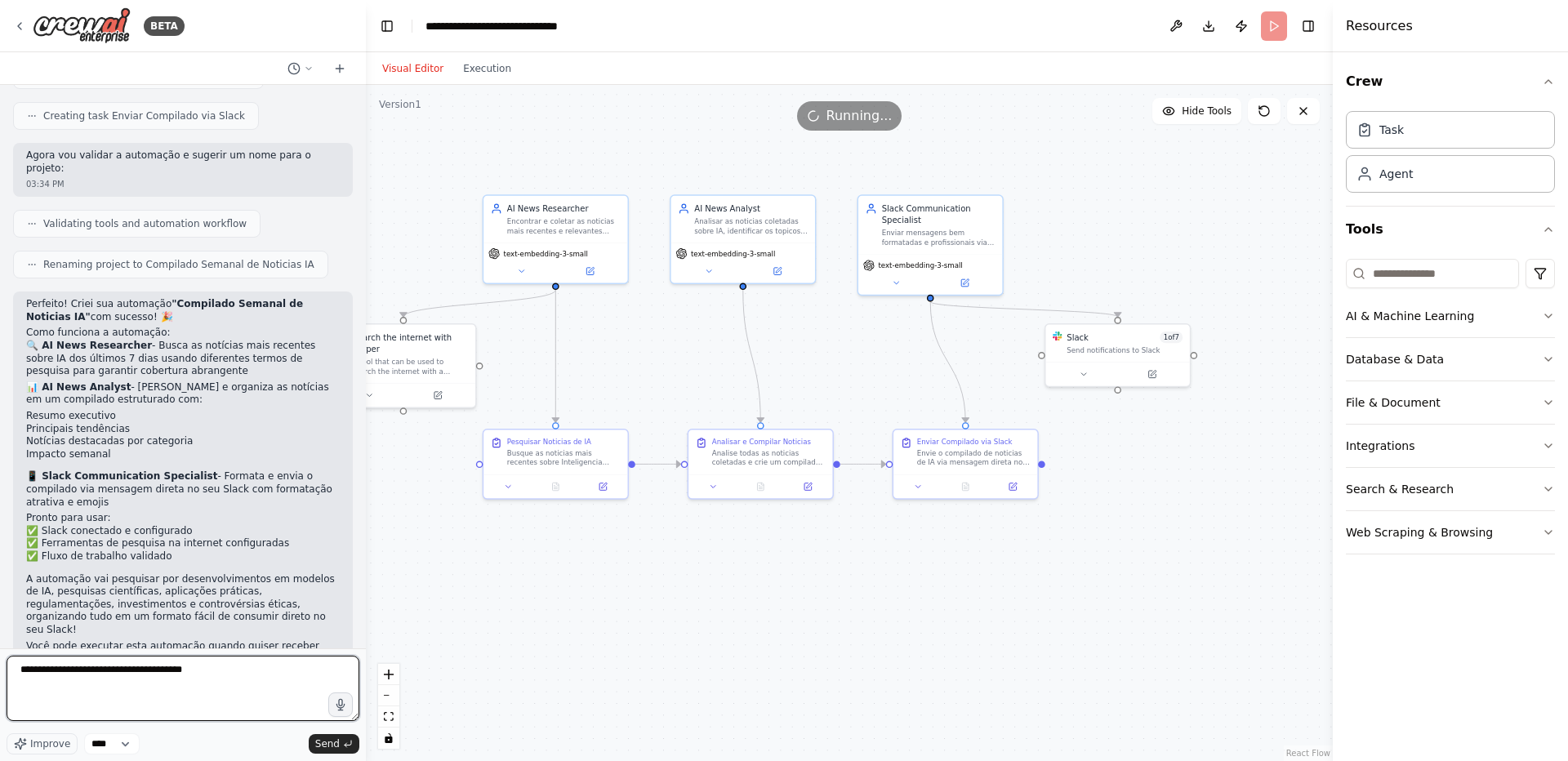
click at [254, 667] on textarea "**********" at bounding box center [183, 687] width 353 height 65
type textarea "**********"
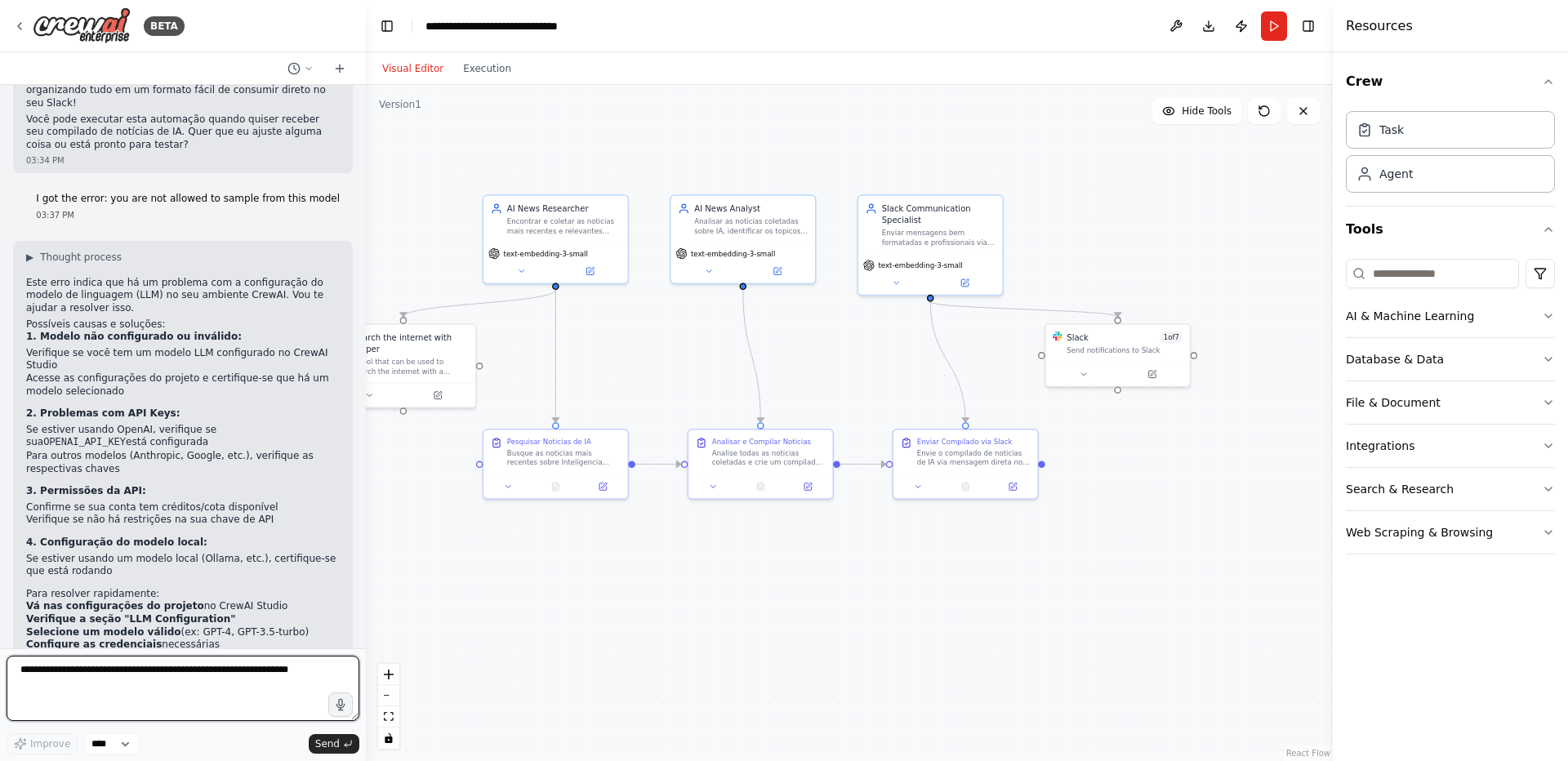
scroll to position [1492, 0]
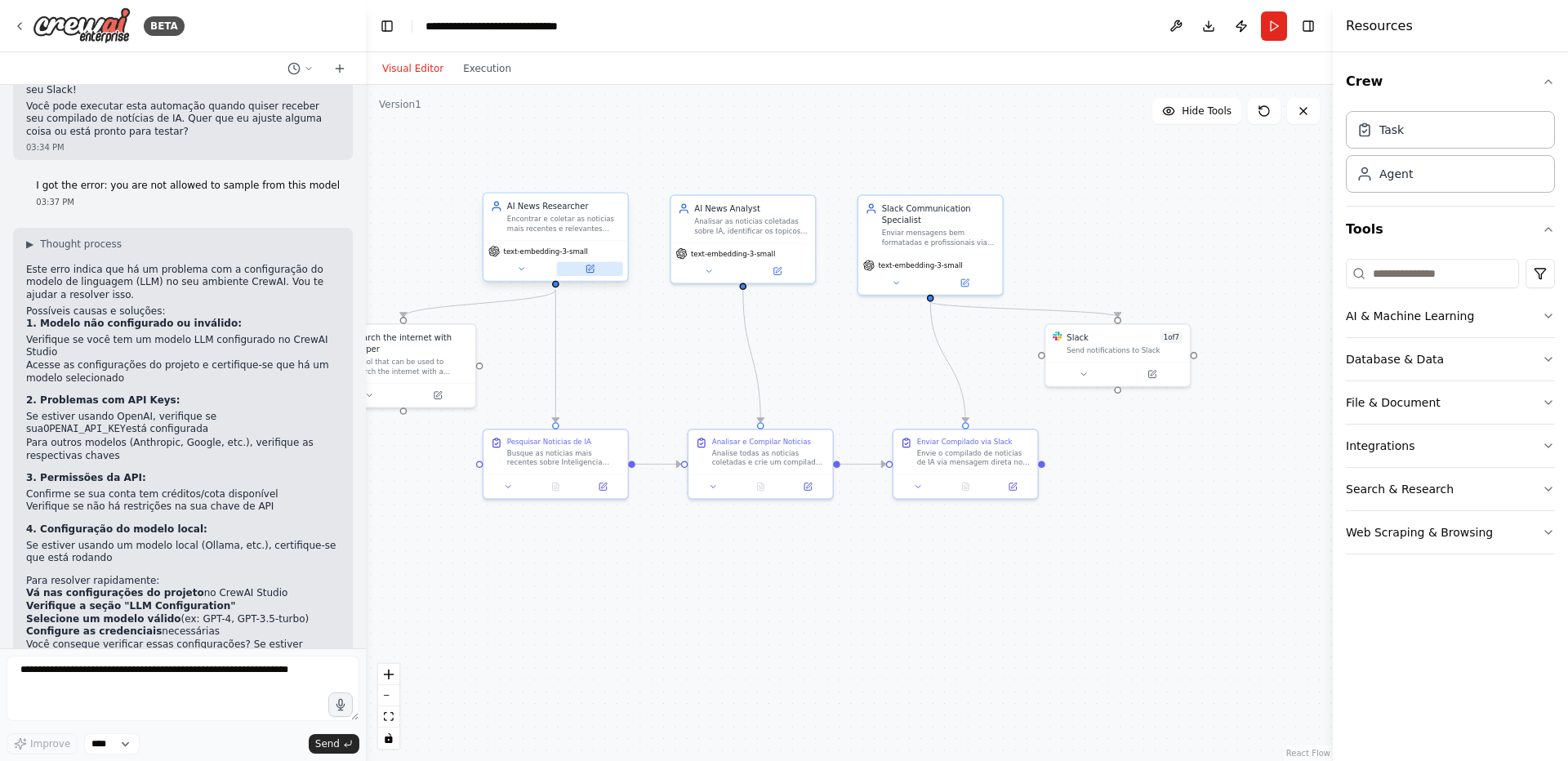
click at [591, 269] on icon at bounding box center [590, 269] width 8 height 8
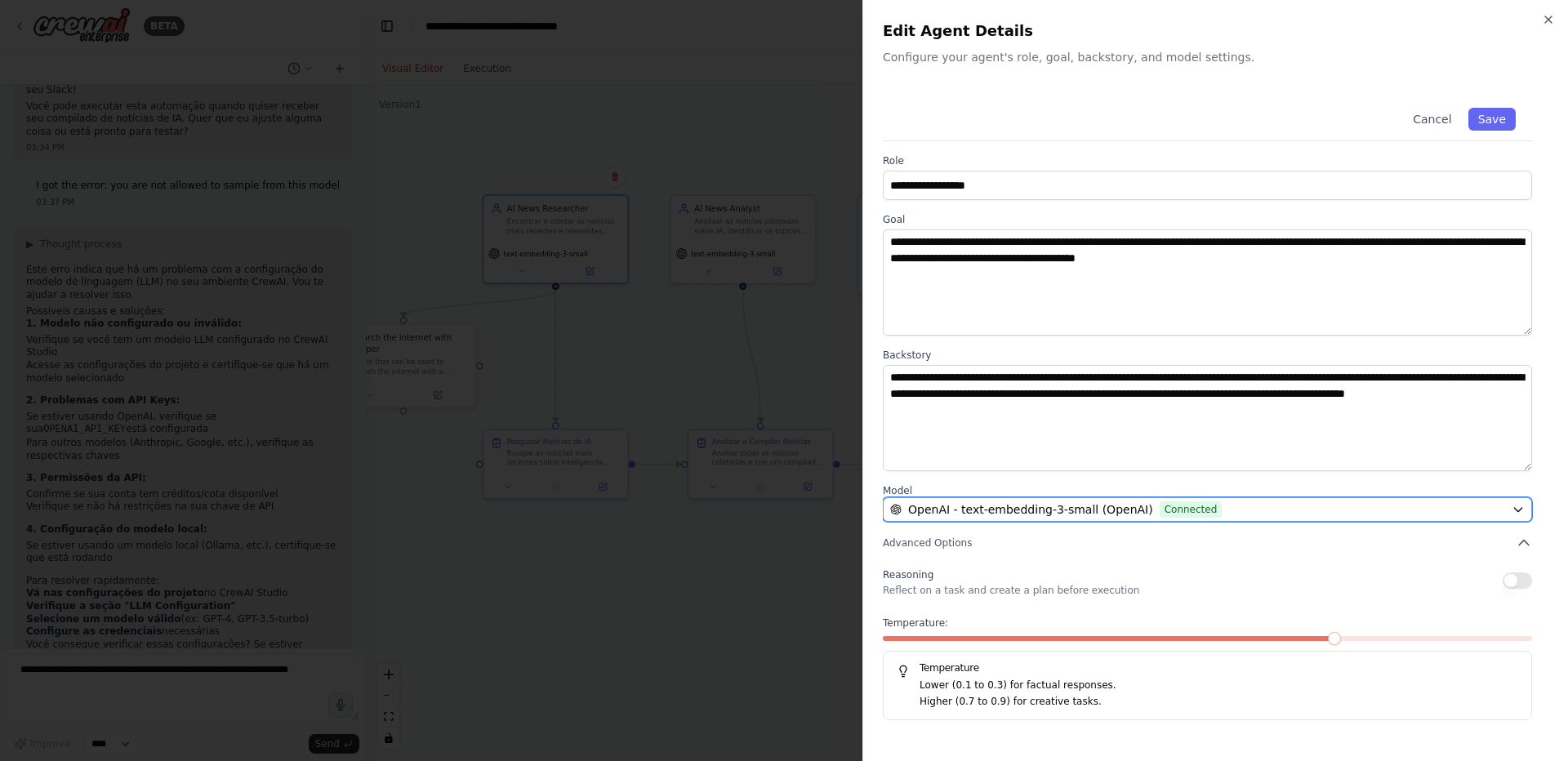
click at [1111, 509] on span "OpenAI - text-embedding-3-small (OpenAI)" at bounding box center [1030, 509] width 245 height 17
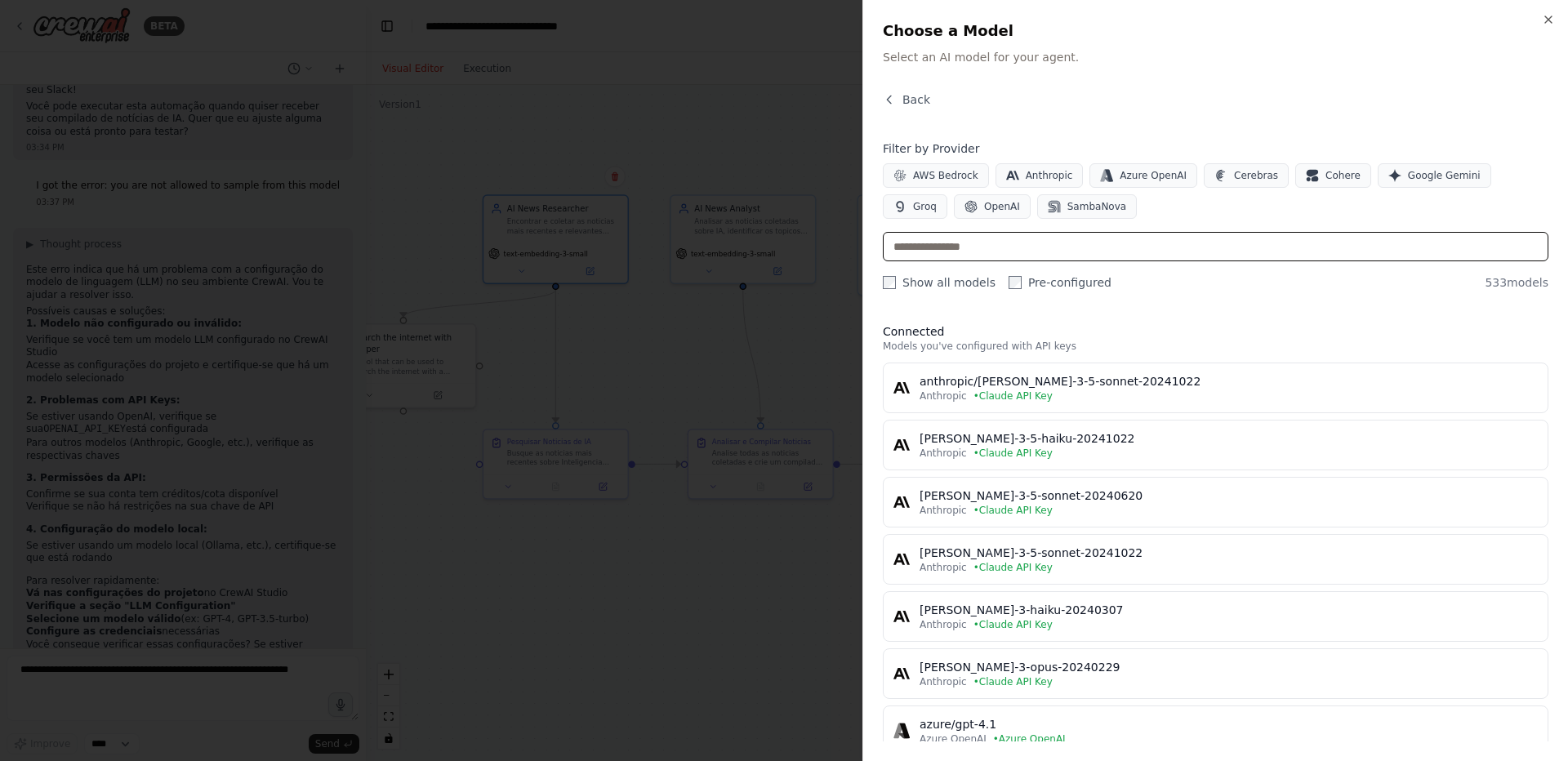
click at [1072, 257] on input "text" at bounding box center [1215, 247] width 666 height 29
click at [907, 278] on label "Show all models" at bounding box center [939, 282] width 113 height 17
click at [947, 235] on input "text" at bounding box center [1215, 247] width 666 height 29
type input "*"
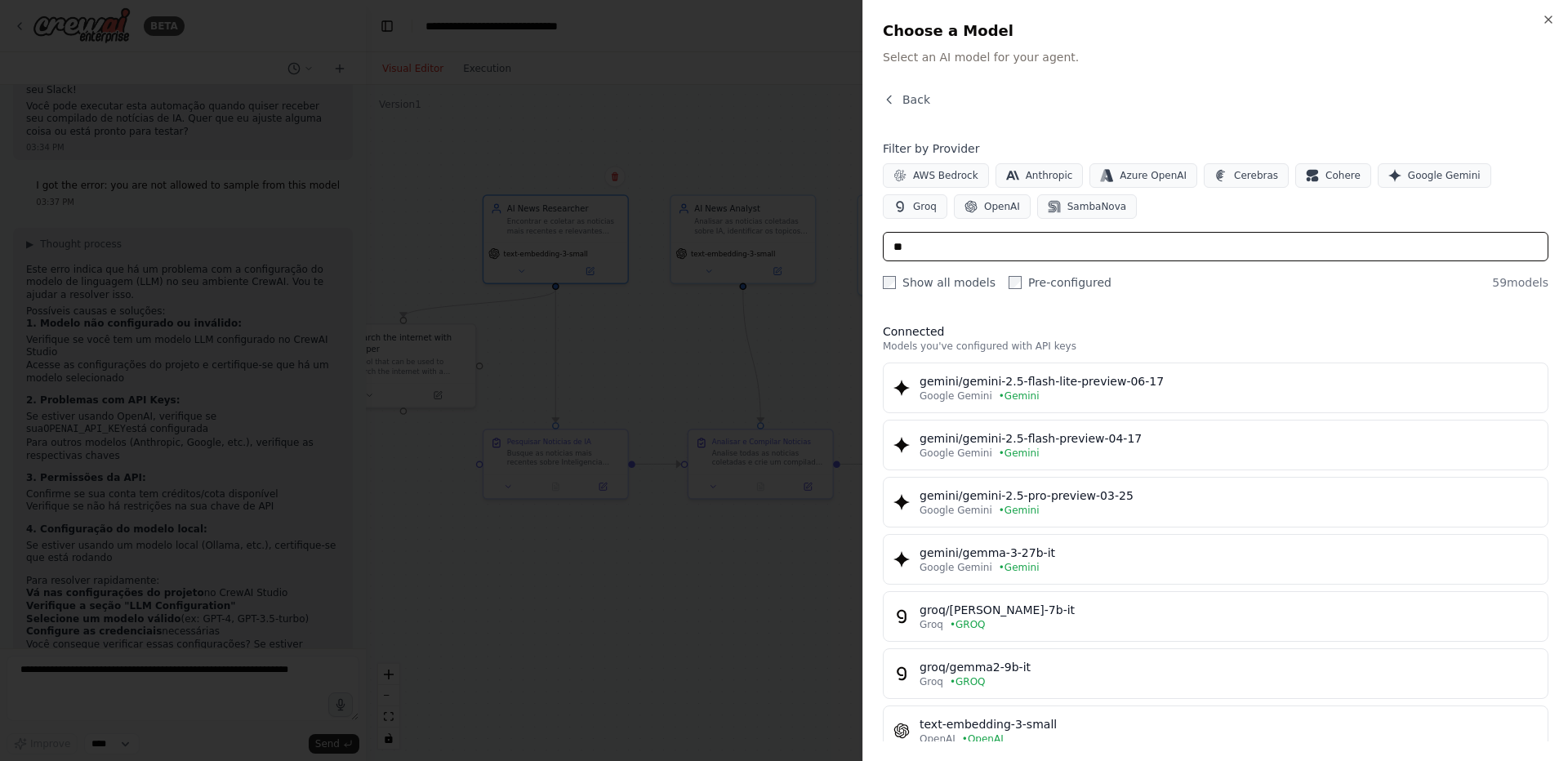
type input "***"
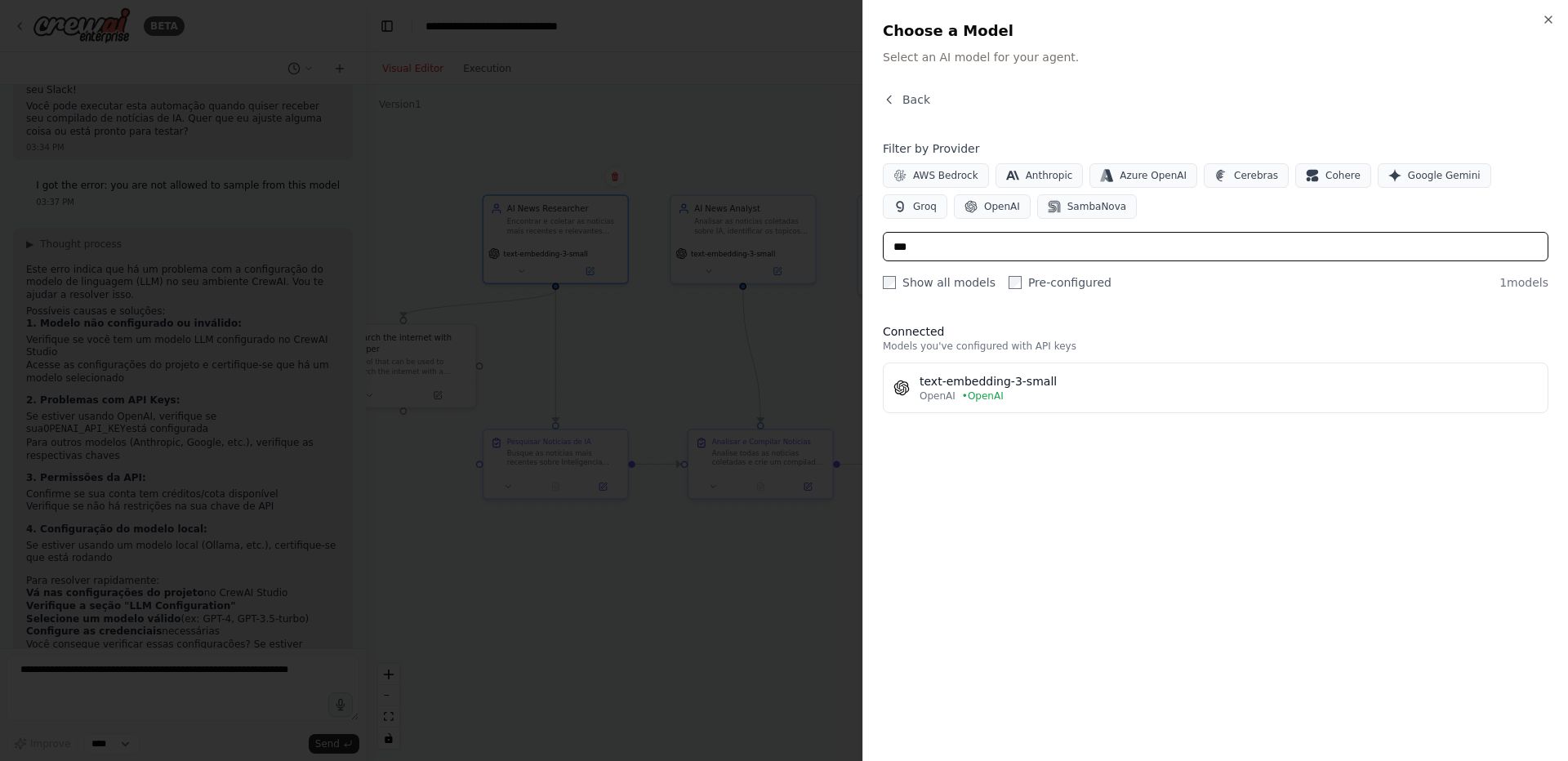
click at [970, 247] on input "***" at bounding box center [1215, 247] width 666 height 29
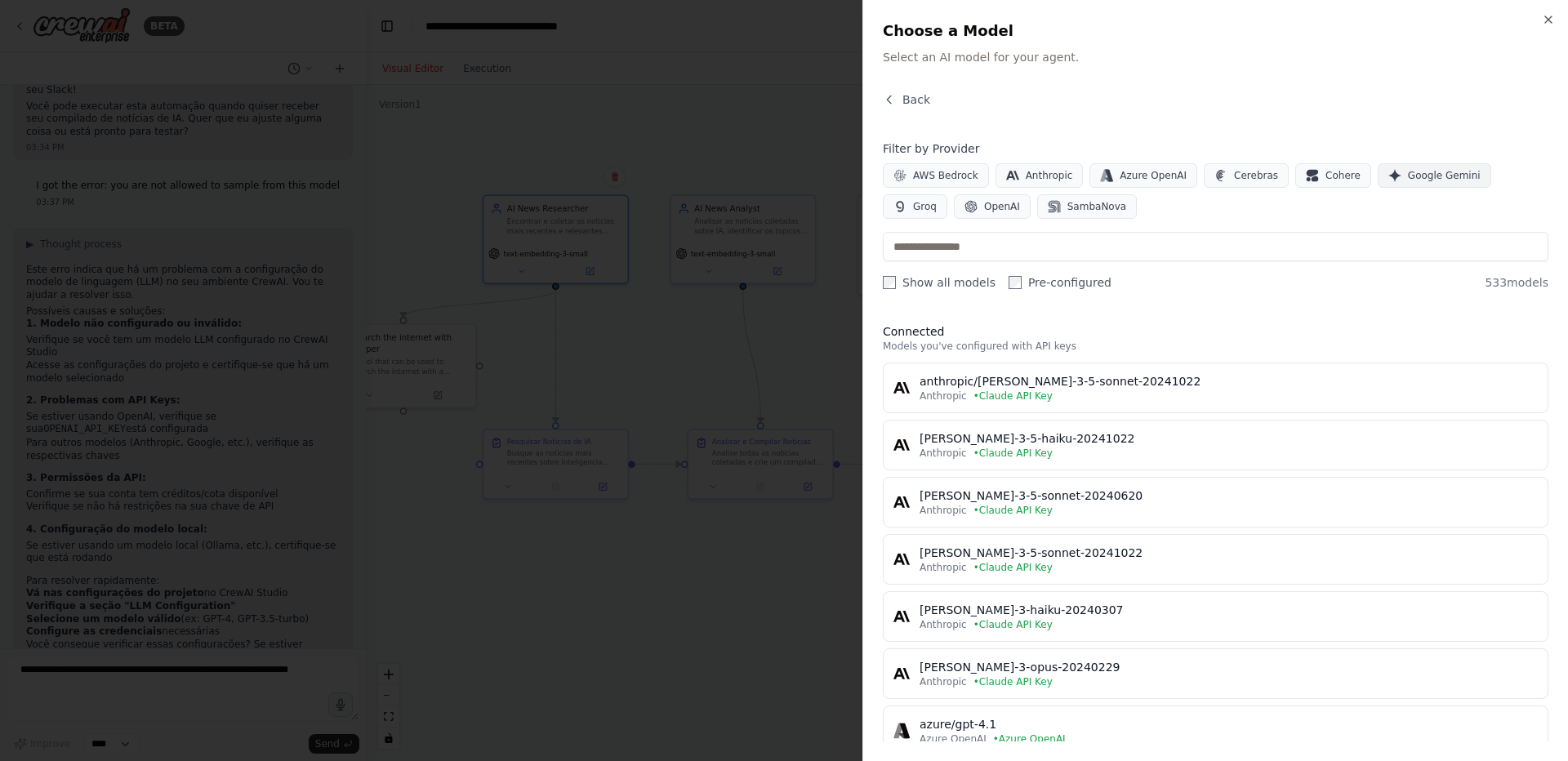
click at [1408, 181] on span "Google Gemini" at bounding box center [1444, 175] width 73 height 13
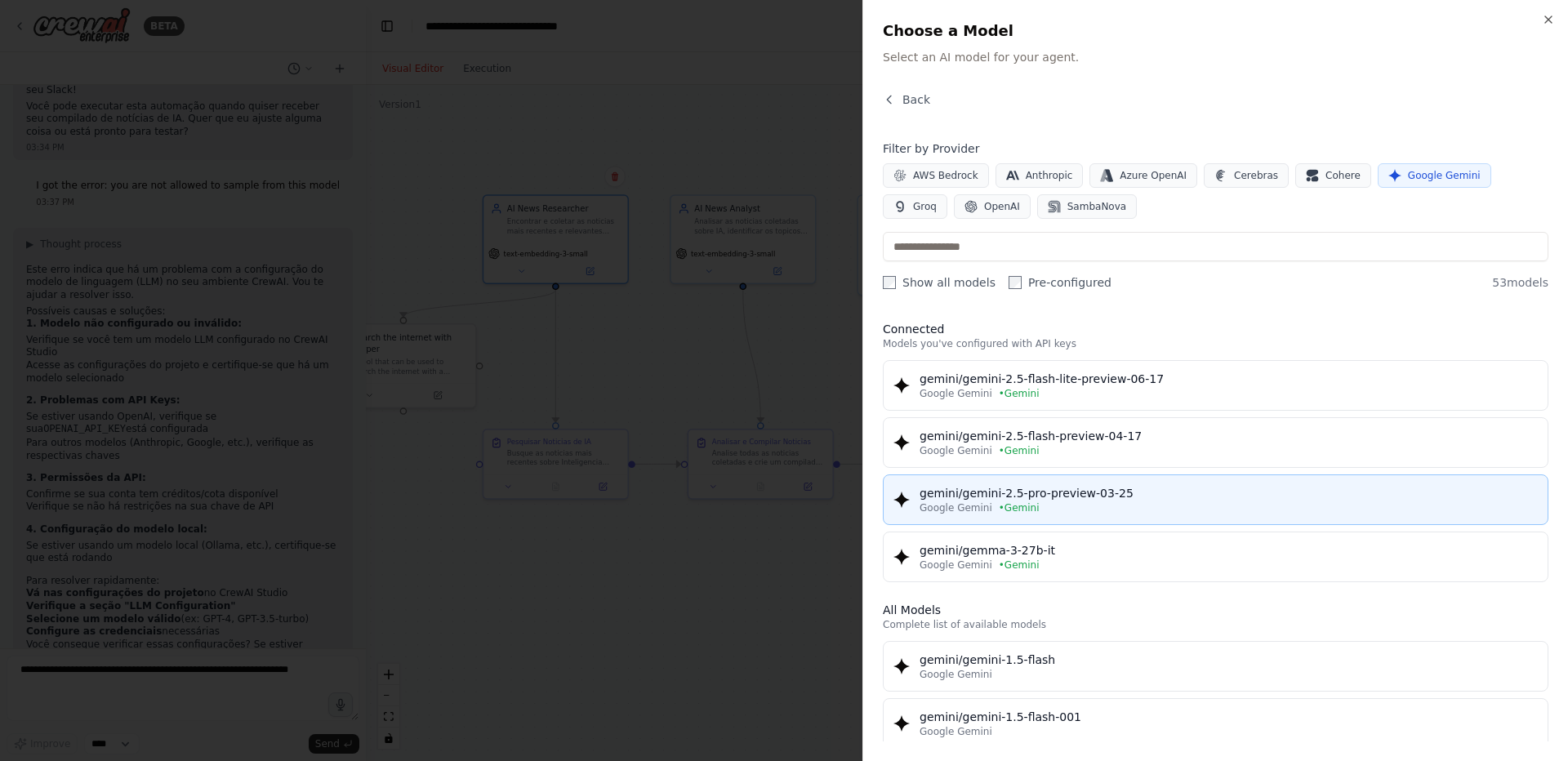
scroll to position [0, 0]
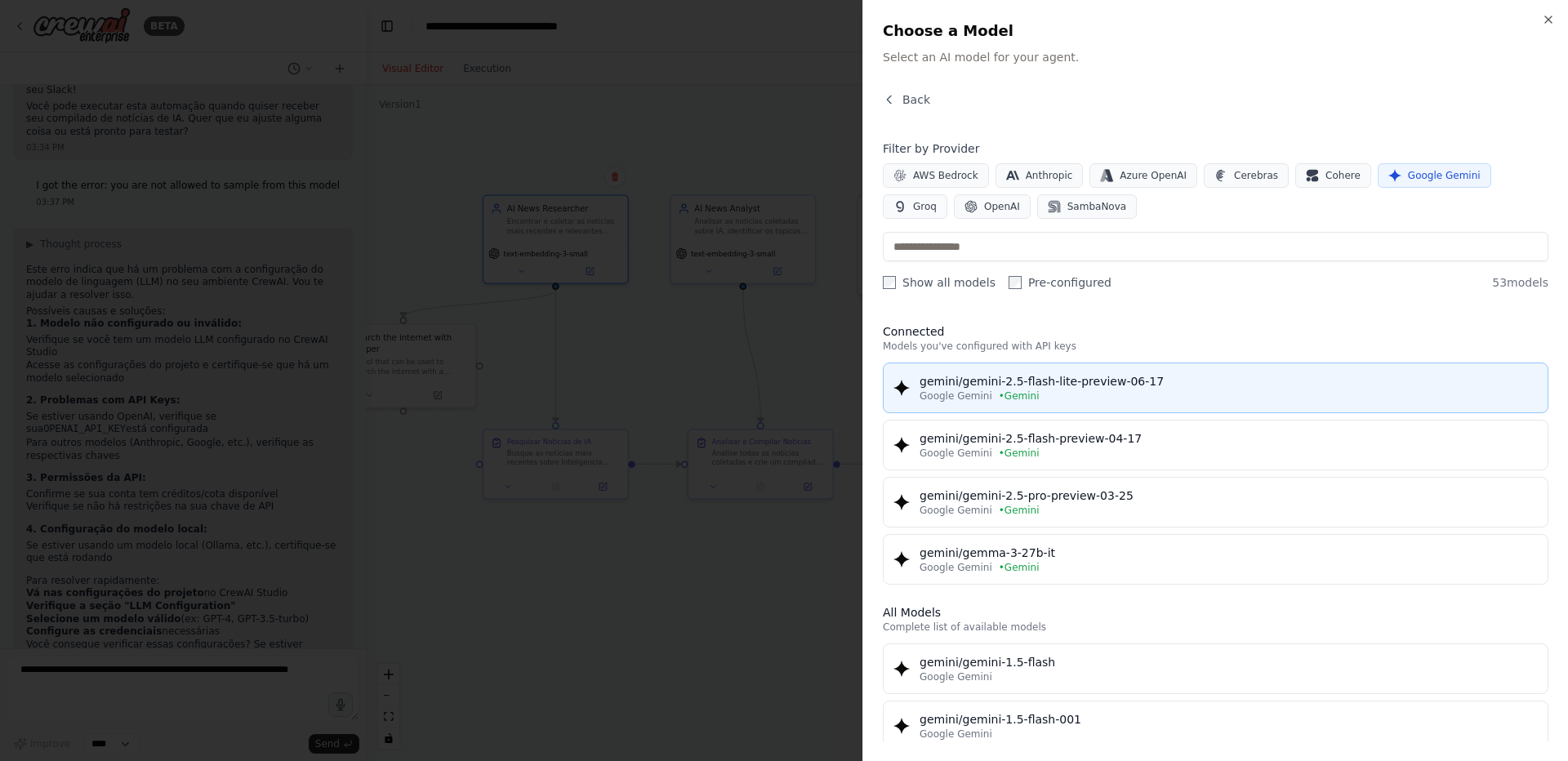
click at [1125, 403] on button "gemini/gemini-2.5-flash-lite-preview-06-17 Google Gemini • Gemini" at bounding box center [1215, 388] width 666 height 51
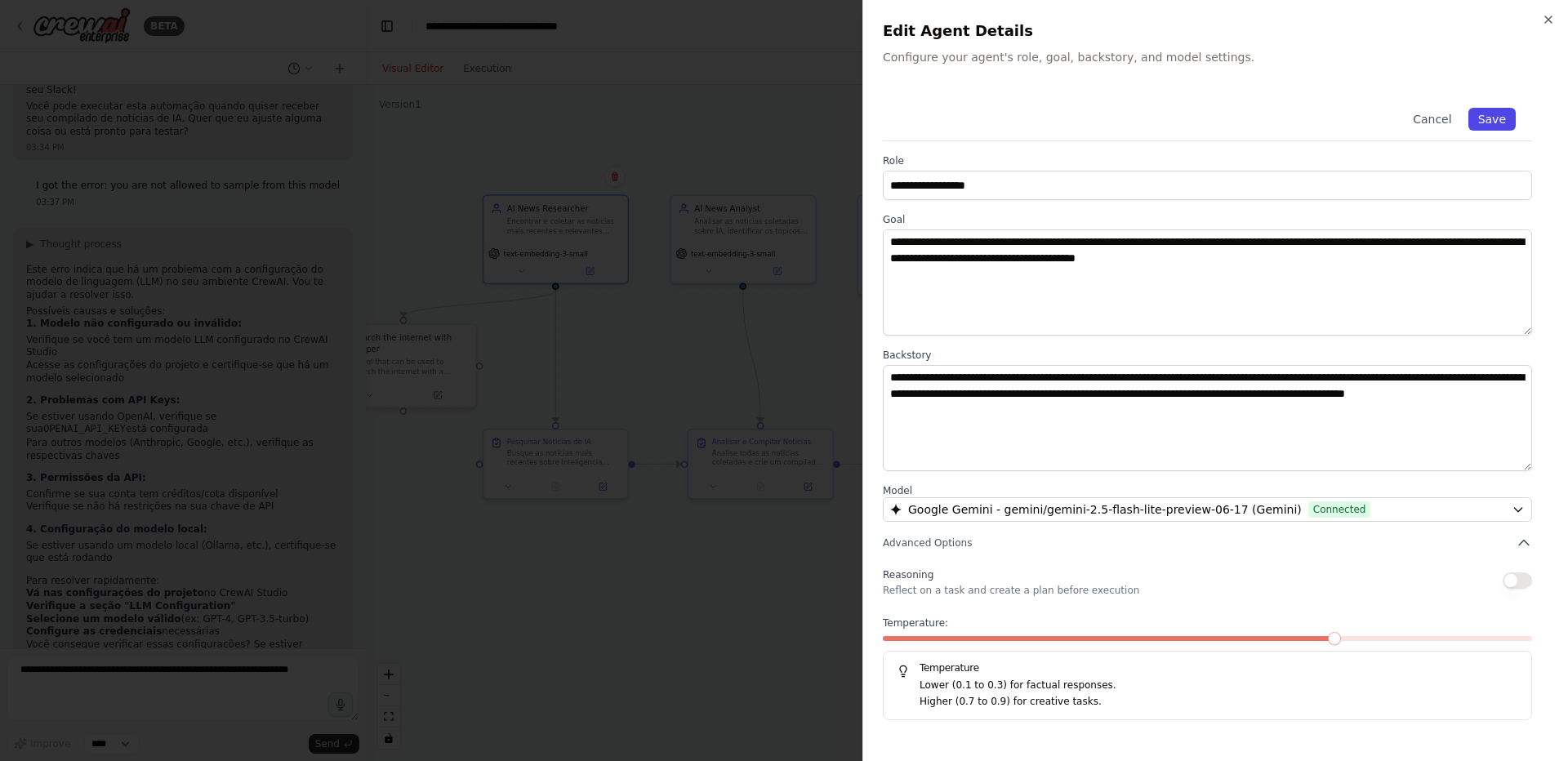
click at [1488, 125] on button "Save" at bounding box center [1491, 120] width 48 height 23
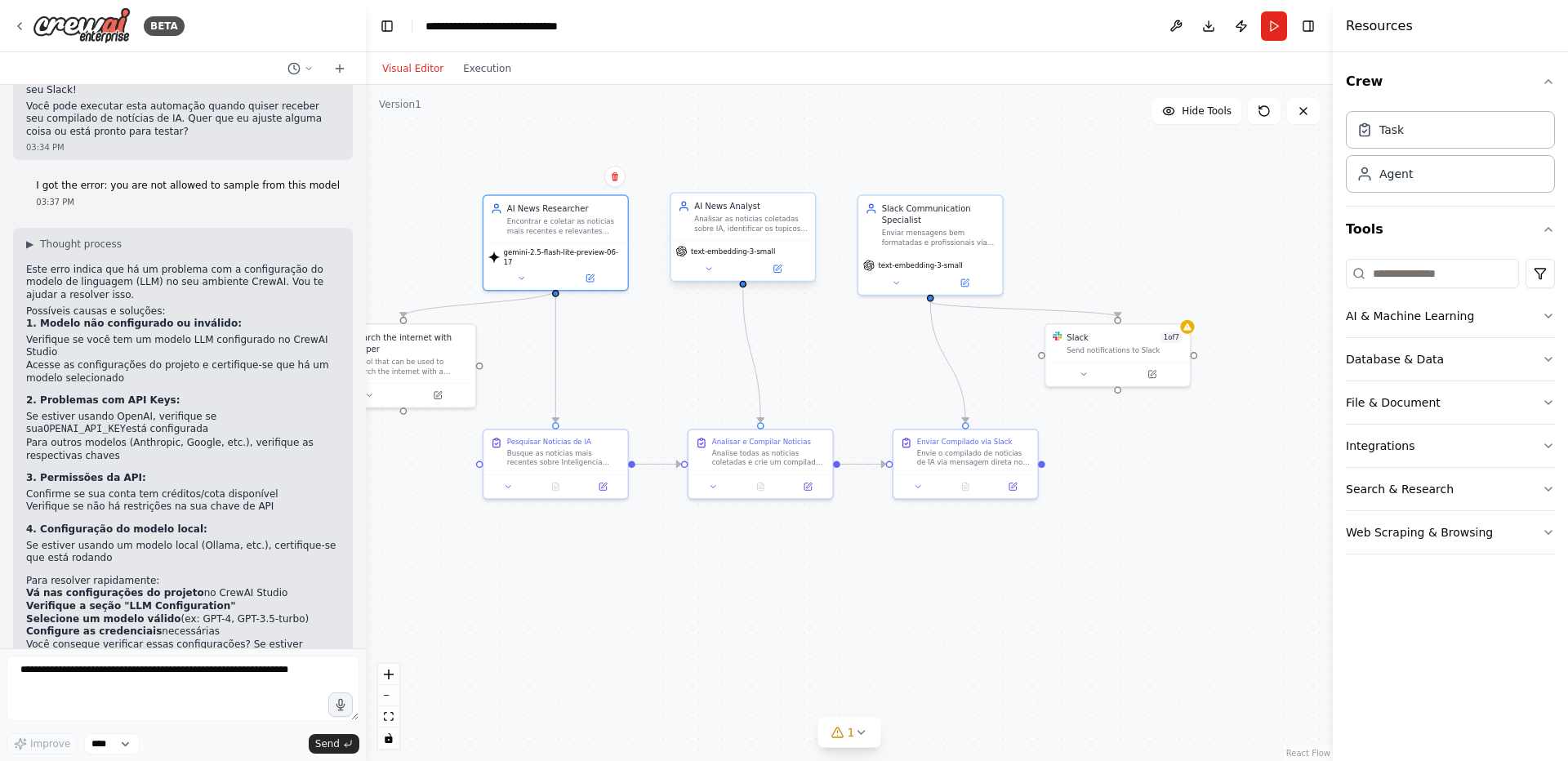
click at [731, 248] on span "text-embedding-3-small" at bounding box center [733, 251] width 85 height 9
click at [768, 269] on button at bounding box center [777, 269] width 66 height 14
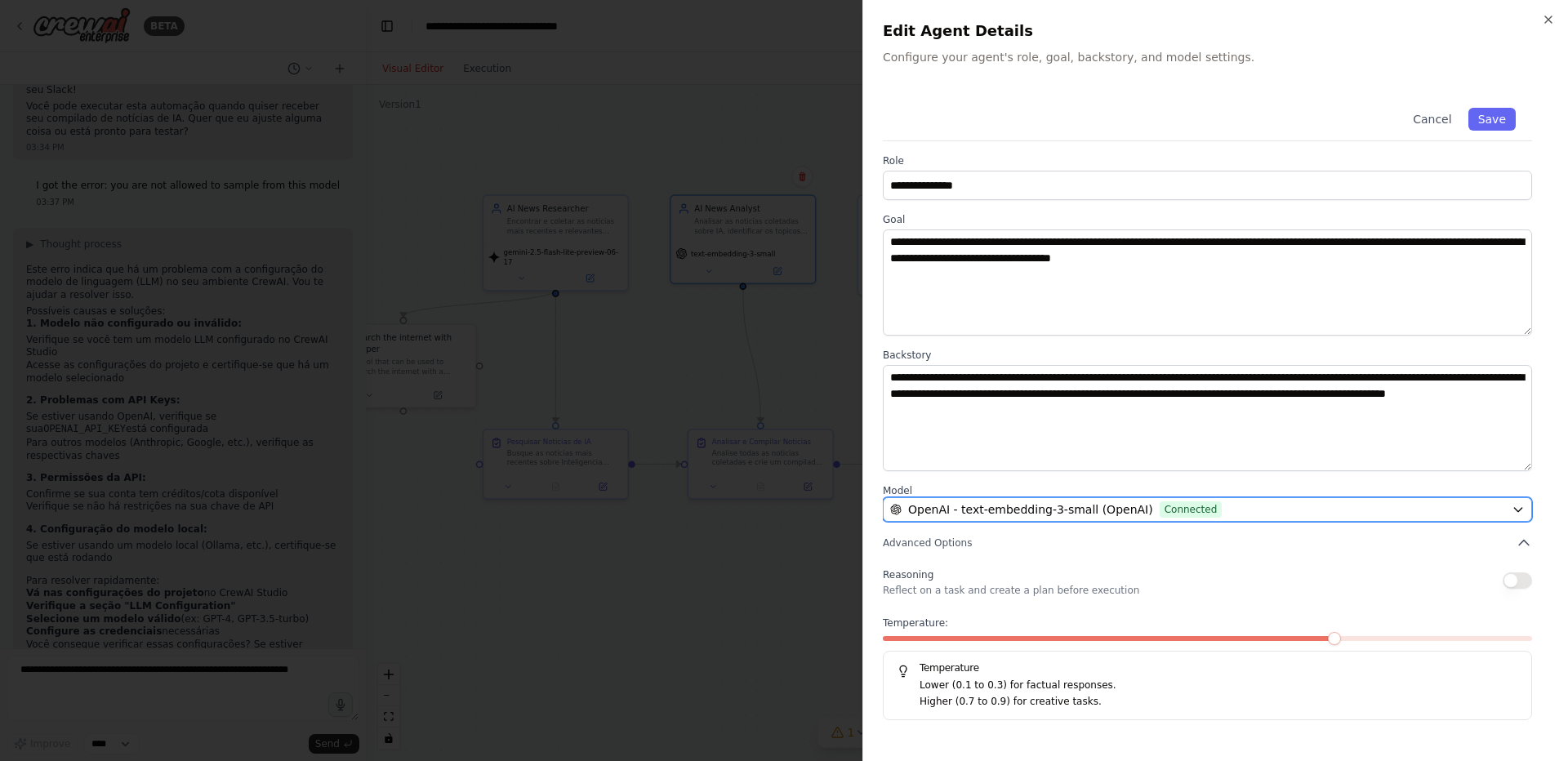
click at [993, 501] on button "OpenAI - text-embedding-3-small (OpenAI) Connected" at bounding box center [1207, 509] width 649 height 24
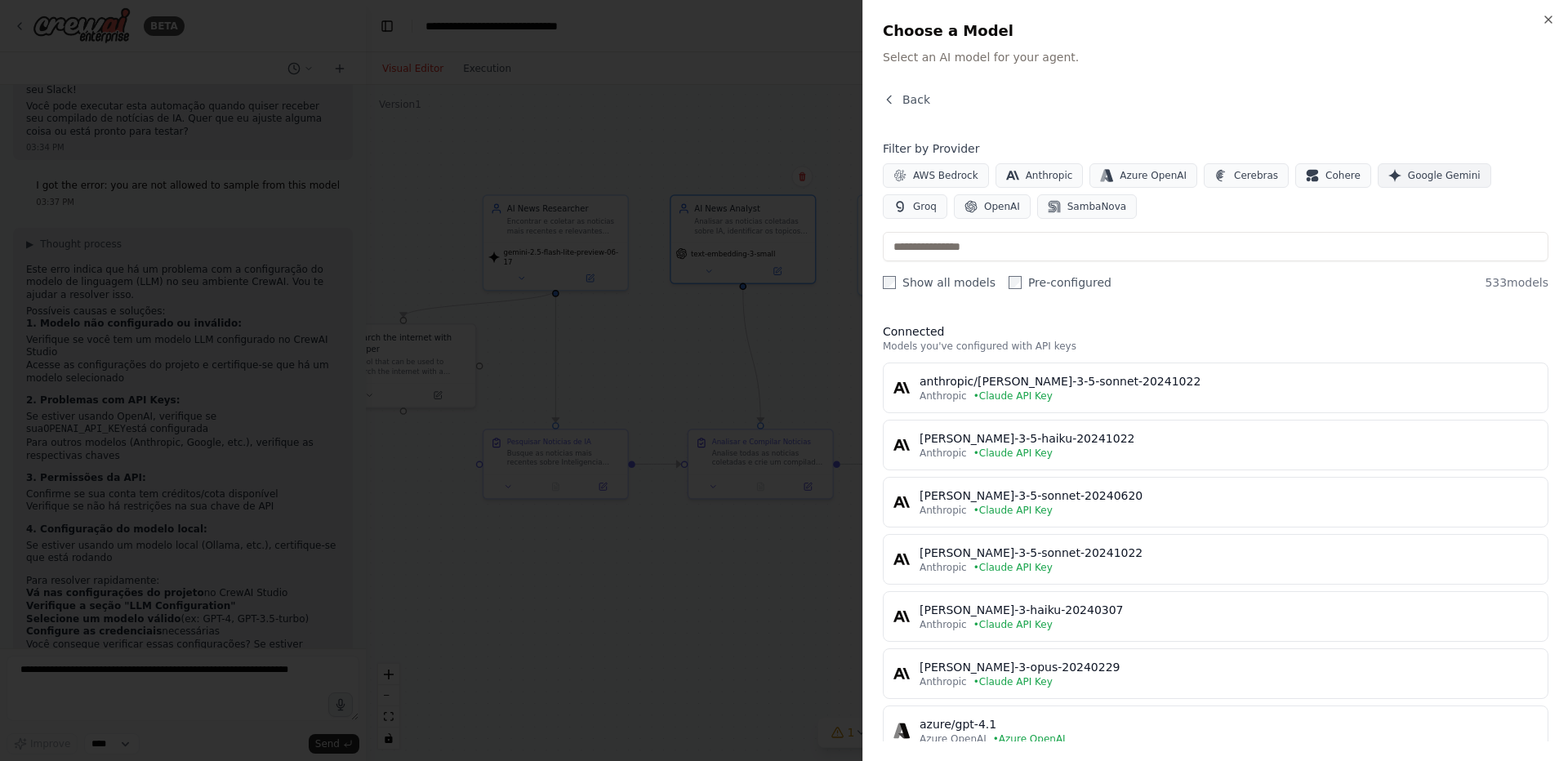
click at [1408, 176] on span "Google Gemini" at bounding box center [1444, 175] width 73 height 13
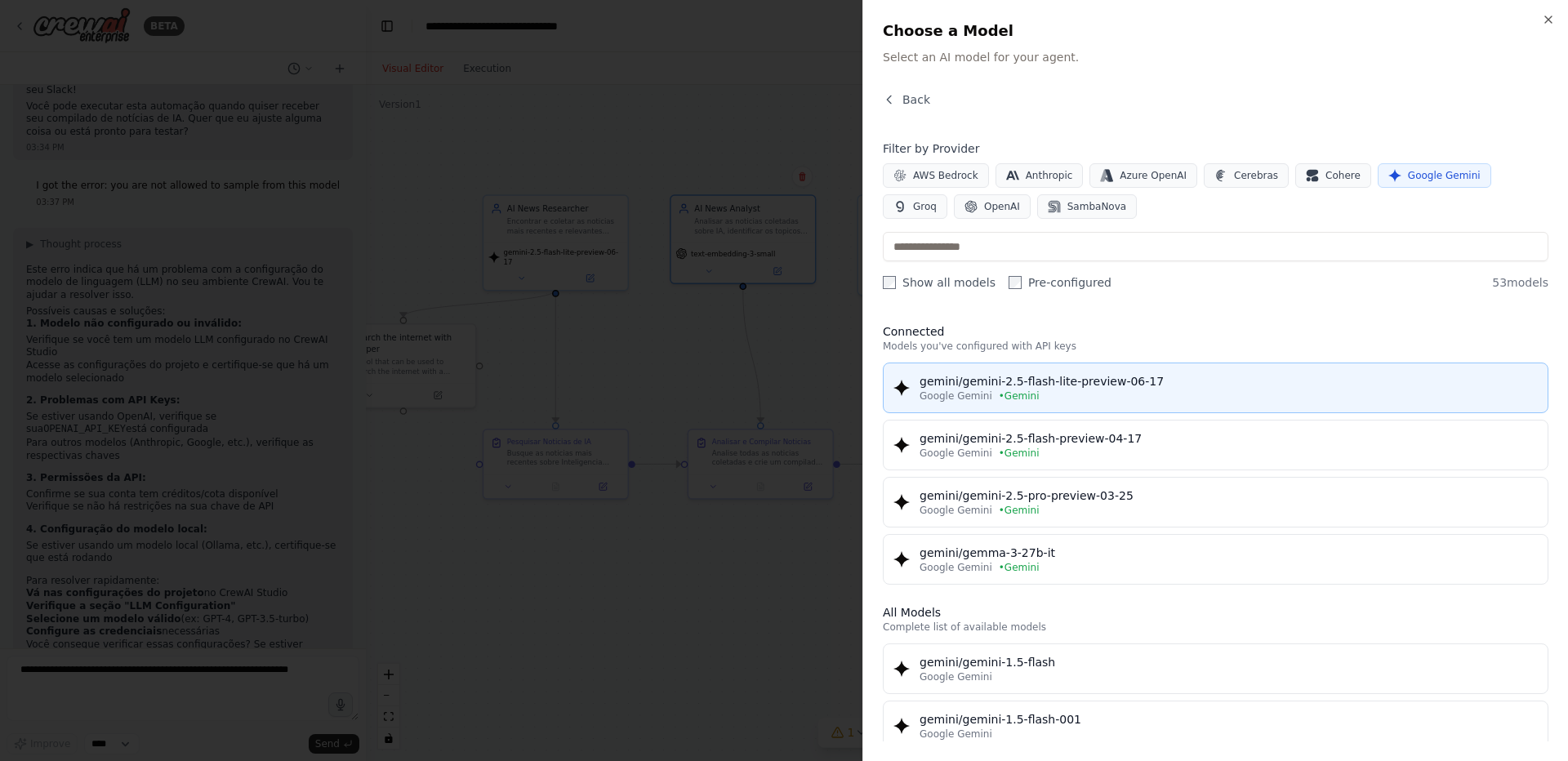
click at [956, 388] on div "gemini/gemini-2.5-flash-lite-preview-06-17" at bounding box center [1229, 381] width 618 height 17
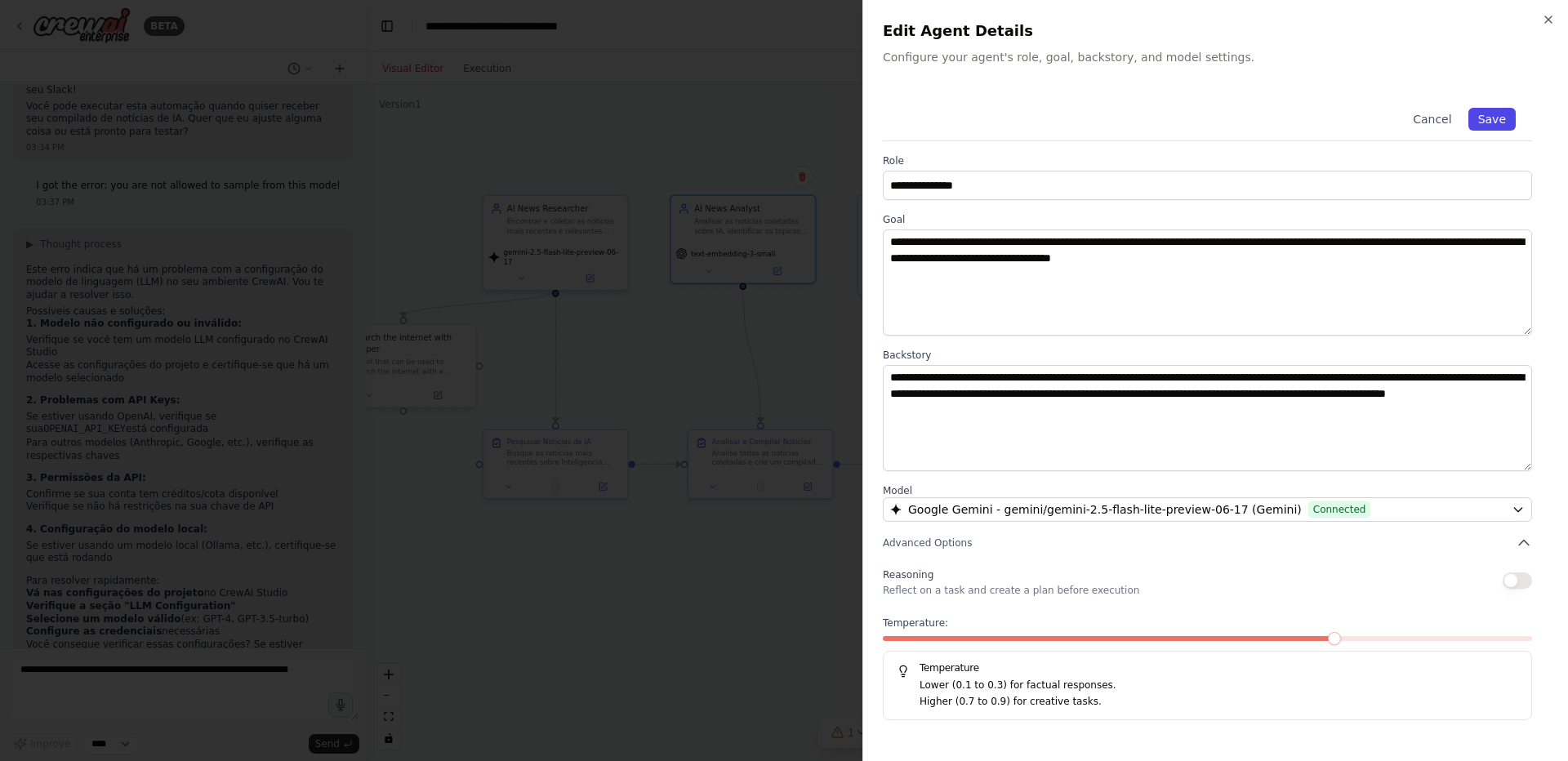
click at [1499, 121] on button "Save" at bounding box center [1491, 120] width 48 height 23
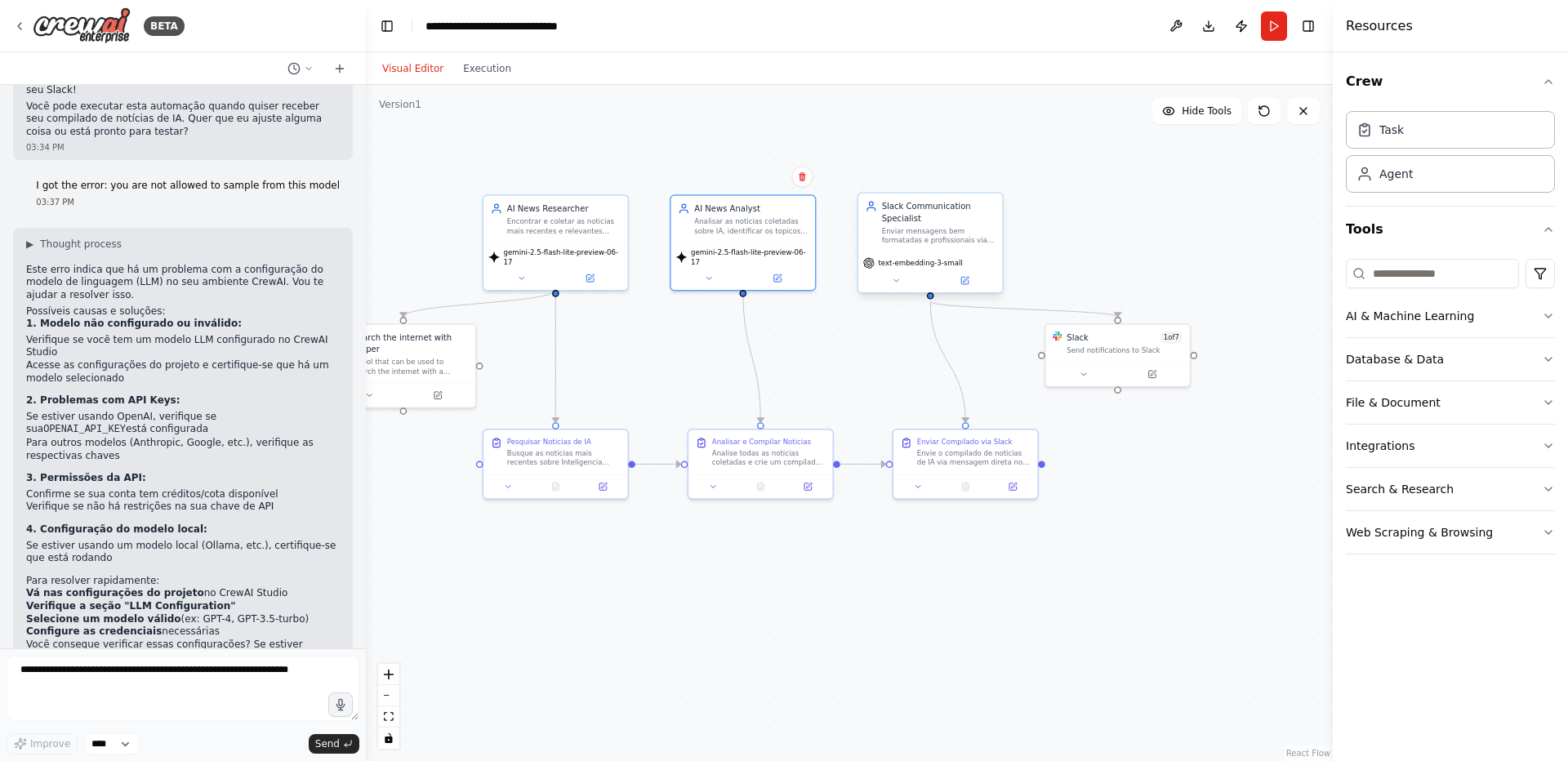
click at [941, 244] on div "Enviar mensagens bem formatadas e profissionais via Slack, garantindo que o con…" at bounding box center [938, 235] width 114 height 18
click at [953, 263] on span "text-embedding-3-small" at bounding box center [920, 261] width 85 height 9
click at [962, 281] on icon at bounding box center [965, 281] width 8 height 8
click at [964, 281] on icon at bounding box center [965, 280] width 6 height 6
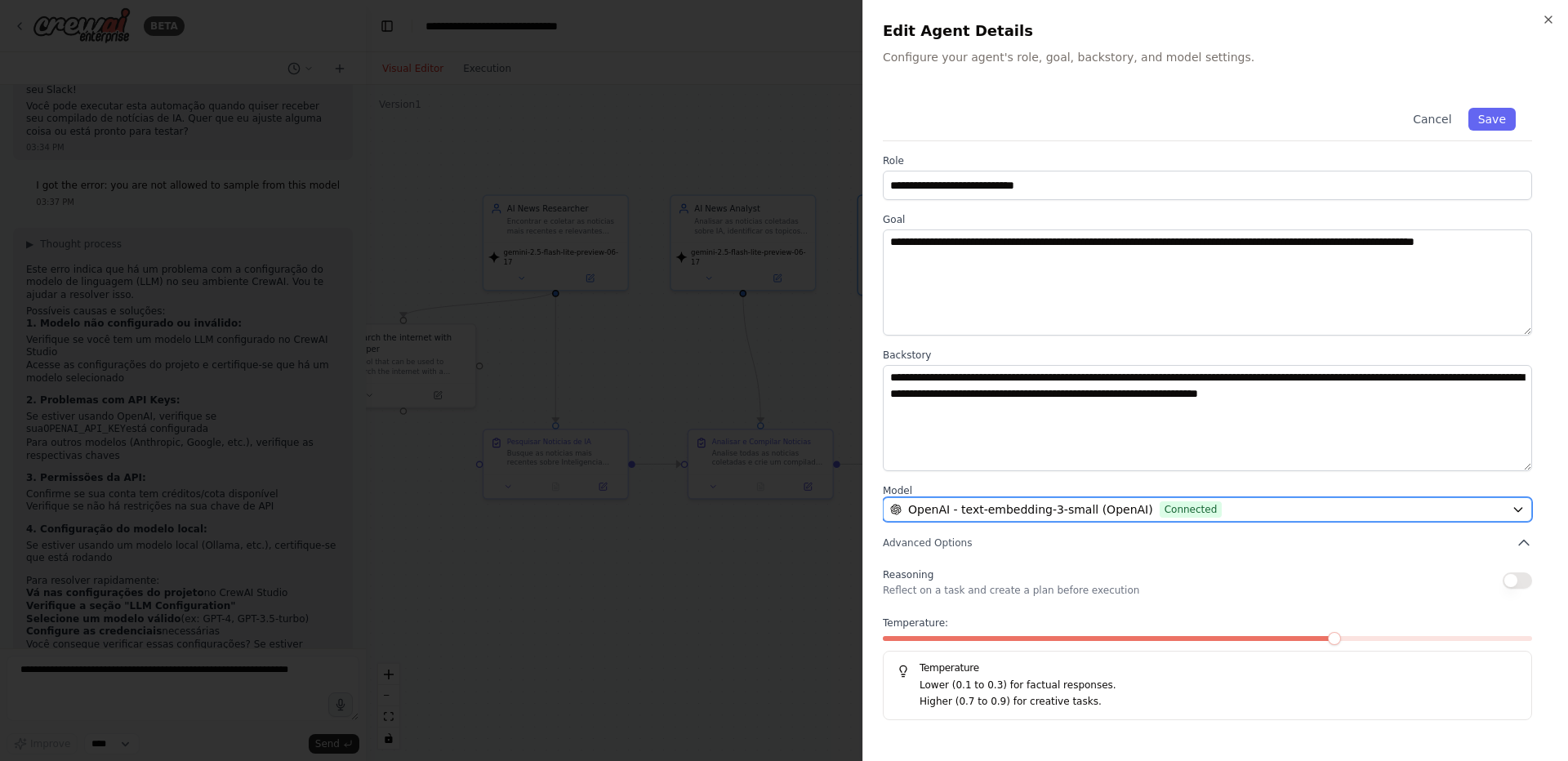
click at [979, 505] on span "OpenAI - text-embedding-3-small (OpenAI)" at bounding box center [1030, 509] width 245 height 17
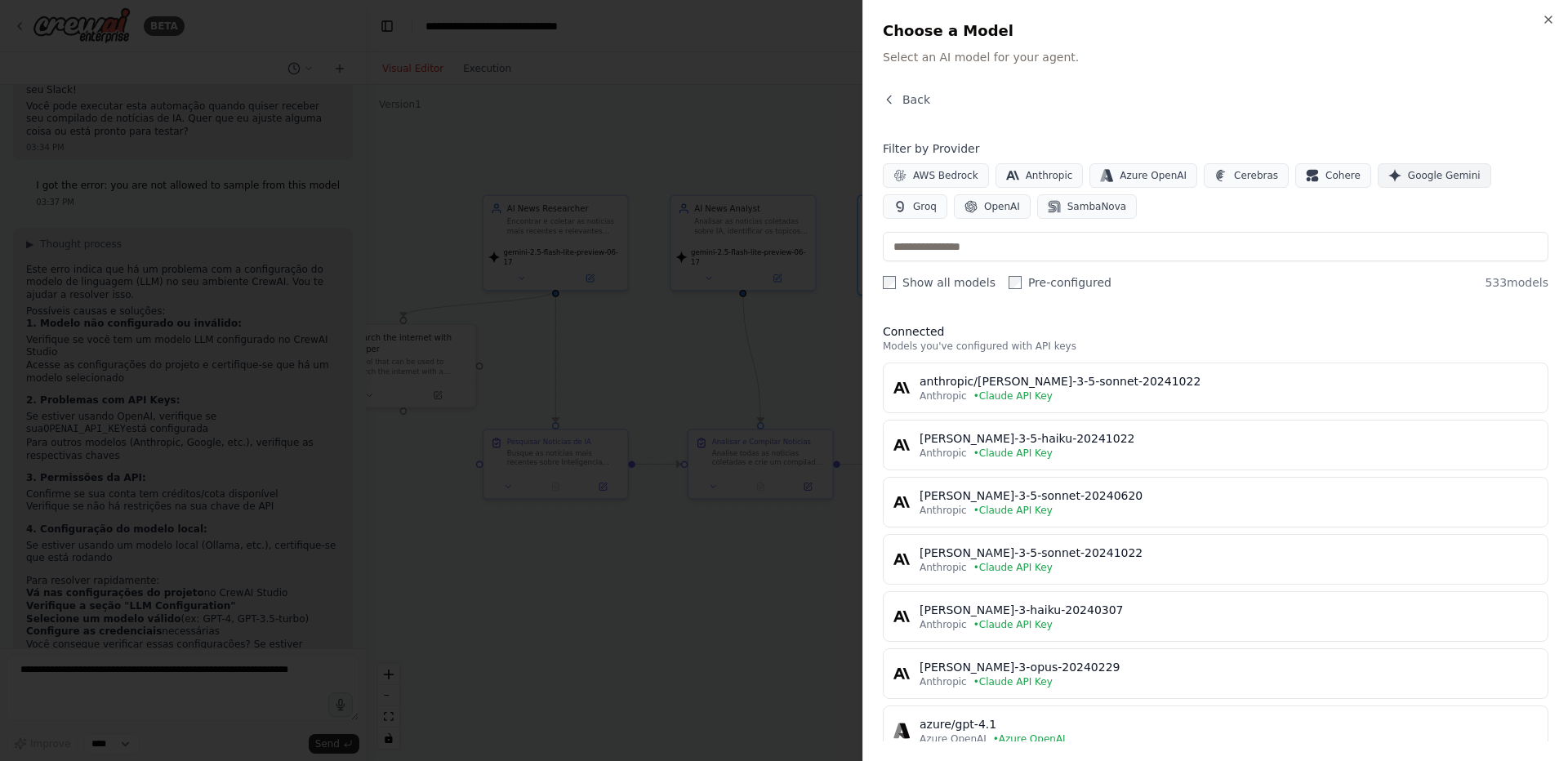
click at [1382, 169] on button "Google Gemini" at bounding box center [1434, 175] width 114 height 24
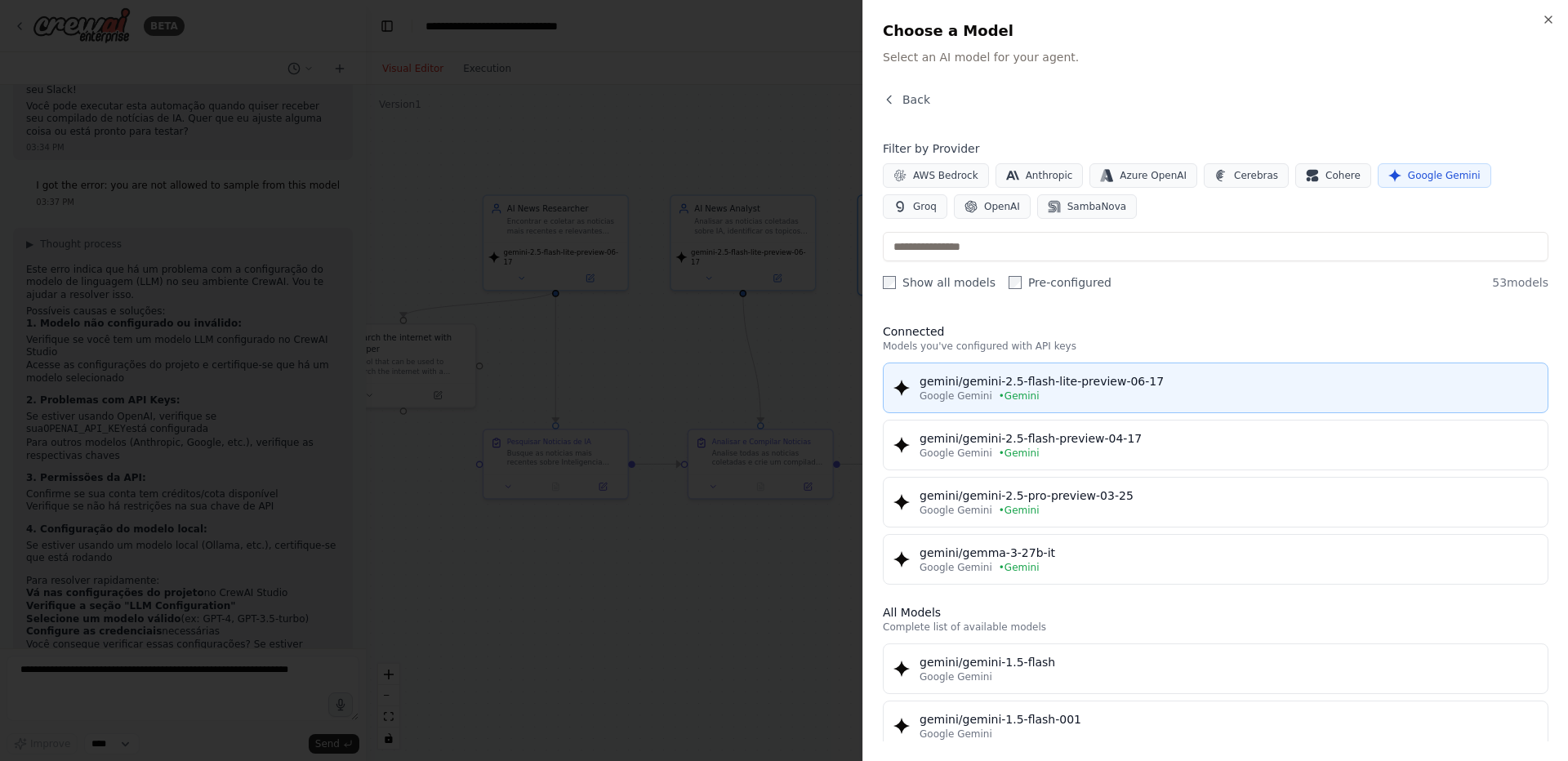
click at [1032, 384] on div "gemini/gemini-2.5-flash-lite-preview-06-17" at bounding box center [1229, 381] width 618 height 17
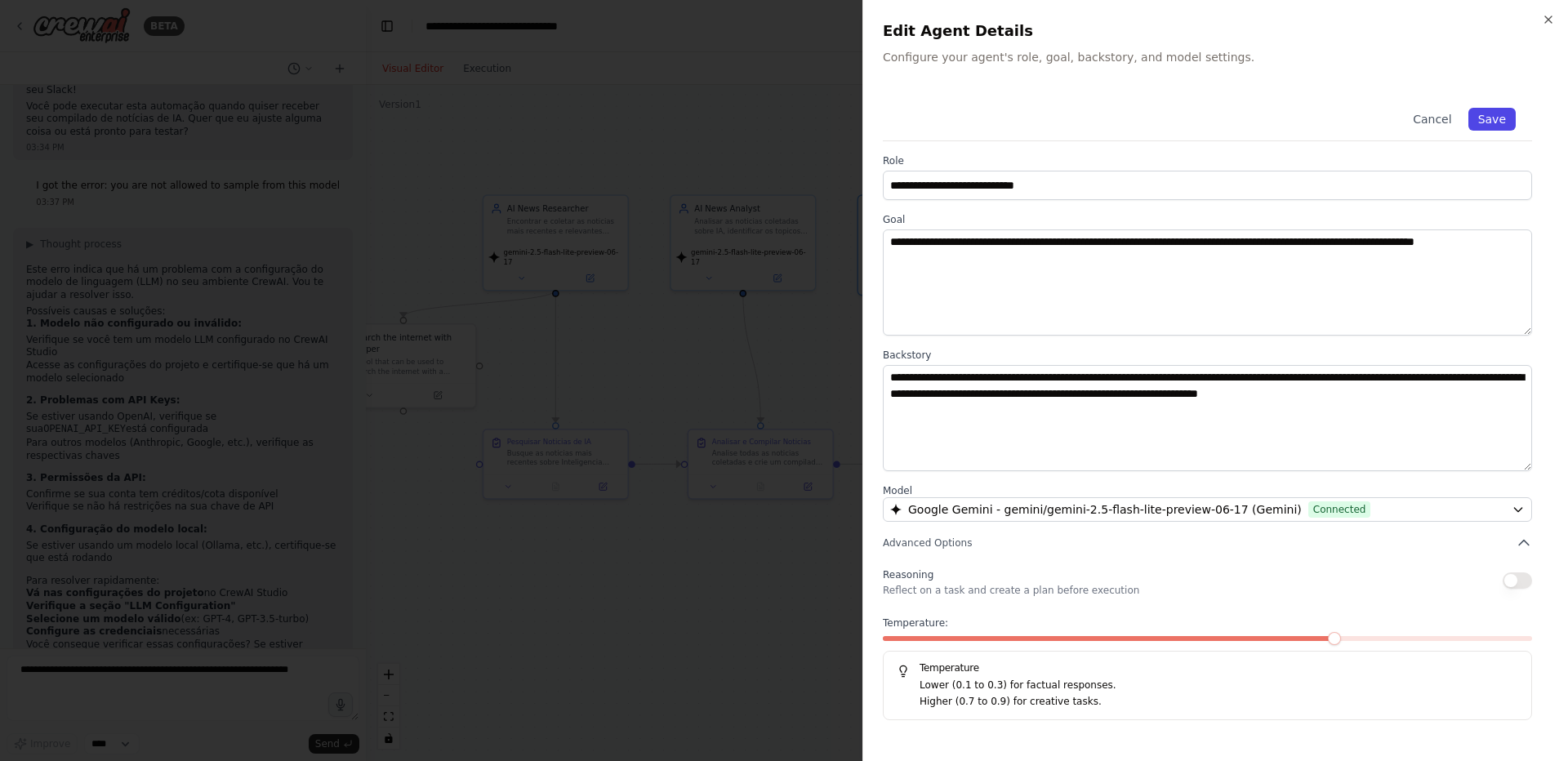
click at [1492, 116] on button "Save" at bounding box center [1491, 120] width 48 height 23
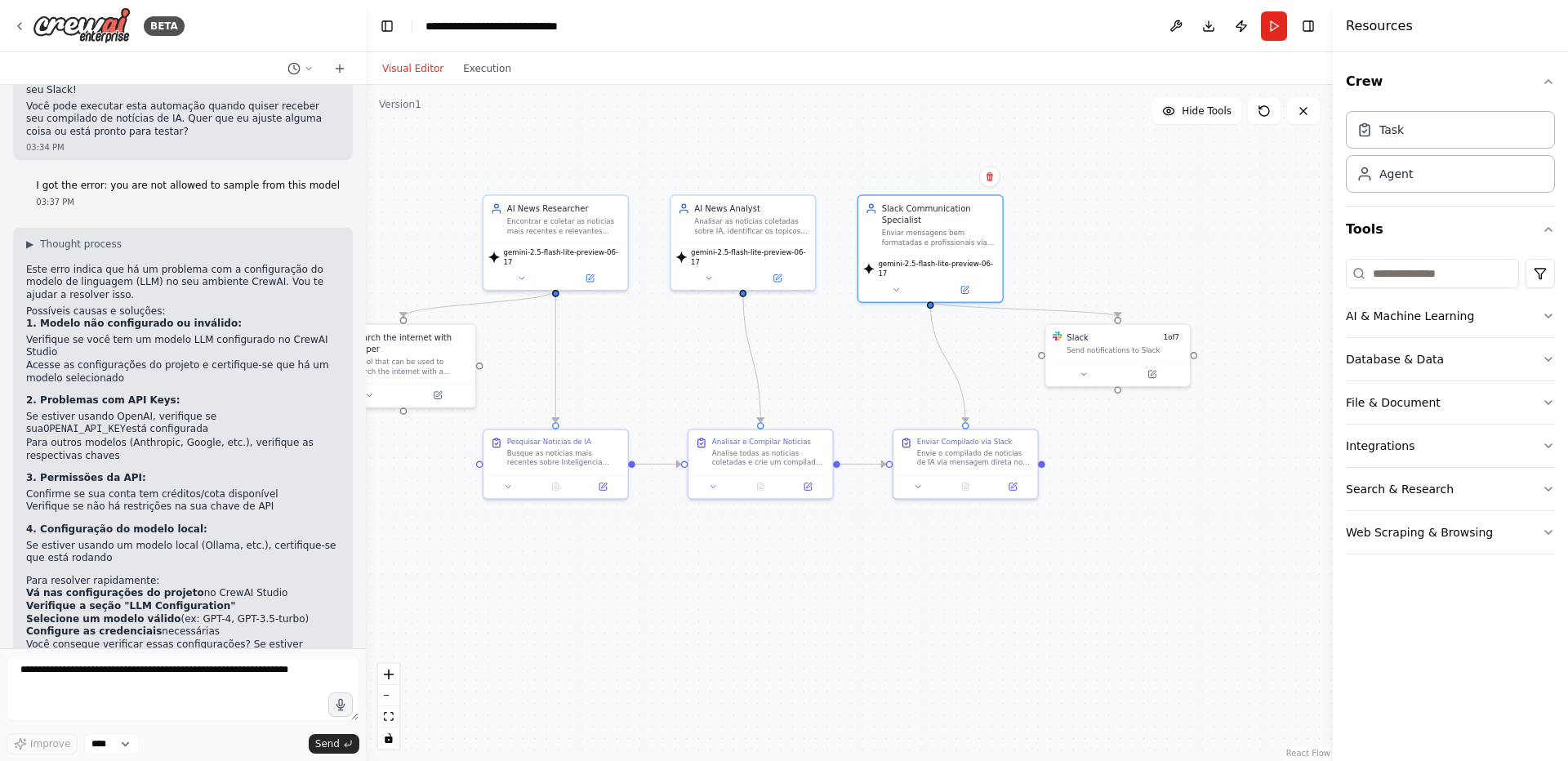
click at [942, 555] on div ".deletable-edge-delete-btn { width: 20px; height: 20px; border: 0px solid #ffff…" at bounding box center [849, 422] width 966 height 675
click at [1175, 25] on button at bounding box center [1175, 26] width 26 height 29
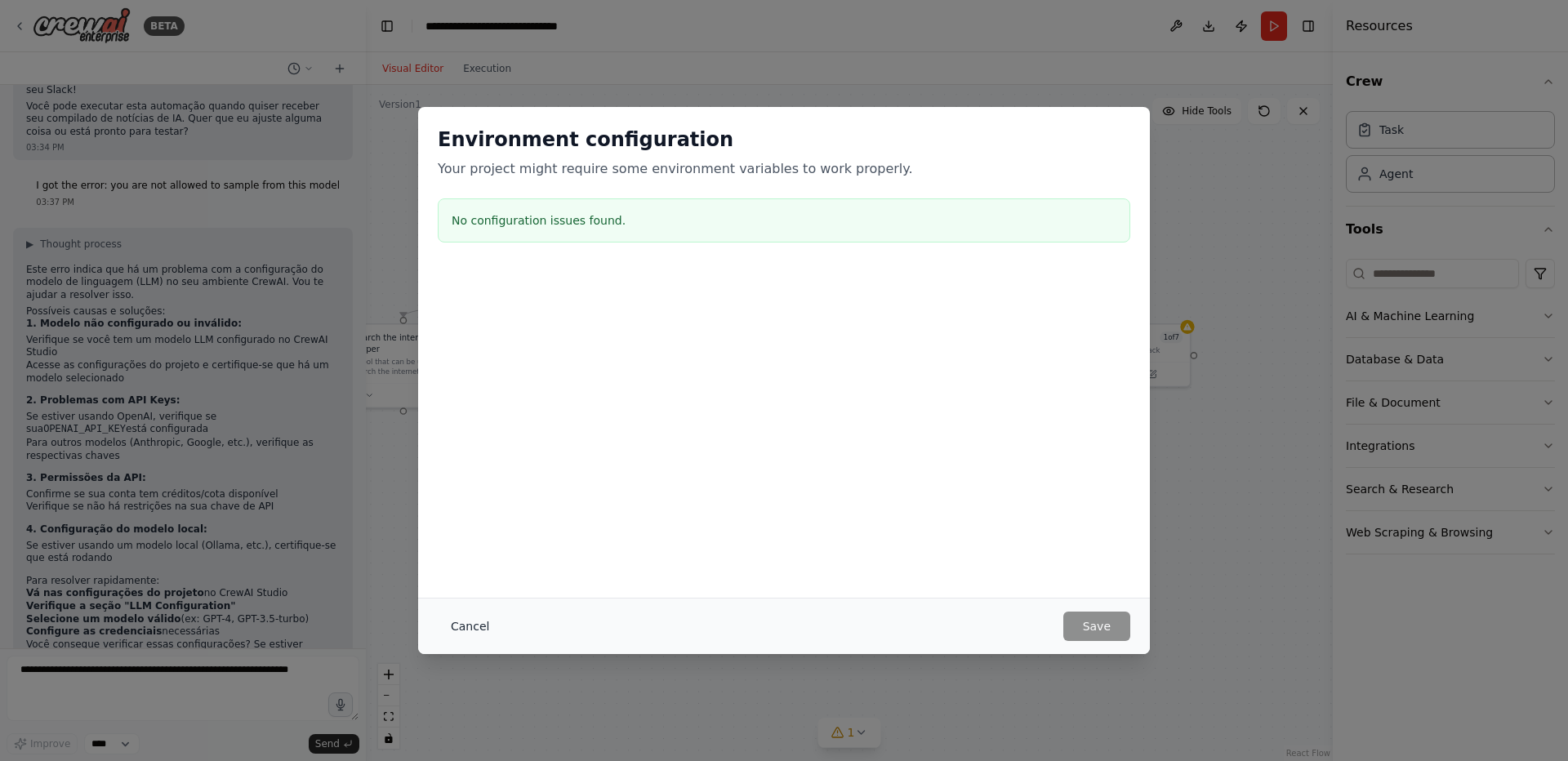
click at [474, 627] on button "Cancel" at bounding box center [470, 626] width 64 height 29
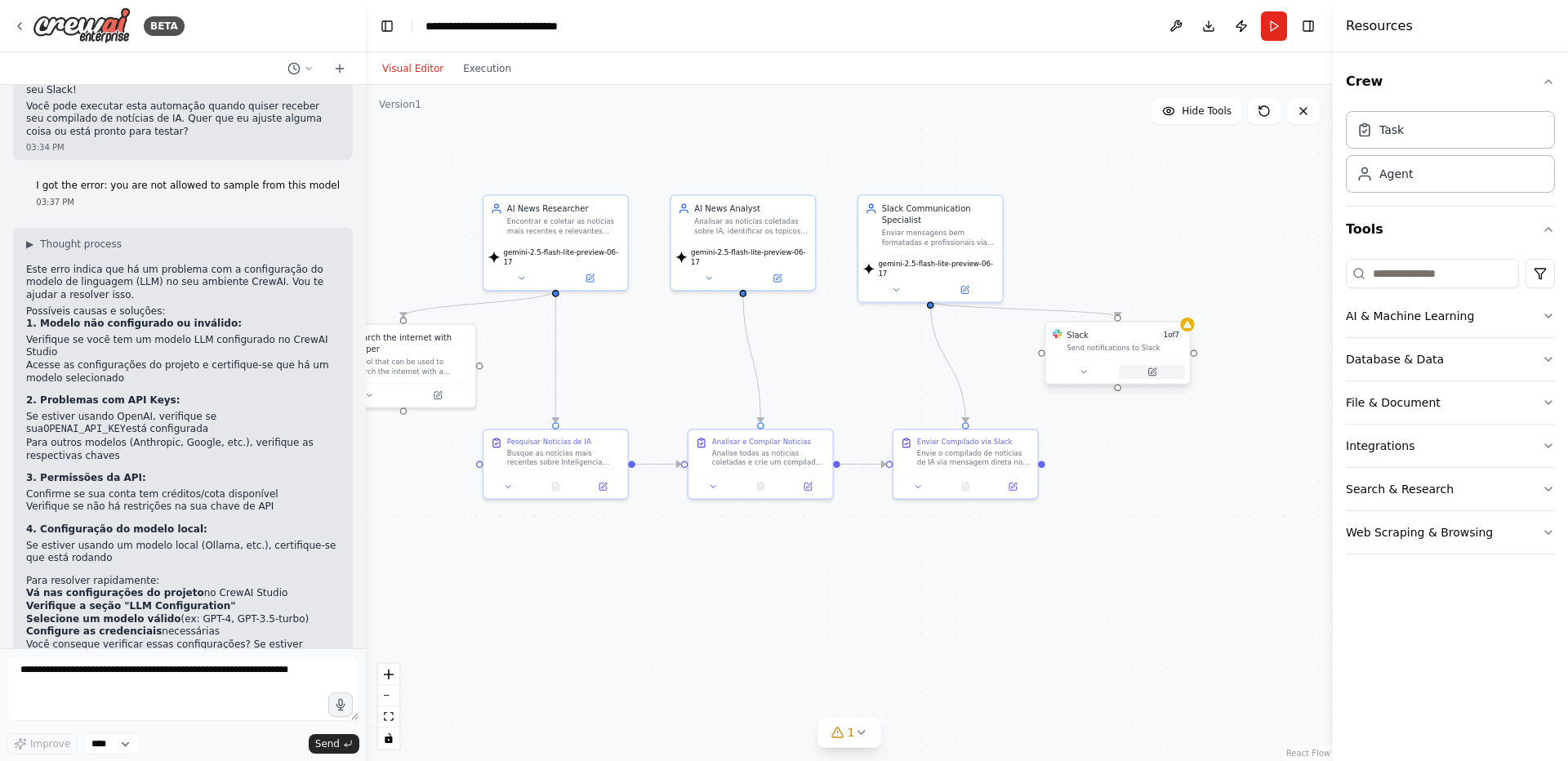
click at [1148, 375] on icon at bounding box center [1152, 372] width 8 height 8
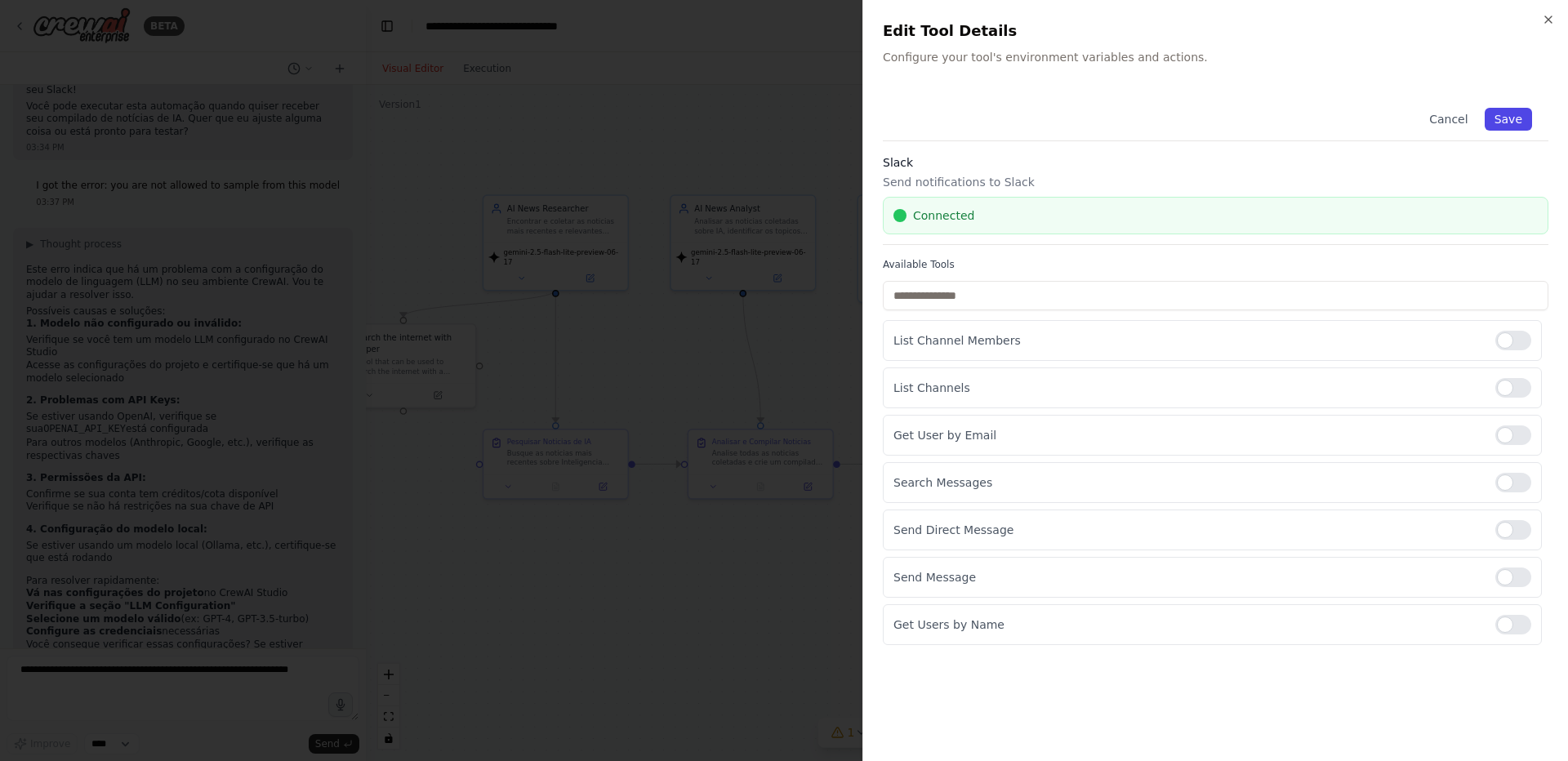
click at [1508, 116] on button "Save" at bounding box center [1508, 120] width 48 height 23
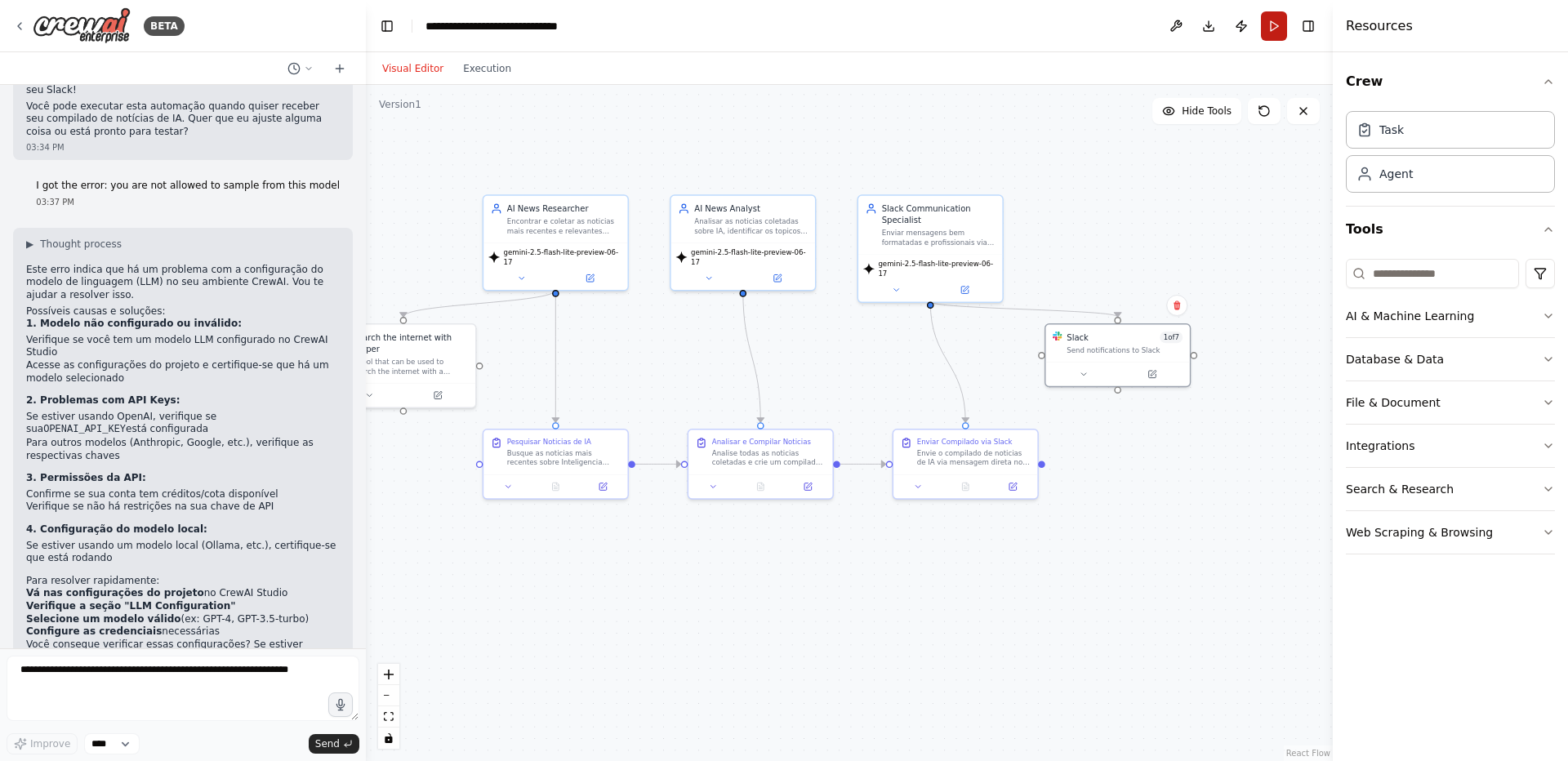
click at [1272, 29] on button "Run" at bounding box center [1273, 26] width 26 height 29
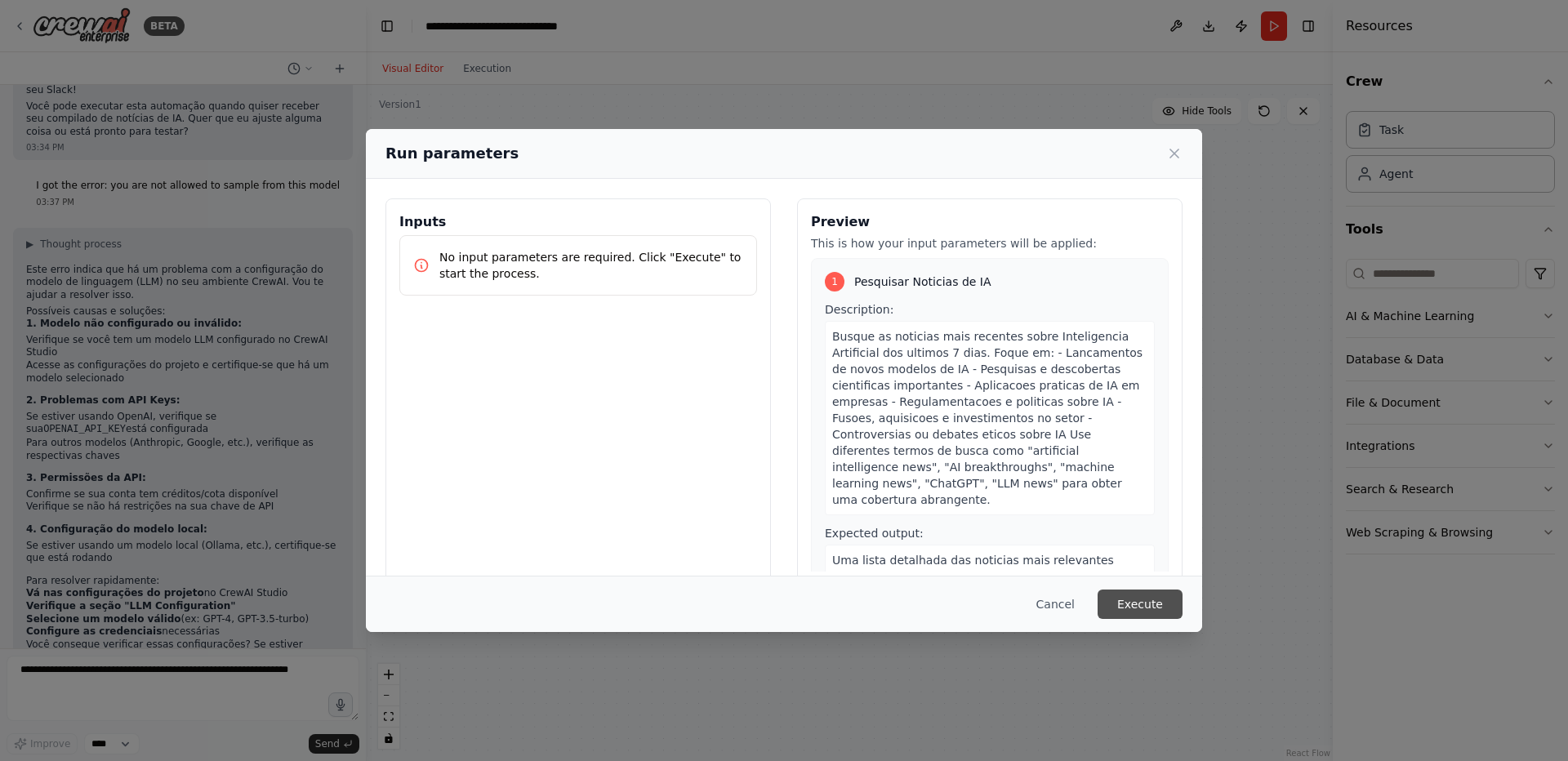
click at [1154, 601] on button "Execute" at bounding box center [1139, 604] width 85 height 29
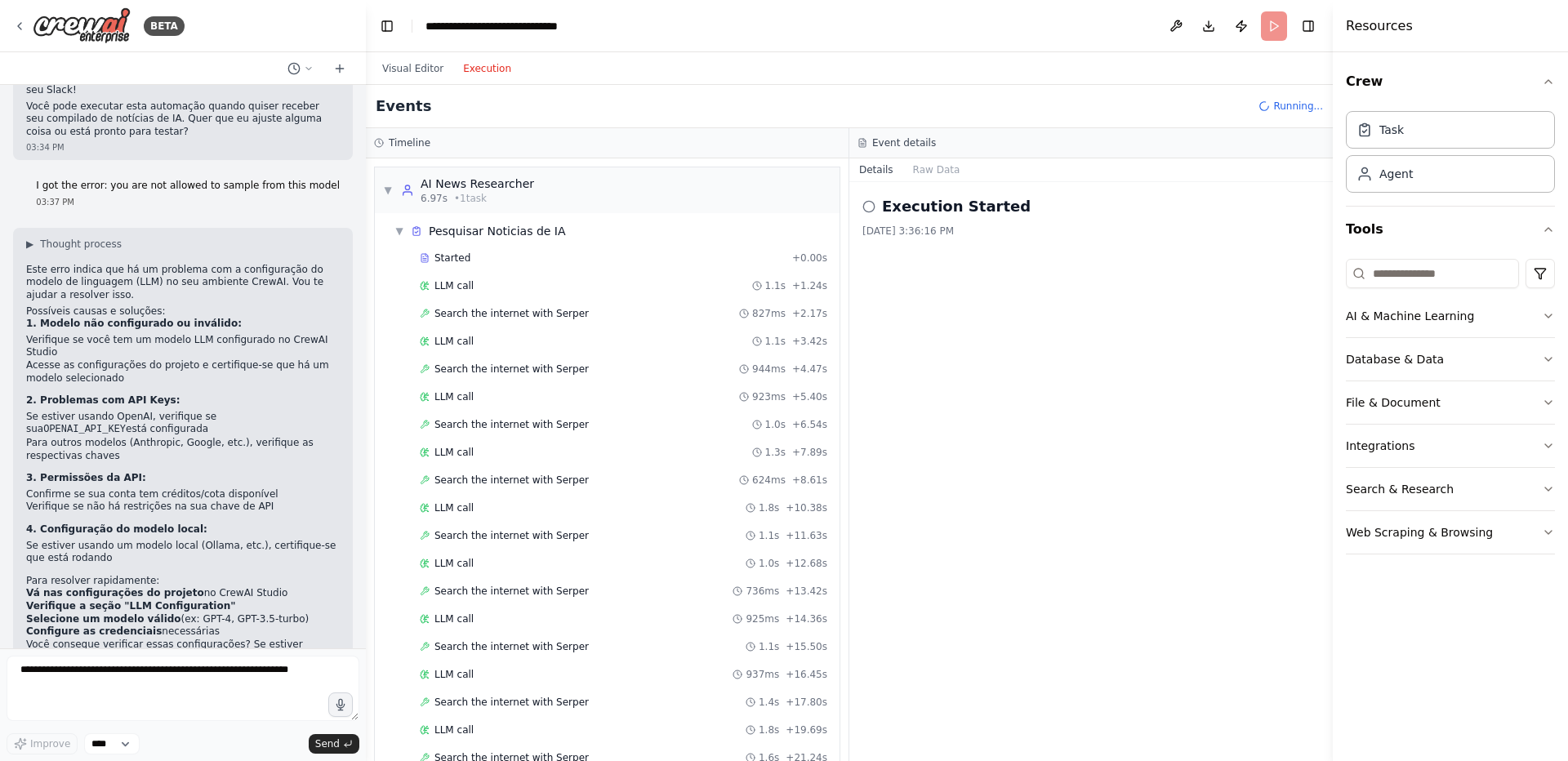
click at [489, 74] on button "Execution" at bounding box center [487, 68] width 68 height 19
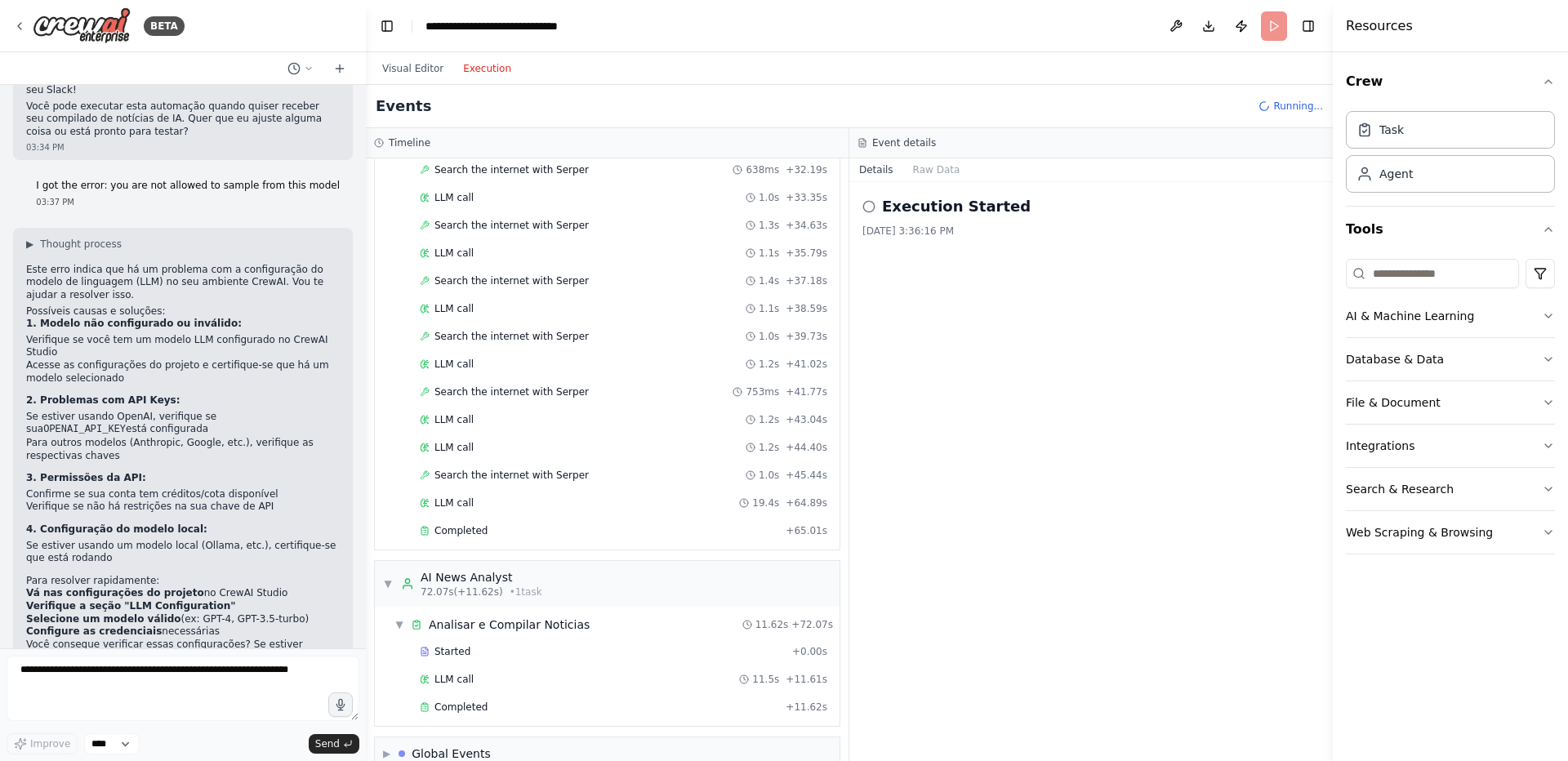
scroll to position [1124, 0]
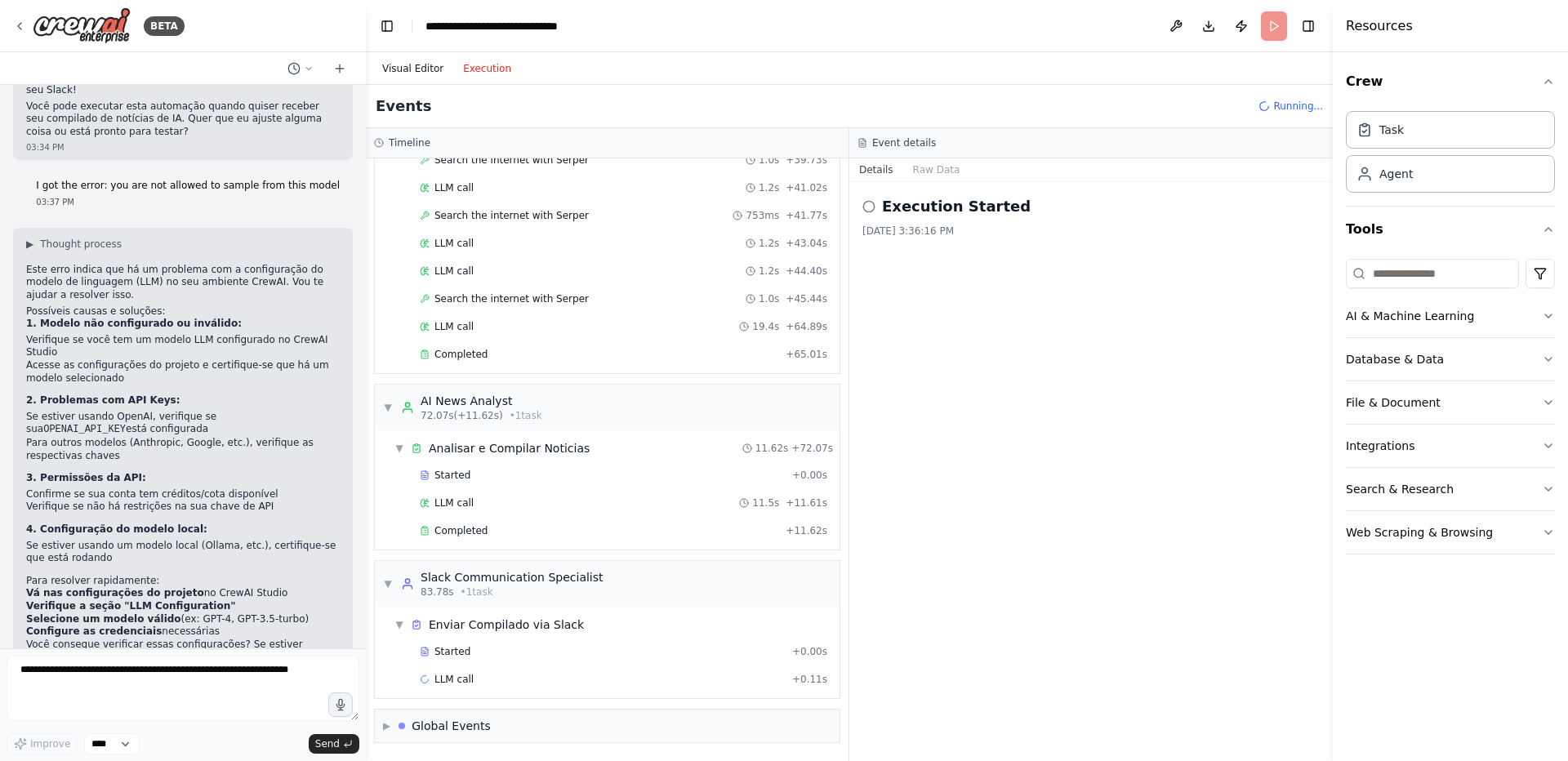
click at [410, 74] on button "Visual Editor" at bounding box center [412, 68] width 81 height 19
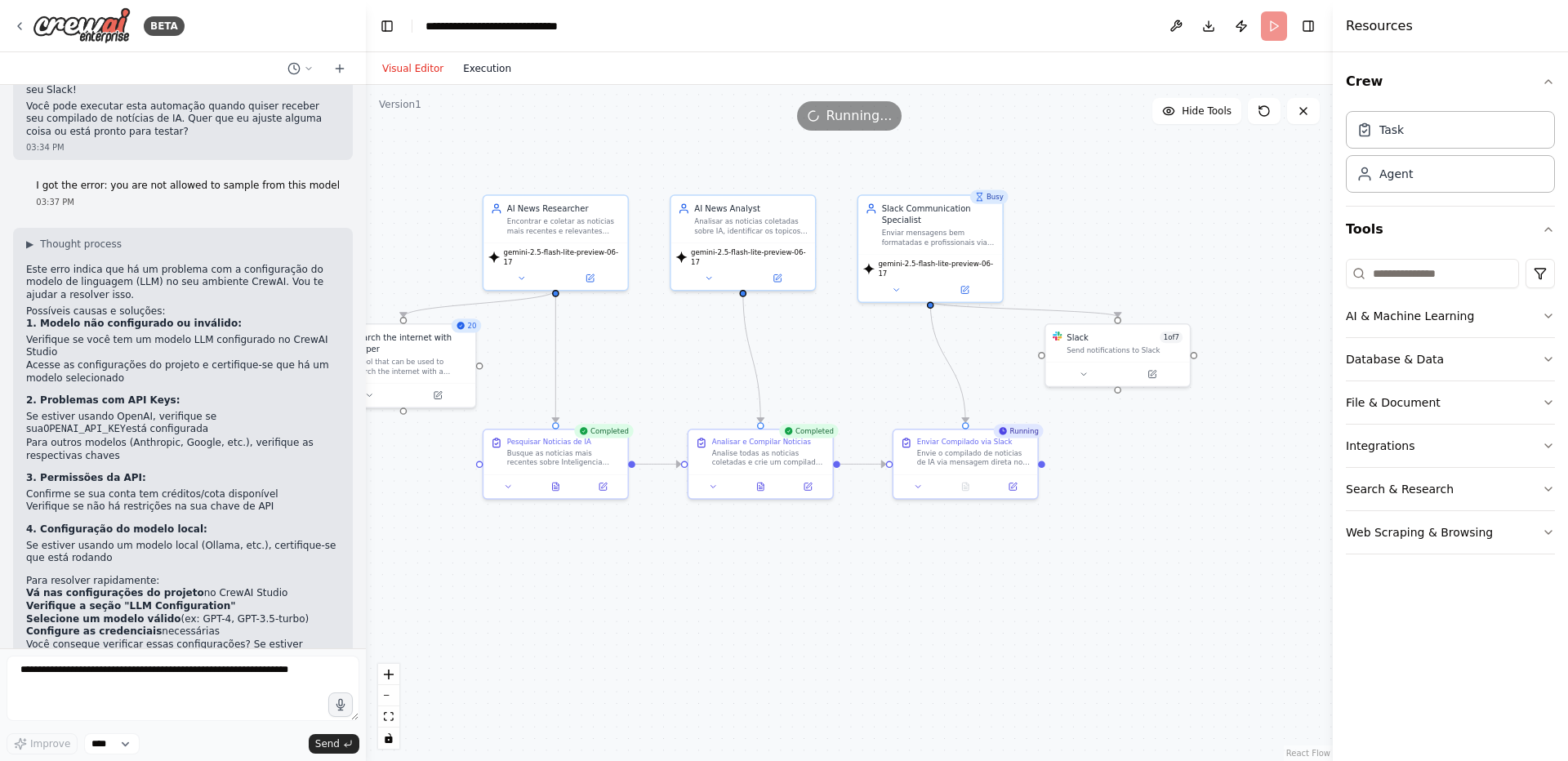
click at [471, 74] on button "Execution" at bounding box center [487, 68] width 68 height 19
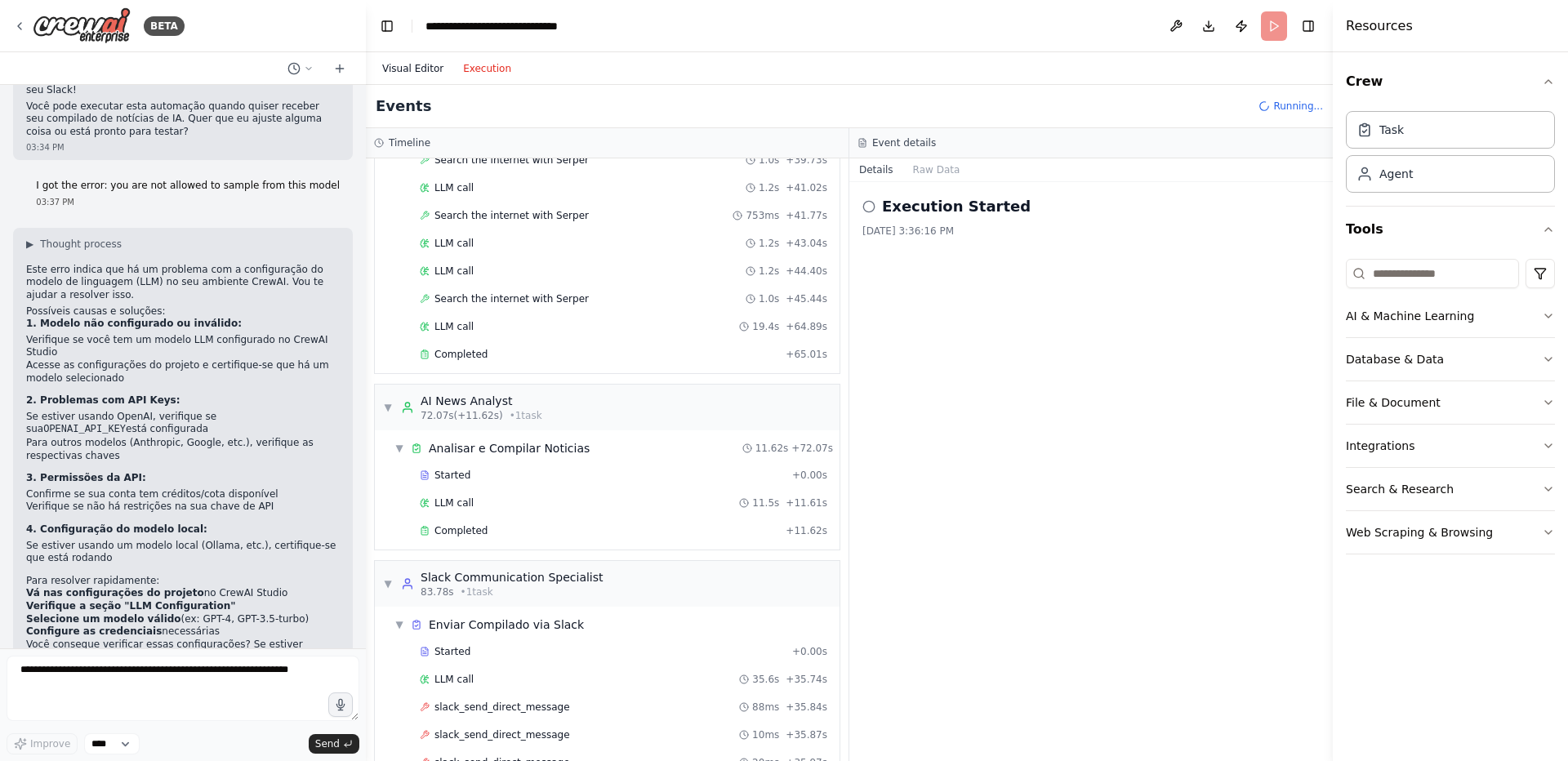
click at [409, 65] on button "Visual Editor" at bounding box center [412, 68] width 81 height 19
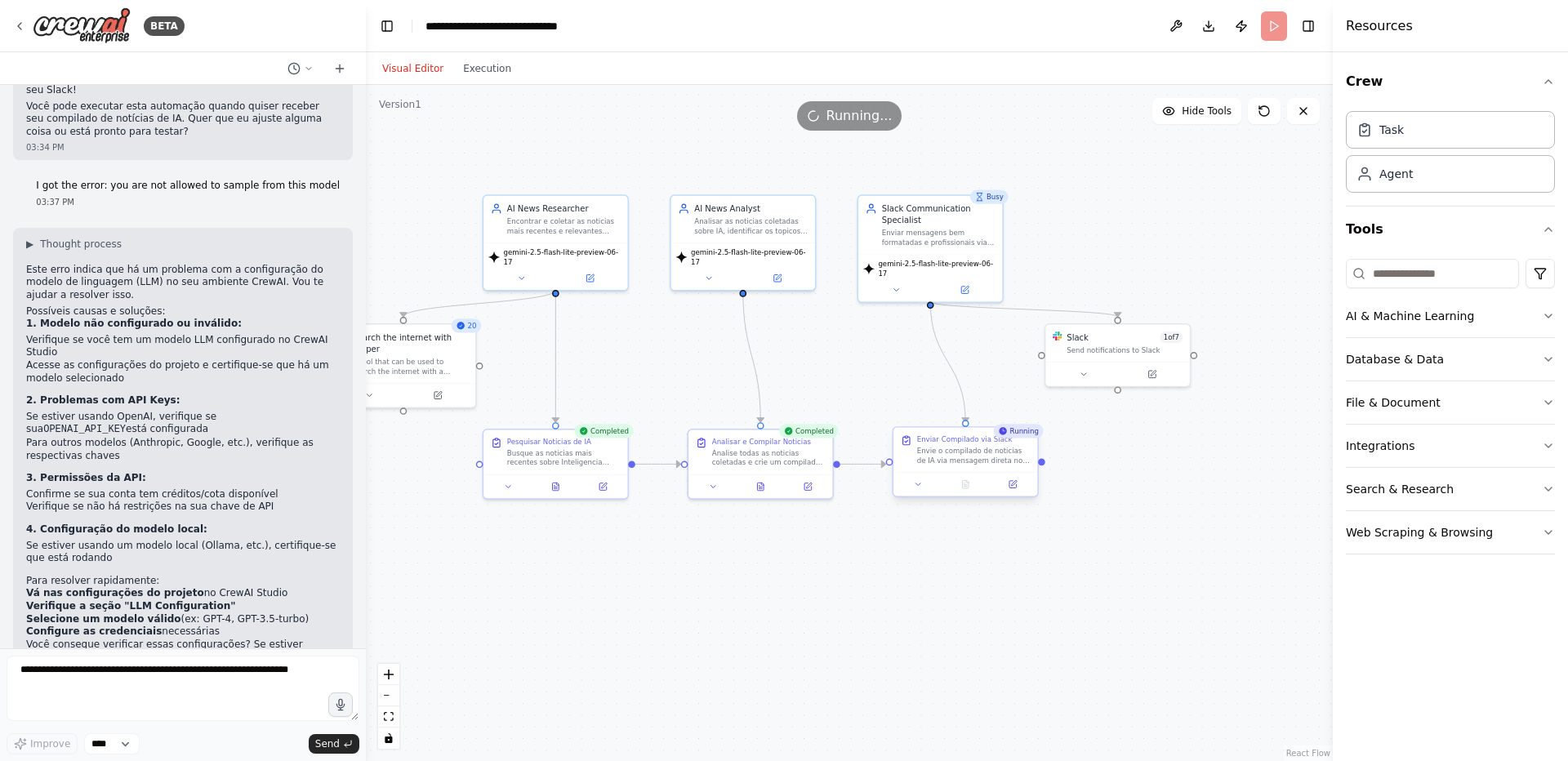
click at [974, 460] on div "Envie o compilado de noticias de IA via mensagem direta no Slack para o usuario…" at bounding box center [973, 455] width 114 height 18
click at [1018, 492] on div at bounding box center [965, 483] width 144 height 23
click at [1015, 488] on icon at bounding box center [1011, 483] width 9 height 9
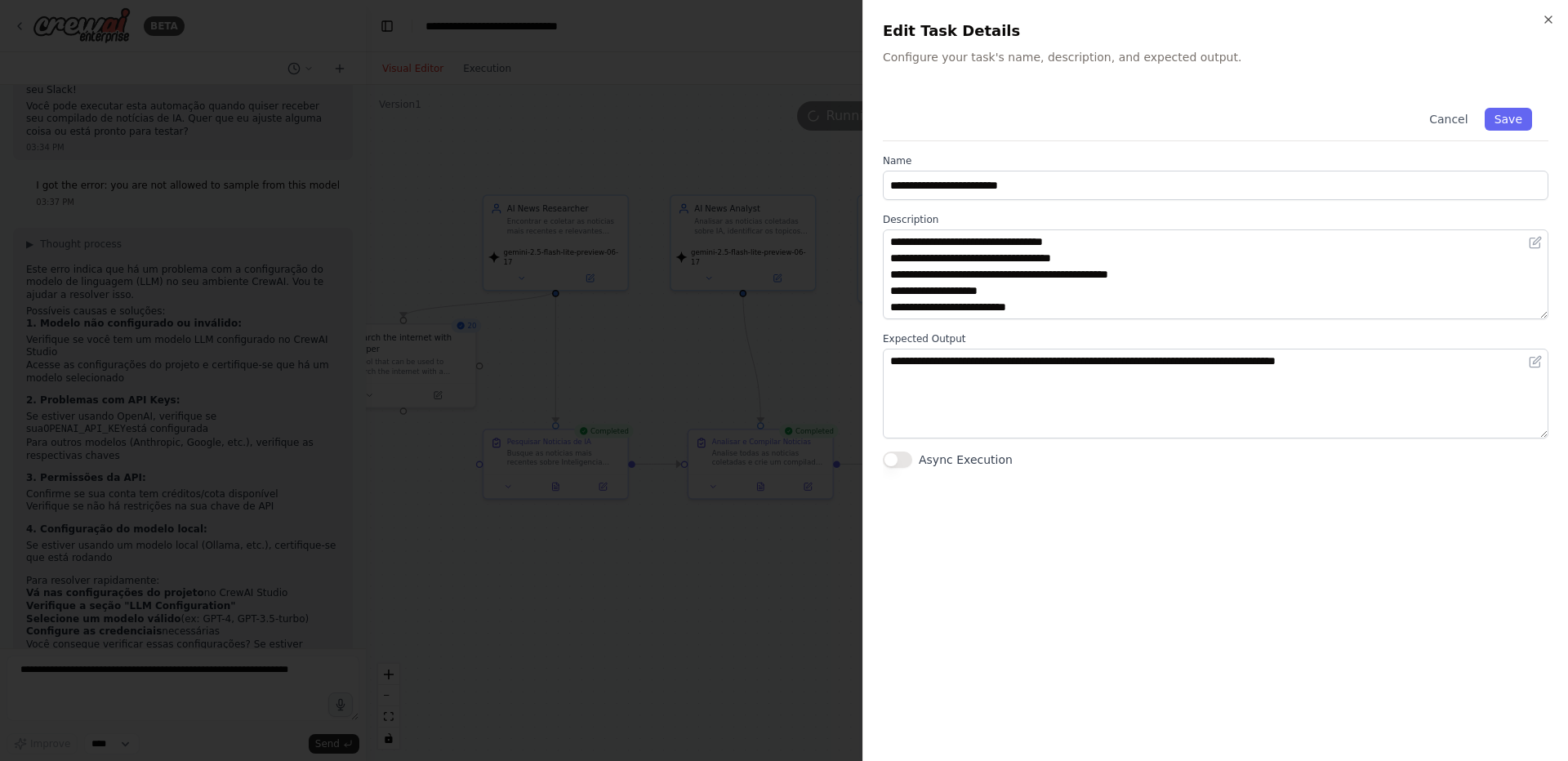
scroll to position [0, 0]
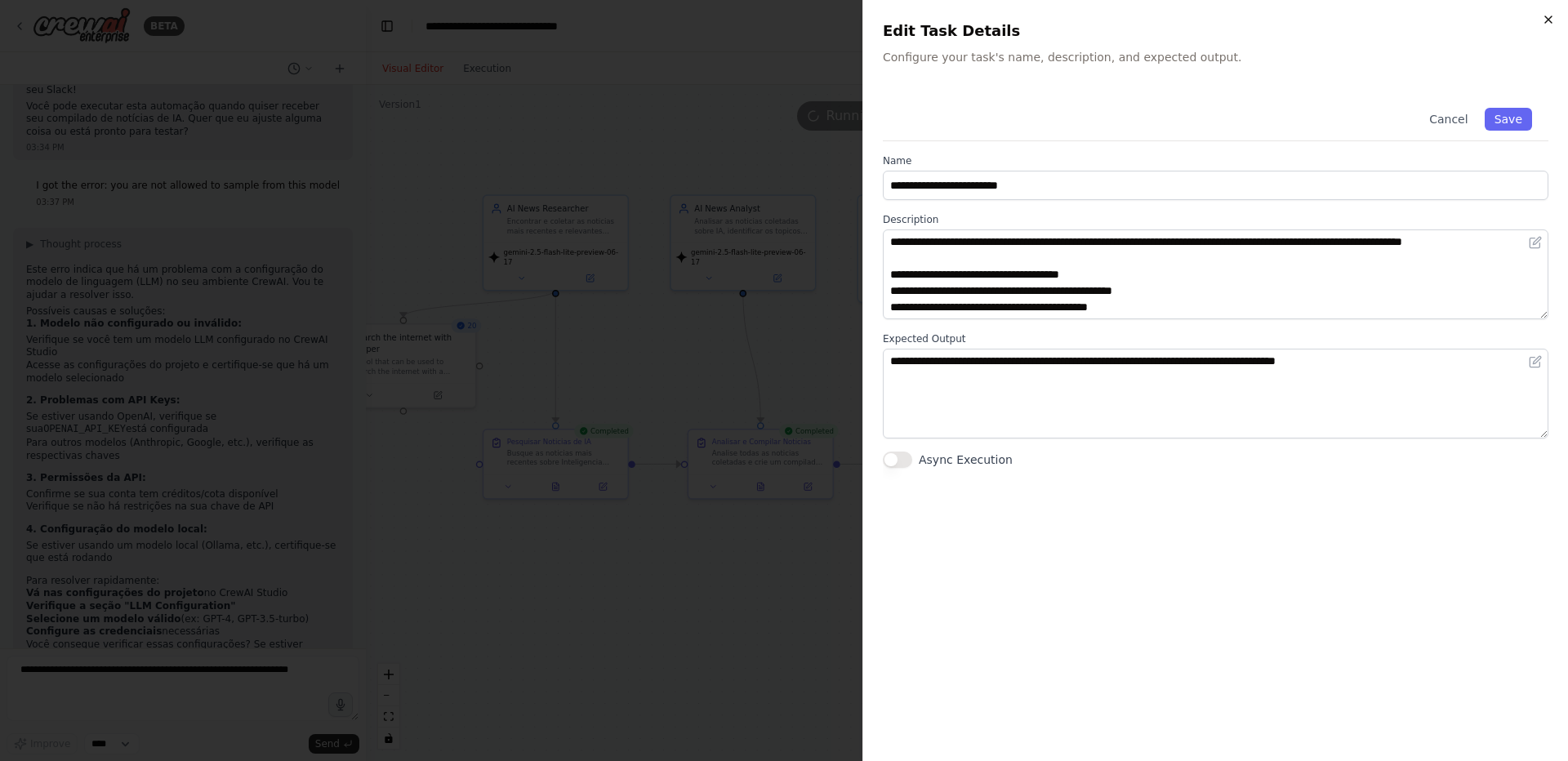
click at [1550, 17] on icon "button" at bounding box center [1548, 19] width 7 height 7
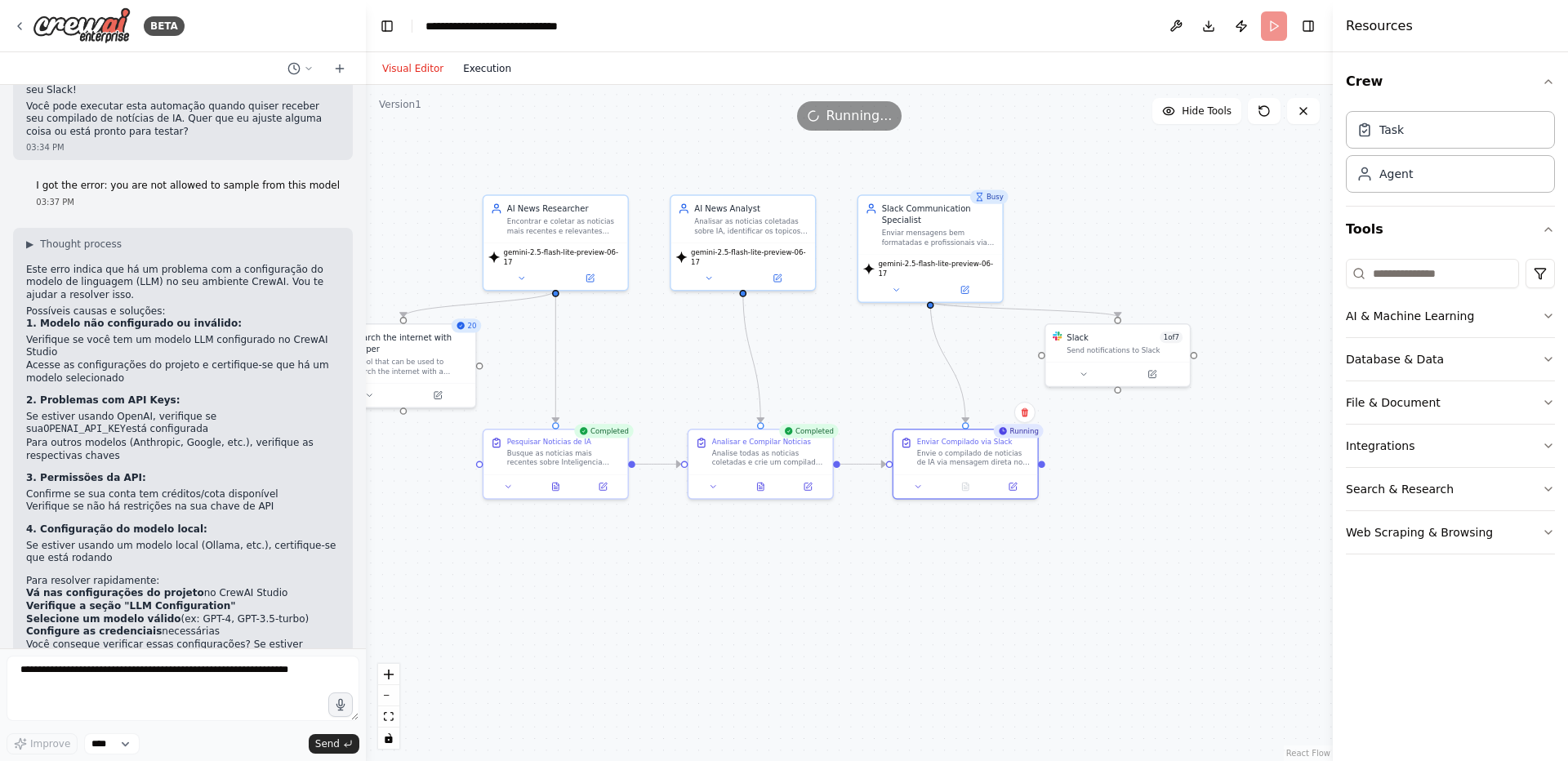
click at [469, 64] on button "Execution" at bounding box center [487, 68] width 68 height 19
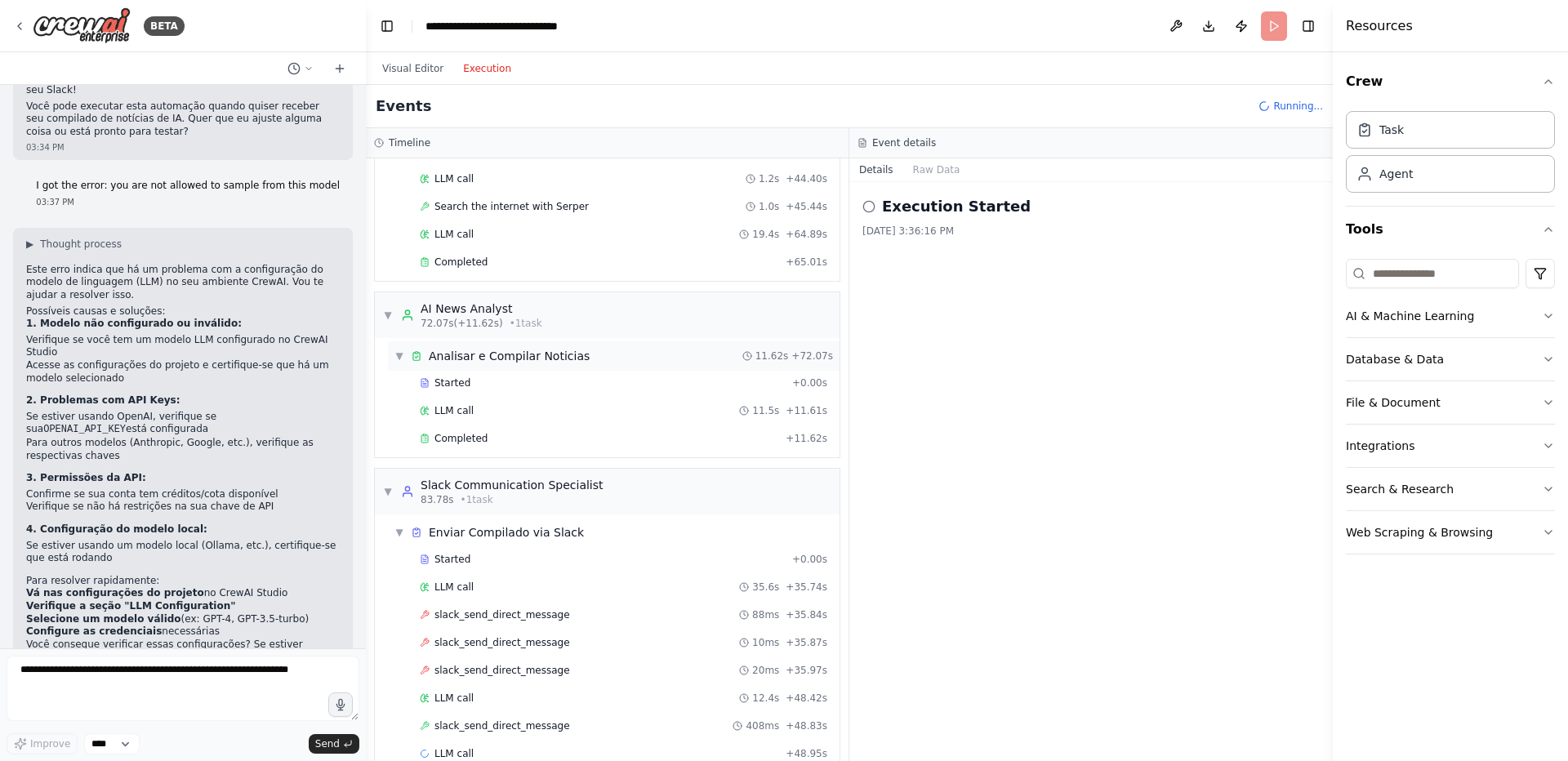
scroll to position [1292, 0]
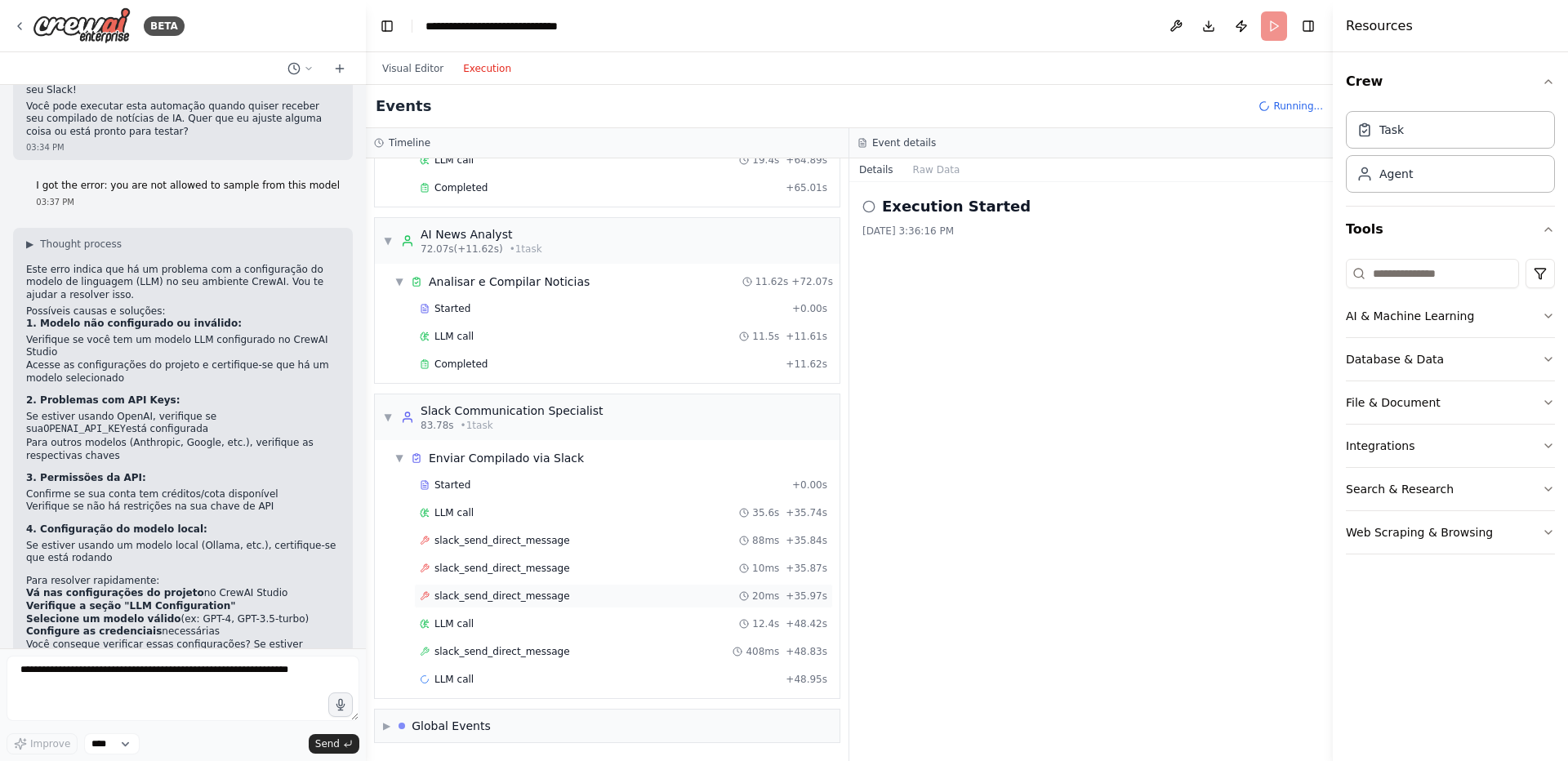
click at [459, 597] on span "slack_send_direct_message" at bounding box center [502, 595] width 135 height 13
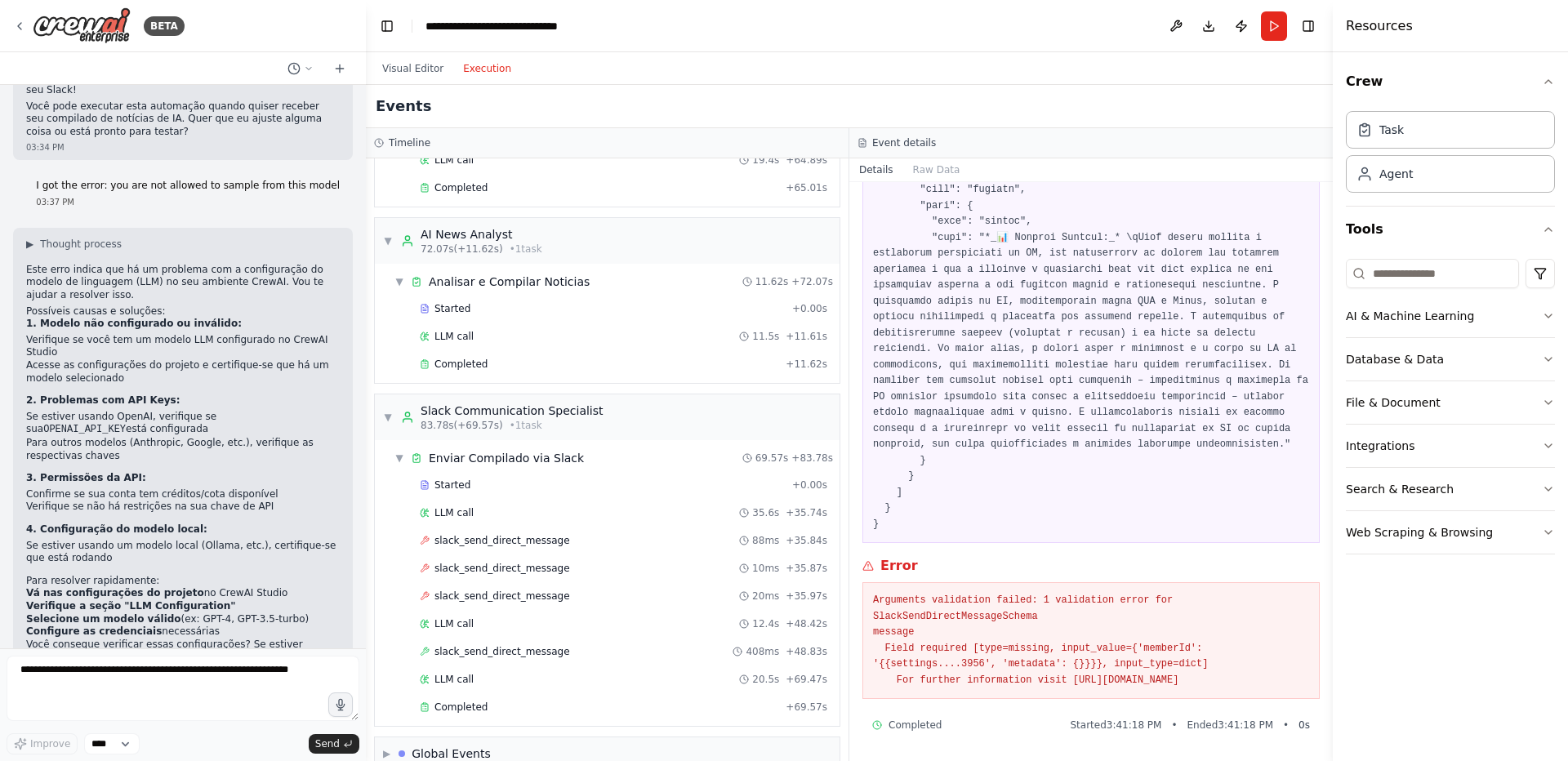
scroll to position [3862, 0]
drag, startPoint x: 873, startPoint y: 585, endPoint x: 1167, endPoint y: 675, distance: 307.5
click at [1167, 675] on pre "Arguments validation failed: 1 validation error for SlackSendDirectMessageSchem…" at bounding box center [1091, 640] width 436 height 95
copy pre "Arguments validation failed: 1 validation error for SlackSendDirectMessageSchem…"
click at [257, 672] on textarea at bounding box center [183, 687] width 353 height 65
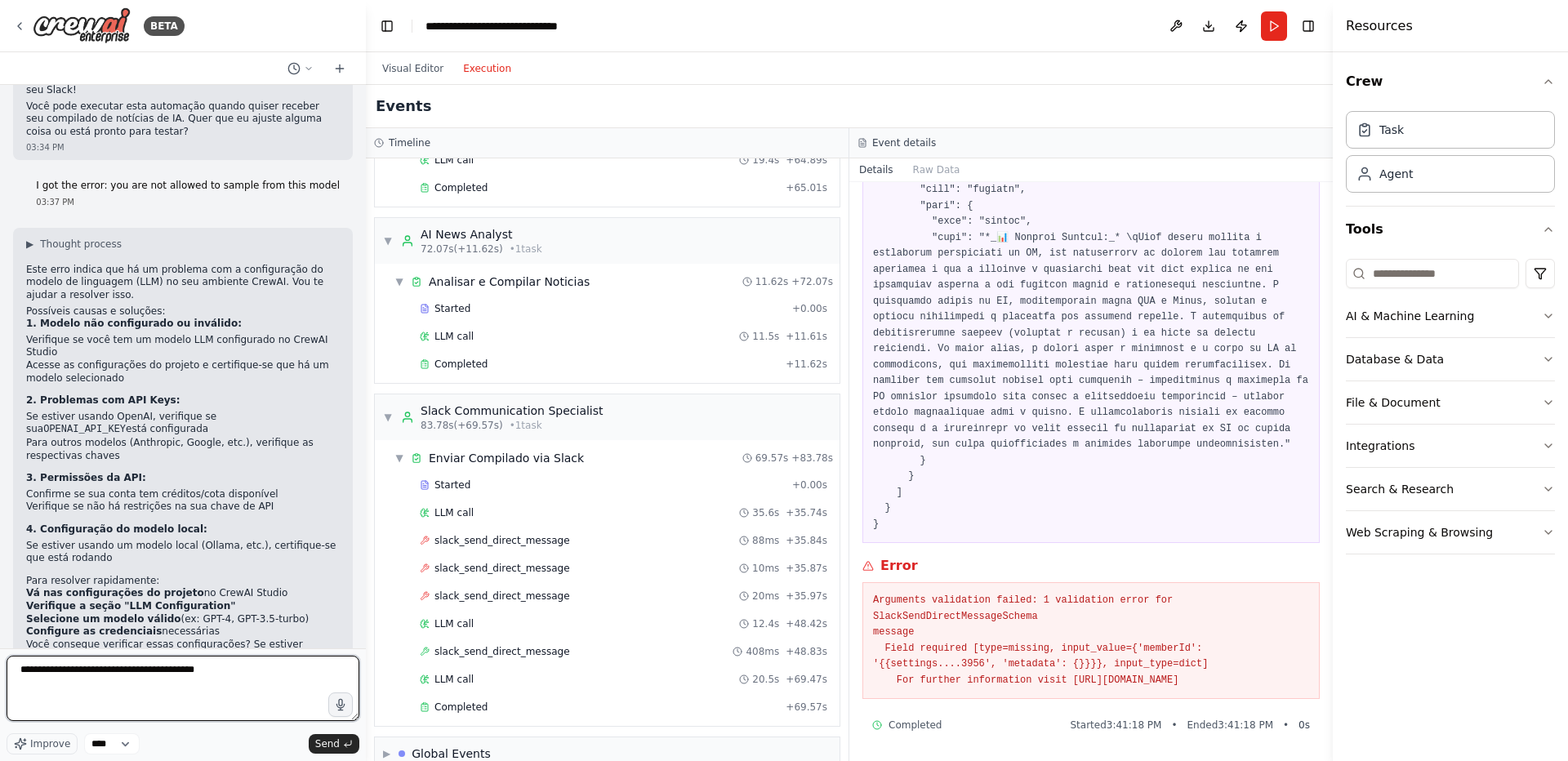
paste textarea "**********"
type textarea "**********"
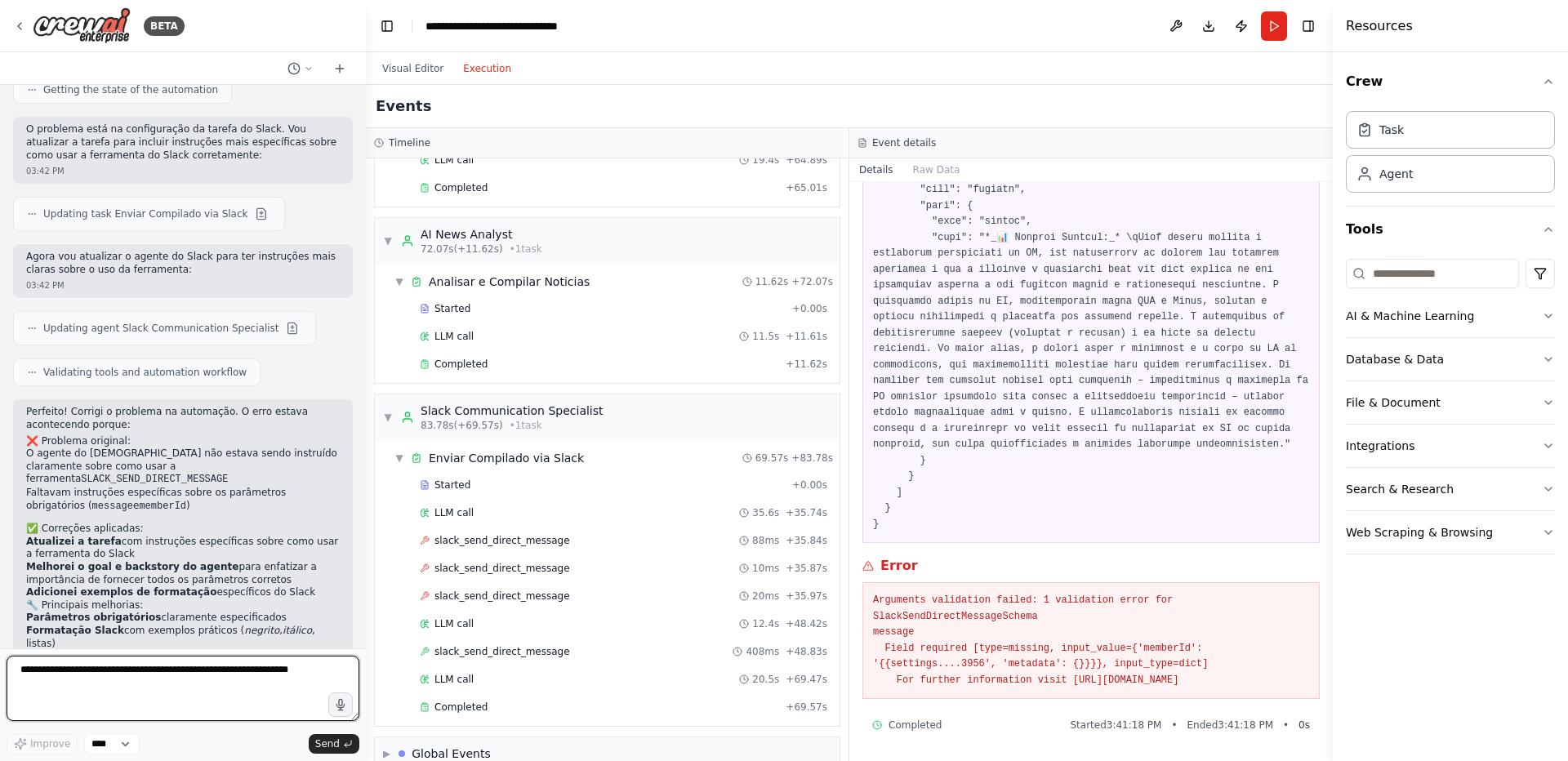
scroll to position [2380, 0]
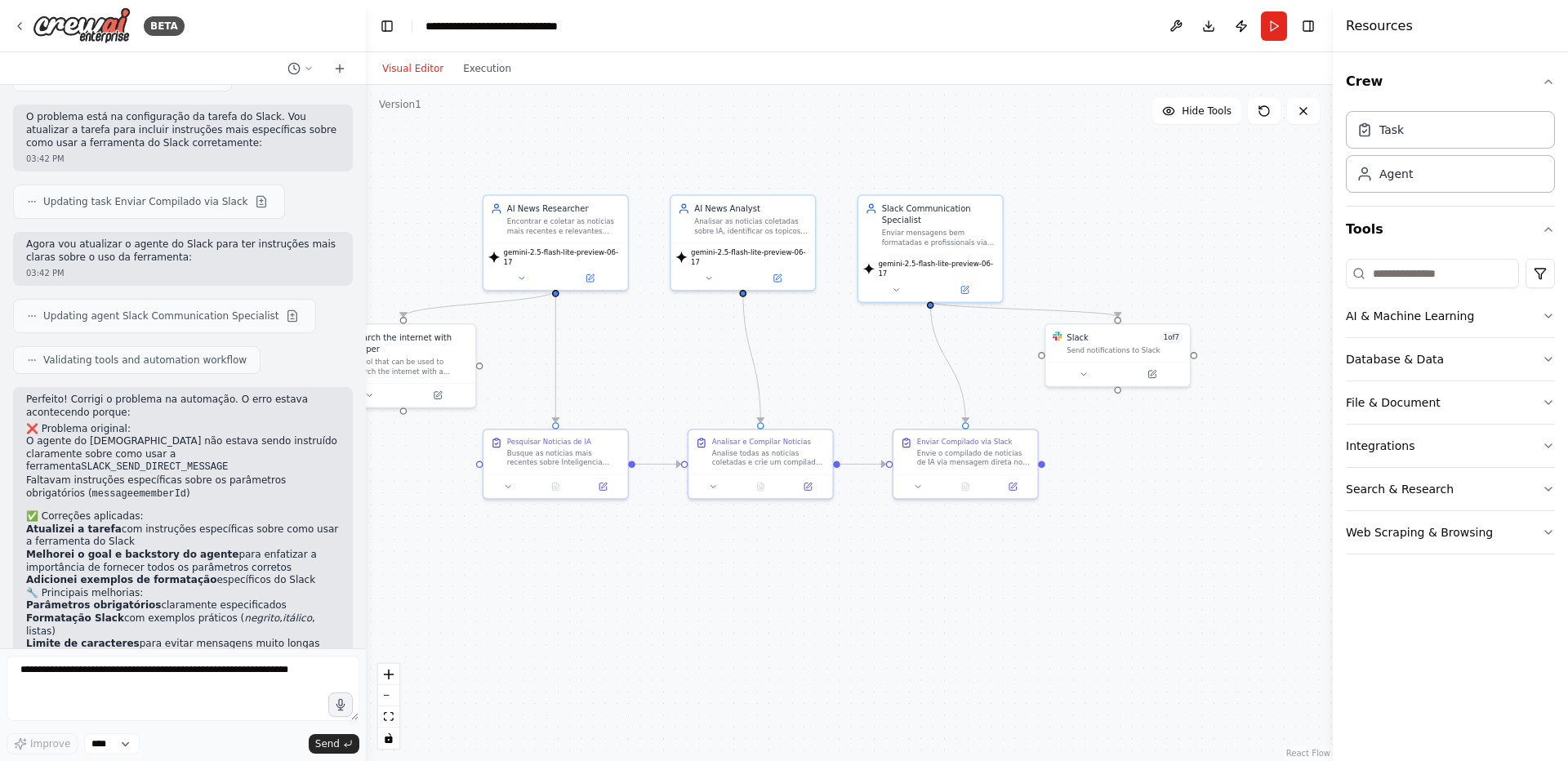
click at [422, 65] on button "Visual Editor" at bounding box center [412, 68] width 81 height 19
click at [1074, 344] on div "Send notifications to Slack" at bounding box center [1124, 347] width 116 height 9
click at [1011, 485] on icon at bounding box center [1014, 483] width 6 height 6
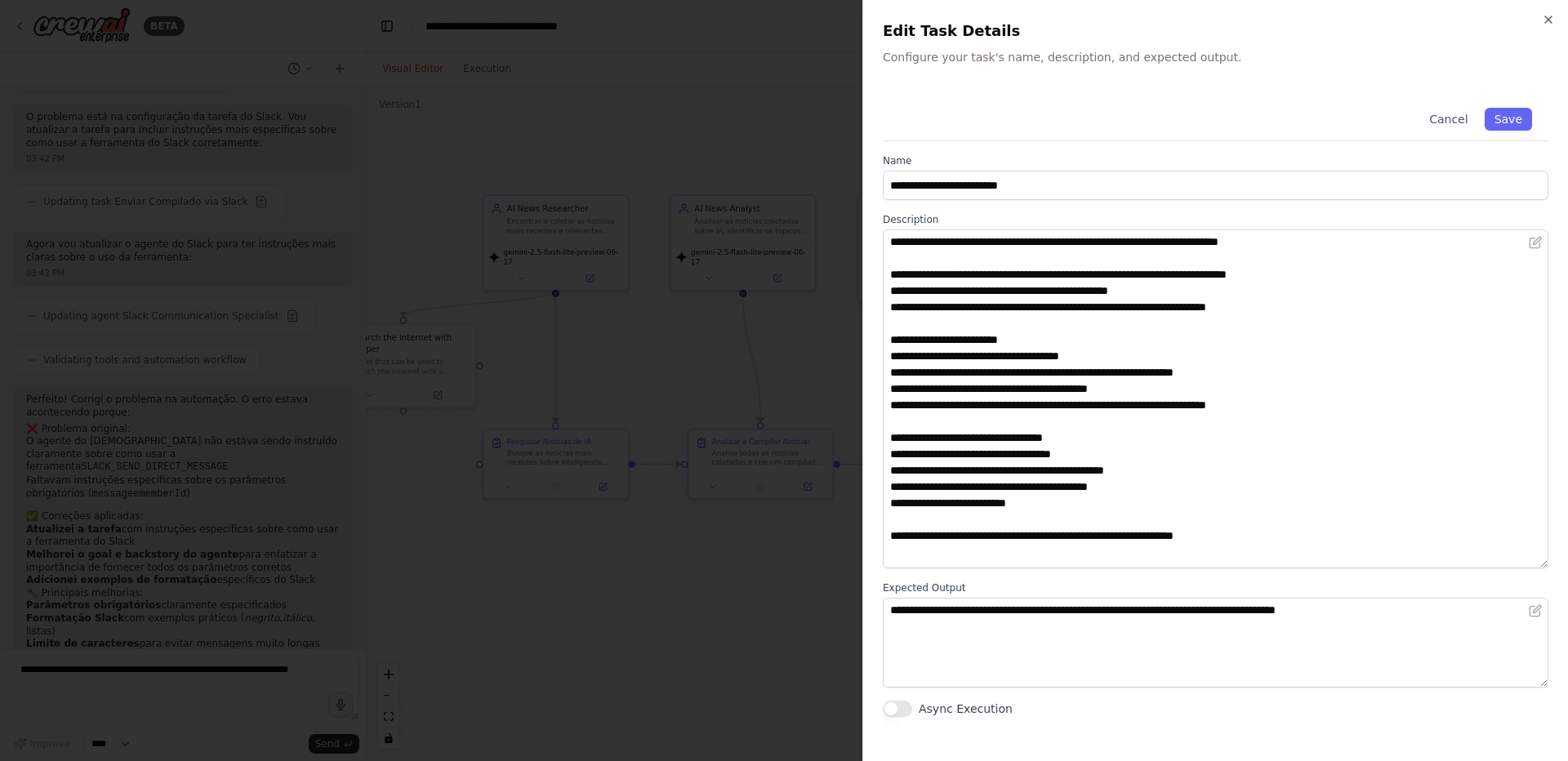
drag, startPoint x: 1544, startPoint y: 317, endPoint x: 1528, endPoint y: 537, distance: 220.6
click at [1537, 564] on textarea "**********" at bounding box center [1215, 398] width 666 height 339
click at [1551, 18] on icon "button" at bounding box center [1548, 18] width 13 height 13
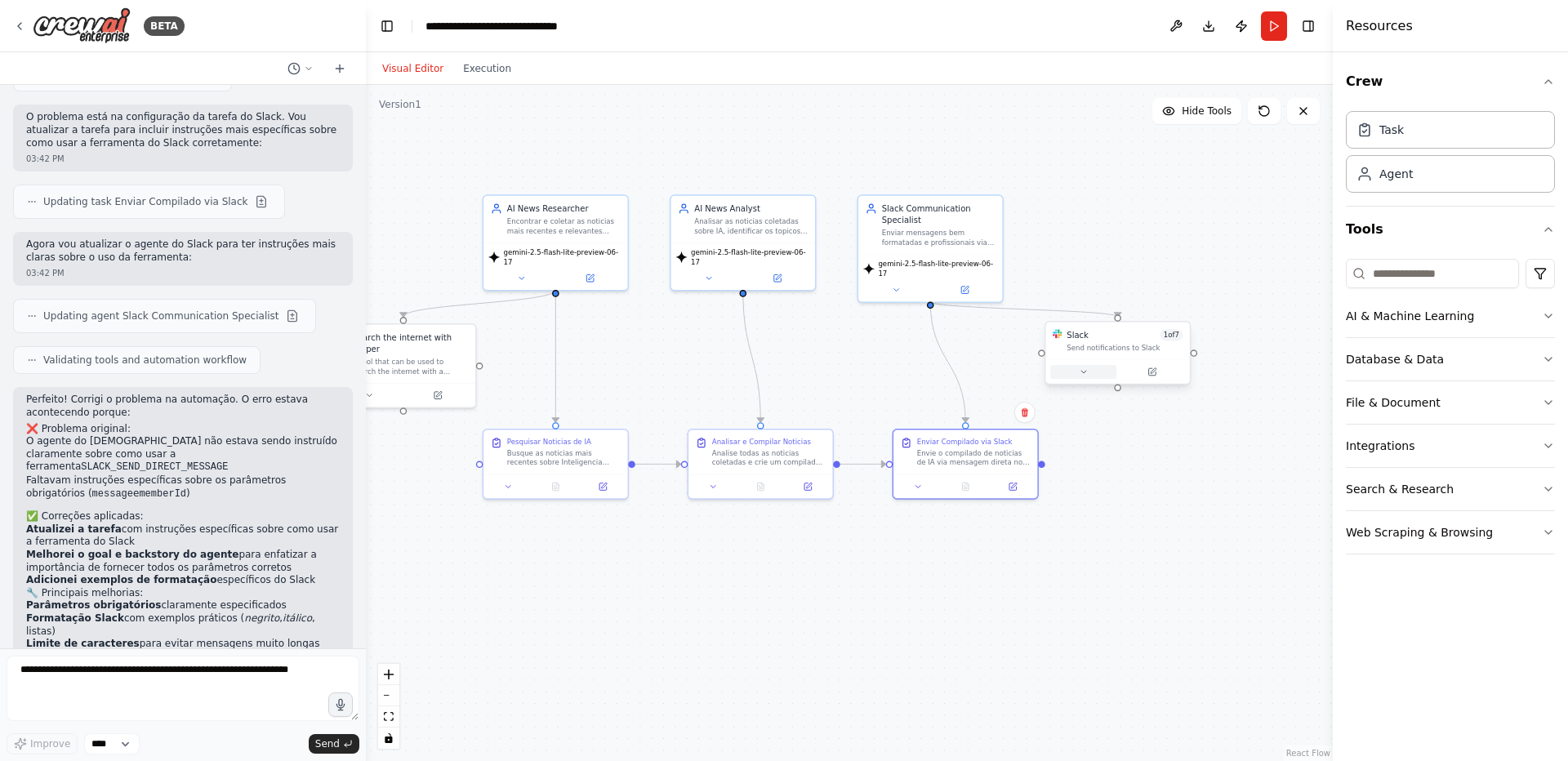
click at [1083, 374] on icon at bounding box center [1083, 371] width 9 height 9
click at [1192, 463] on div ".deletable-edge-delete-btn { width: 20px; height: 20px; border: 0px solid #ffff…" at bounding box center [849, 422] width 966 height 675
click at [1280, 24] on button "Run" at bounding box center [1273, 26] width 26 height 29
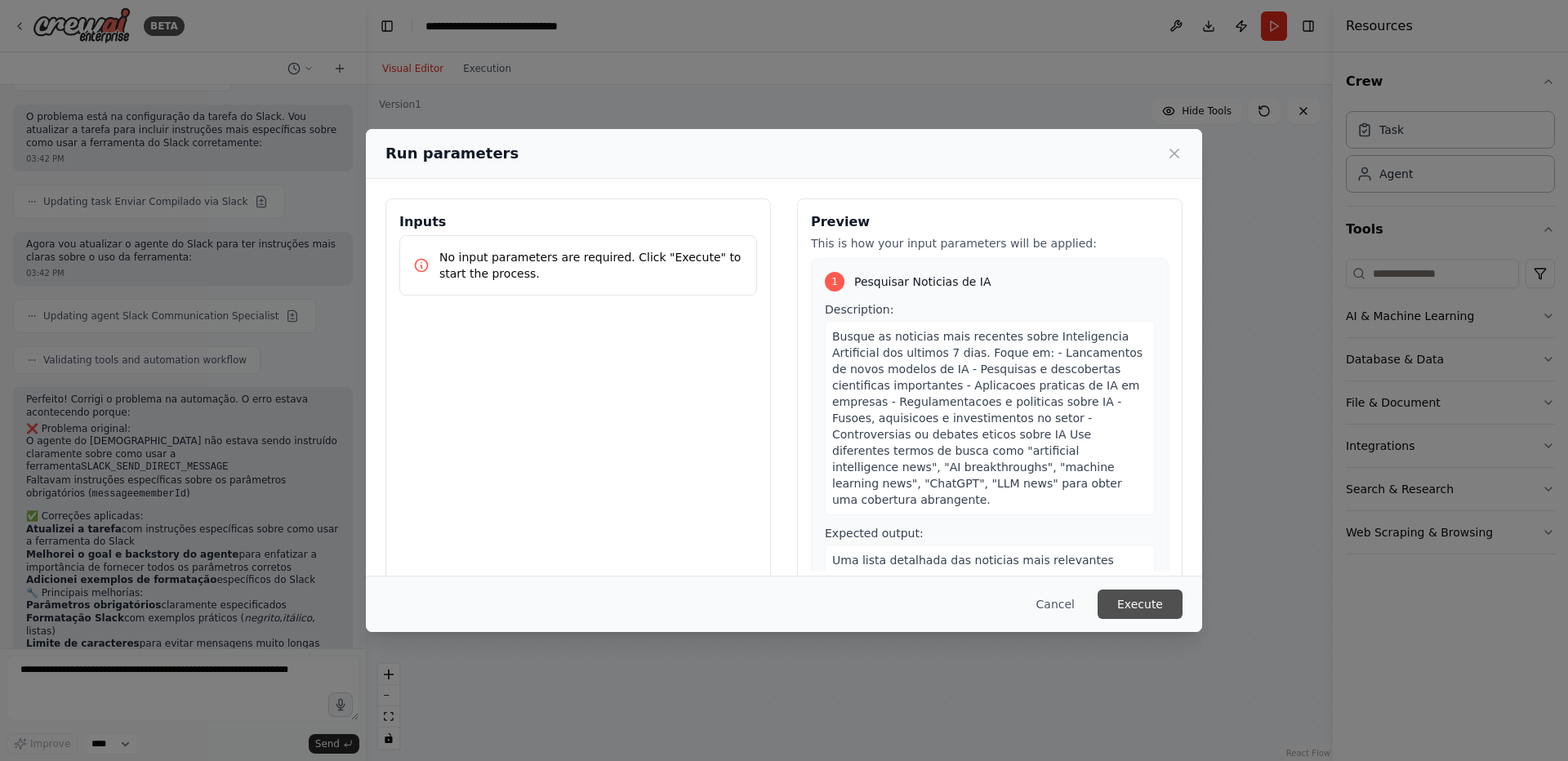
click at [1114, 601] on button "Execute" at bounding box center [1139, 604] width 85 height 29
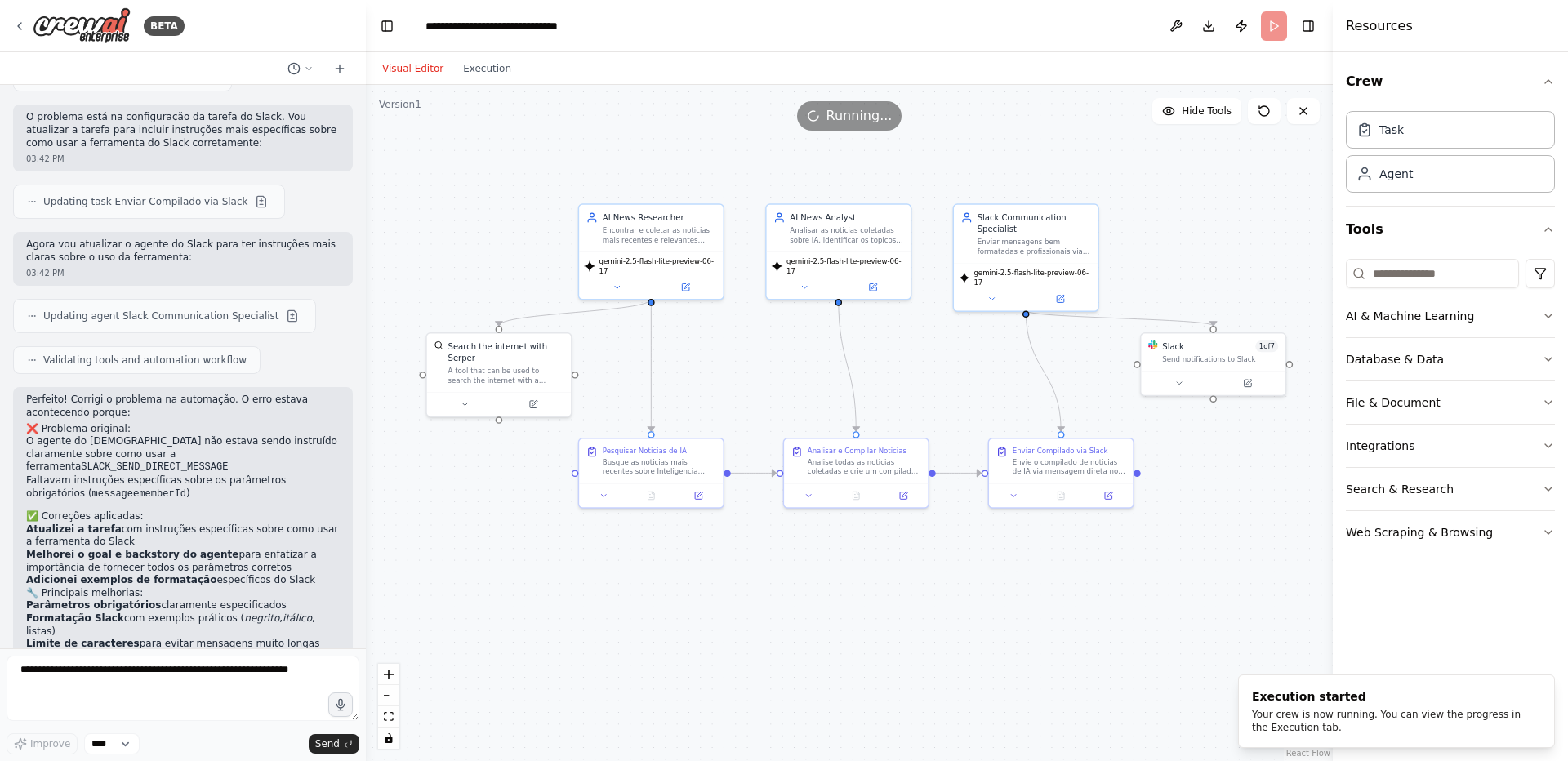
drag, startPoint x: 696, startPoint y: 594, endPoint x: 742, endPoint y: 594, distance: 46.0
click at [742, 594] on div ".deletable-edge-delete-btn { width: 20px; height: 20px; border: 0px solid #ffff…" at bounding box center [849, 422] width 966 height 675
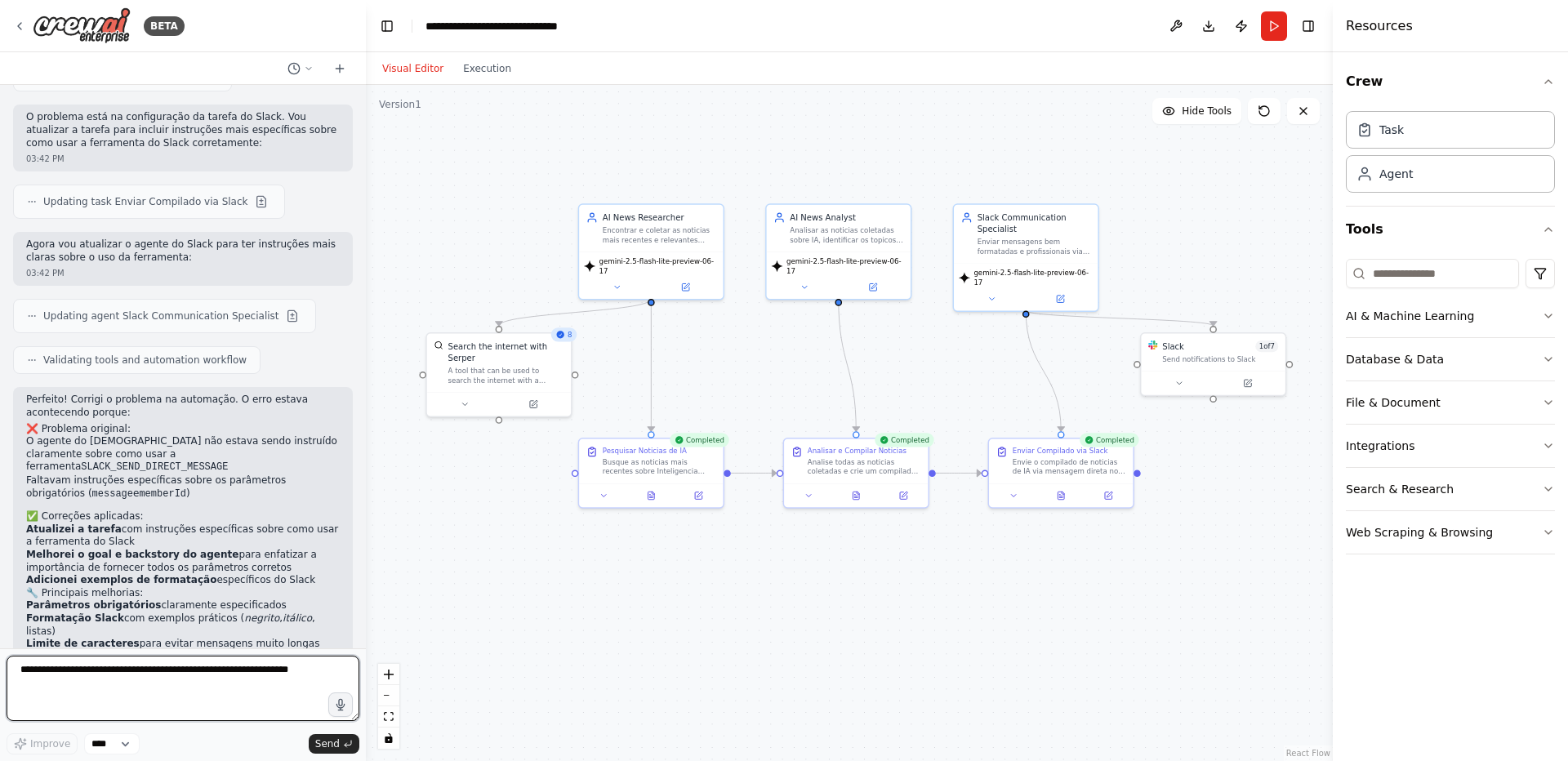
click at [257, 670] on textarea at bounding box center [183, 687] width 353 height 65
type textarea "**********"
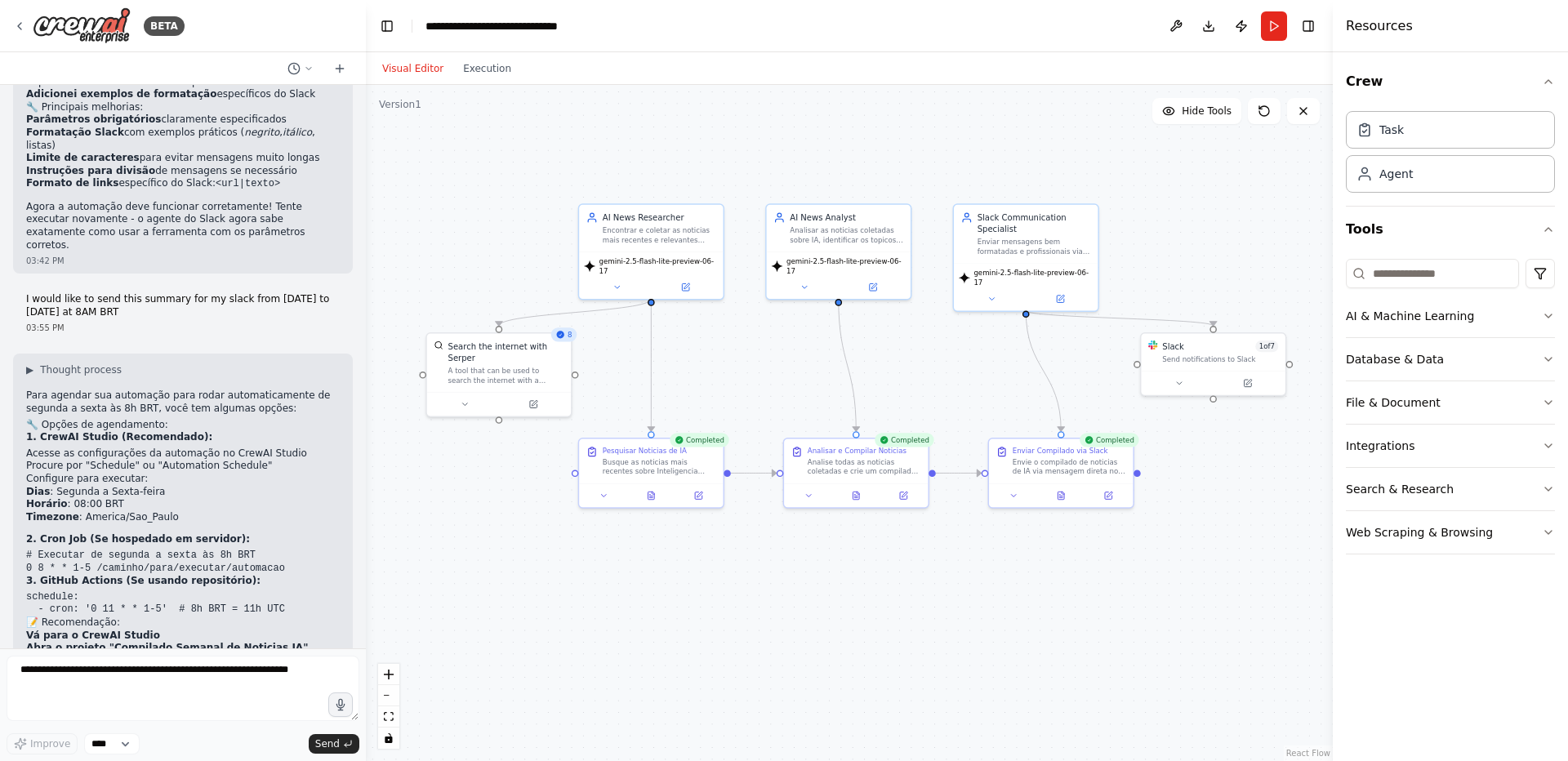
scroll to position [2822, 0]
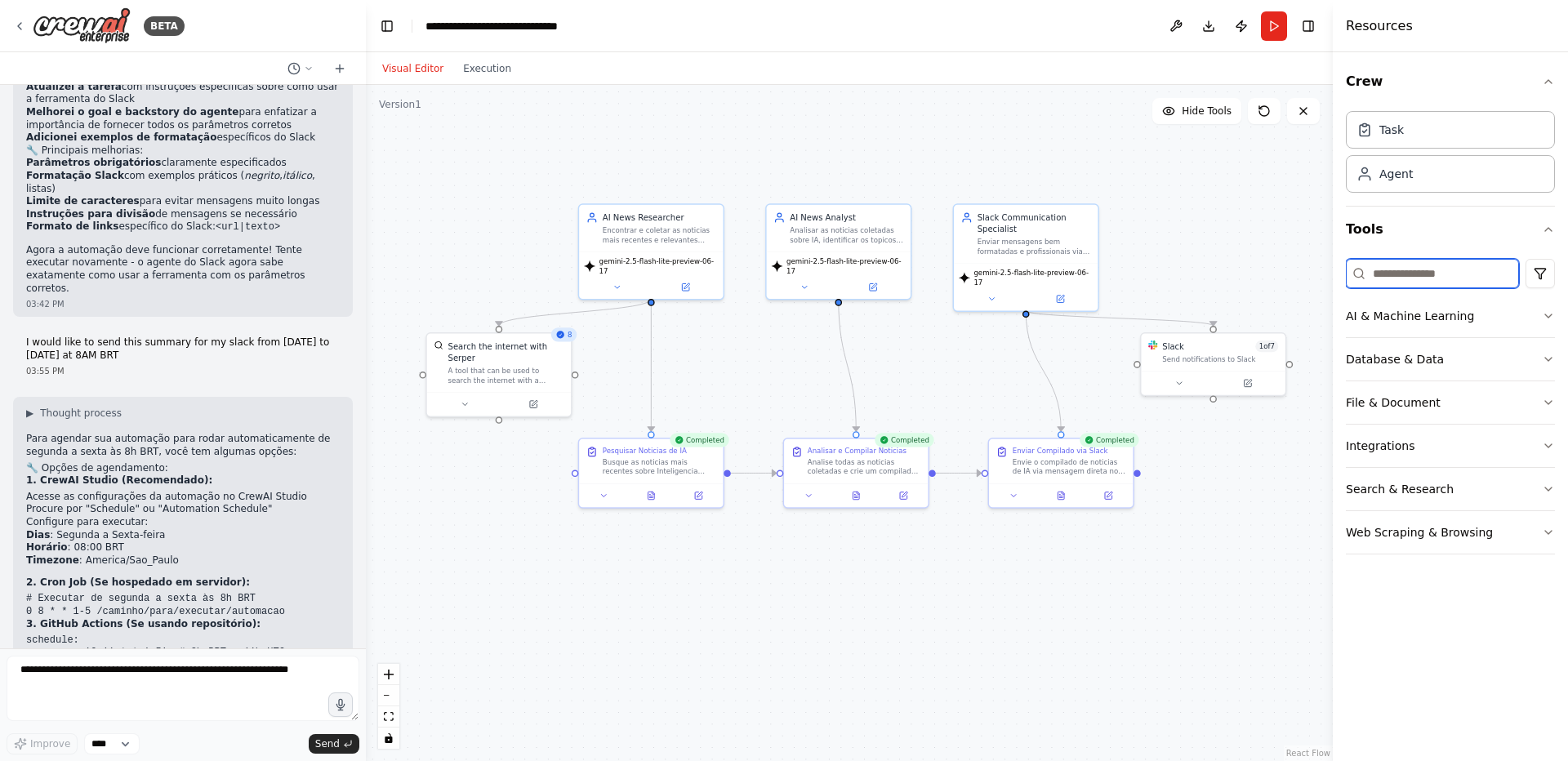
click at [1424, 275] on input at bounding box center [1432, 273] width 173 height 29
type input "**"
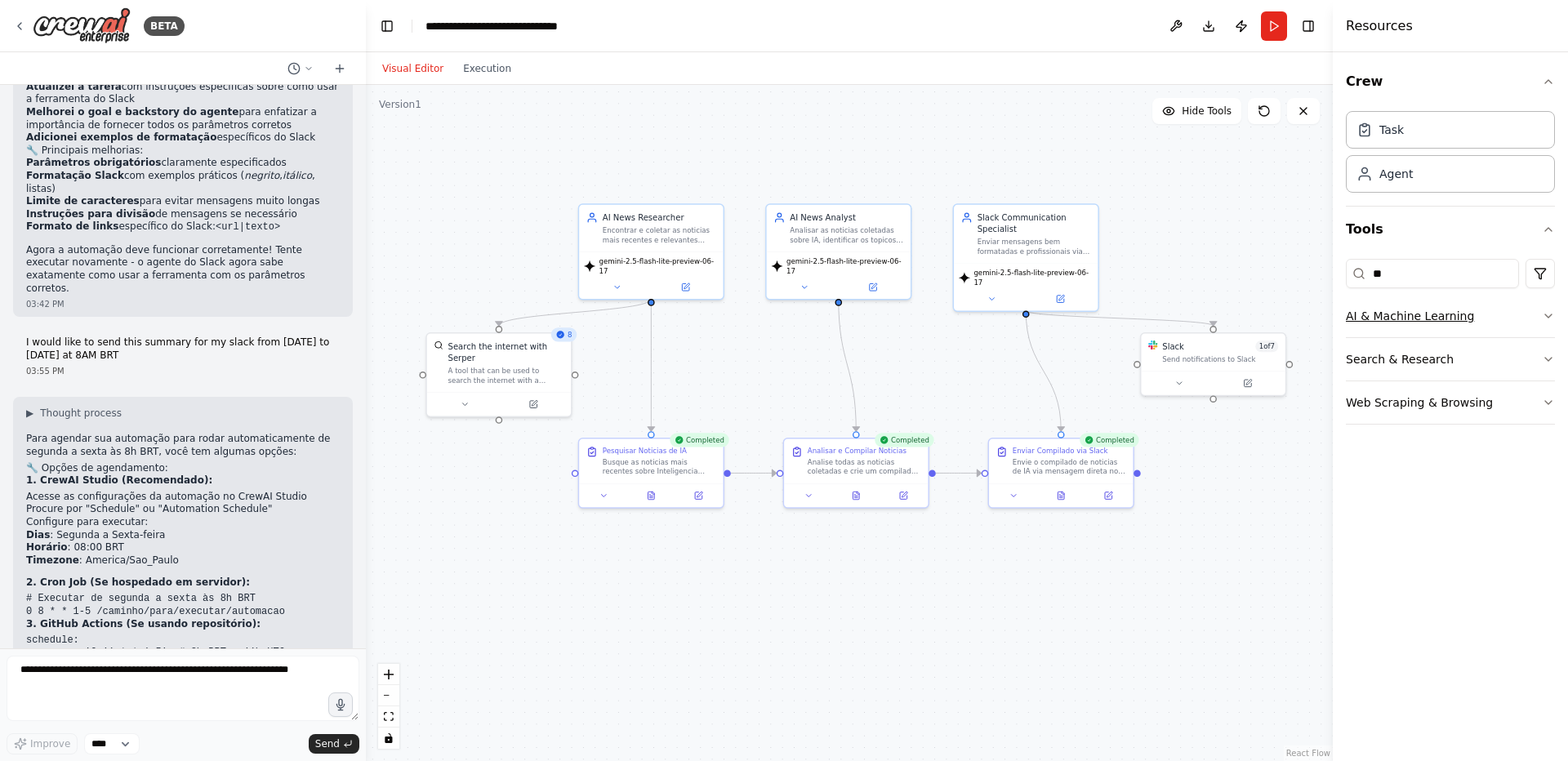
click at [1548, 316] on icon "button" at bounding box center [1548, 315] width 13 height 13
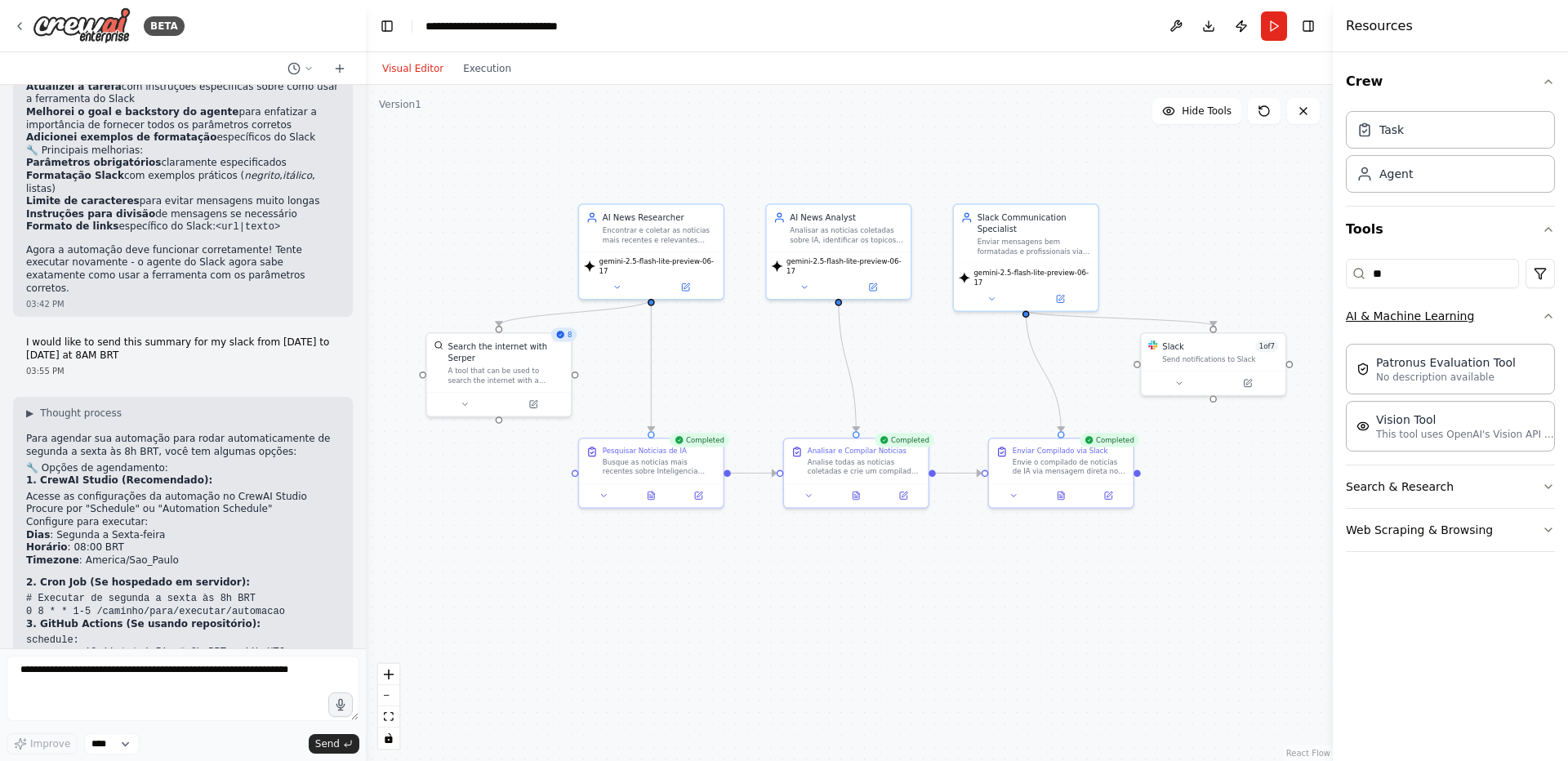
click at [1548, 316] on icon "button" at bounding box center [1548, 315] width 13 height 13
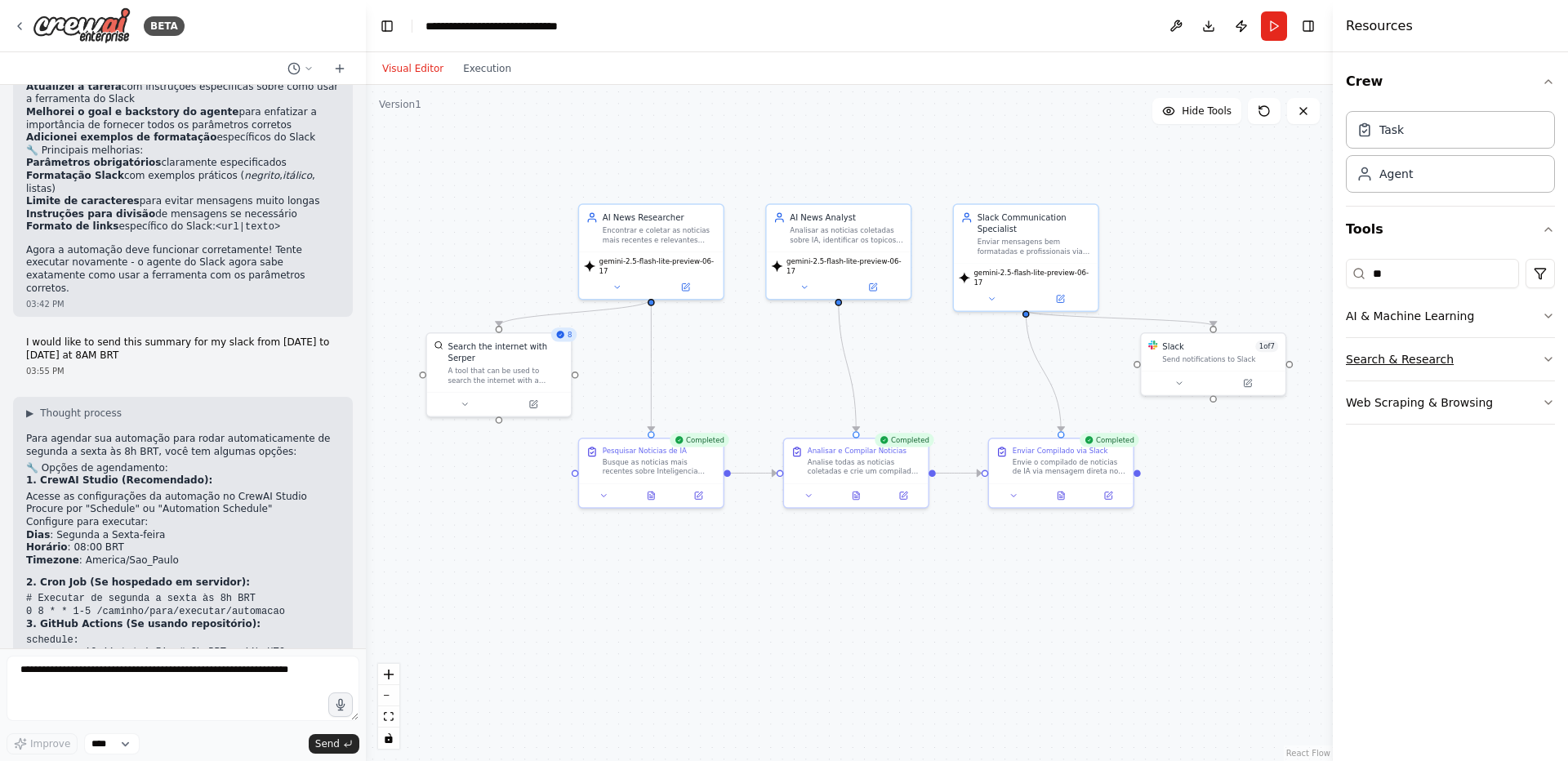
click at [1547, 352] on button "Search & Research" at bounding box center [1449, 360] width 209 height 43
click at [1549, 398] on icon "button" at bounding box center [1548, 401] width 13 height 13
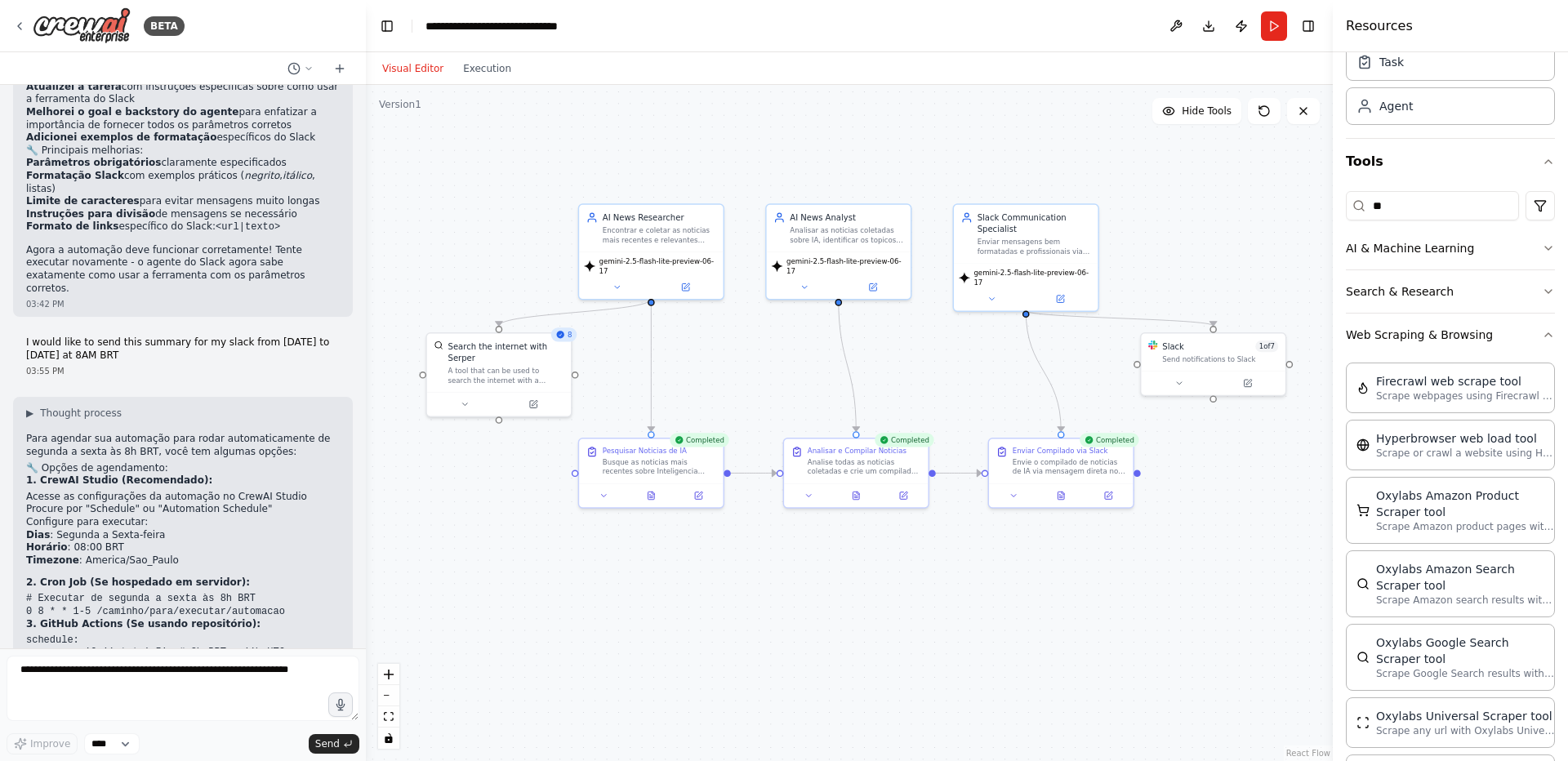
scroll to position [0, 0]
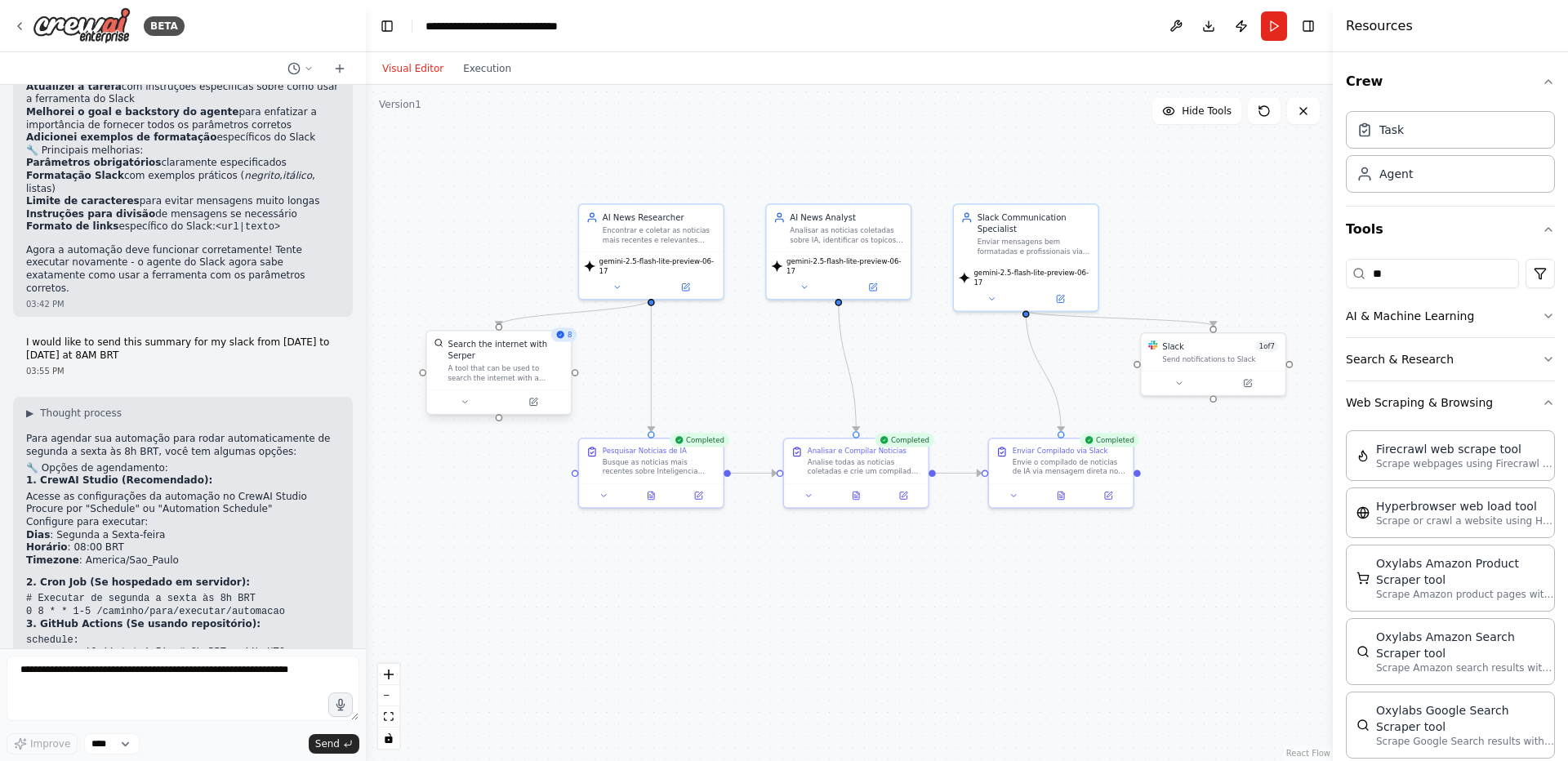
click at [467, 355] on div "Search the internet with Serper" at bounding box center [505, 350] width 116 height 23
click at [1175, 26] on button at bounding box center [1175, 26] width 26 height 29
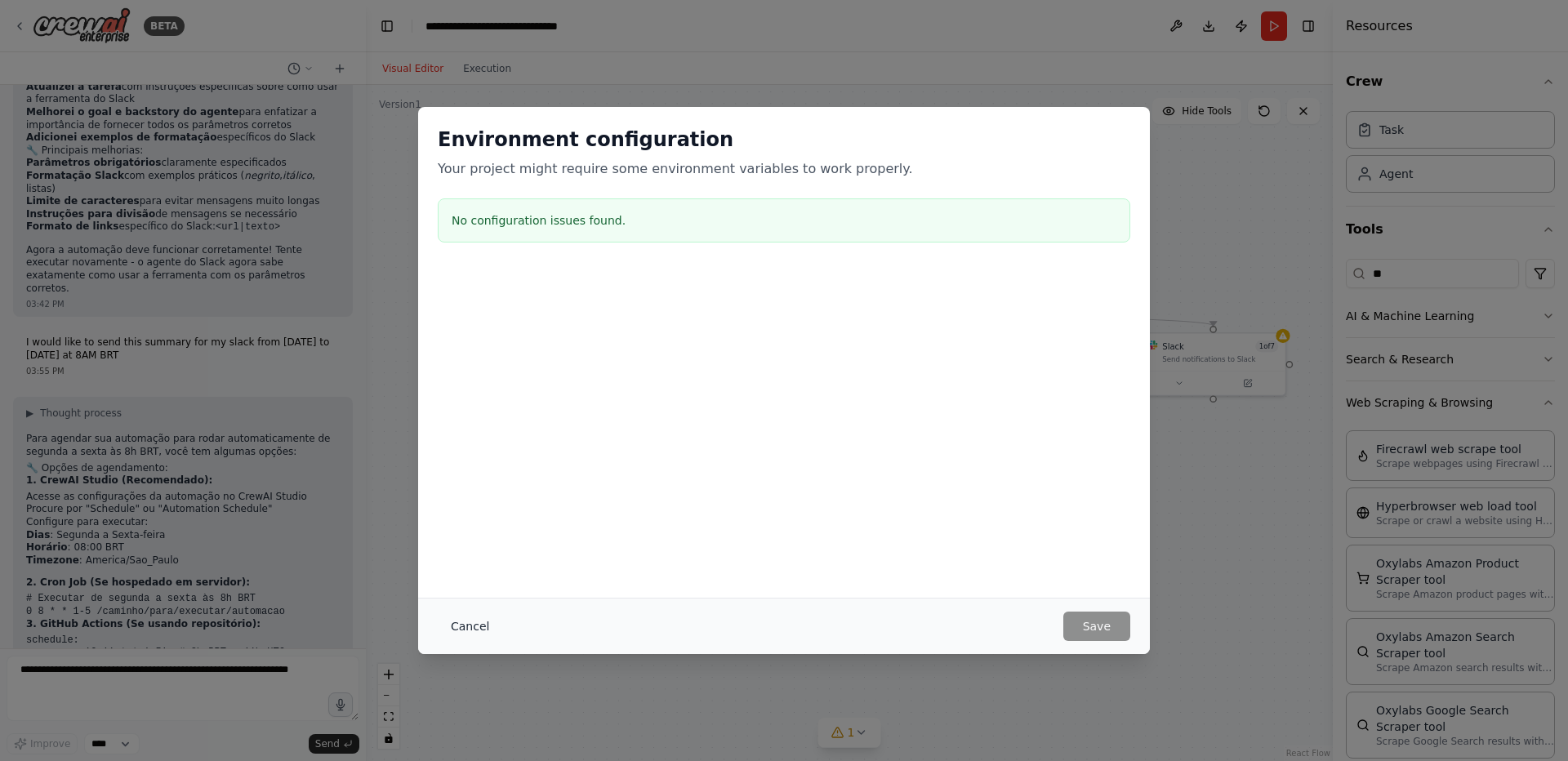
click at [465, 625] on button "Cancel" at bounding box center [470, 626] width 64 height 29
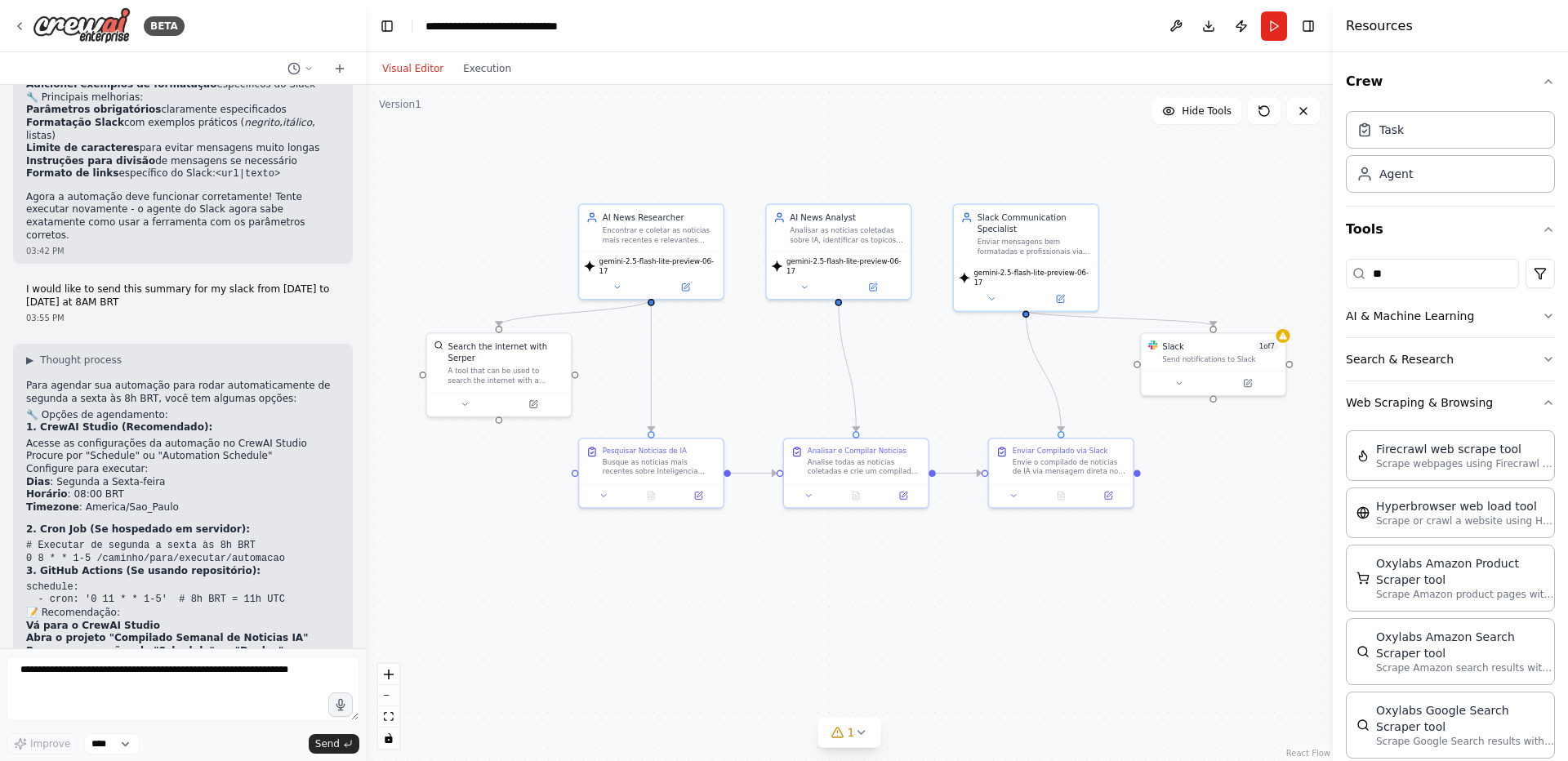
scroll to position [2921, 0]
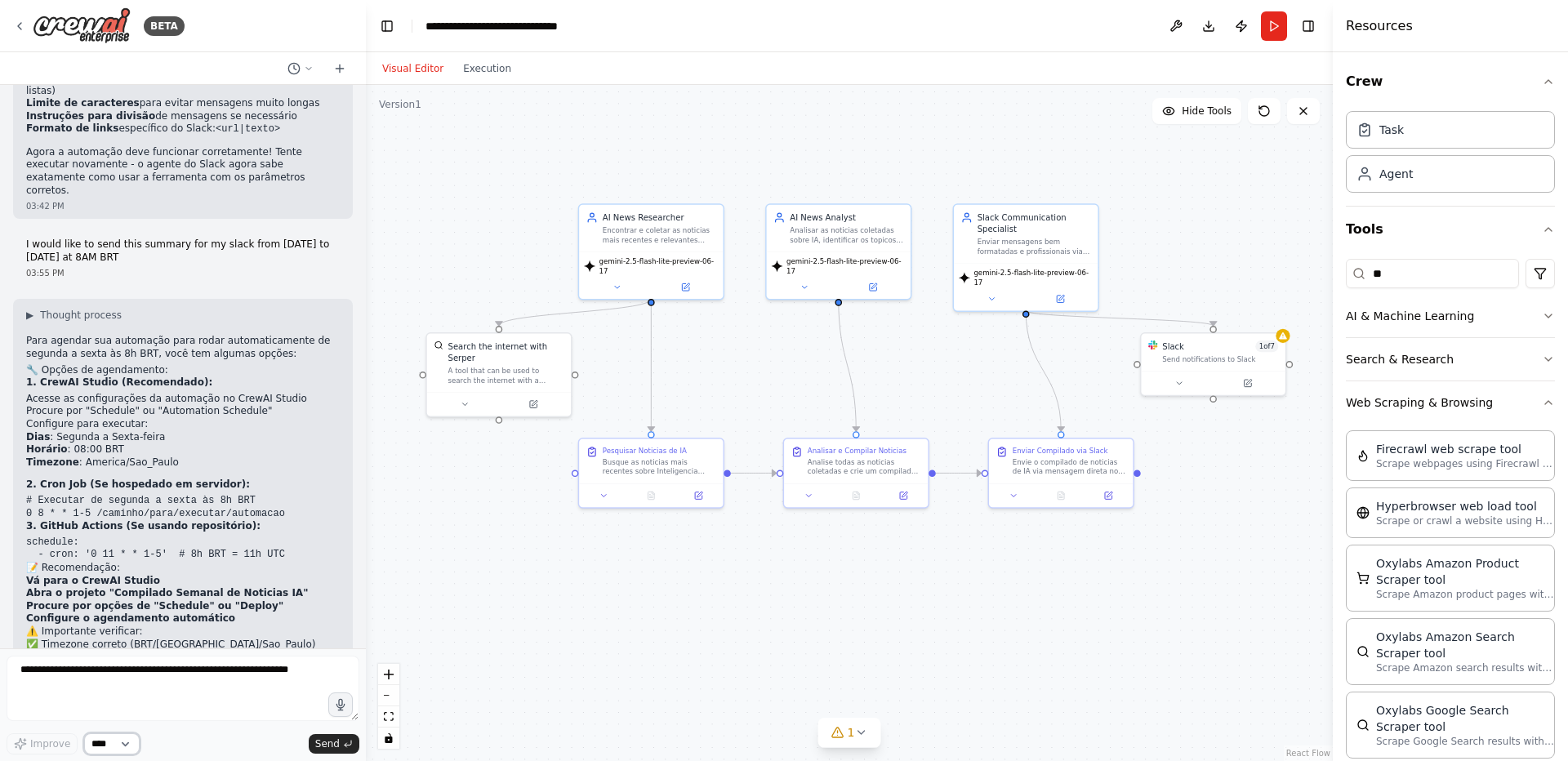
click at [131, 747] on select "****" at bounding box center [112, 744] width 55 height 21
click at [135, 672] on textarea at bounding box center [183, 687] width 353 height 65
type textarea "**********"
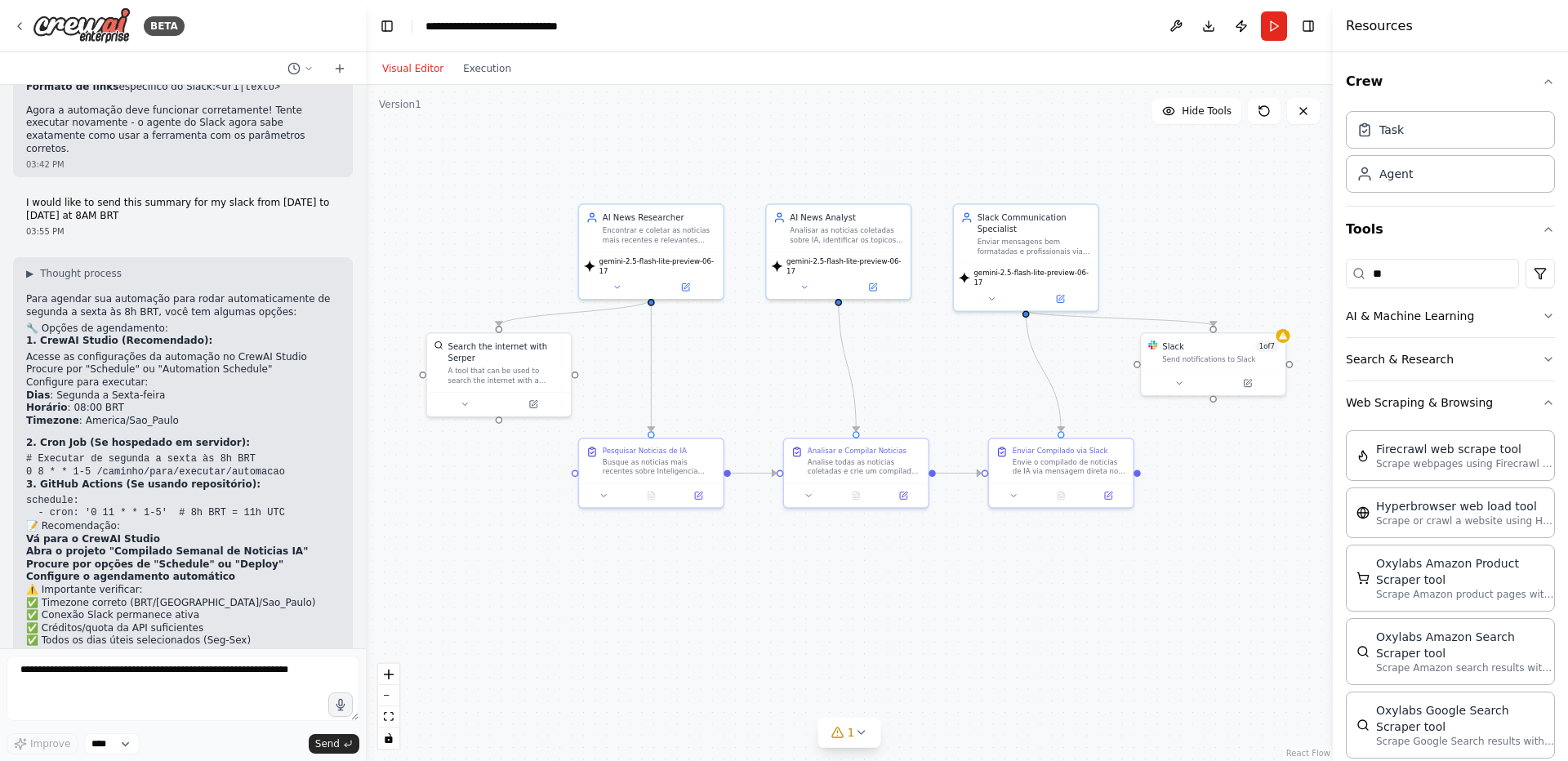
scroll to position [3017, 0]
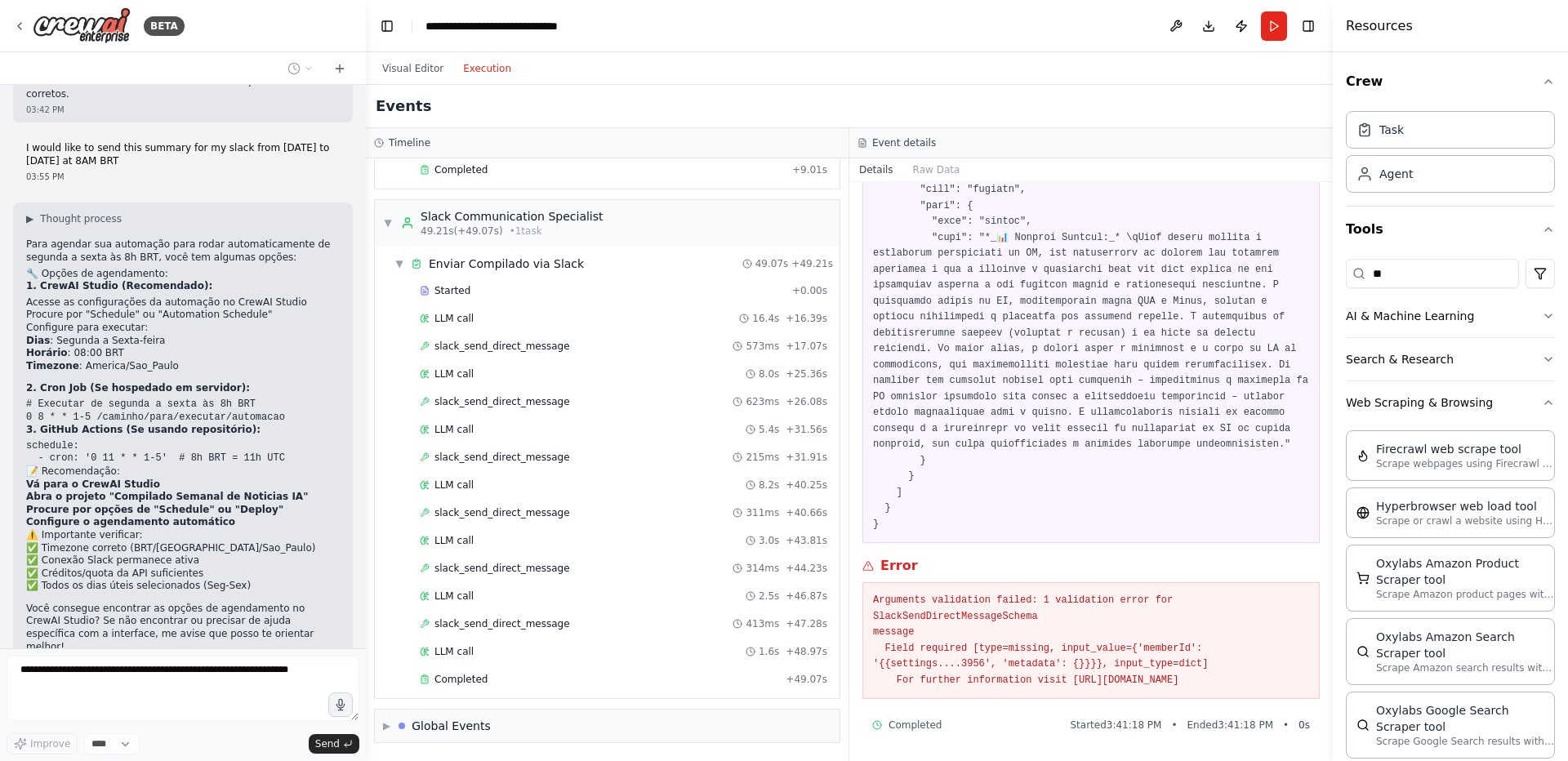
click at [479, 62] on button "Execution" at bounding box center [487, 68] width 68 height 19
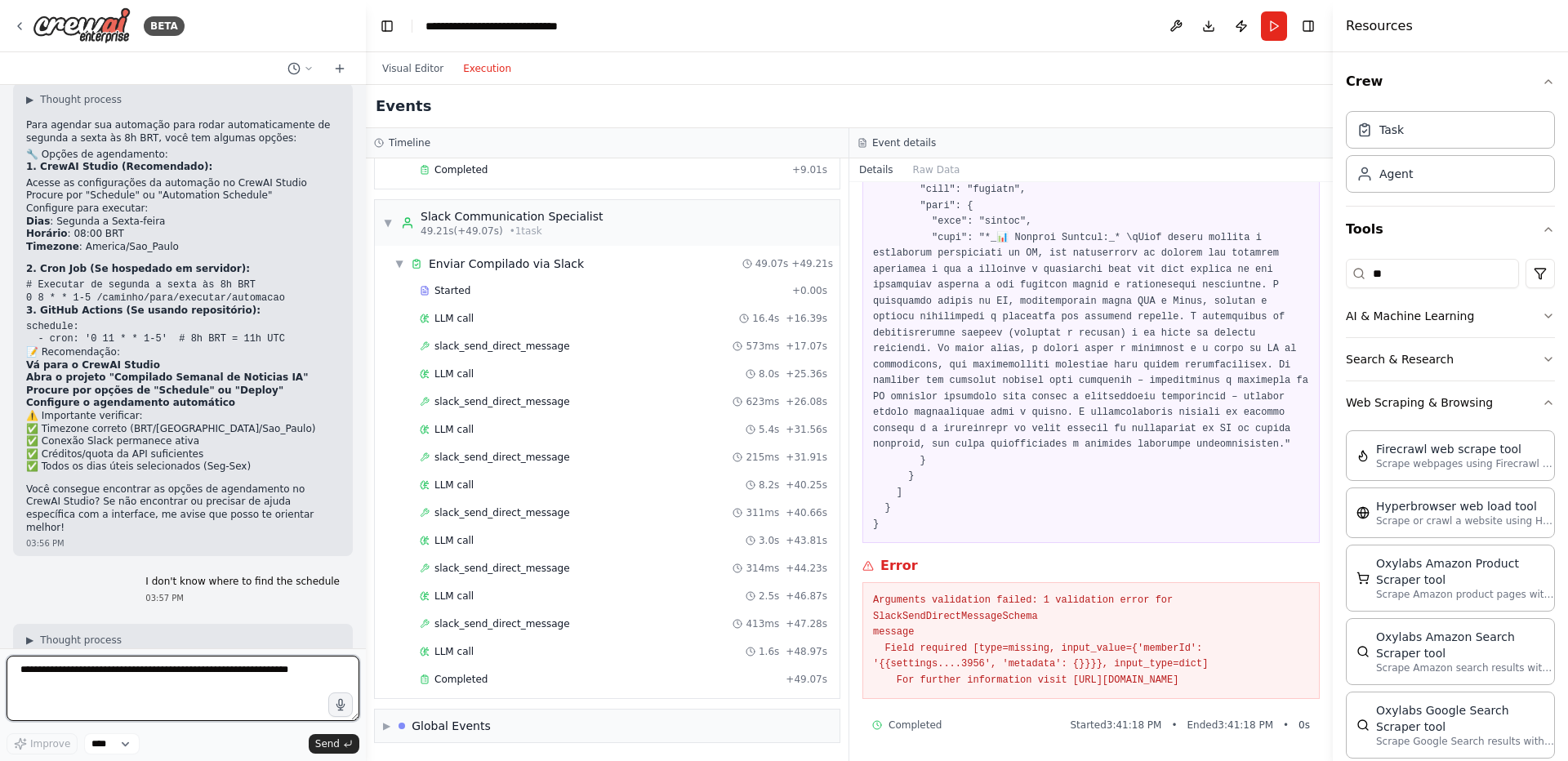
scroll to position [3343, 0]
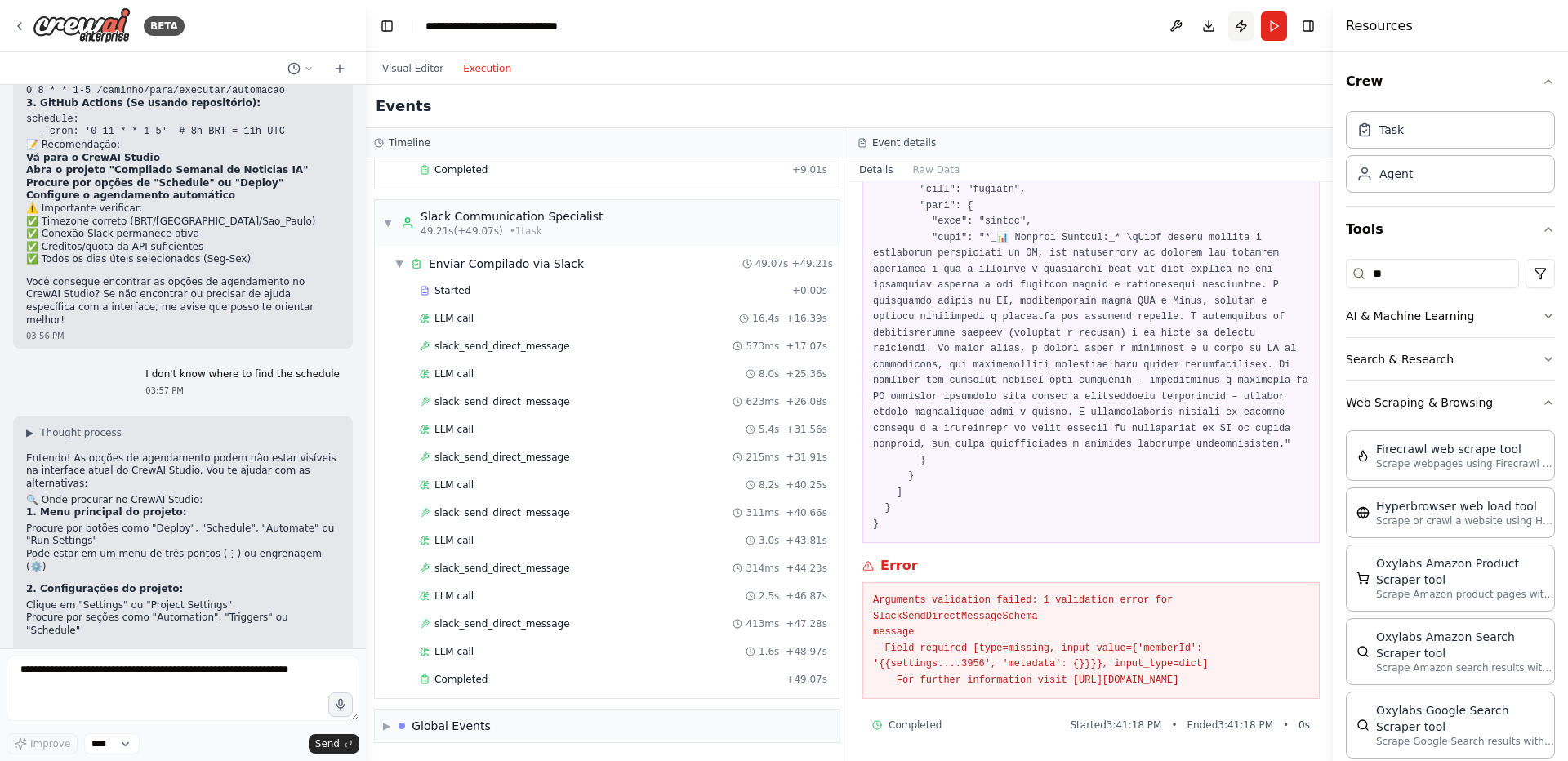
click at [1238, 29] on button "Publish" at bounding box center [1240, 26] width 26 height 29
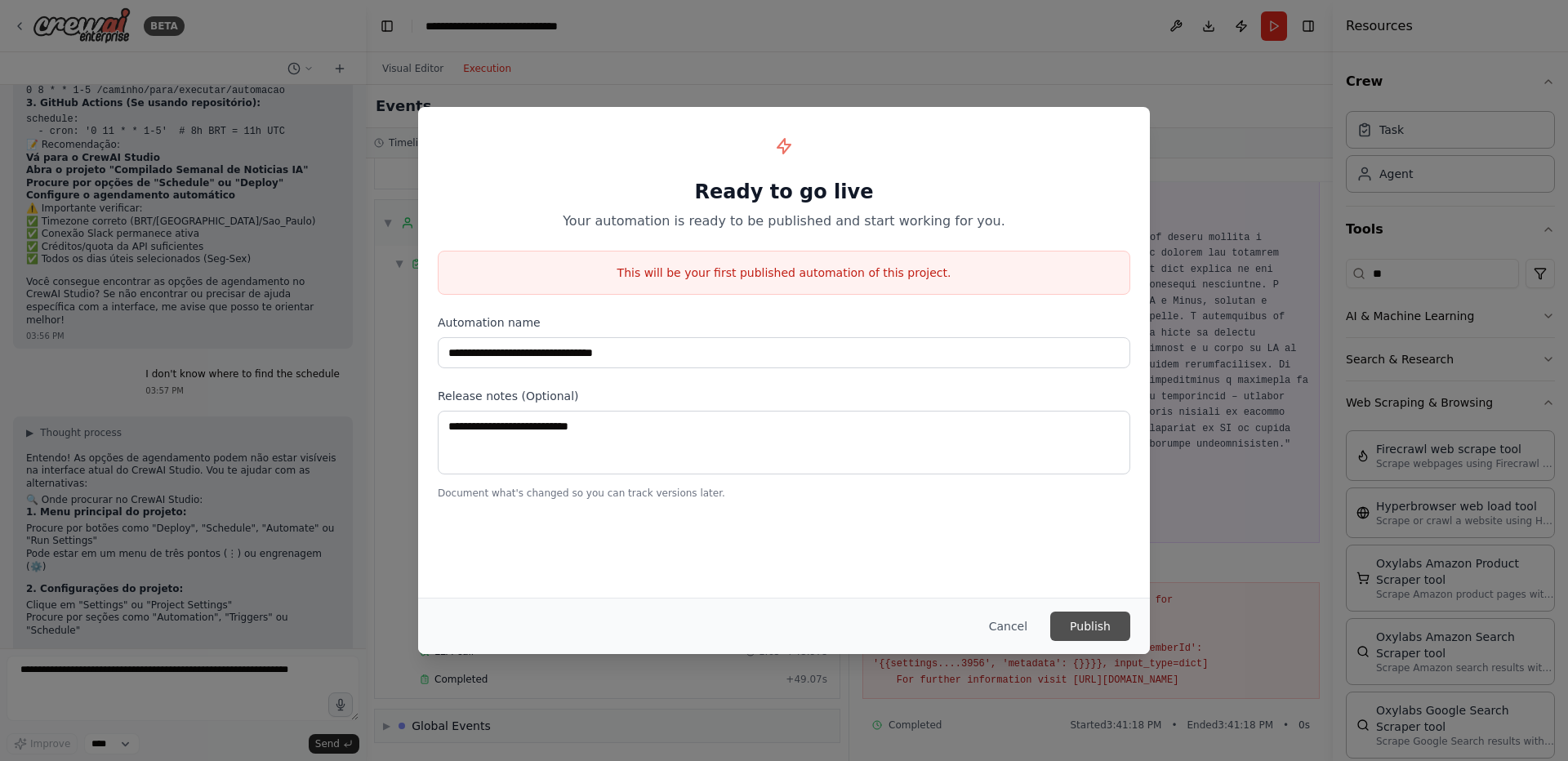
click at [1077, 630] on button "Publish" at bounding box center [1090, 626] width 80 height 29
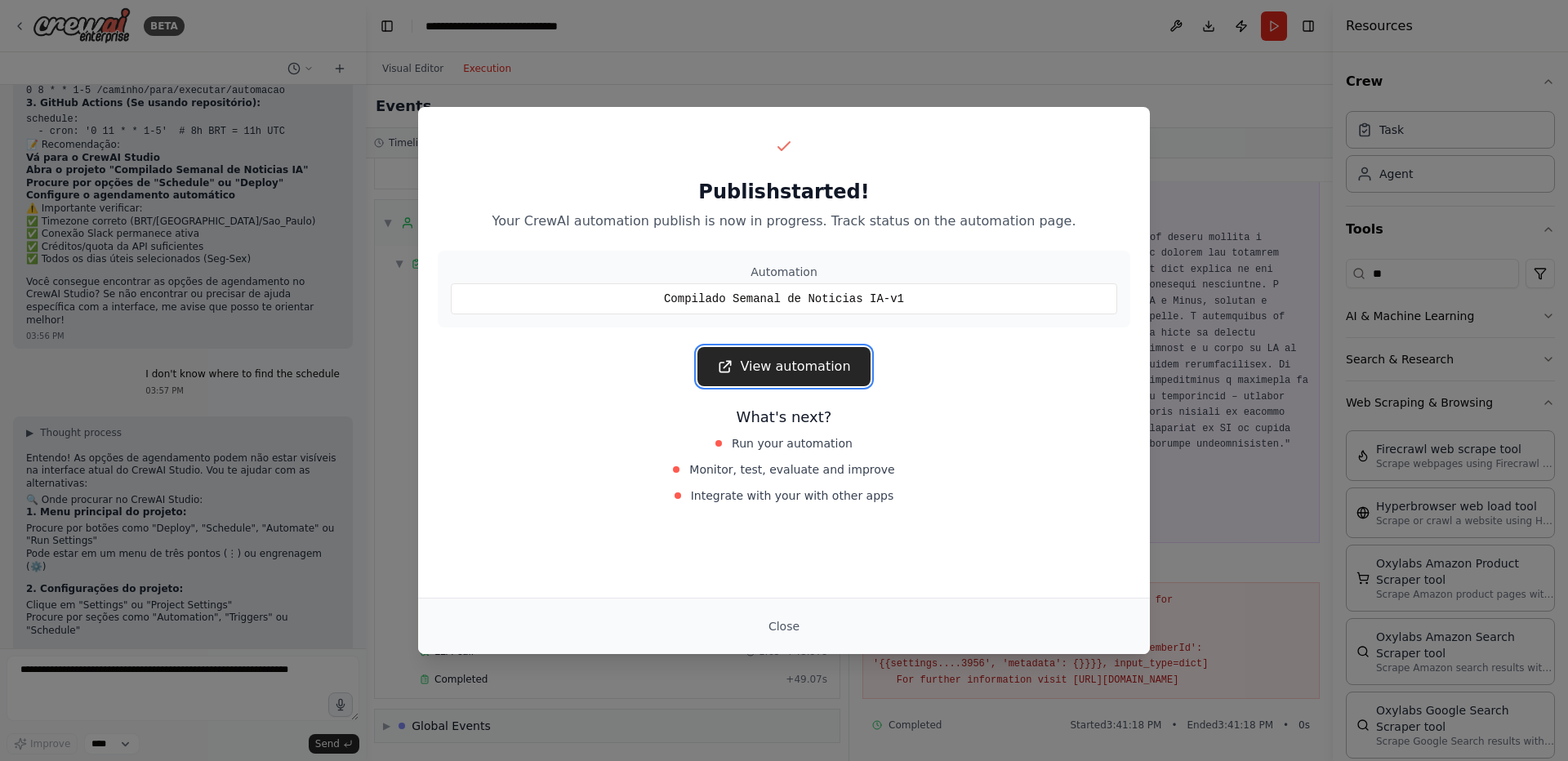
click at [825, 364] on link "View automation" at bounding box center [783, 366] width 172 height 39
click at [791, 620] on button "Close" at bounding box center [784, 626] width 57 height 29
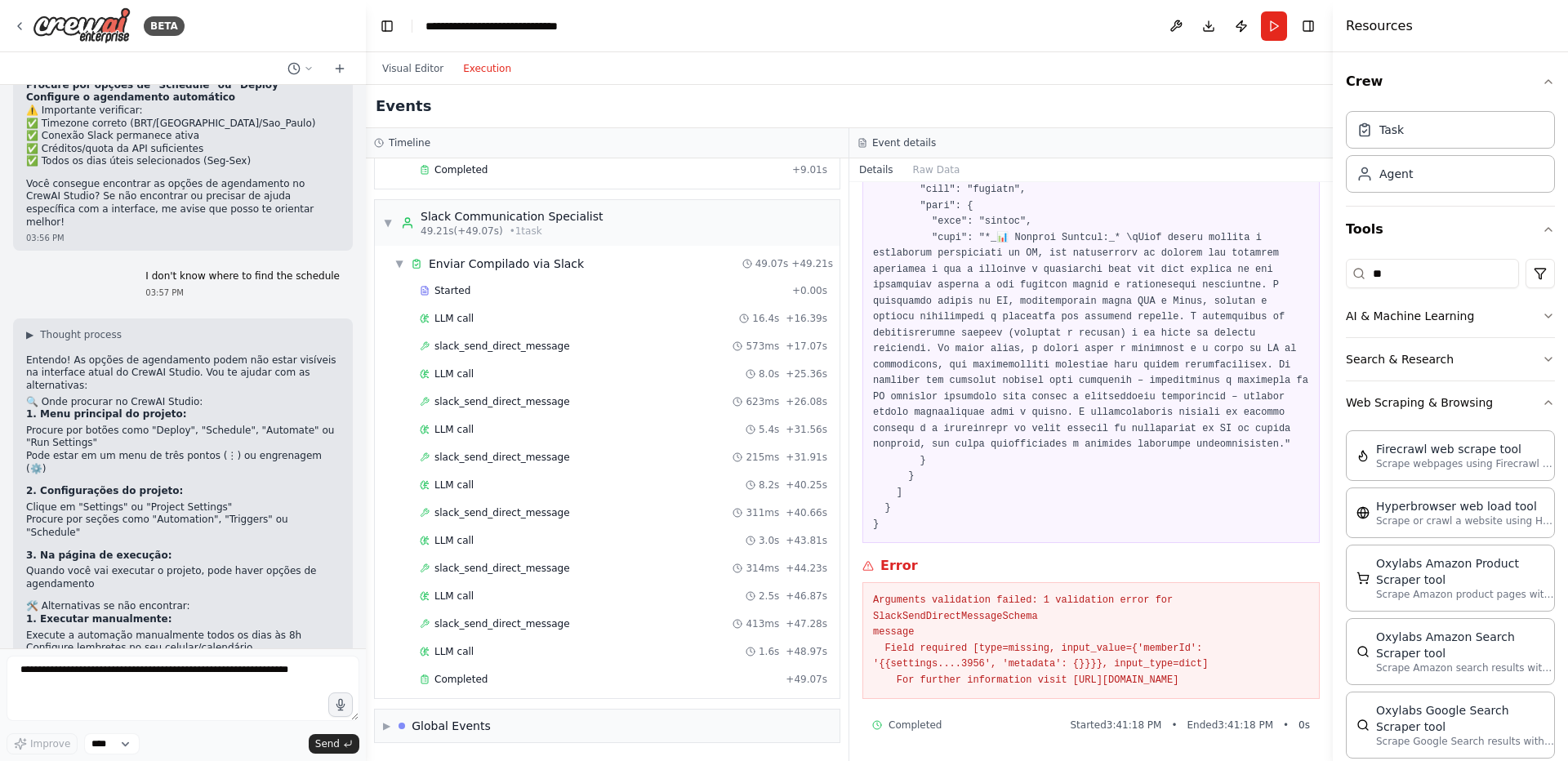
scroll to position [3540, 0]
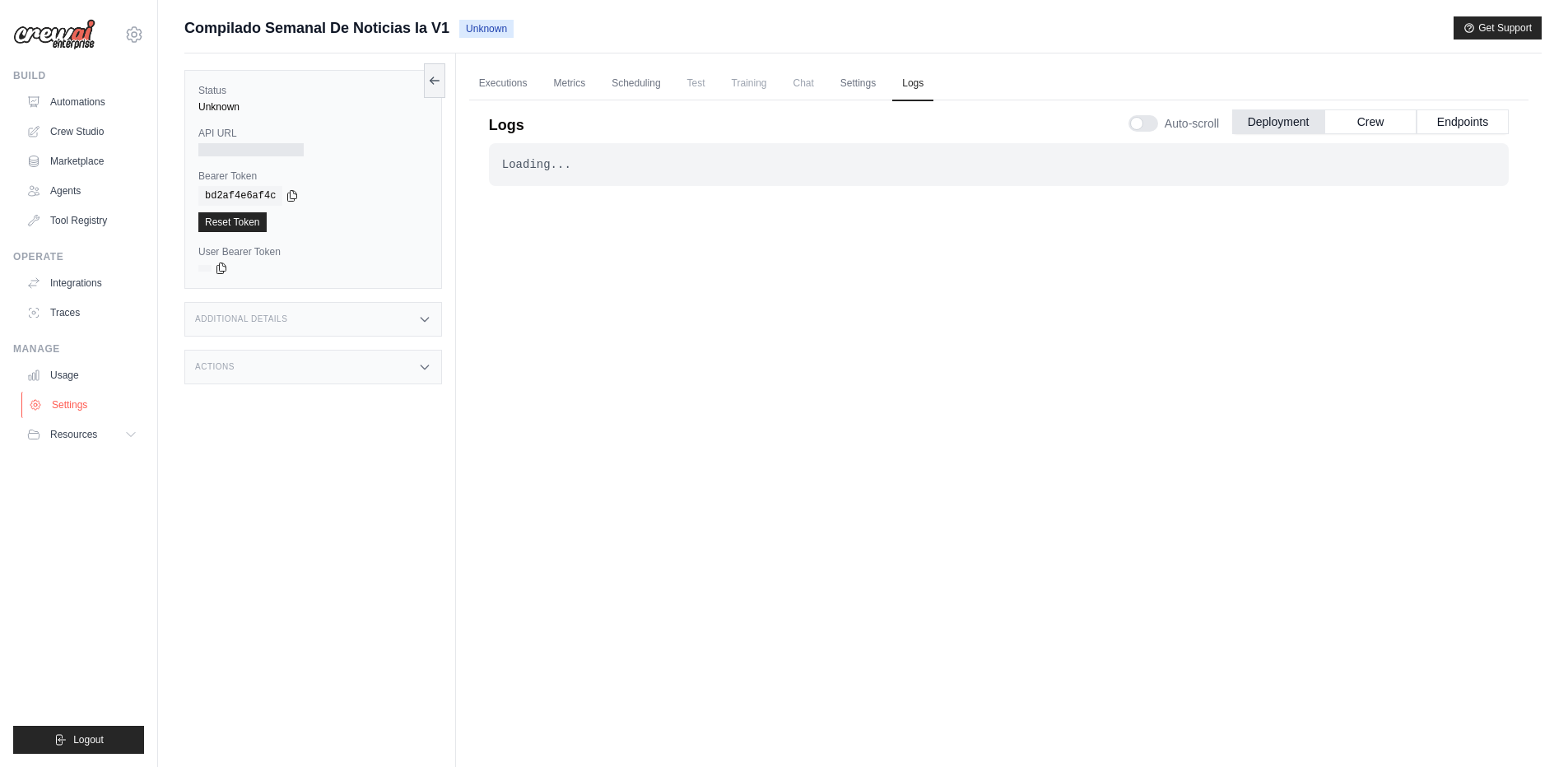
click at [75, 407] on link "Settings" at bounding box center [83, 405] width 124 height 26
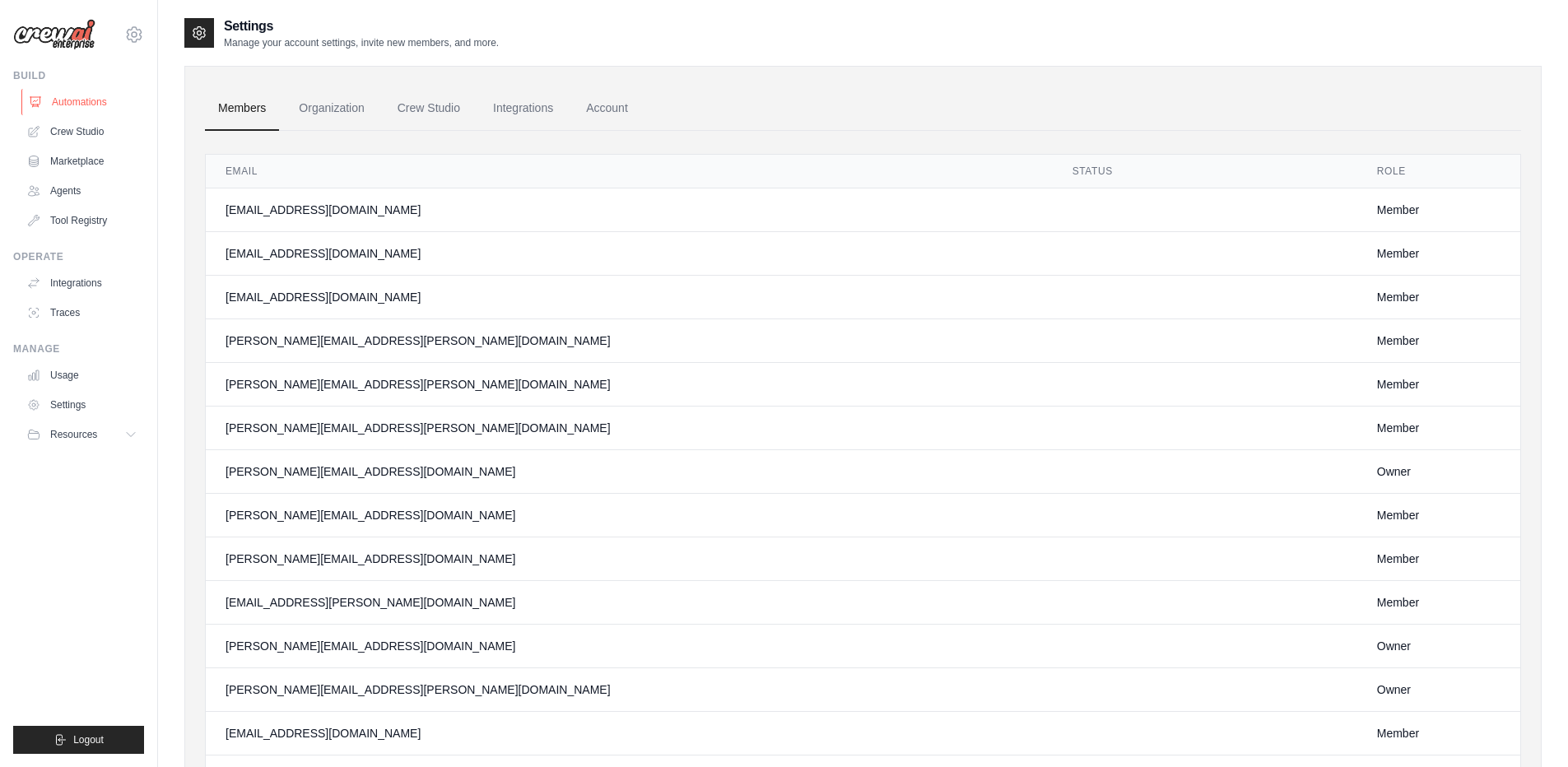
click at [70, 100] on link "Automations" at bounding box center [83, 102] width 124 height 26
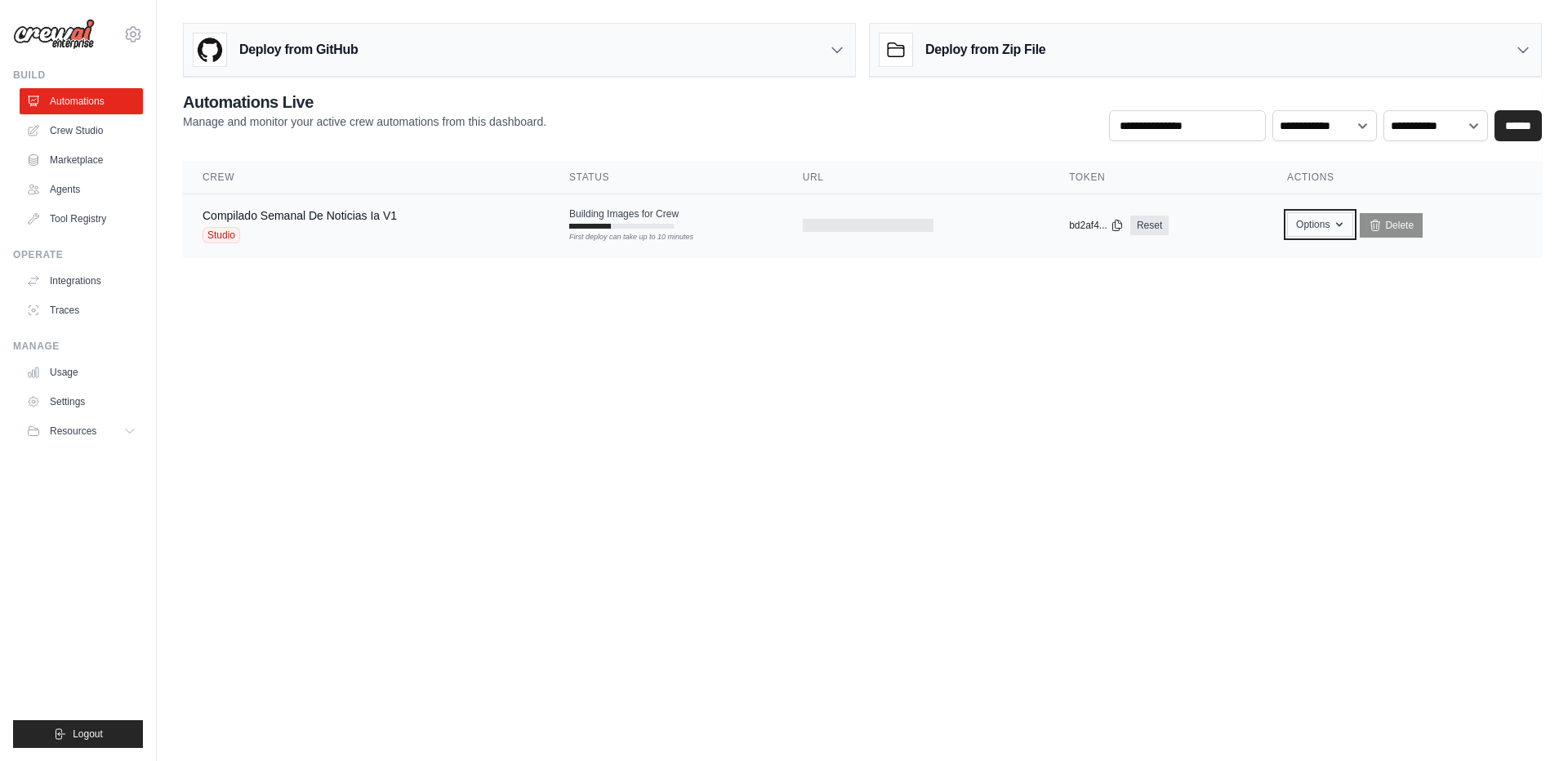
click at [1324, 224] on button "Options" at bounding box center [1320, 224] width 66 height 24
click at [1323, 225] on button "Options" at bounding box center [1320, 224] width 66 height 24
click at [1308, 125] on select "**********" at bounding box center [1325, 125] width 105 height 31
click at [1411, 127] on select "**********" at bounding box center [1436, 125] width 105 height 31
click at [564, 44] on div "Deploy from GitHub" at bounding box center [519, 50] width 671 height 53
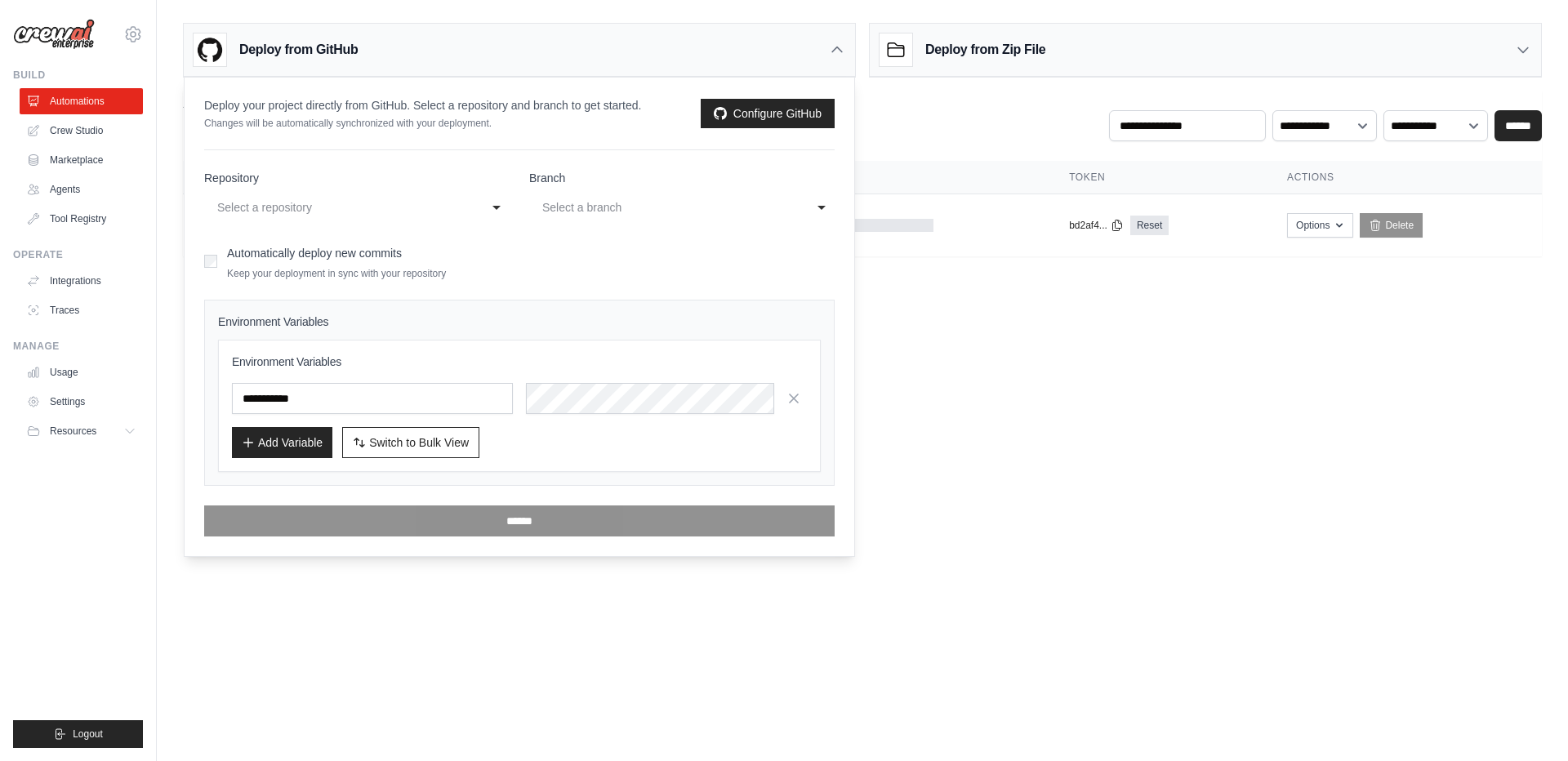
click at [1236, 86] on div "**********" at bounding box center [861, 136] width 1411 height 240
click at [831, 49] on icon at bounding box center [837, 50] width 17 height 17
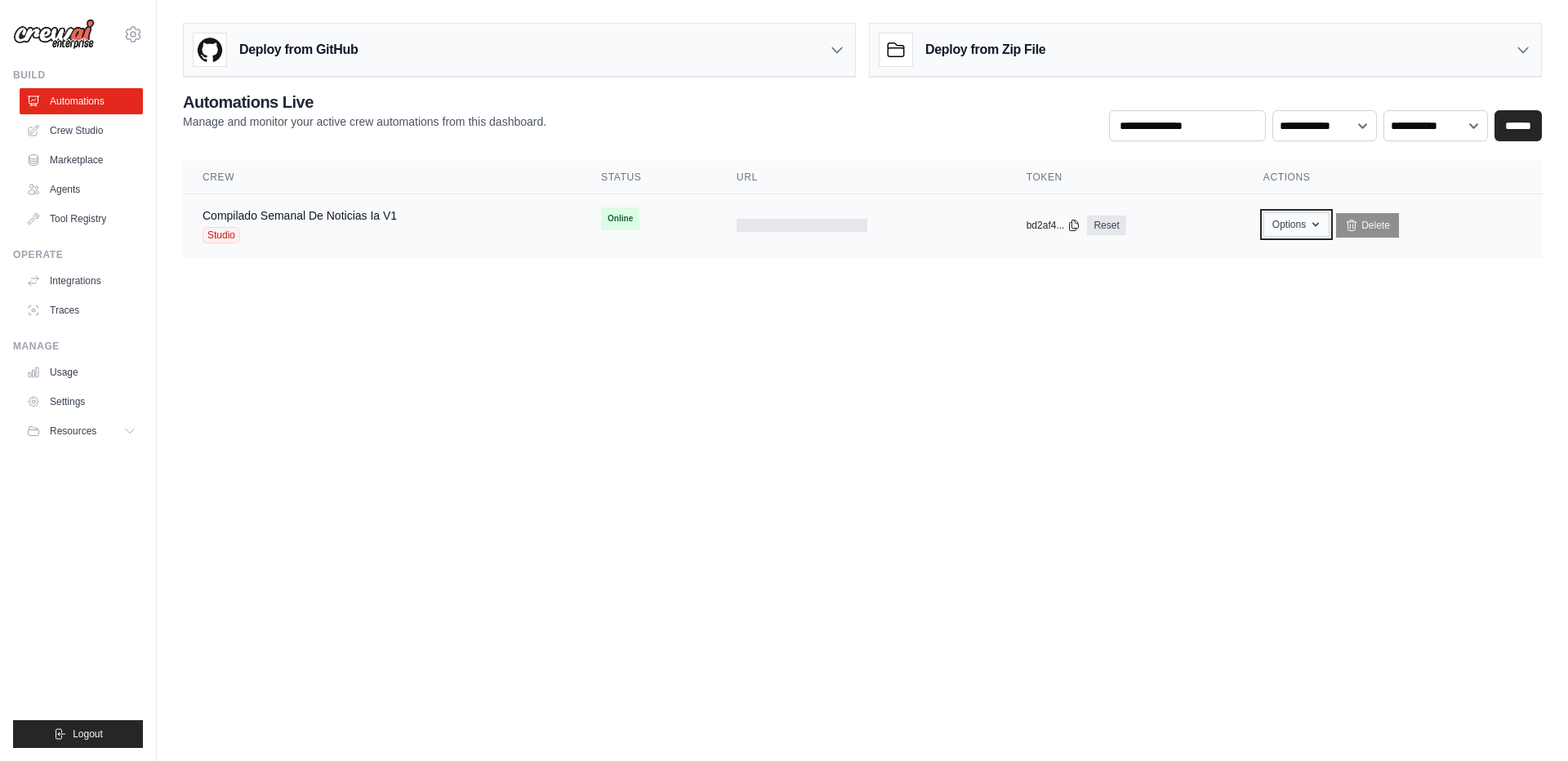
click at [1280, 224] on button "Options" at bounding box center [1296, 224] width 66 height 24
click at [288, 212] on link "Compilado Semanal De Noticias Ia V1" at bounding box center [299, 215] width 194 height 13
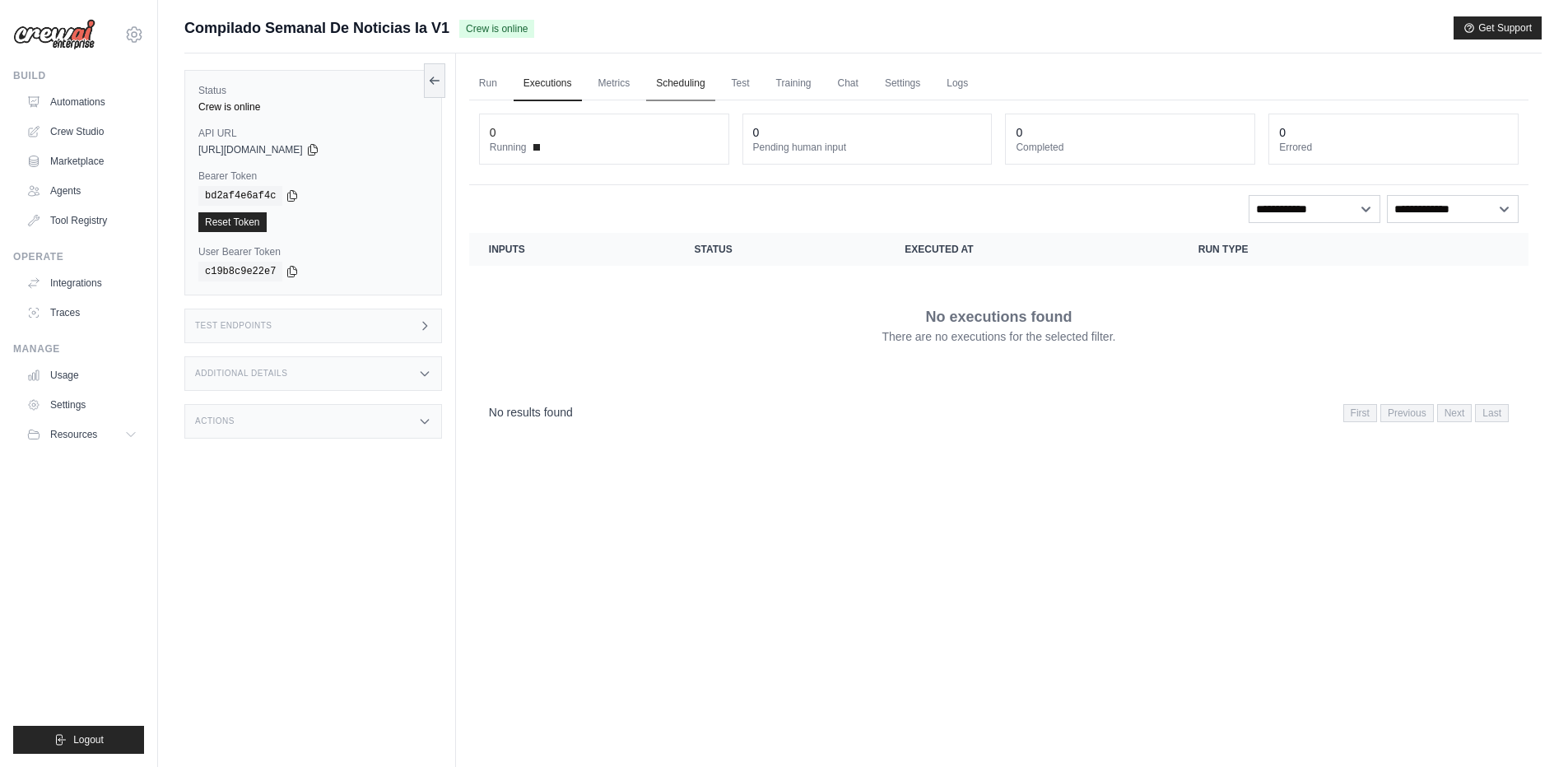
click at [658, 86] on link "Scheduling" at bounding box center [680, 83] width 69 height 34
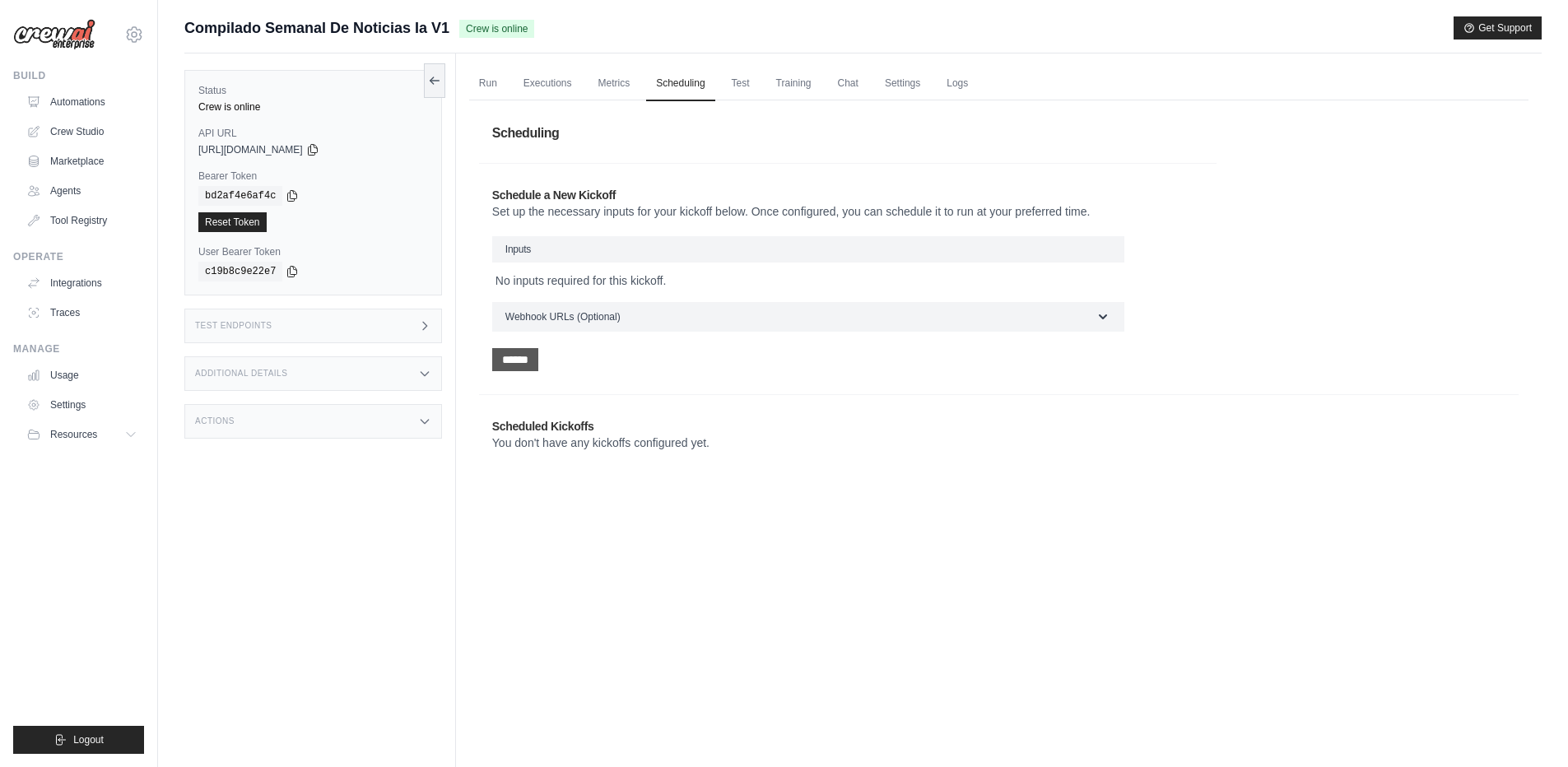
click at [527, 355] on input "******" at bounding box center [514, 360] width 46 height 24
click at [933, 532] on button "Schedule" at bounding box center [944, 532] width 68 height 24
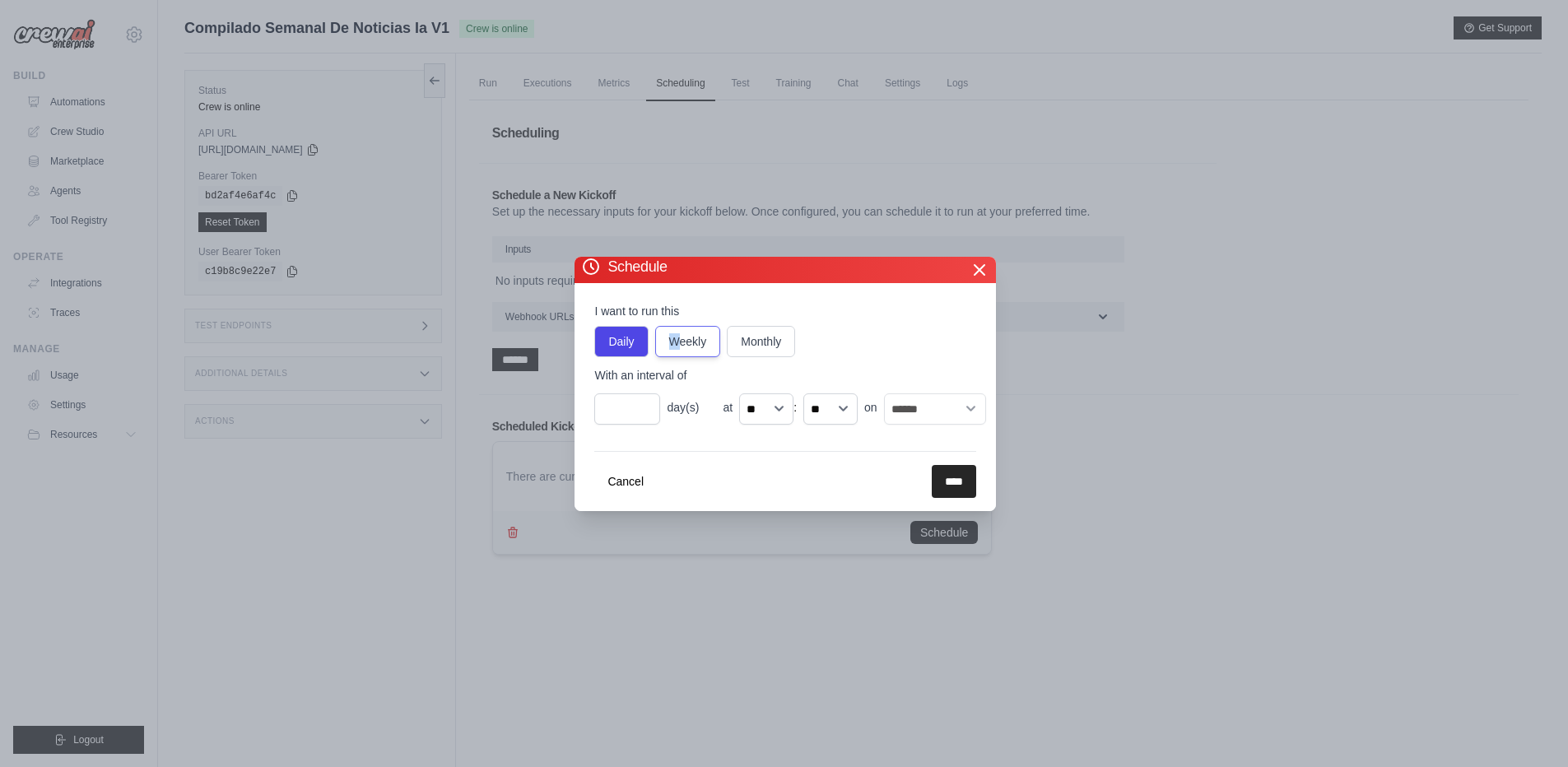
click at [675, 342] on label "Weekly" at bounding box center [688, 342] width 66 height 31
click at [671, 342] on label "Weekly" at bounding box center [688, 342] width 66 height 31
click at [615, 342] on label "Daily" at bounding box center [620, 342] width 54 height 31
click at [951, 408] on select "****** ******* ********* ******** ****** ******** ******" at bounding box center [935, 408] width 102 height 31
select select "**"
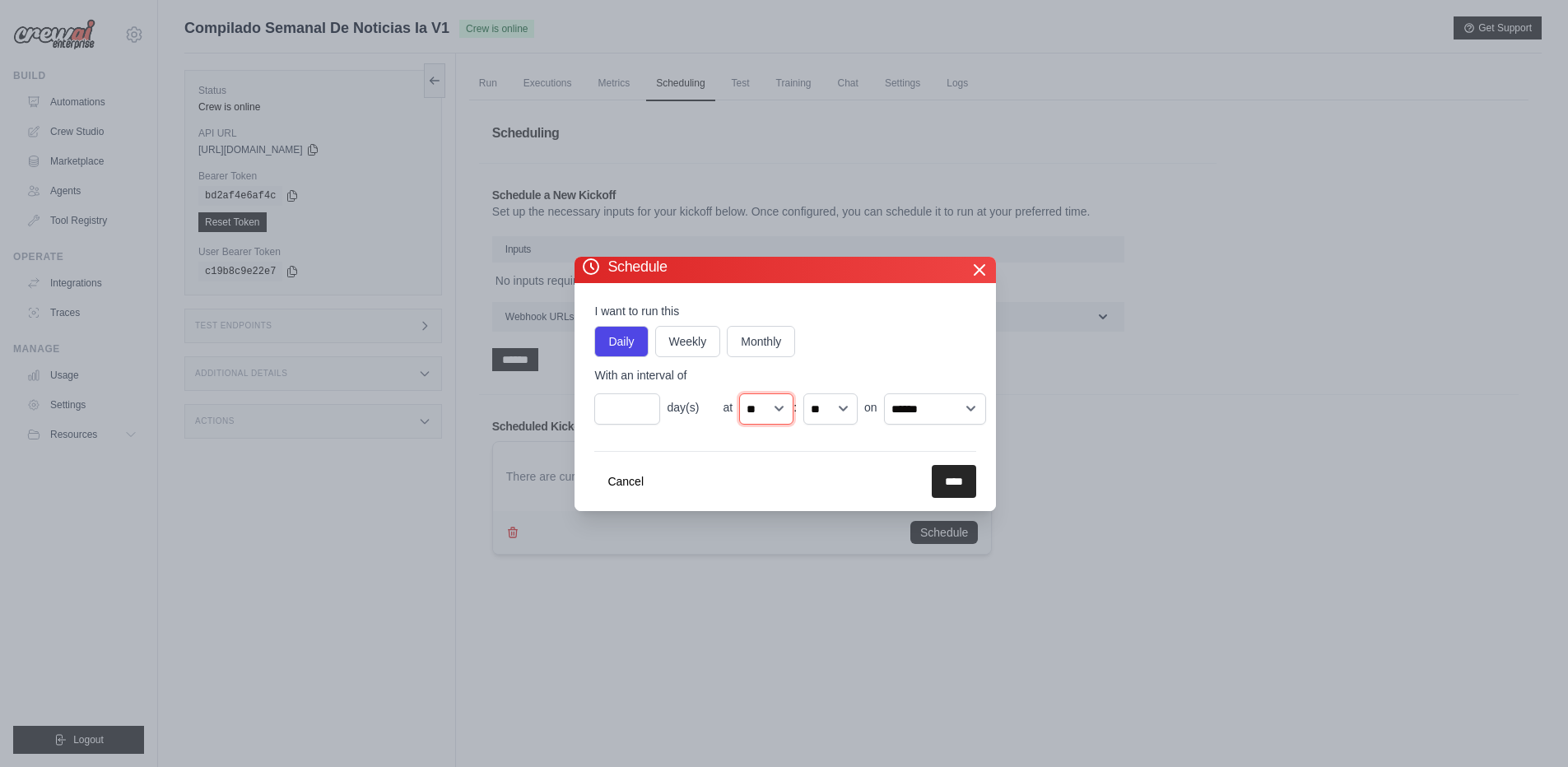
click at [739, 393] on select "** ** ** ** ** ** ** ** ** ** ** ** ** ** ** ** ** ** ** ** ** ** ** **" at bounding box center [765, 408] width 54 height 31
click at [795, 442] on form "I want to run this Daily Weekly Monthly With an interval of * day(s) at ** ** *…" at bounding box center [785, 400] width 382 height 195
click at [939, 481] on input "****" at bounding box center [954, 482] width 44 height 33
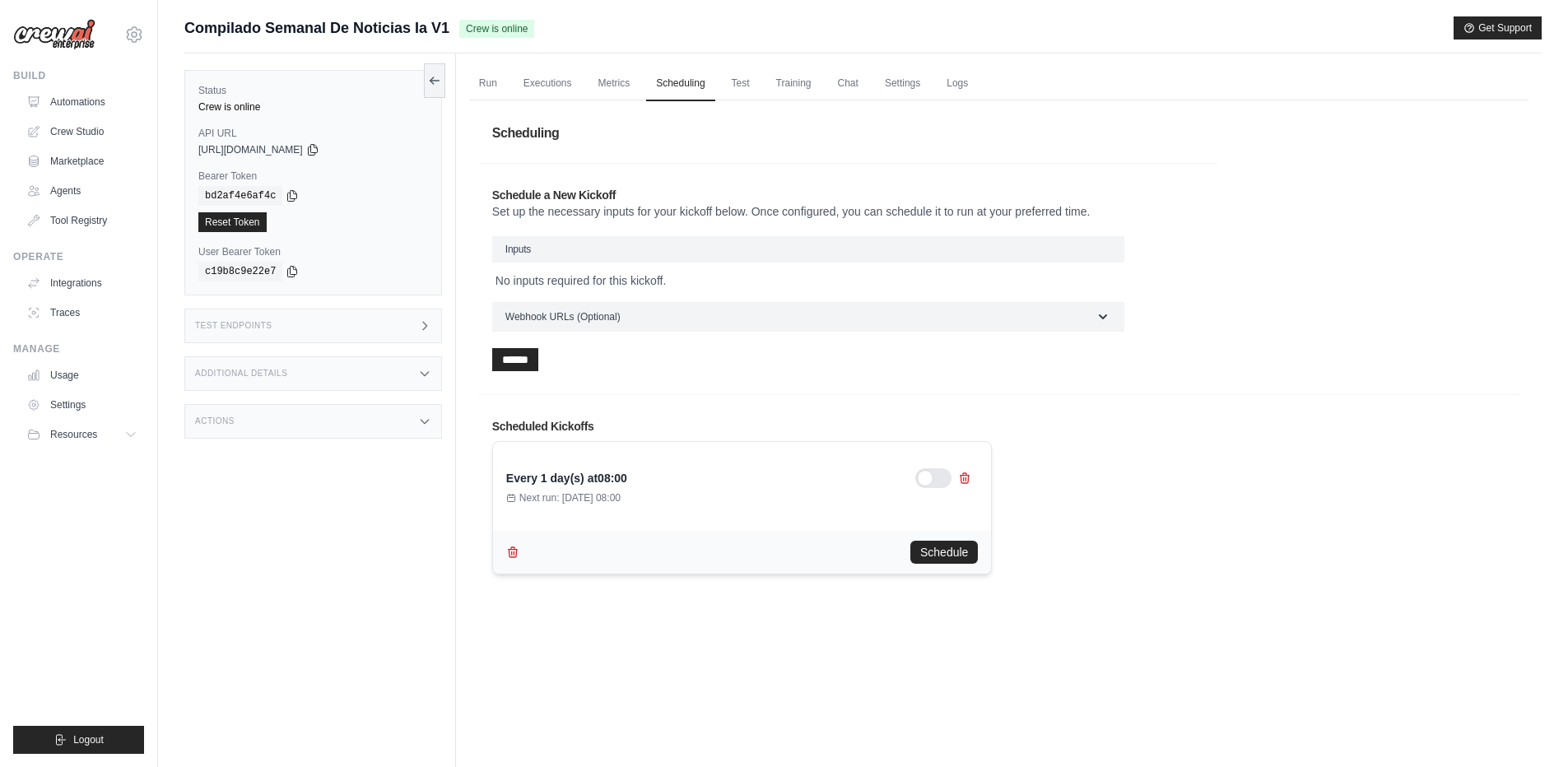
click at [635, 486] on div "Every 1 day(s) at 08:00" at bounding box center [743, 478] width 472 height 20
click at [603, 477] on time "08:00" at bounding box center [612, 477] width 29 height 13
click at [944, 542] on button "Schedule" at bounding box center [944, 551] width 68 height 24
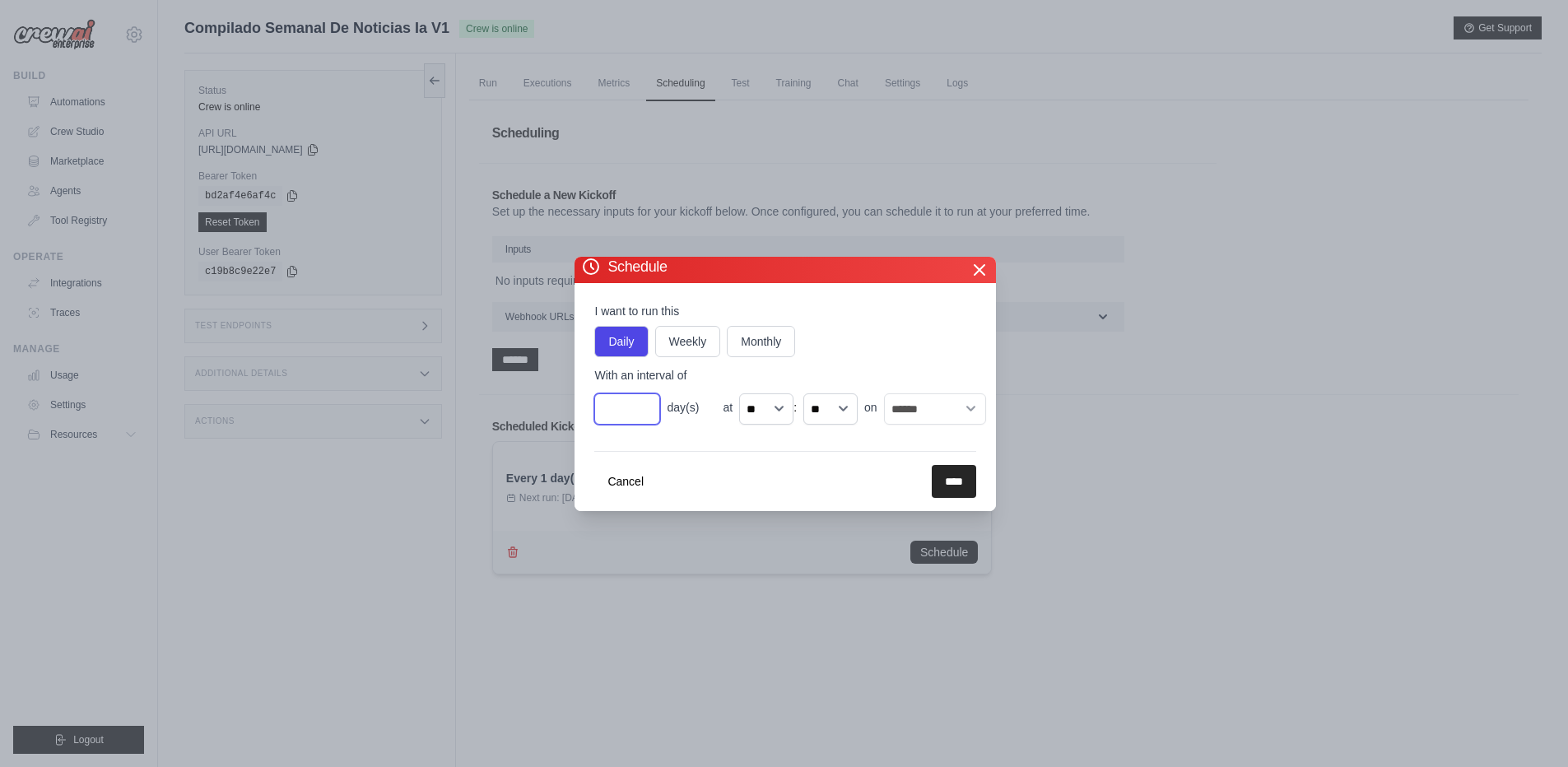
click at [612, 400] on input "*" at bounding box center [626, 408] width 66 height 31
click at [638, 481] on button "Cancel" at bounding box center [625, 481] width 63 height 33
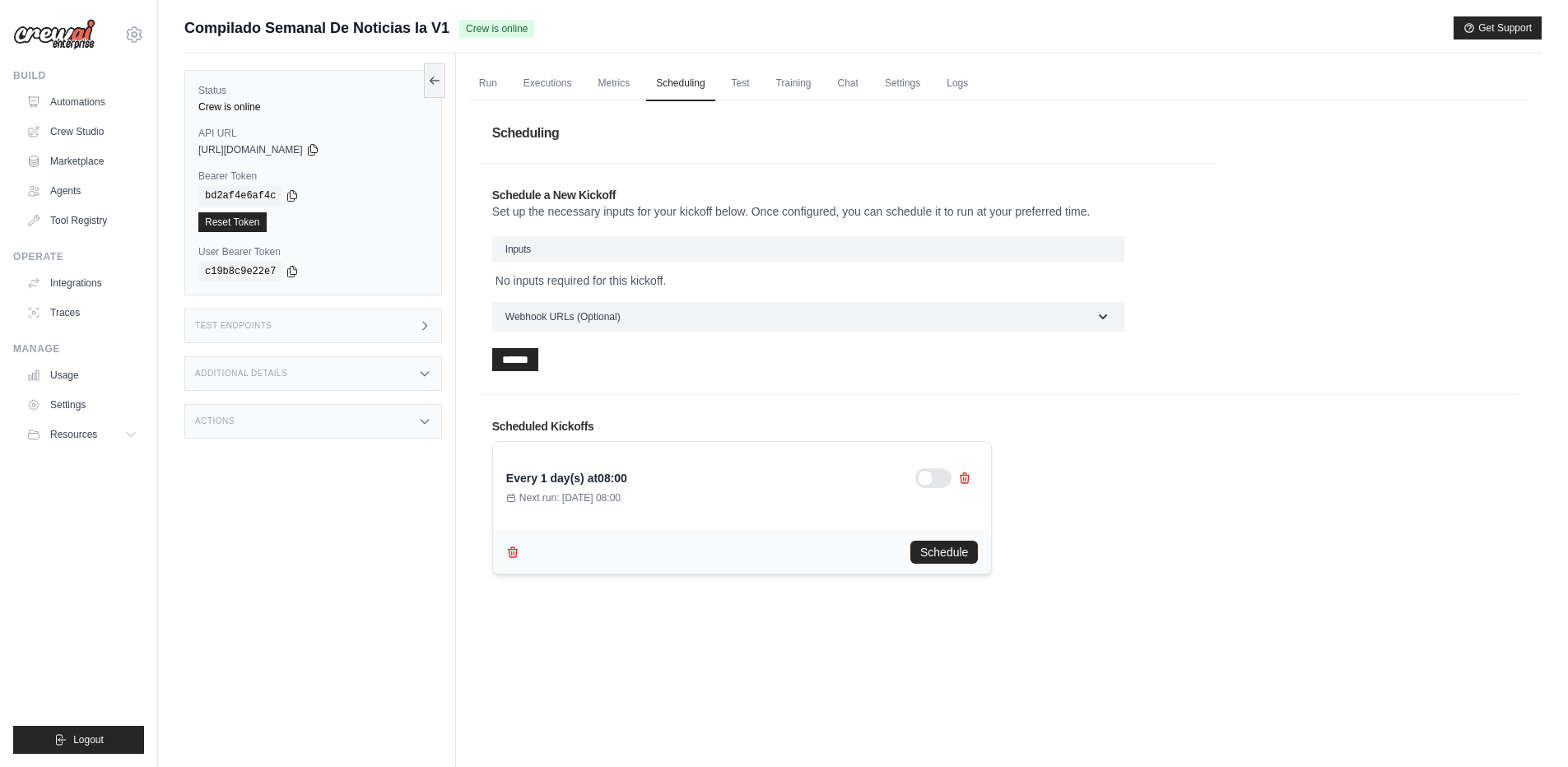
click at [1221, 489] on div "Every 1 day(s) at 08:00 Next run: [DATE] 08:00 Schedule" at bounding box center [999, 503] width 1013 height 140
click at [618, 89] on link "Metrics" at bounding box center [614, 83] width 52 height 34
